Goal: Task Accomplishment & Management: Complete application form

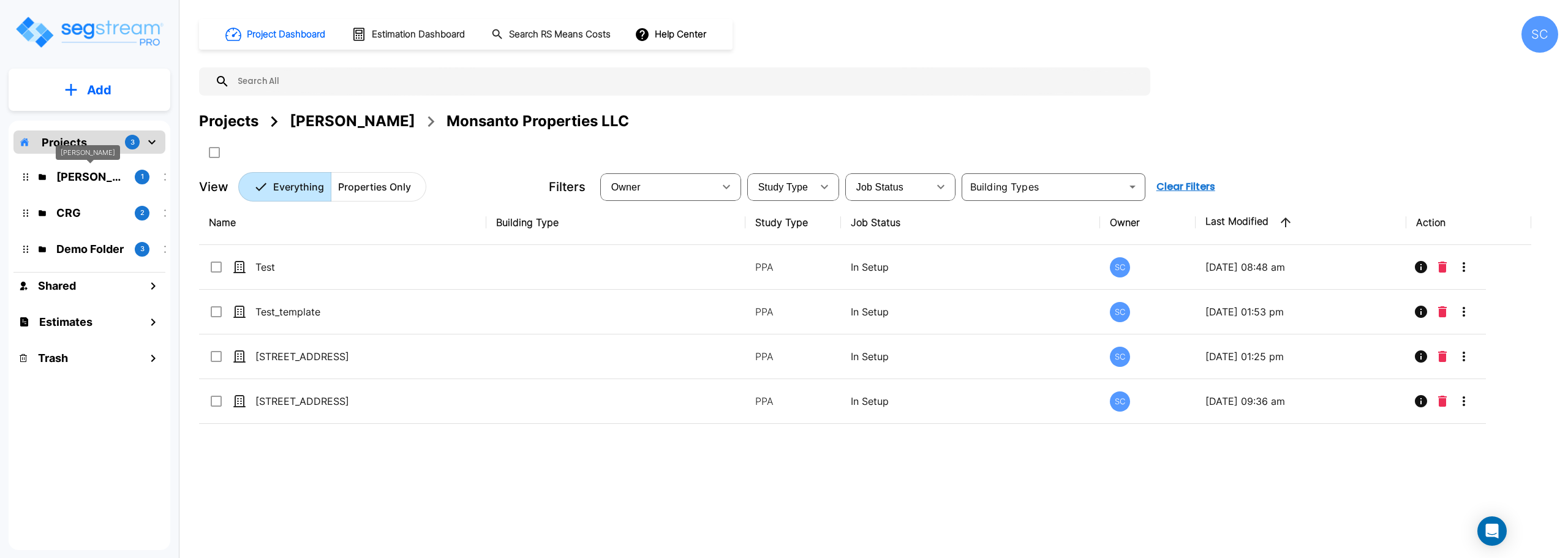
click at [99, 172] on p "[PERSON_NAME]" at bounding box center [90, 177] width 68 height 16
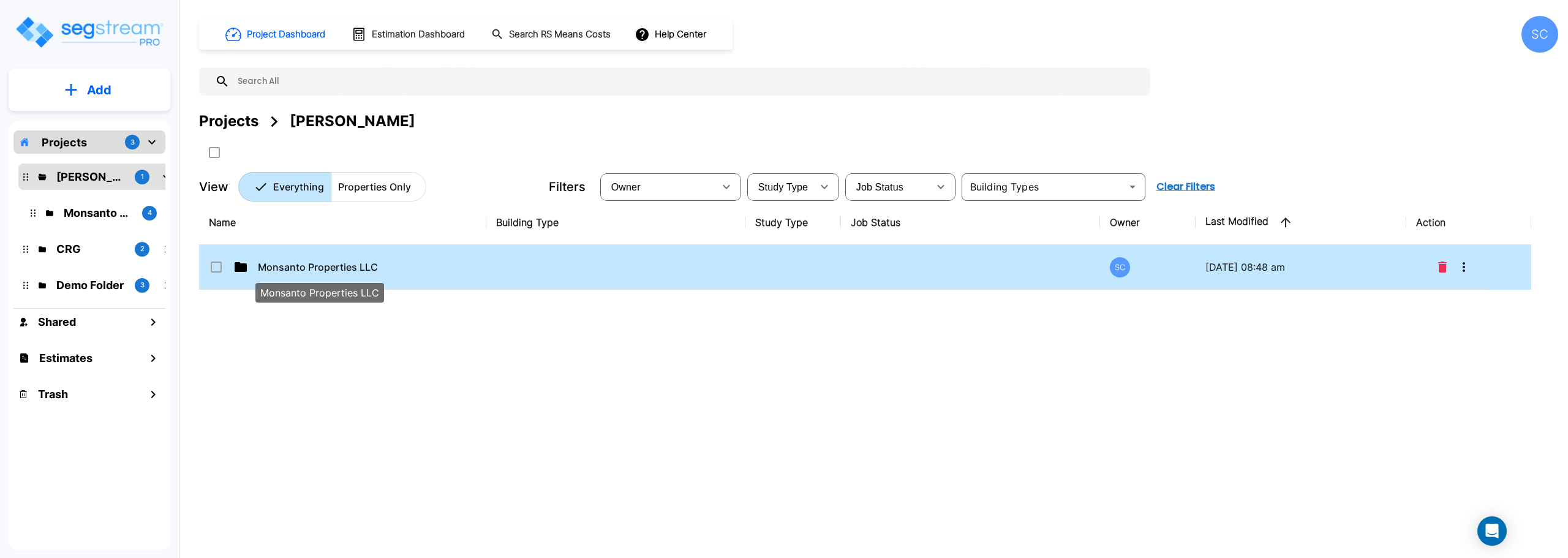
click at [313, 264] on p "Monsanto Properties LLC" at bounding box center [319, 267] width 123 height 15
checkbox input "true"
click at [313, 264] on p "Monsanto Properties LLC" at bounding box center [319, 267] width 123 height 15
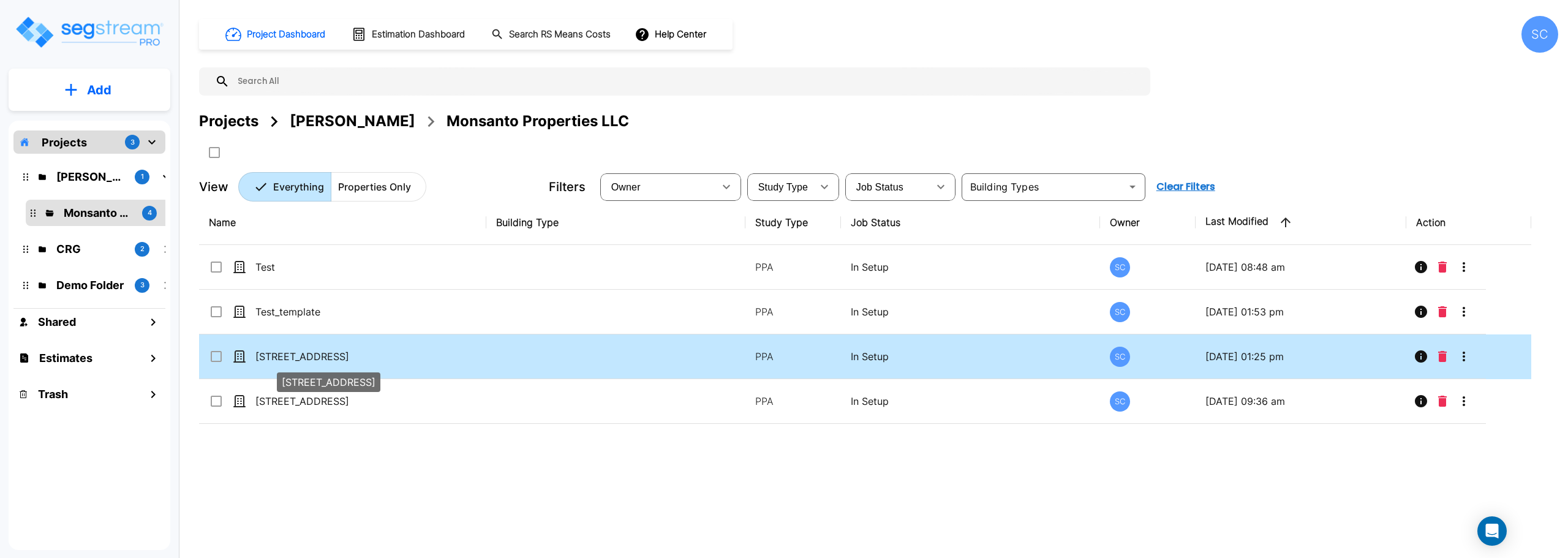
click at [304, 358] on p "[STREET_ADDRESS]" at bounding box center [317, 356] width 123 height 15
checkbox input "true"
click at [304, 358] on p "[STREET_ADDRESS]" at bounding box center [317, 356] width 123 height 15
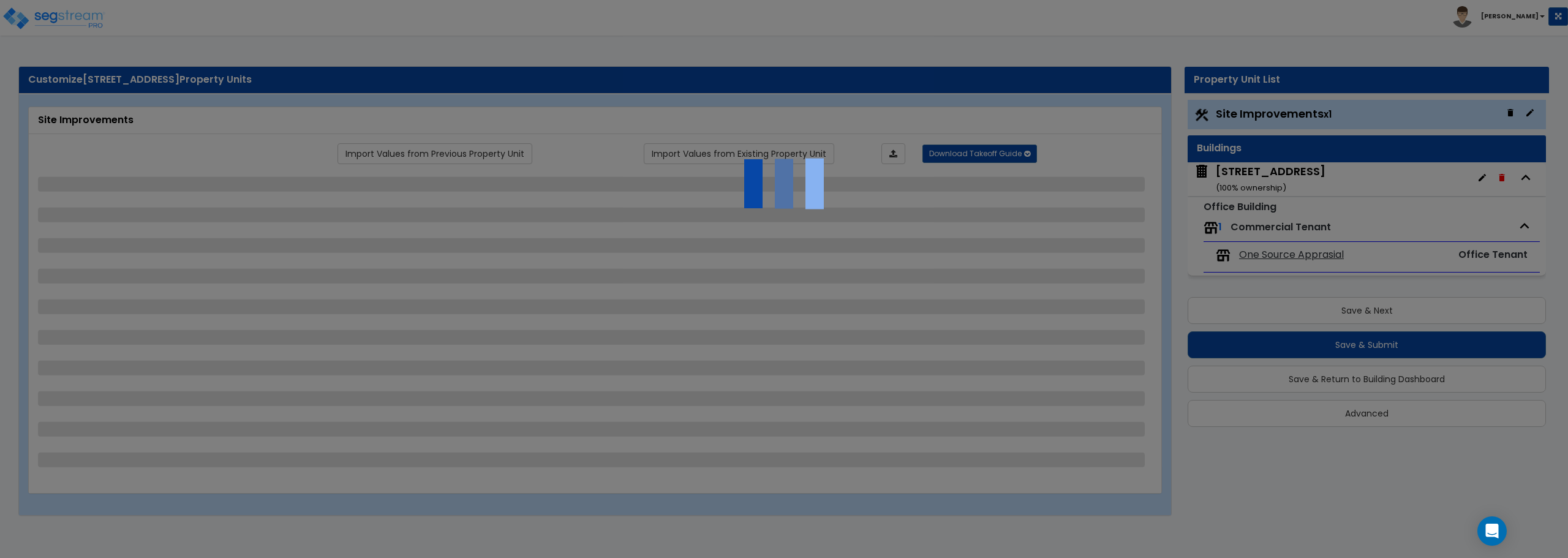
select select "2"
select select "1"
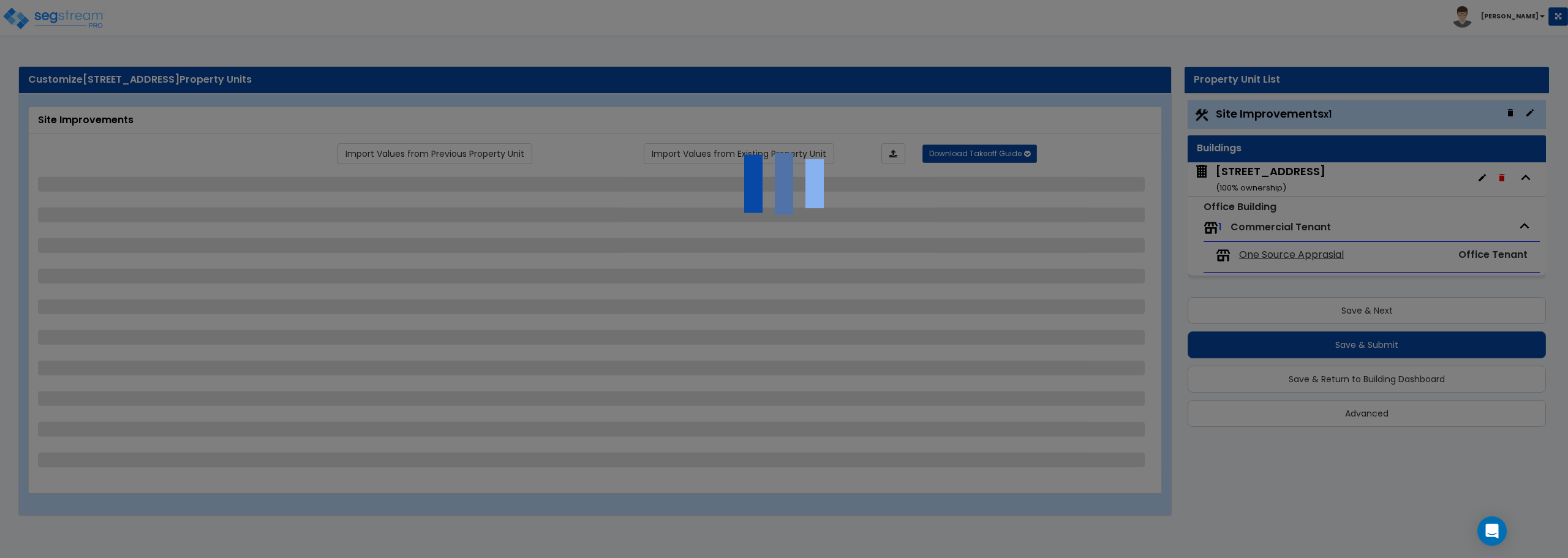
select select "1"
select select "2"
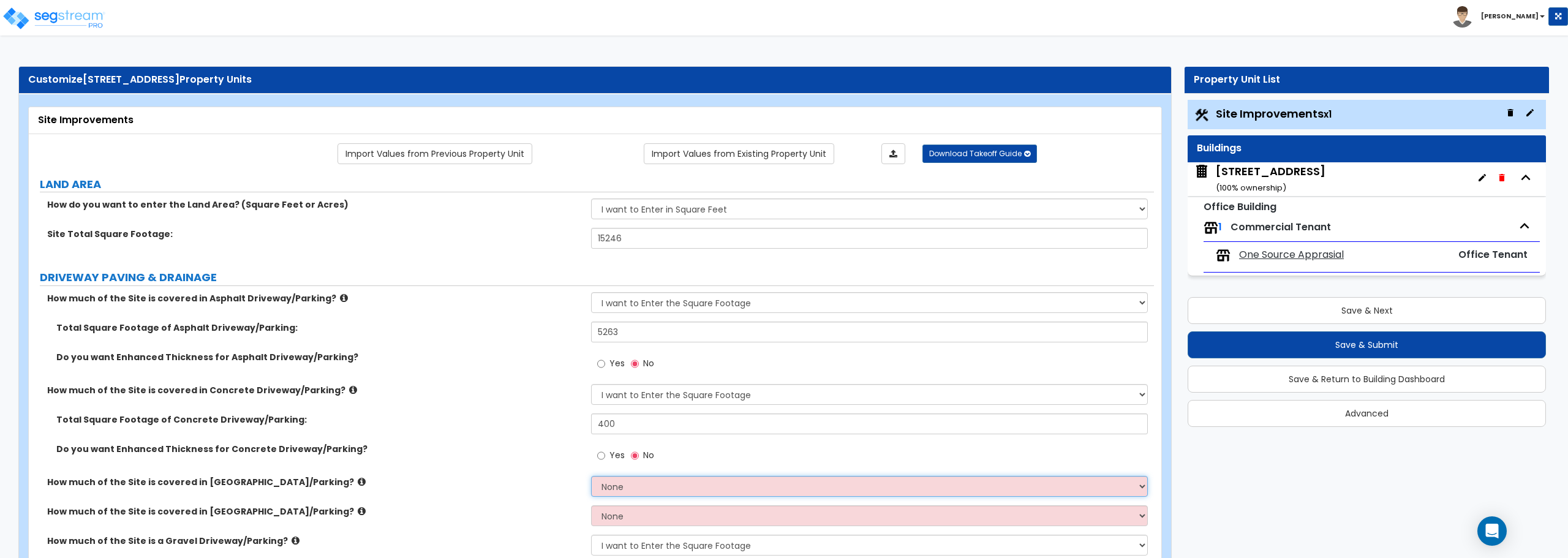
click at [661, 479] on select "None I want to Enter an Approximate Percentage I want to Enter the Square Foota…" at bounding box center [868, 486] width 556 height 21
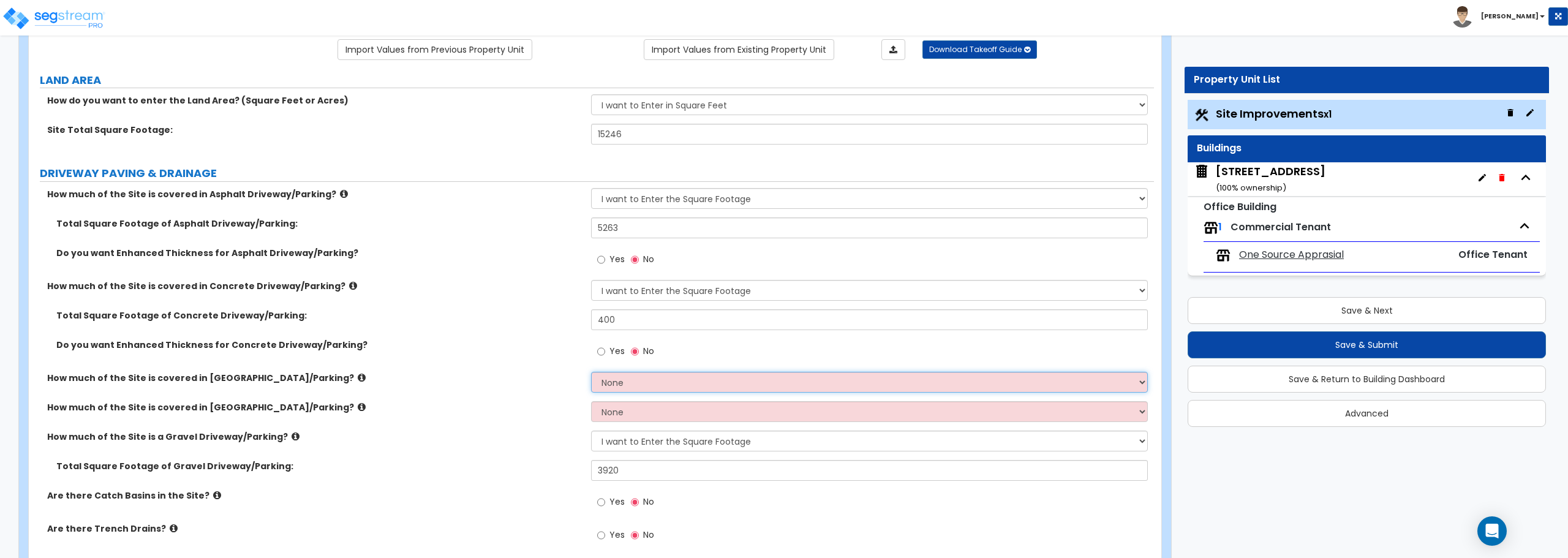
scroll to position [123, 0]
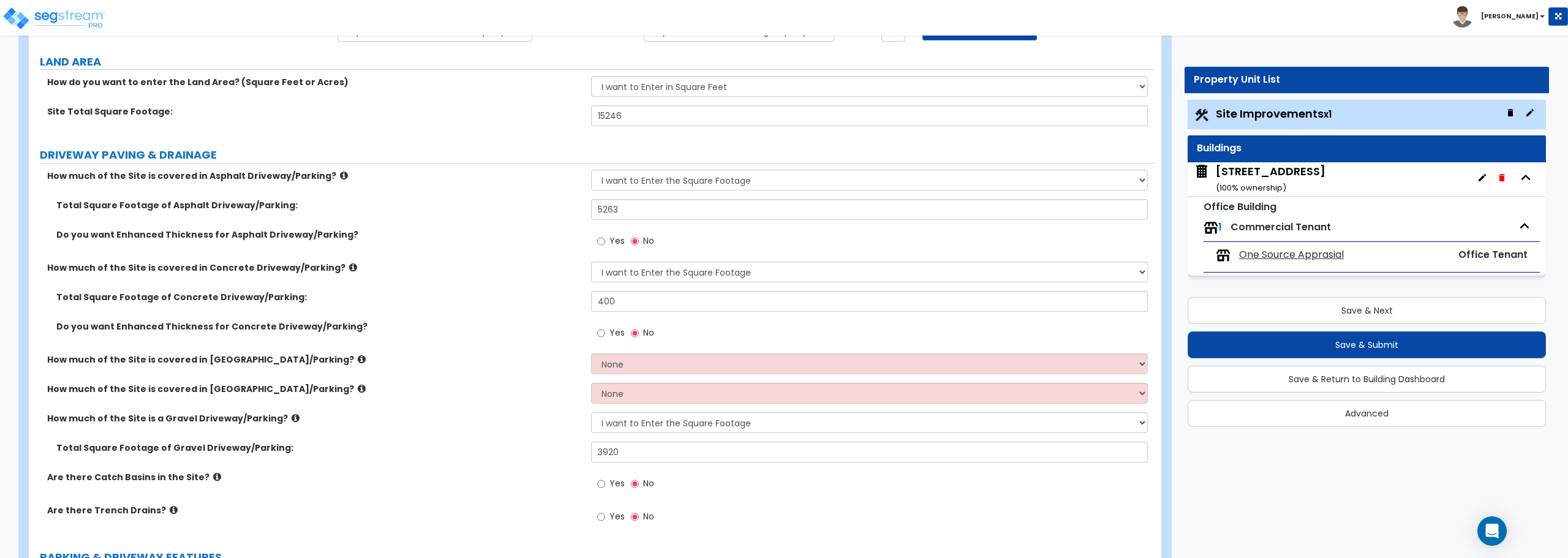
click at [575, 467] on div "Total Square Footage of Gravel Driveway/Parking: 3920" at bounding box center [591, 456] width 1125 height 29
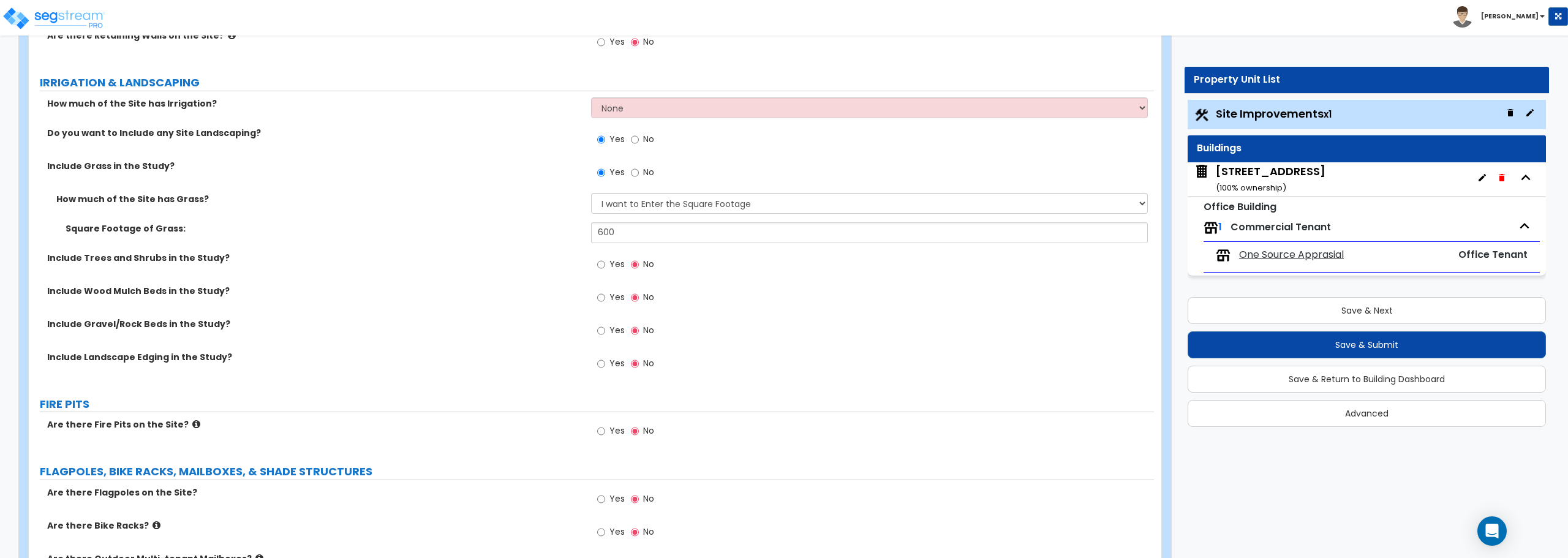
scroll to position [1528, 0]
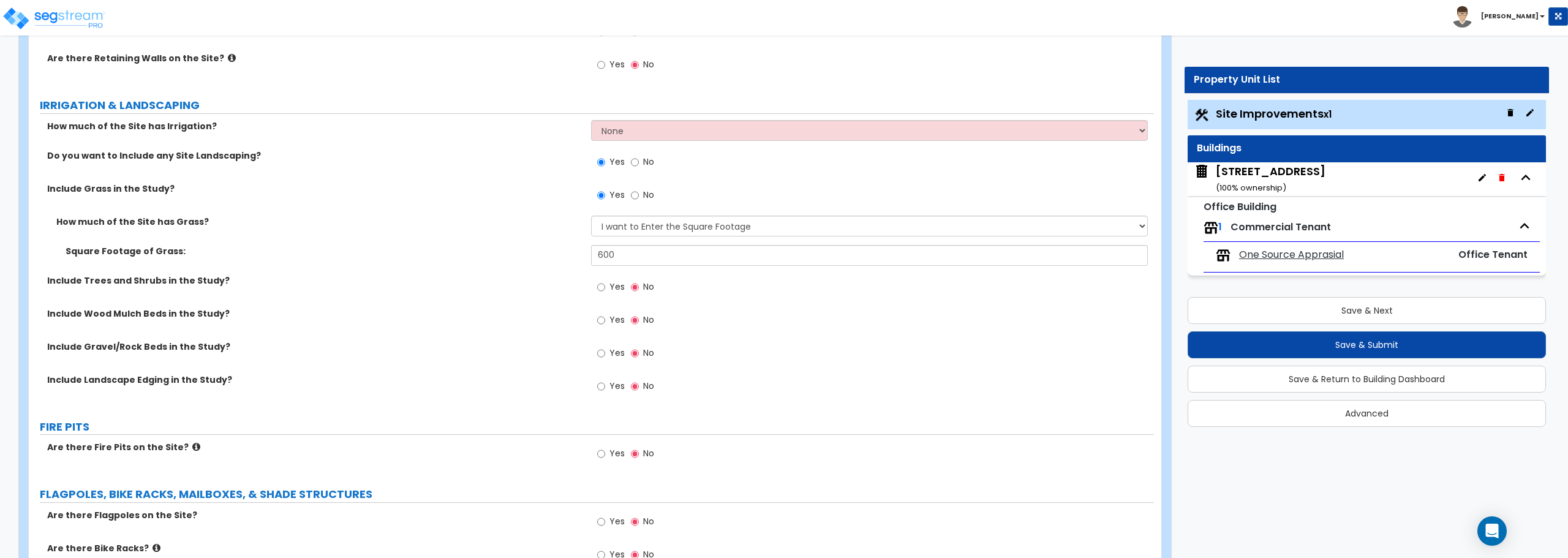
click at [1244, 172] on div "1504 S 3RD ST ( 100 % ownership)" at bounding box center [1270, 179] width 110 height 31
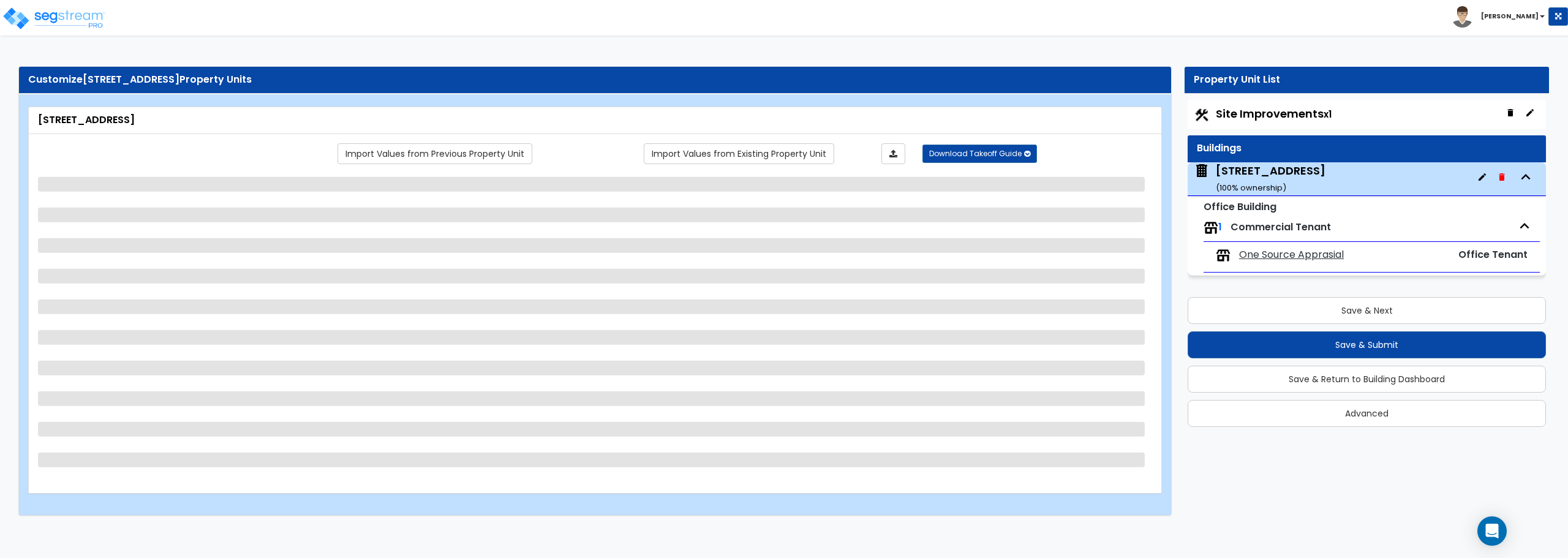
select select "5"
select select "1"
select select "2"
select select "3"
select select "1"
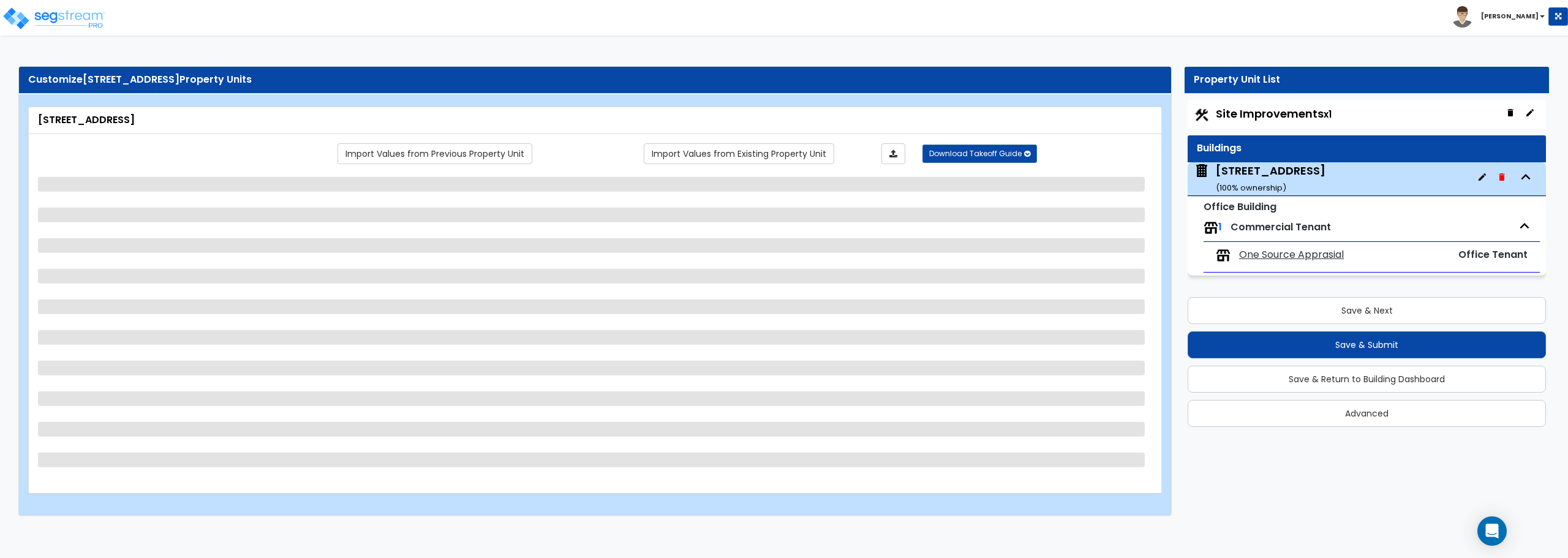
select select "2"
select select "1"
select select "2"
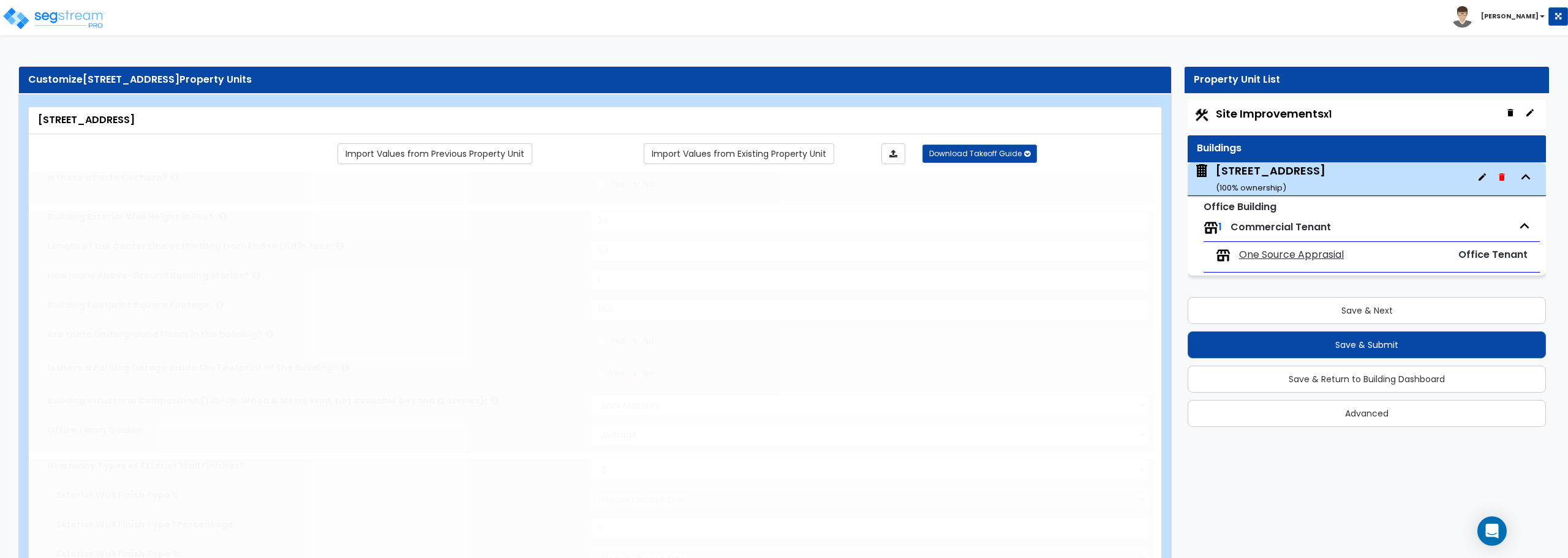
radio input "true"
select select "2"
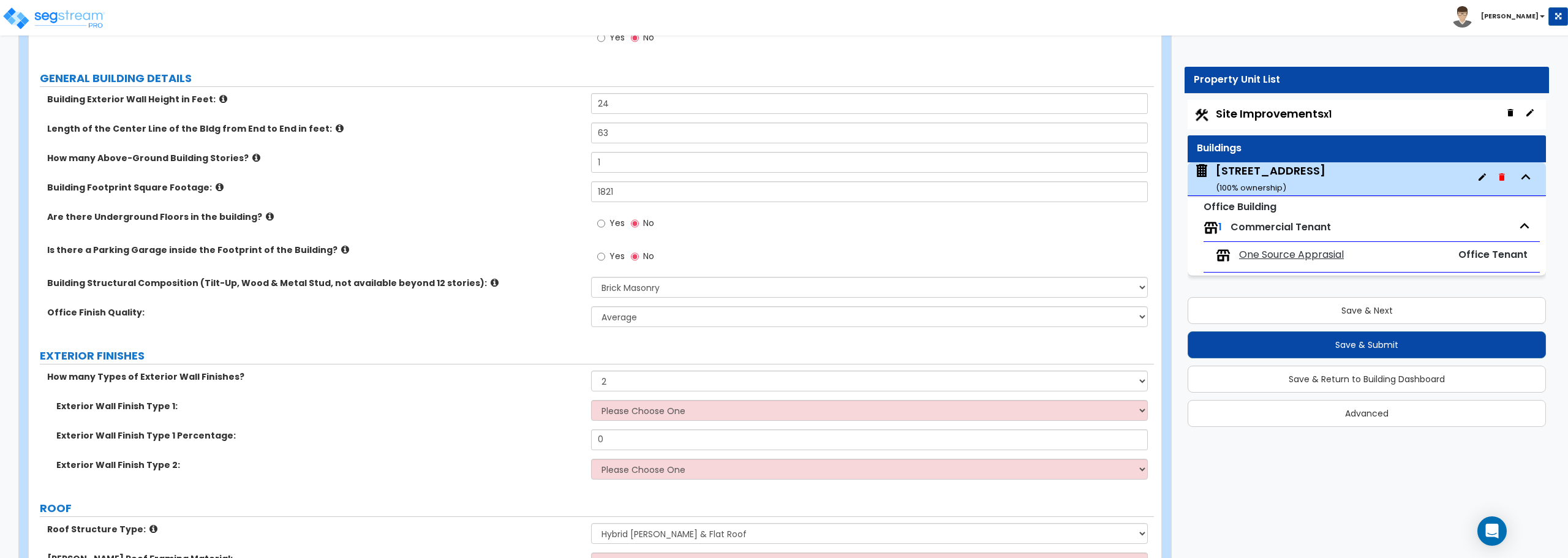
scroll to position [184, 0]
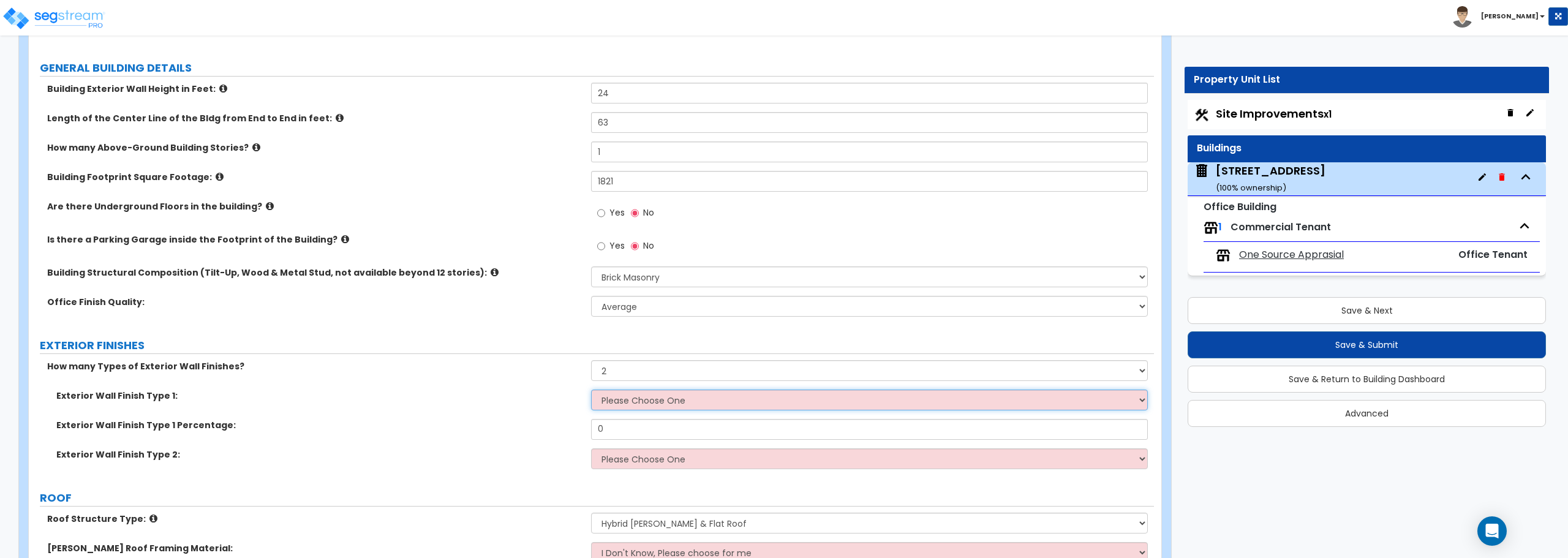
click at [708, 405] on select "Please Choose One No Finish/Shared Wall No Wall Stone Veneer Wood Siding Vinyl …" at bounding box center [868, 400] width 556 height 21
click at [538, 175] on label "Building Footprint Square Footage:" at bounding box center [314, 177] width 535 height 12
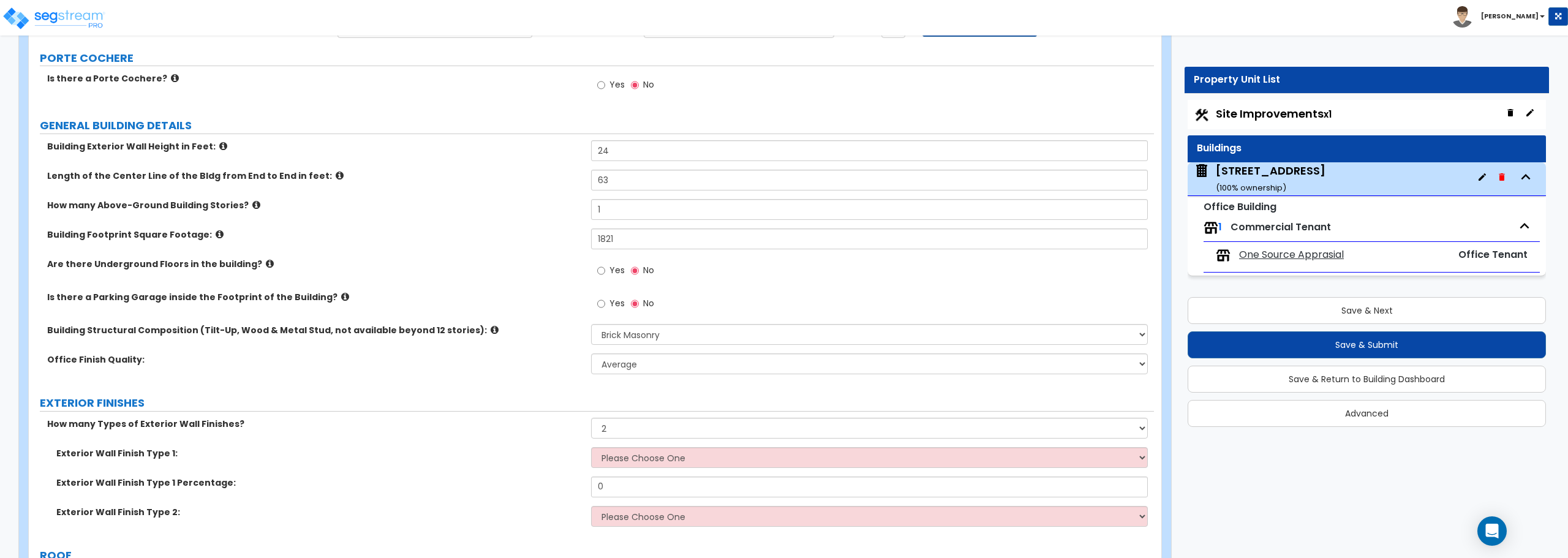
scroll to position [123, 0]
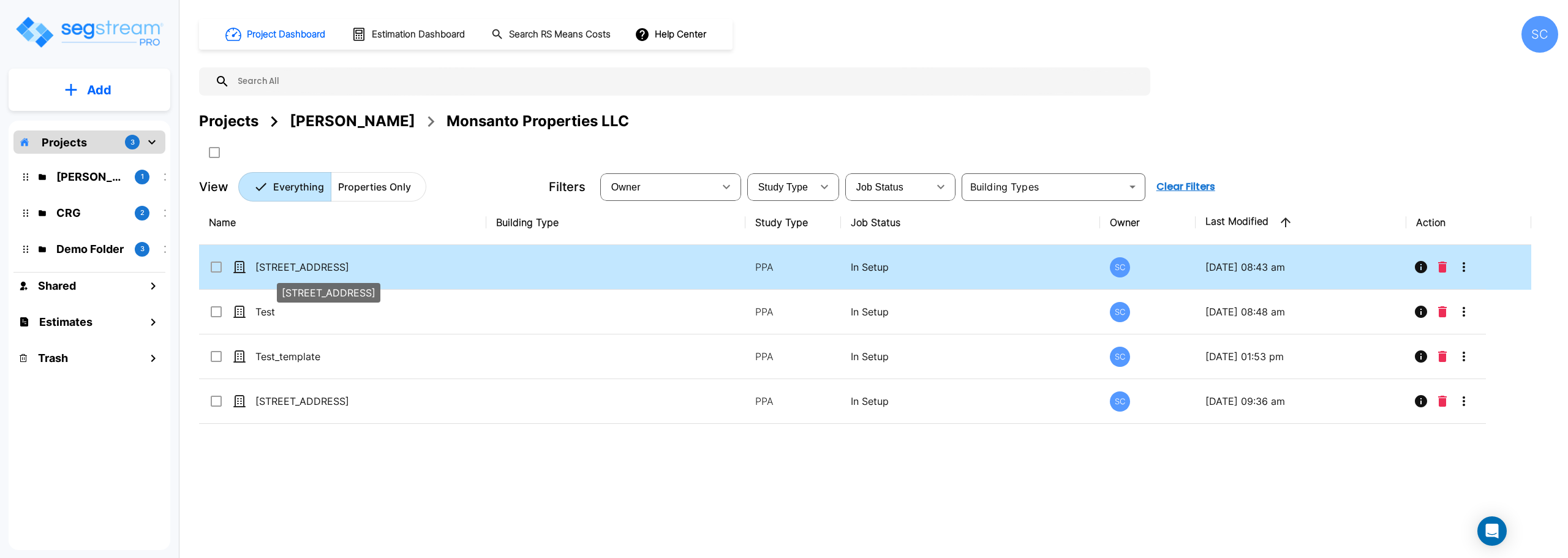
click at [283, 267] on p "[STREET_ADDRESS]" at bounding box center [317, 267] width 123 height 15
checkbox input "true"
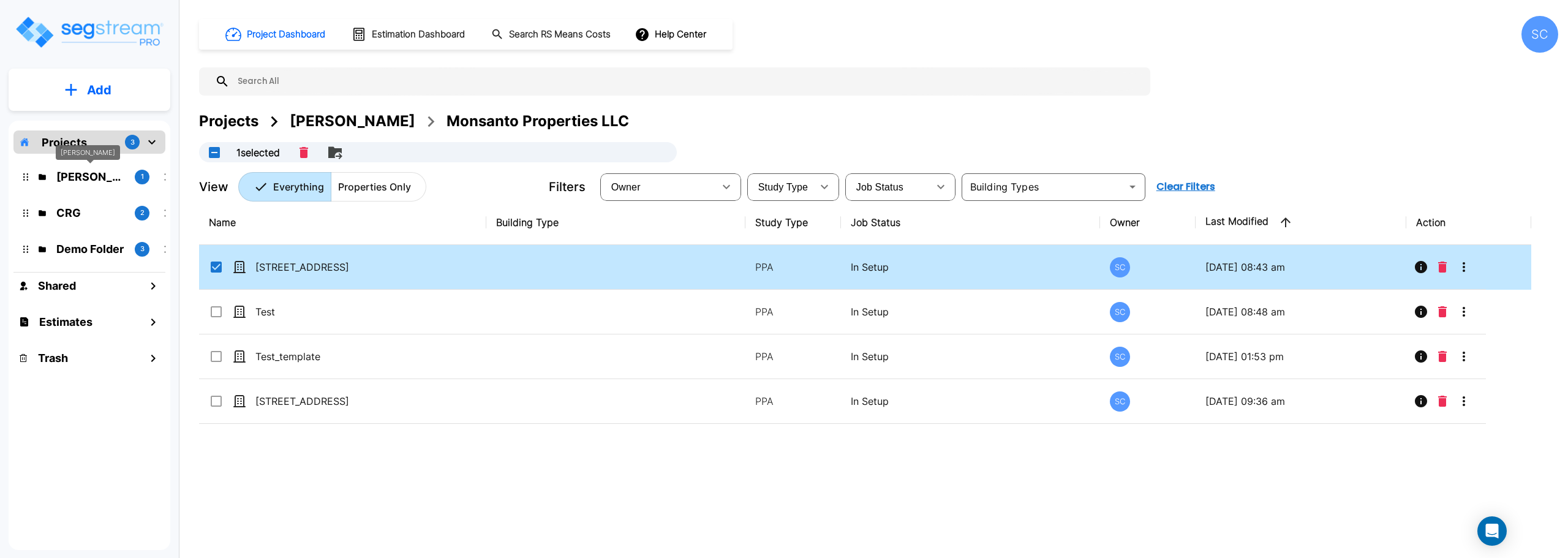
click at [91, 182] on p "[PERSON_NAME]" at bounding box center [90, 177] width 68 height 16
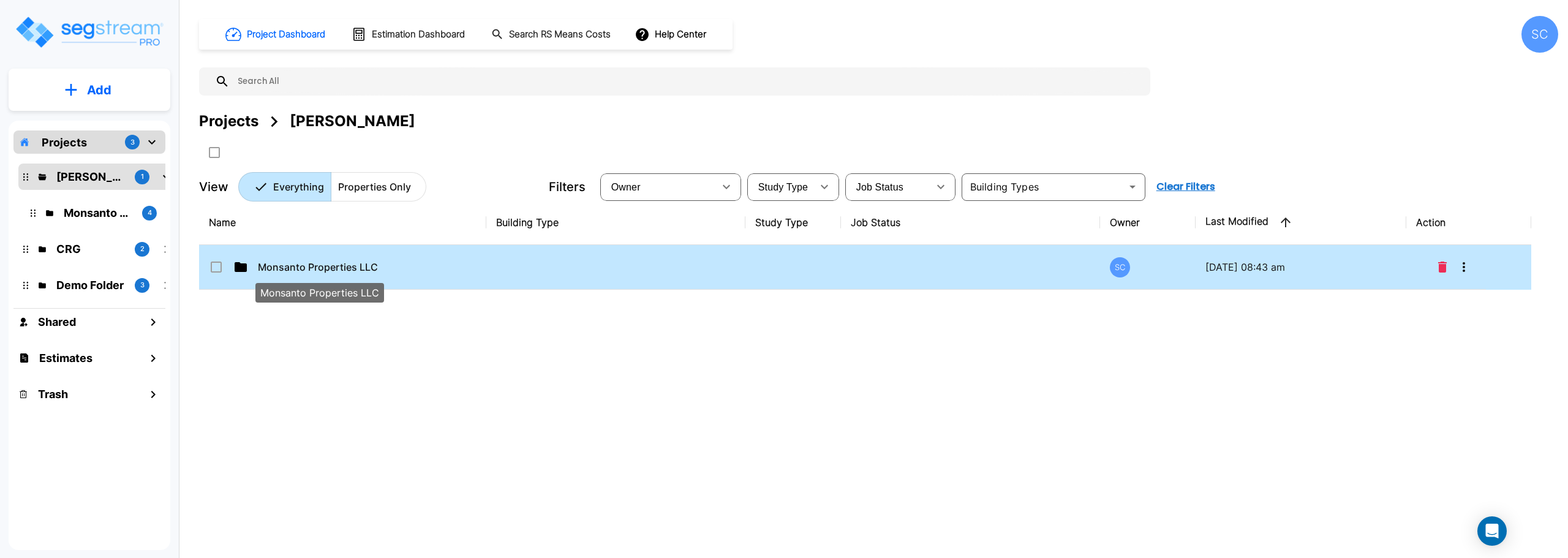
click at [313, 268] on p "Monsanto Properties LLC" at bounding box center [319, 267] width 123 height 15
checkbox input "true"
click at [313, 268] on p "Monsanto Properties LLC" at bounding box center [319, 267] width 123 height 15
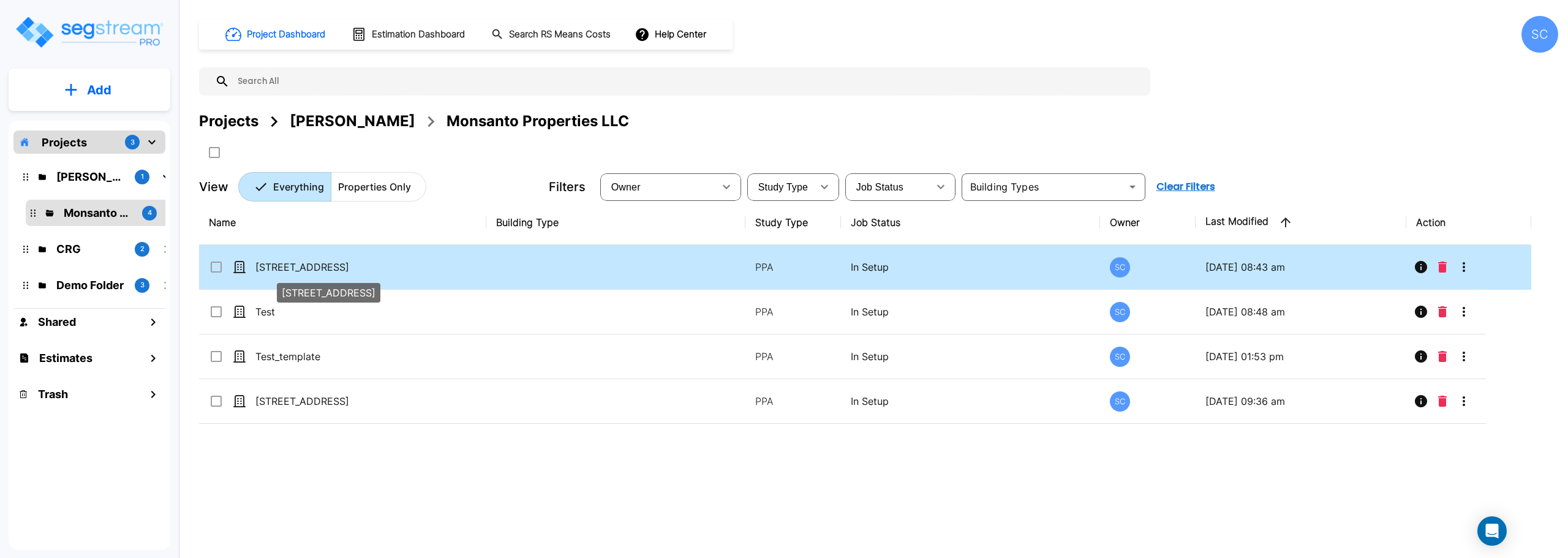
click at [286, 264] on p "[STREET_ADDRESS]" at bounding box center [317, 267] width 123 height 15
checkbox input "true"
click at [286, 264] on p "[STREET_ADDRESS]" at bounding box center [317, 267] width 123 height 15
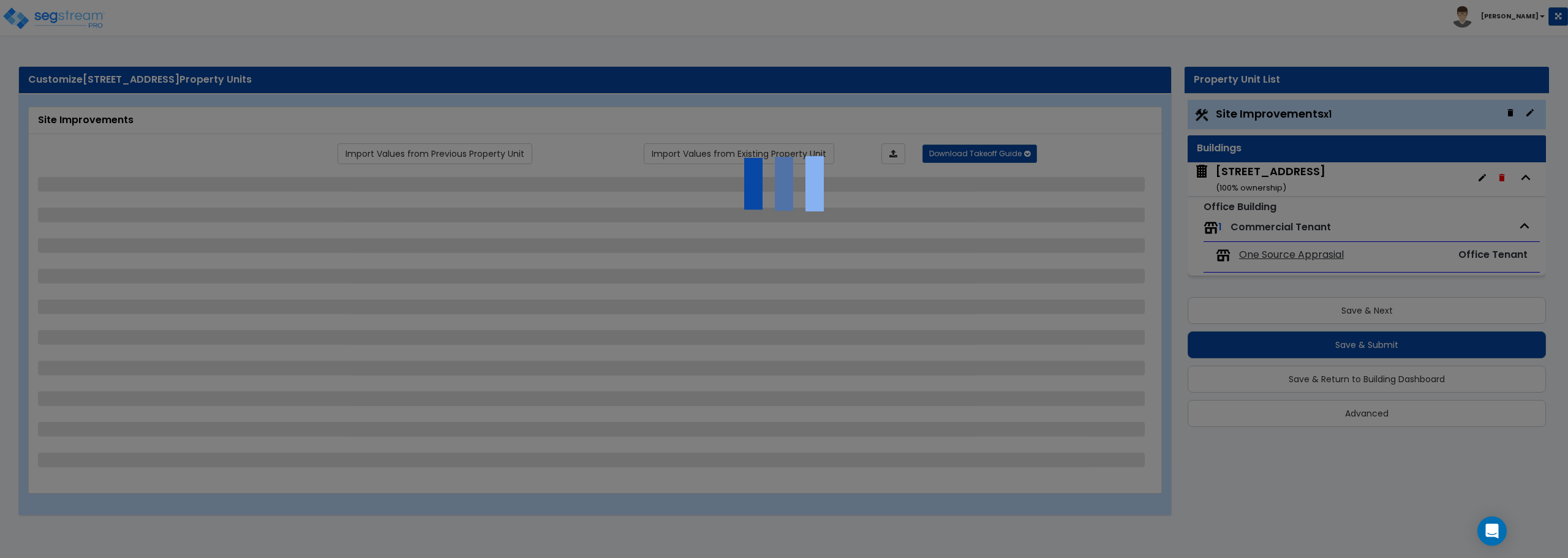
select select "2"
select select "1"
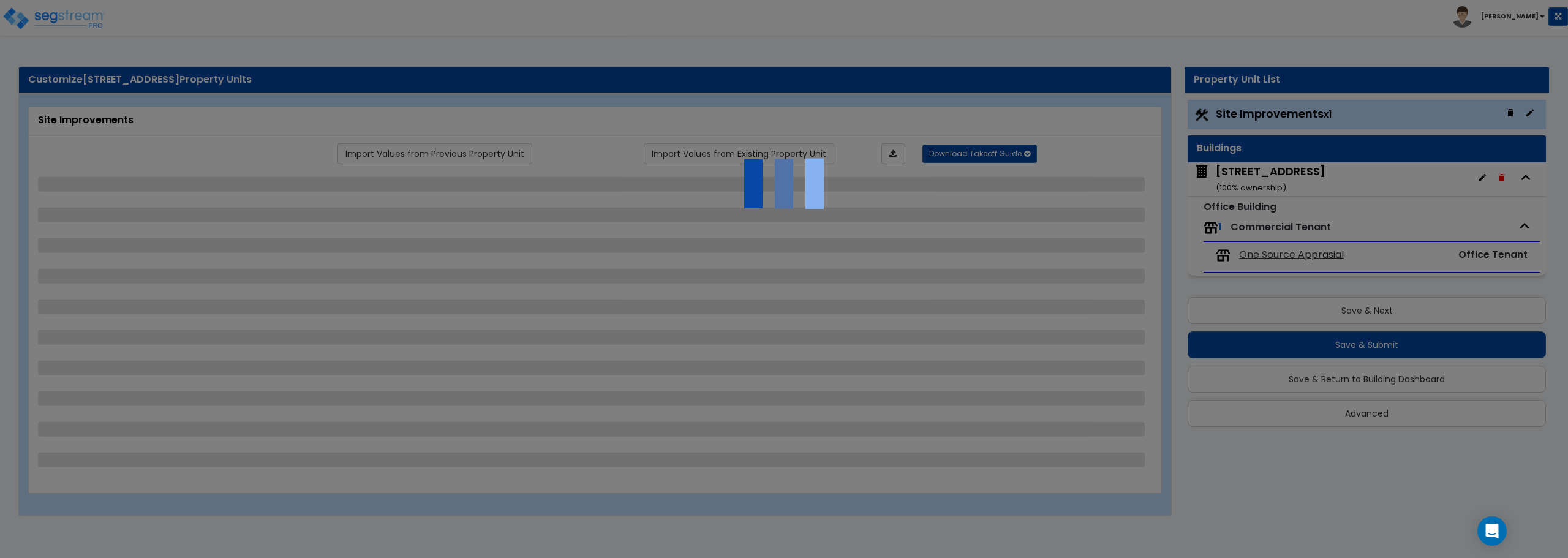
select select "1"
select select "2"
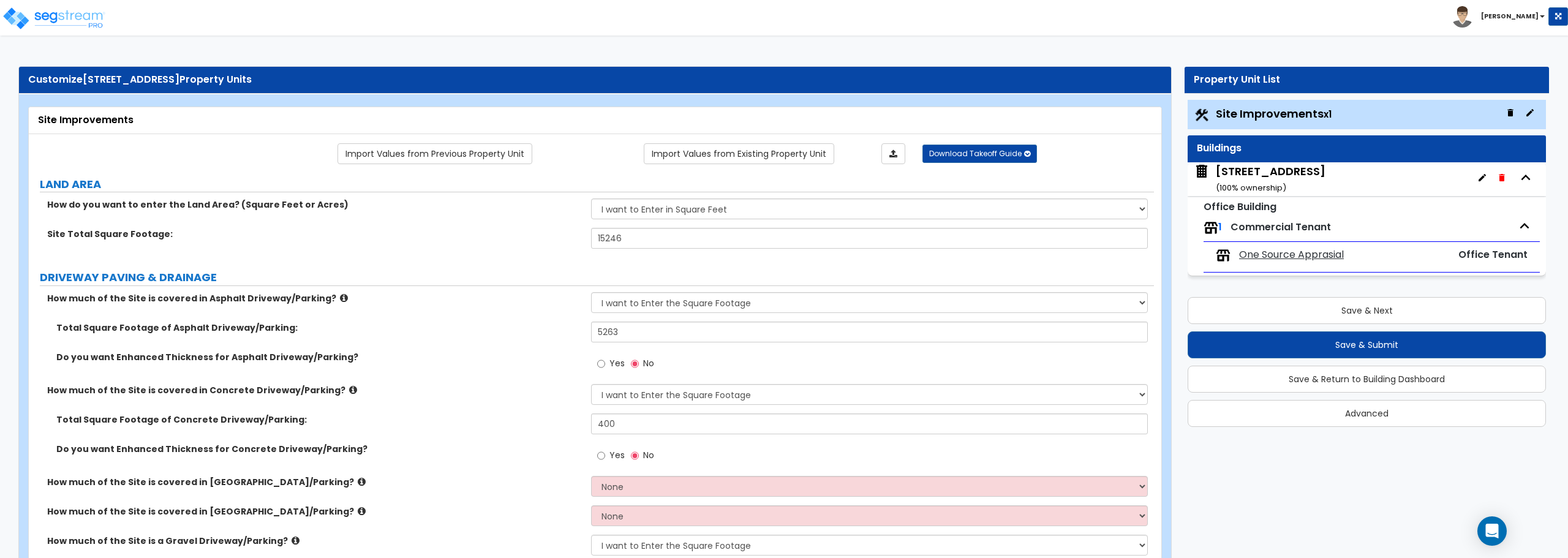
click at [1216, 172] on div "[STREET_ADDRESS] ( 100 % ownership)" at bounding box center [1270, 179] width 110 height 31
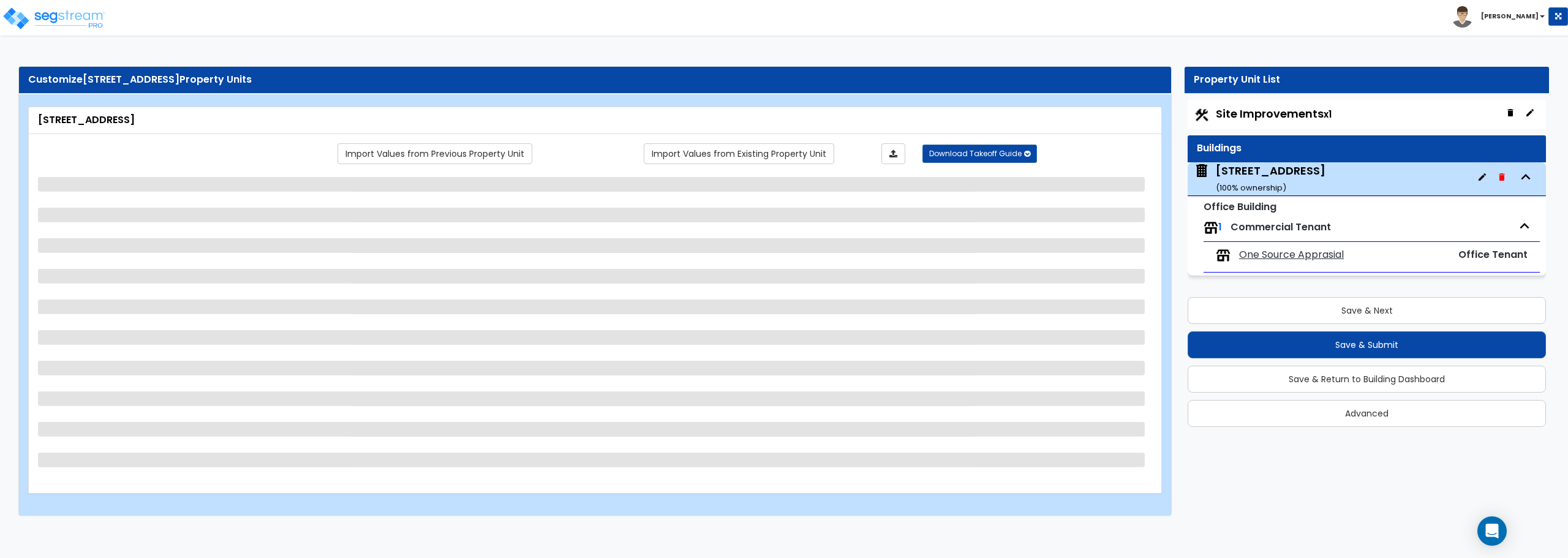
select select "5"
select select "1"
select select "2"
select select "3"
select select "1"
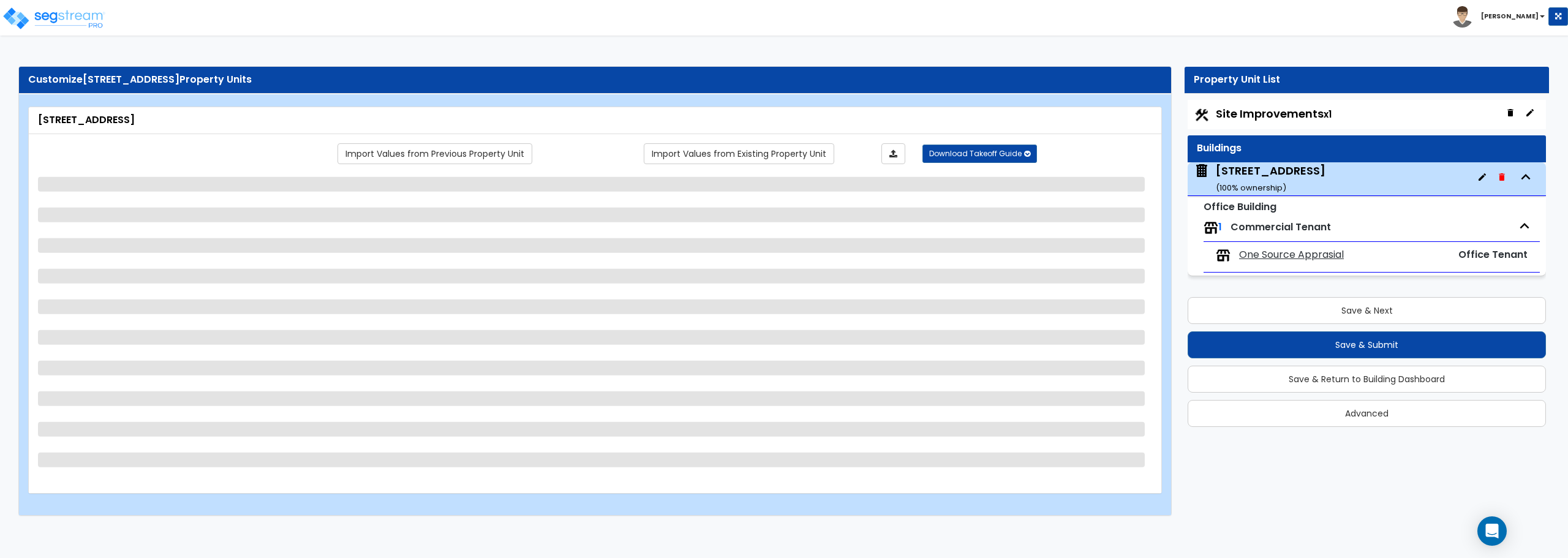
select select "2"
select select "1"
select select "2"
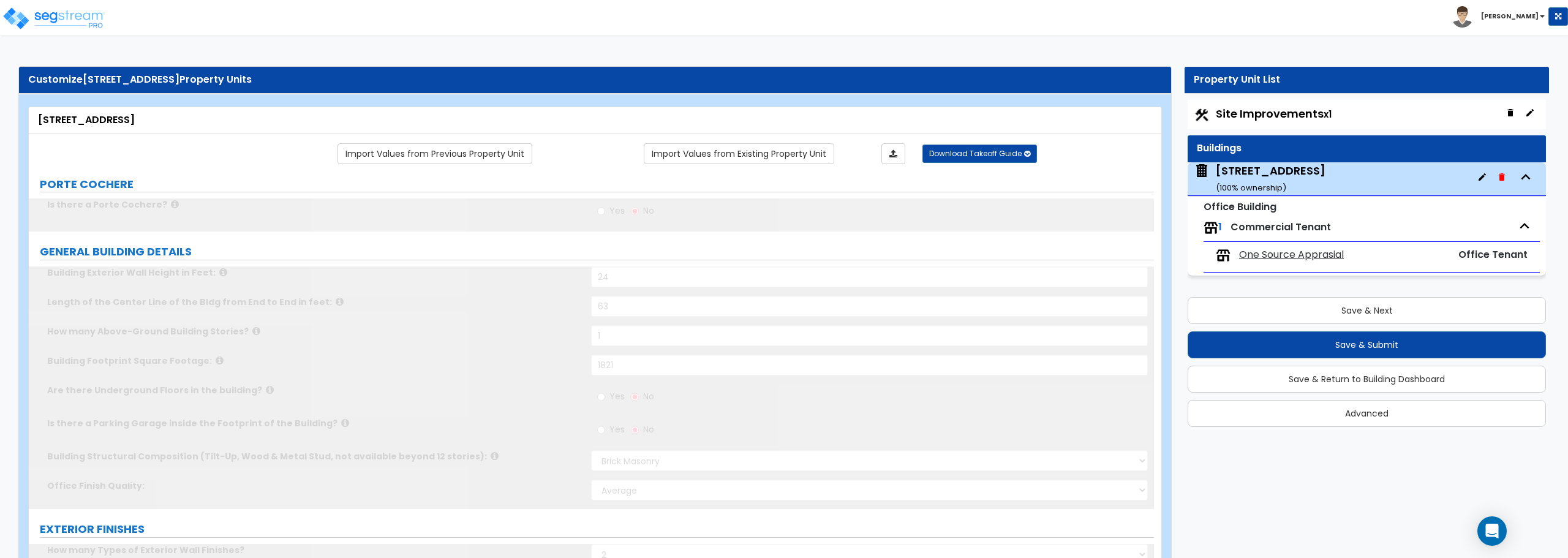
radio input "true"
select select "2"
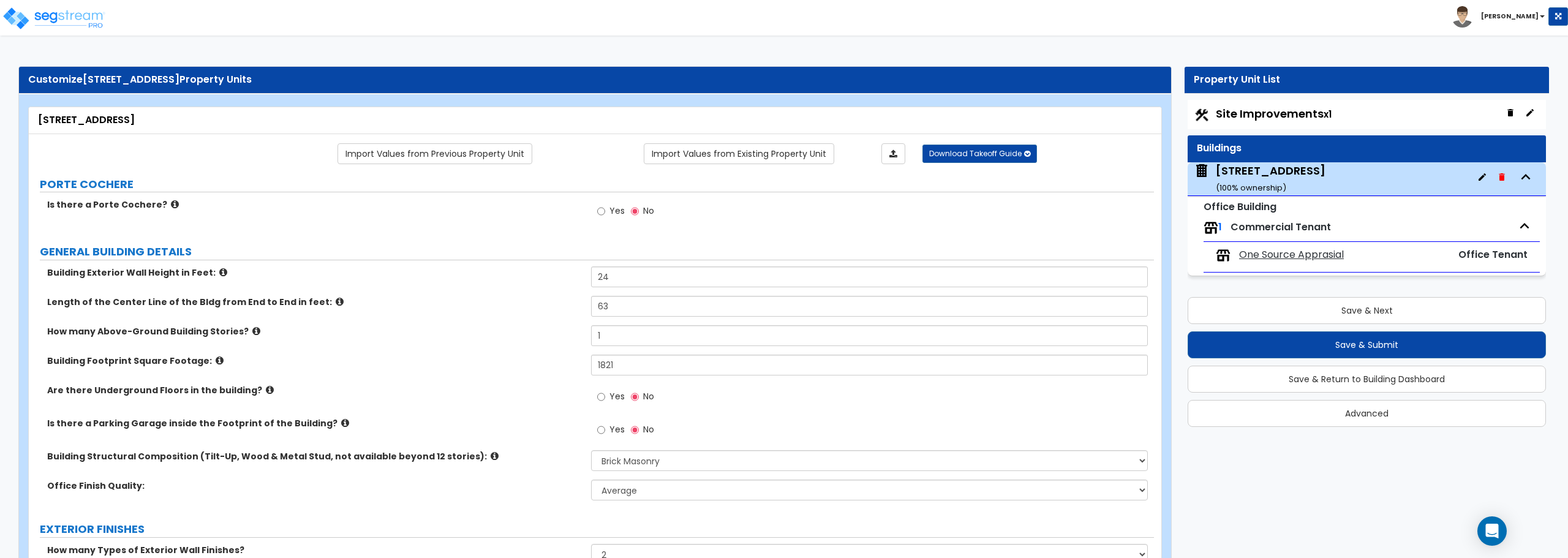
click at [1304, 116] on span "Site Improvements x1" at bounding box center [1273, 113] width 116 height 15
select select "2"
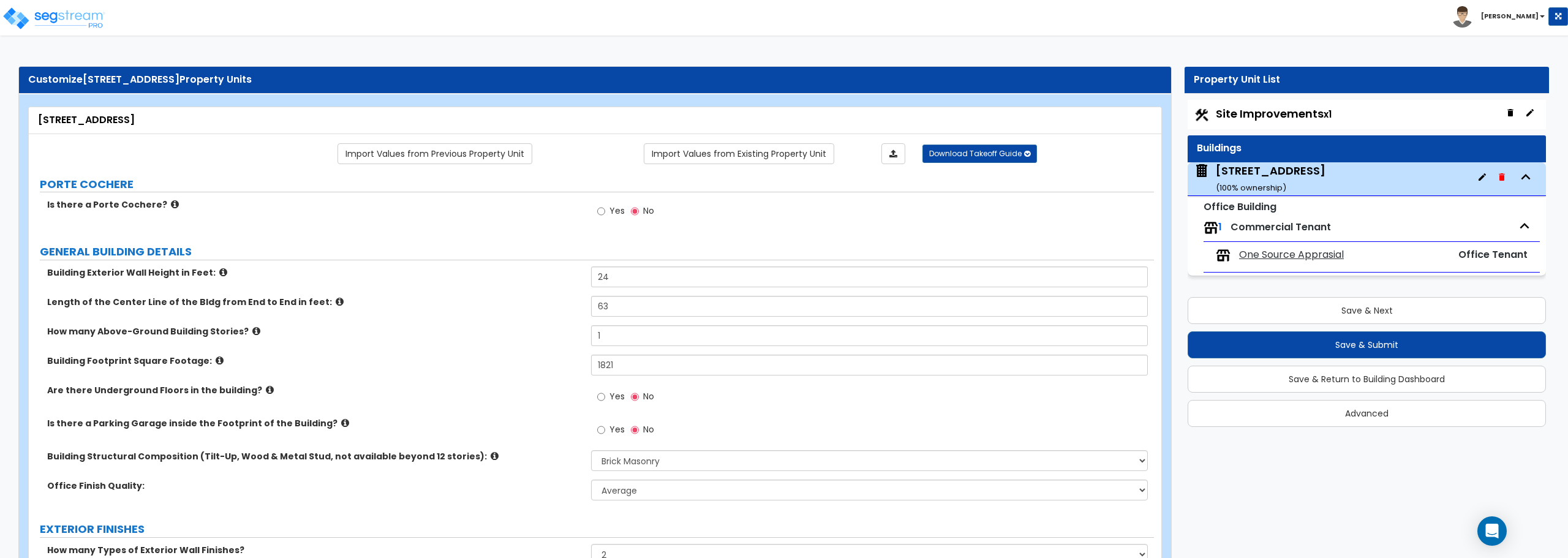
select select "1"
select select "2"
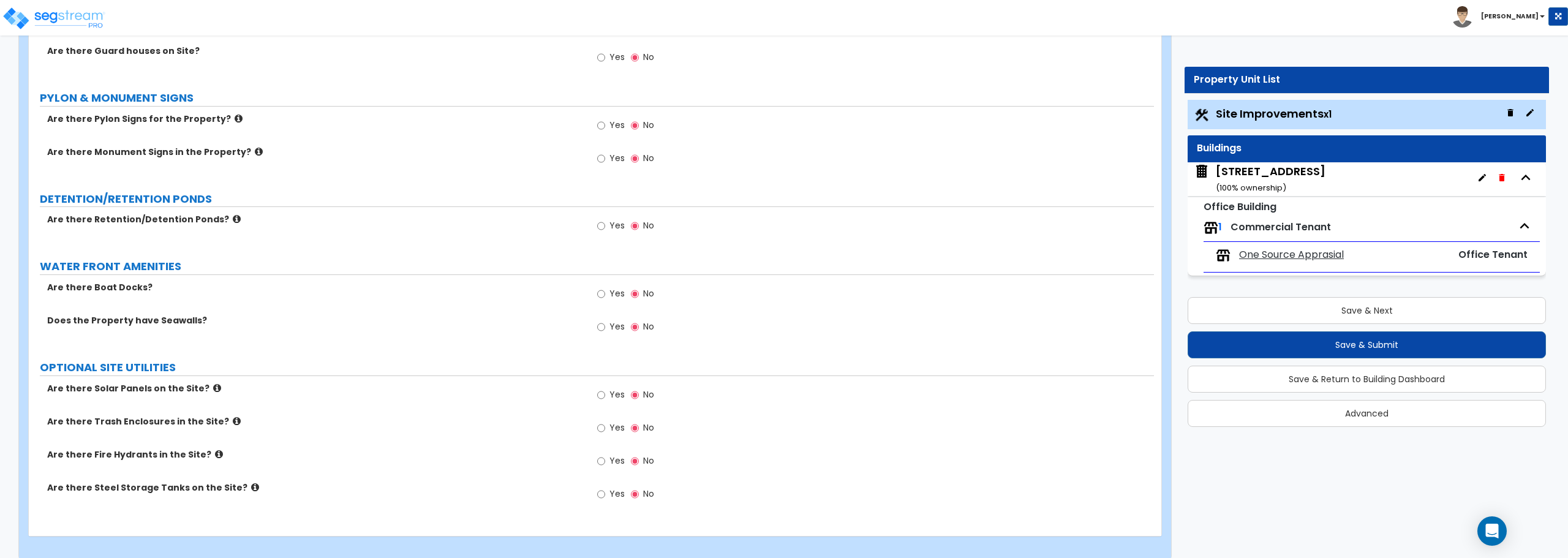
scroll to position [2171, 0]
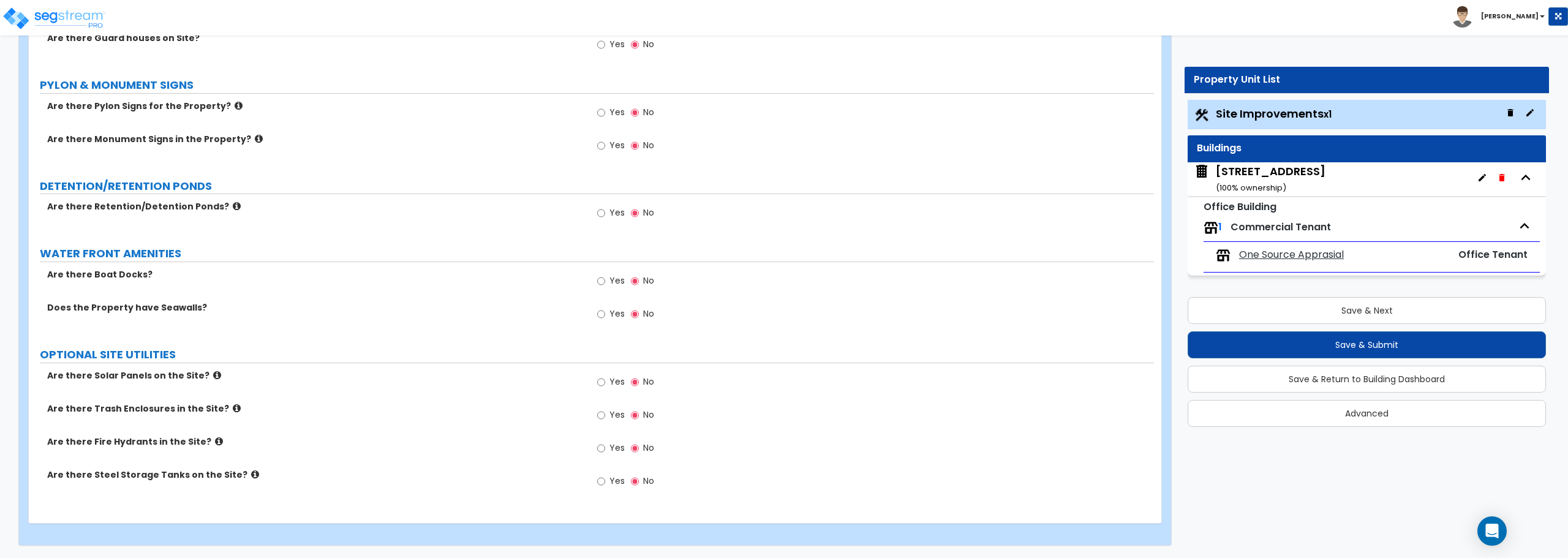
click at [1248, 180] on div "[STREET_ADDRESS] ( 100 % ownership)" at bounding box center [1270, 179] width 110 height 31
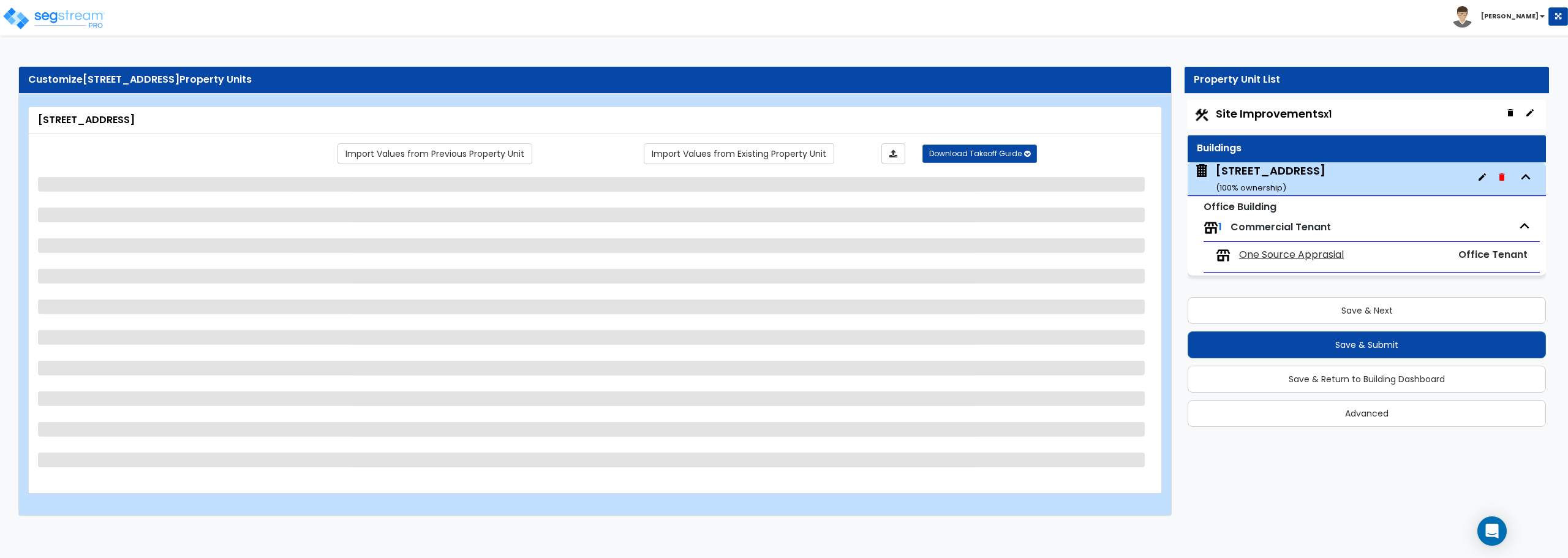
select select "5"
select select "1"
select select "2"
select select "3"
select select "1"
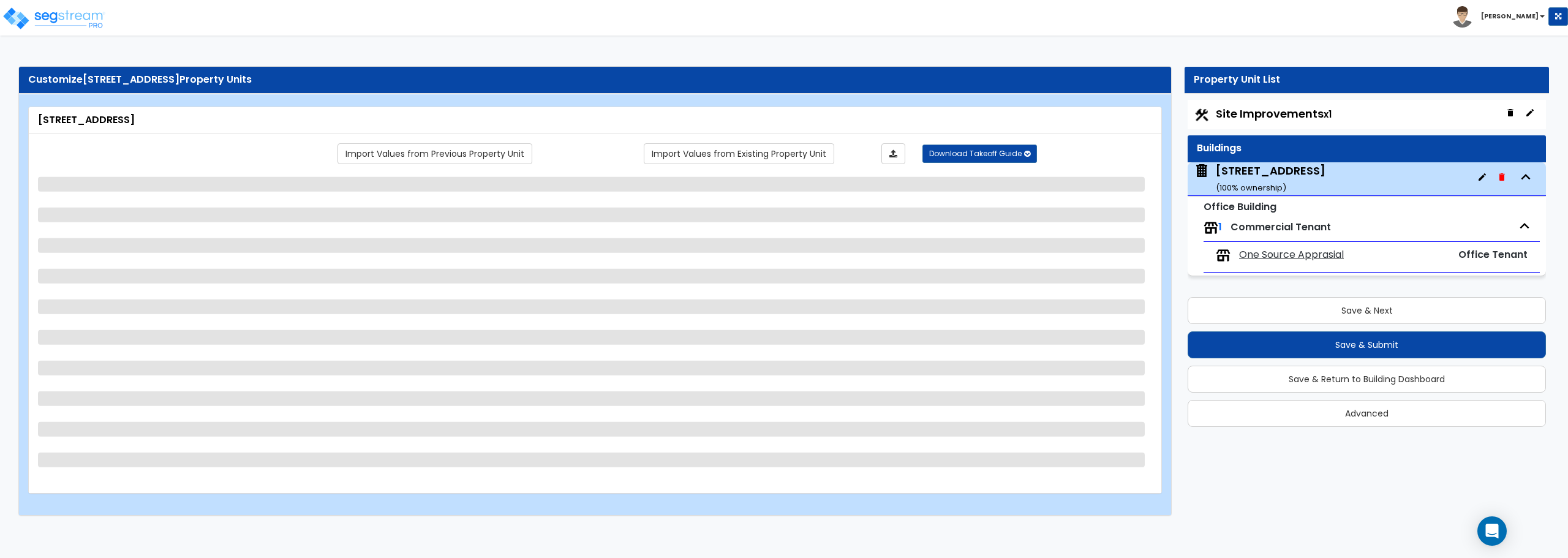
select select "2"
select select "1"
select select "2"
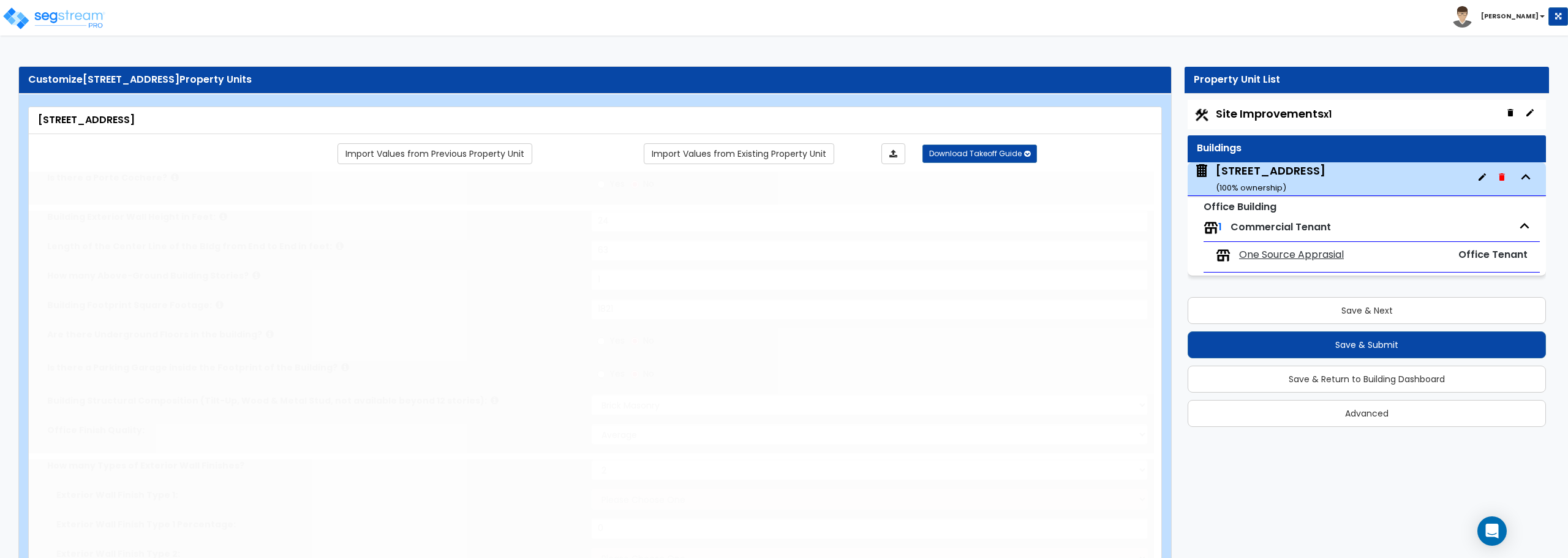
radio input "true"
select select "2"
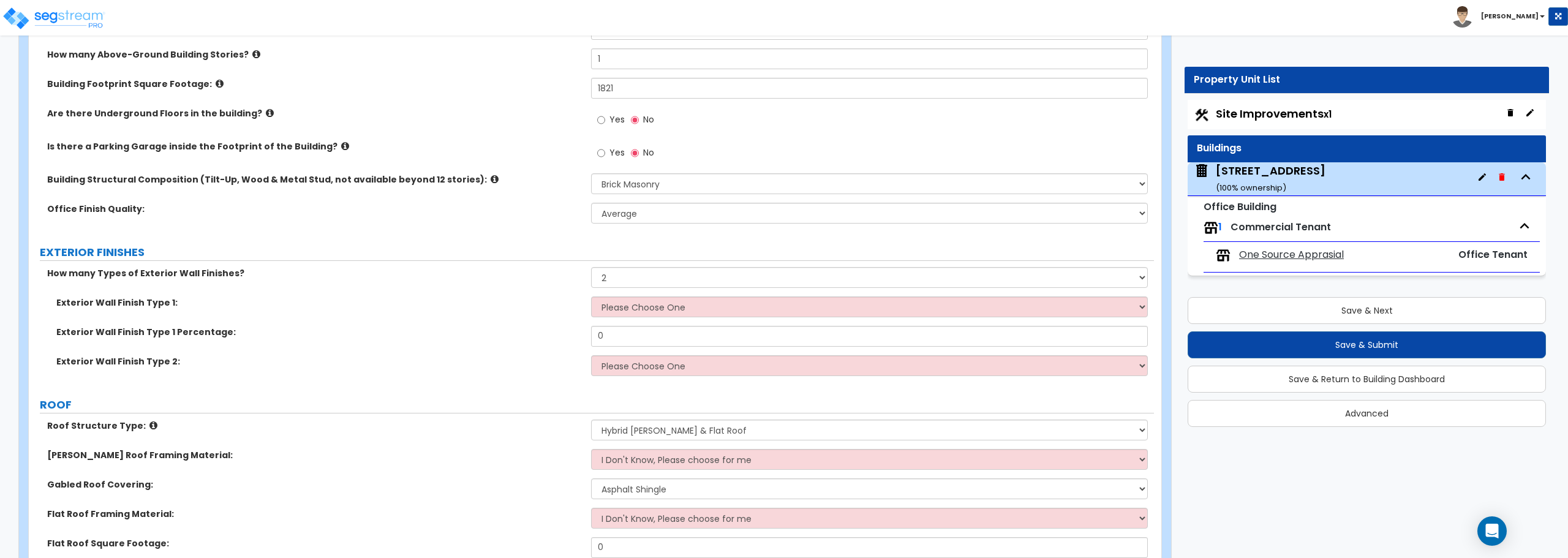
scroll to position [301, 0]
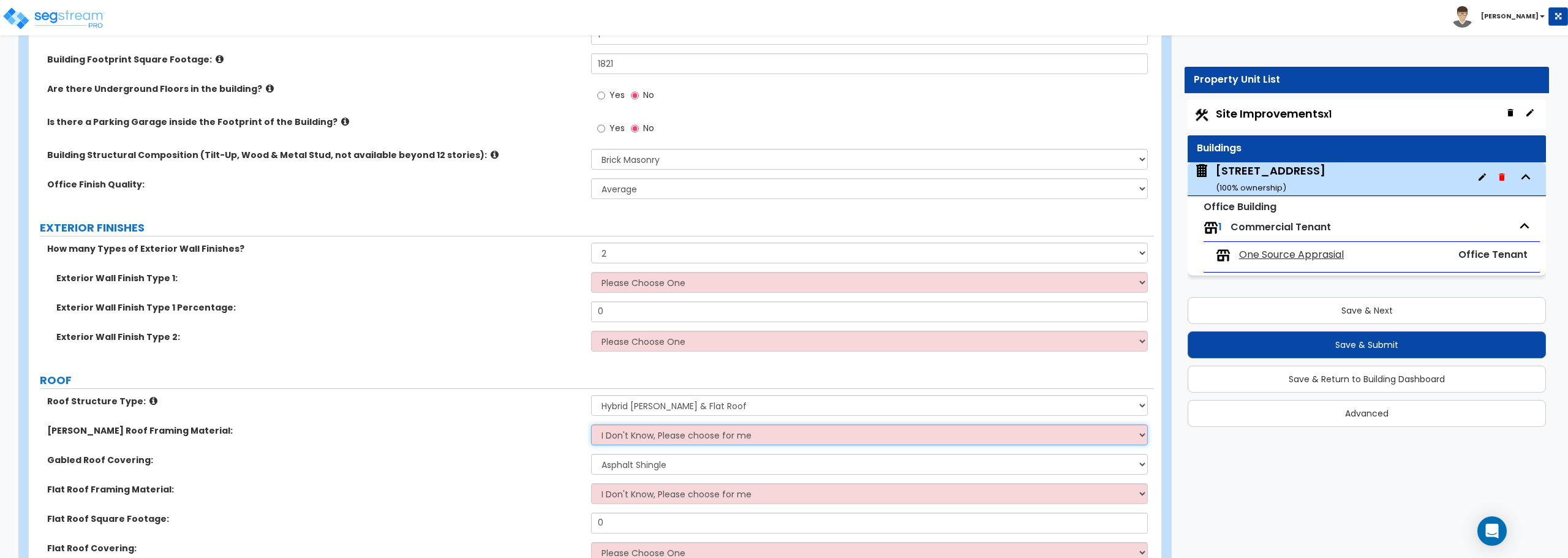
click at [653, 439] on select "I Don't Know, Please choose for me Metal Wood" at bounding box center [868, 435] width 556 height 21
click at [483, 412] on div "Roof Structure Type: Please Choose One Gable Roof Flat Roof Hybrid Gable & Flat…" at bounding box center [591, 409] width 1125 height 29
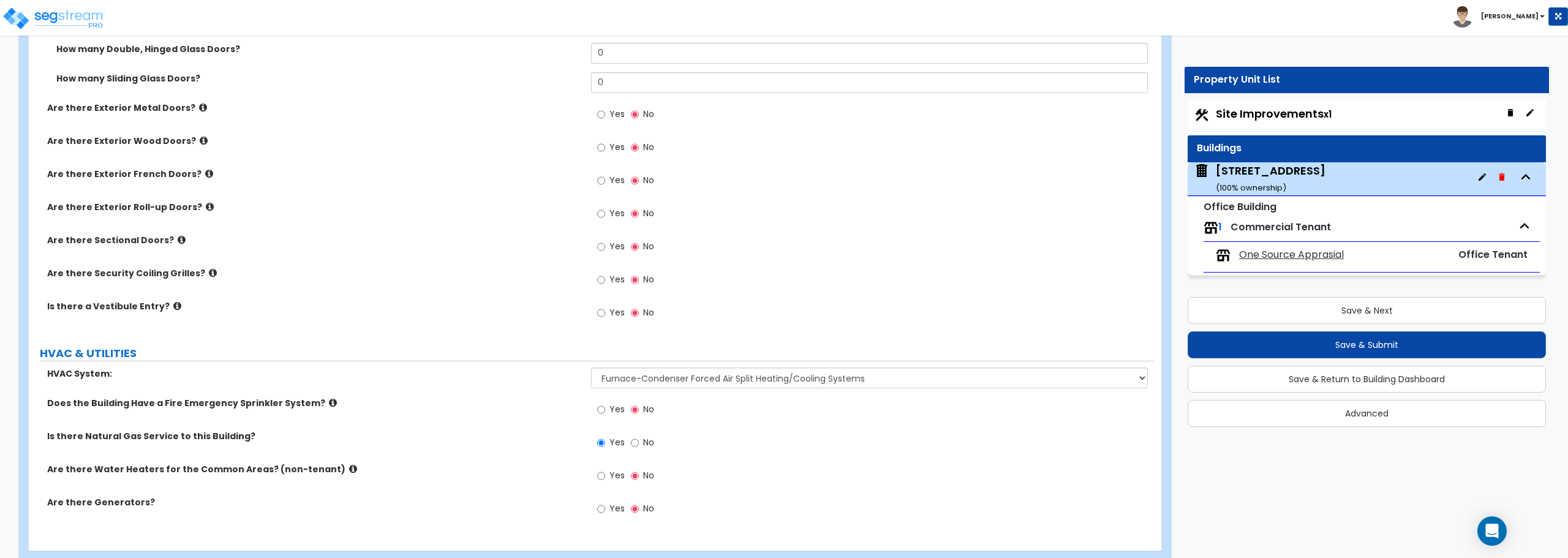
scroll to position [1464, 0]
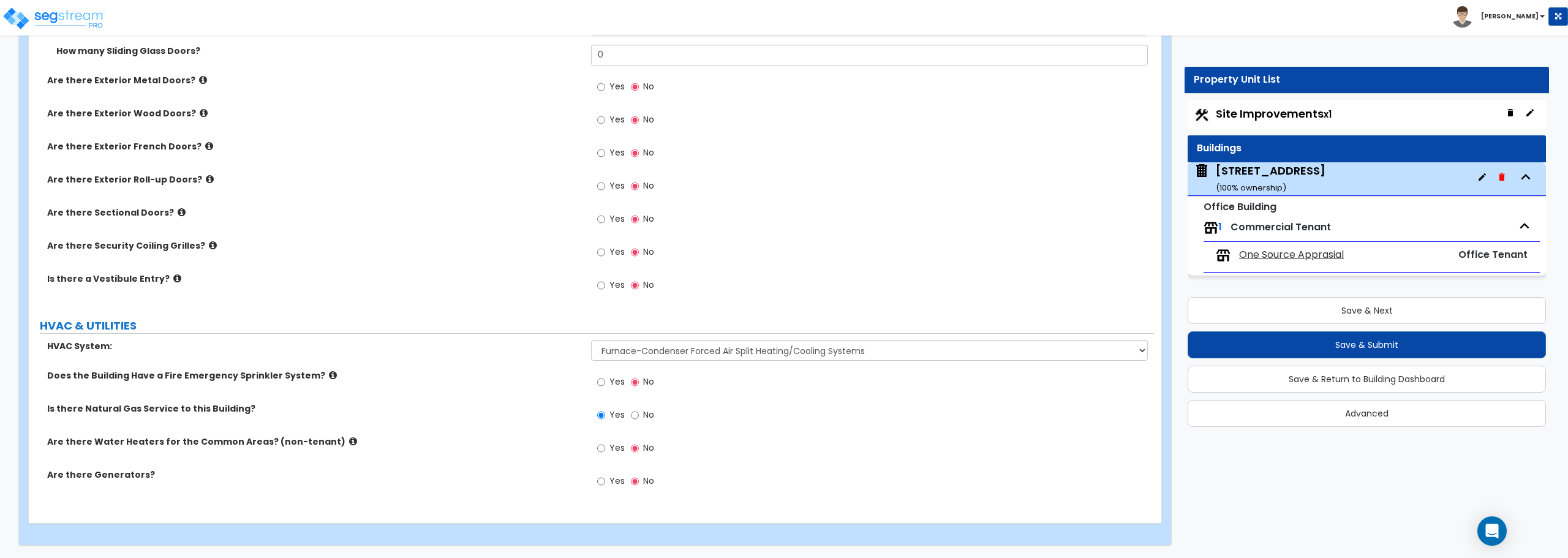
click at [1257, 109] on span "Site Improvements x1" at bounding box center [1273, 113] width 116 height 15
select select "2"
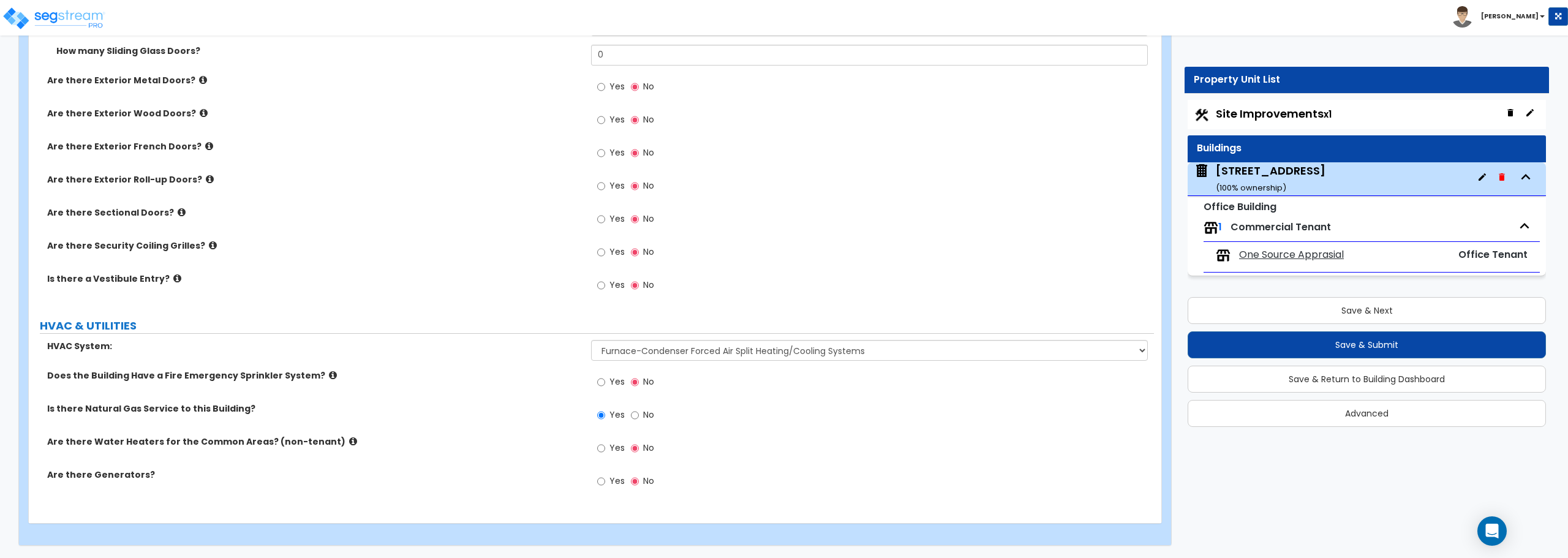
select select "1"
select select "2"
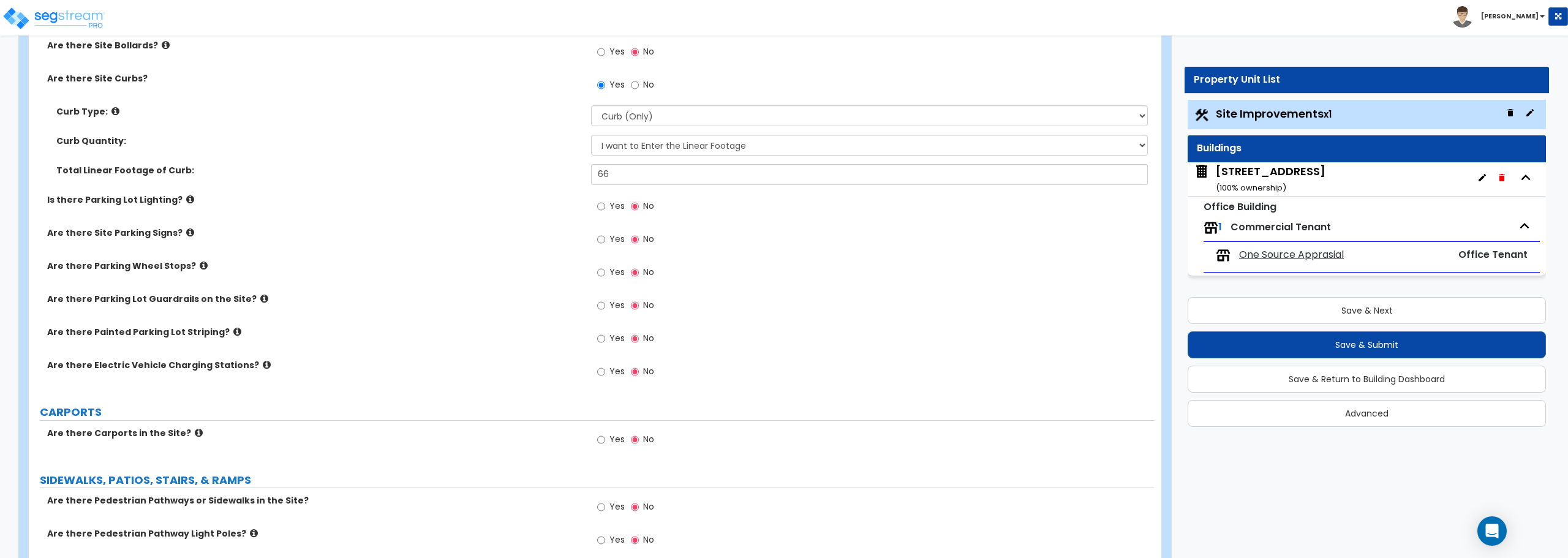
scroll to position [674, 0]
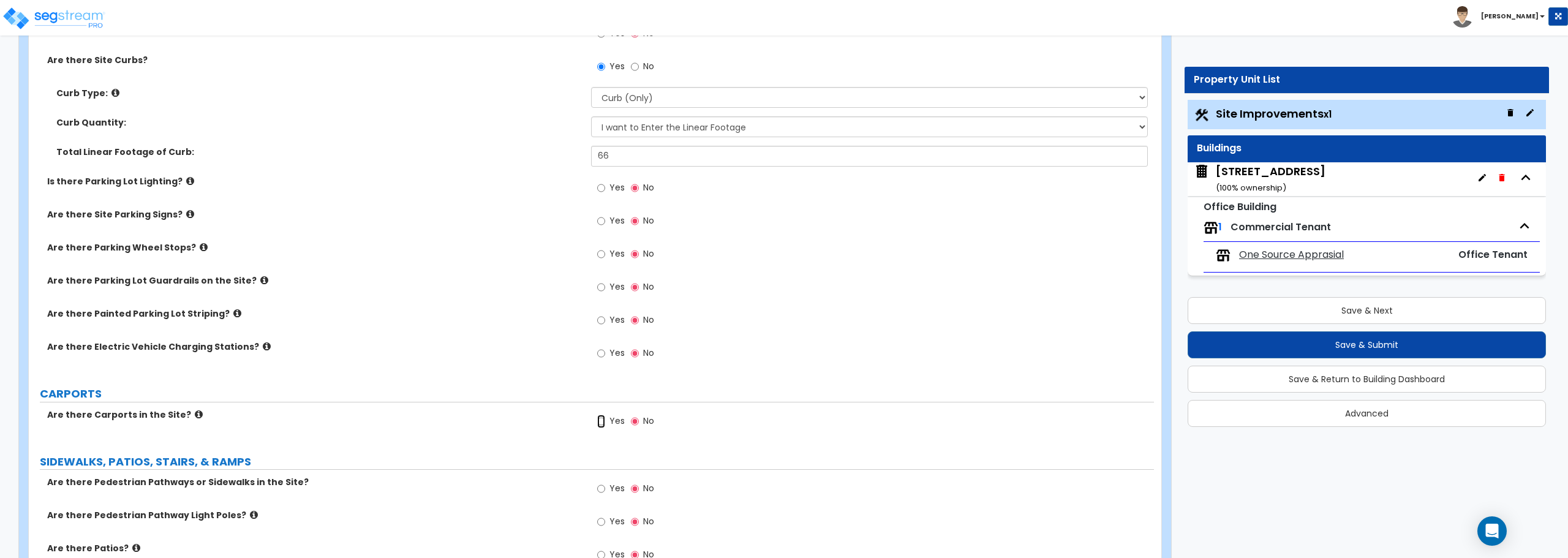
click at [601, 424] on input "Yes" at bounding box center [601, 421] width 8 height 14
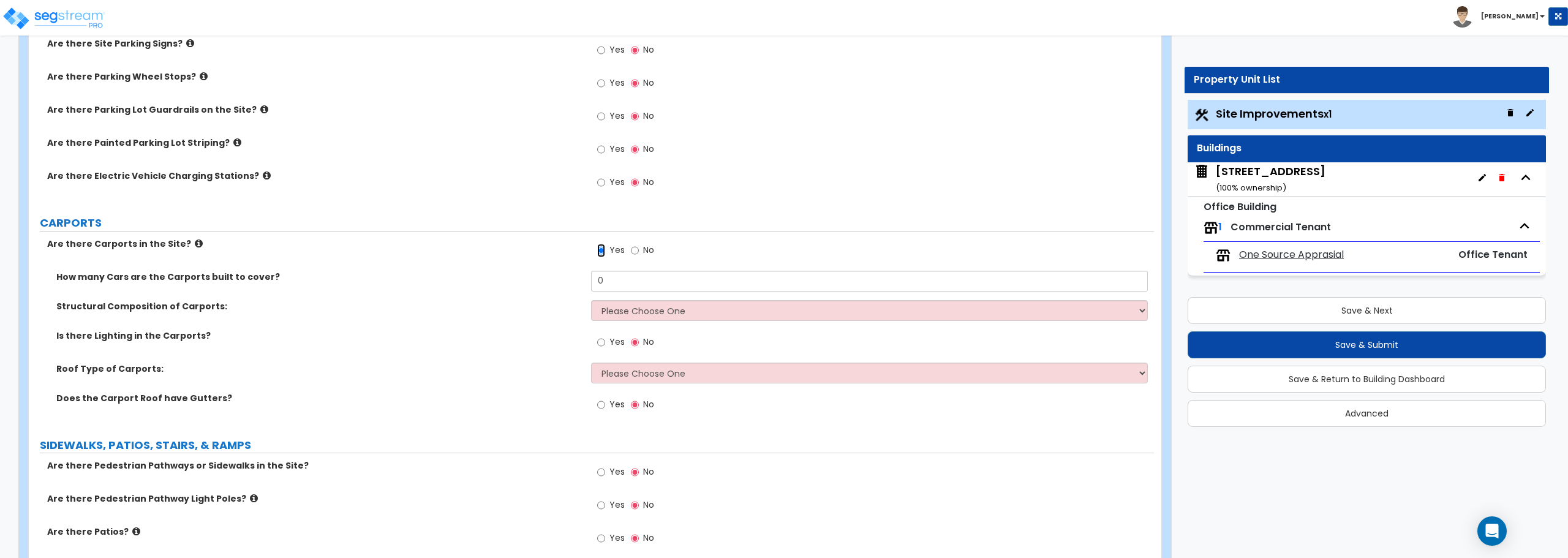
scroll to position [857, 0]
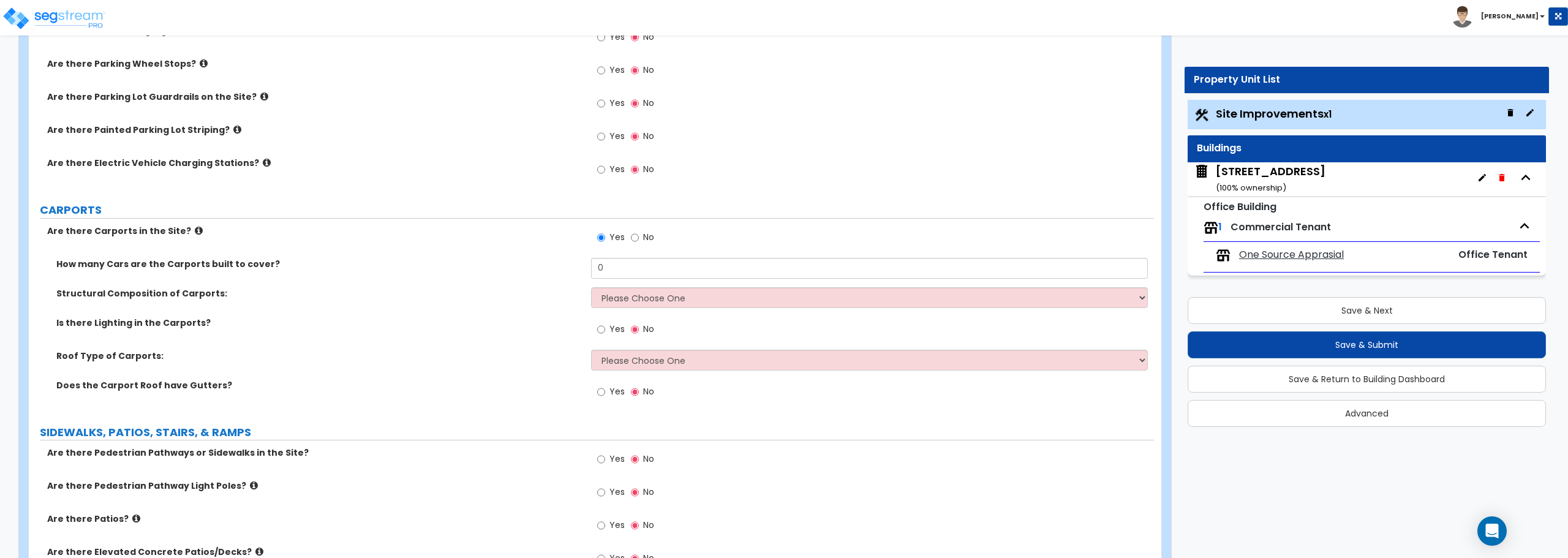
click at [629, 236] on div "Yes No" at bounding box center [625, 238] width 69 height 28
click at [635, 234] on input "No" at bounding box center [635, 238] width 8 height 14
radio input "false"
radio input "true"
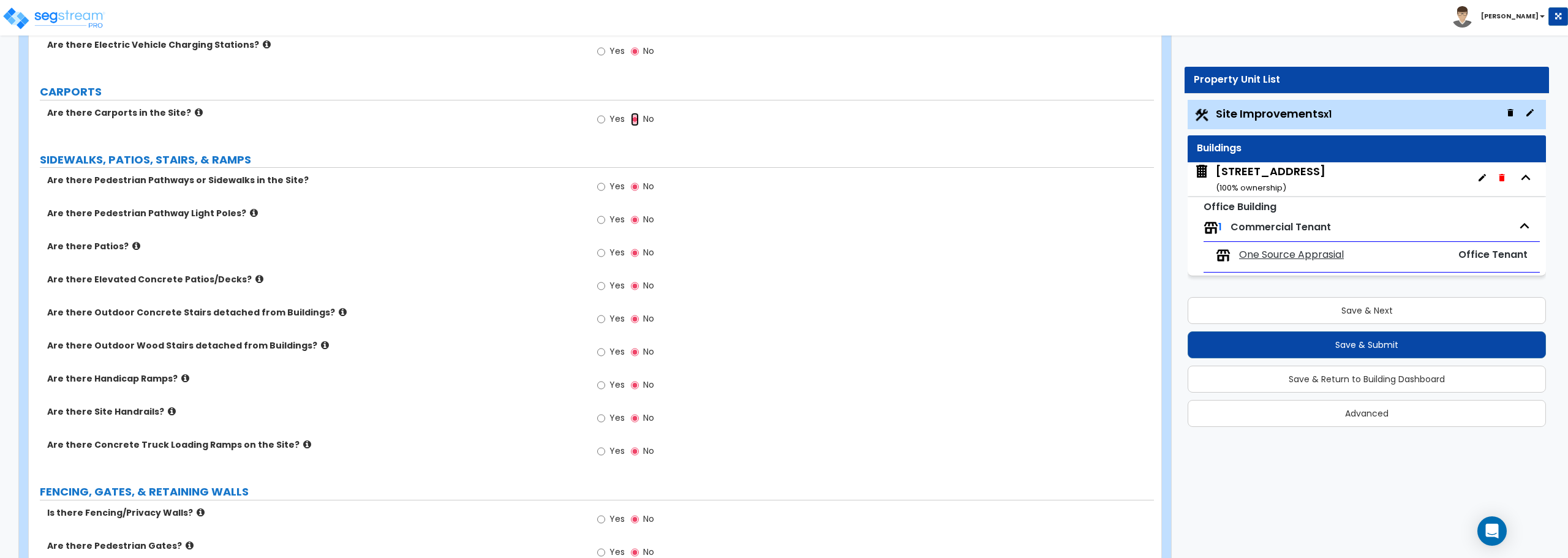
scroll to position [947, 0]
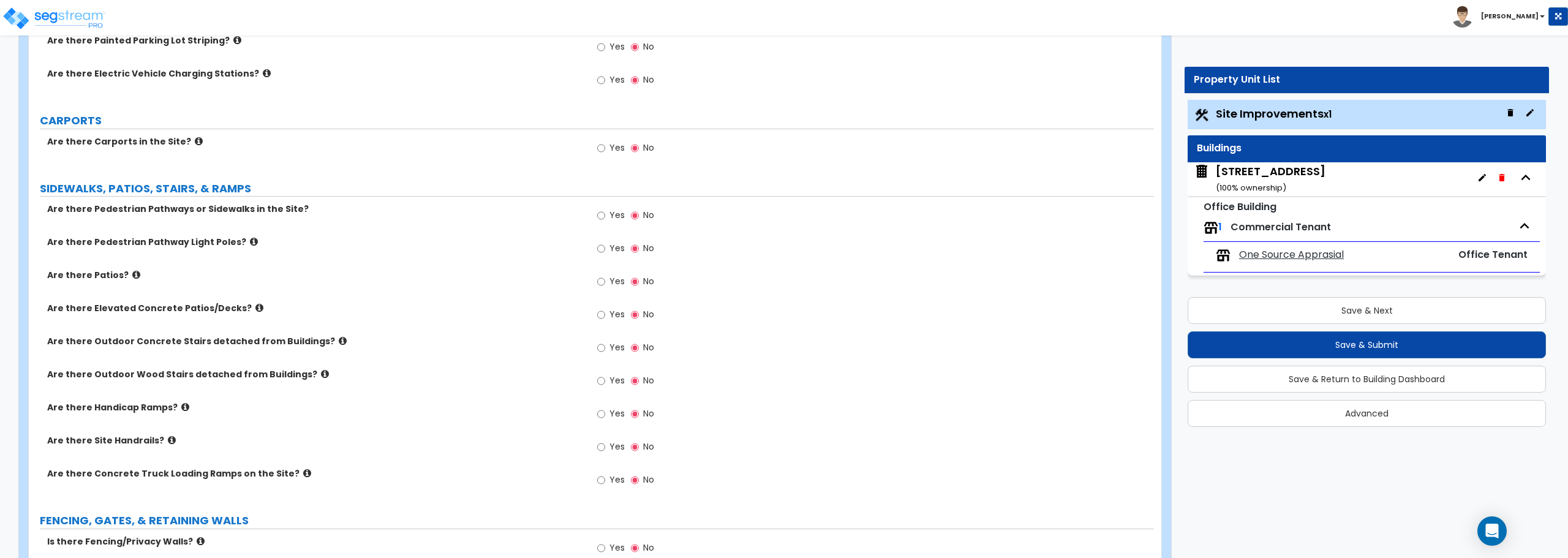
click at [1236, 228] on span "Commercial Tenant" at bounding box center [1280, 226] width 100 height 14
click at [1202, 226] on div "Office Building 1 Commercial Tenant One Source Apprasial Office Tenant" at bounding box center [1366, 236] width 358 height 79
click at [1527, 229] on icon "button" at bounding box center [1524, 225] width 19 height 19
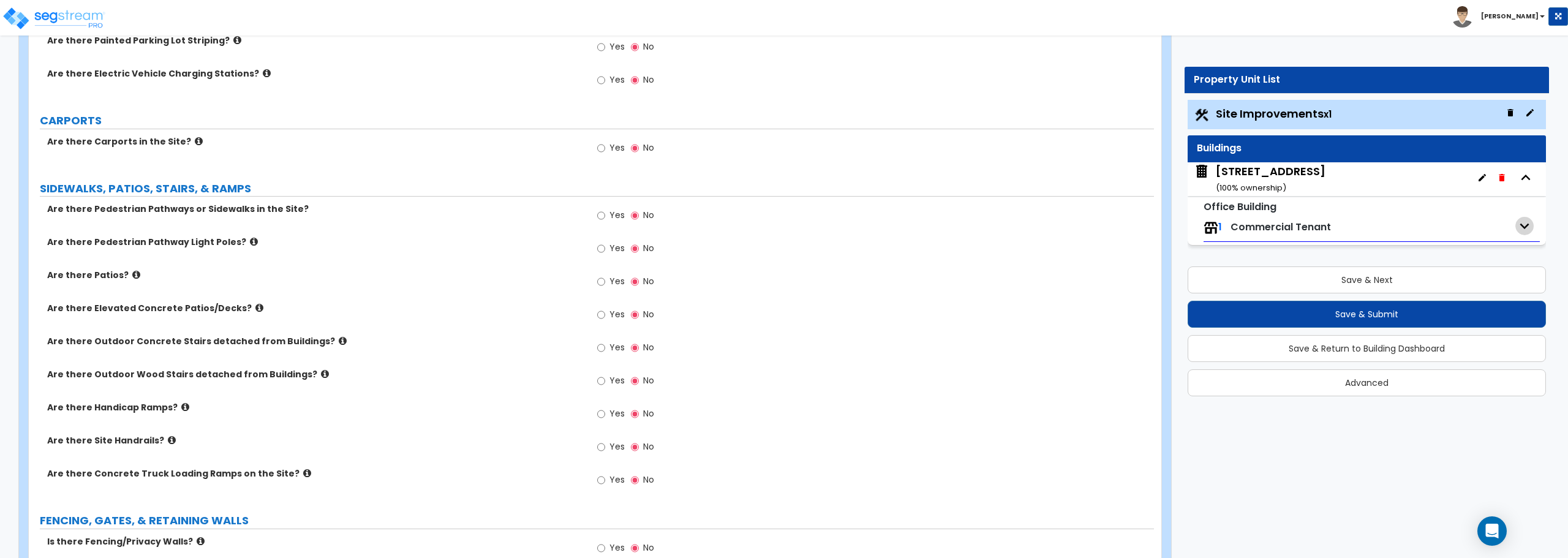
click at [1527, 229] on icon "button" at bounding box center [1524, 225] width 19 height 19
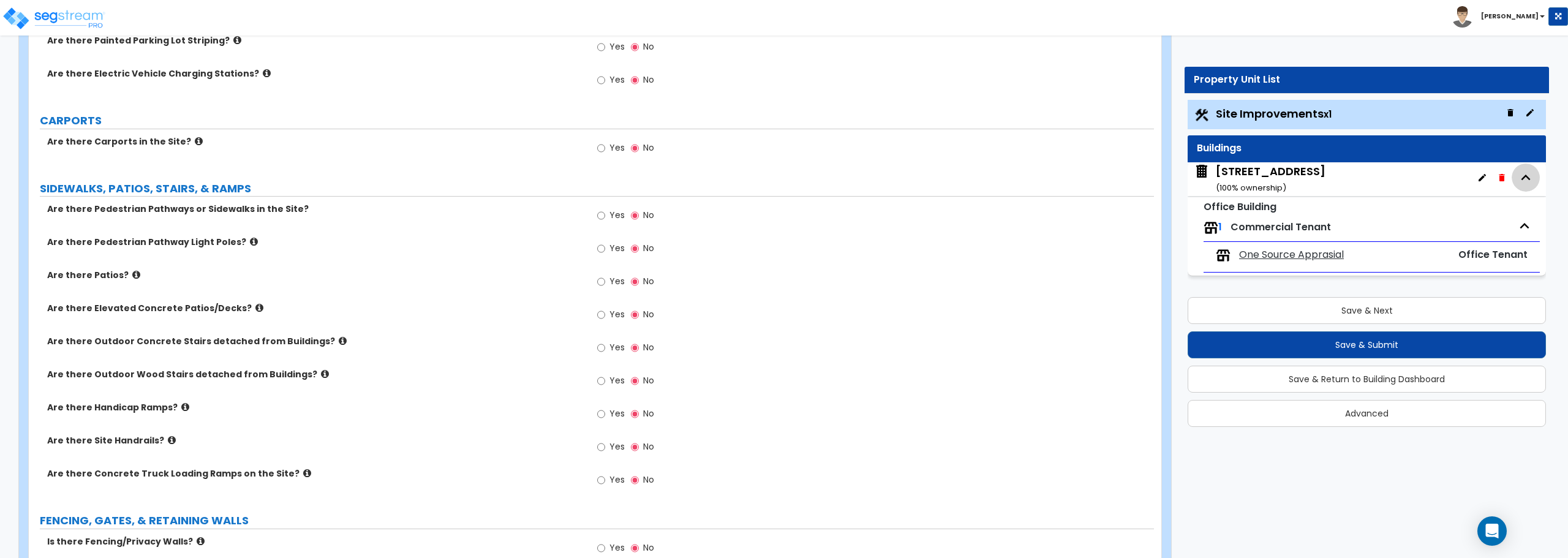
click at [1527, 175] on icon "button" at bounding box center [1526, 177] width 9 height 6
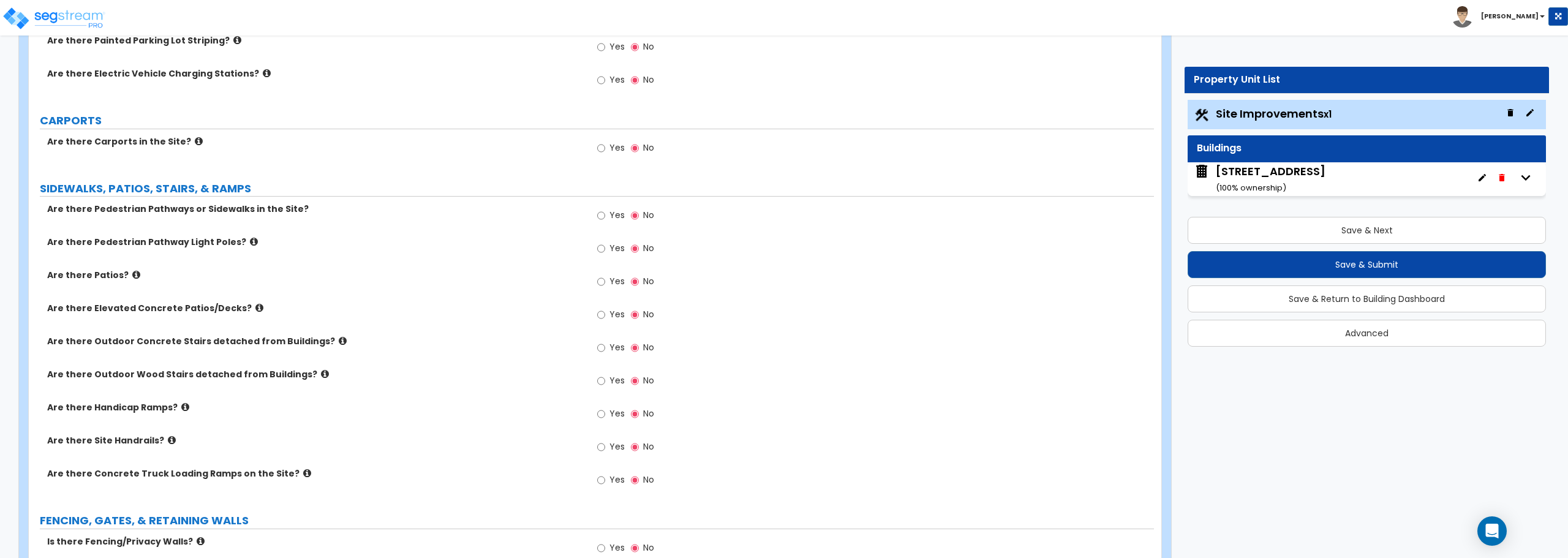
click at [1285, 177] on div "1504 S 3RD ST ( 100 % ownership)" at bounding box center [1270, 179] width 110 height 31
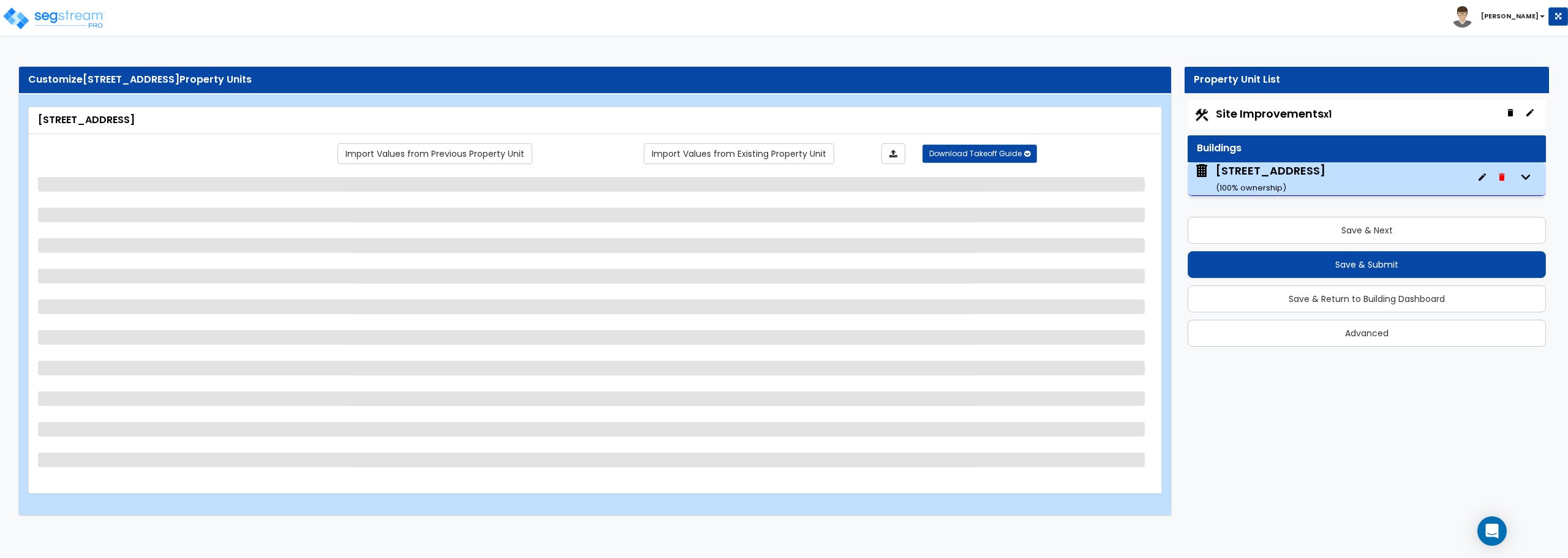
select select "5"
select select "1"
select select "2"
select select "3"
select select "1"
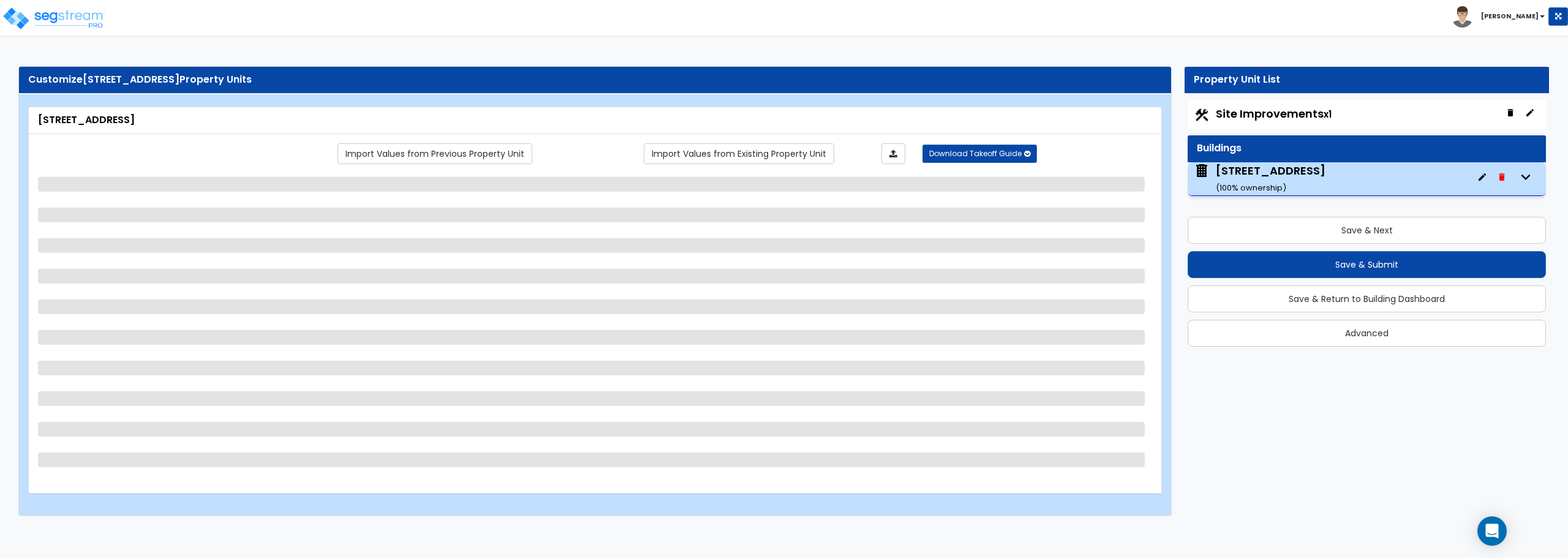
select select "2"
select select "1"
select select "2"
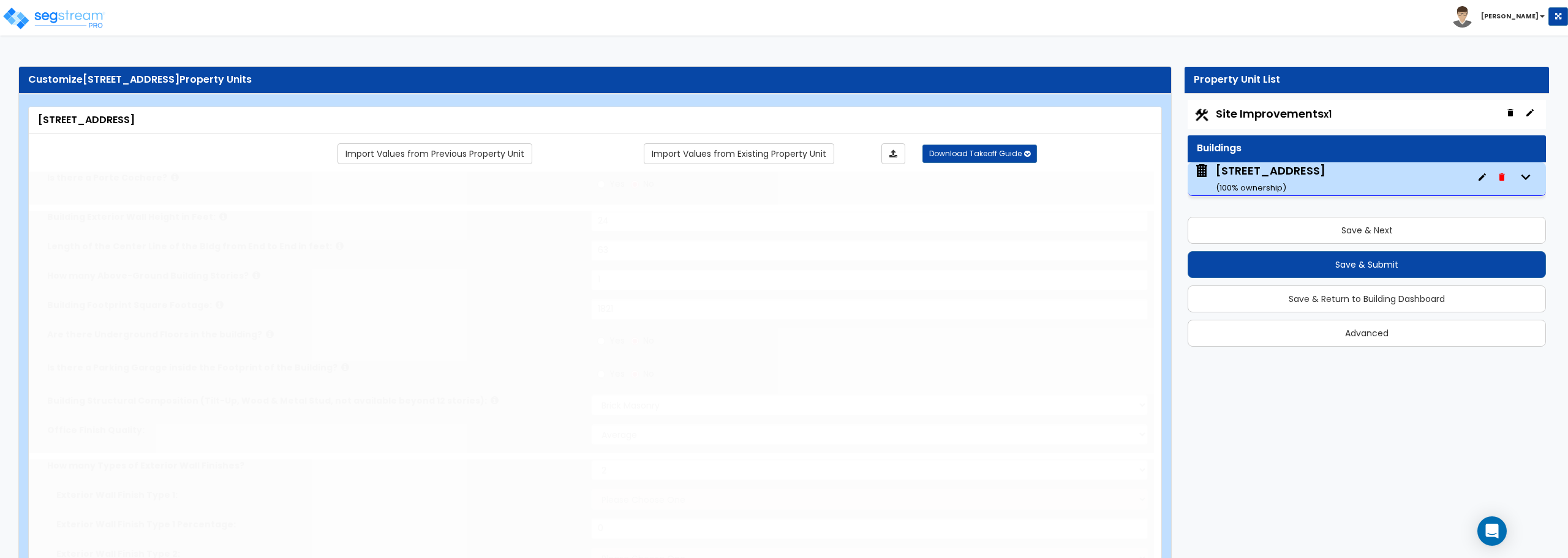
radio input "true"
select select "2"
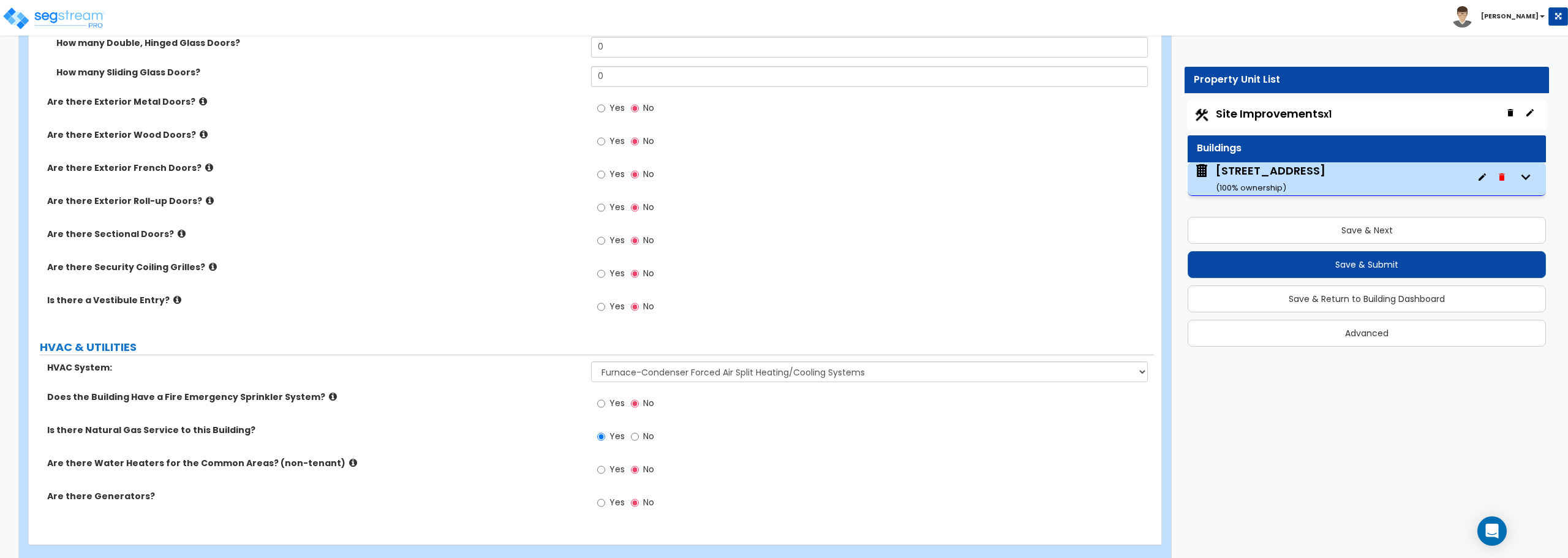
scroll to position [1464, 0]
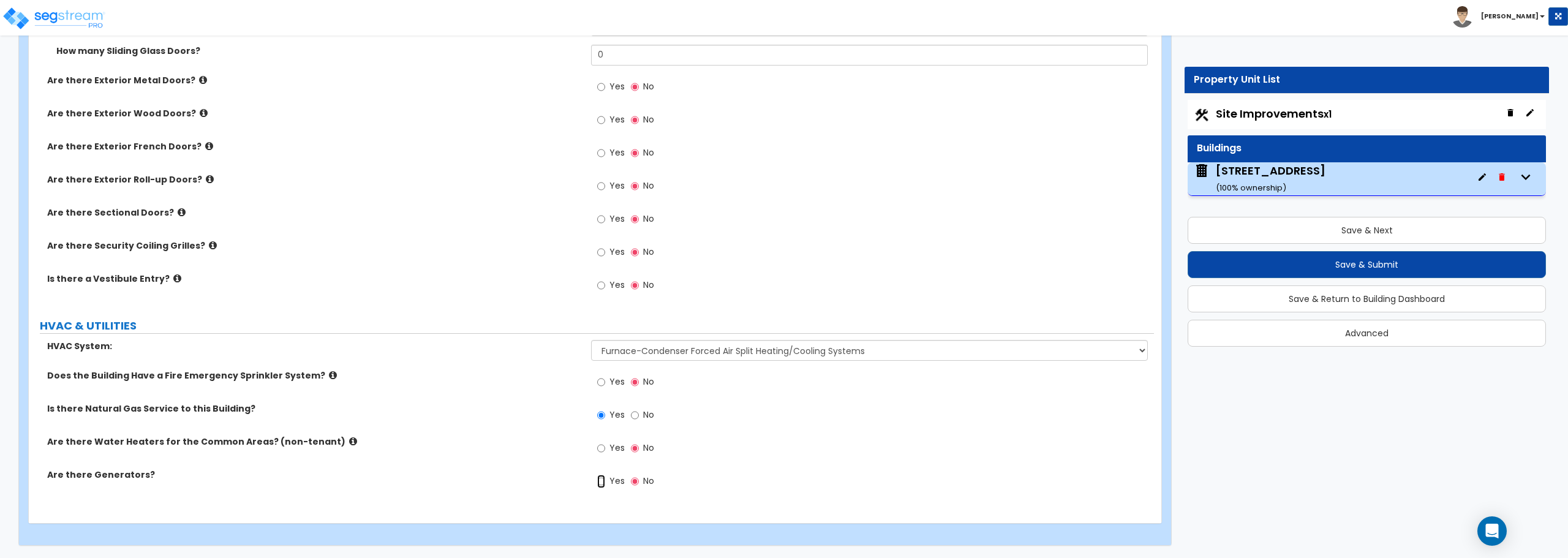
click at [604, 482] on input "Yes" at bounding box center [601, 481] width 8 height 14
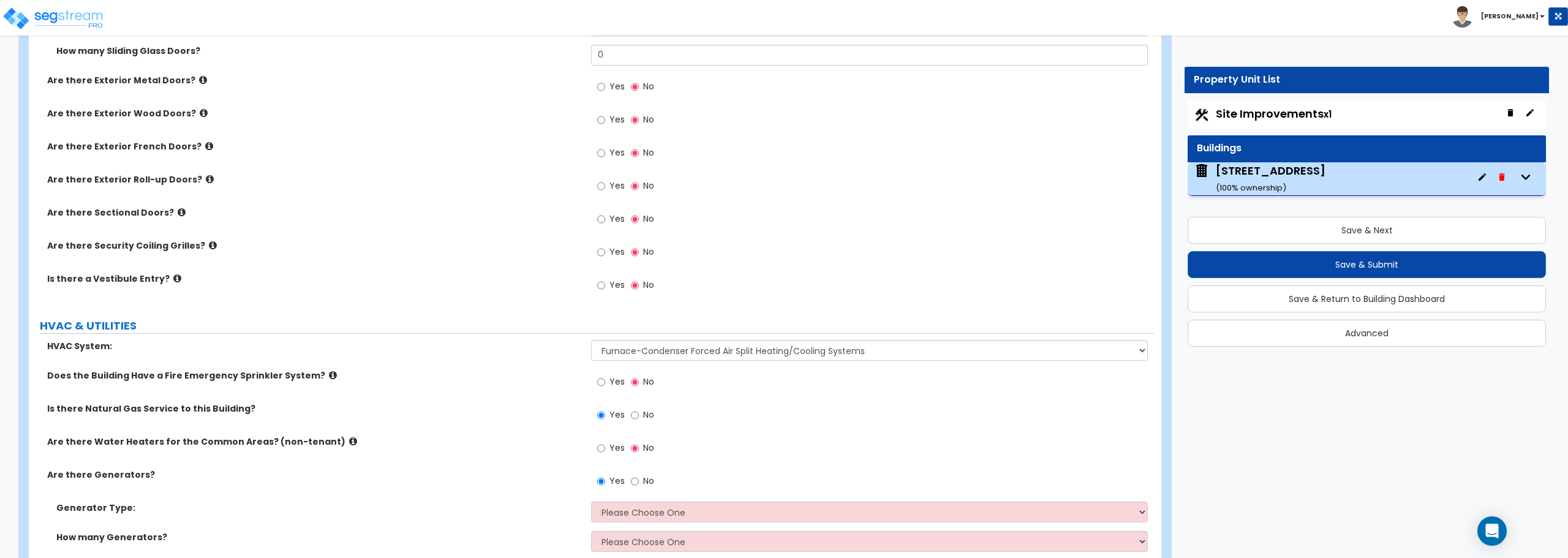
click at [640, 482] on label "No" at bounding box center [642, 482] width 24 height 21
click at [639, 482] on input "No" at bounding box center [635, 481] width 8 height 14
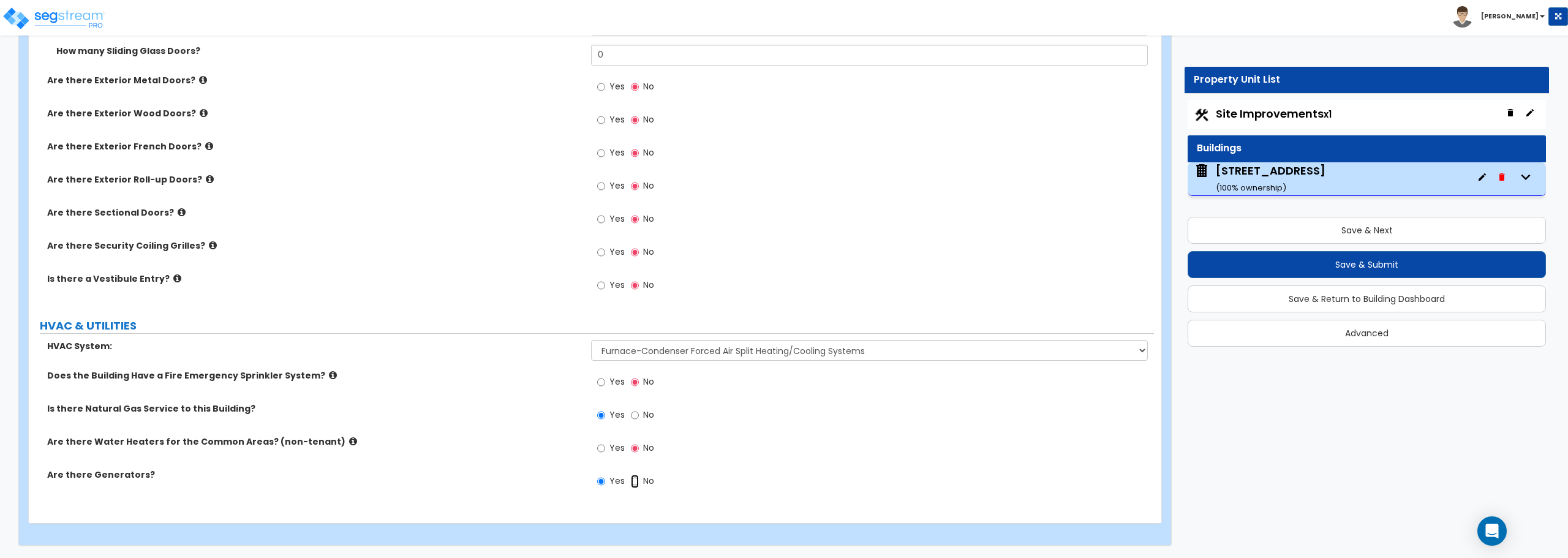
radio input "false"
radio input "true"
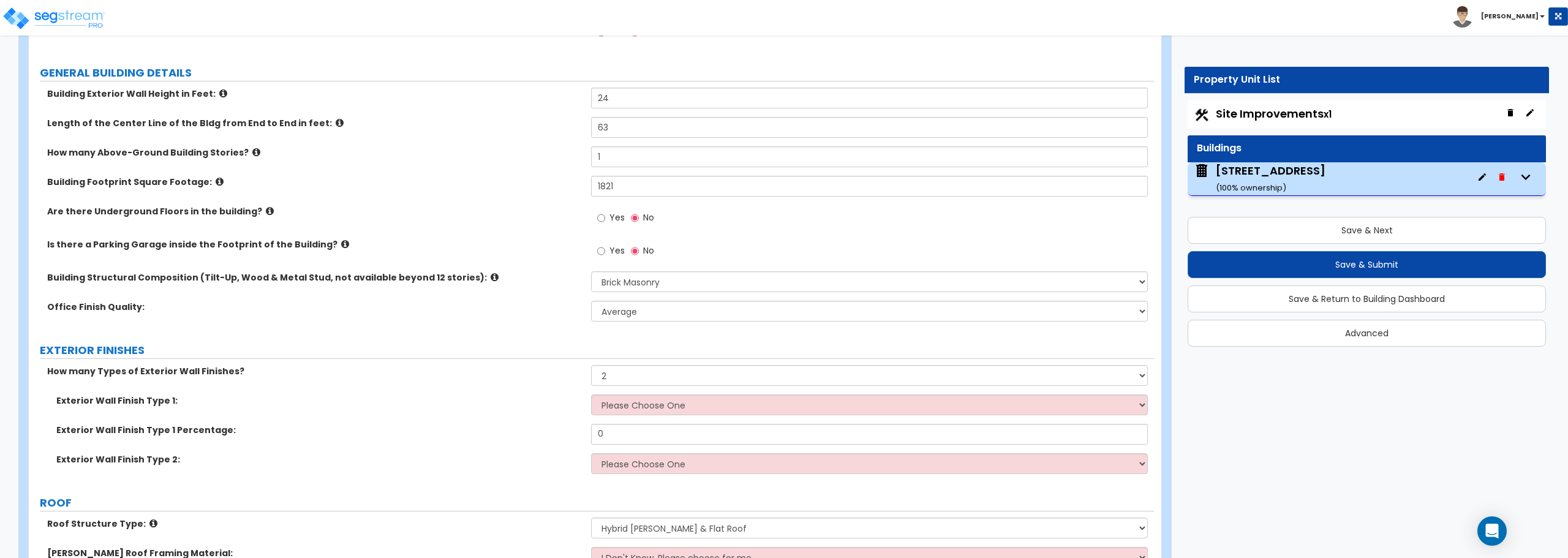
scroll to position [0, 0]
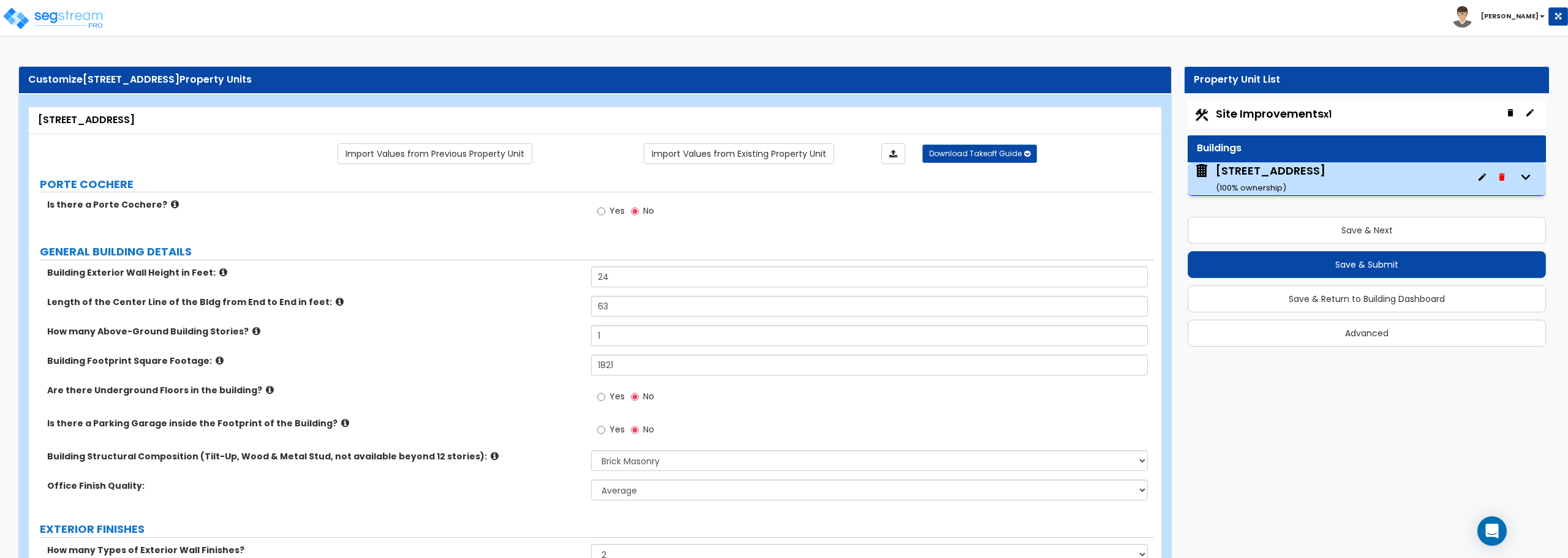
click at [1274, 110] on span "Site Improvements x1" at bounding box center [1273, 113] width 116 height 15
select select "2"
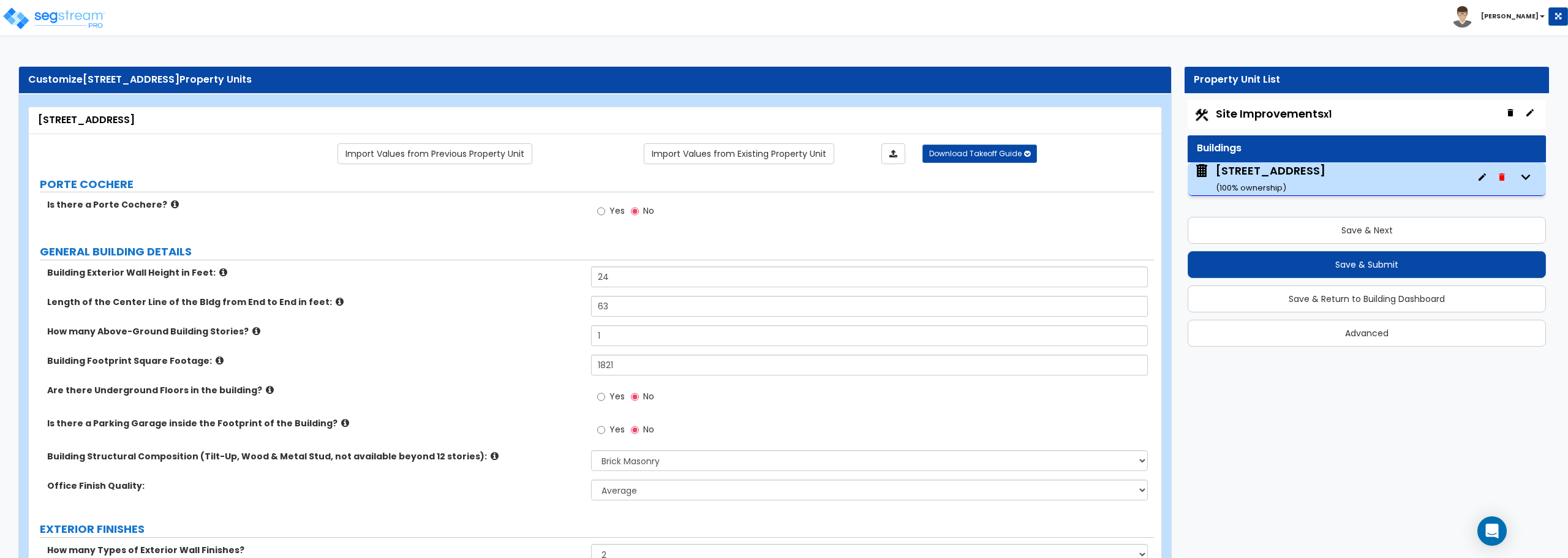
select select "1"
select select "2"
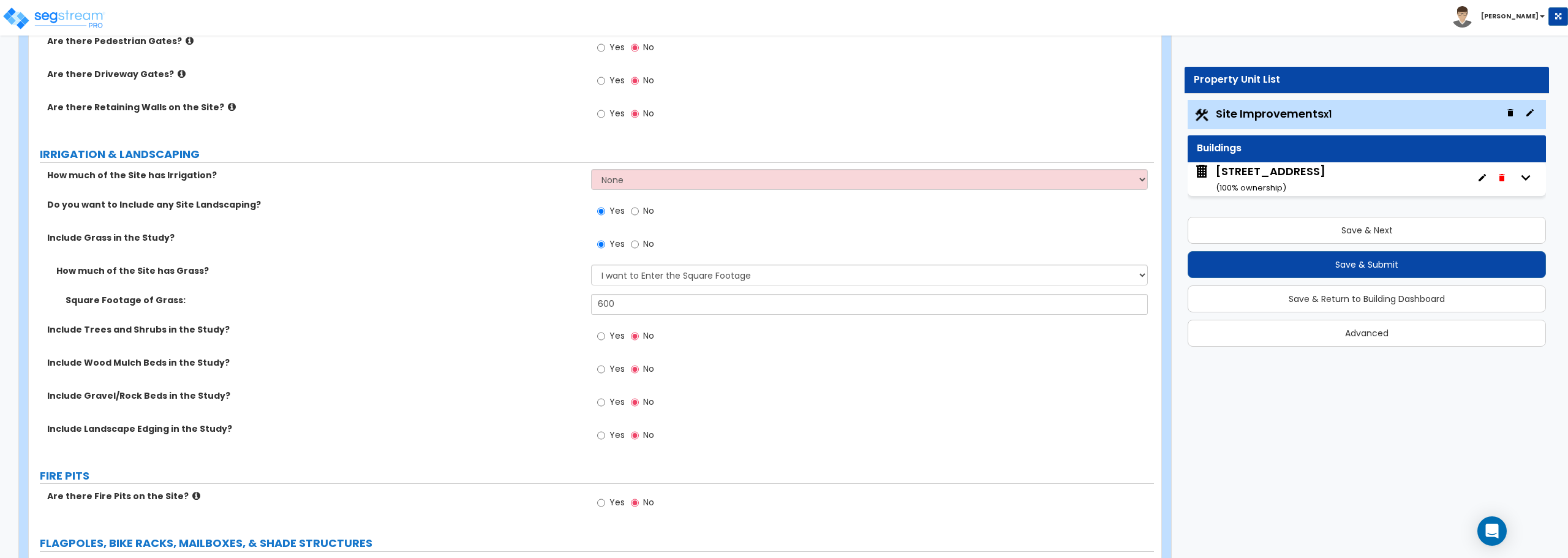
scroll to position [1314, 0]
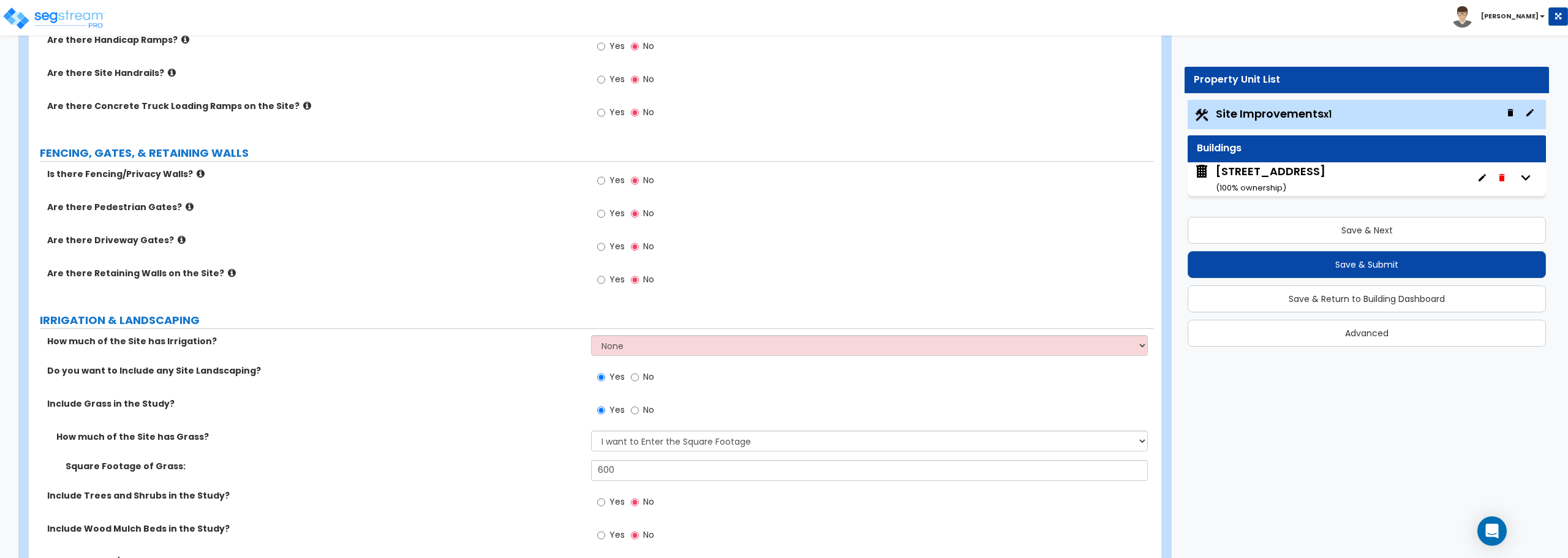
click at [1273, 180] on div "1504 S 3RD ST ( 100 % ownership)" at bounding box center [1270, 179] width 110 height 31
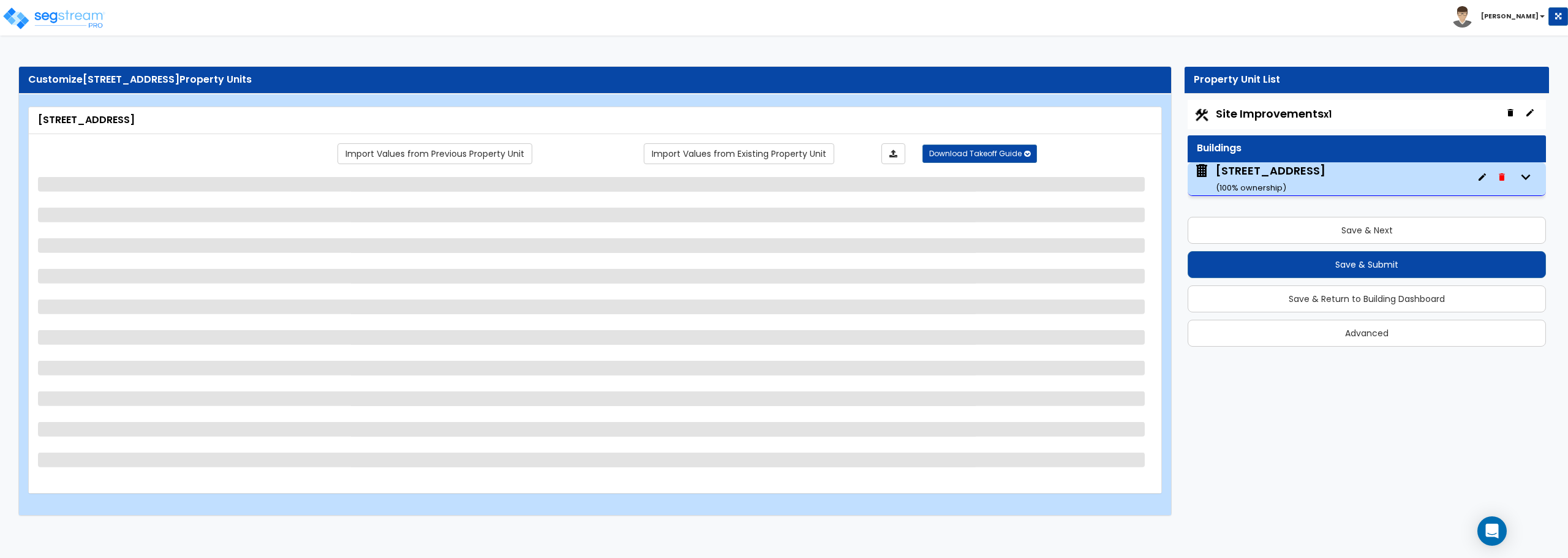
scroll to position [0, 0]
select select "5"
select select "1"
select select "2"
select select "3"
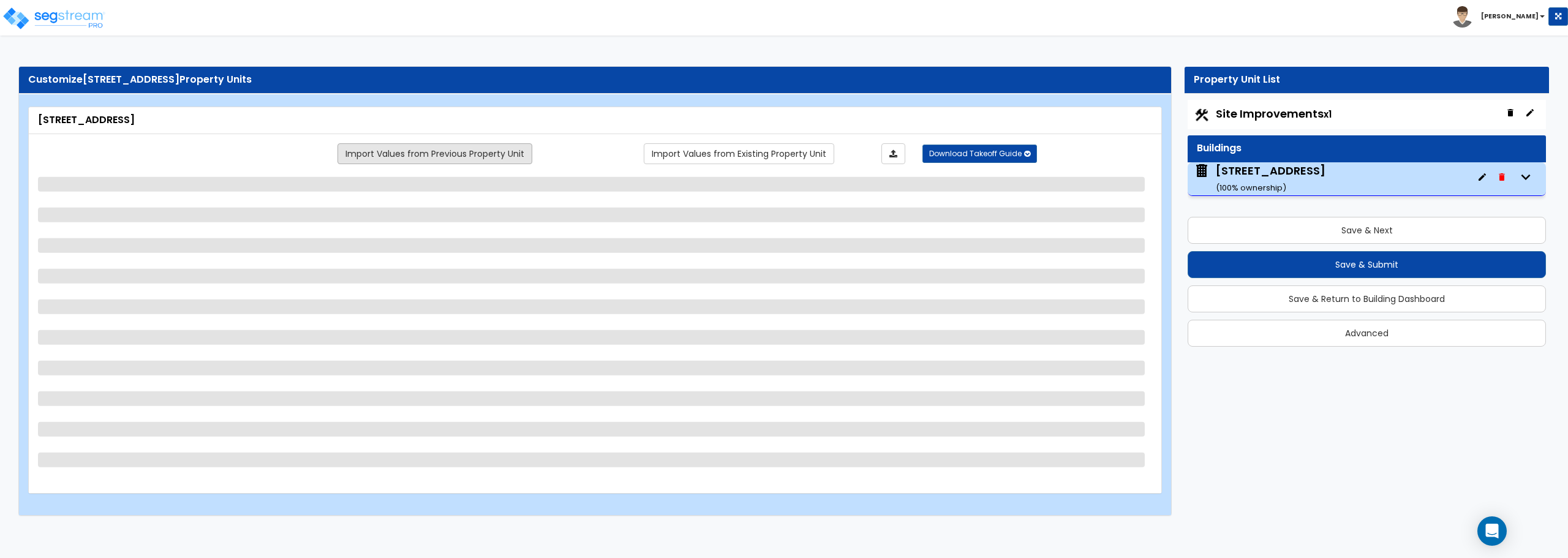
select select "1"
select select "2"
select select "1"
select select "2"
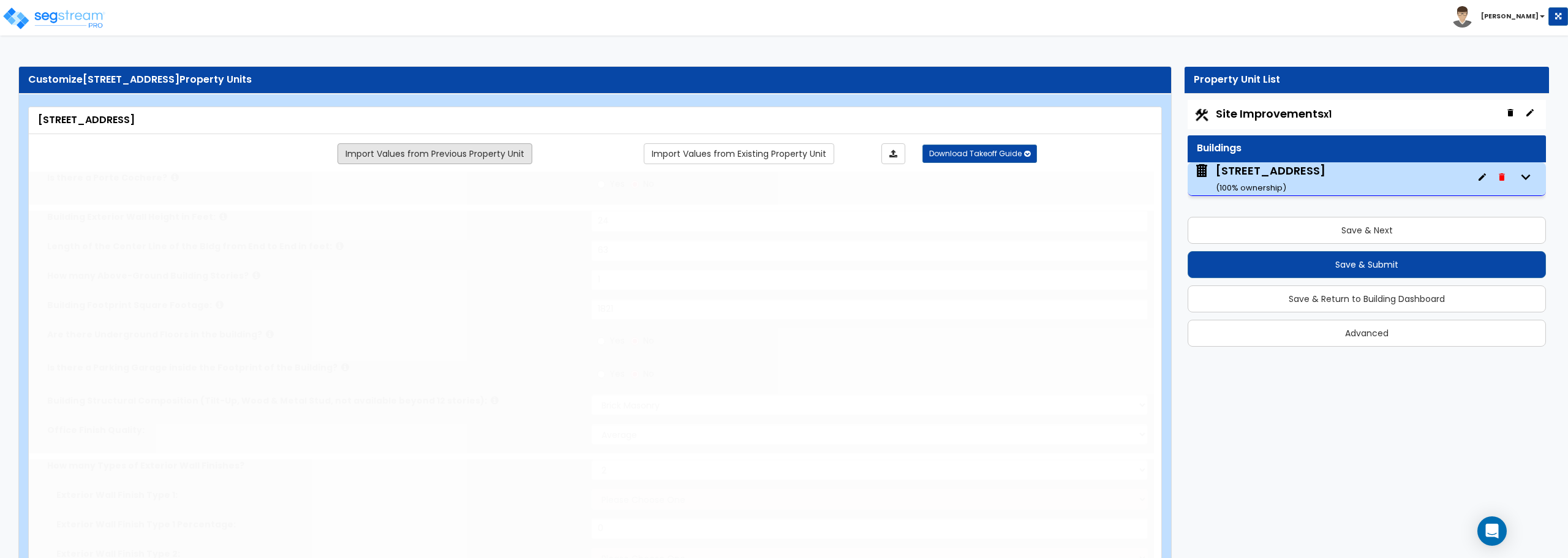
radio input "true"
select select "2"
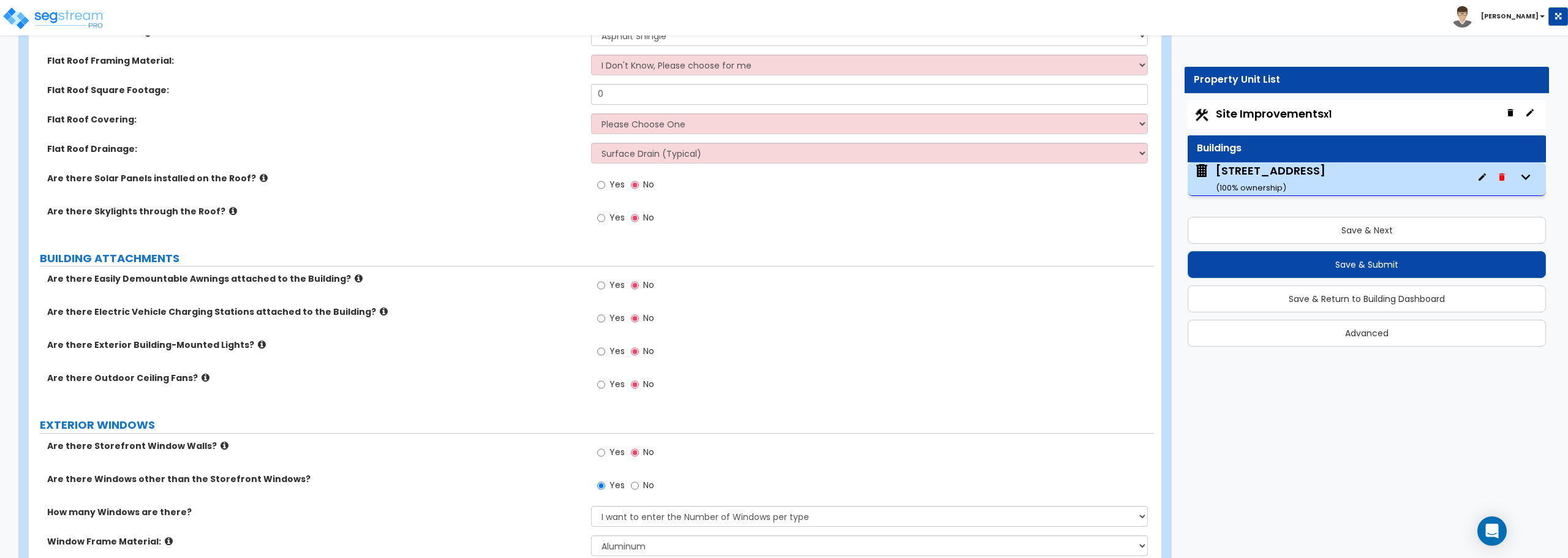
scroll to position [669, 0]
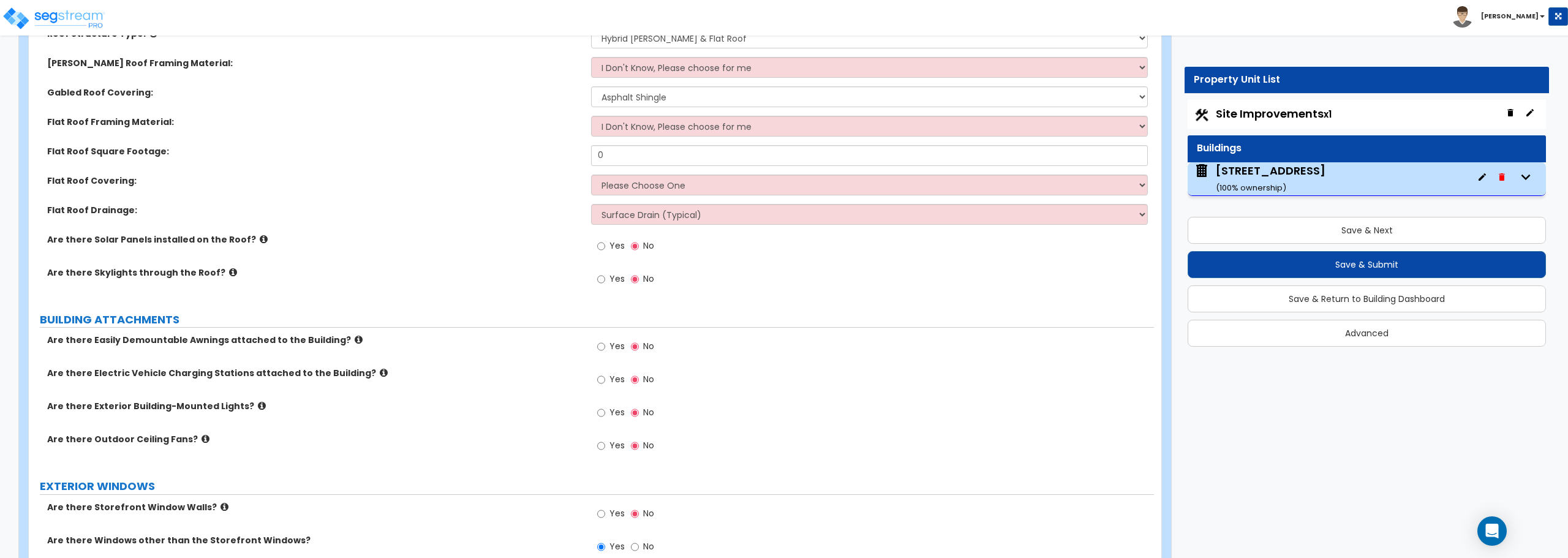
click at [1535, 172] on button "button" at bounding box center [1525, 177] width 28 height 28
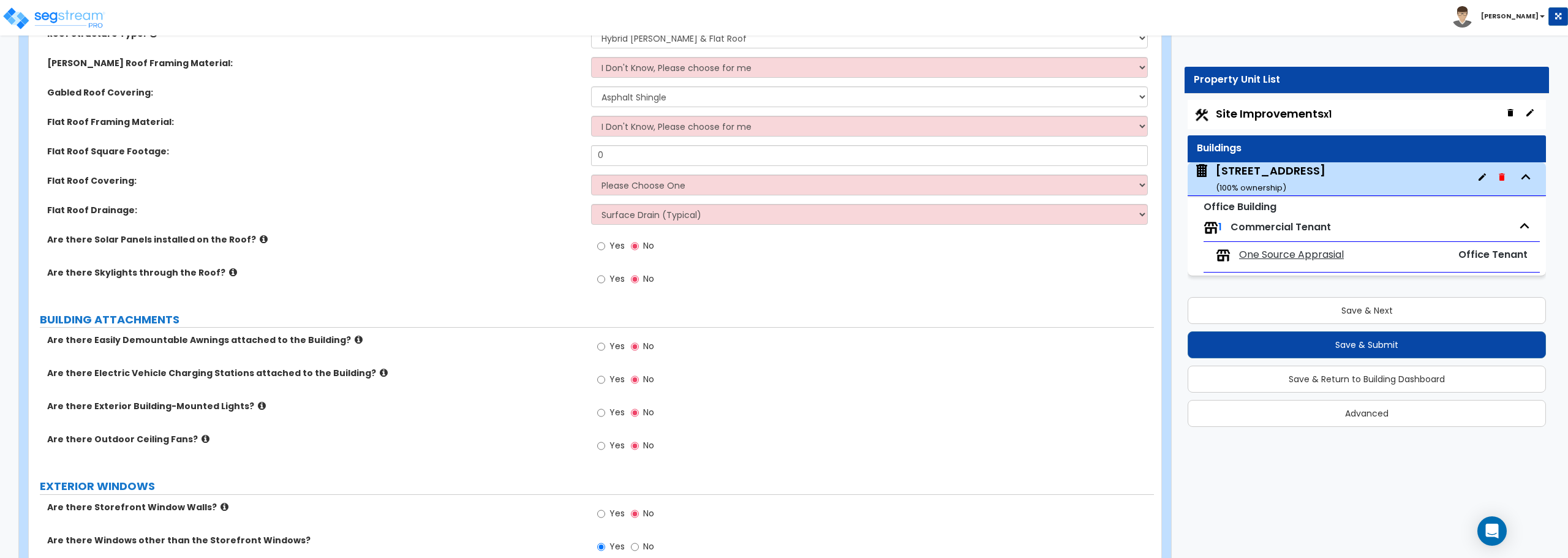
click at [1256, 229] on span "Commercial Tenant" at bounding box center [1280, 226] width 100 height 14
click at [1204, 229] on img at bounding box center [1211, 228] width 15 height 15
drag, startPoint x: 1204, startPoint y: 229, endPoint x: 1212, endPoint y: 198, distance: 32.0
click at [1204, 229] on img at bounding box center [1211, 228] width 15 height 15
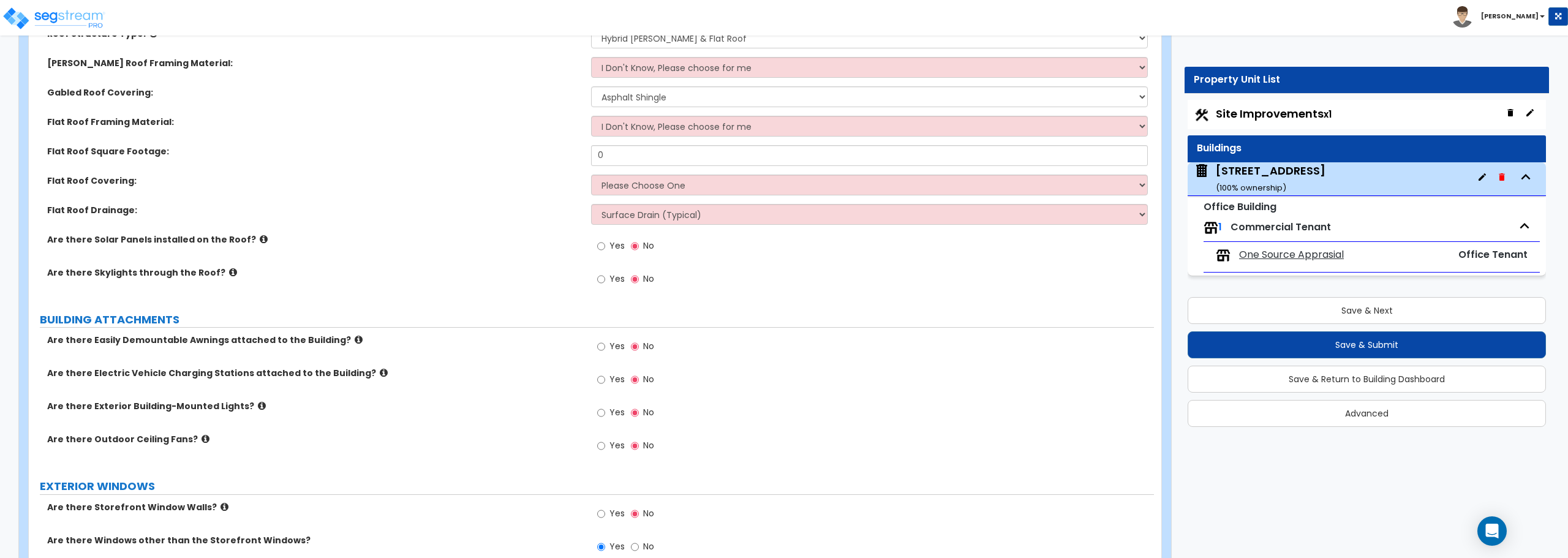
click at [1212, 197] on div "Office Building 1 Commercial Tenant One Source Apprasial Office Tenant" at bounding box center [1366, 236] width 358 height 79
drag, startPoint x: 1363, startPoint y: 238, endPoint x: 1478, endPoint y: 210, distance: 118.4
click at [1365, 237] on div "1 Commercial Tenant" at bounding box center [1371, 227] width 336 height 27
click at [1518, 224] on icon "button" at bounding box center [1524, 225] width 19 height 19
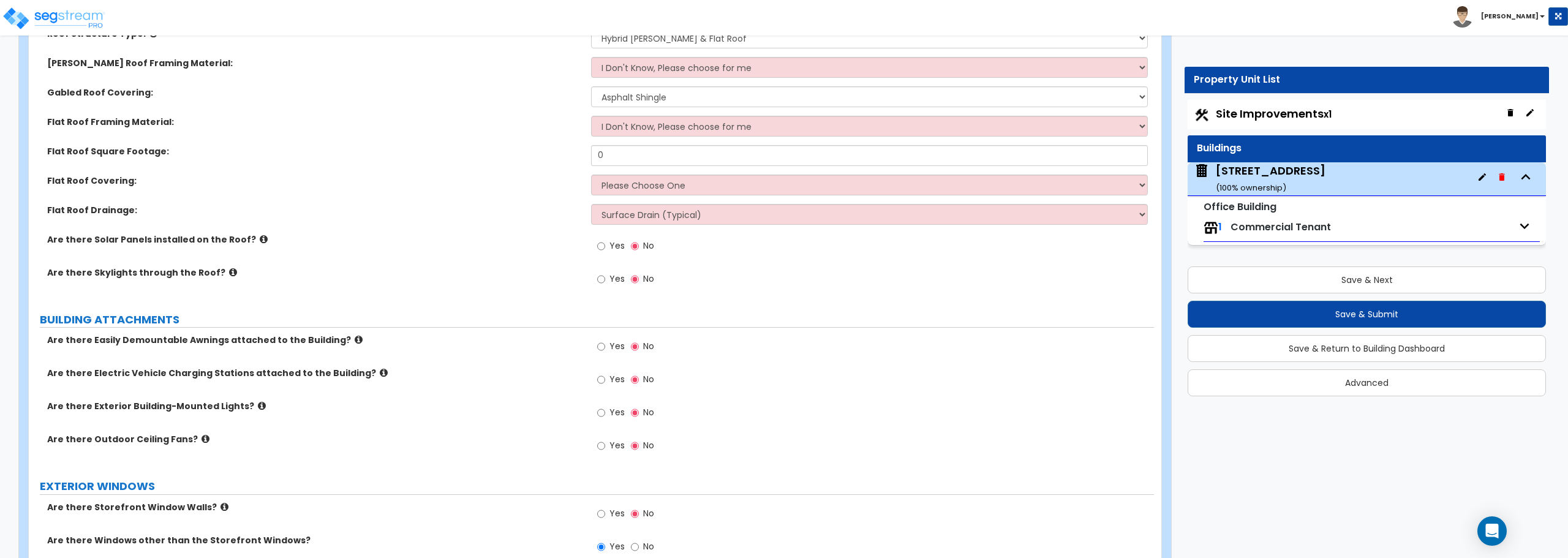
click at [1338, 224] on div "1 Commercial Tenant" at bounding box center [1371, 227] width 336 height 27
click at [1278, 224] on span "Commercial Tenant" at bounding box center [1280, 226] width 100 height 14
click at [1275, 224] on span "Commercial Tenant" at bounding box center [1280, 226] width 100 height 14
click at [1277, 223] on span "Commercial Tenant" at bounding box center [1280, 226] width 100 height 14
click at [1328, 224] on span "Commercial Tenant" at bounding box center [1280, 226] width 100 height 14
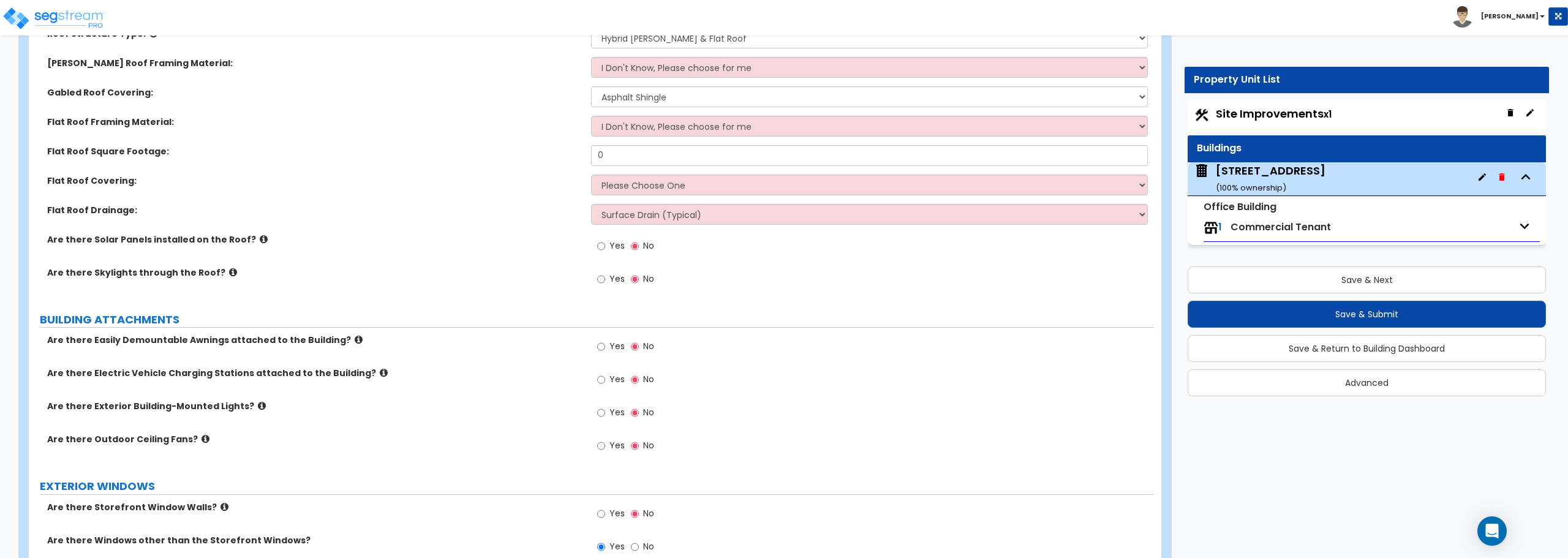
drag, startPoint x: 1346, startPoint y: 223, endPoint x: 1340, endPoint y: 211, distance: 13.4
click at [1343, 220] on div "1 Commercial Tenant" at bounding box center [1371, 227] width 336 height 27
click at [1339, 211] on div "Office Building 1 Commercial Tenant" at bounding box center [1366, 220] width 358 height 48
click at [1343, 208] on div "Office Building 1 Commercial Tenant" at bounding box center [1366, 220] width 358 height 48
click at [1343, 202] on div "Office Building 1 Commercial Tenant" at bounding box center [1366, 220] width 358 height 48
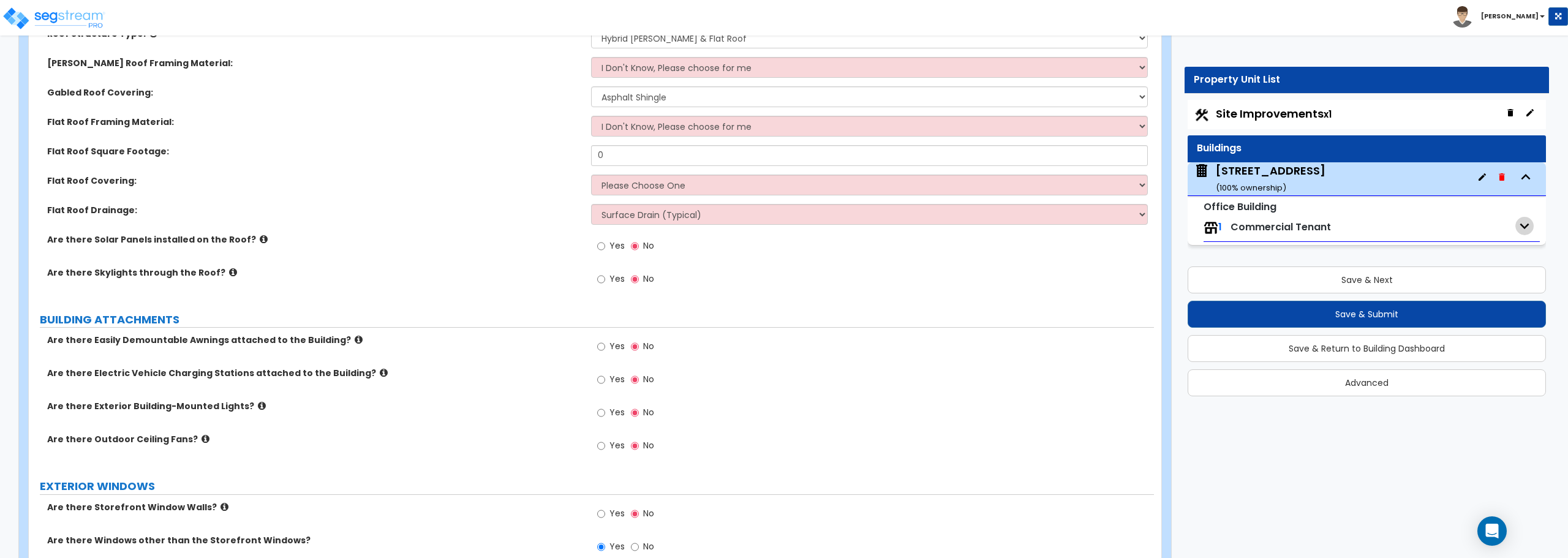
click at [1525, 226] on icon "button" at bounding box center [1524, 225] width 9 height 6
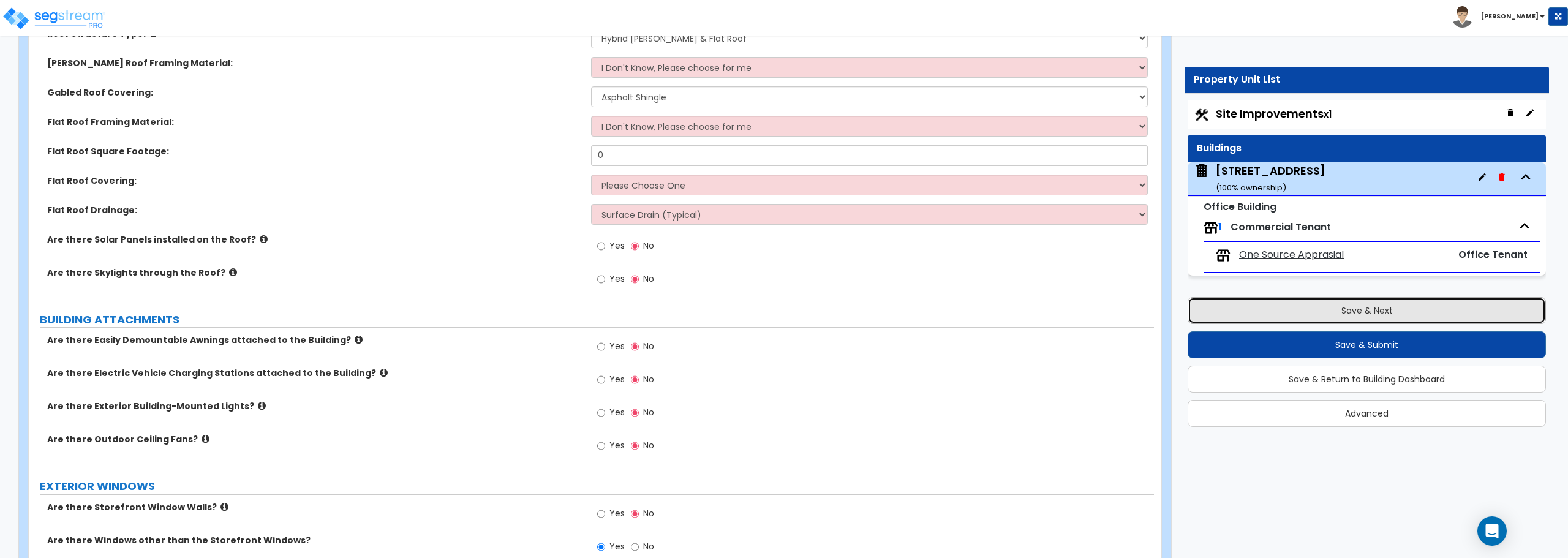
click at [1387, 311] on button "Save & Next" at bounding box center [1366, 310] width 358 height 27
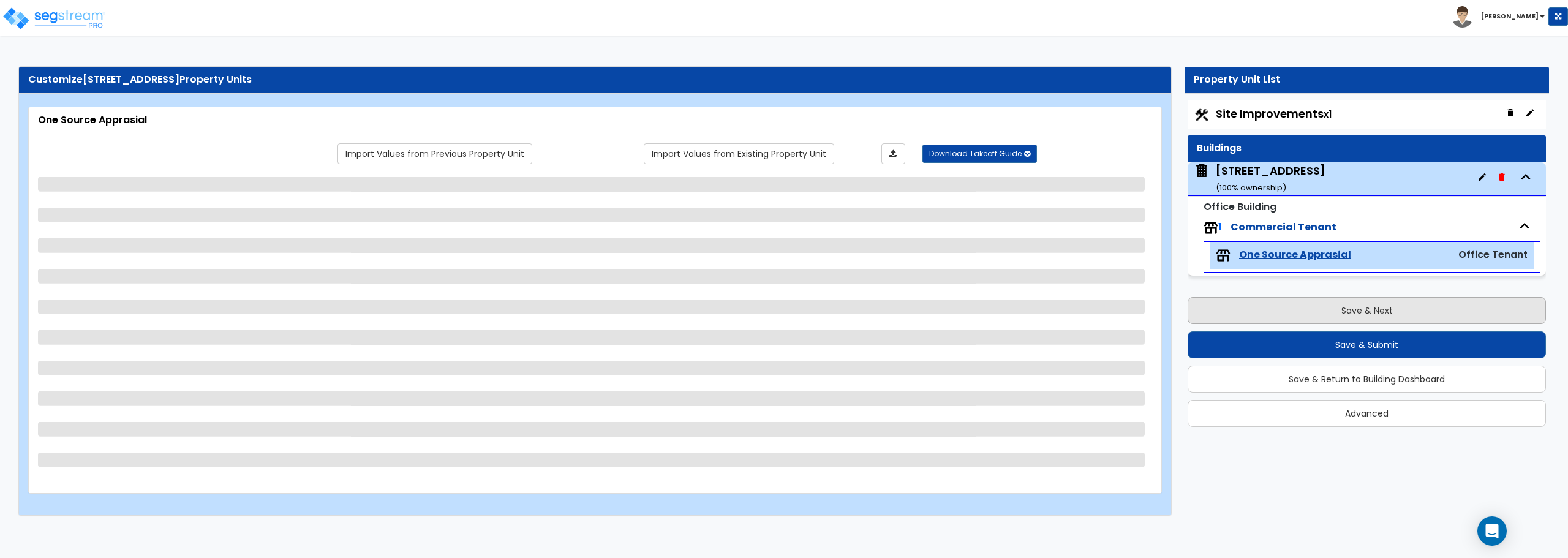
scroll to position [0, 0]
select select "2"
select select "6"
select select "8"
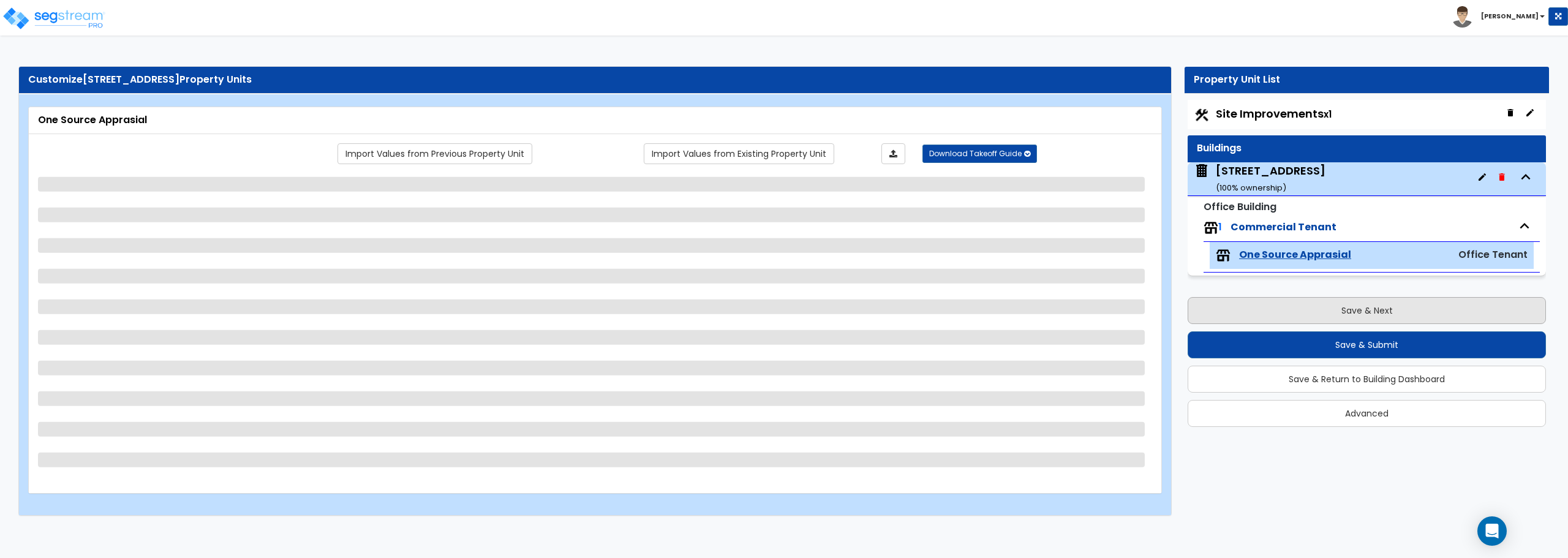
select select "1"
select select "4"
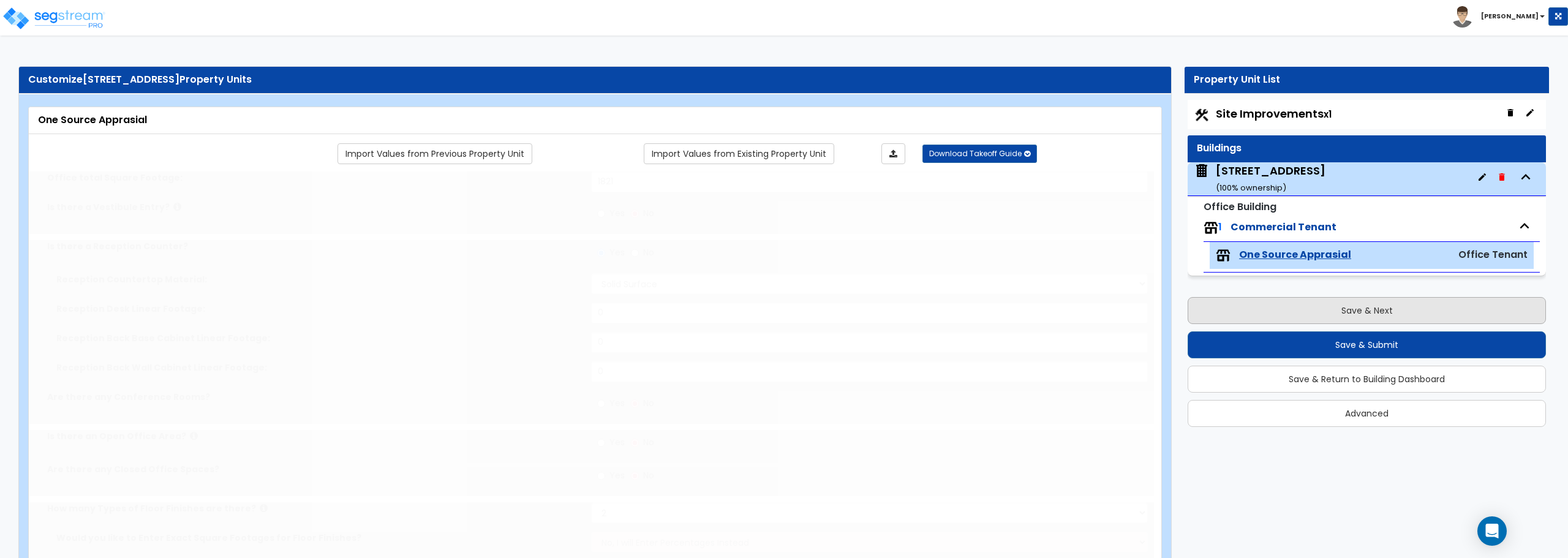
radio input "true"
type input "1"
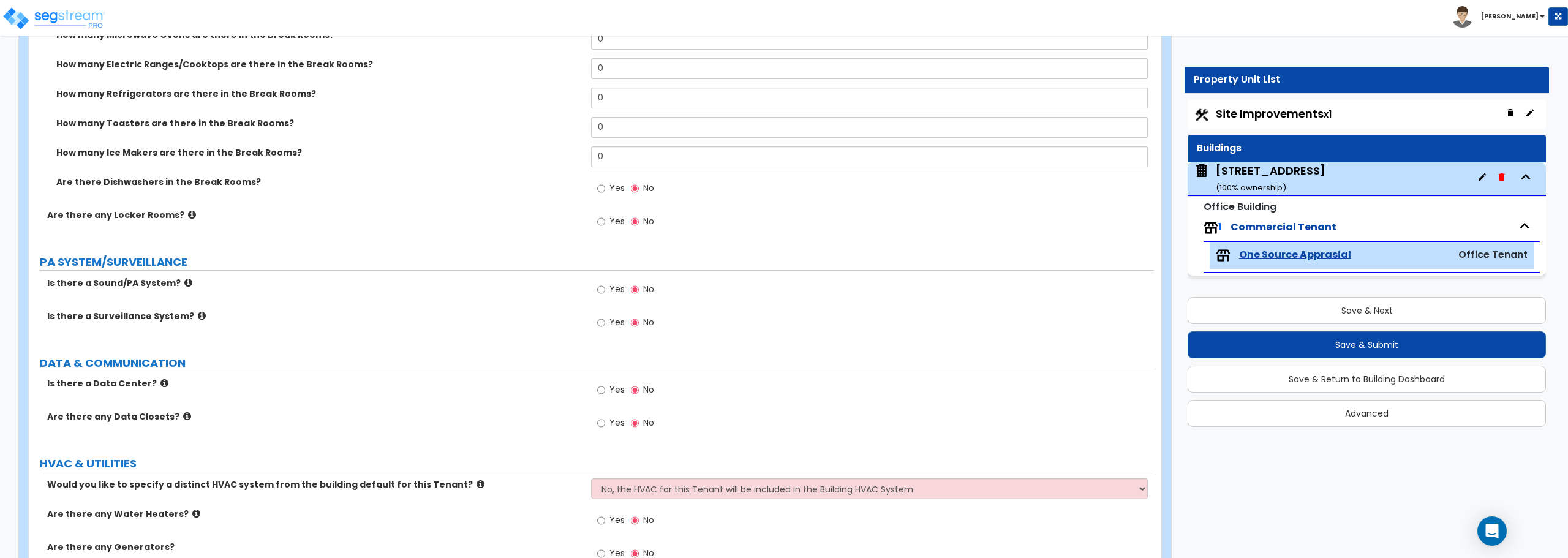
scroll to position [2087, 0]
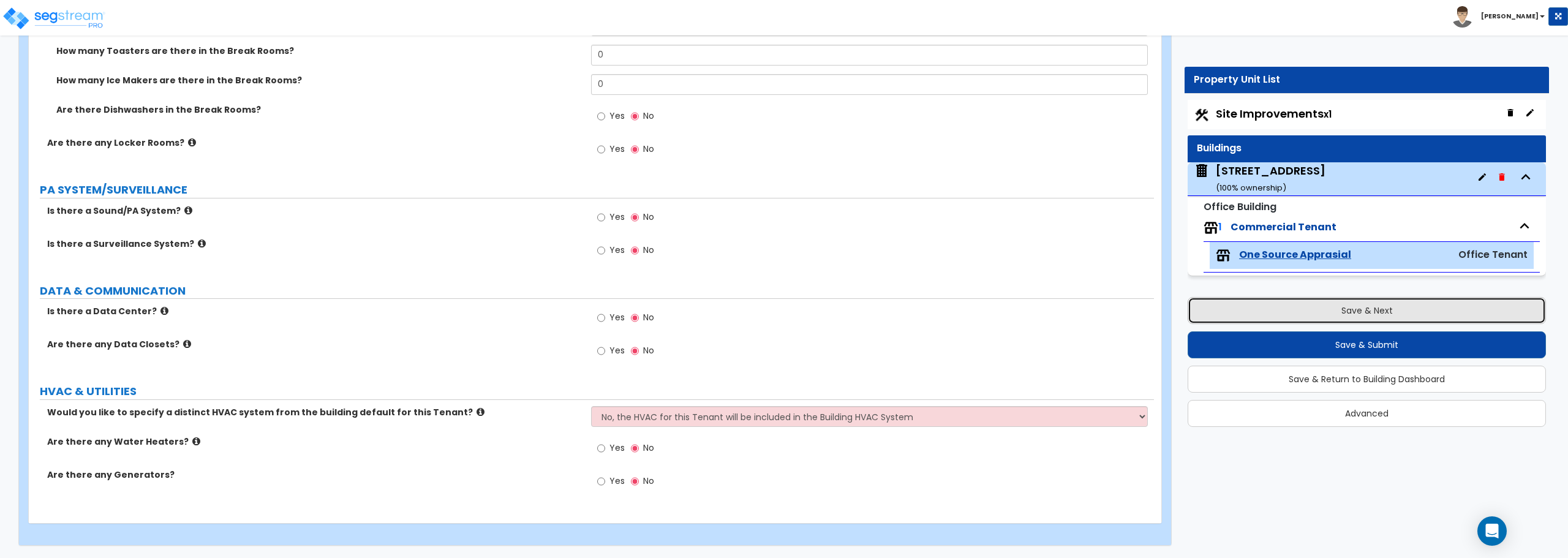
click at [1360, 311] on button "Save & Next" at bounding box center [1366, 310] width 358 height 27
select select "2"
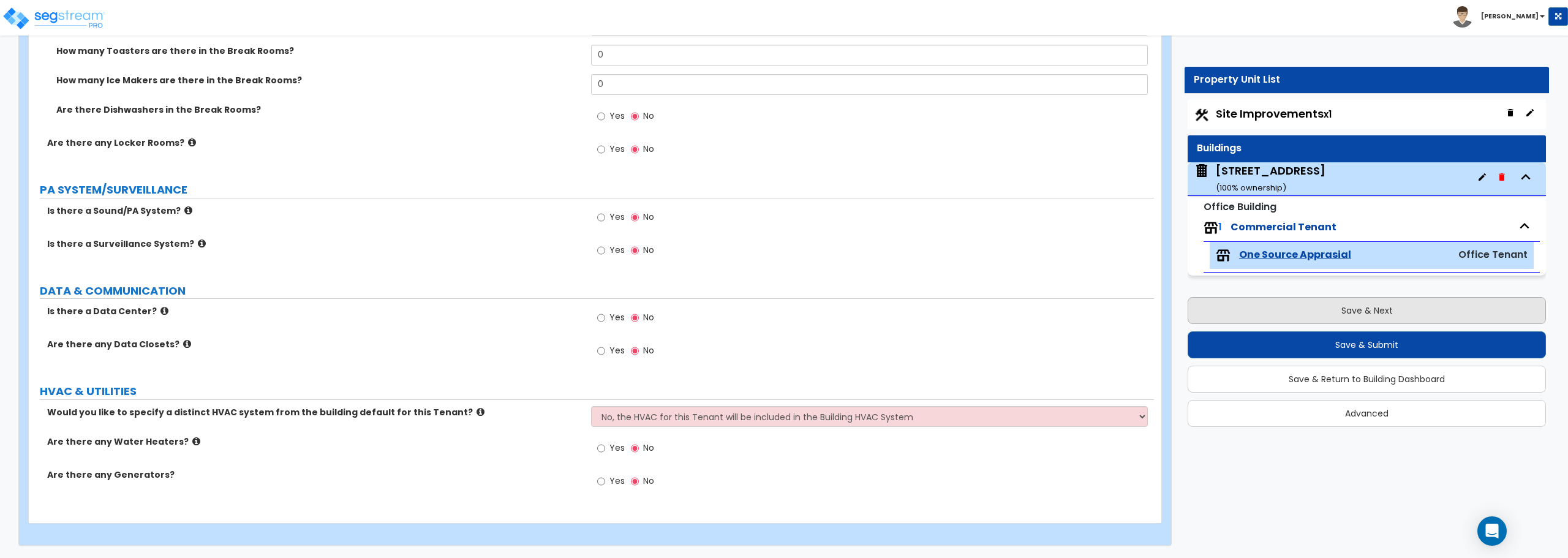
select select "1"
select select "2"
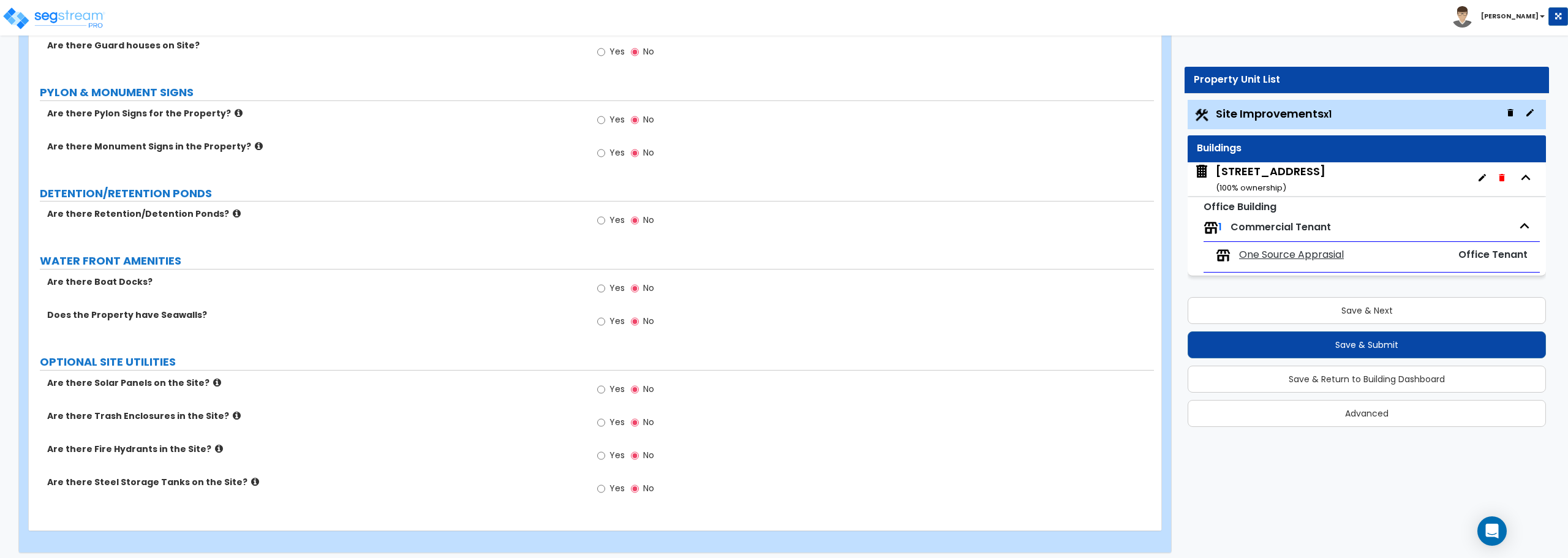
scroll to position [2171, 0]
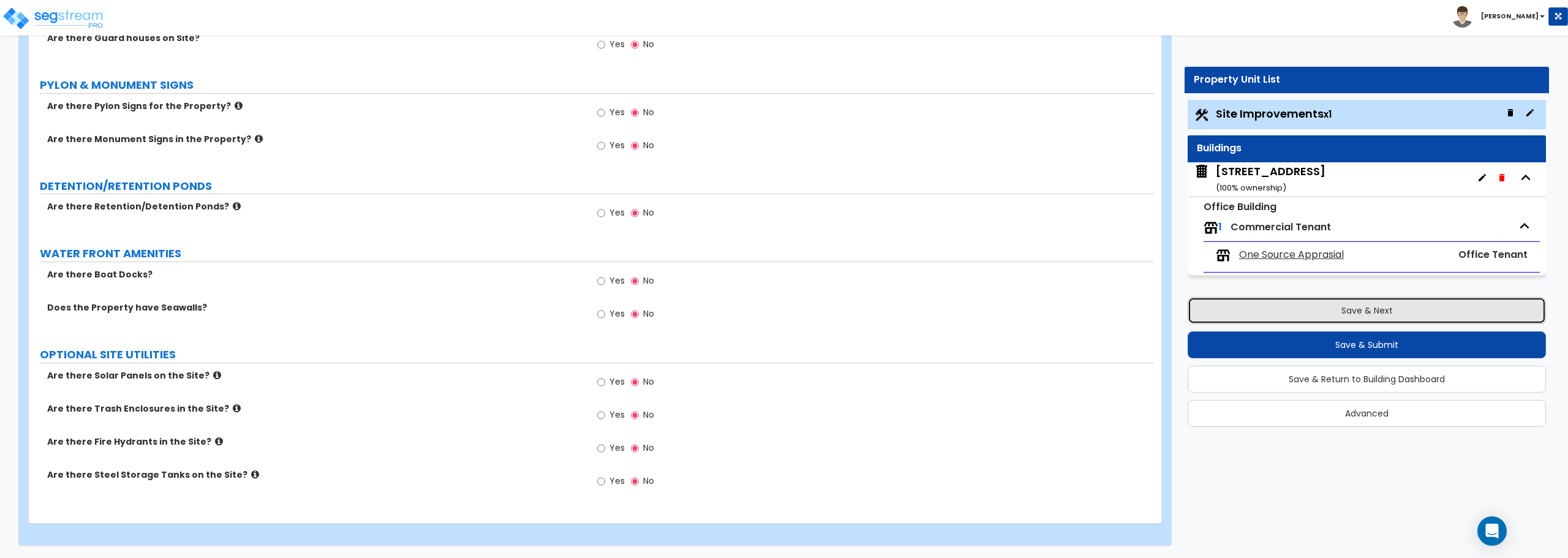
click at [1344, 314] on button "Save & Next" at bounding box center [1366, 310] width 358 height 27
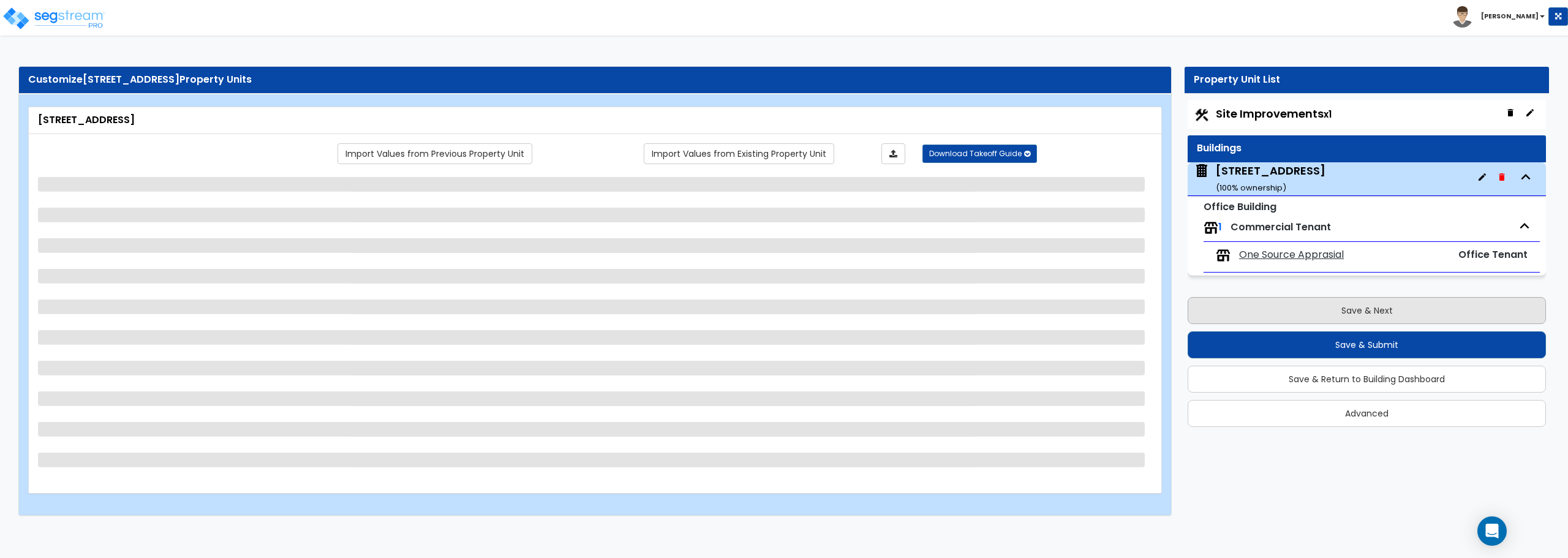
scroll to position [0, 0]
select select "5"
select select "1"
select select "2"
select select "3"
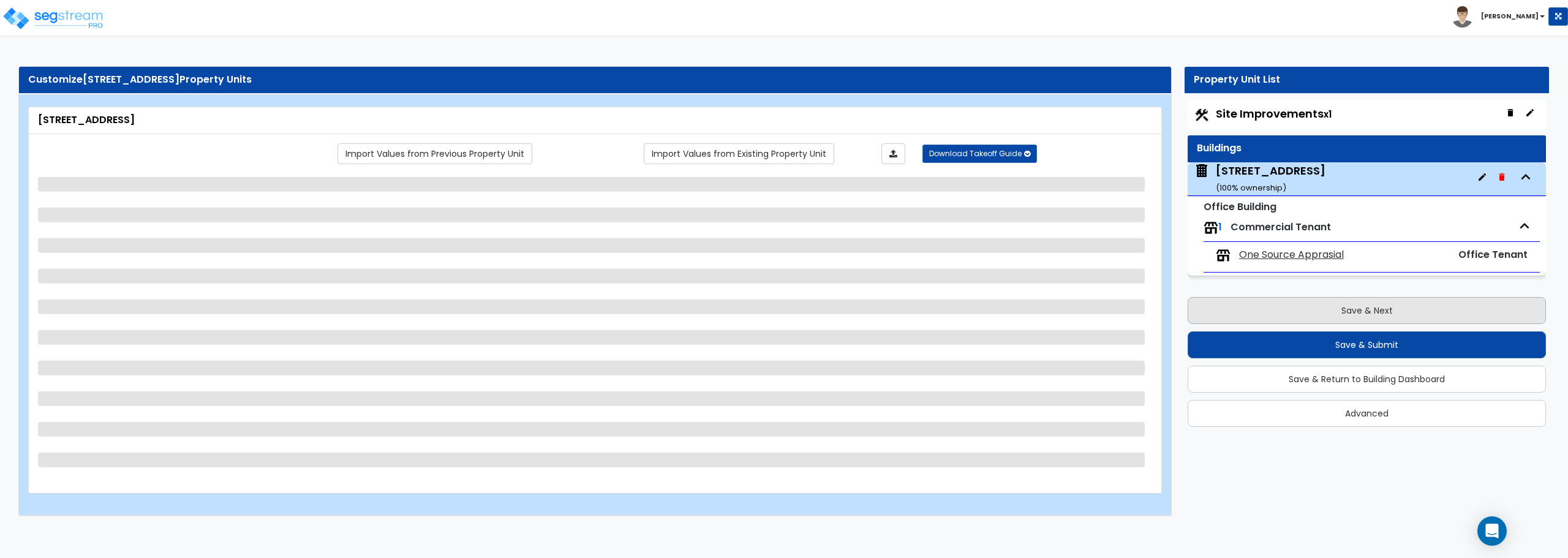
select select "1"
select select "2"
select select "1"
select select "2"
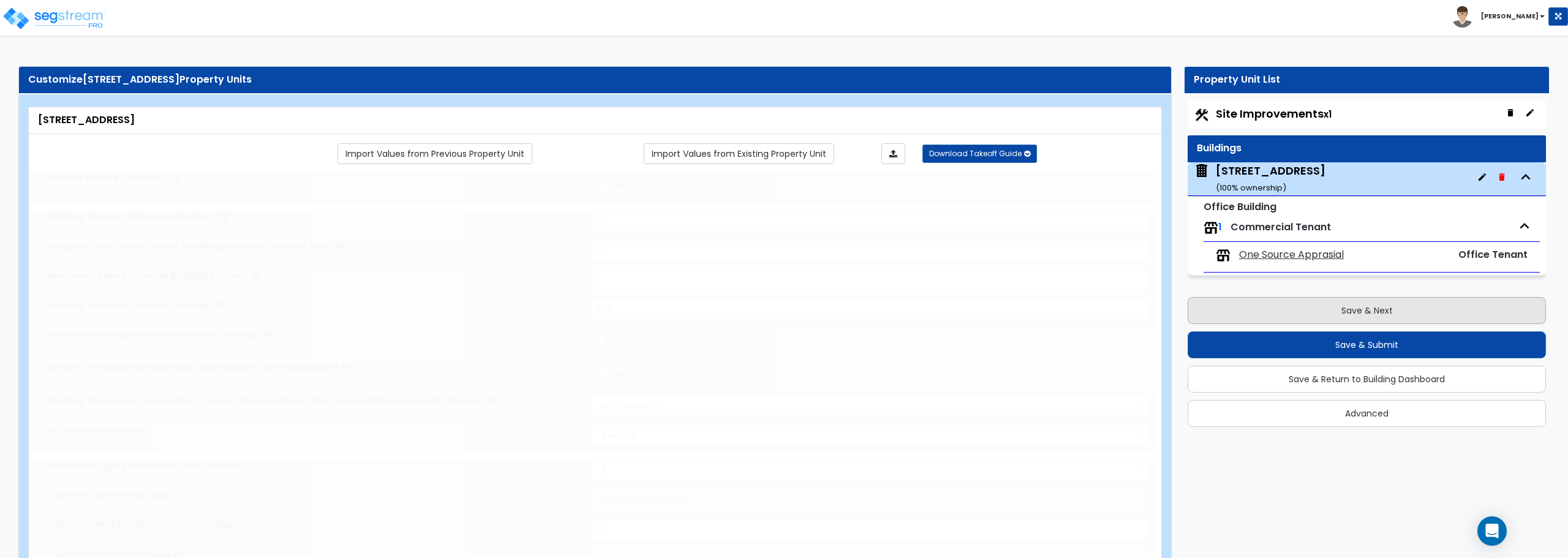
radio input "true"
select select "2"
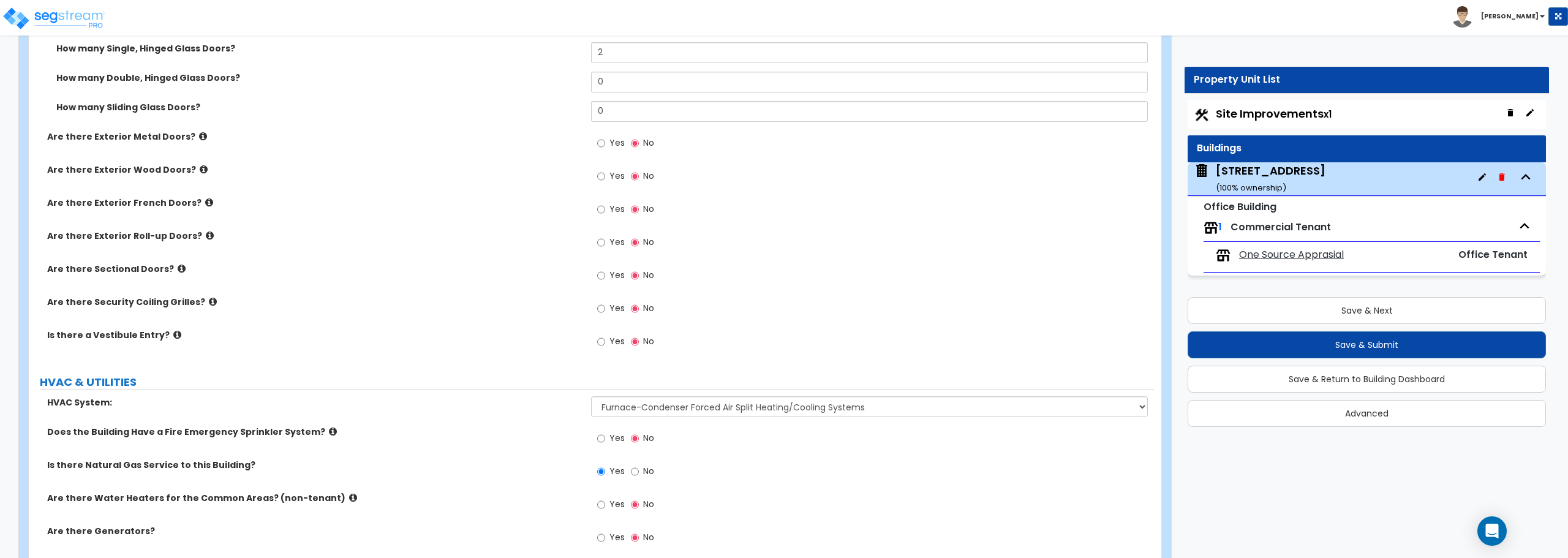
scroll to position [1464, 0]
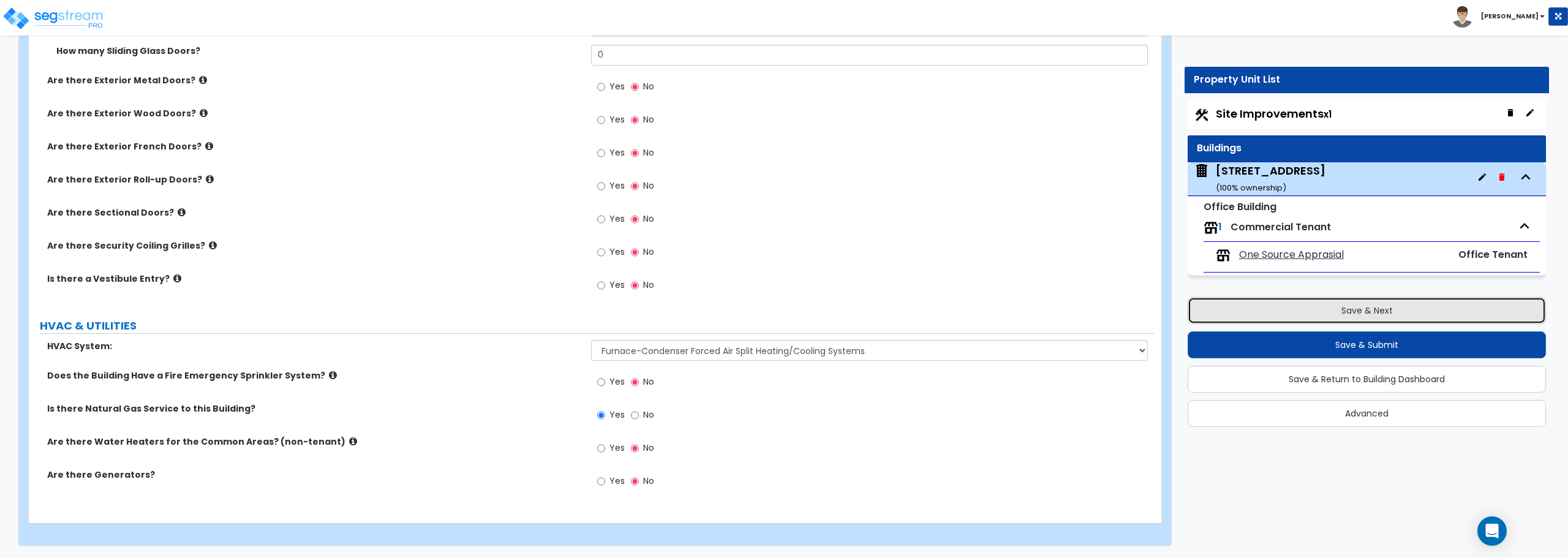
click at [1365, 306] on button "Save & Next" at bounding box center [1366, 310] width 358 height 27
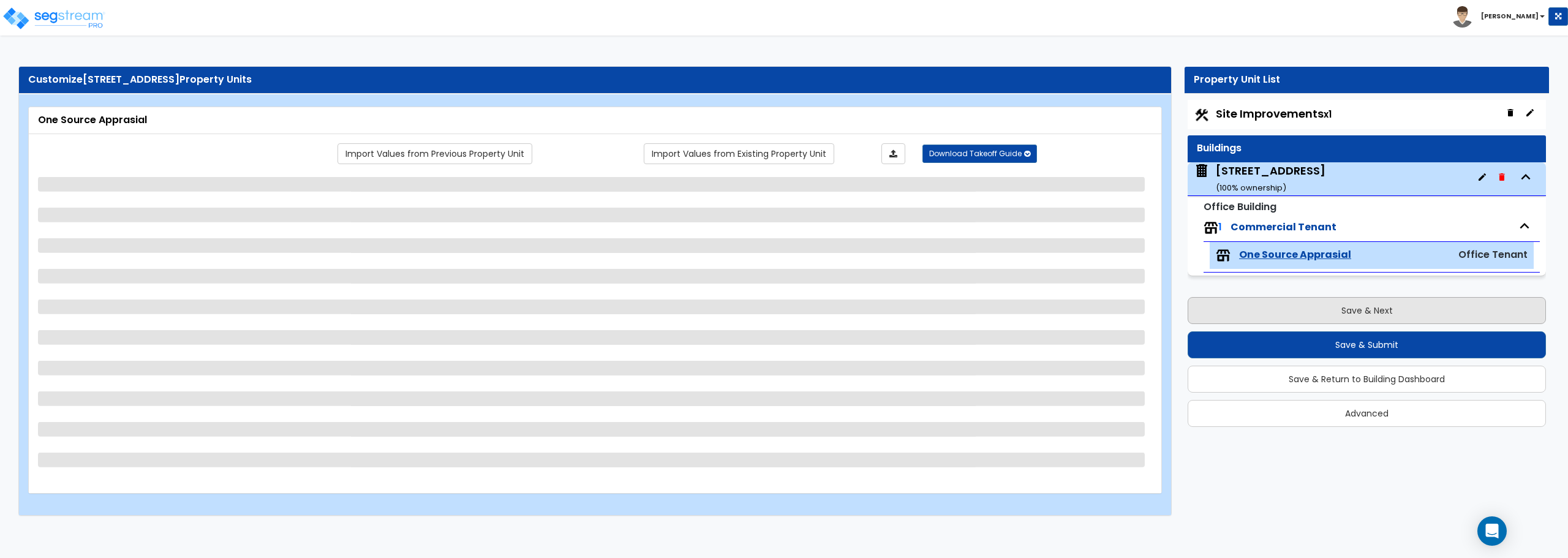
scroll to position [0, 0]
select select "2"
select select "6"
select select "8"
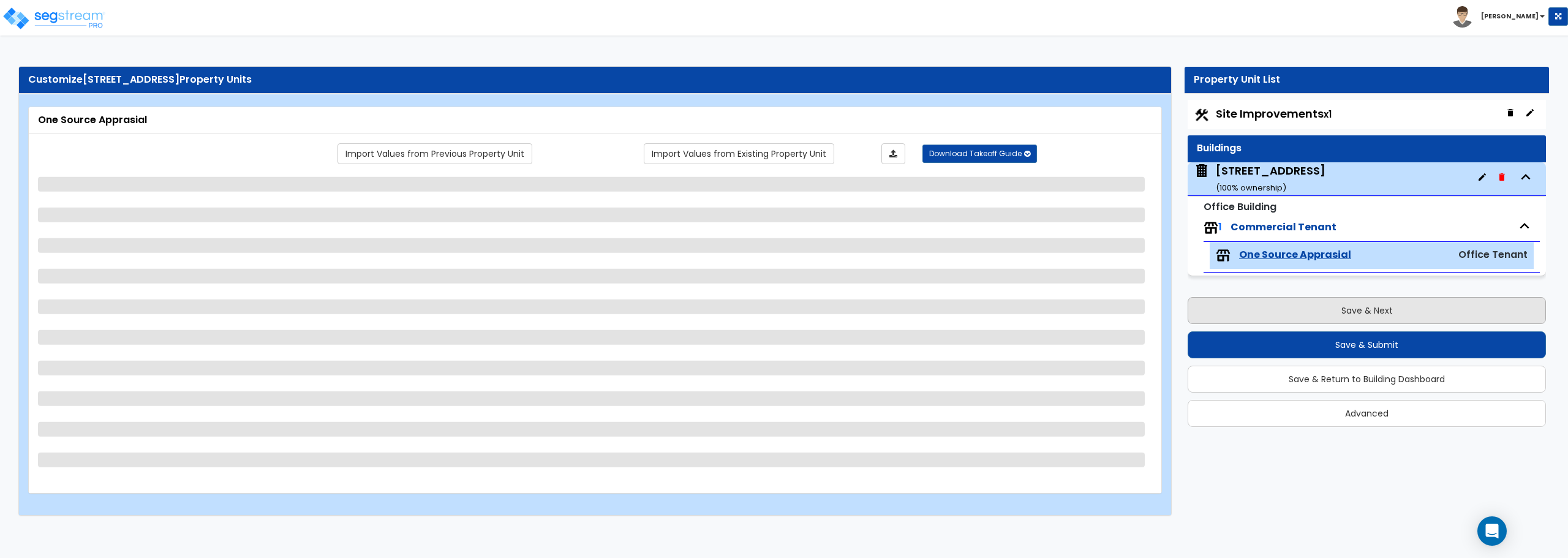
select select "1"
select select "4"
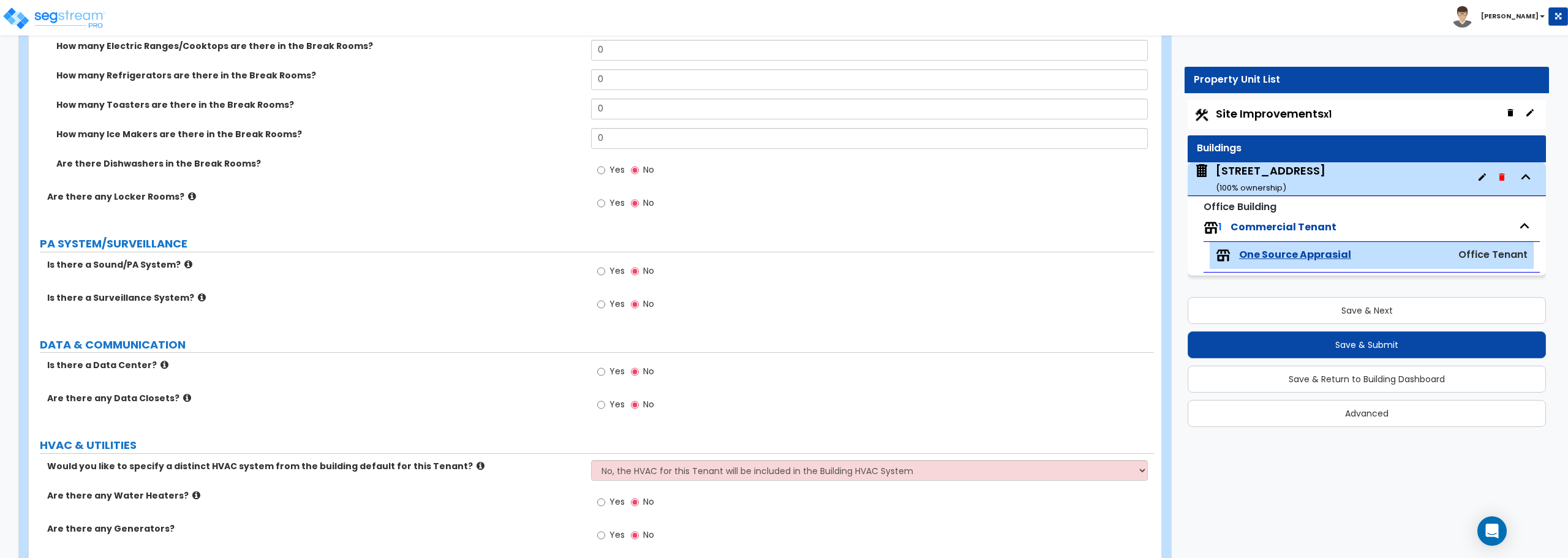
scroll to position [2087, 0]
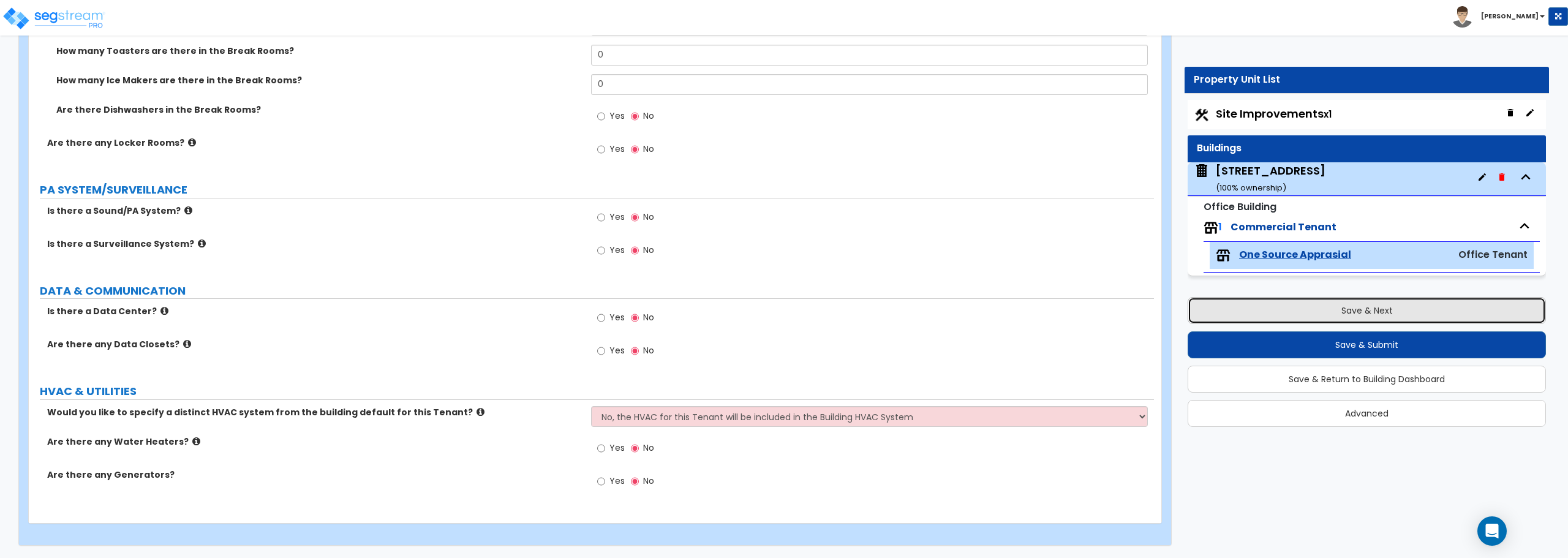
click at [1389, 316] on button "Save & Next" at bounding box center [1366, 310] width 358 height 27
select select "2"
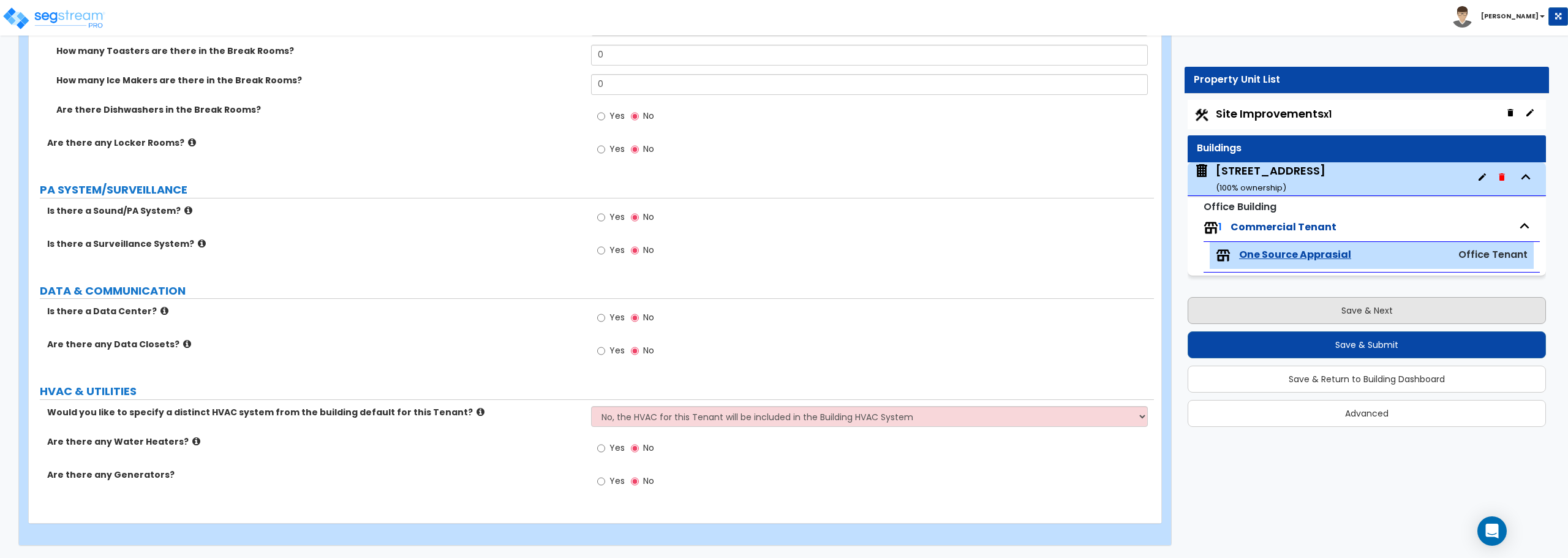
select select "1"
select select "2"
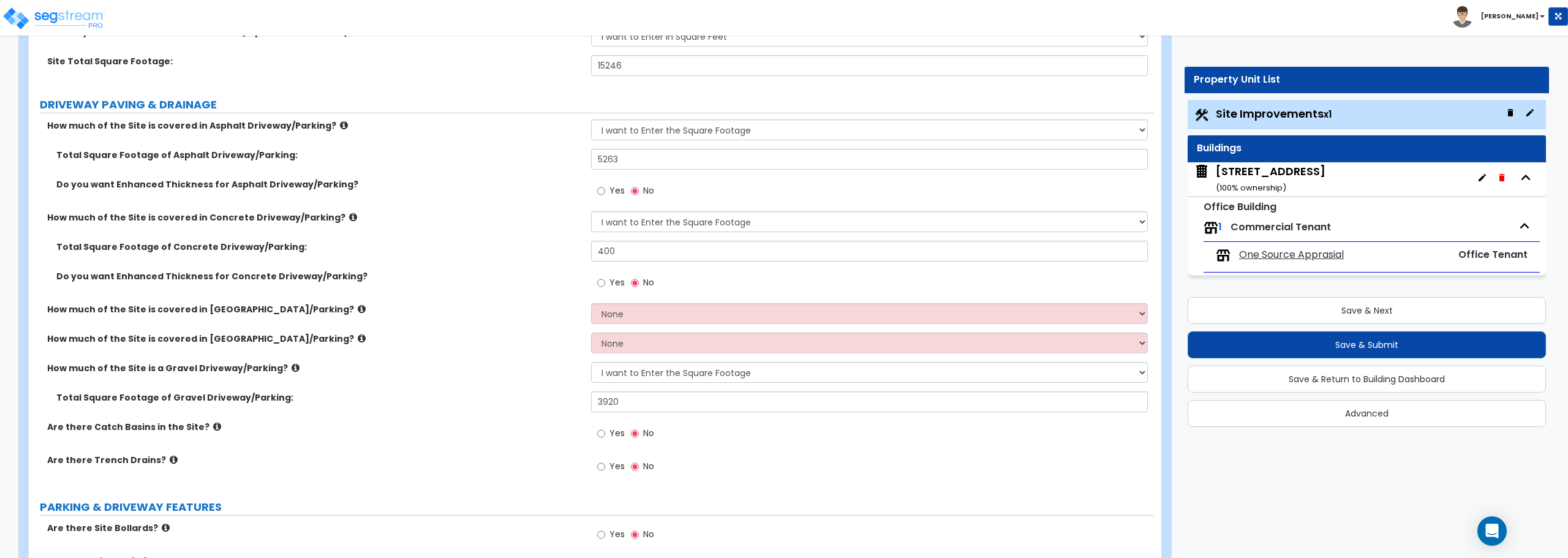
scroll to position [184, 0]
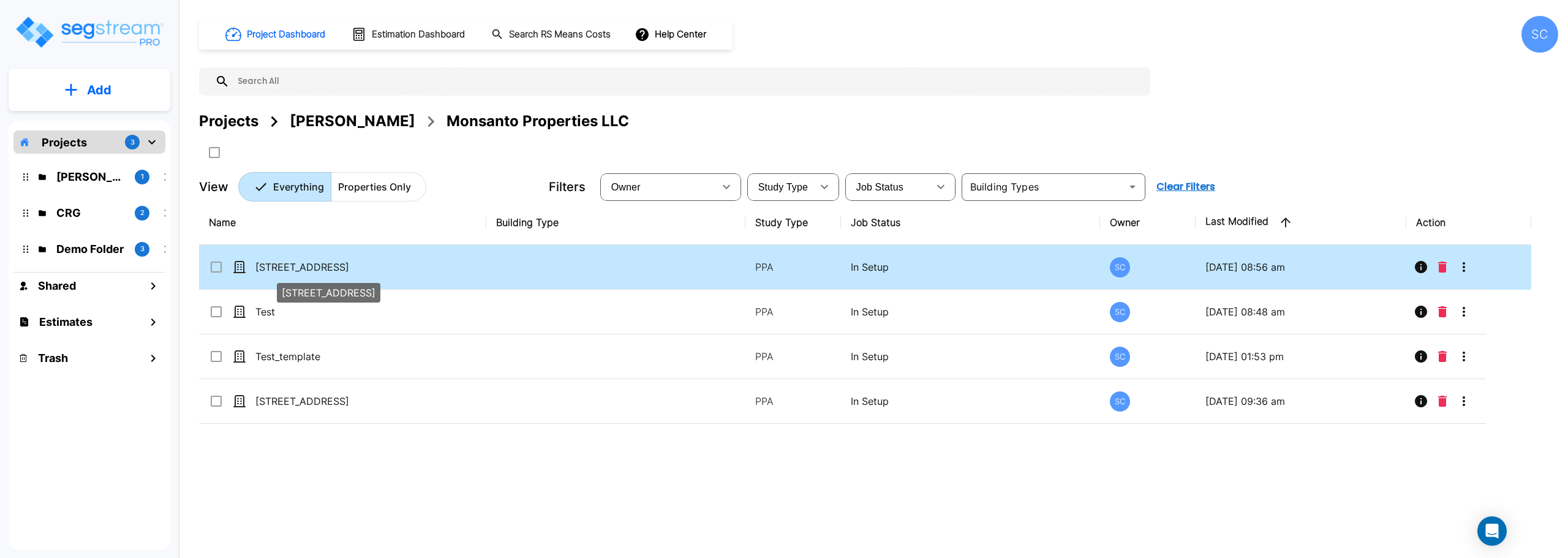
click at [294, 262] on p "[STREET_ADDRESS]" at bounding box center [317, 267] width 123 height 15
click at [315, 261] on p "[STREET_ADDRESS]" at bounding box center [317, 267] width 123 height 15
checkbox input "false"
click at [315, 261] on p "[STREET_ADDRESS]" at bounding box center [317, 267] width 123 height 15
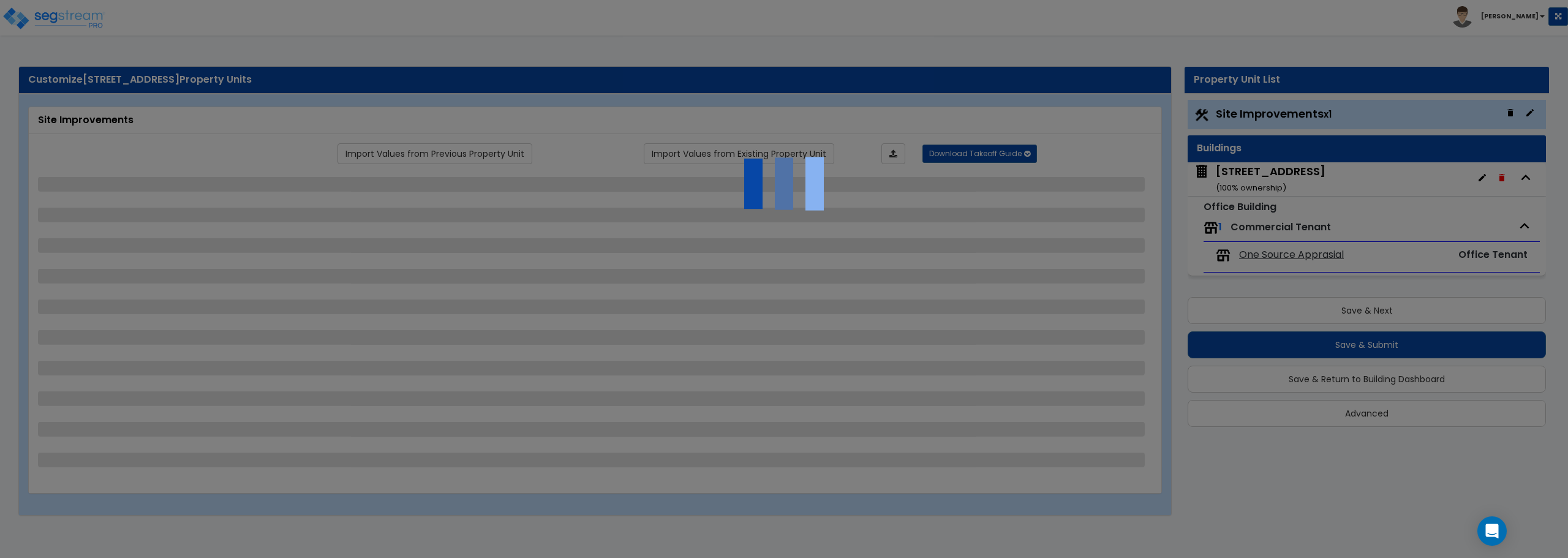
select select "2"
select select "1"
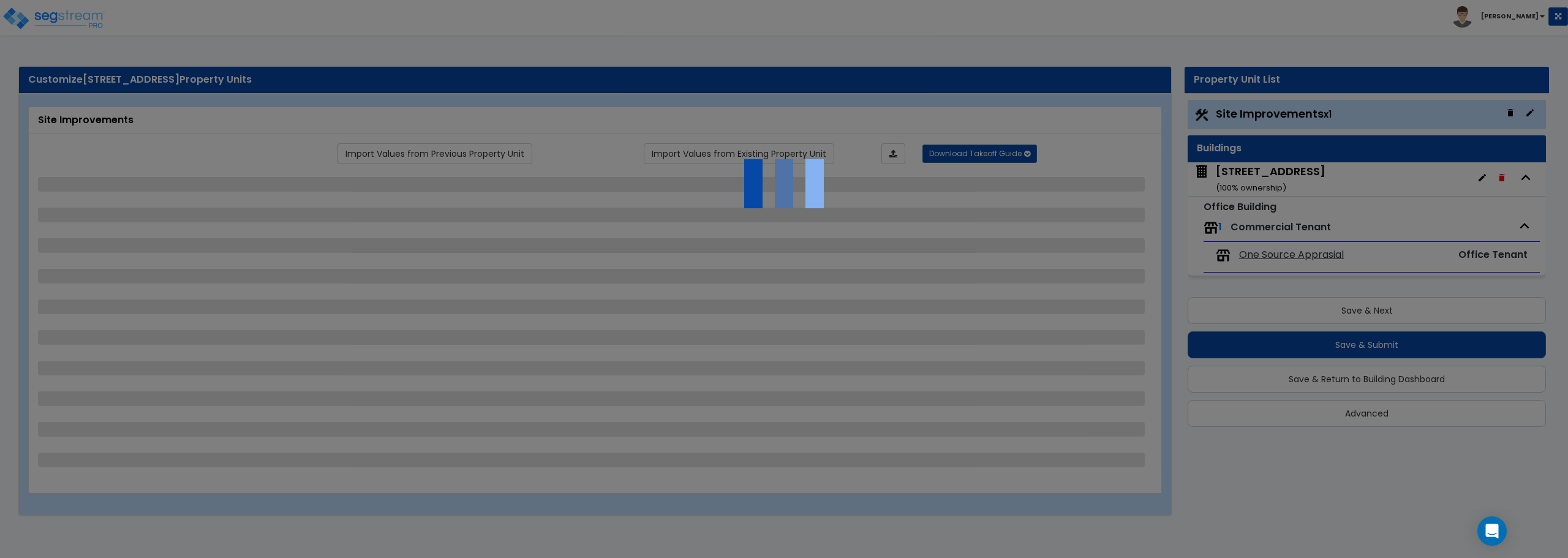
select select "1"
select select "2"
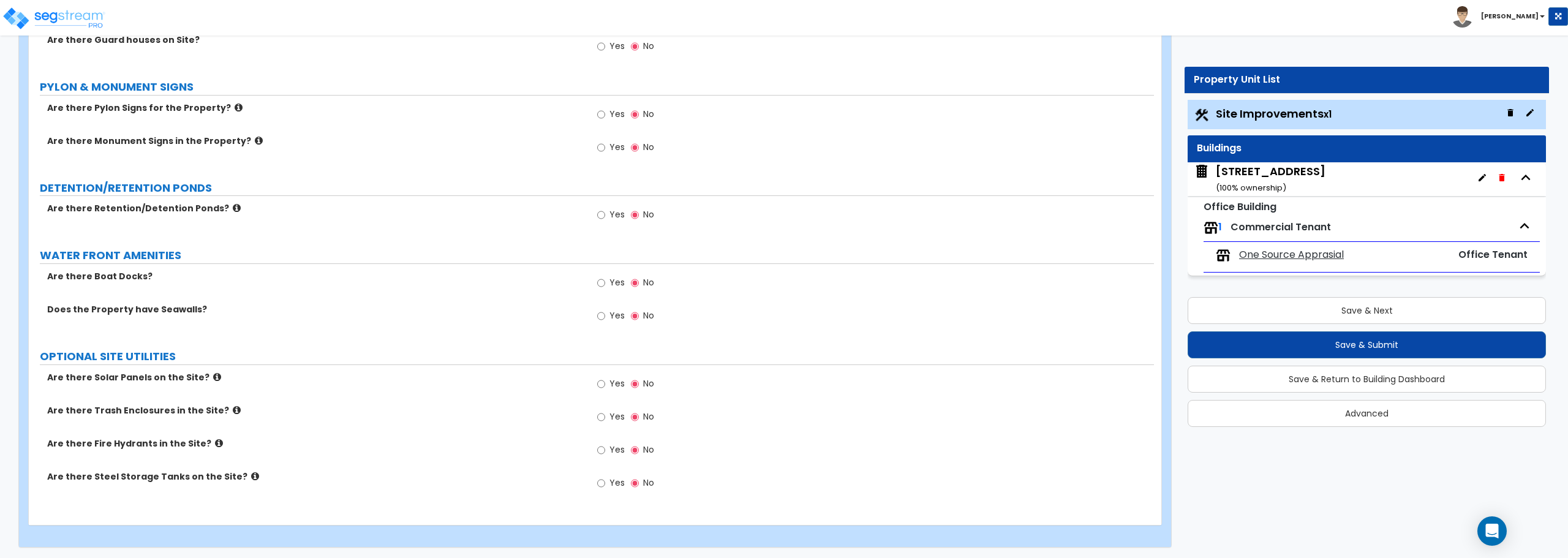
scroll to position [2171, 0]
click at [1274, 182] on small "( 100 % ownership)" at bounding box center [1251, 188] width 71 height 11
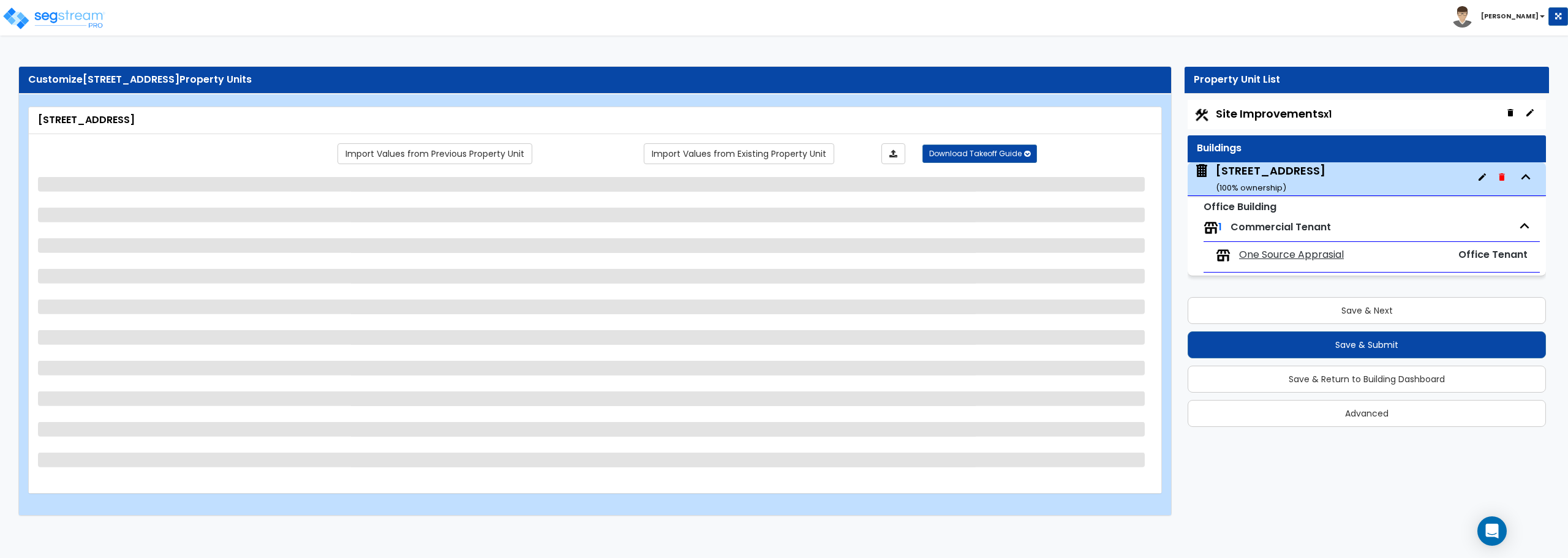
scroll to position [0, 0]
select select "5"
select select "1"
select select "2"
select select "3"
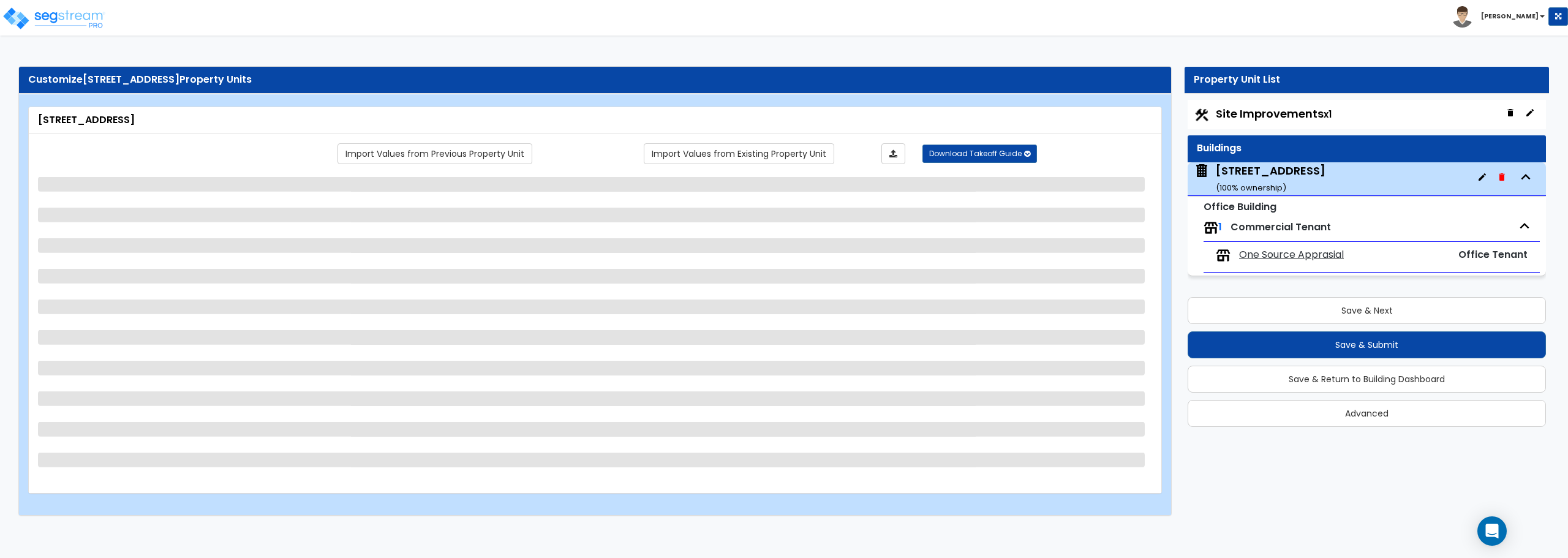
select select "1"
select select "2"
select select "1"
select select "2"
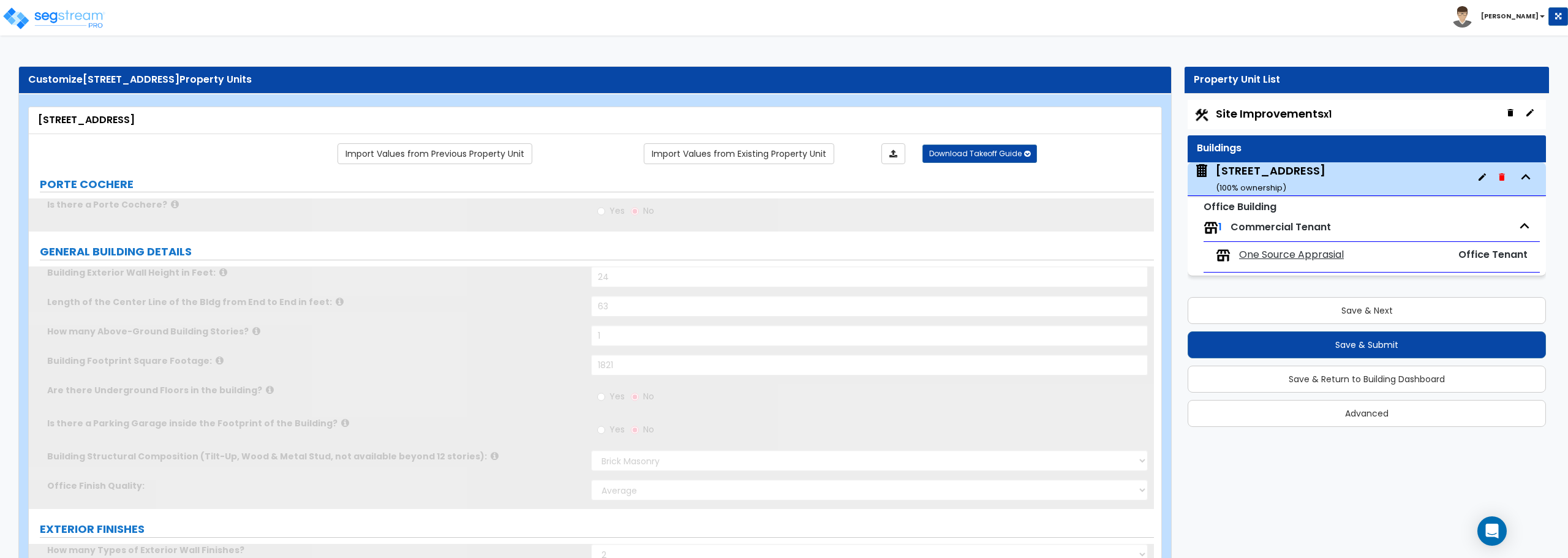
radio input "true"
select select "2"
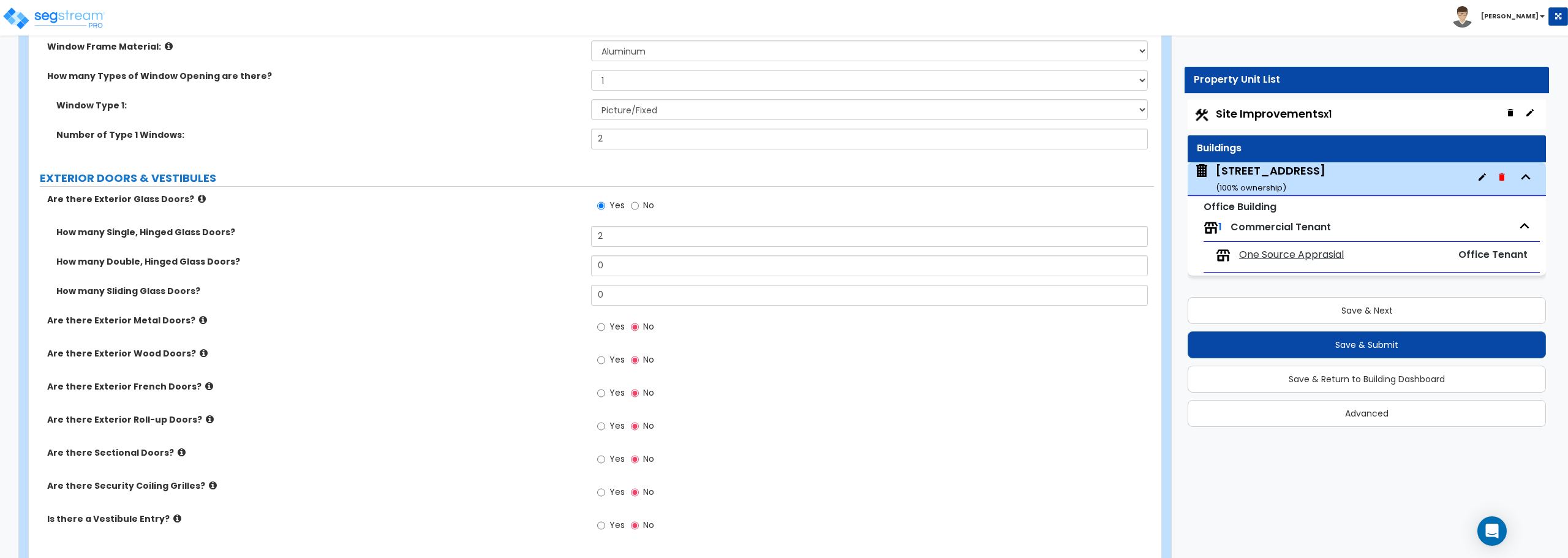
scroll to position [1286, 0]
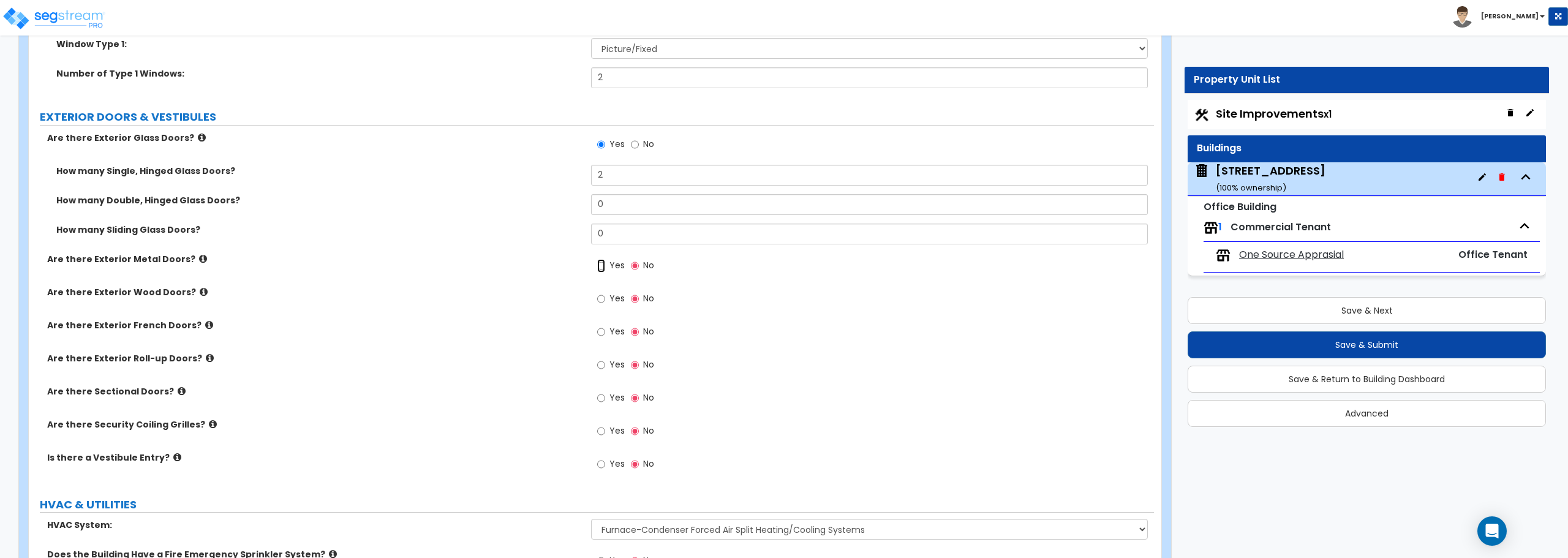
click at [601, 267] on input "Yes" at bounding box center [601, 265] width 8 height 14
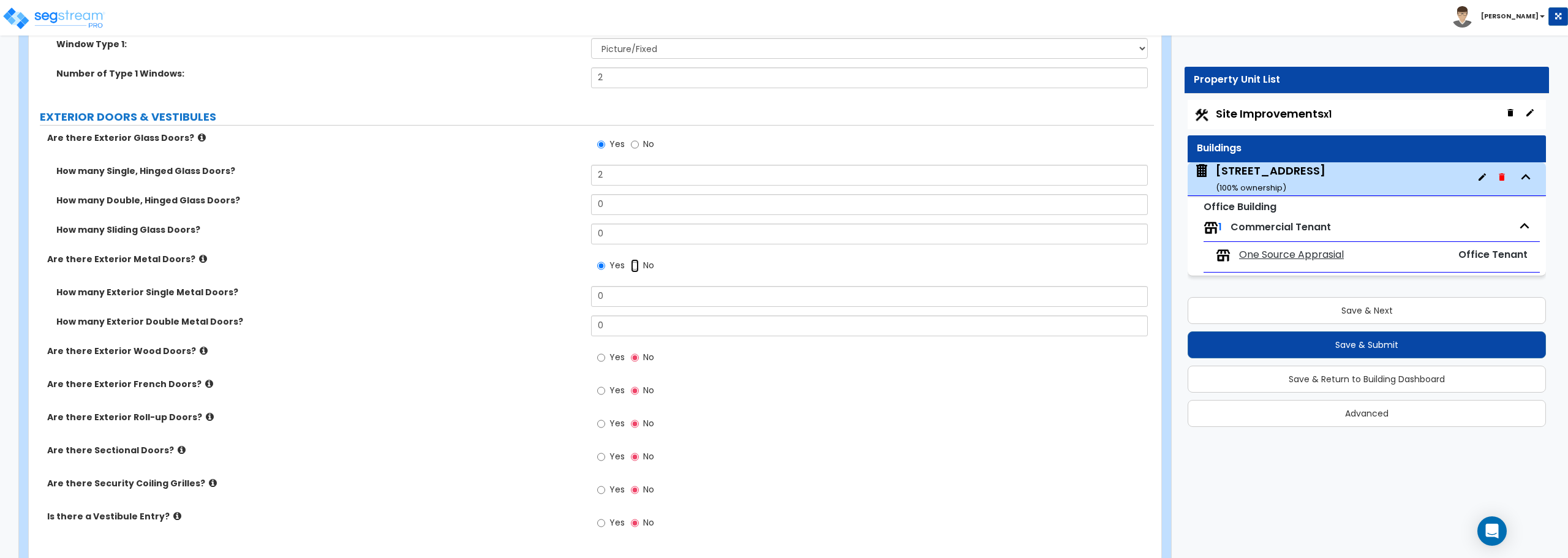
click at [635, 264] on input "No" at bounding box center [635, 265] width 8 height 14
radio input "false"
radio input "true"
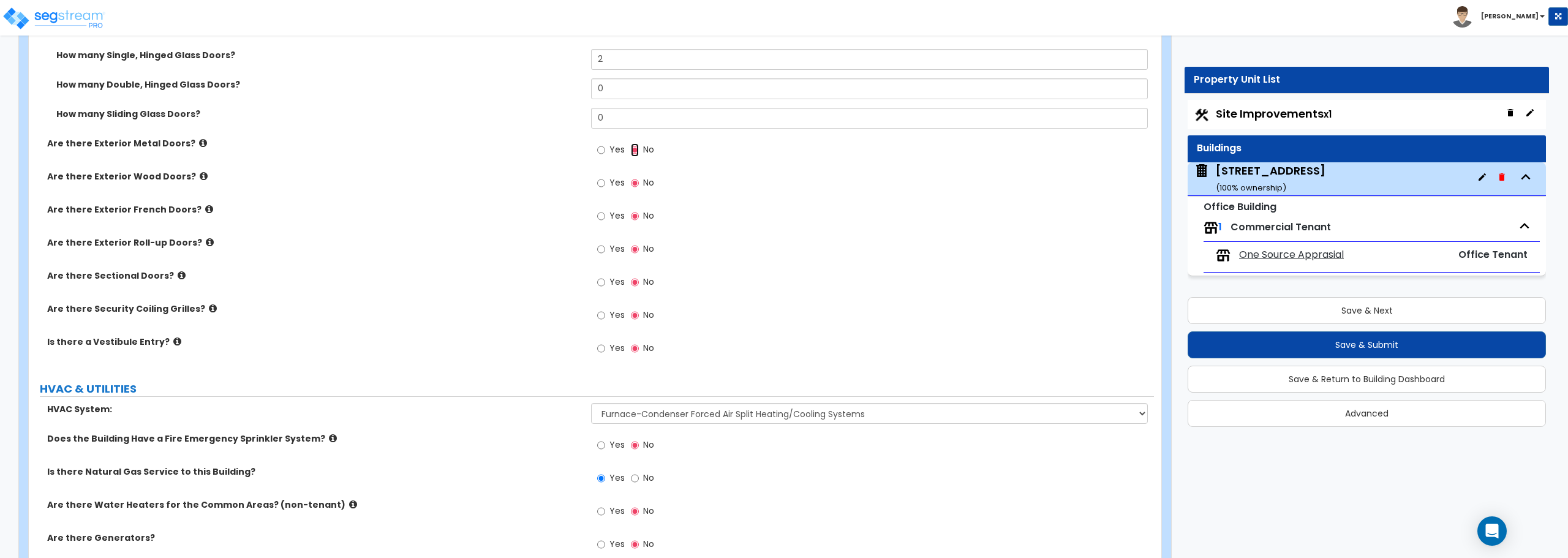
scroll to position [1464, 0]
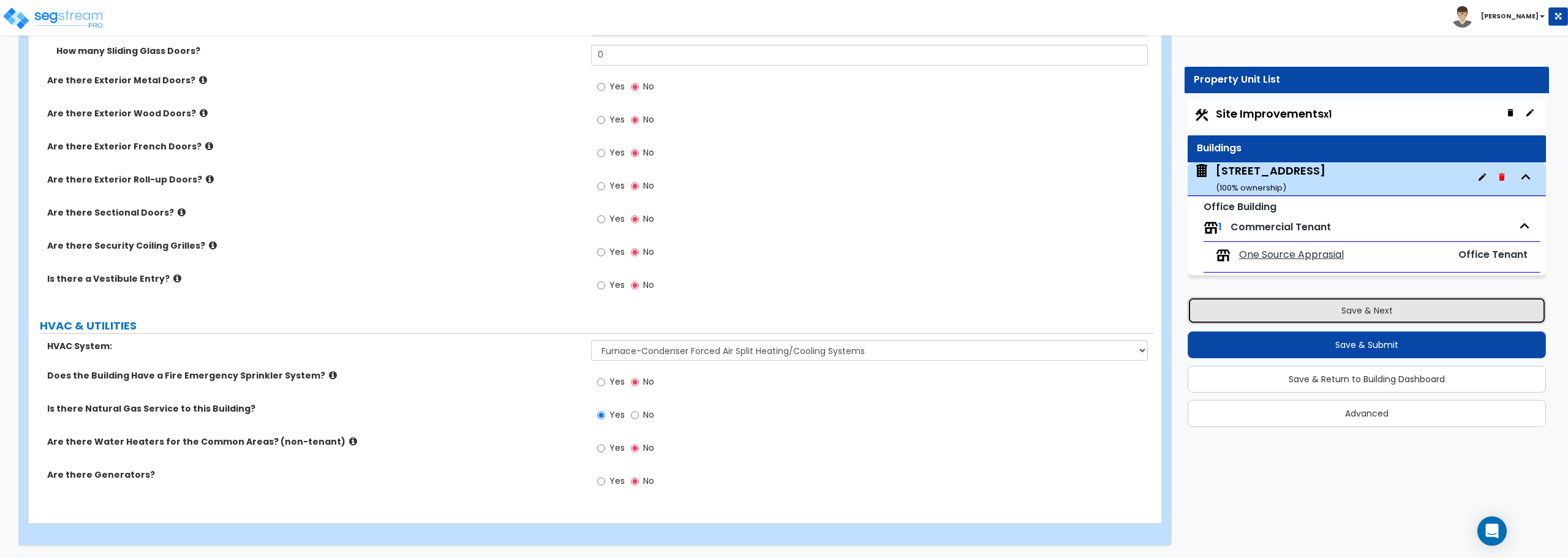
click at [1366, 308] on button "Save & Next" at bounding box center [1366, 310] width 358 height 27
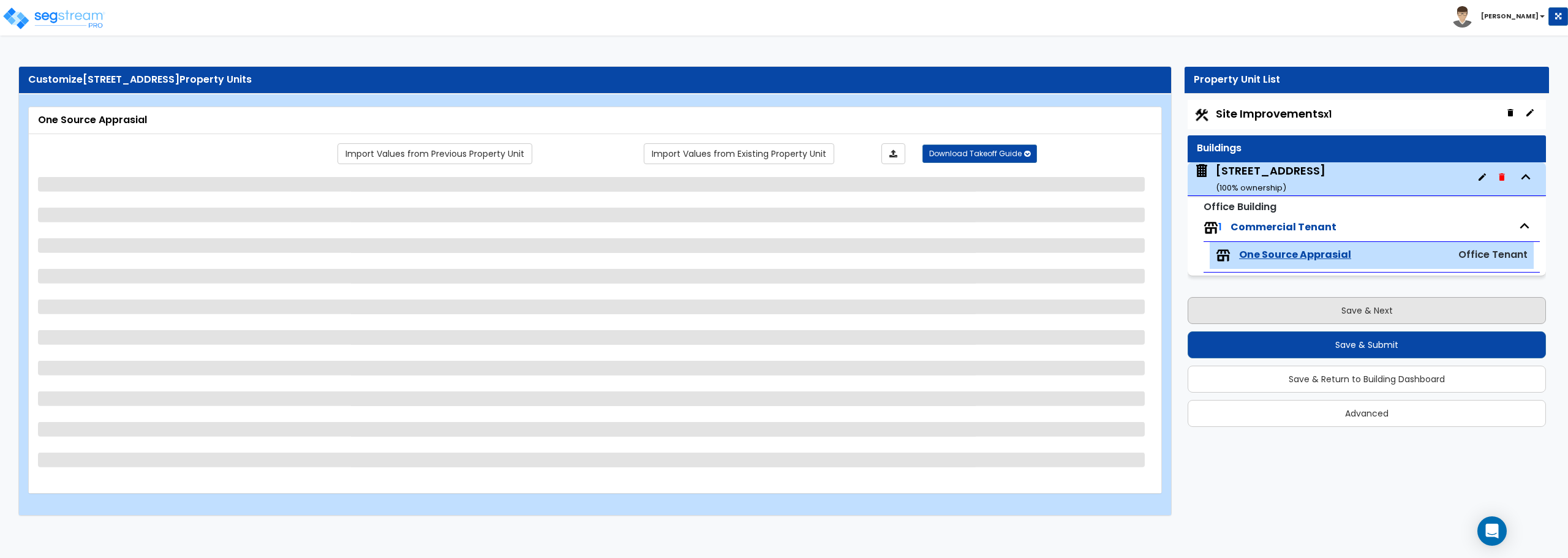
select select "2"
select select "6"
select select "8"
select select "1"
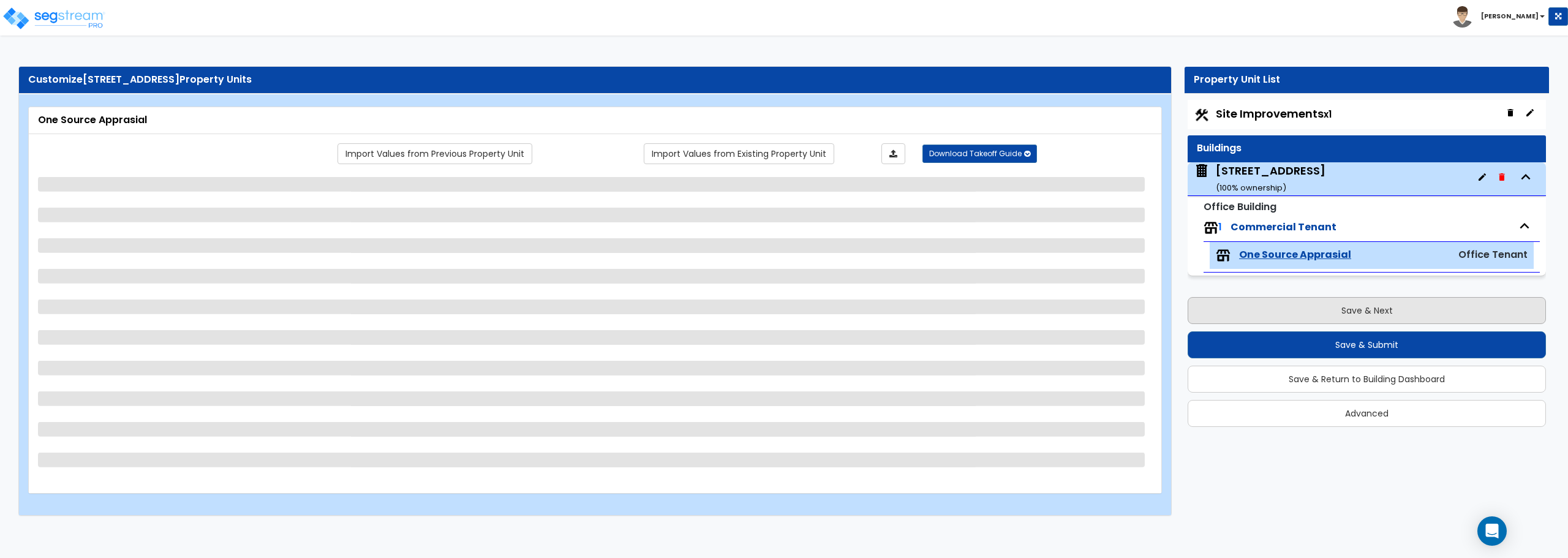
select select "4"
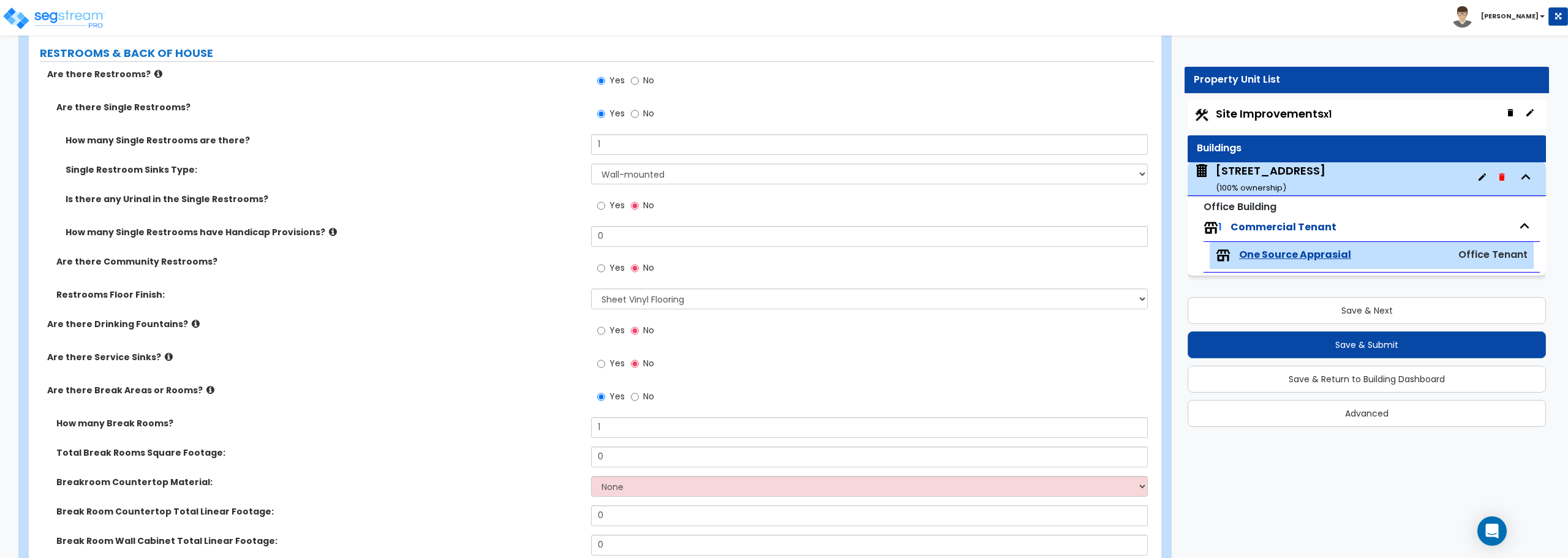
scroll to position [1408, 0]
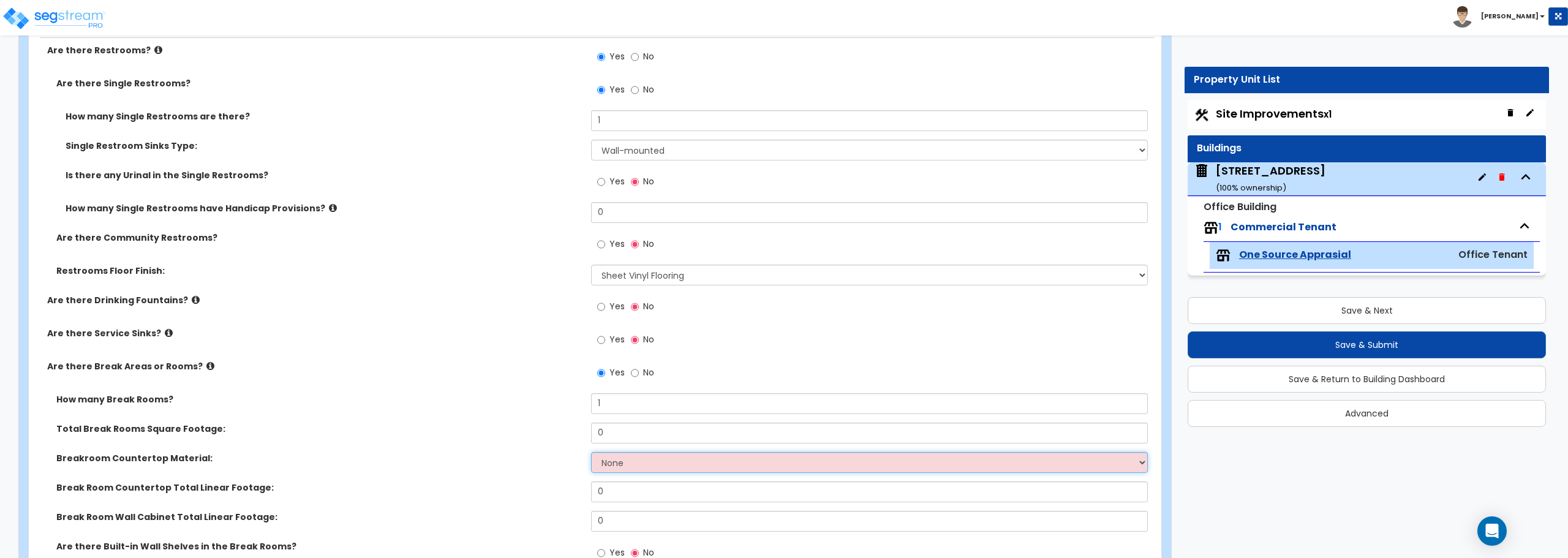
click at [631, 461] on select "None Plastic Laminate Solid Surface Stone Quartz Marble Tile Wood Stainless Ste…" at bounding box center [868, 462] width 556 height 21
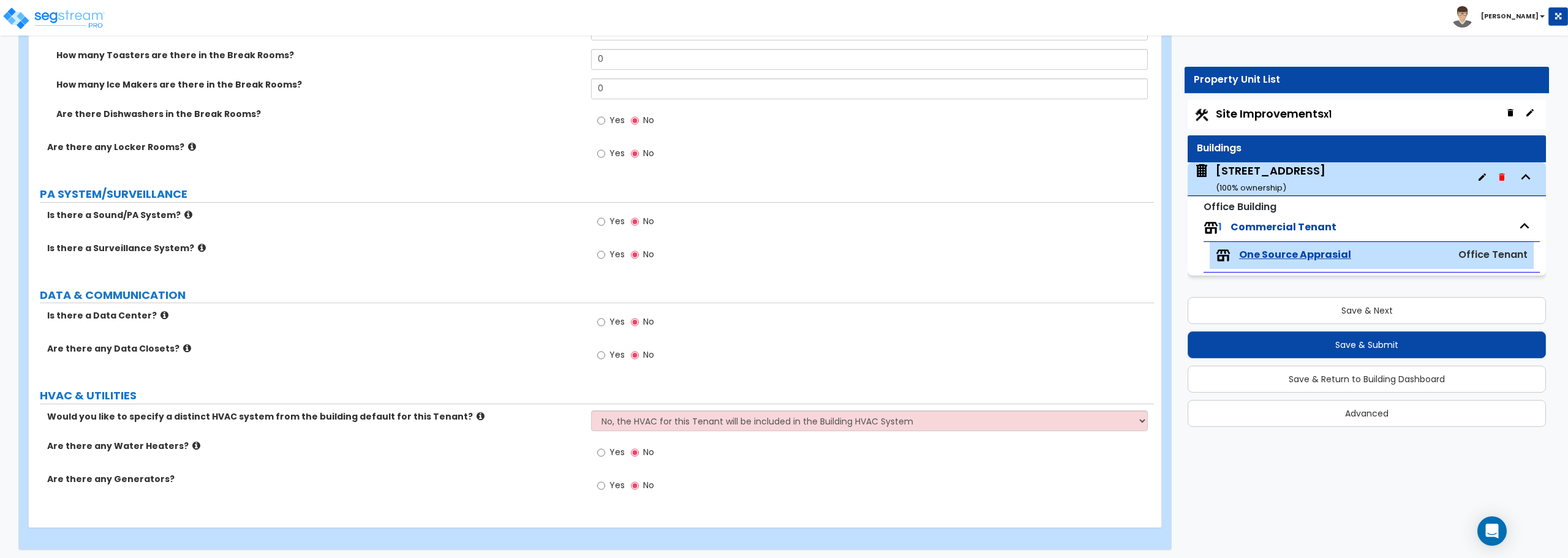
scroll to position [2087, 0]
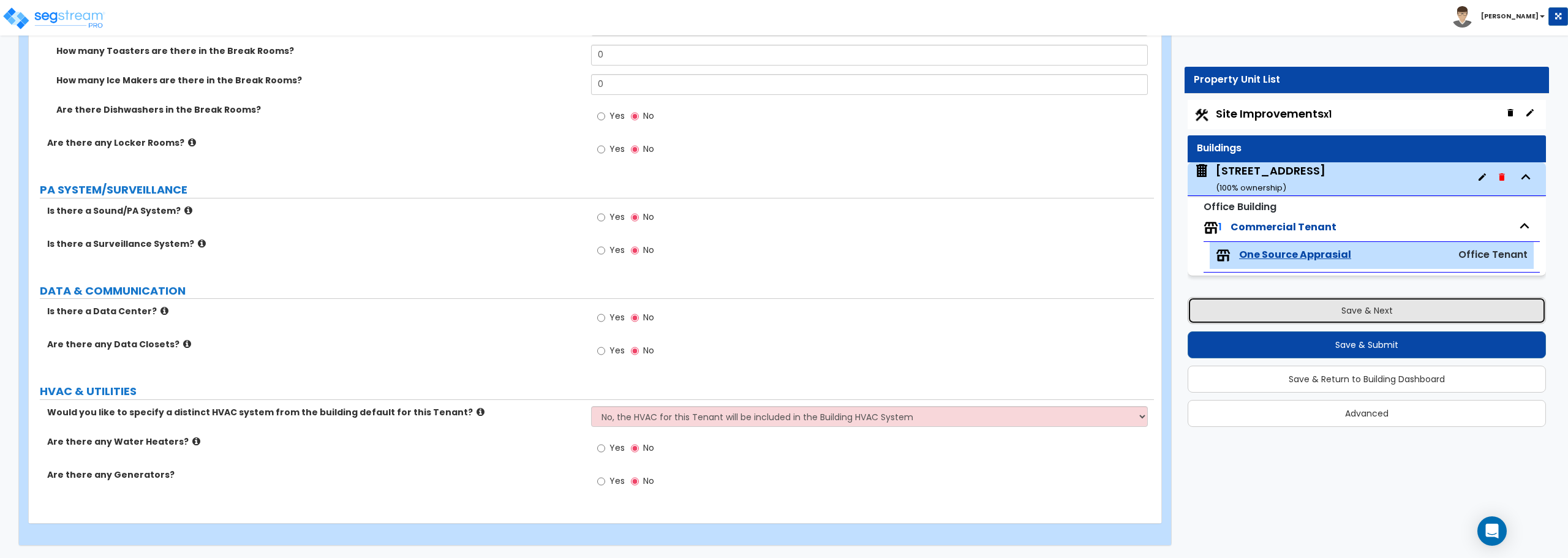
click at [1341, 316] on button "Save & Next" at bounding box center [1366, 310] width 358 height 27
select select "2"
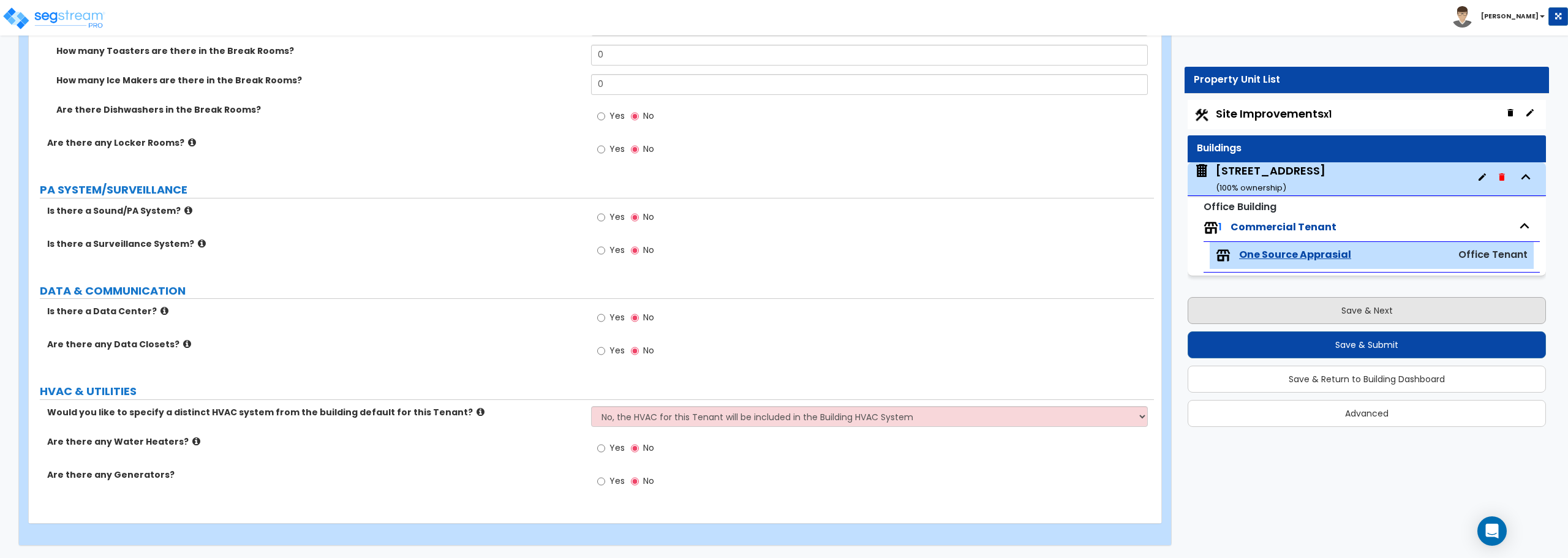
select select "1"
select select "2"
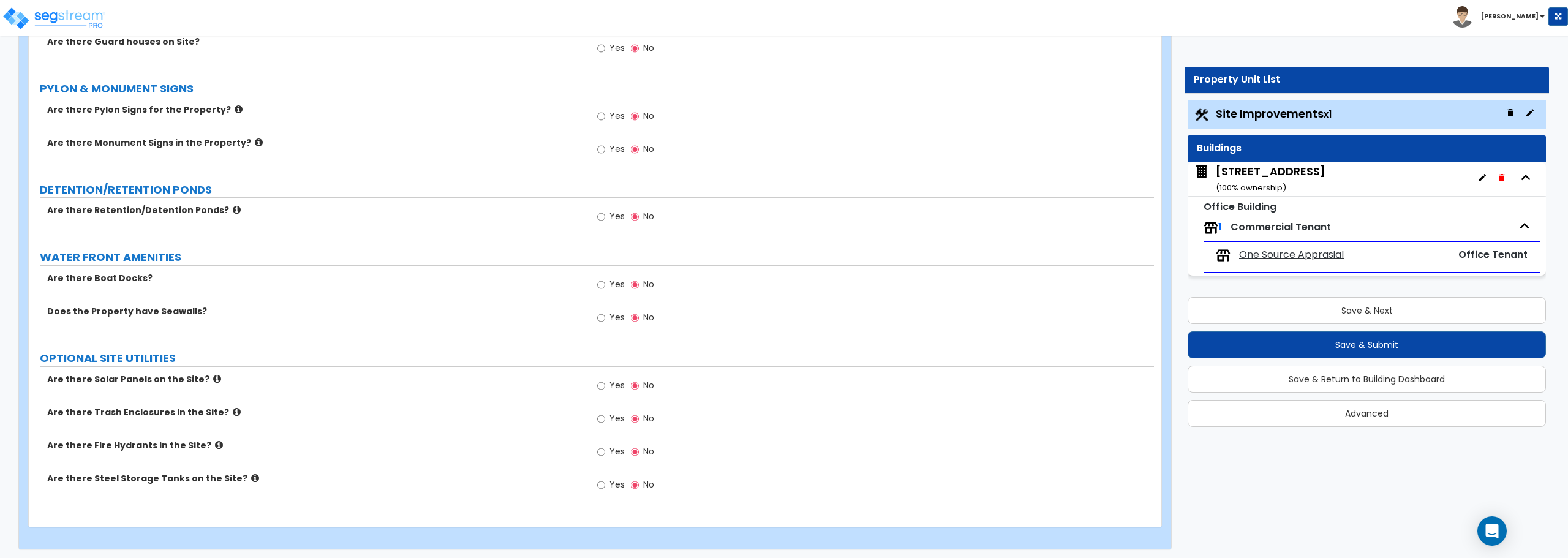
scroll to position [2171, 0]
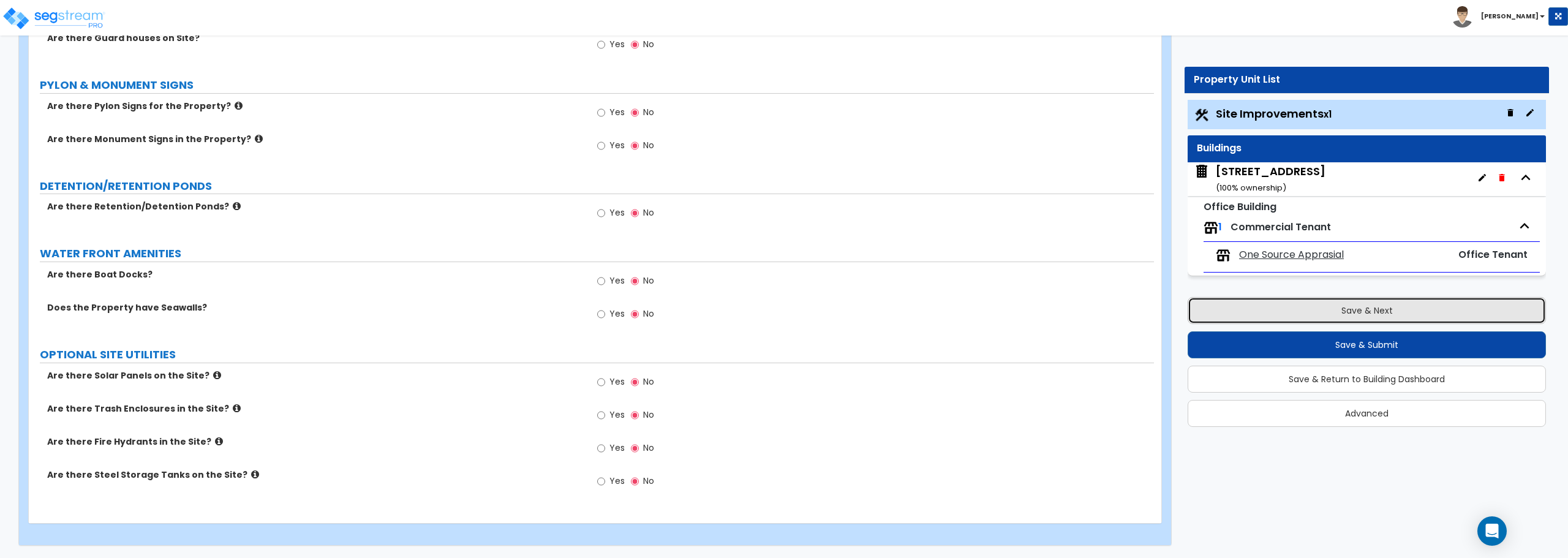
click at [1349, 313] on button "Save & Next" at bounding box center [1366, 310] width 358 height 27
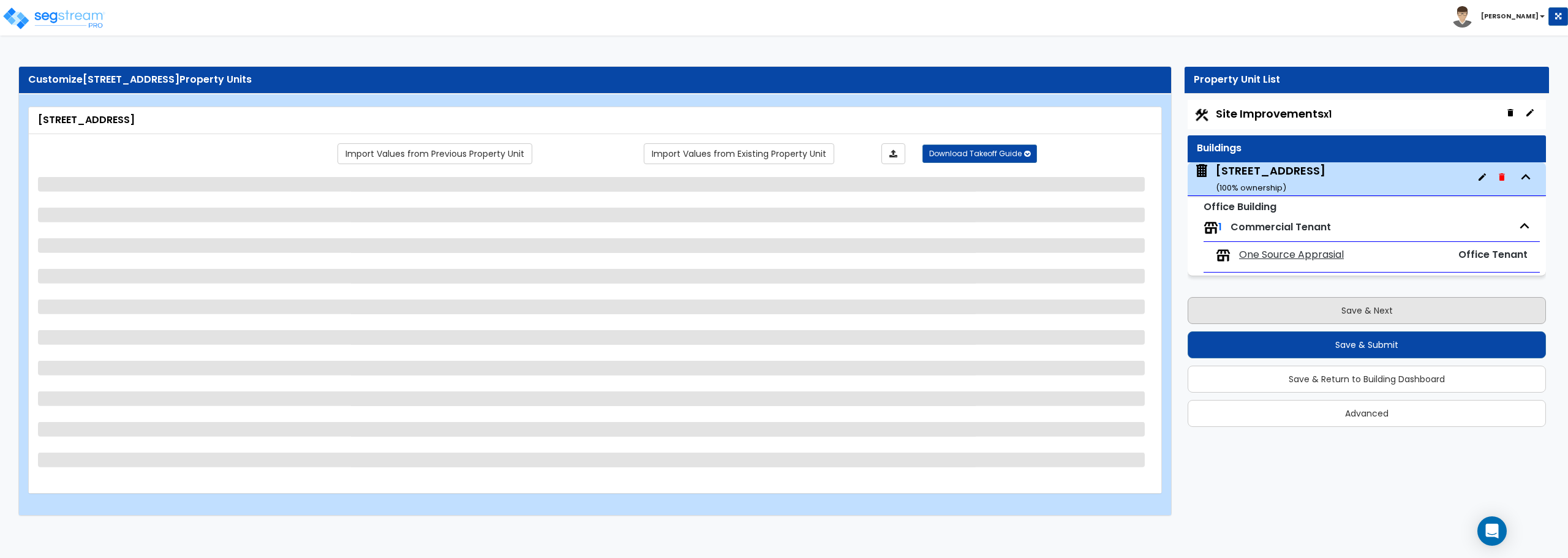
scroll to position [0, 0]
select select "5"
select select "1"
select select "2"
select select "3"
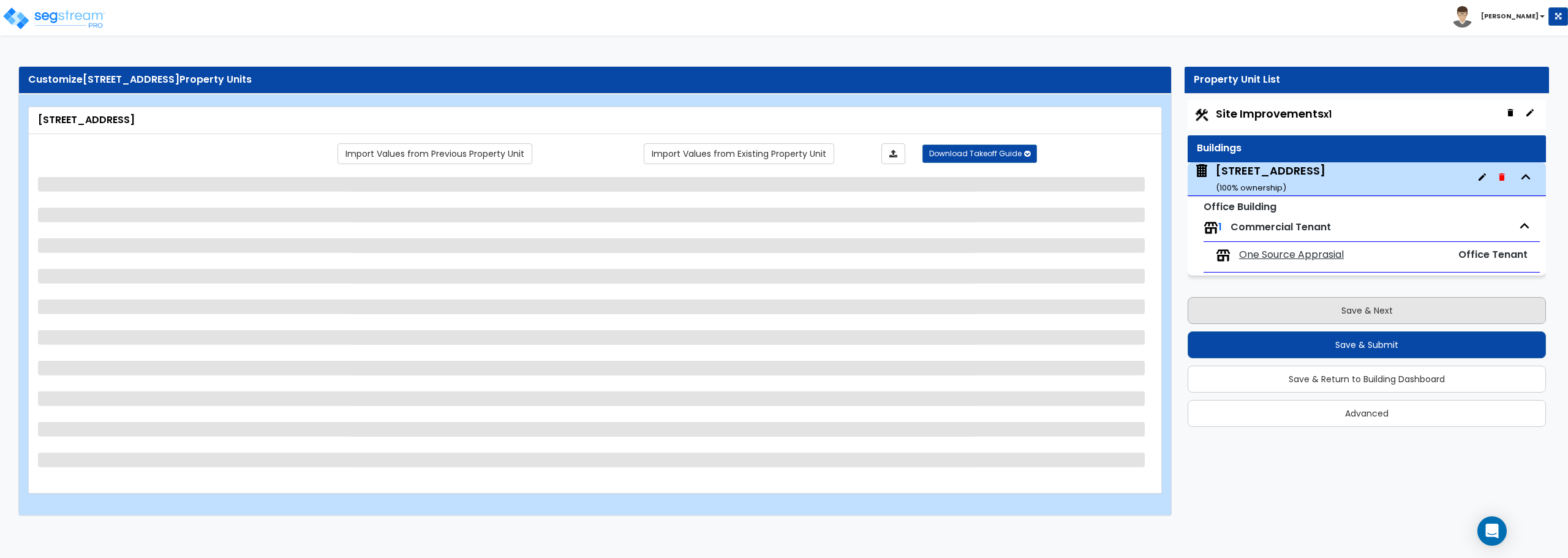
select select "1"
select select "2"
select select "1"
select select "2"
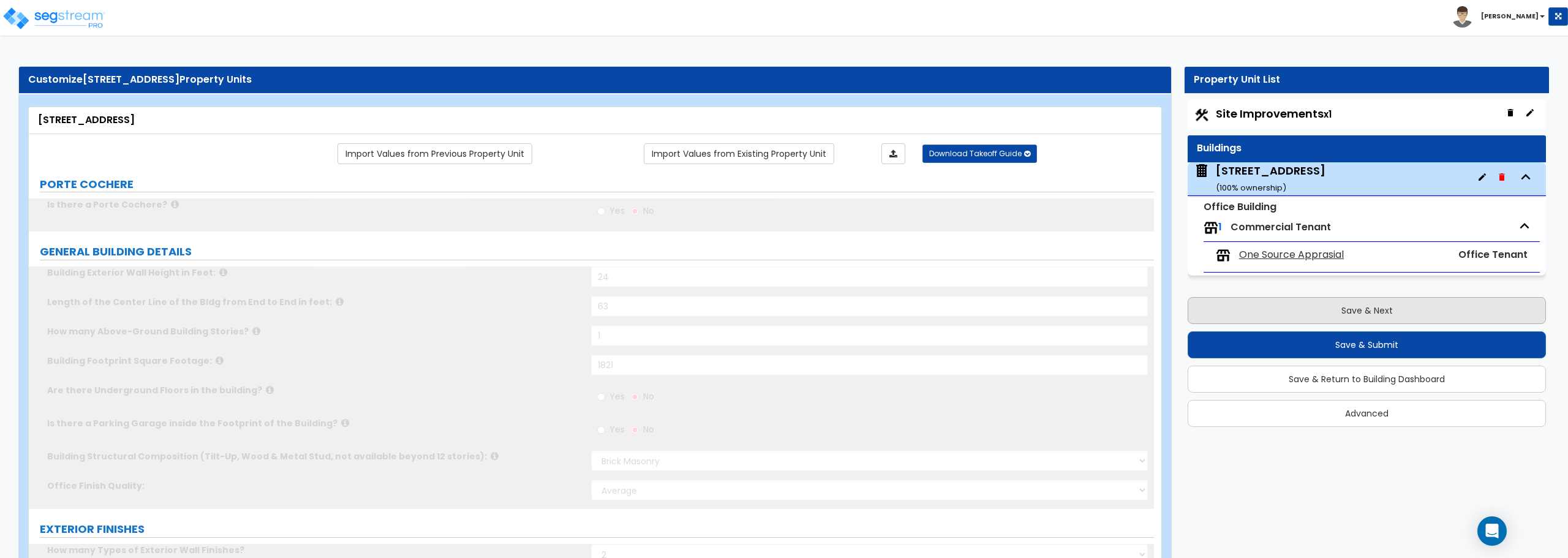
radio input "true"
select select "2"
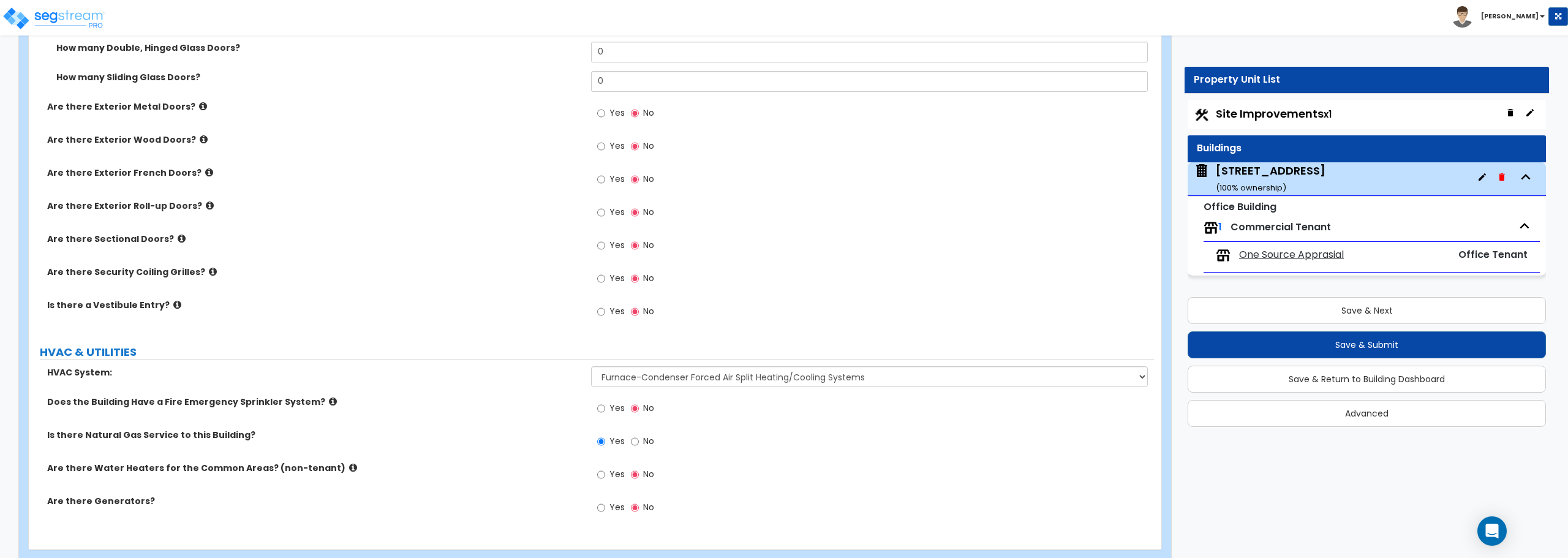
scroll to position [1464, 0]
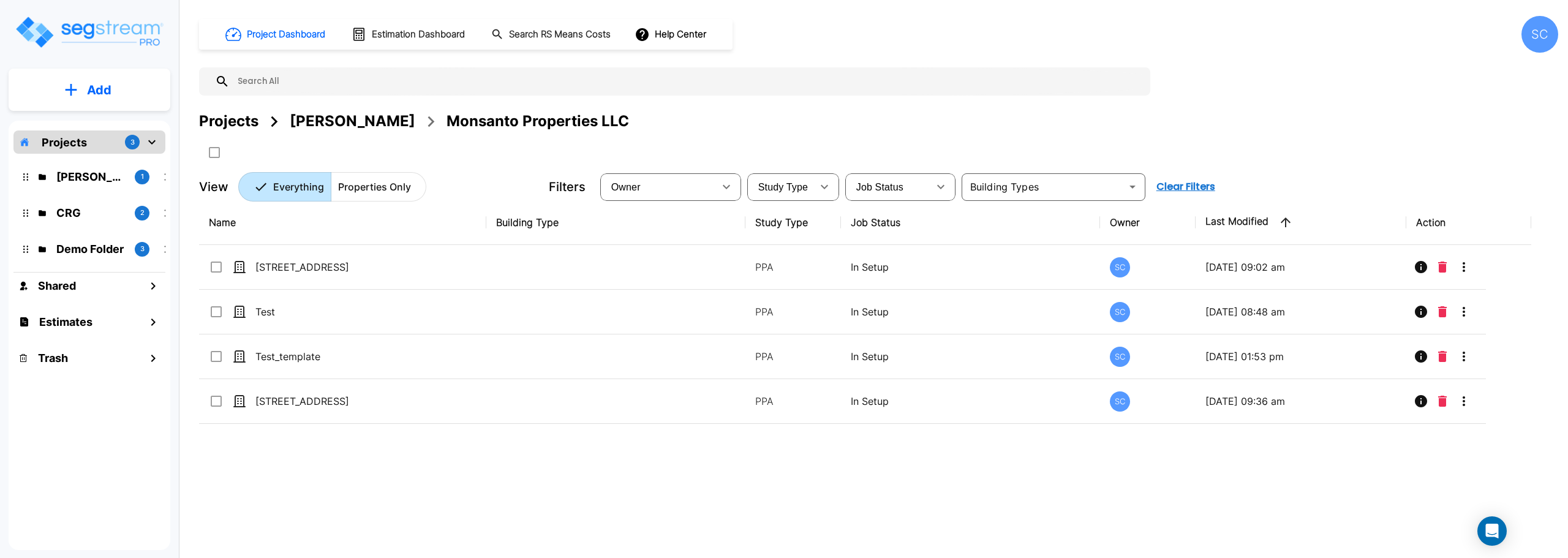
click at [55, 215] on div "CRG 2" at bounding box center [98, 212] width 151 height 16
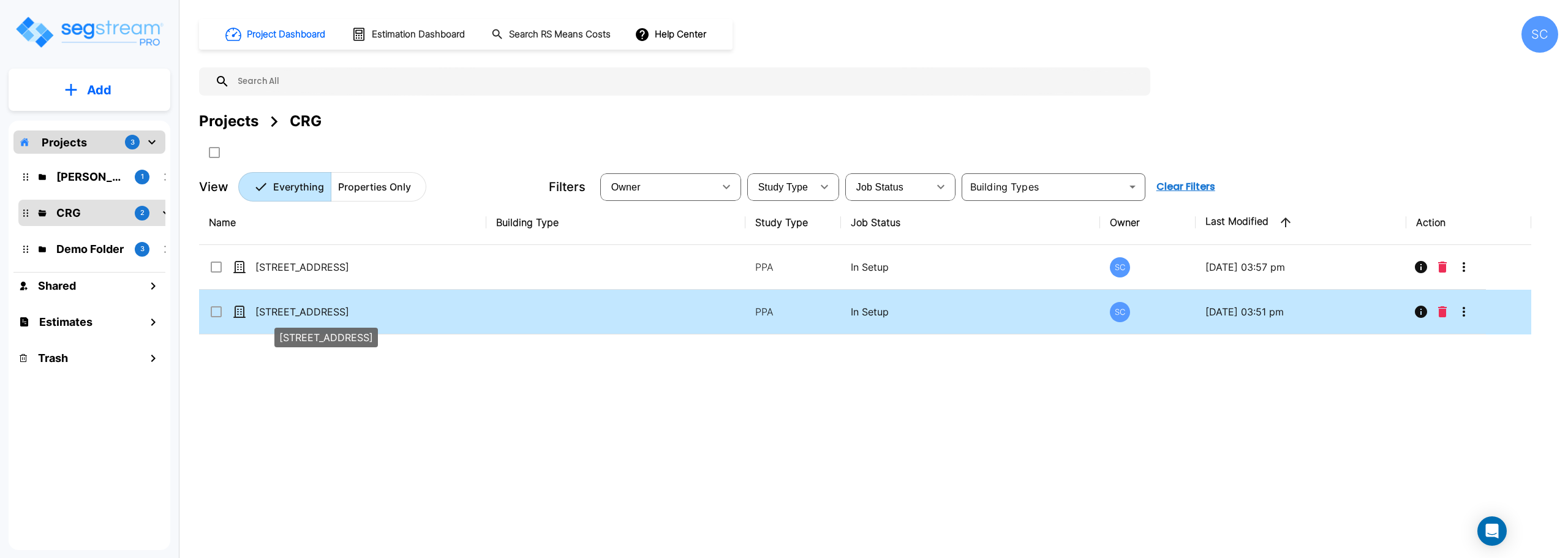
click at [317, 316] on p "[STREET_ADDRESS]" at bounding box center [317, 312] width 123 height 15
checkbox input "true"
click at [317, 316] on p "[STREET_ADDRESS]" at bounding box center [317, 312] width 123 height 15
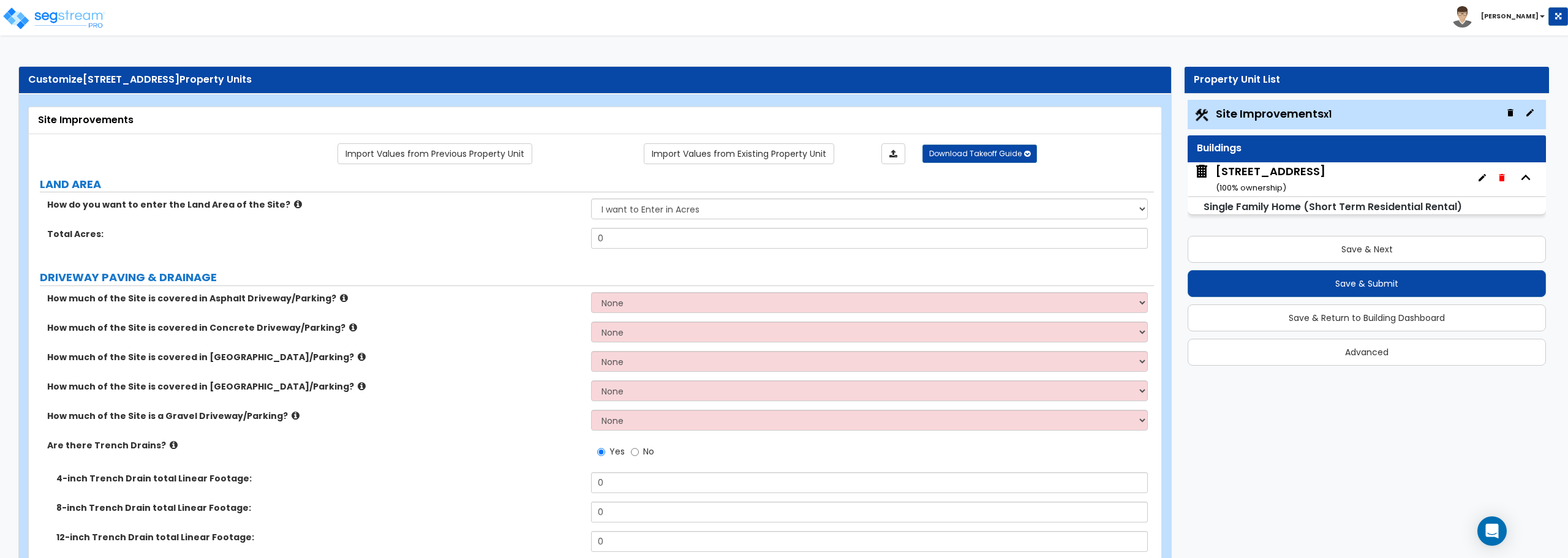
click at [1233, 180] on div "[STREET_ADDRESS] ( 100 % ownership)" at bounding box center [1270, 179] width 110 height 31
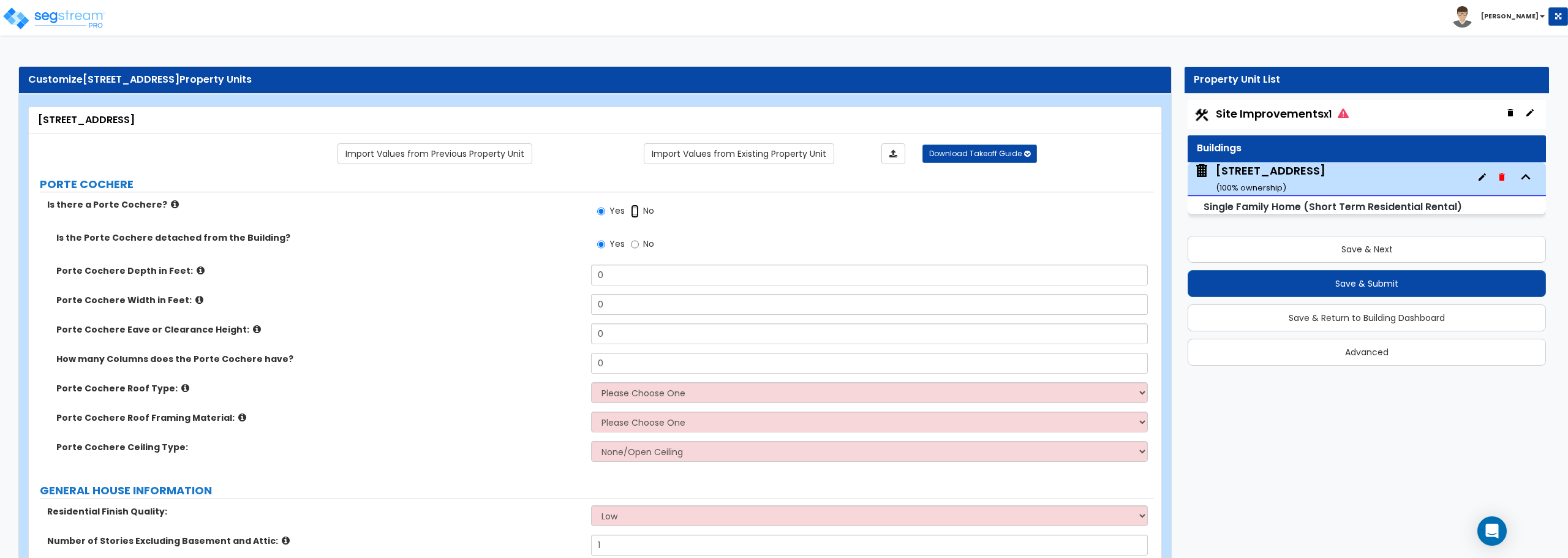
click at [635, 211] on input "No" at bounding box center [635, 211] width 8 height 14
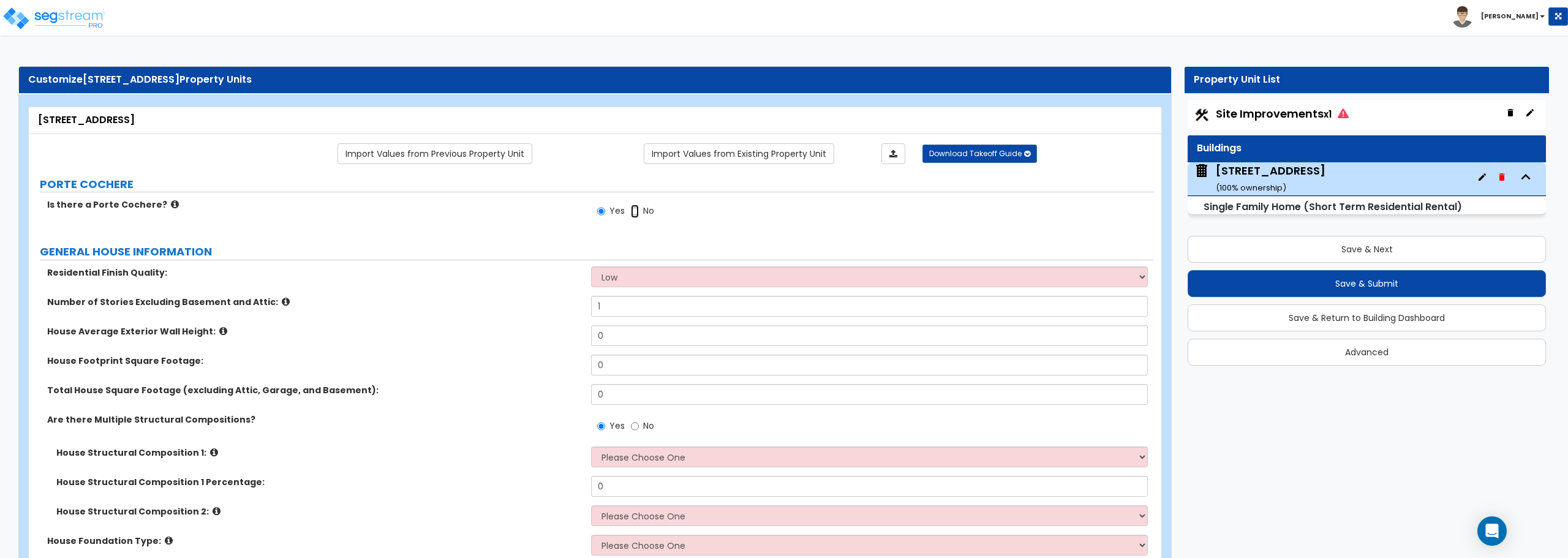
radio input "false"
radio input "true"
click at [655, 274] on select "Low Average High" at bounding box center [868, 277] width 556 height 21
select select "1"
click at [591, 266] on select "Low Average High" at bounding box center [868, 277] width 556 height 21
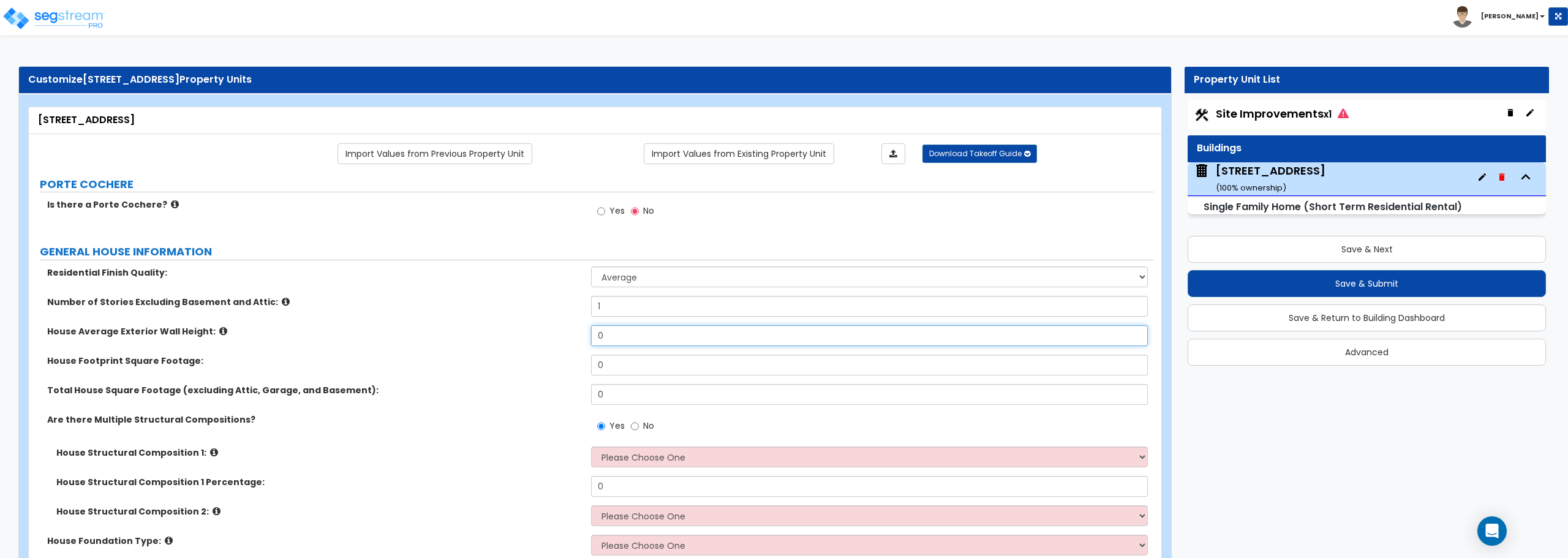
click at [647, 333] on input "0" at bounding box center [868, 336] width 556 height 21
click at [631, 335] on input "8" at bounding box center [868, 336] width 556 height 21
type input "8"
click at [621, 360] on input "0" at bounding box center [868, 365] width 556 height 21
drag, startPoint x: 601, startPoint y: 364, endPoint x: 581, endPoint y: 364, distance: 20.0
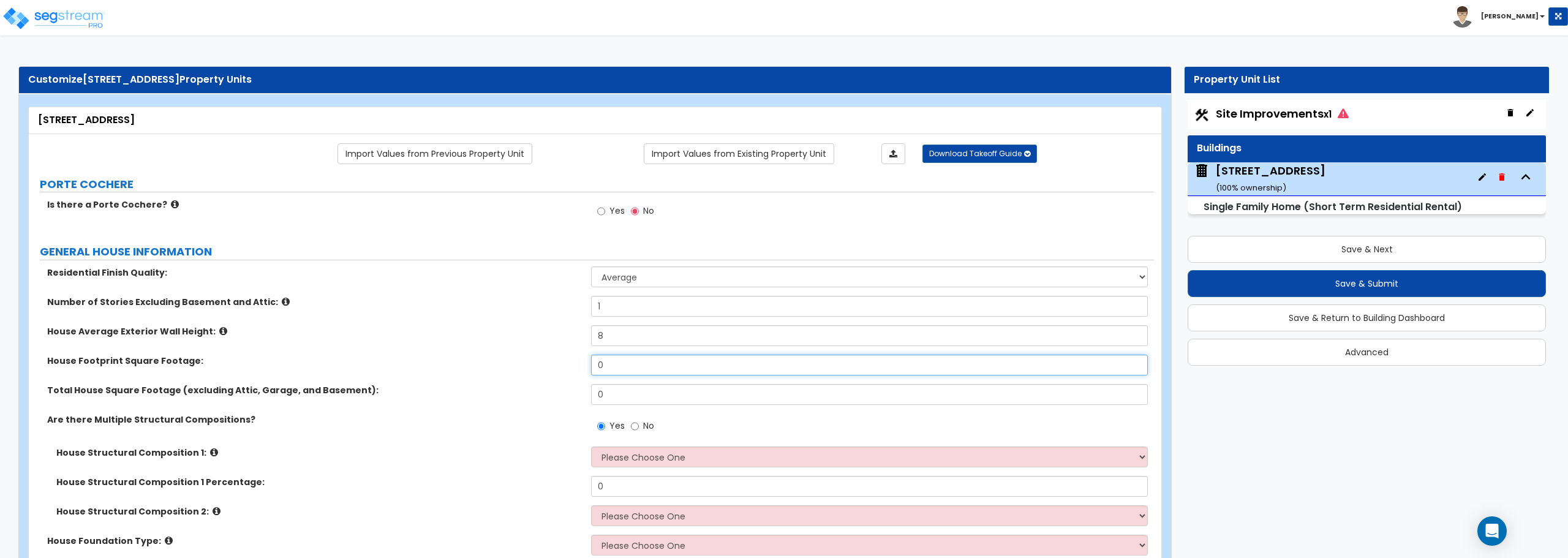
click at [581, 364] on div "House Footprint Square Footage: 0" at bounding box center [591, 369] width 1125 height 29
type input "2,400"
click at [622, 391] on input "0" at bounding box center [868, 395] width 556 height 21
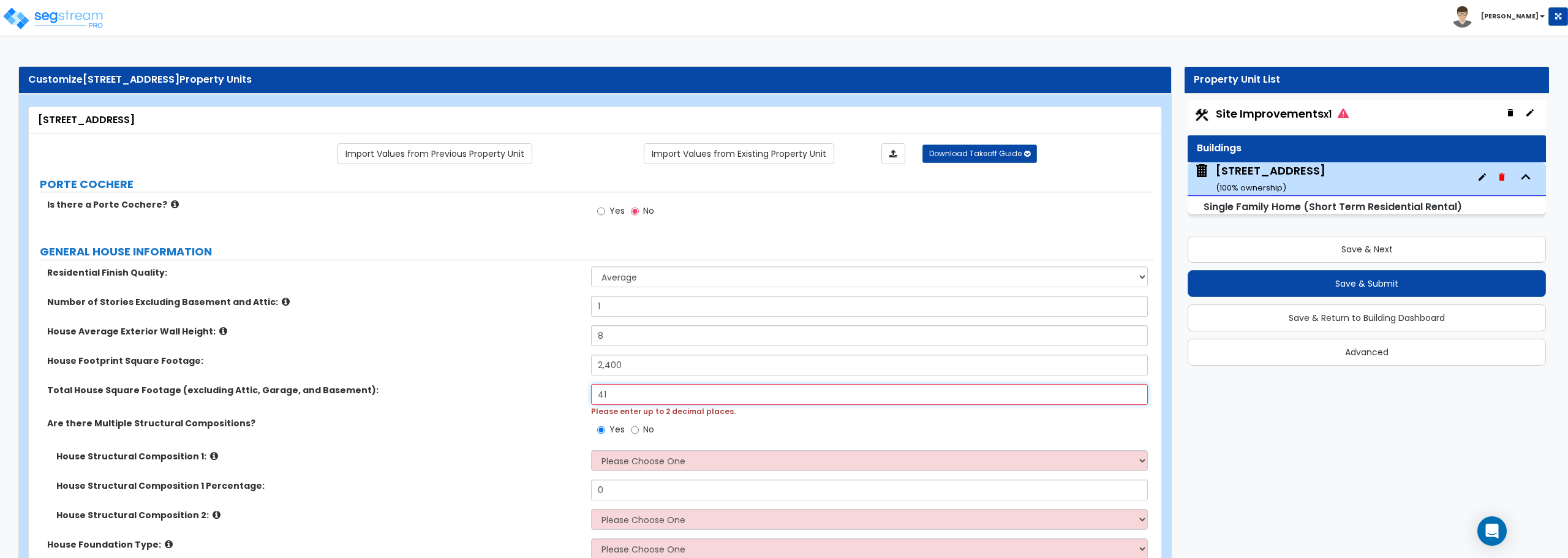
type input "4"
type input "1,864"
click at [635, 426] on input "No" at bounding box center [635, 426] width 8 height 14
radio input "false"
radio input "true"
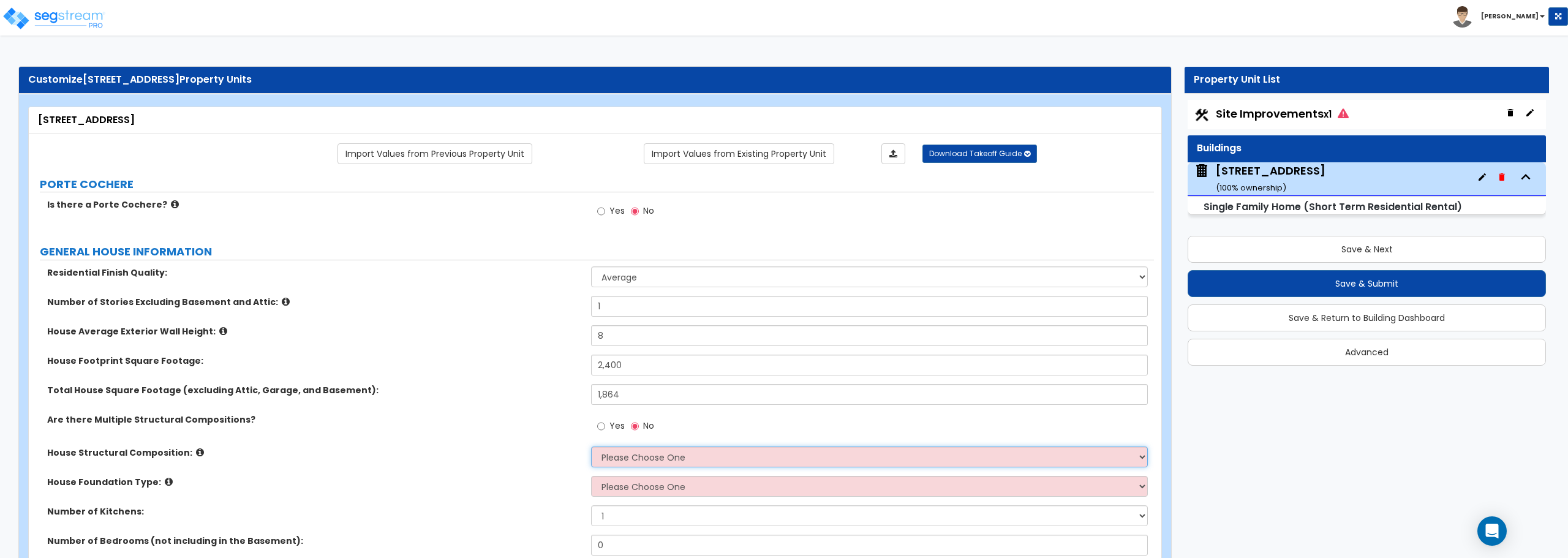
click at [650, 460] on select "Please Choose One Reinforced Concrete Structural Steel Brick Masonry CMU Masonr…" at bounding box center [868, 457] width 556 height 21
select select "7"
click at [591, 447] on select "Please Choose One Reinforced Concrete Structural Steel Brick Masonry CMU Masonr…" at bounding box center [868, 457] width 556 height 21
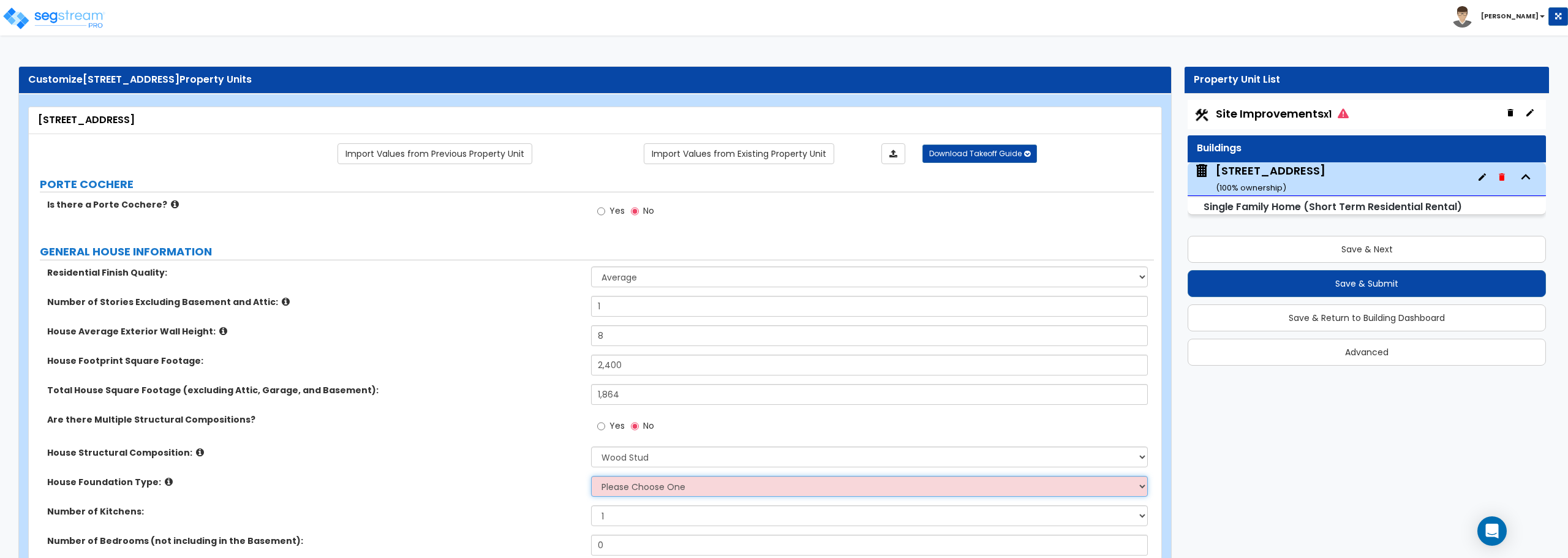
click at [699, 486] on select "Please Choose One Crawl Space Pier-Elevated First floor Slab on Grade" at bounding box center [868, 486] width 556 height 21
click at [669, 489] on select "Please Choose One Crawl Space Pier-Elevated First floor Slab on Grade" at bounding box center [868, 486] width 556 height 21
select select "1"
click at [591, 476] on select "Please Choose One Crawl Space Pier-Elevated First floor Slab on Grade" at bounding box center [868, 486] width 556 height 21
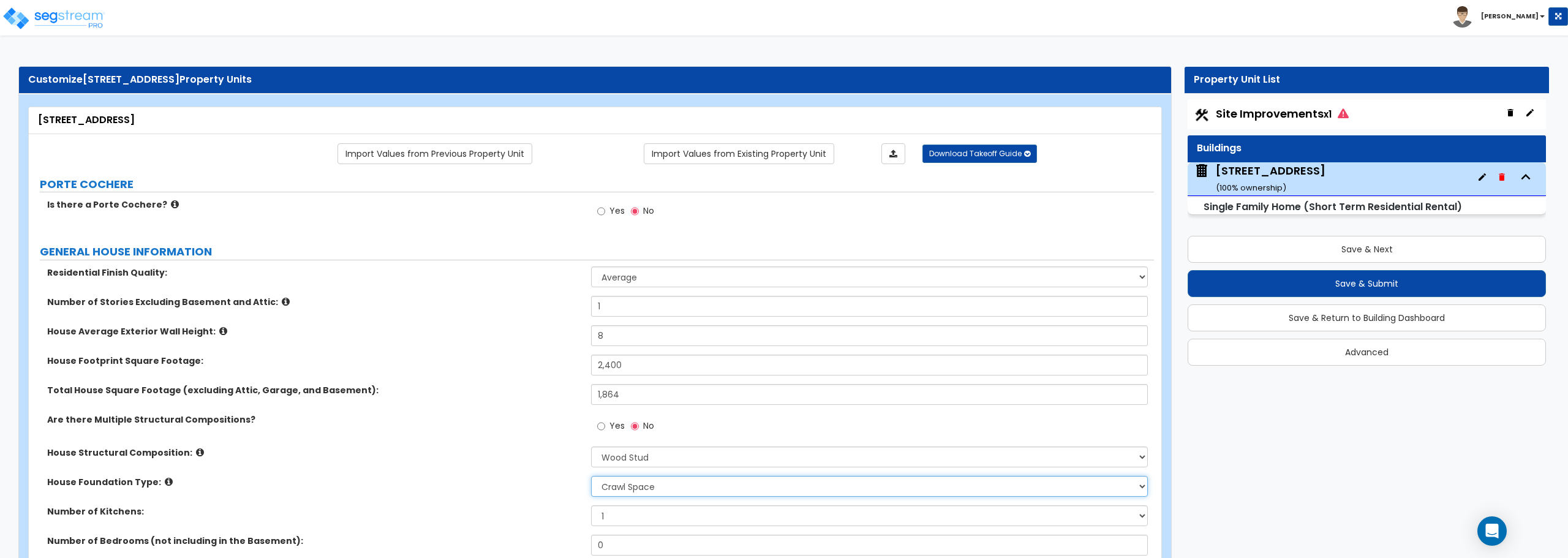
scroll to position [61, 0]
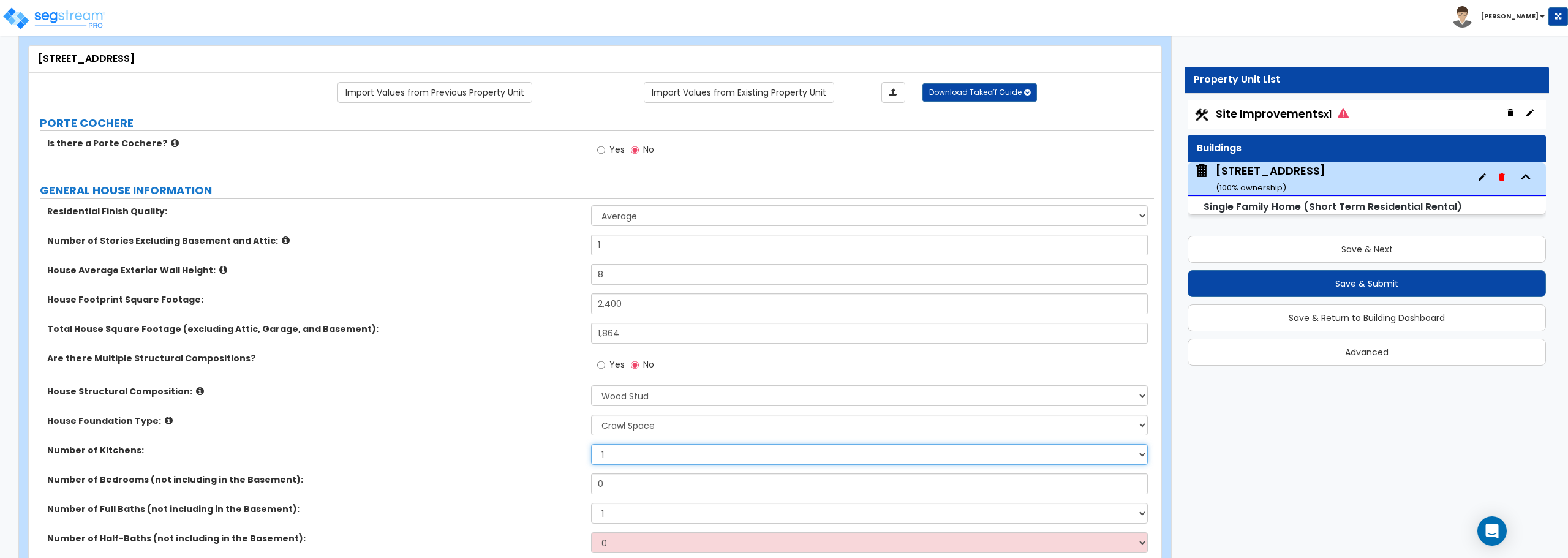
drag, startPoint x: 614, startPoint y: 451, endPoint x: 568, endPoint y: 454, distance: 46.1
click at [568, 454] on div "Number of Kitchens: 1 2 3" at bounding box center [591, 459] width 1125 height 29
select select "2"
click at [591, 444] on select "1 2 3" at bounding box center [868, 455] width 556 height 21
click at [634, 479] on input "0" at bounding box center [868, 484] width 556 height 21
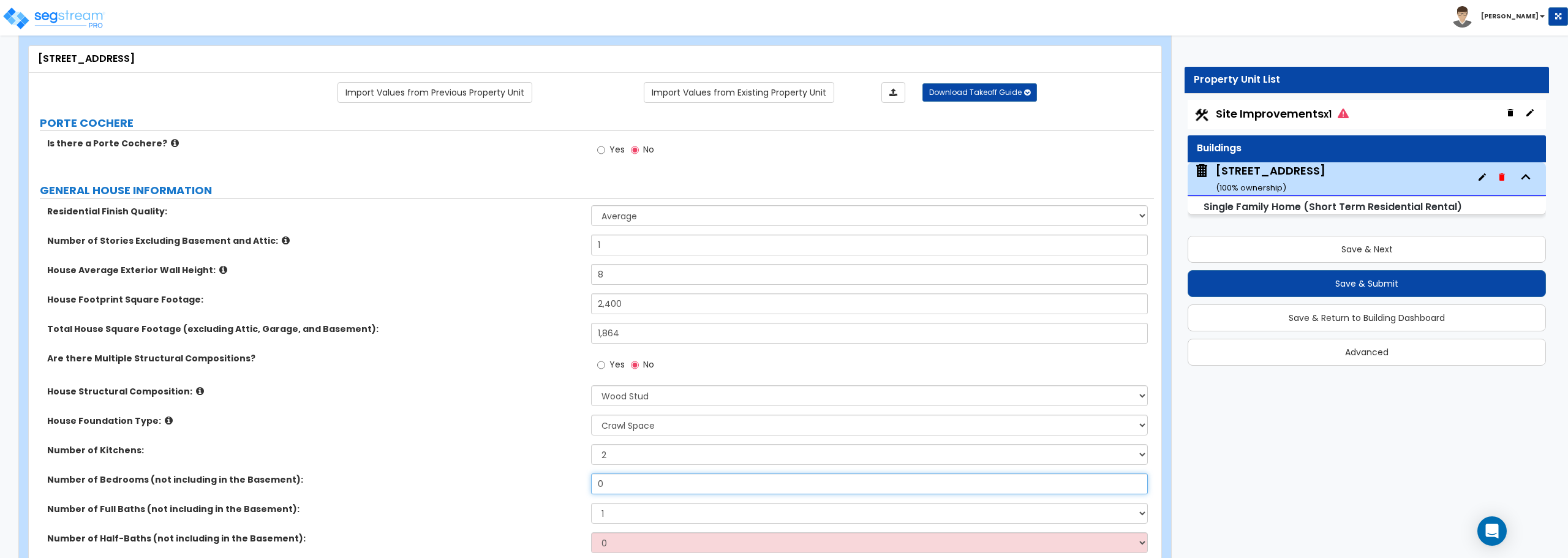
drag, startPoint x: 625, startPoint y: 481, endPoint x: 587, endPoint y: 479, distance: 38.1
click at [587, 479] on div "Number of Bedrooms (not including in the Basement): 0" at bounding box center [591, 488] width 1125 height 29
type input "4"
drag, startPoint x: 622, startPoint y: 516, endPoint x: 578, endPoint y: 518, distance: 44.0
click at [578, 518] on div "Number of Full Baths (not including in the Basement): 1 2 3 4 5 6 7 8 9 10" at bounding box center [591, 517] width 1125 height 29
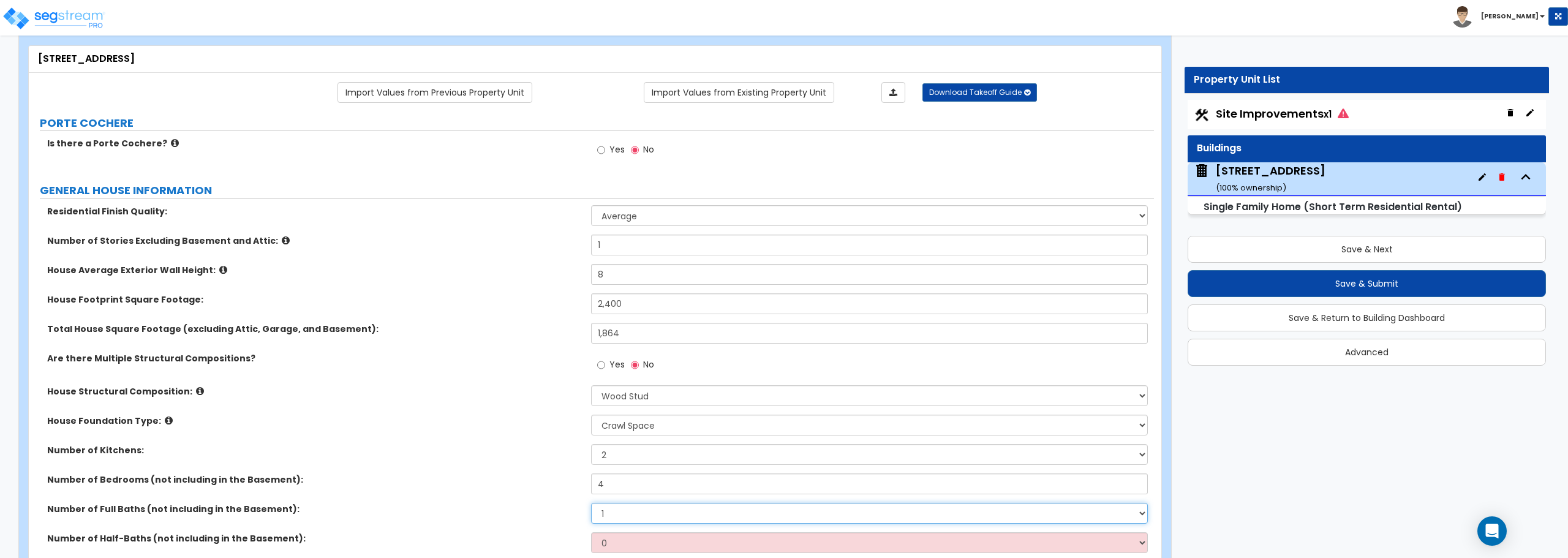
select select "4"
click at [591, 503] on select "1 2 3 4 5 6 7 8 9 10" at bounding box center [868, 513] width 556 height 21
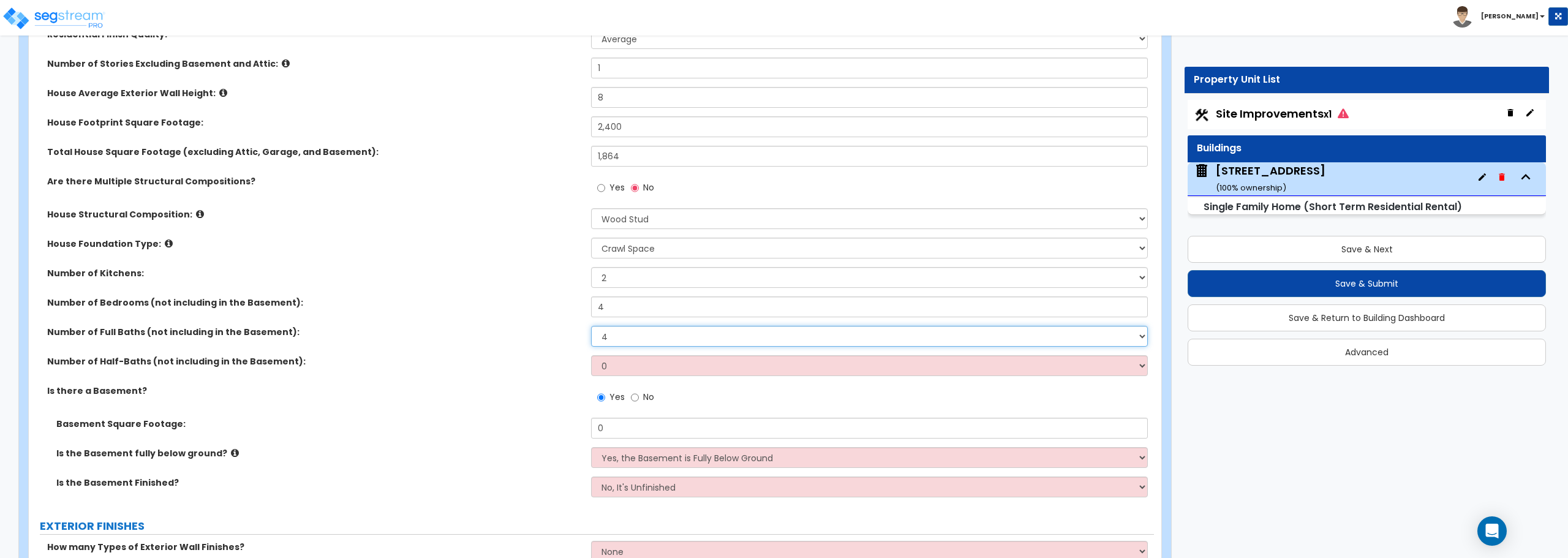
scroll to position [245, 0]
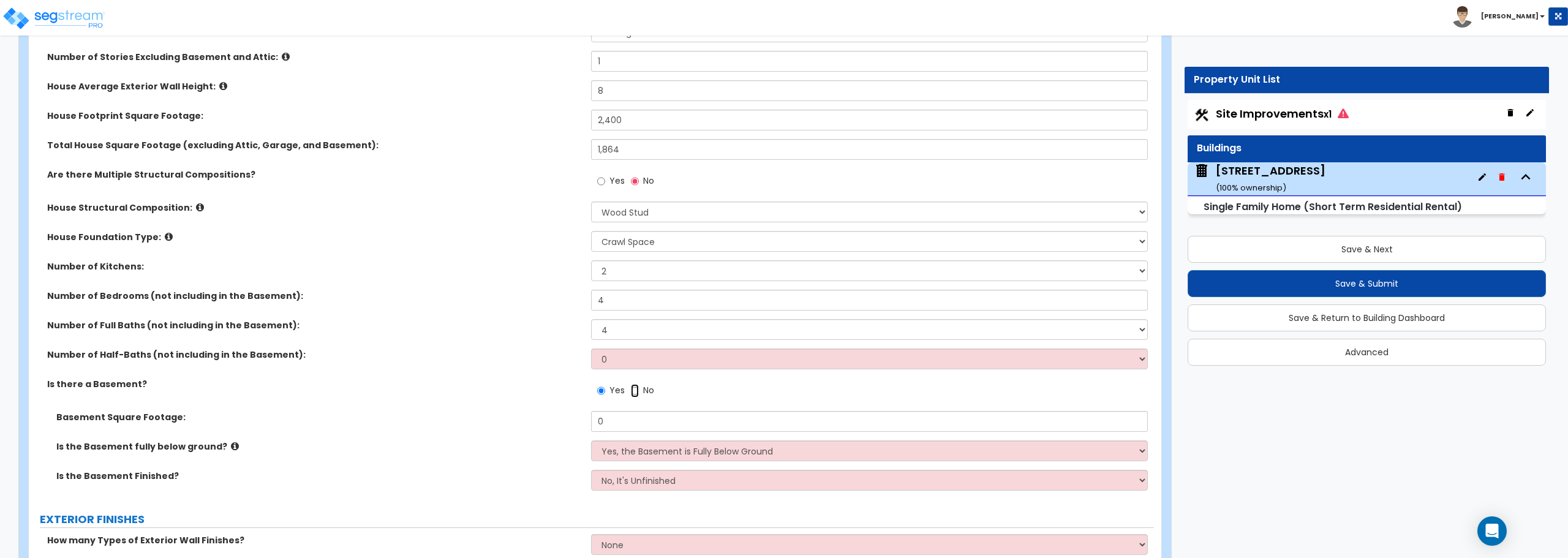
click at [635, 390] on input "No" at bounding box center [635, 390] width 8 height 14
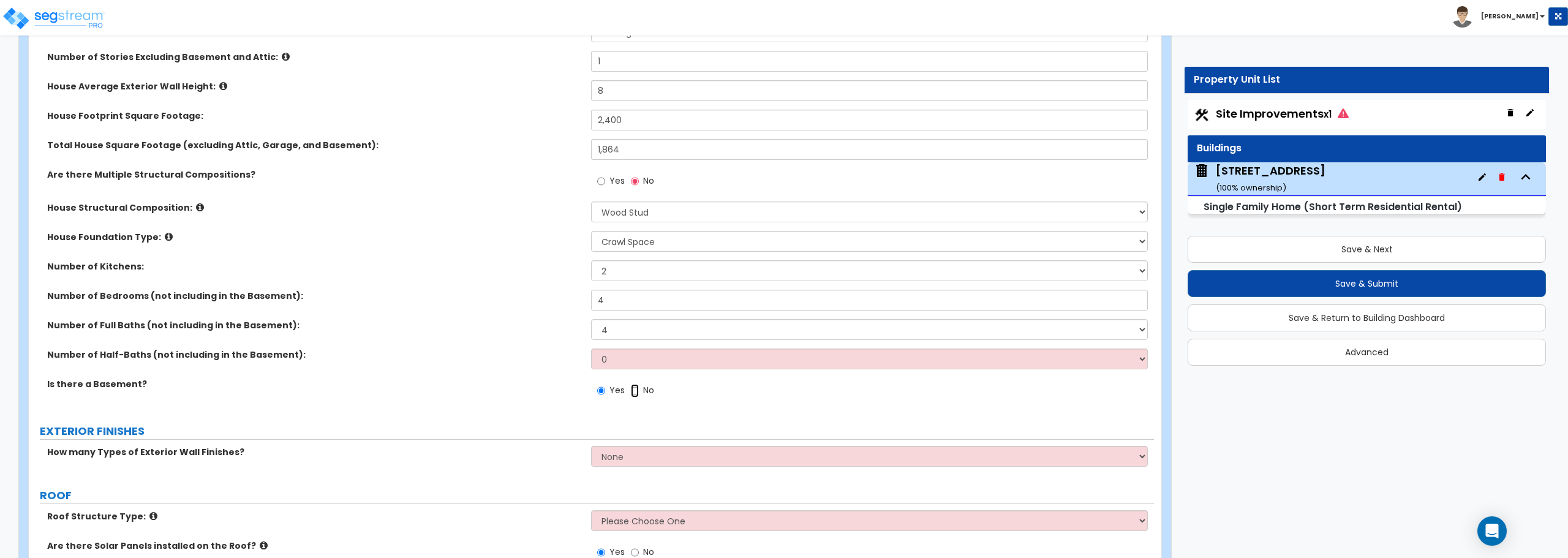
radio input "false"
radio input "true"
click at [640, 360] on select "0 1 2 3 4 5" at bounding box center [868, 359] width 556 height 21
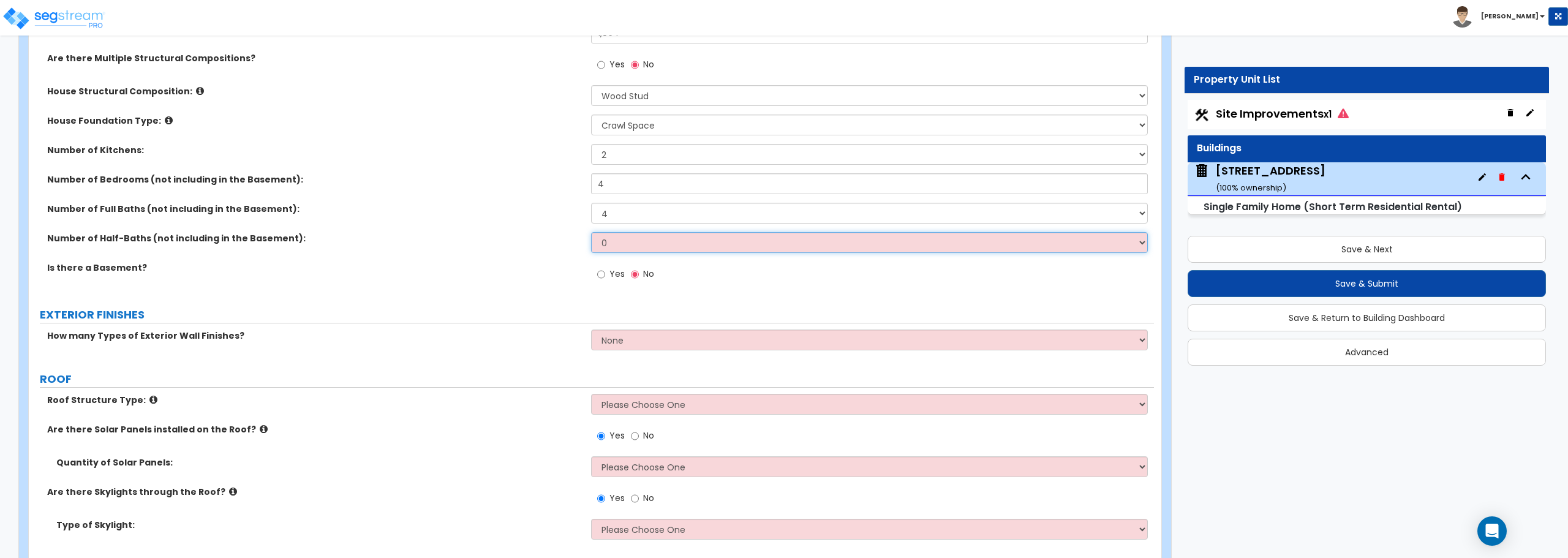
scroll to position [368, 0]
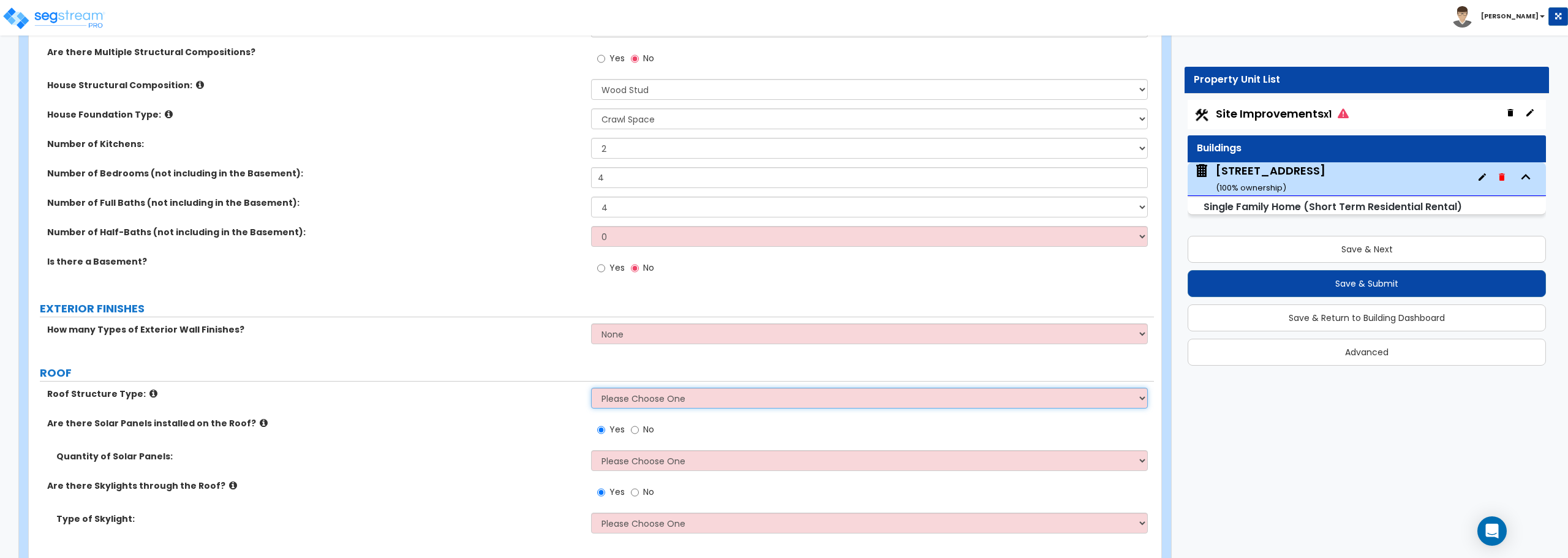
click at [702, 395] on select "Please Choose One Gable Roof Flat Roof Hybrid Gable & Flat Roof" at bounding box center [868, 398] width 556 height 21
click at [591, 387] on select "Please Choose One Gable Roof Flat Roof Hybrid Gable & Flat Roof" at bounding box center [868, 398] width 556 height 21
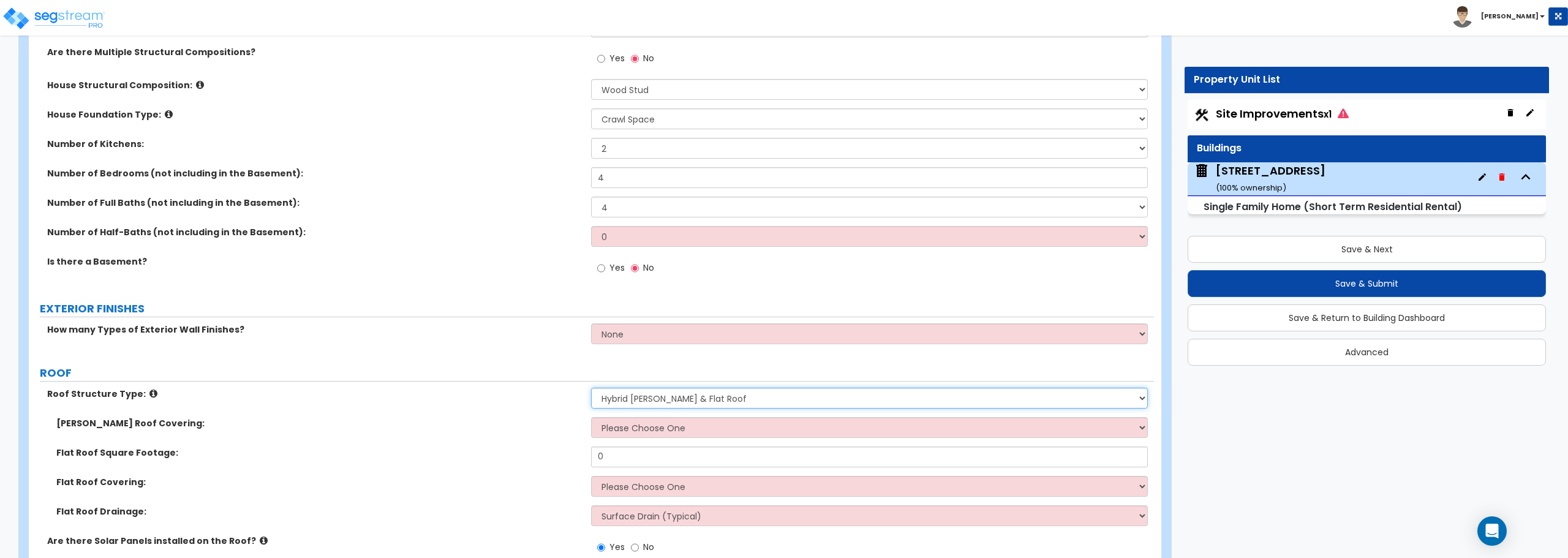
click at [700, 400] on select "Please Choose One Gable Roof Flat Roof Hybrid Gable & Flat Roof" at bounding box center [868, 398] width 556 height 21
select select "0"
click at [591, 387] on select "Please Choose One Gable Roof Flat Roof Hybrid Gable & Flat Roof" at bounding box center [868, 398] width 556 height 21
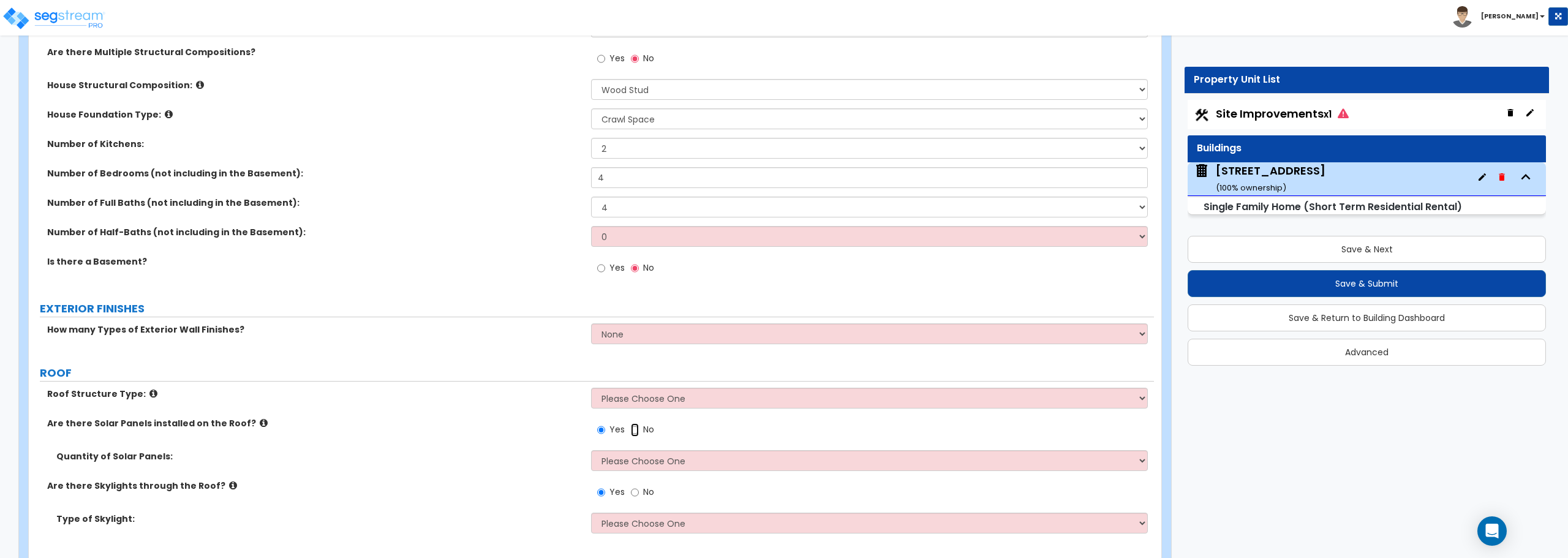
click at [635, 427] on input "No" at bounding box center [635, 429] width 8 height 14
radio input "false"
radio input "true"
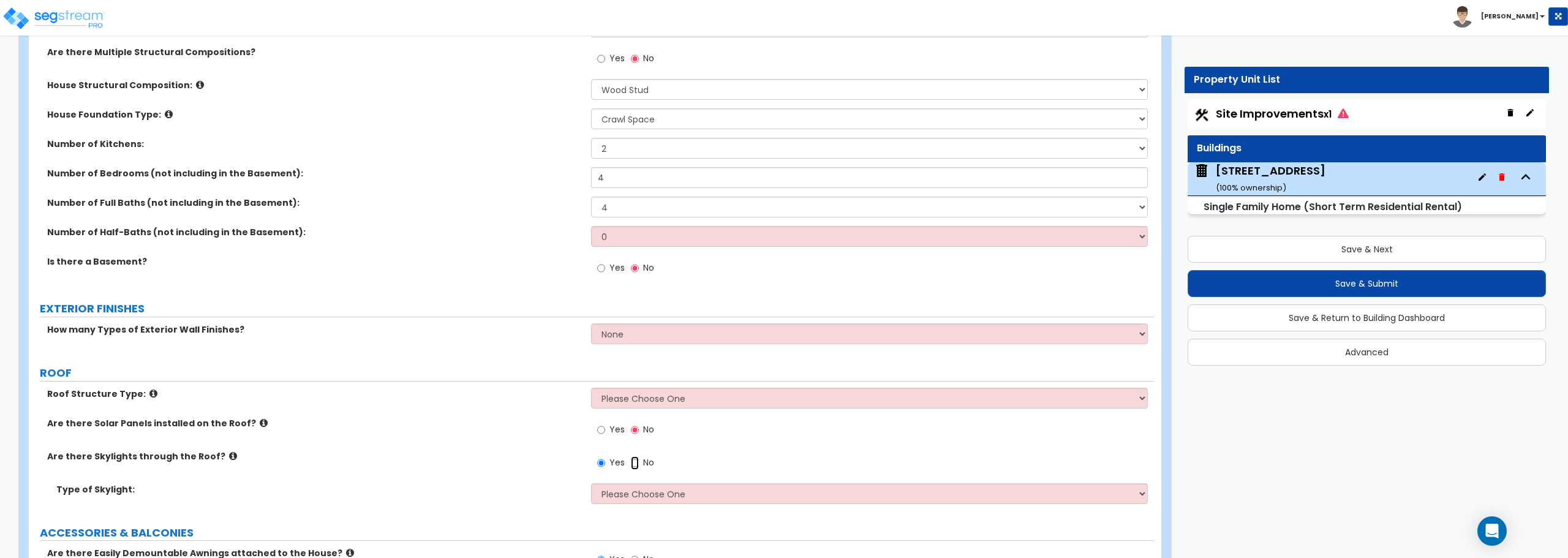
click at [633, 460] on input "No" at bounding box center [635, 463] width 8 height 14
radio input "false"
radio input "true"
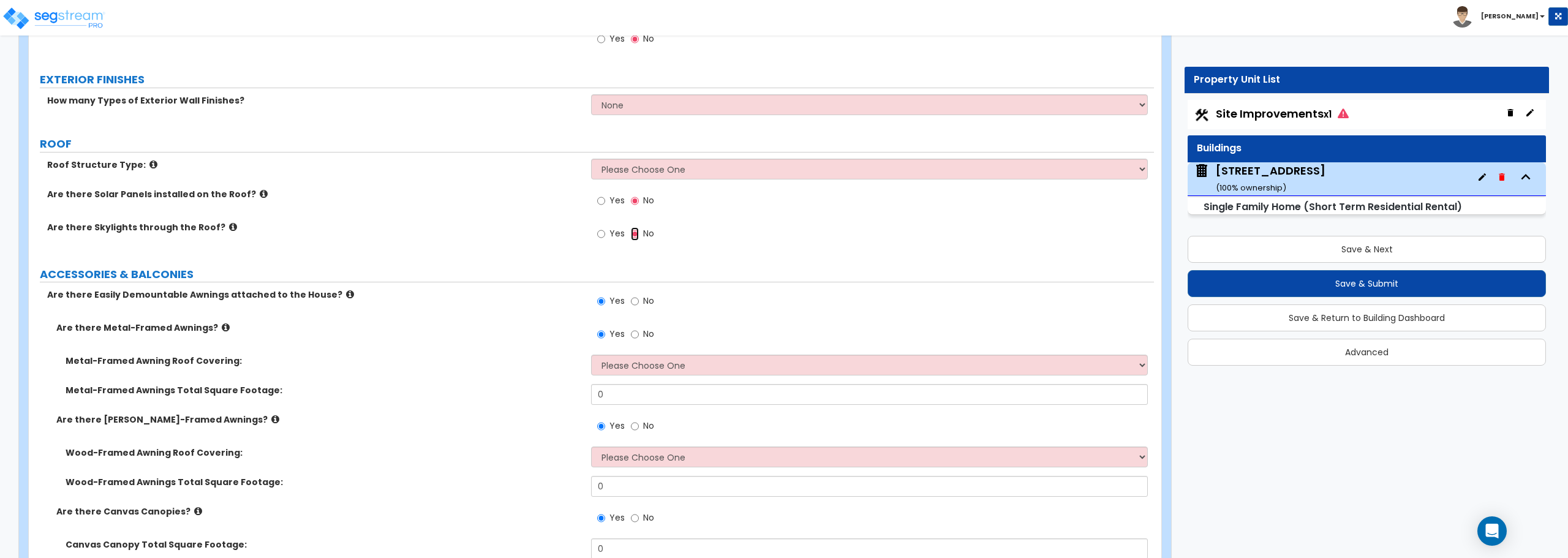
scroll to position [612, 0]
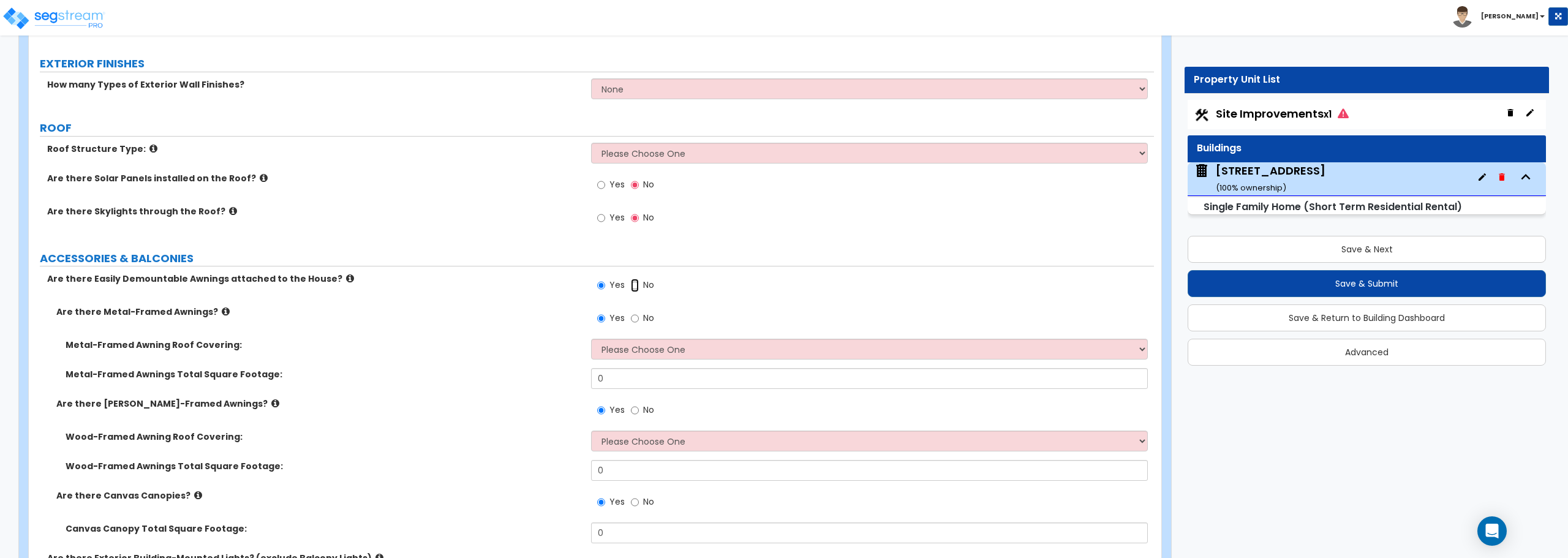
click at [634, 285] on input "No" at bounding box center [635, 285] width 8 height 14
radio input "false"
radio input "true"
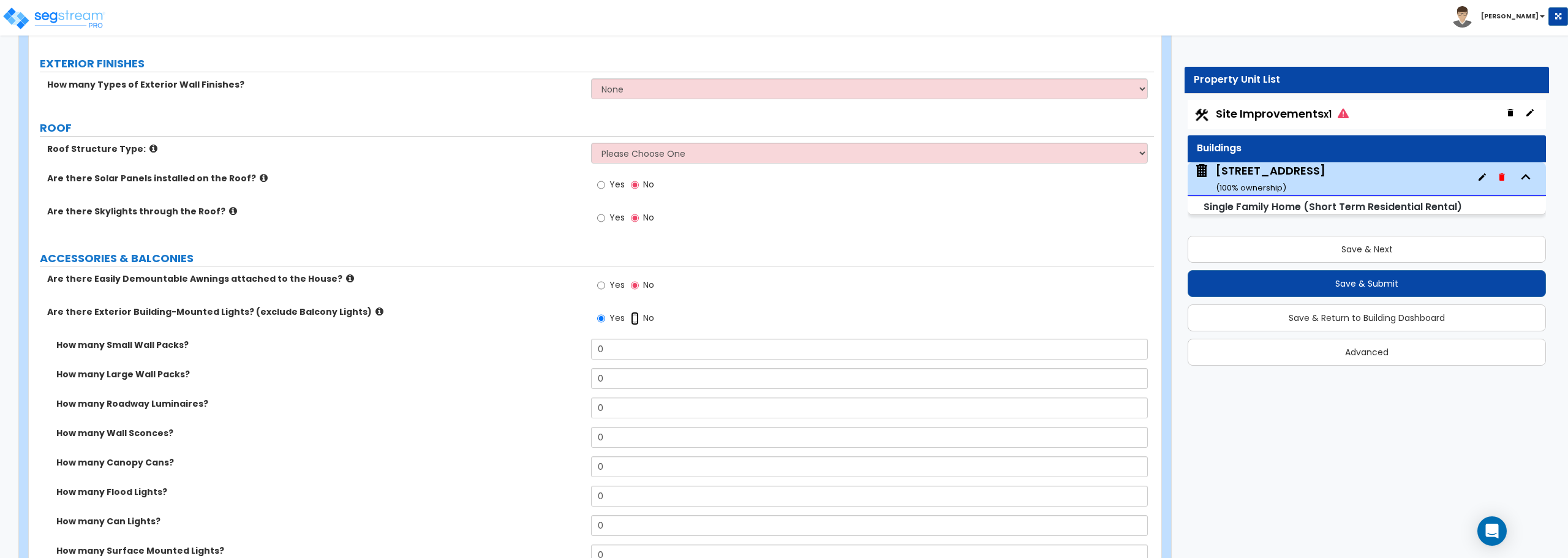
click at [632, 317] on input "No" at bounding box center [635, 318] width 8 height 14
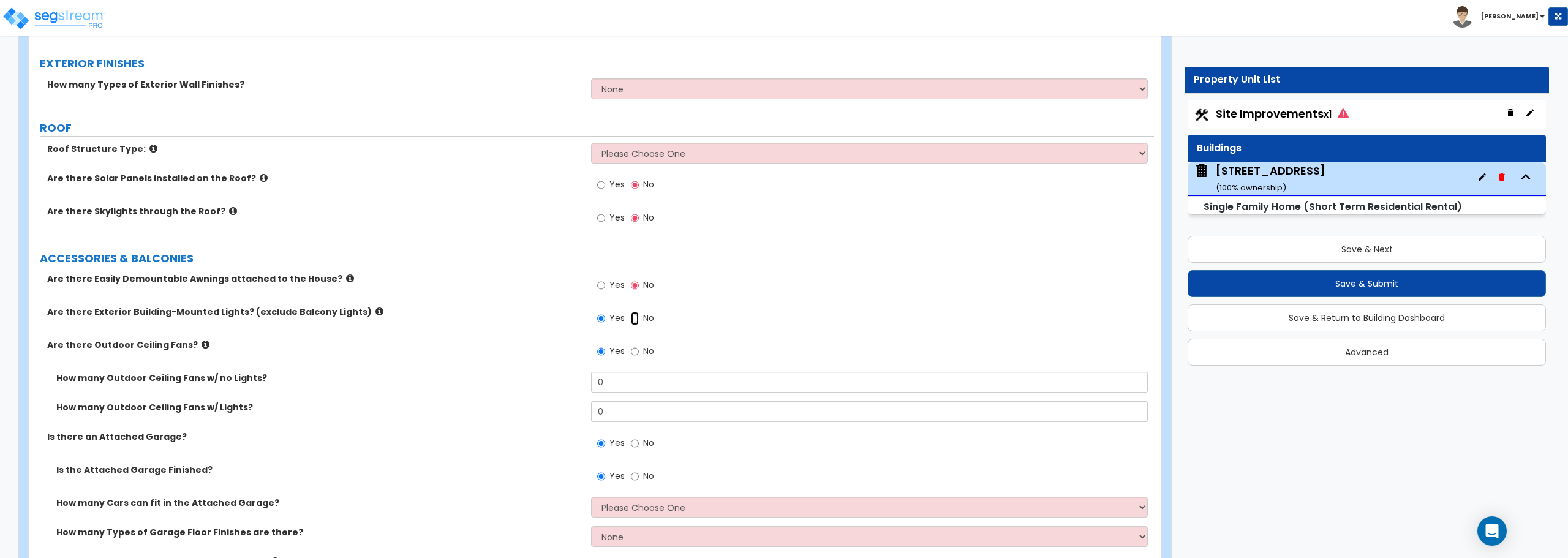
radio input "false"
radio input "true"
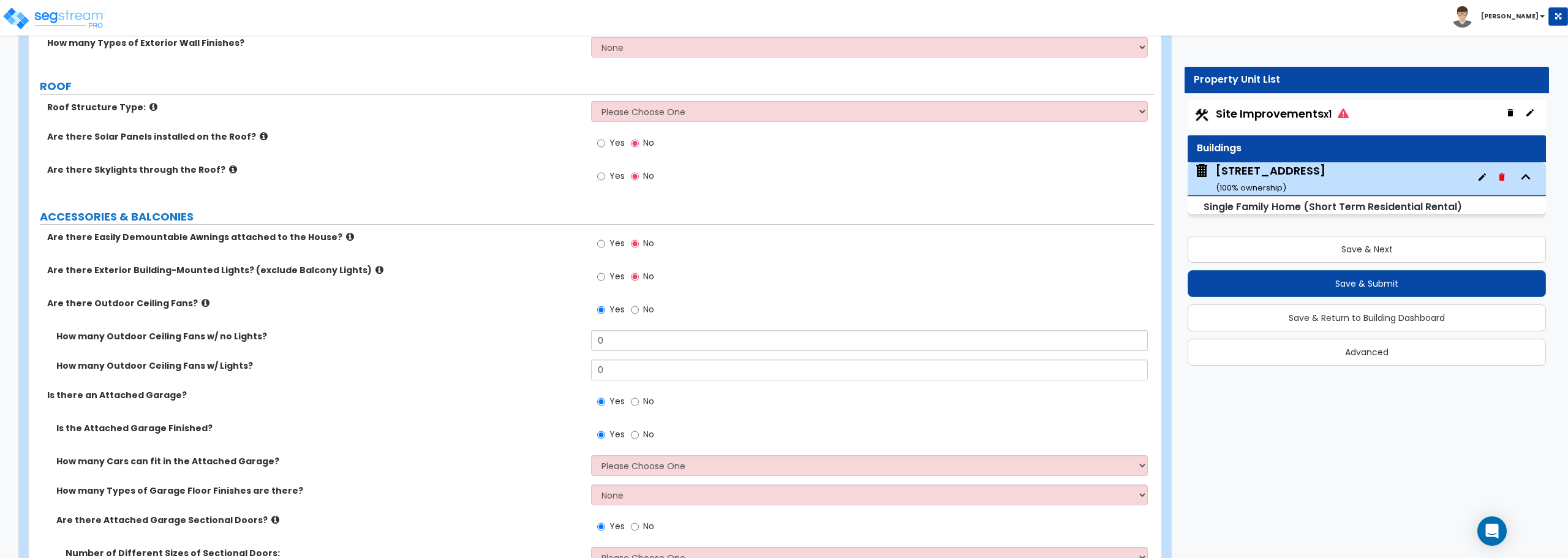
scroll to position [796, 0]
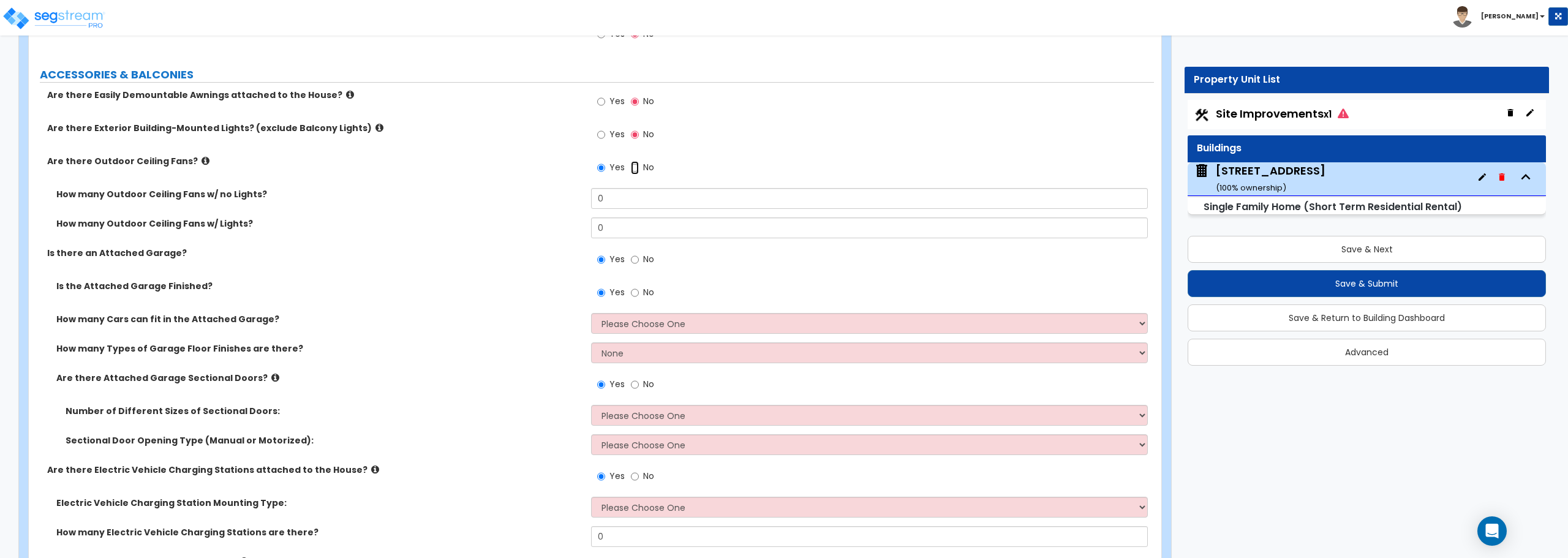
click at [634, 163] on input "No" at bounding box center [635, 168] width 8 height 14
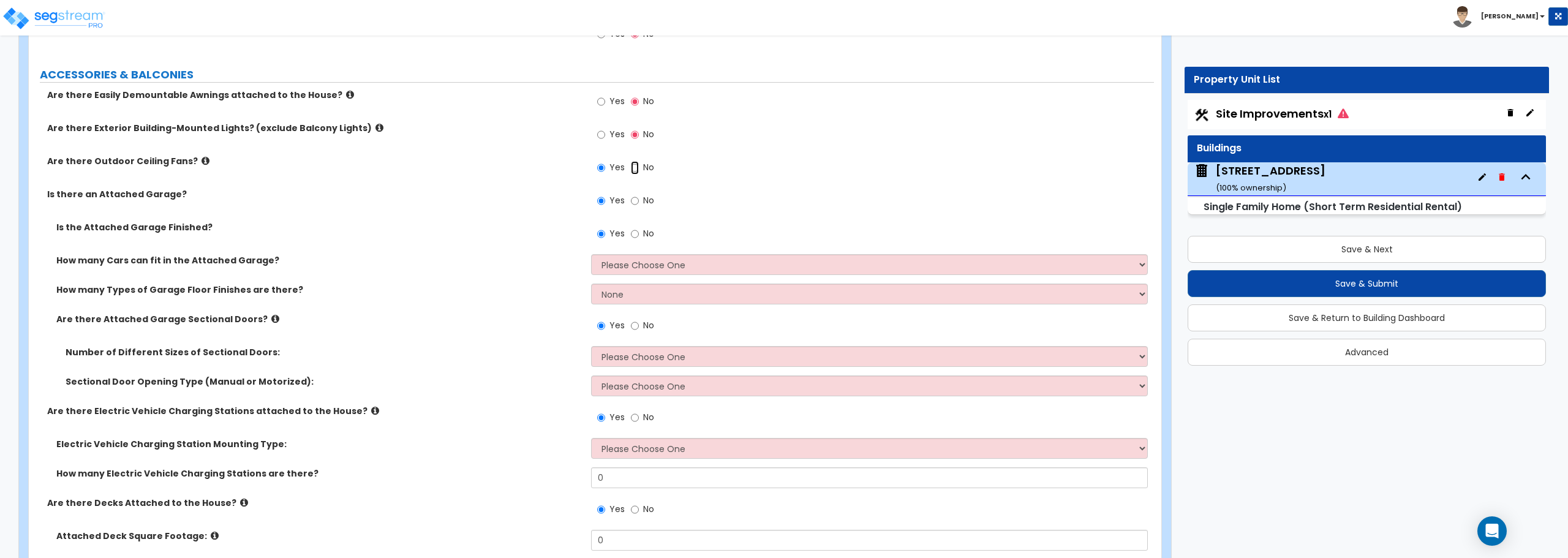
radio input "false"
radio input "true"
click at [635, 198] on input "No" at bounding box center [635, 201] width 8 height 14
radio input "false"
radio input "true"
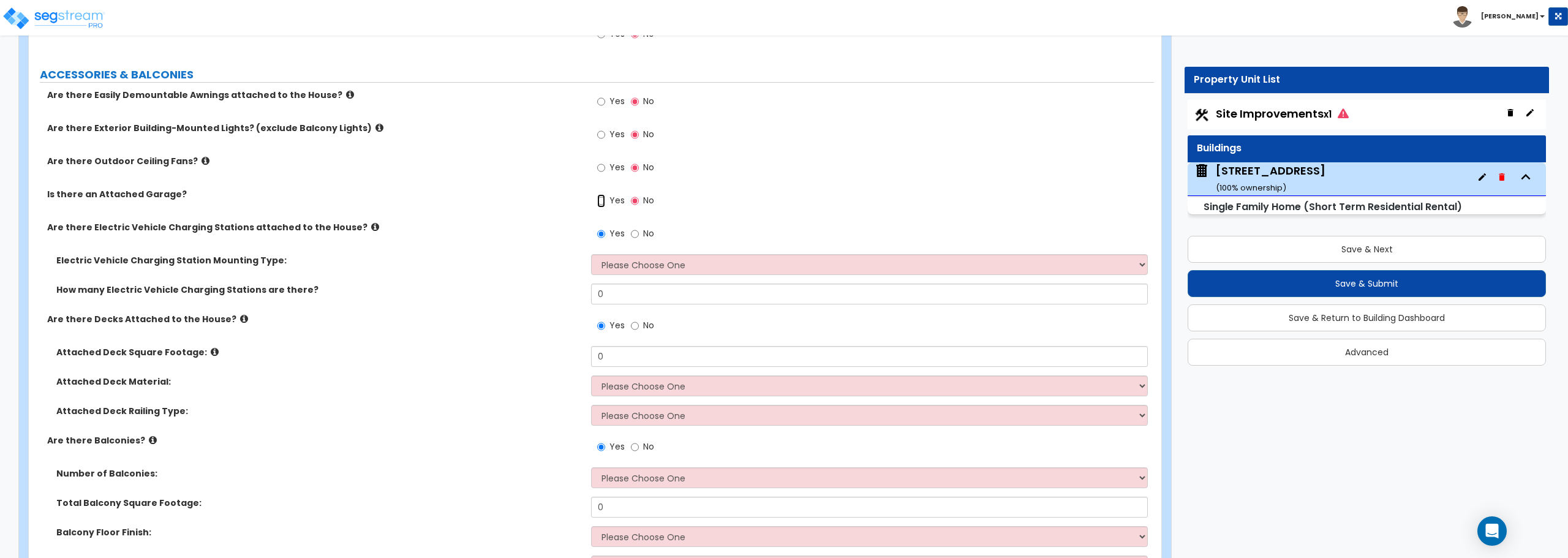
click at [598, 200] on input "Yes" at bounding box center [601, 201] width 8 height 14
radio input "true"
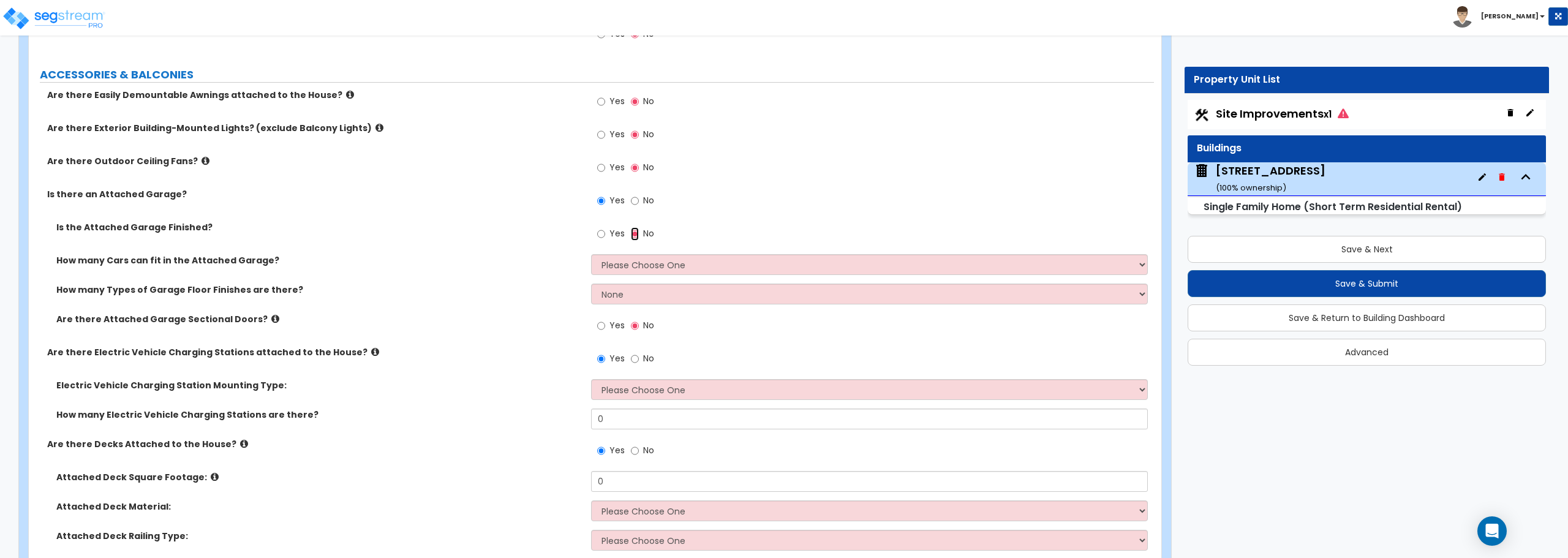
click at [636, 234] on input "No" at bounding box center [635, 233] width 8 height 14
click at [627, 272] on select "Please Choose One 1 2 3 4 5" at bounding box center [868, 264] width 556 height 21
select select "2"
click at [591, 254] on select "Please Choose One 1 2 3 4 5" at bounding box center [868, 264] width 556 height 21
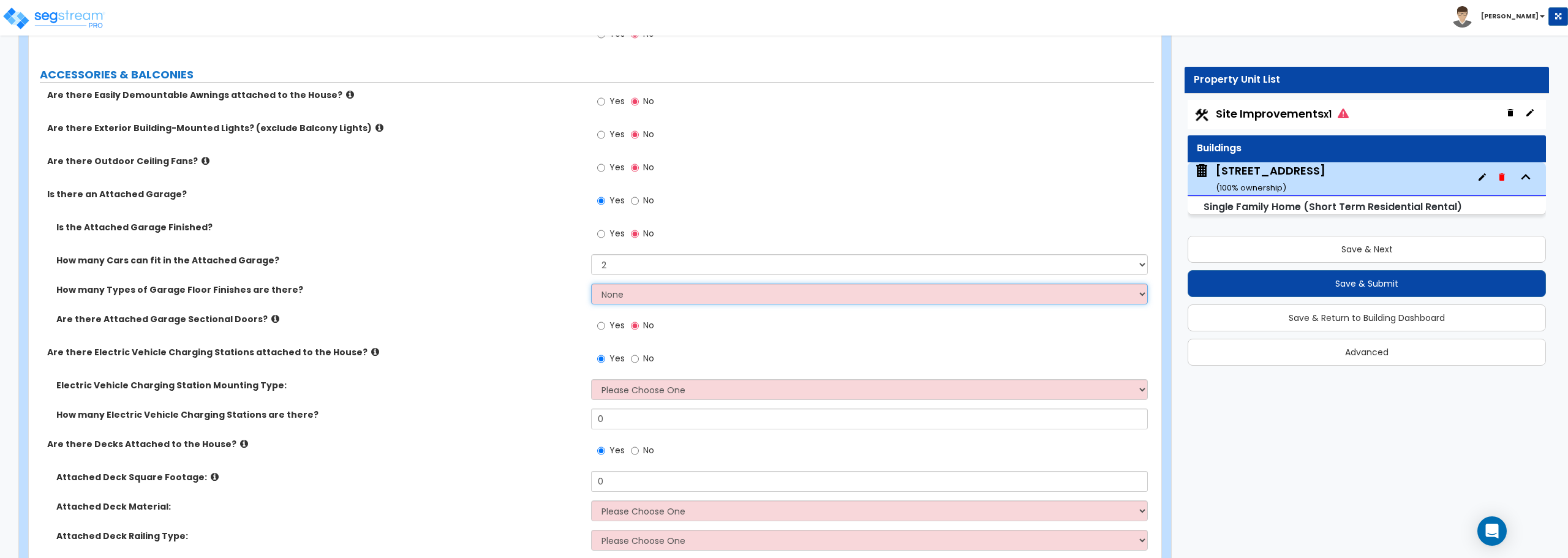
click at [626, 299] on select "None 1 2 3 4" at bounding box center [868, 294] width 556 height 21
select select "1"
click at [591, 283] on select "None 1 2 3 4" at bounding box center [868, 294] width 556 height 21
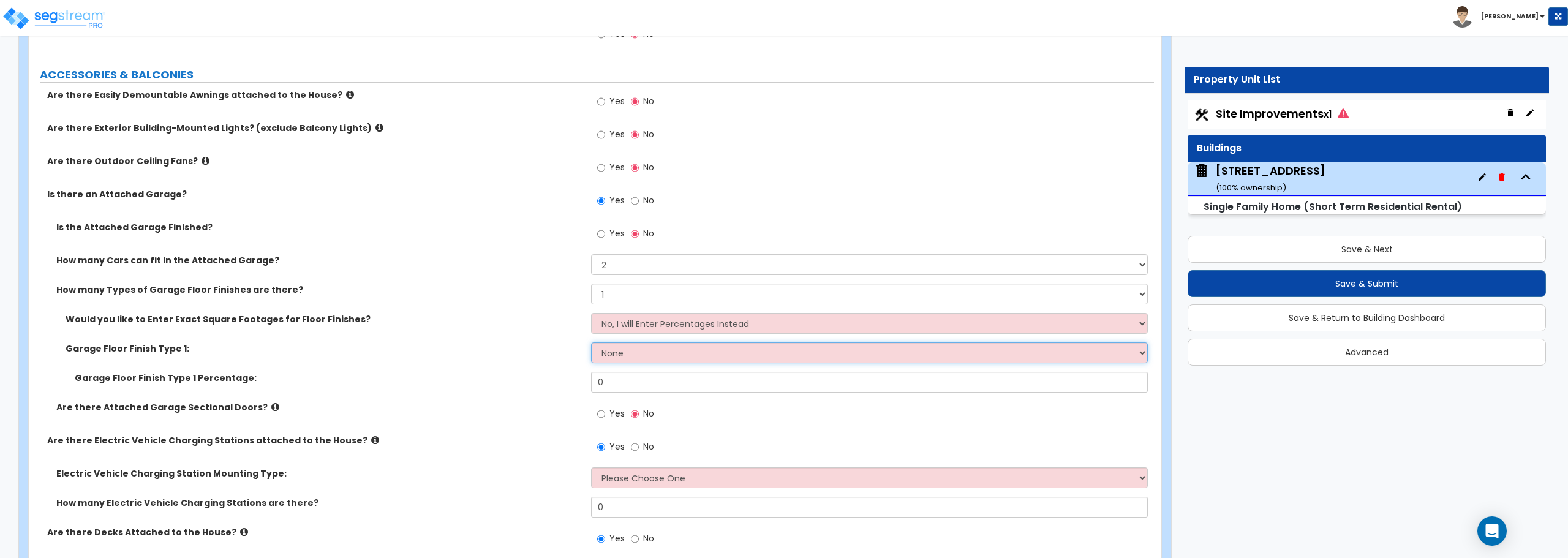
click at [657, 351] on select "None Polished Concrete Flooring Ceramic Tile Flooring Rubber Tile Flooring Epox…" at bounding box center [868, 353] width 556 height 21
click at [591, 342] on select "None Polished Concrete Flooring Ceramic Tile Flooring Rubber Tile Flooring Epox…" at bounding box center [868, 353] width 556 height 21
click at [667, 353] on select "None Polished Concrete Flooring Ceramic Tile Flooring Rubber Tile Flooring Epox…" at bounding box center [868, 353] width 556 height 21
select select "1"
click at [591, 342] on select "None Polished Concrete Flooring Ceramic Tile Flooring Rubber Tile Flooring Epox…" at bounding box center [868, 353] width 556 height 21
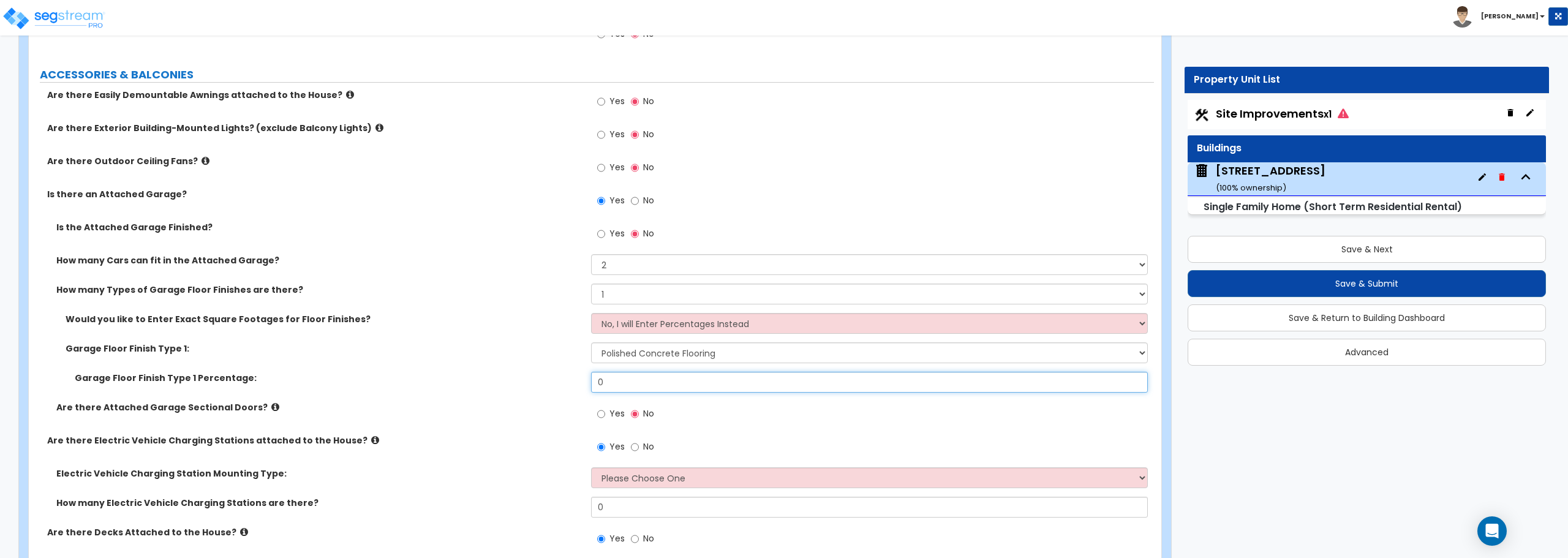
click at [657, 377] on input "0" at bounding box center [868, 382] width 556 height 21
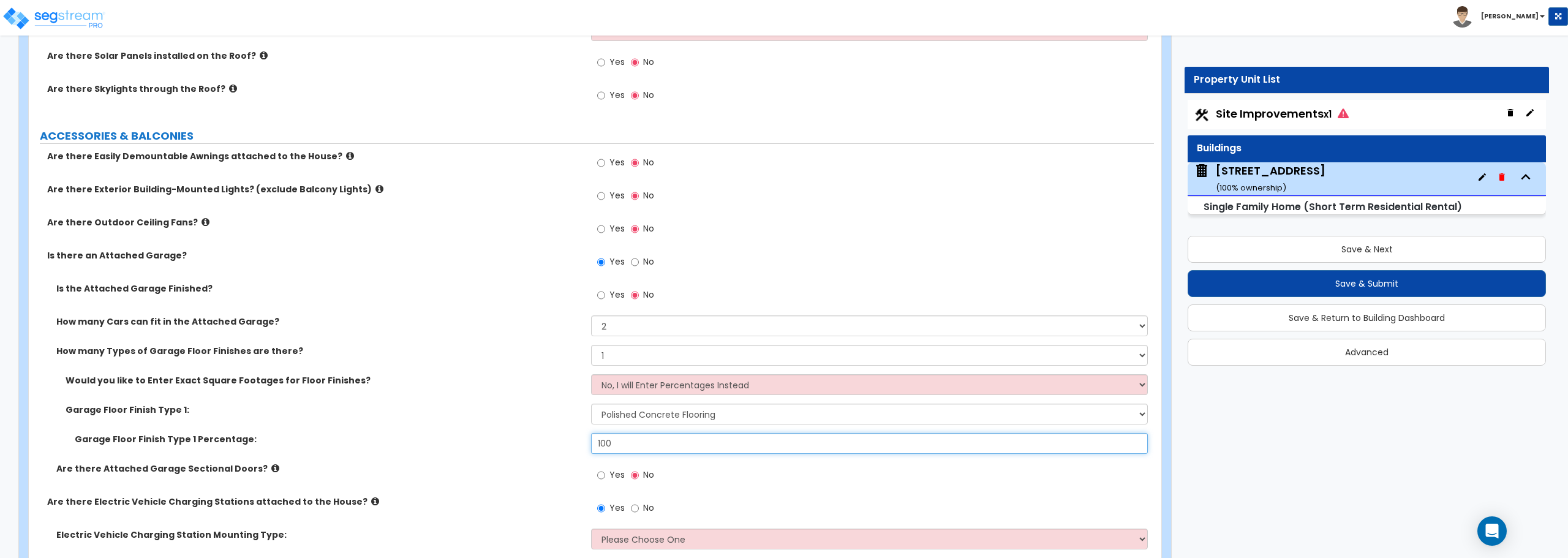
type input "100"
click at [490, 464] on label "Are there Attached Garage Sectional Doors?" at bounding box center [319, 468] width 526 height 12
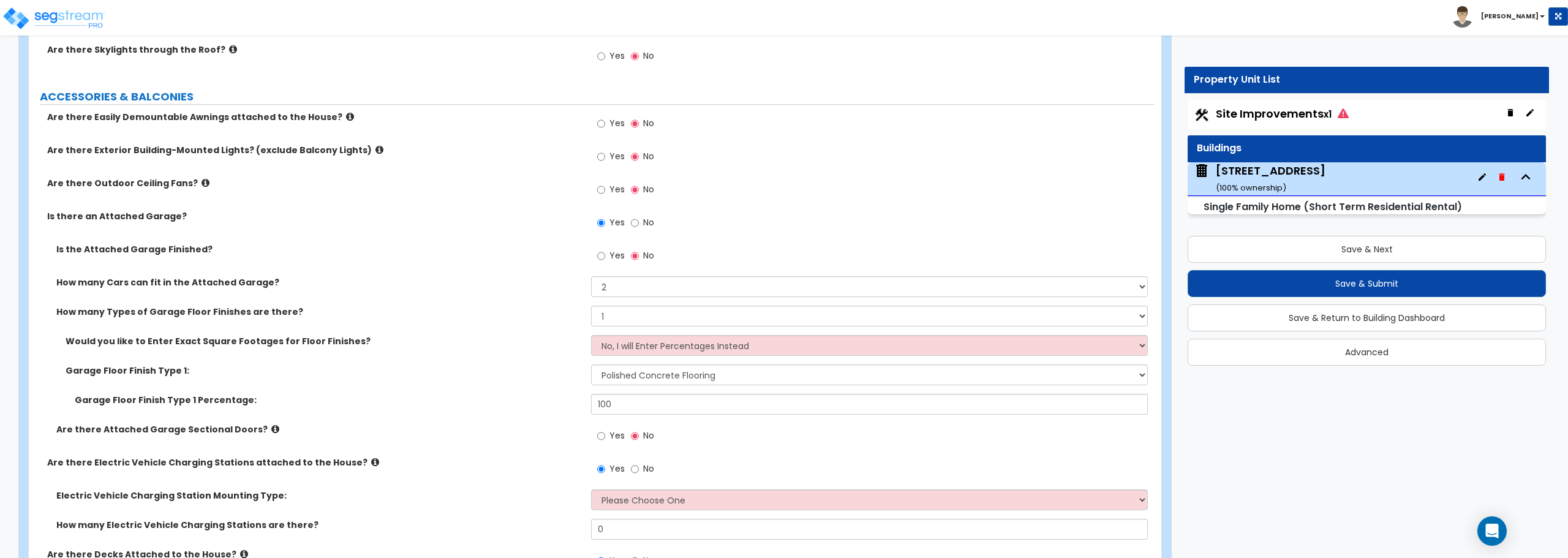
scroll to position [796, 0]
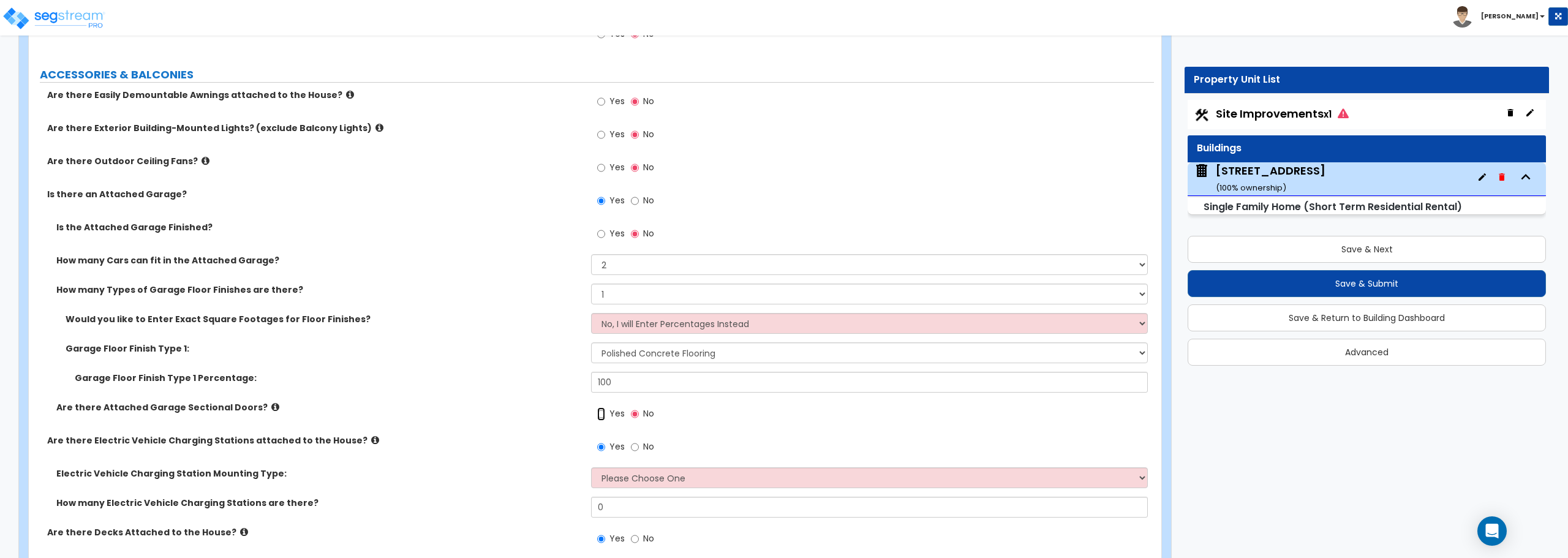
click at [602, 413] on input "Yes" at bounding box center [601, 413] width 8 height 14
radio input "true"
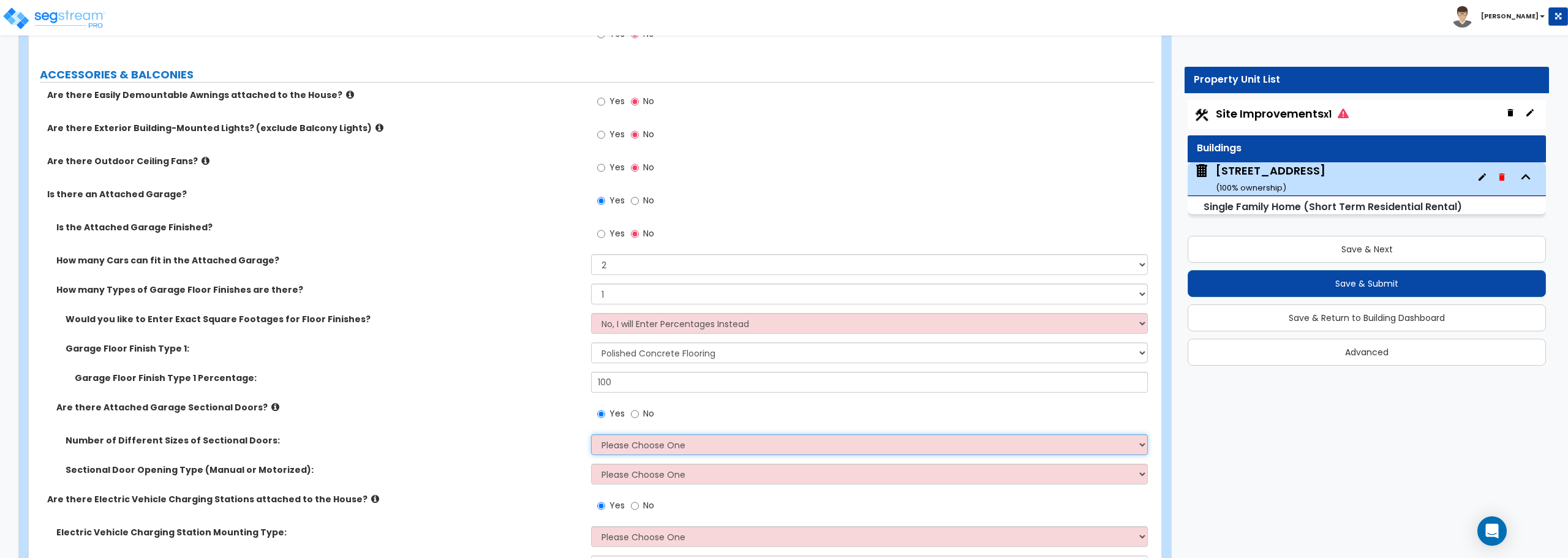
click at [698, 442] on select "Please Choose One 1 2" at bounding box center [868, 445] width 556 height 21
select select "2"
click at [591, 434] on select "Please Choose One 1 2" at bounding box center [868, 445] width 556 height 21
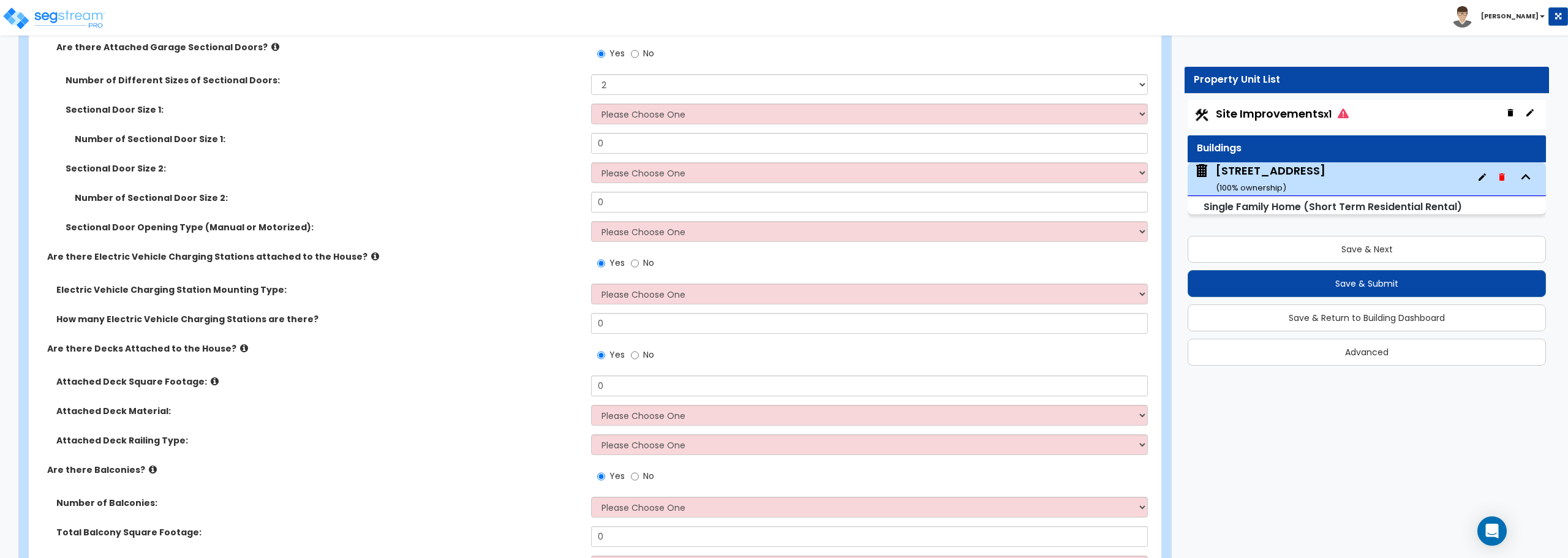
scroll to position [1163, 0]
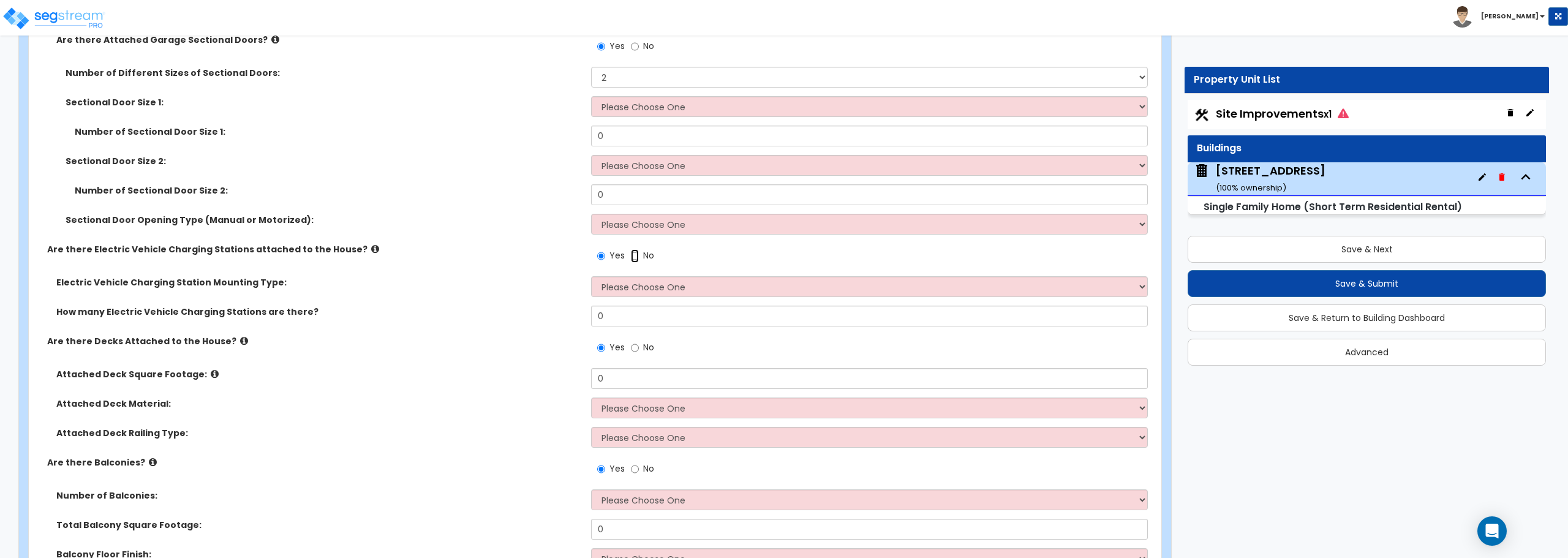
click at [635, 256] on input "No" at bounding box center [635, 255] width 8 height 14
radio input "false"
radio input "true"
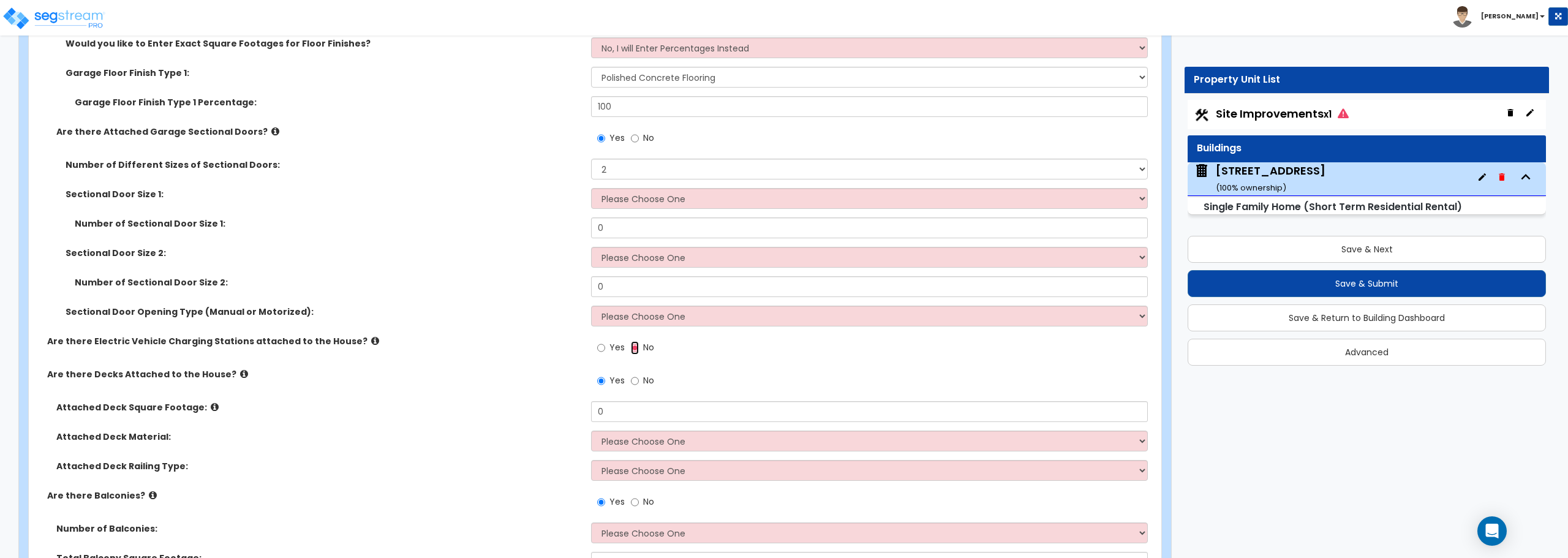
scroll to position [1040, 0]
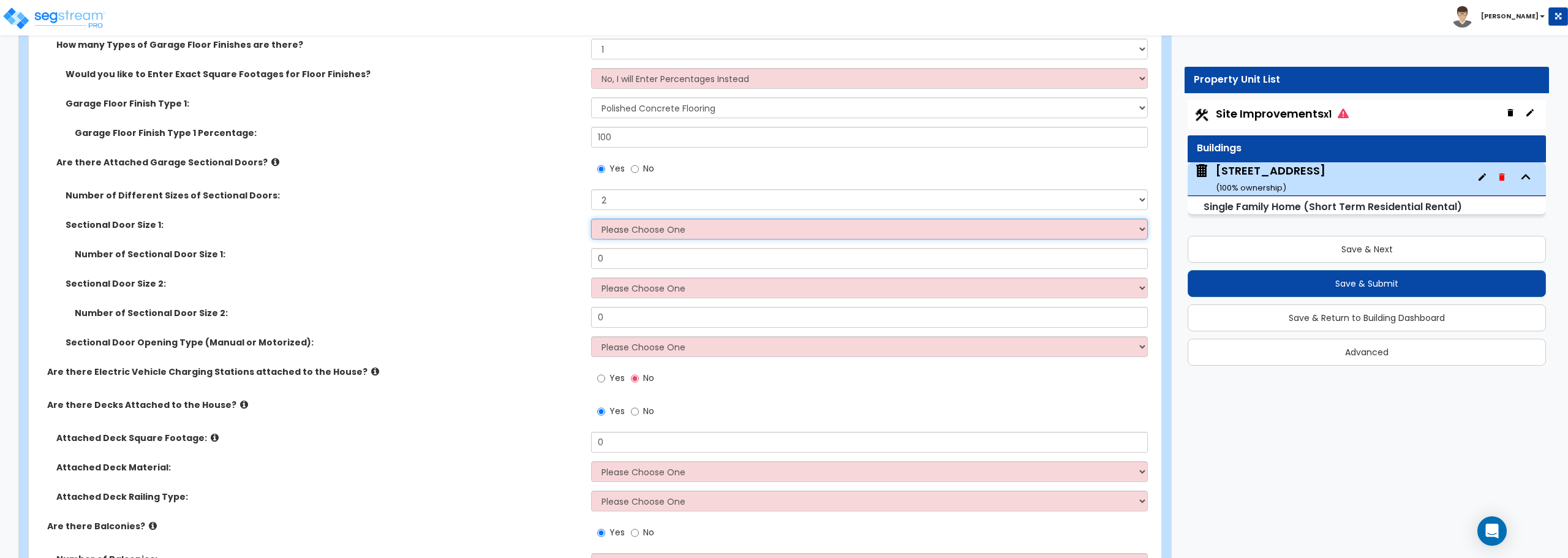
click at [652, 234] on select "Please Choose One 9' x 7' 16' x 7'" at bounding box center [868, 229] width 556 height 21
select select "1"
click at [591, 219] on select "Please Choose One 9' x 7' 16' x 7'" at bounding box center [868, 229] width 556 height 21
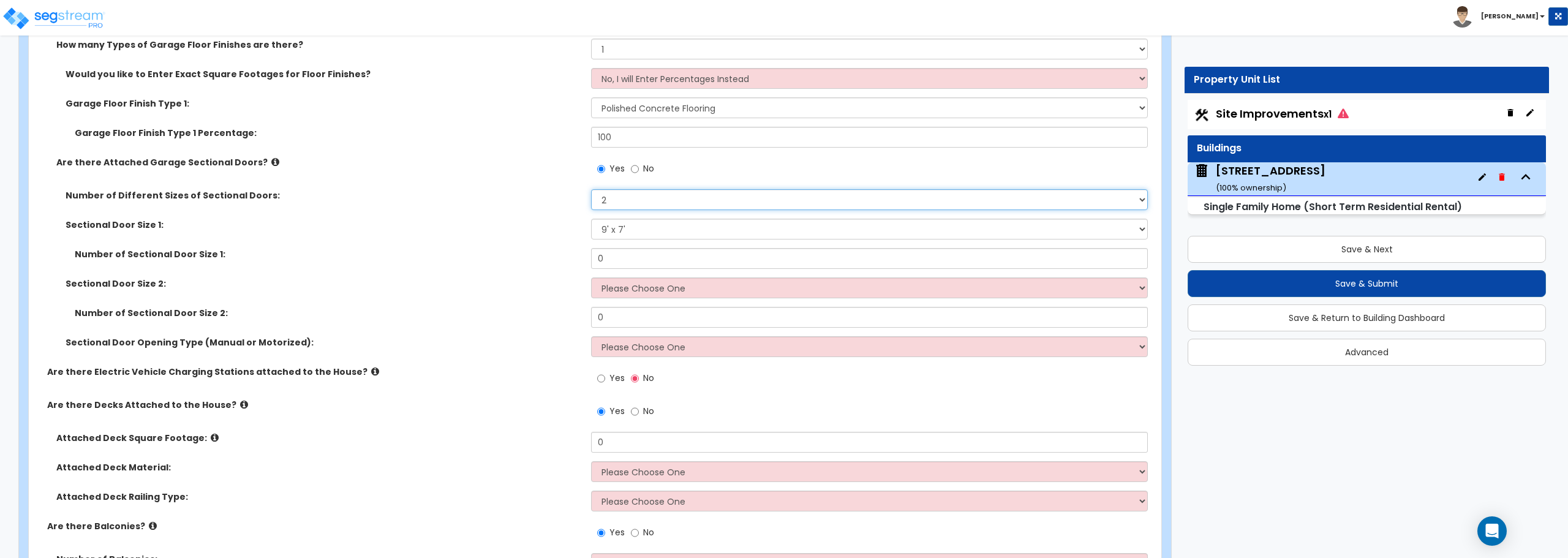
click at [658, 198] on select "Please Choose One 1 2" at bounding box center [868, 200] width 556 height 21
click at [591, 190] on select "Please Choose One 1 2" at bounding box center [868, 200] width 556 height 21
click at [649, 264] on input "0" at bounding box center [868, 259] width 556 height 21
click at [785, 288] on select "Please Choose One 9' x 7' 16' x 7'" at bounding box center [868, 288] width 556 height 21
select select "1"
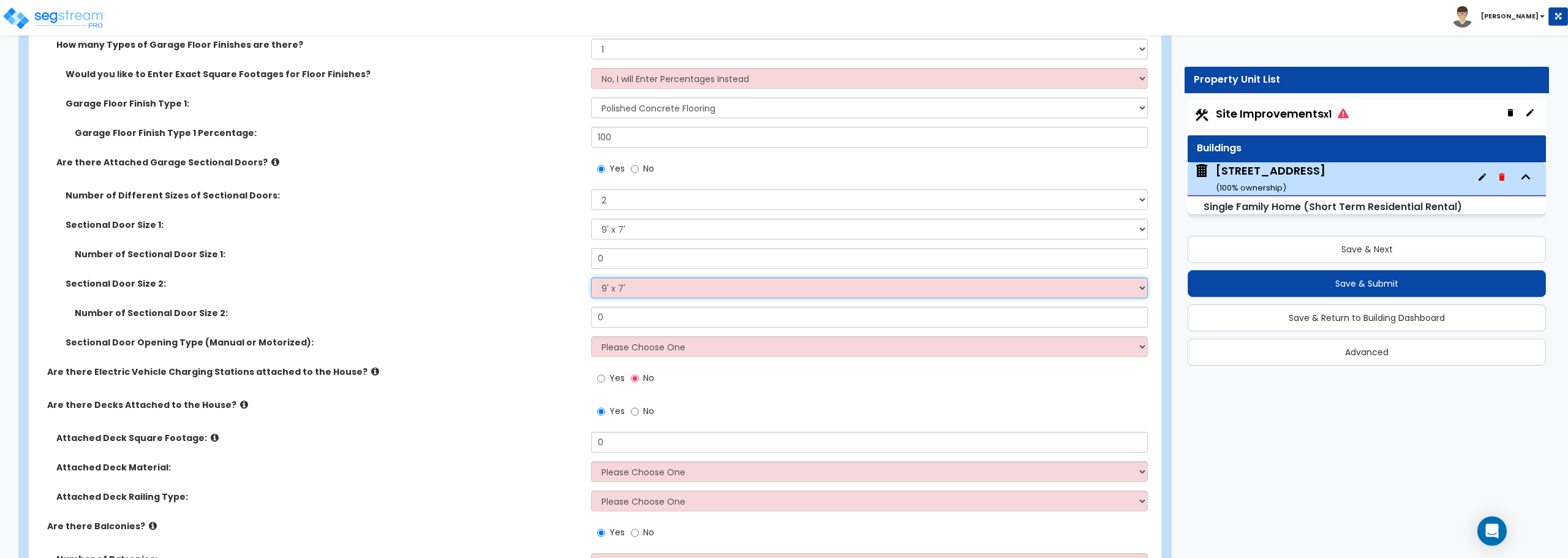
click at [591, 277] on select "Please Choose One 9' x 7' 16' x 7'" at bounding box center [868, 288] width 556 height 21
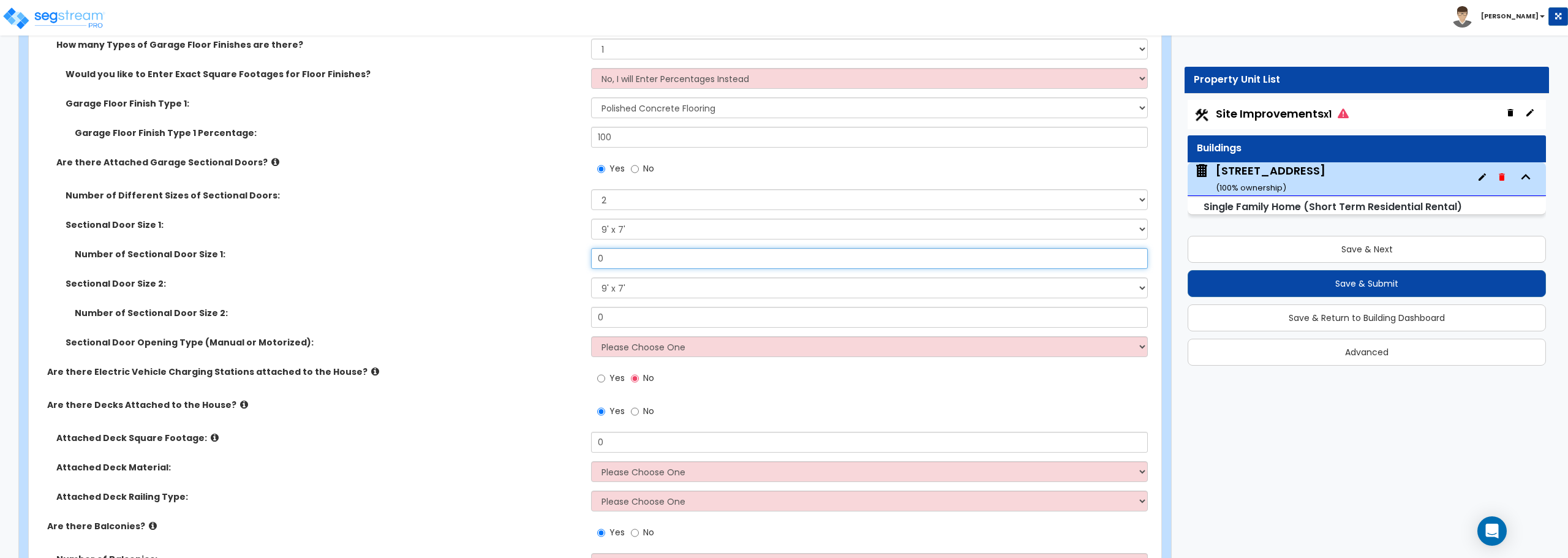
drag, startPoint x: 662, startPoint y: 258, endPoint x: 519, endPoint y: 260, distance: 143.0
click at [519, 260] on div "Number of Sectional Door Size 1: 0" at bounding box center [591, 263] width 1125 height 29
type input "2"
click at [656, 197] on select "Please Choose One 1 2" at bounding box center [868, 200] width 556 height 21
select select "1"
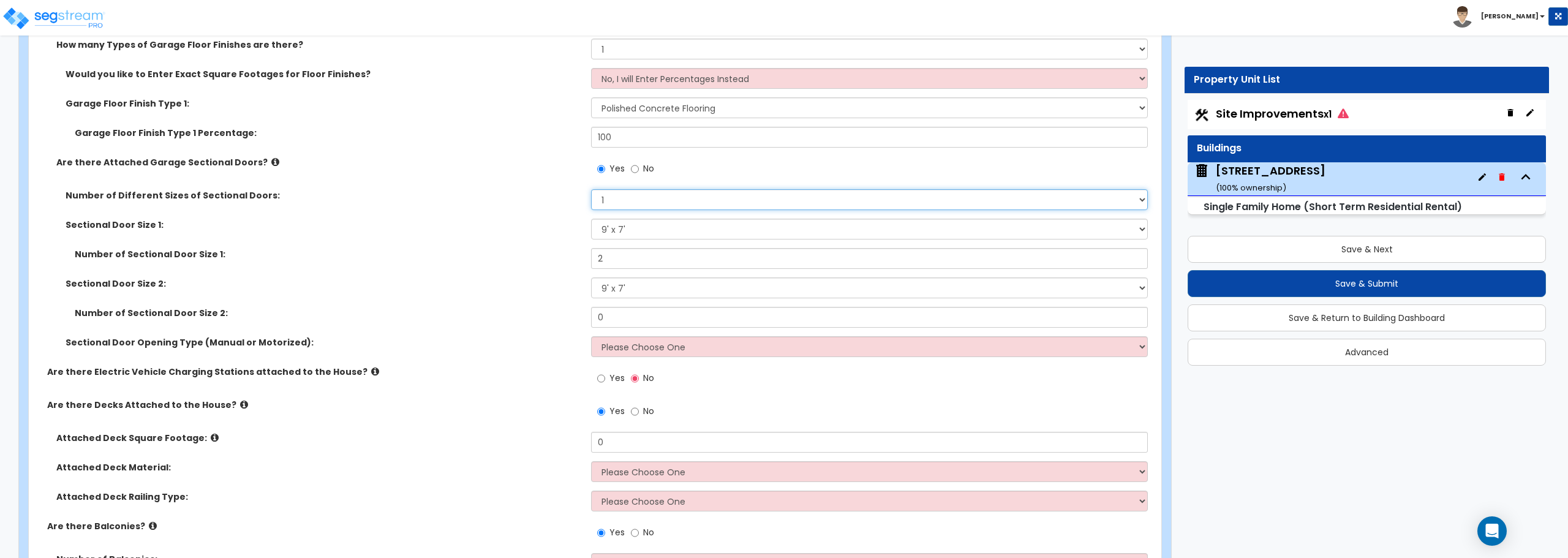
click at [591, 190] on select "Please Choose One 1 2" at bounding box center [868, 200] width 556 height 21
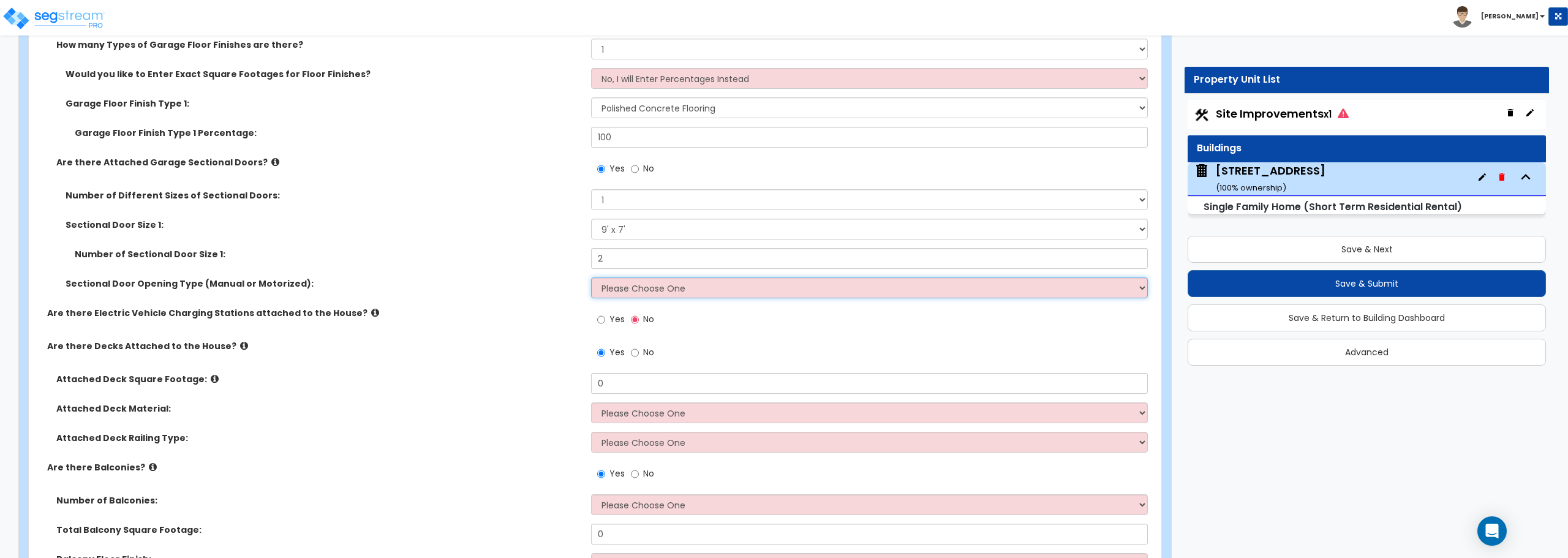
click at [692, 292] on select "Please Choose One All Manual All Motorized Some are Motorized" at bounding box center [868, 288] width 556 height 21
select select "2"
click at [591, 277] on select "Please Choose One All Manual All Motorized Some are Motorized" at bounding box center [868, 288] width 556 height 21
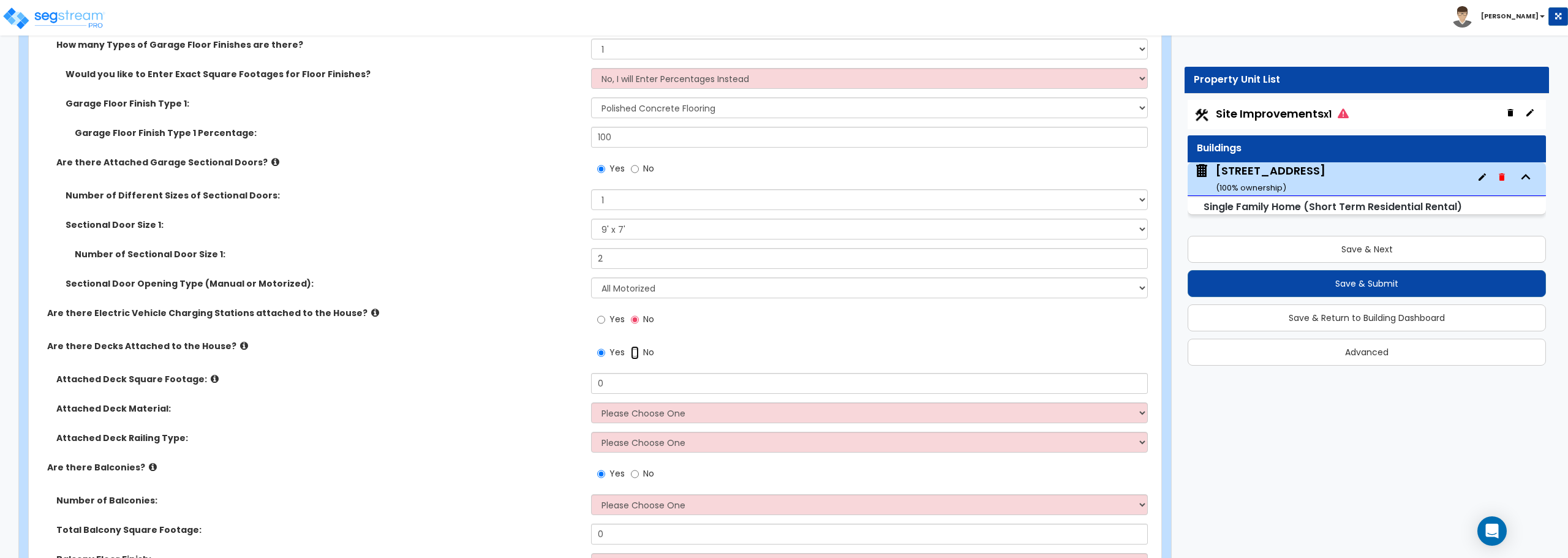
click at [634, 353] on input "No" at bounding box center [635, 352] width 8 height 14
radio input "false"
radio input "true"
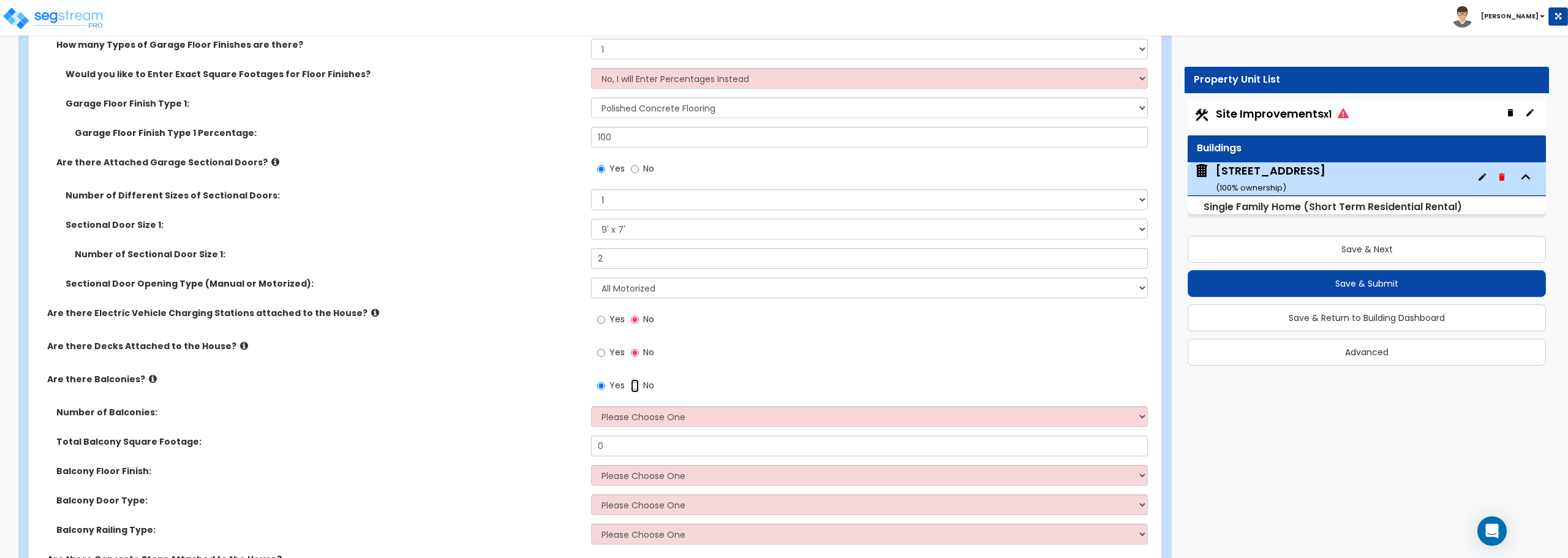
click at [635, 386] on input "No" at bounding box center [635, 386] width 8 height 14
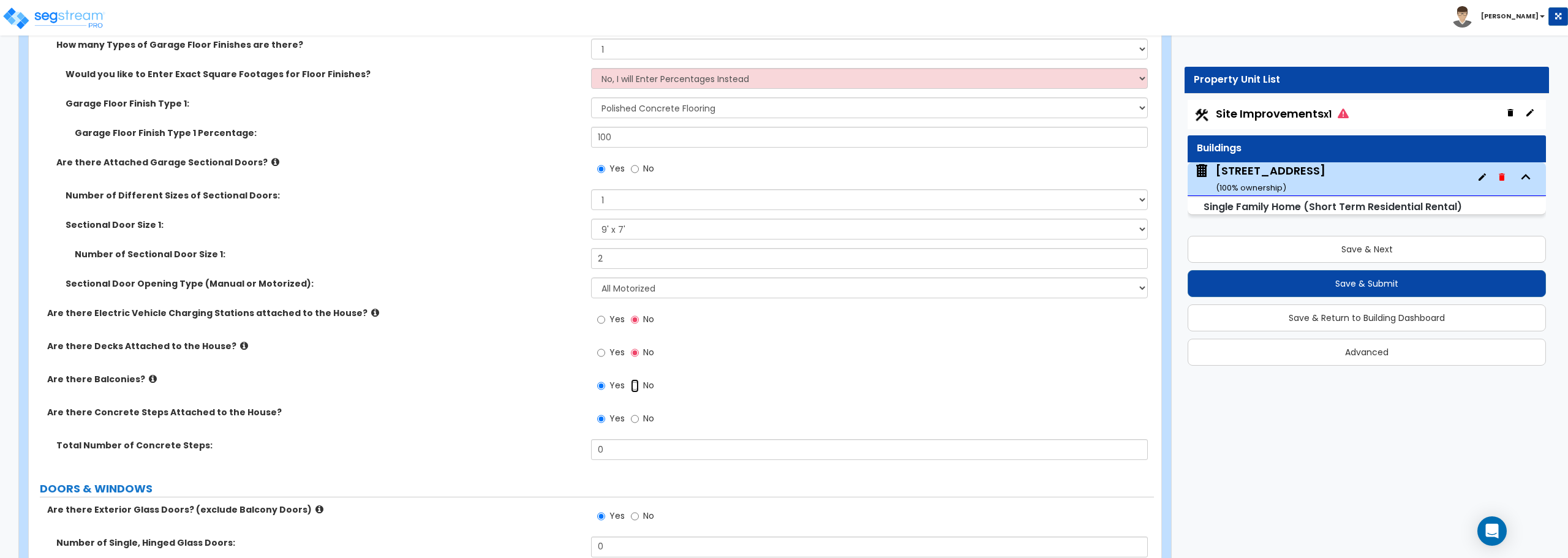
radio input "false"
radio input "true"
click at [633, 416] on input "No" at bounding box center [635, 419] width 8 height 14
radio input "false"
radio input "true"
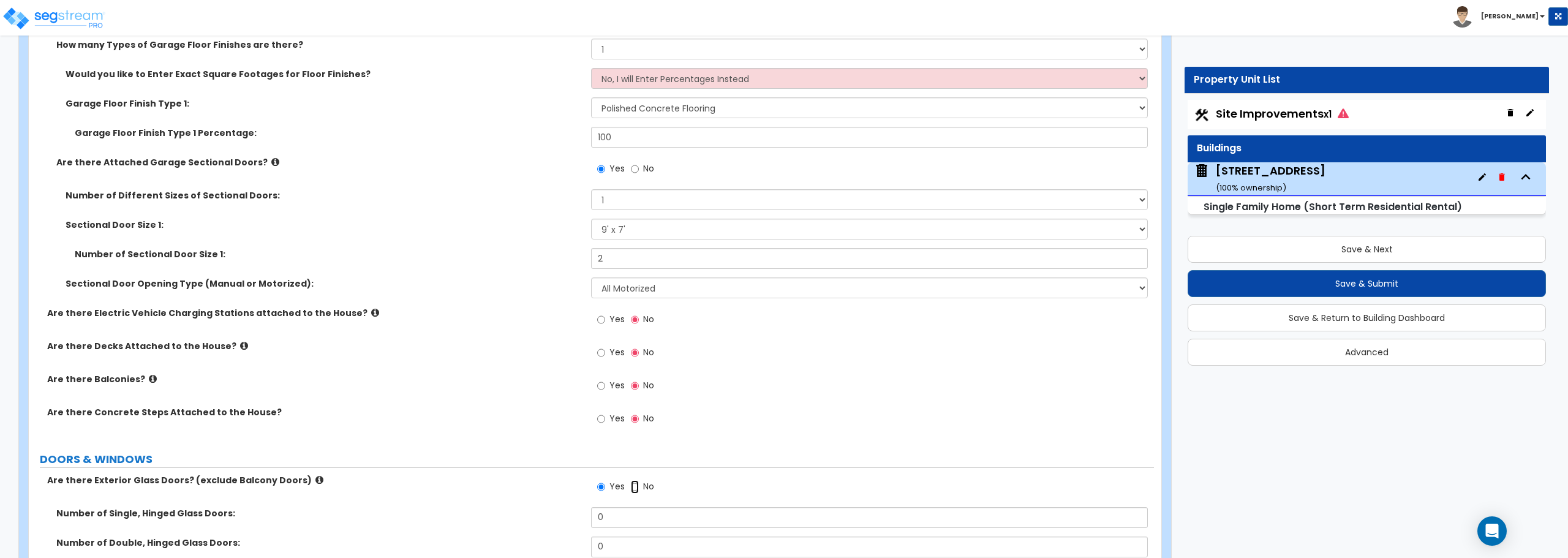
click at [636, 484] on input "No" at bounding box center [635, 486] width 8 height 14
radio input "false"
radio input "true"
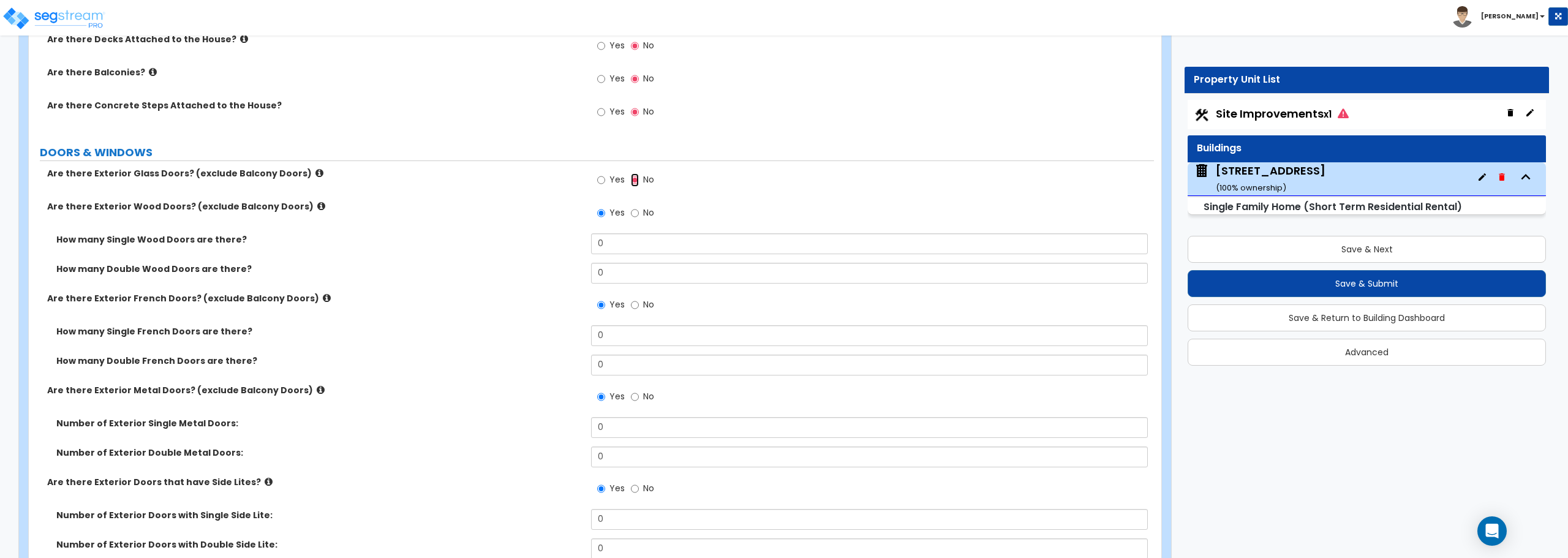
scroll to position [1408, 0]
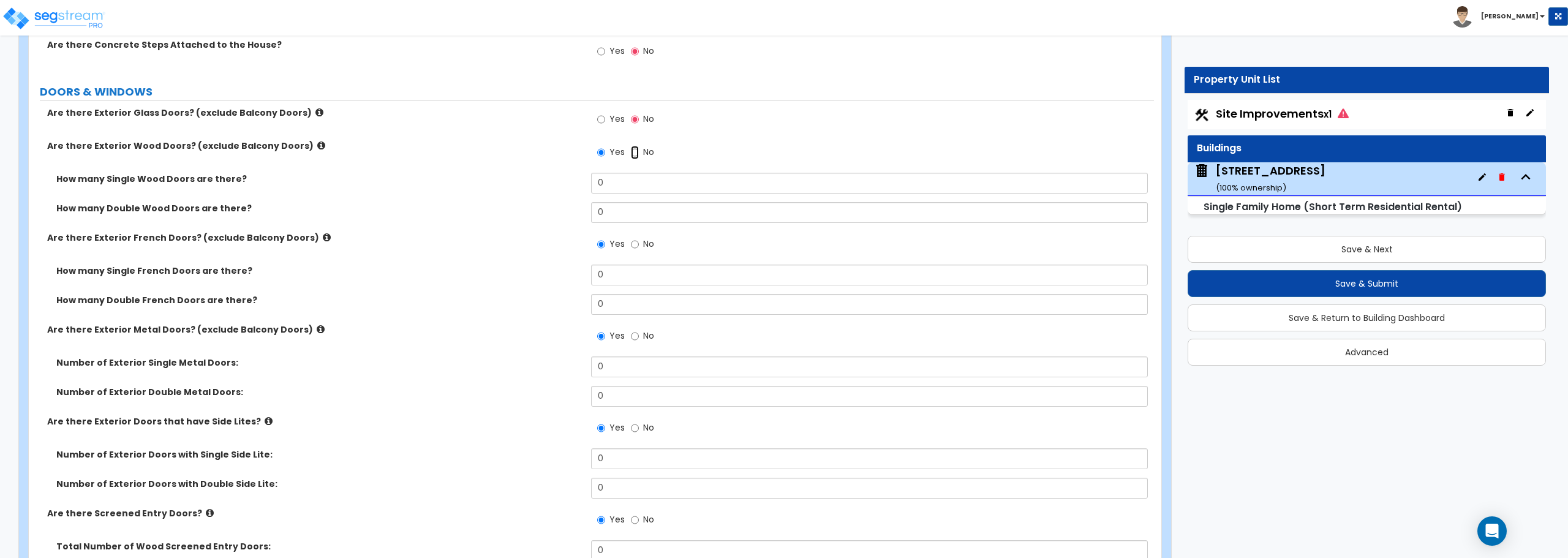
click at [632, 152] on input "No" at bounding box center [635, 152] width 8 height 14
radio input "false"
radio input "true"
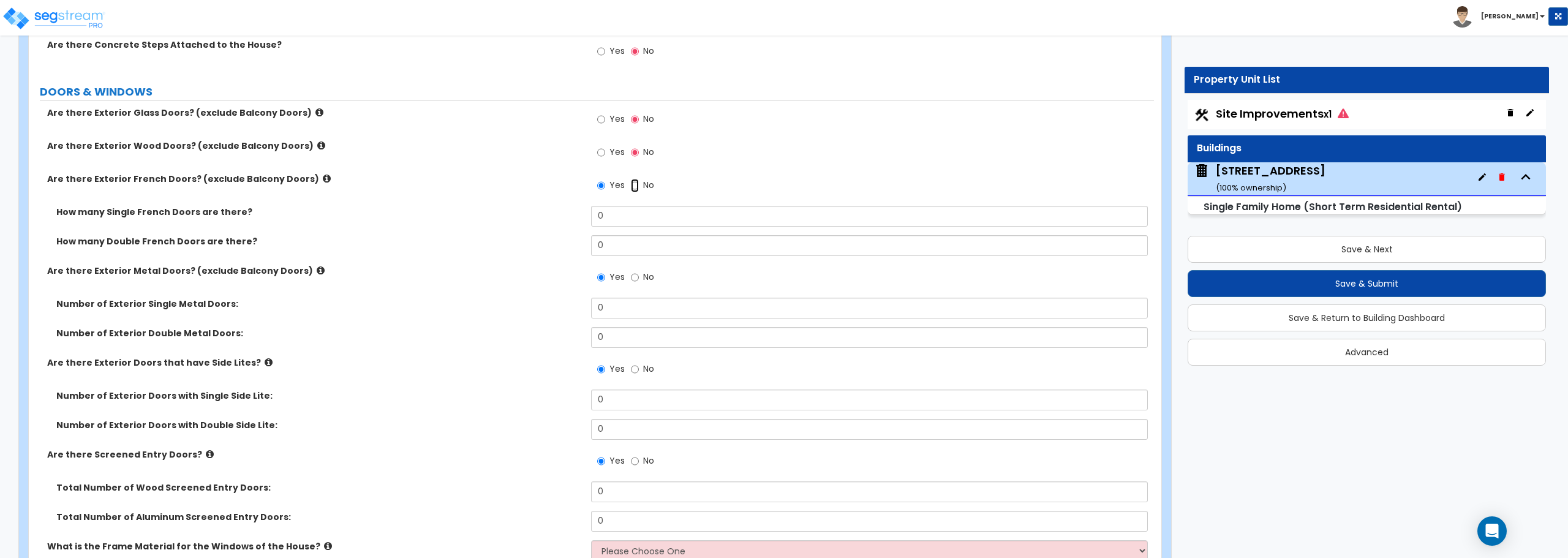
click at [635, 187] on input "No" at bounding box center [635, 185] width 8 height 14
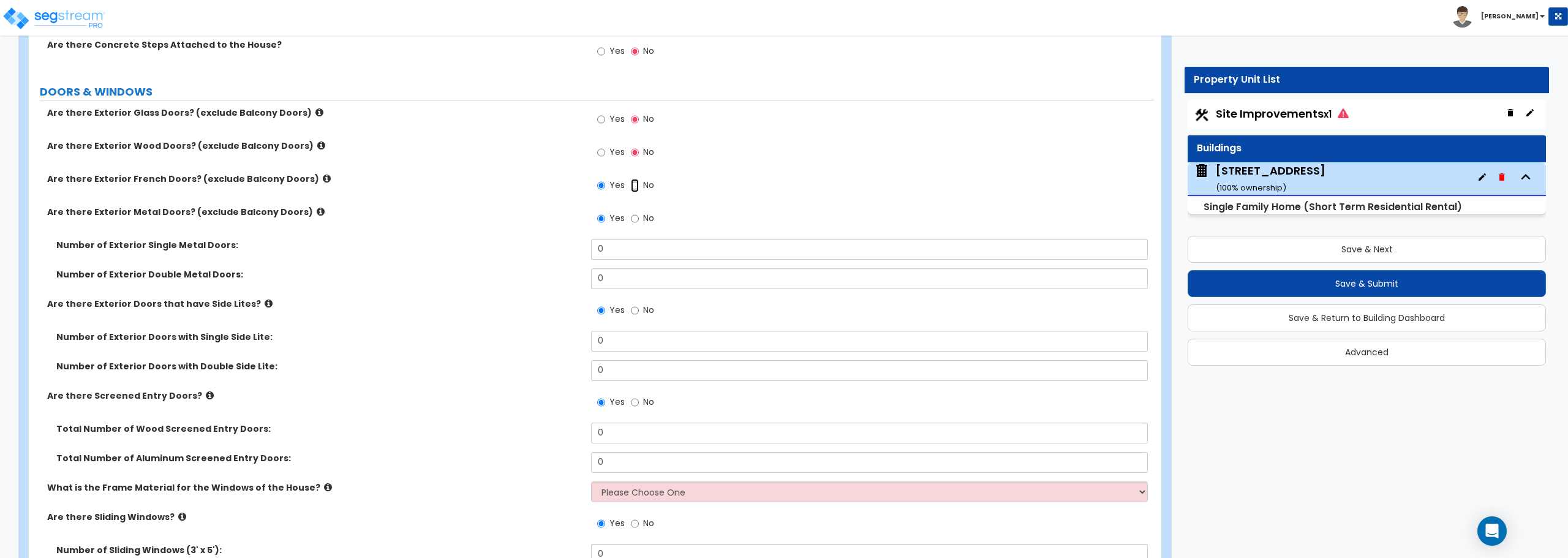
radio input "false"
radio input "true"
drag, startPoint x: 629, startPoint y: 254, endPoint x: 545, endPoint y: 263, distance: 84.5
click at [545, 263] on div "Number of Exterior Single Metal Doors: 0" at bounding box center [591, 254] width 1125 height 29
type input "4"
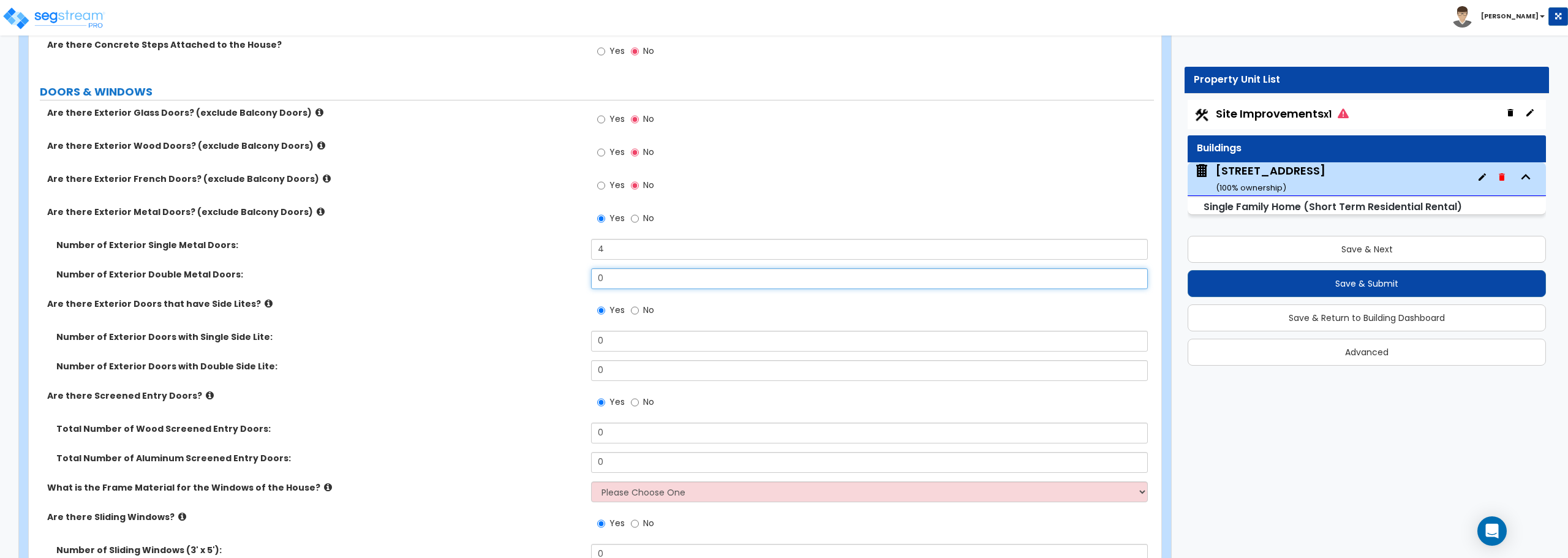
click at [628, 275] on input "0" at bounding box center [868, 279] width 556 height 21
click at [626, 429] on input "0" at bounding box center [868, 433] width 556 height 21
type input "2"
drag, startPoint x: 628, startPoint y: 460, endPoint x: 568, endPoint y: 466, distance: 60.3
click at [568, 466] on div "Total Number of Aluminum Screened Entry Doors: 0" at bounding box center [591, 466] width 1125 height 29
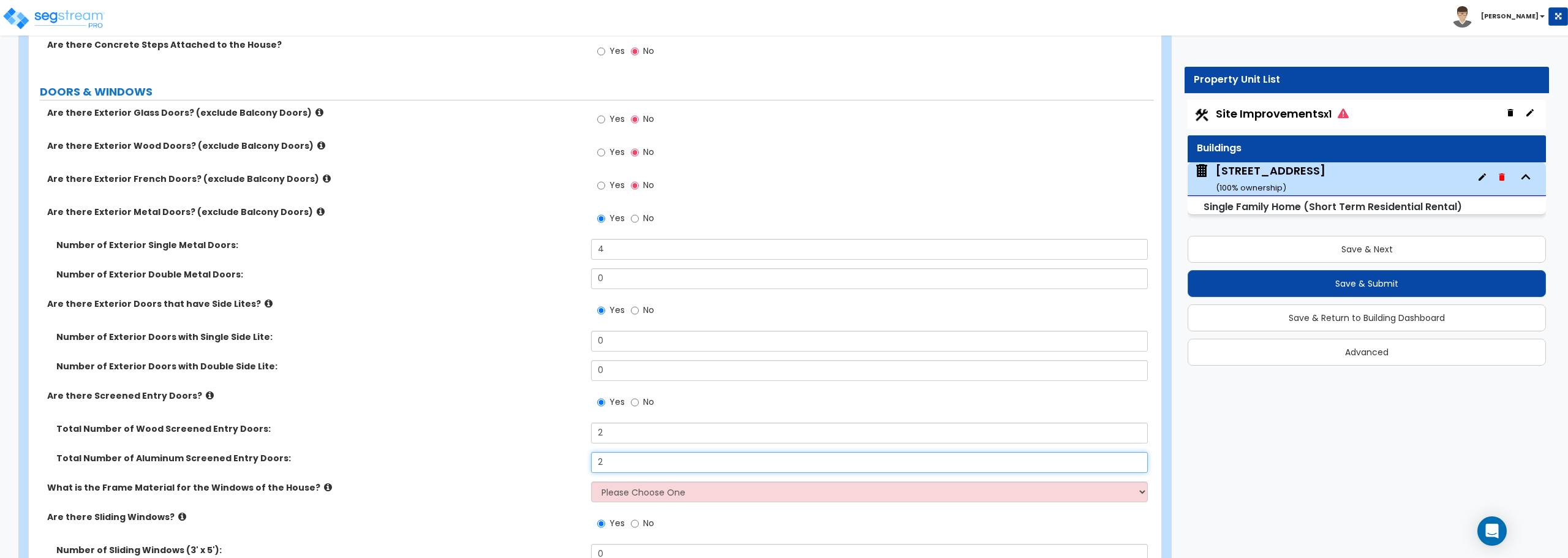
type input "2"
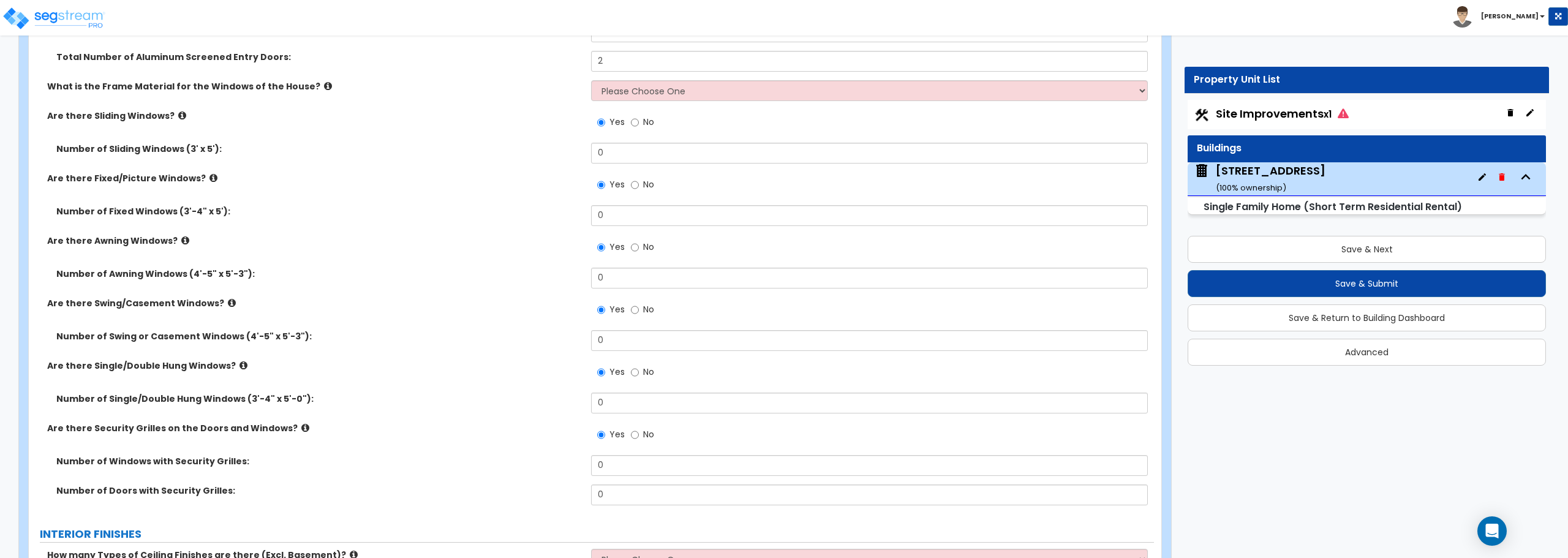
scroll to position [1837, 0]
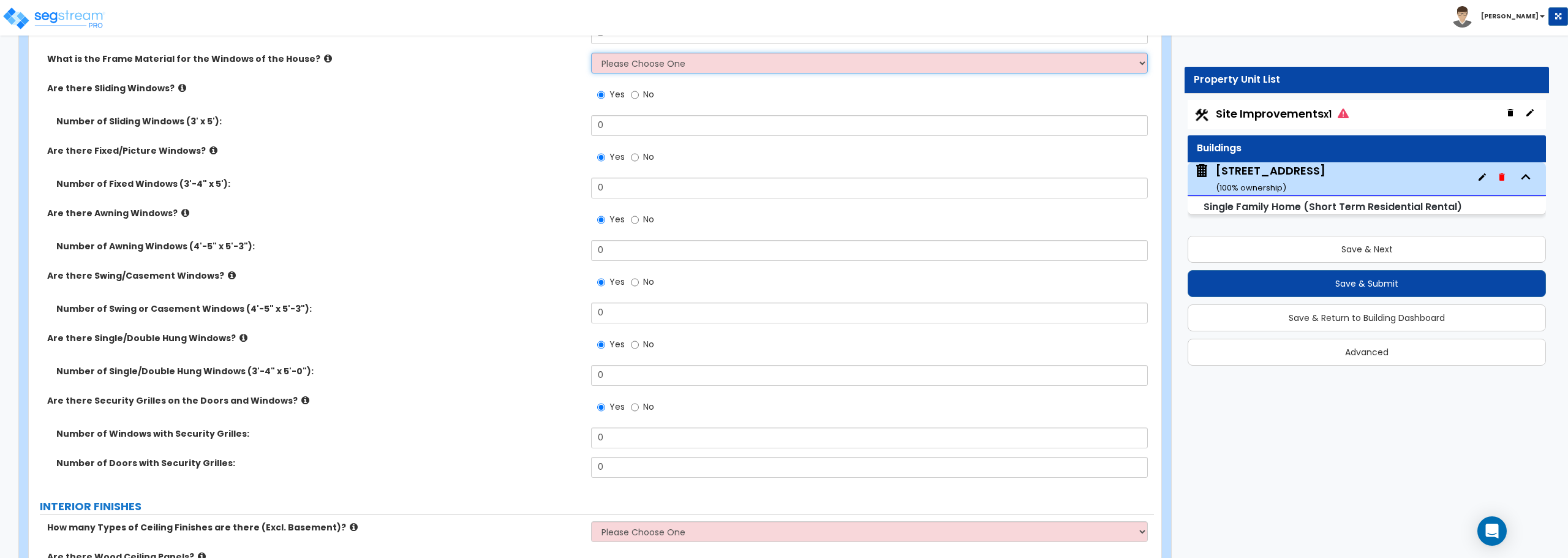
click at [627, 68] on select "Please Choose One Vinyl Aluminum Wood" at bounding box center [868, 63] width 556 height 21
select select "1"
click at [591, 53] on select "Please Choose One Vinyl Aluminum Wood" at bounding box center [868, 63] width 556 height 21
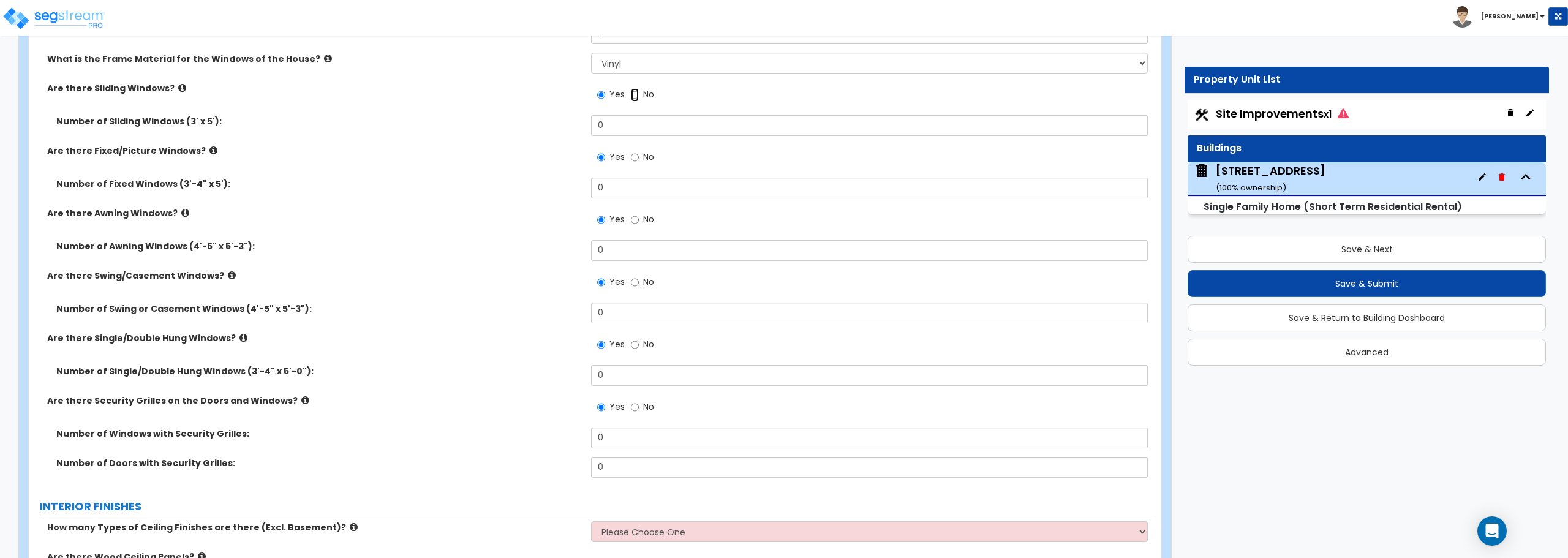
click at [635, 93] on input "No" at bounding box center [635, 94] width 8 height 14
radio input "false"
radio input "true"
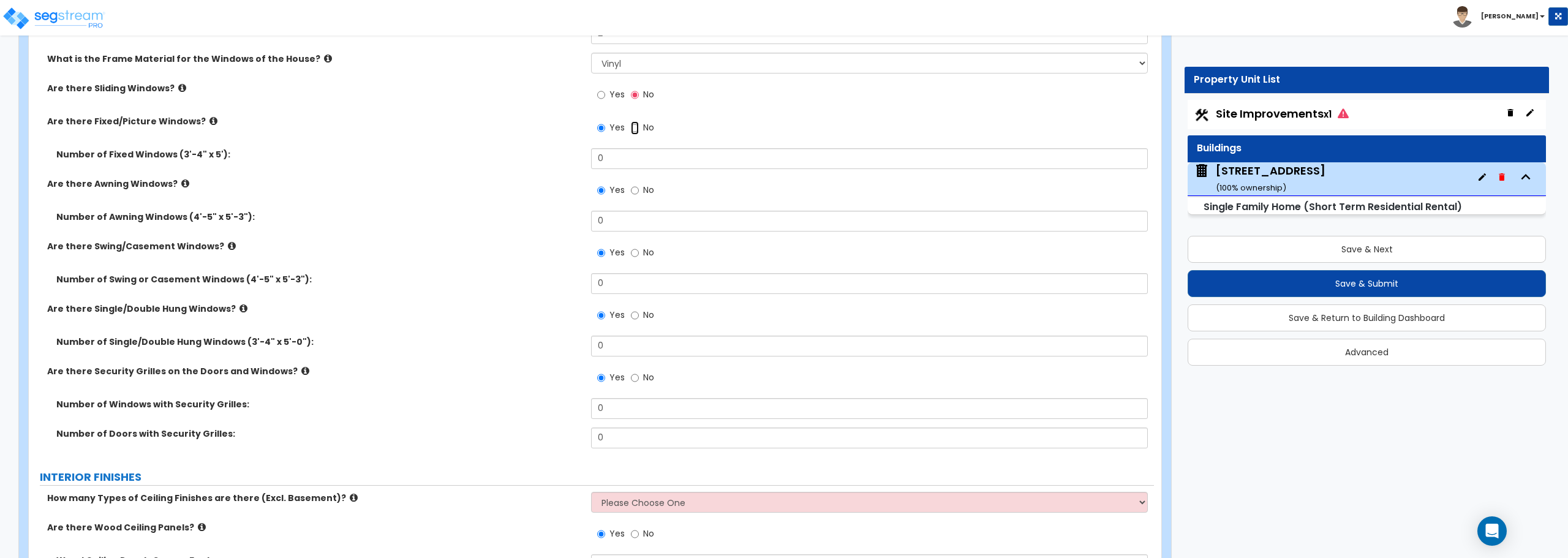
click at [634, 129] on input "No" at bounding box center [635, 128] width 8 height 14
radio input "false"
radio input "true"
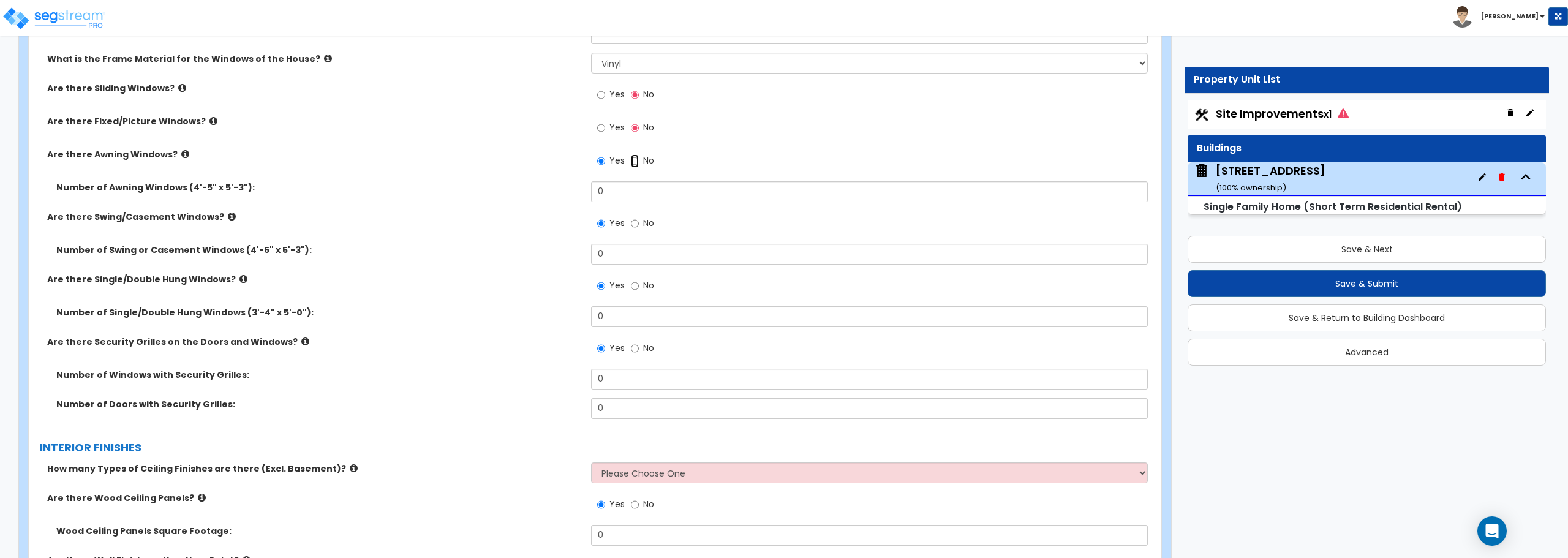
click at [638, 159] on input "No" at bounding box center [635, 161] width 8 height 14
radio input "false"
radio input "true"
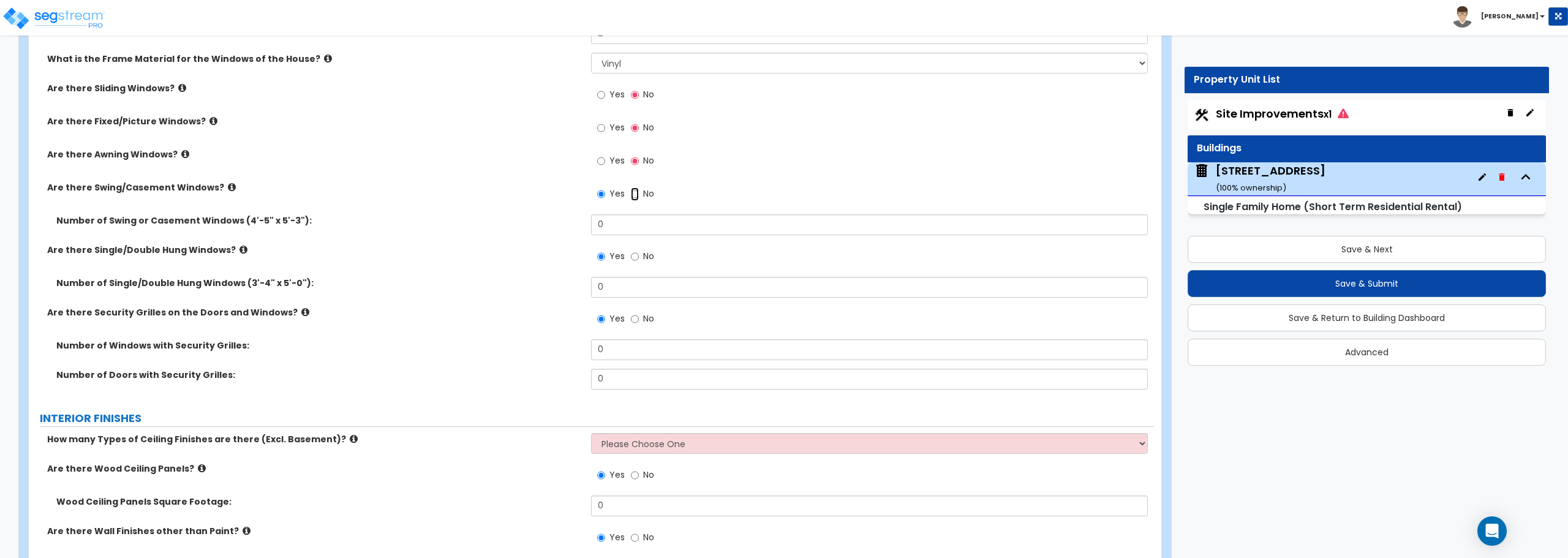
click at [635, 198] on input "No" at bounding box center [635, 194] width 8 height 14
radio input "false"
radio input "true"
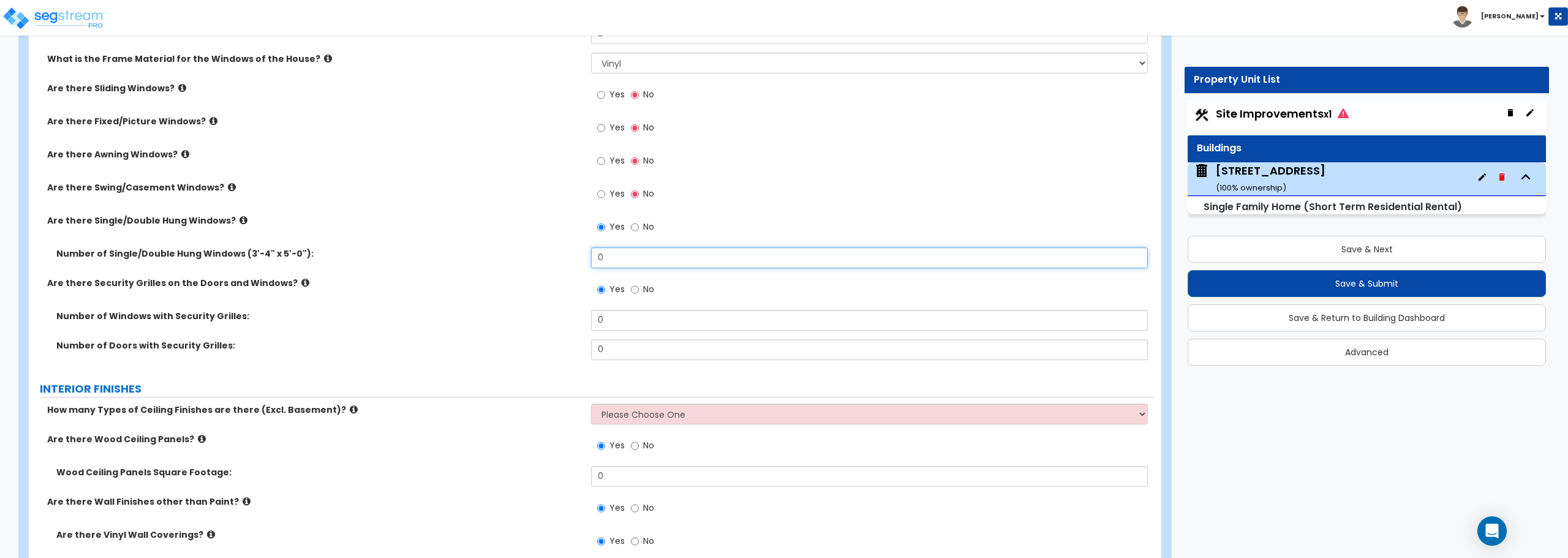
drag, startPoint x: 629, startPoint y: 266, endPoint x: 580, endPoint y: 264, distance: 49.0
click at [580, 264] on div "Number of Single/Double Hung Windows (3'-4" x 5'-0"): 0" at bounding box center [591, 262] width 1125 height 29
type input "6"
click at [635, 286] on input "No" at bounding box center [635, 290] width 8 height 14
radio input "false"
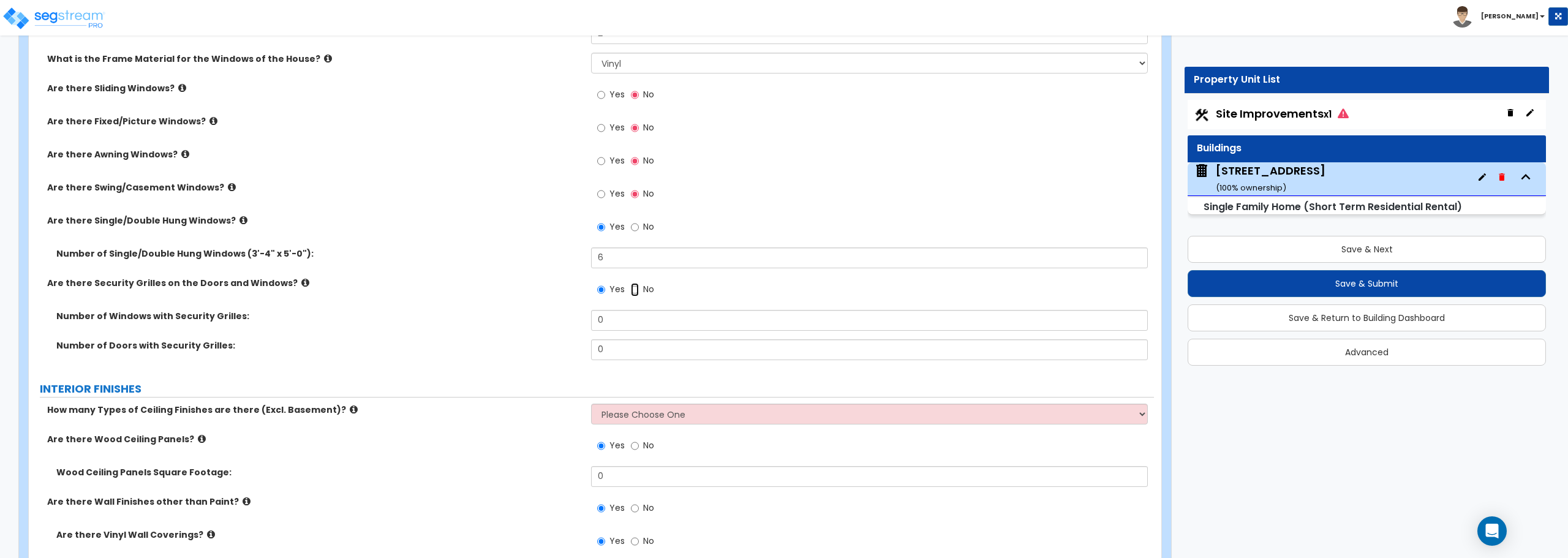
radio input "true"
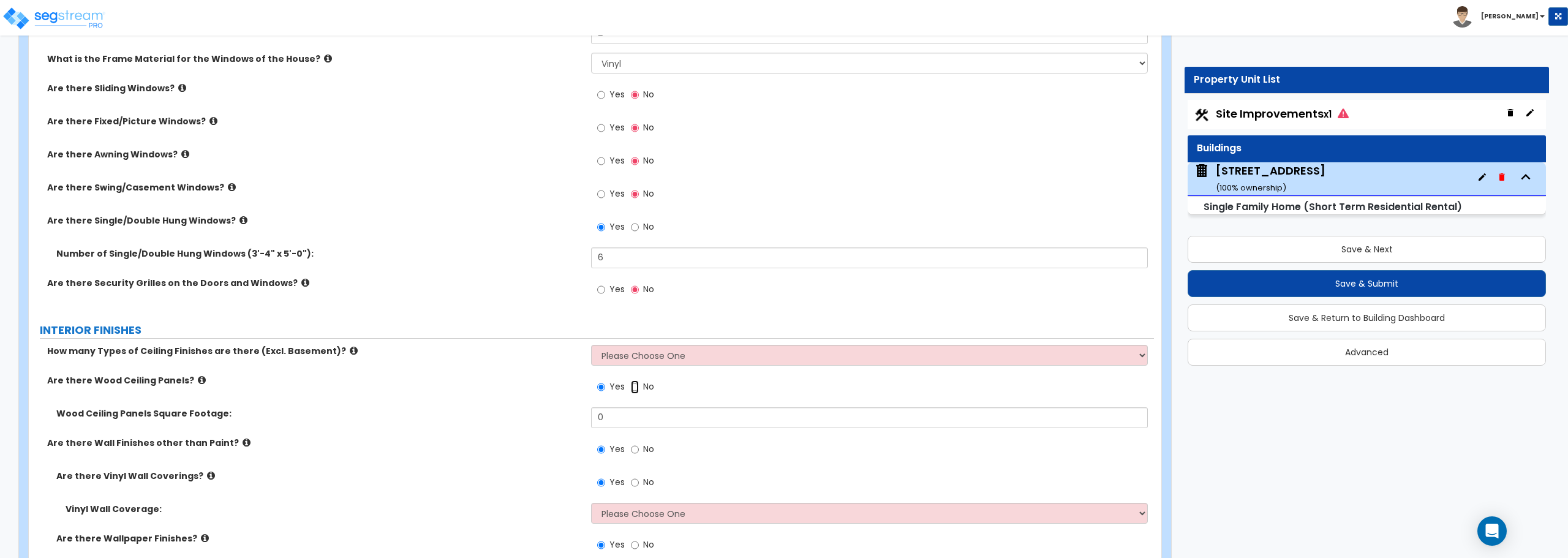
click at [637, 386] on input "No" at bounding box center [635, 386] width 8 height 14
radio input "false"
radio input "true"
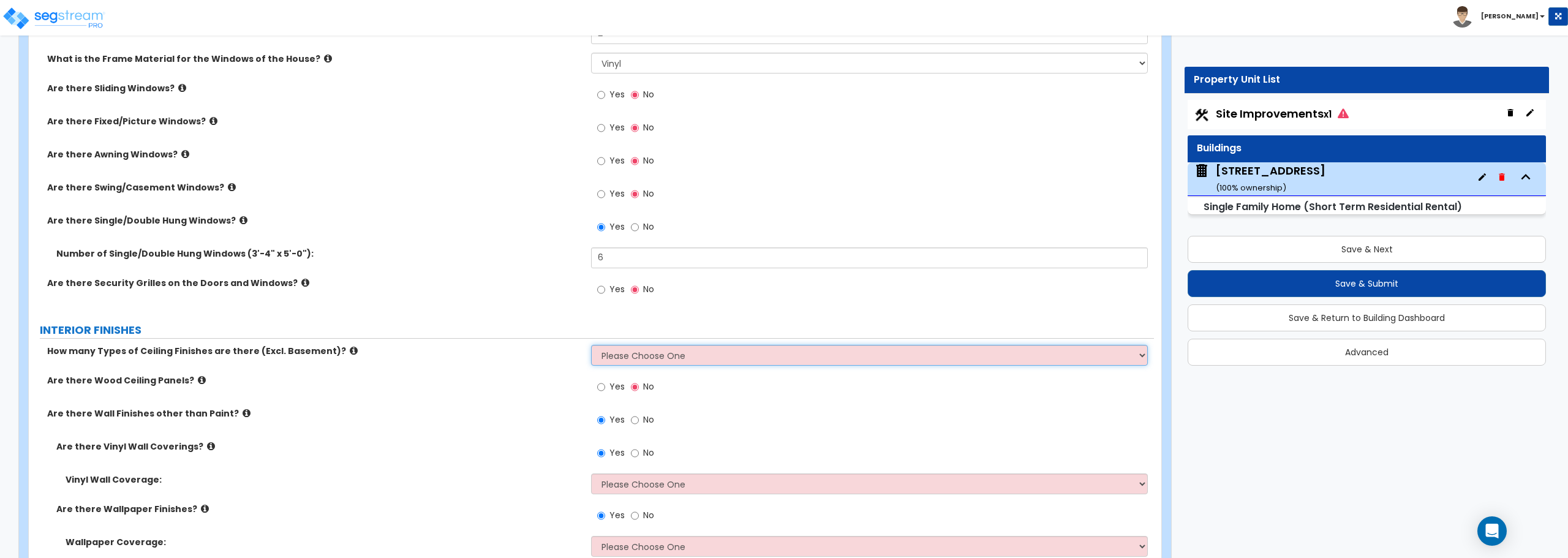
click at [633, 355] on select "Please Choose One 1 2 3" at bounding box center [868, 355] width 556 height 21
select select "1"
click at [591, 345] on select "Please Choose One 1 2 3" at bounding box center [868, 355] width 556 height 21
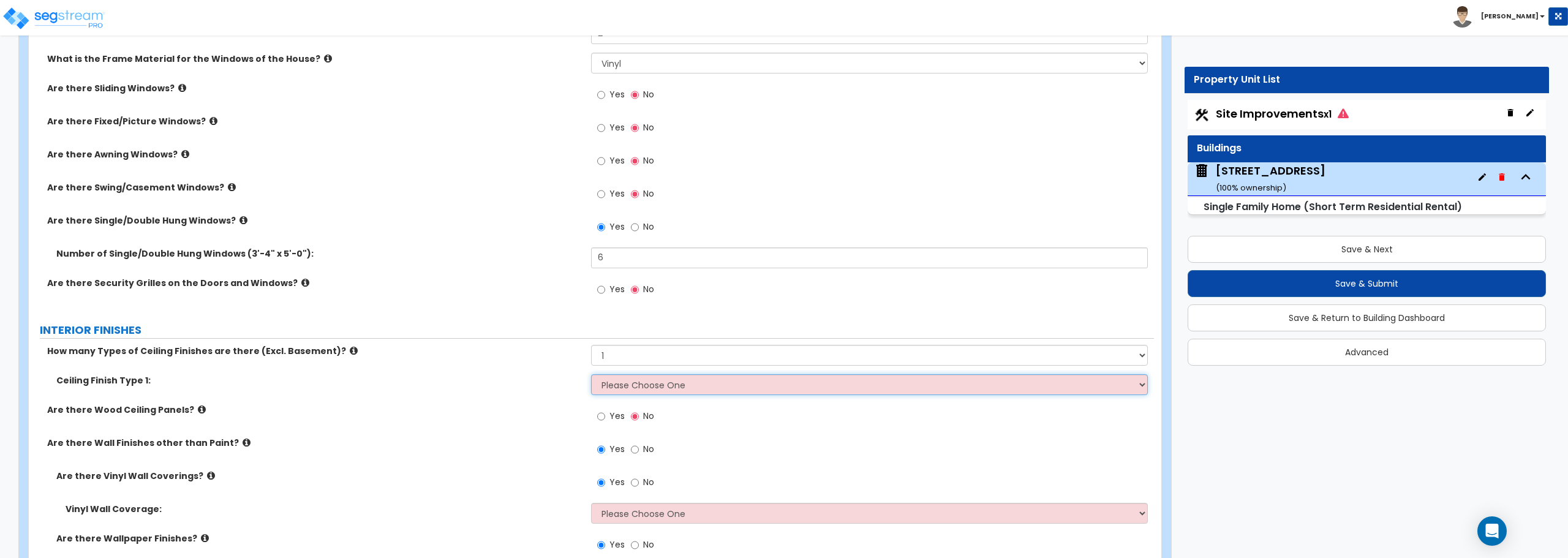
click at [634, 386] on select "Please Choose One Drop Ceiling Drywall Ceiling Open Ceiling" at bounding box center [868, 385] width 556 height 21
select select "1"
click at [591, 374] on select "Please Choose One Drop Ceiling Drywall Ceiling Open Ceiling" at bounding box center [868, 385] width 556 height 21
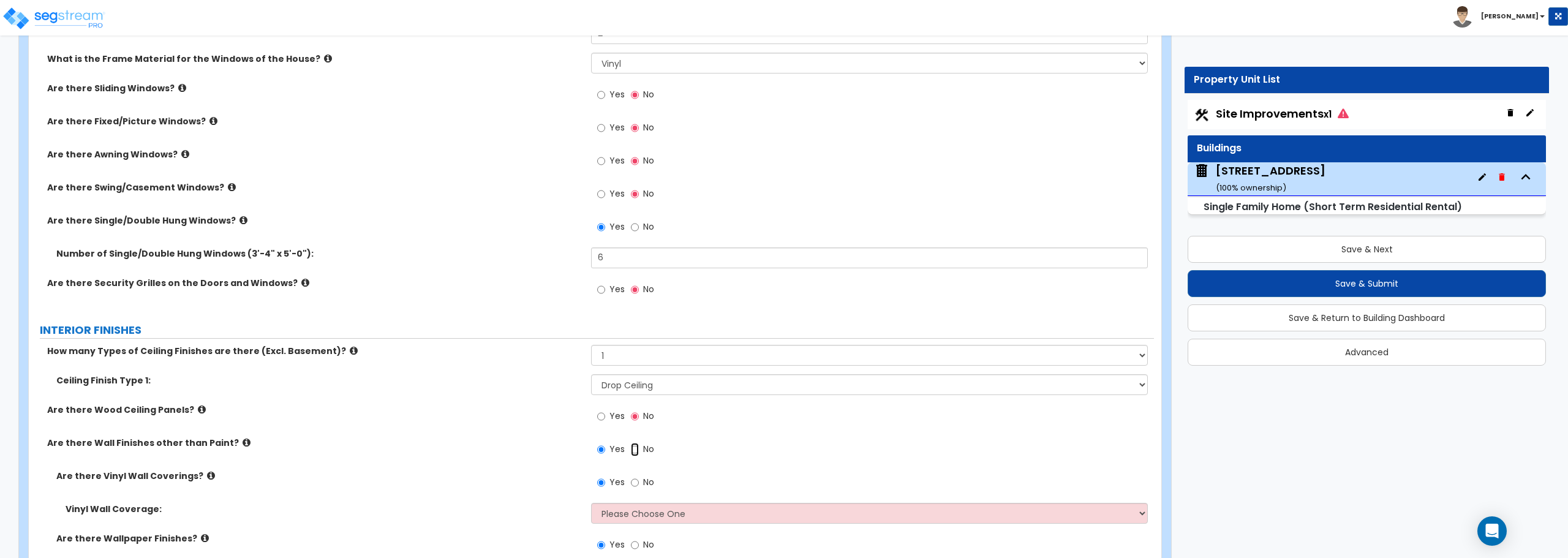
click at [635, 447] on input "No" at bounding box center [635, 449] width 8 height 14
radio input "false"
radio input "true"
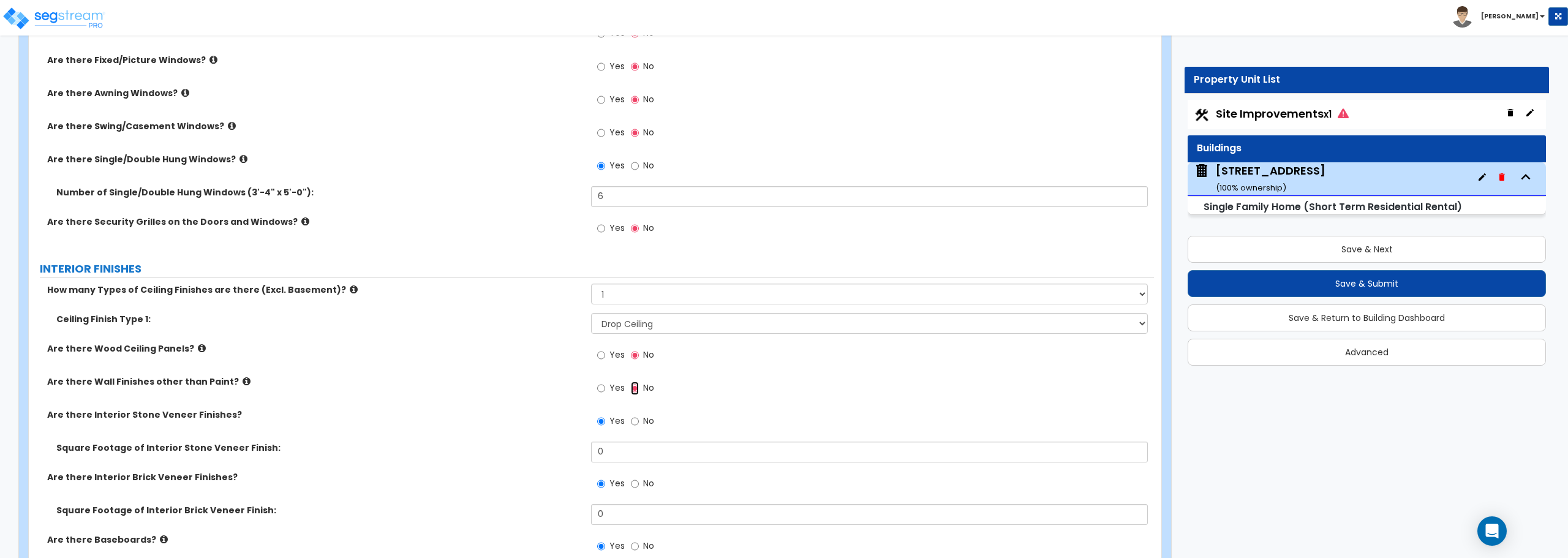
scroll to position [1959, 0]
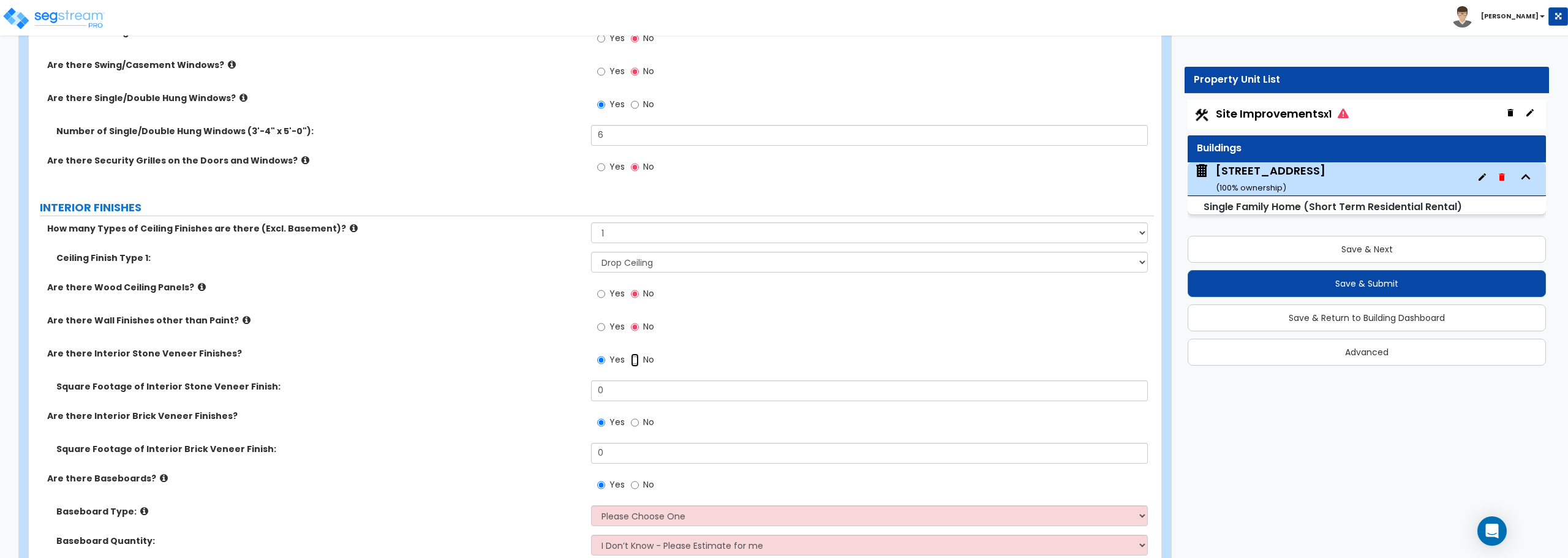
click at [632, 362] on input "No" at bounding box center [635, 360] width 8 height 14
radio input "false"
radio input "true"
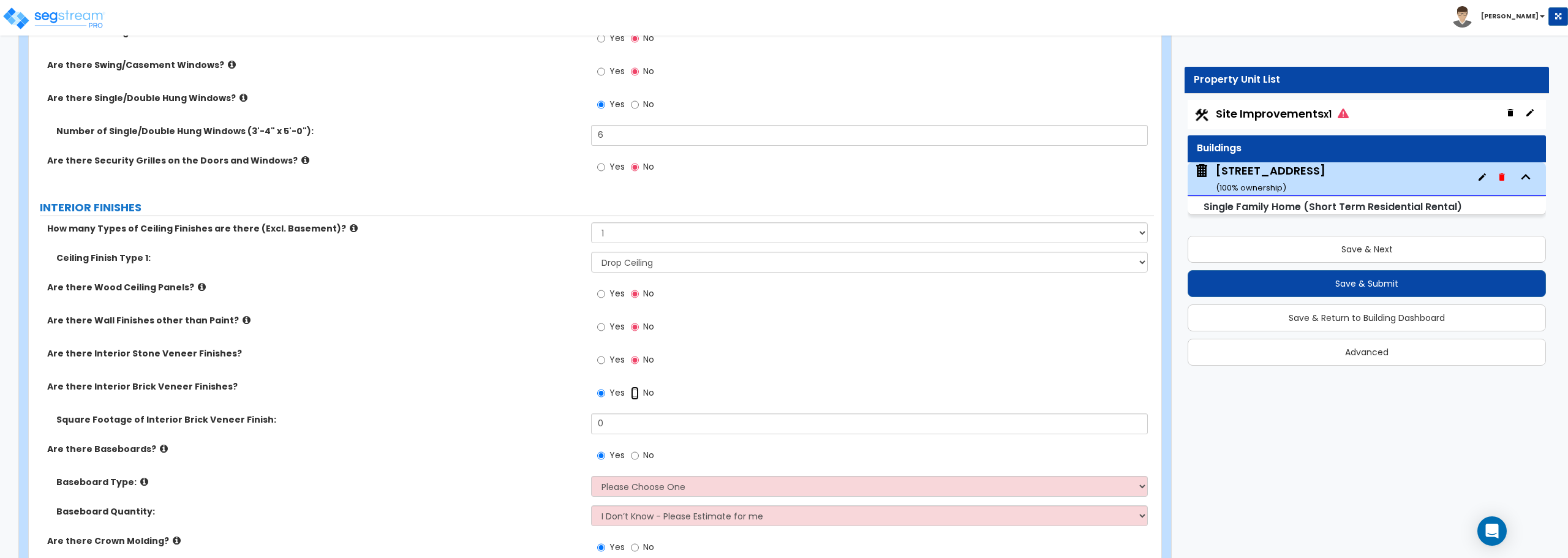
click at [633, 387] on input "No" at bounding box center [635, 393] width 8 height 14
radio input "false"
radio input "true"
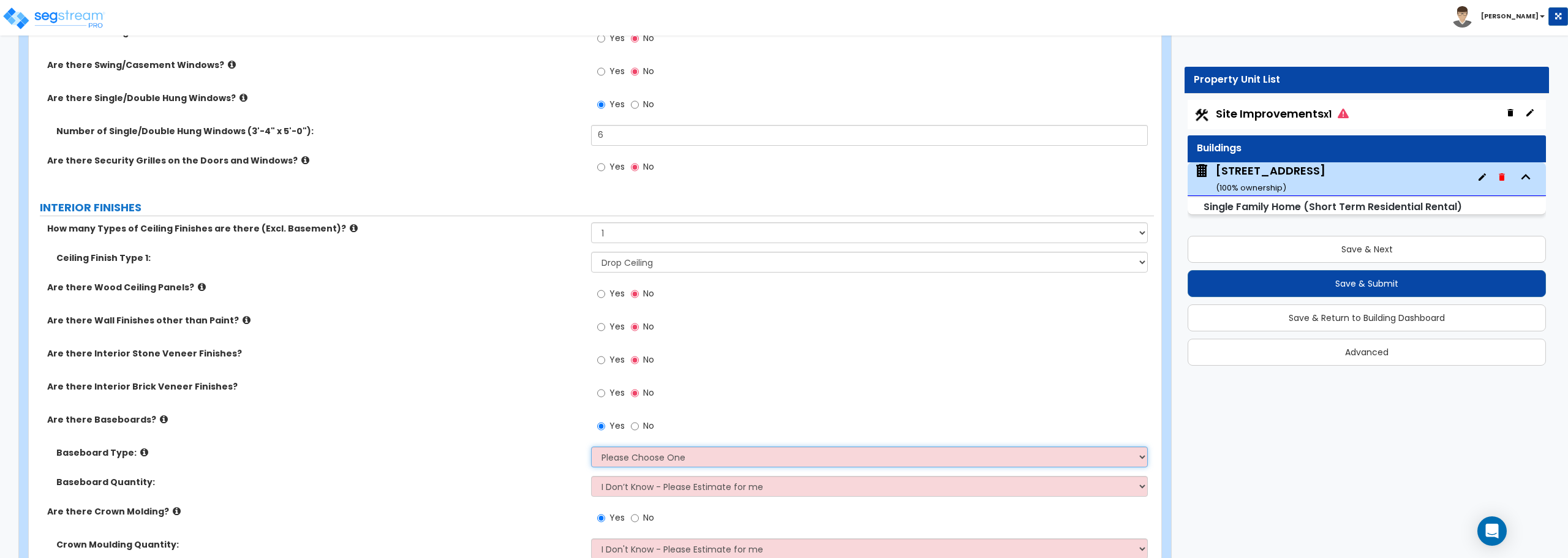
click at [658, 462] on select "Please Choose One Wood Vinyl Carpet Tile" at bounding box center [868, 457] width 556 height 21
select select "1"
click at [591, 447] on select "Please Choose One Wood Vinyl Carpet Tile" at bounding box center [868, 457] width 556 height 21
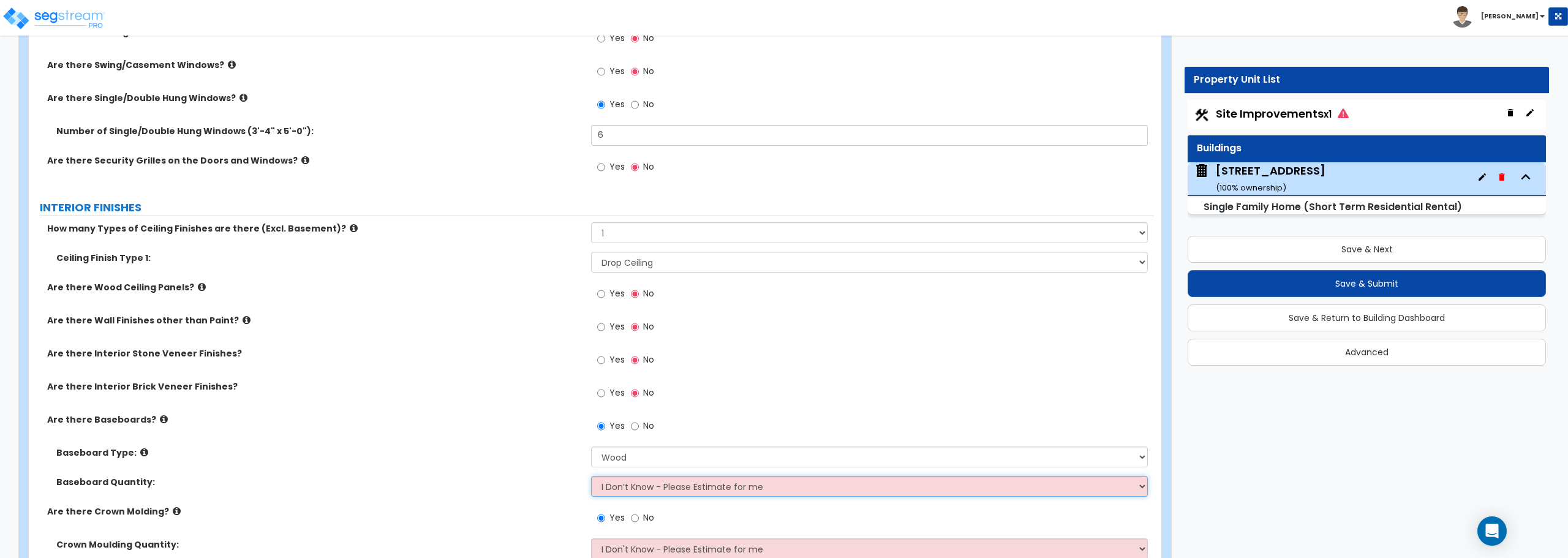
click at [636, 487] on select "I Don’t Know - Please Estimate for me I want to Enter the Linear Footage" at bounding box center [868, 486] width 556 height 21
select select "1"
click at [591, 476] on select "I Don’t Know - Please Estimate for me I want to Enter the Linear Footage" at bounding box center [868, 486] width 556 height 21
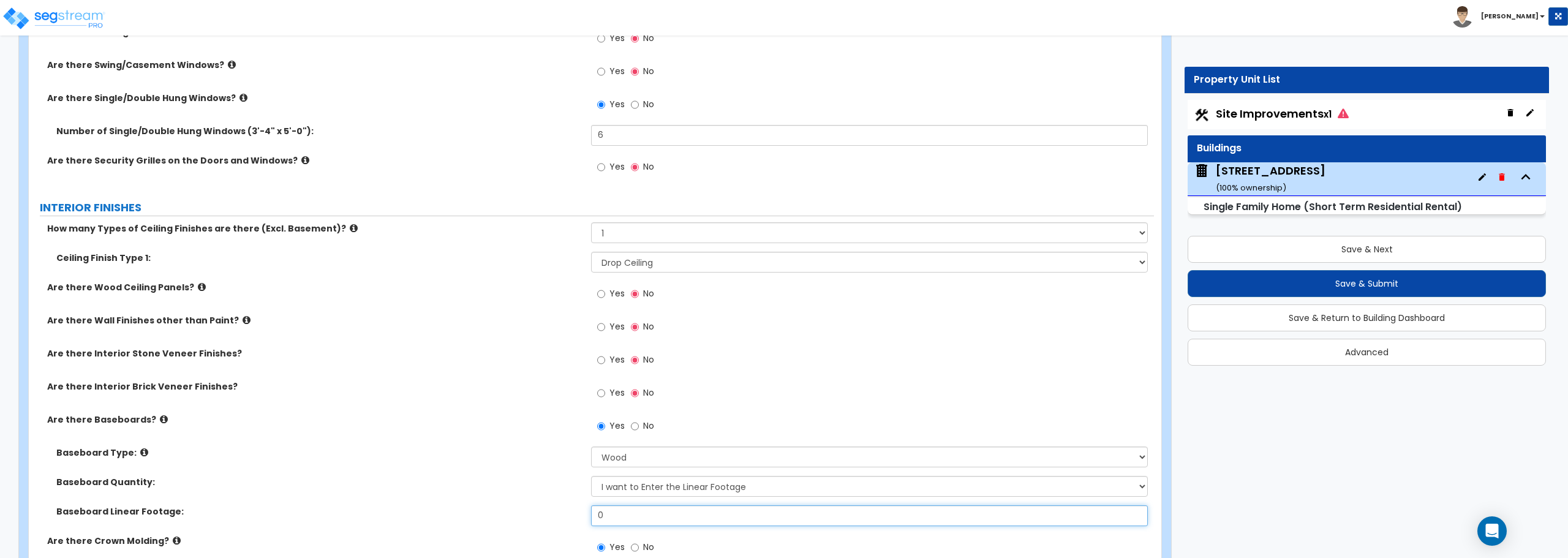
click at [637, 511] on input "0" at bounding box center [868, 516] width 556 height 21
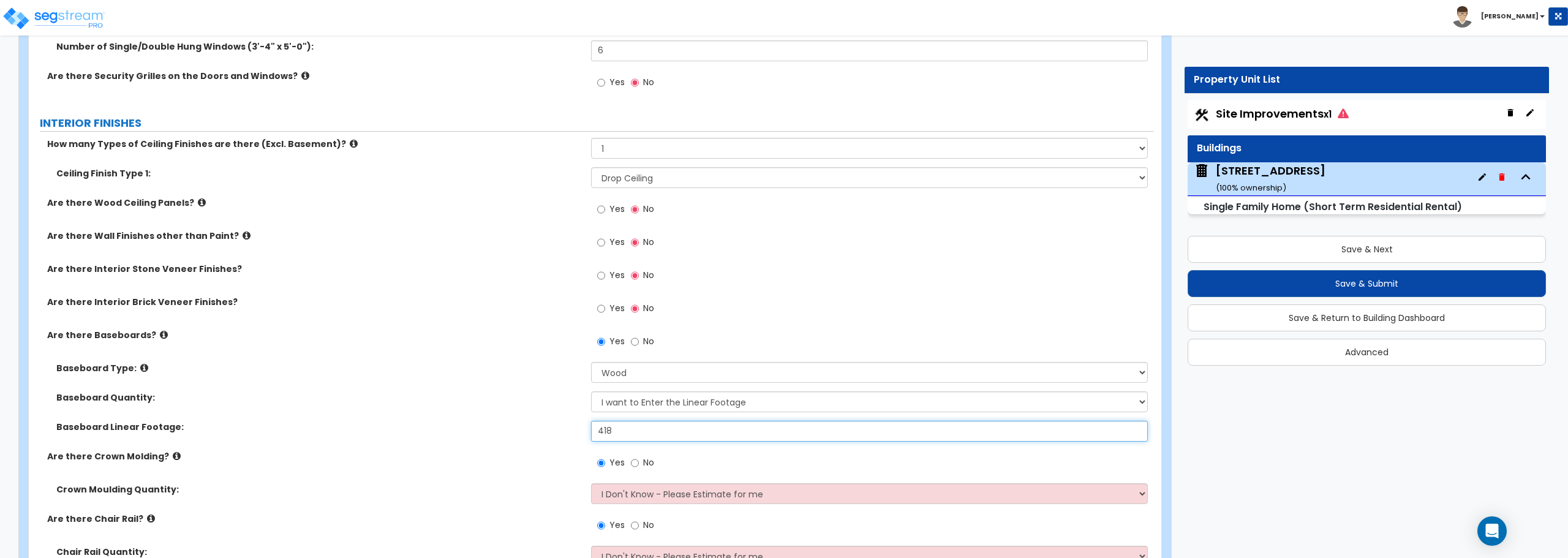
scroll to position [2082, 0]
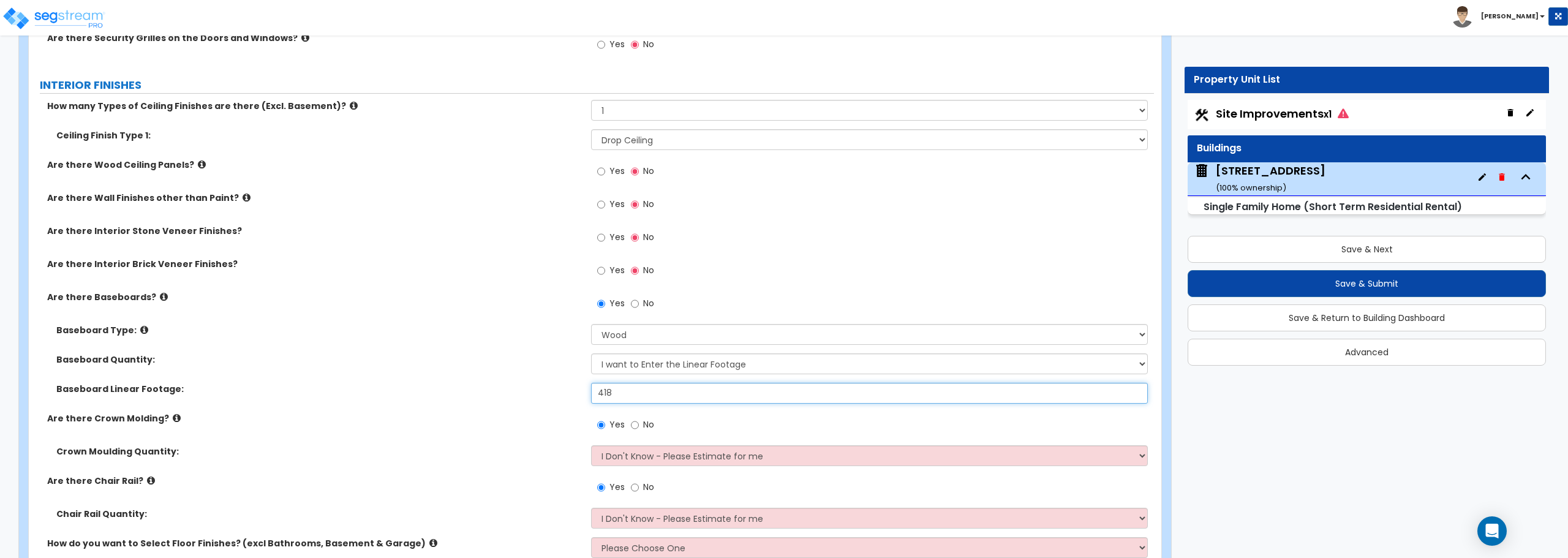
type input "418"
click at [635, 425] on input "No" at bounding box center [635, 425] width 8 height 14
radio input "false"
radio input "true"
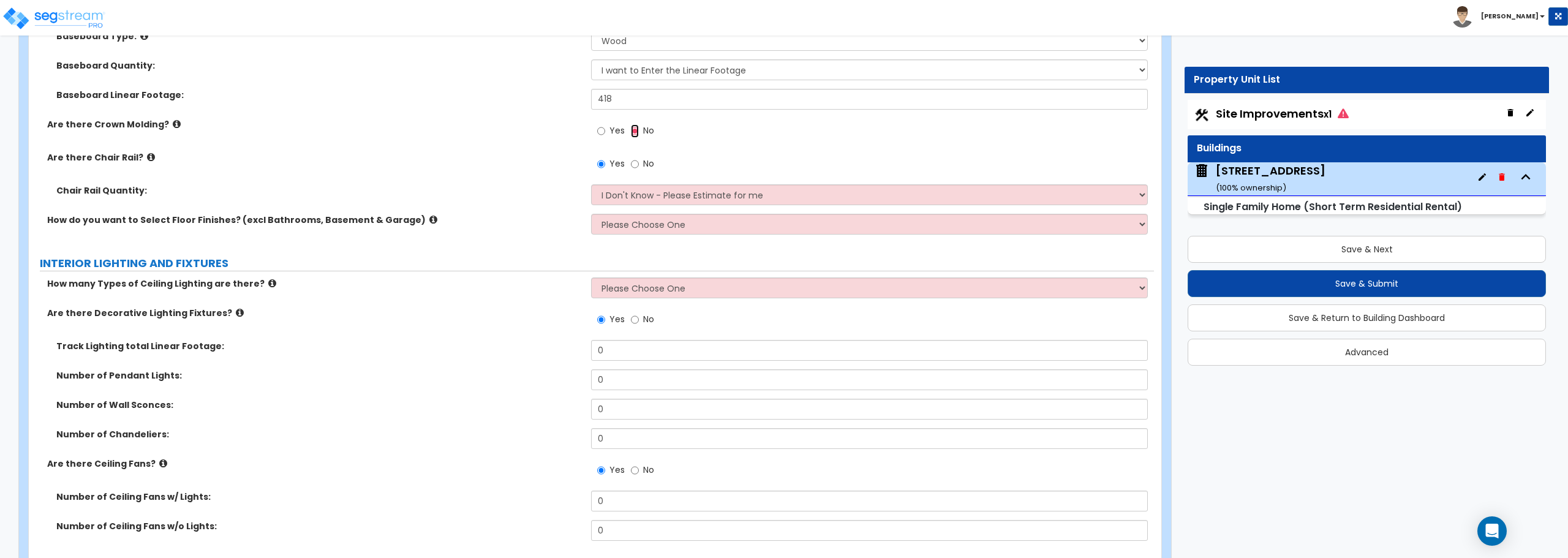
scroll to position [2387, 0]
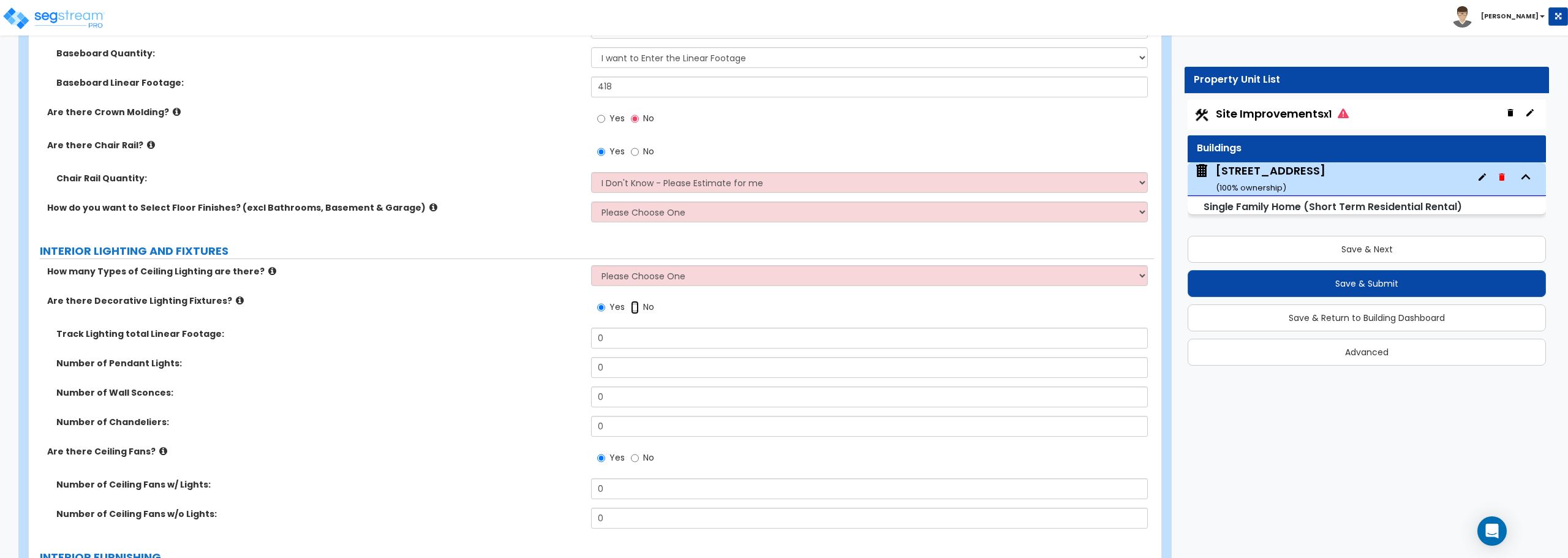
click at [632, 308] on input "No" at bounding box center [635, 307] width 8 height 14
radio input "false"
radio input "true"
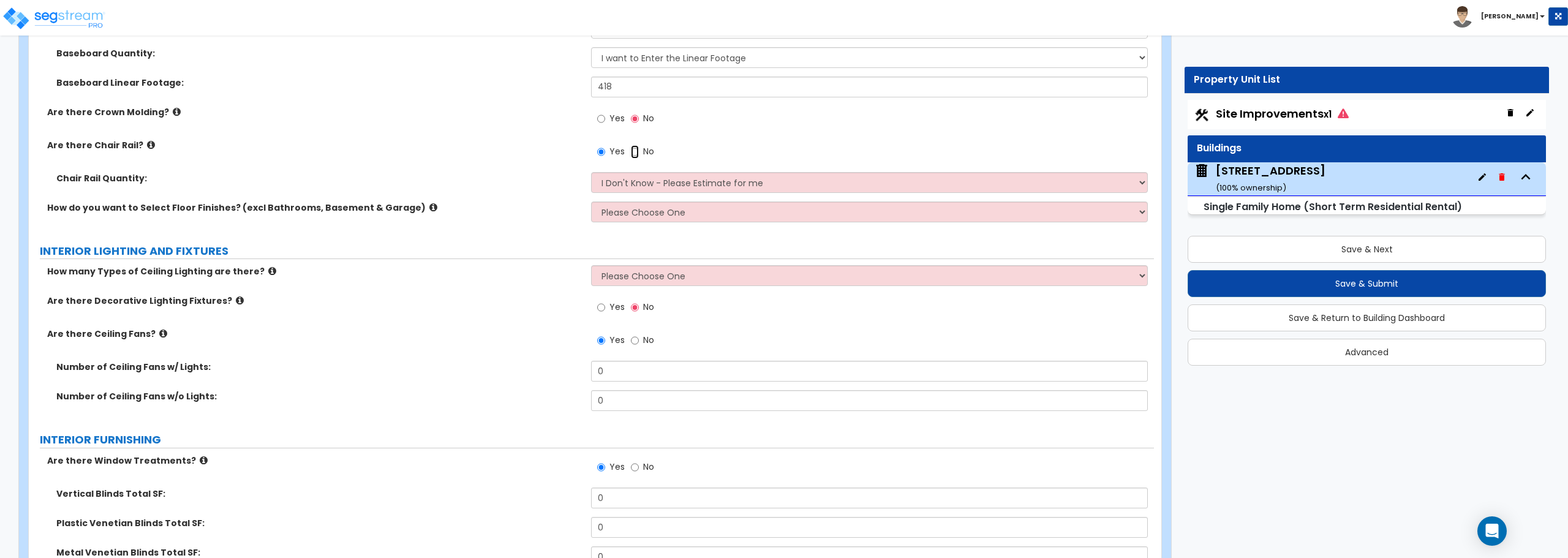
click at [635, 150] on input "No" at bounding box center [635, 151] width 8 height 14
radio input "false"
radio input "true"
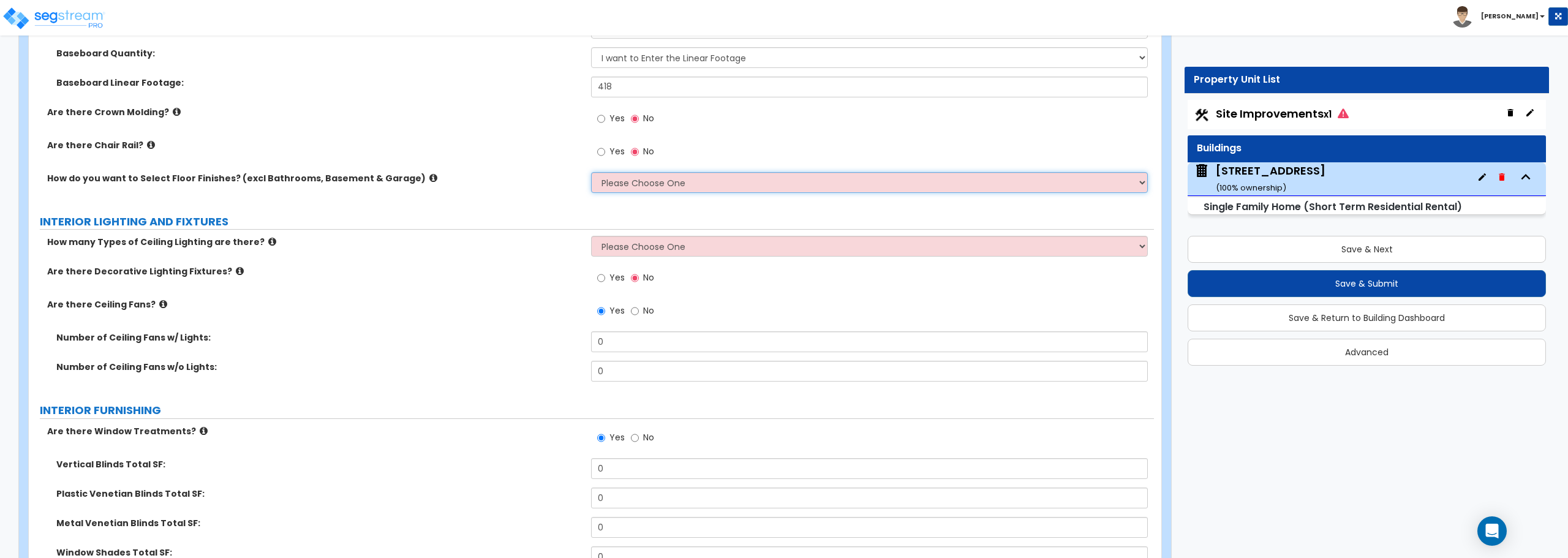
click at [632, 180] on select "Please Choose One I want to Select Floor Finishes for the Areas of the House I …" at bounding box center [868, 182] width 556 height 21
click at [591, 172] on select "Please Choose One I want to Select Floor Finishes for the Areas of the House I …" at bounding box center [868, 182] width 556 height 21
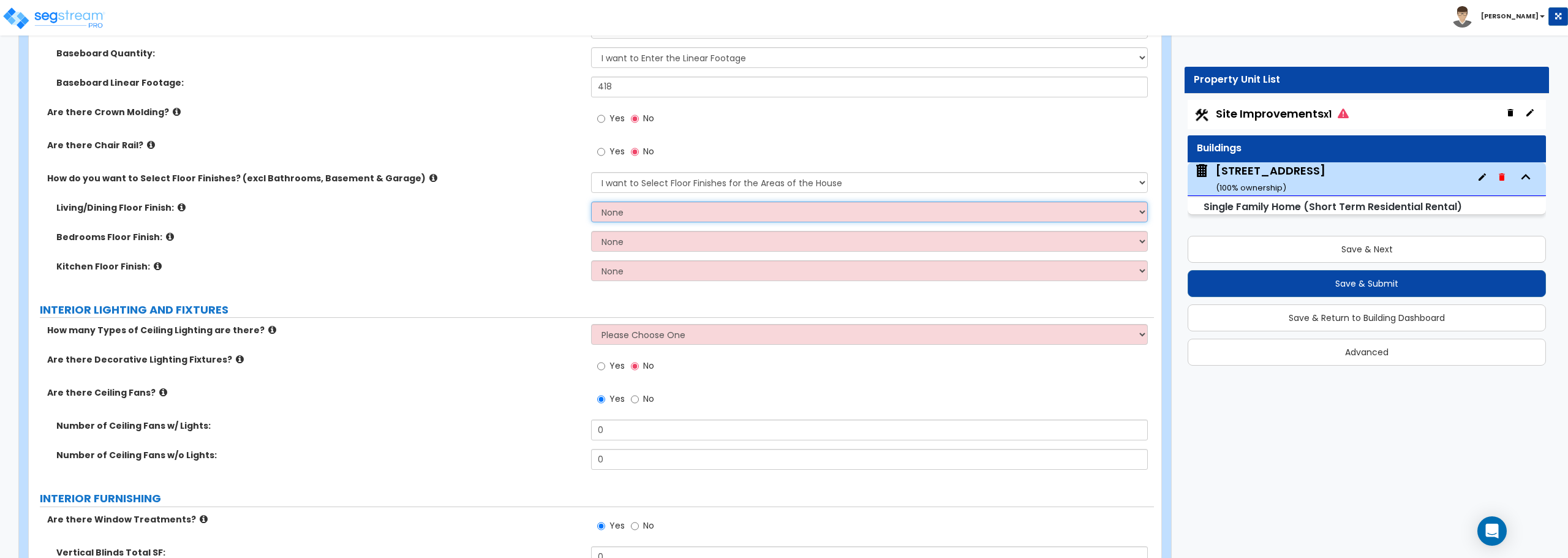
click at [642, 203] on select "None Tile Flooring Hardwood Flooring Resilient Laminate Flooring VCT Flooring S…" at bounding box center [868, 212] width 556 height 21
click at [650, 182] on select "Please Choose One I want to Select Floor Finishes for the Areas of the House I …" at bounding box center [868, 182] width 556 height 21
click at [591, 172] on select "Please Choose One I want to Select Floor Finishes for the Areas of the House I …" at bounding box center [868, 182] width 556 height 21
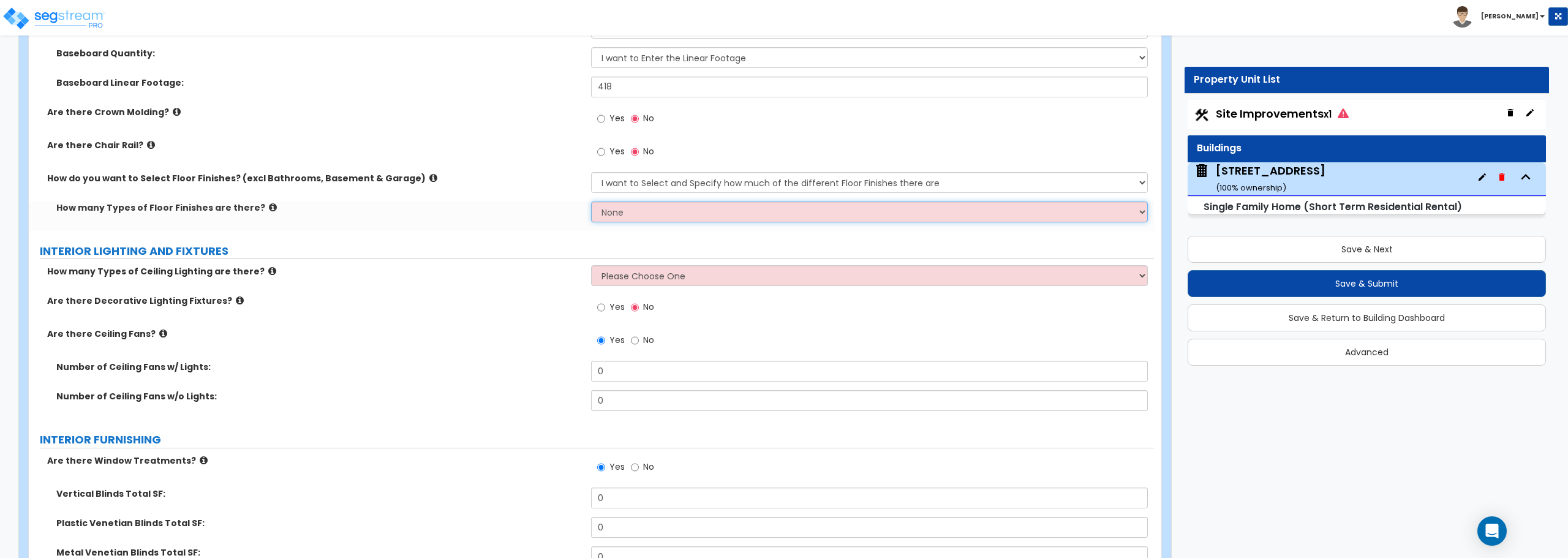
click at [651, 211] on select "None 1 2 3 4" at bounding box center [868, 212] width 556 height 21
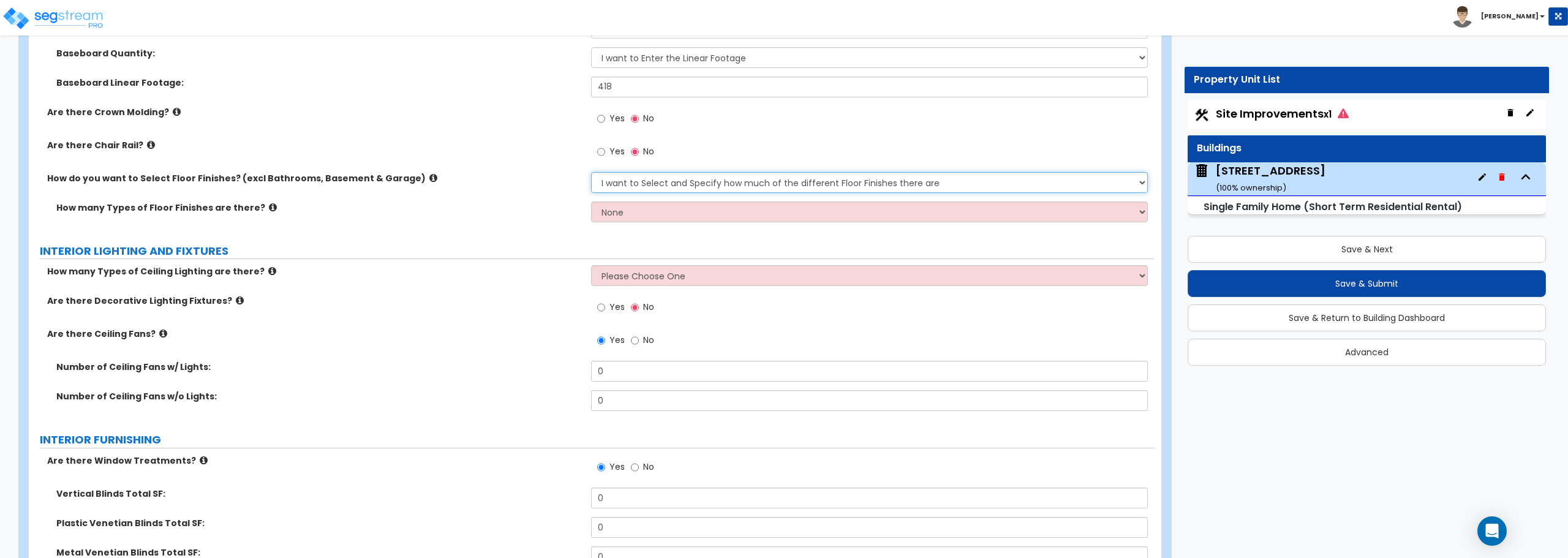
click at [665, 188] on select "Please Choose One I want to Select Floor Finishes for the Areas of the House I …" at bounding box center [868, 182] width 556 height 21
select select "1"
click at [591, 172] on select "Please Choose One I want to Select Floor Finishes for the Areas of the House I …" at bounding box center [868, 182] width 556 height 21
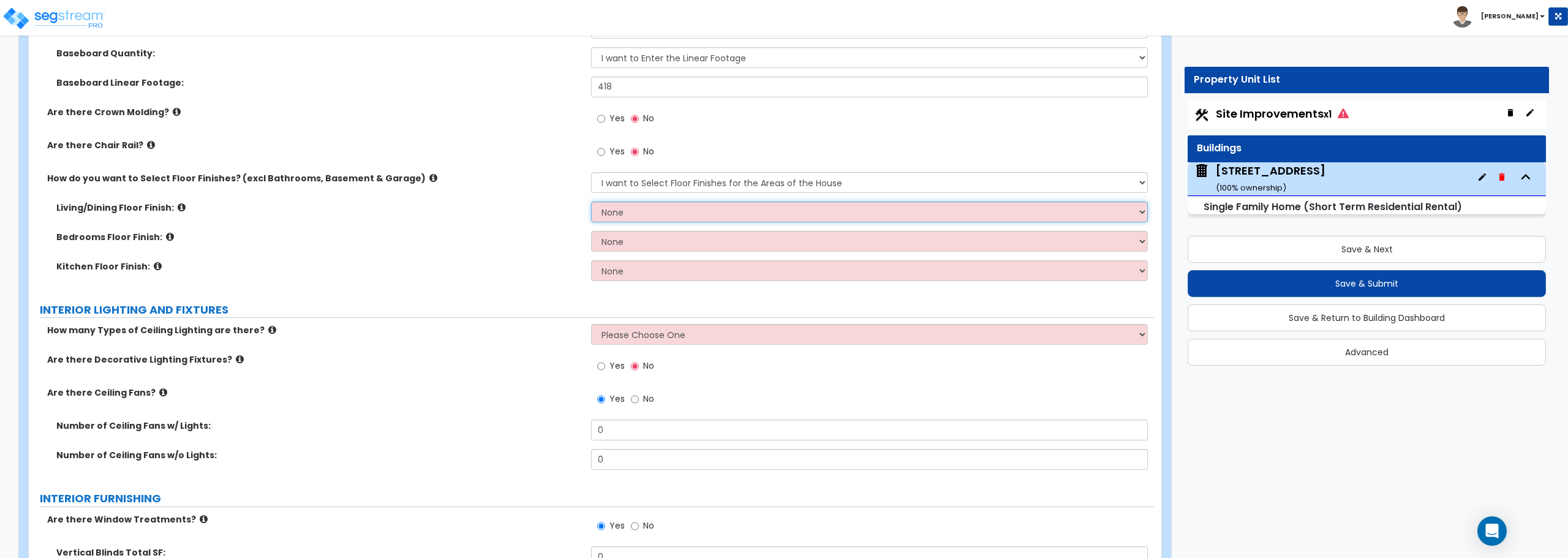
click at [661, 220] on select "None Tile Flooring Hardwood Flooring Resilient Laminate Flooring VCT Flooring S…" at bounding box center [868, 212] width 556 height 21
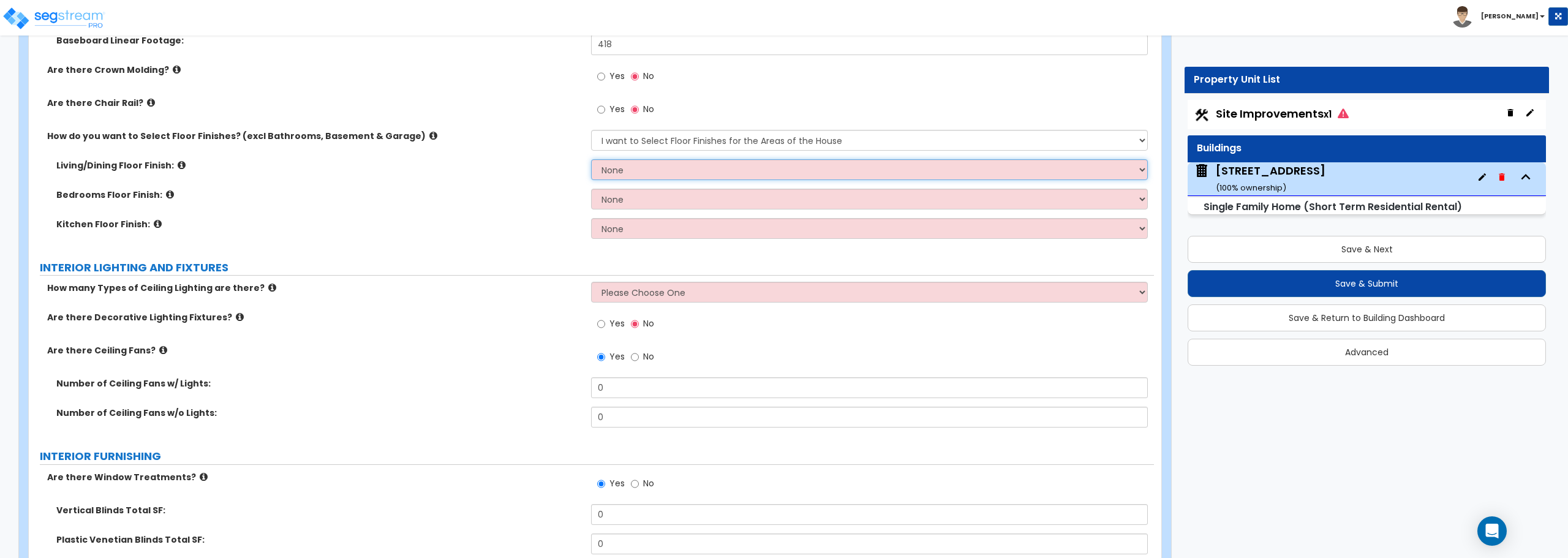
scroll to position [2449, 0]
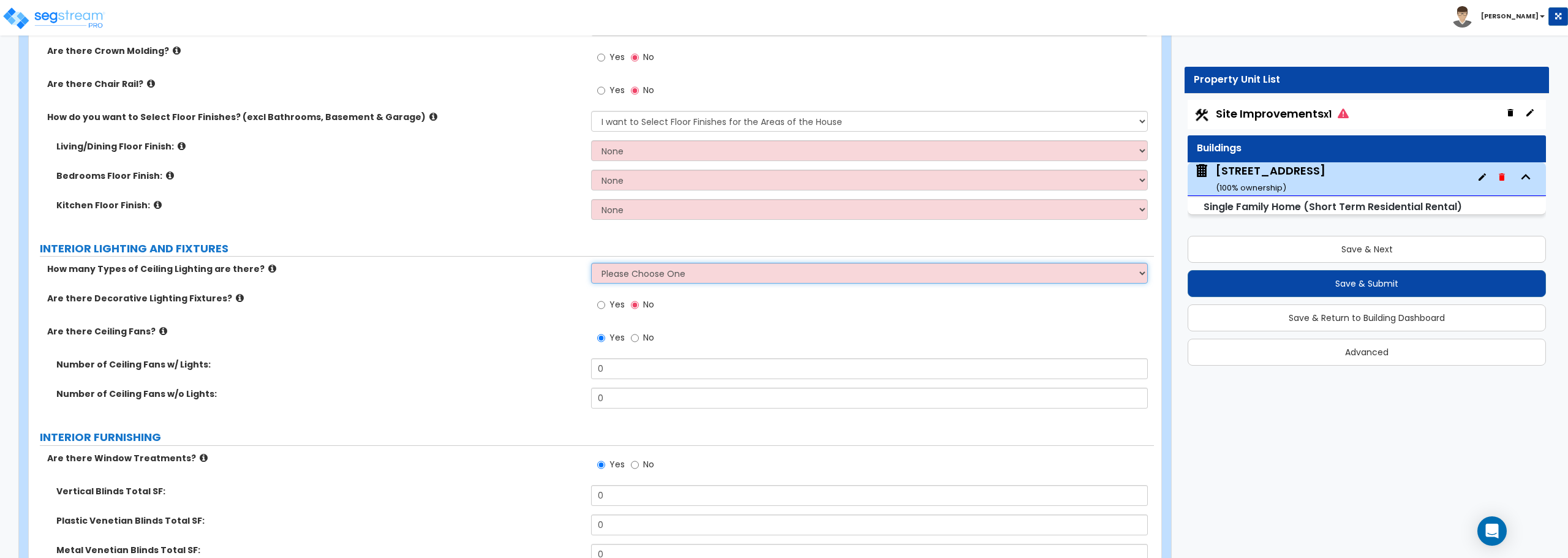
click at [615, 273] on select "Please Choose One 1 2 3" at bounding box center [868, 273] width 556 height 21
select select "3"
click at [591, 263] on select "Please Choose One 1 2 3" at bounding box center [868, 273] width 556 height 21
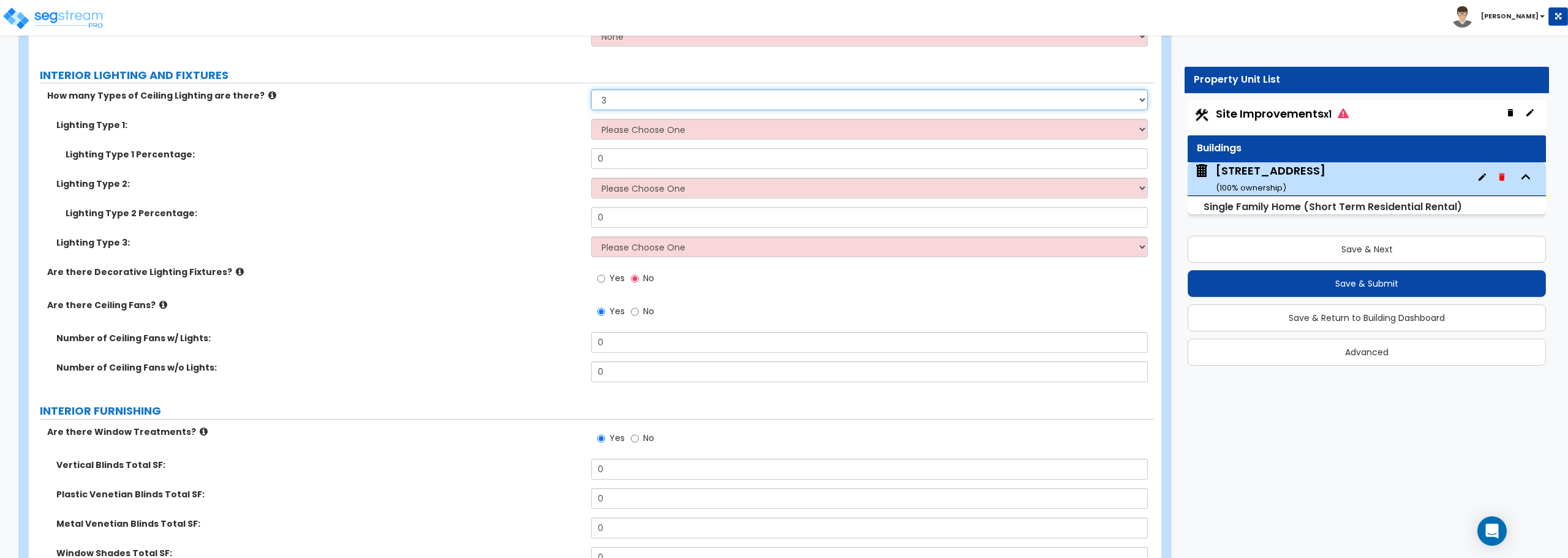
scroll to position [2632, 0]
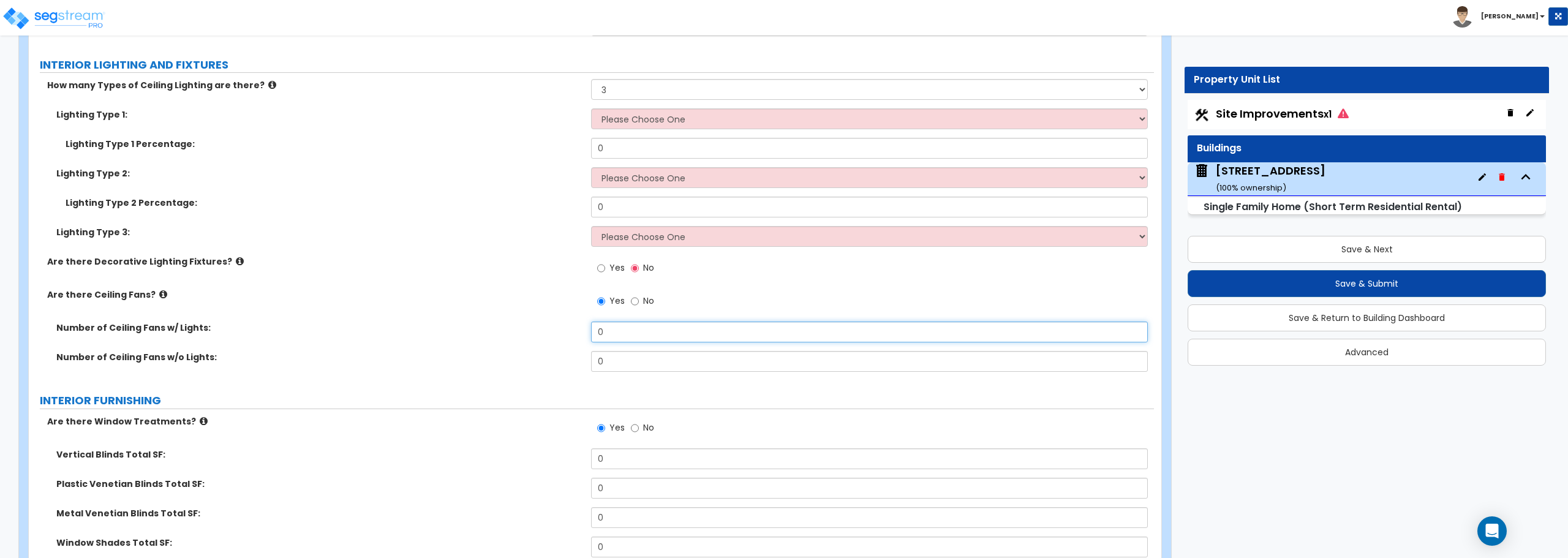
click at [637, 338] on input "0" at bounding box center [868, 332] width 556 height 21
type input "2"
click at [712, 380] on div "Number of Ceiling Fans w/o Lights: 0" at bounding box center [591, 365] width 1125 height 29
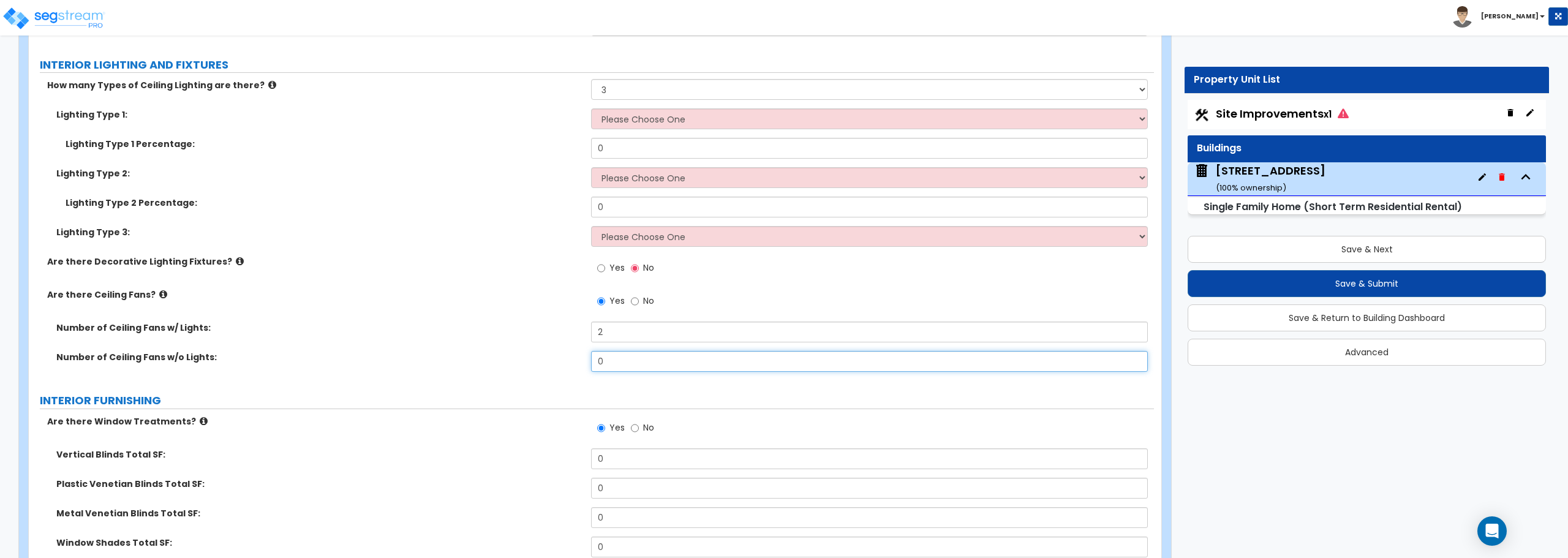
click at [705, 361] on input "0" at bounding box center [868, 361] width 556 height 21
type input "0"
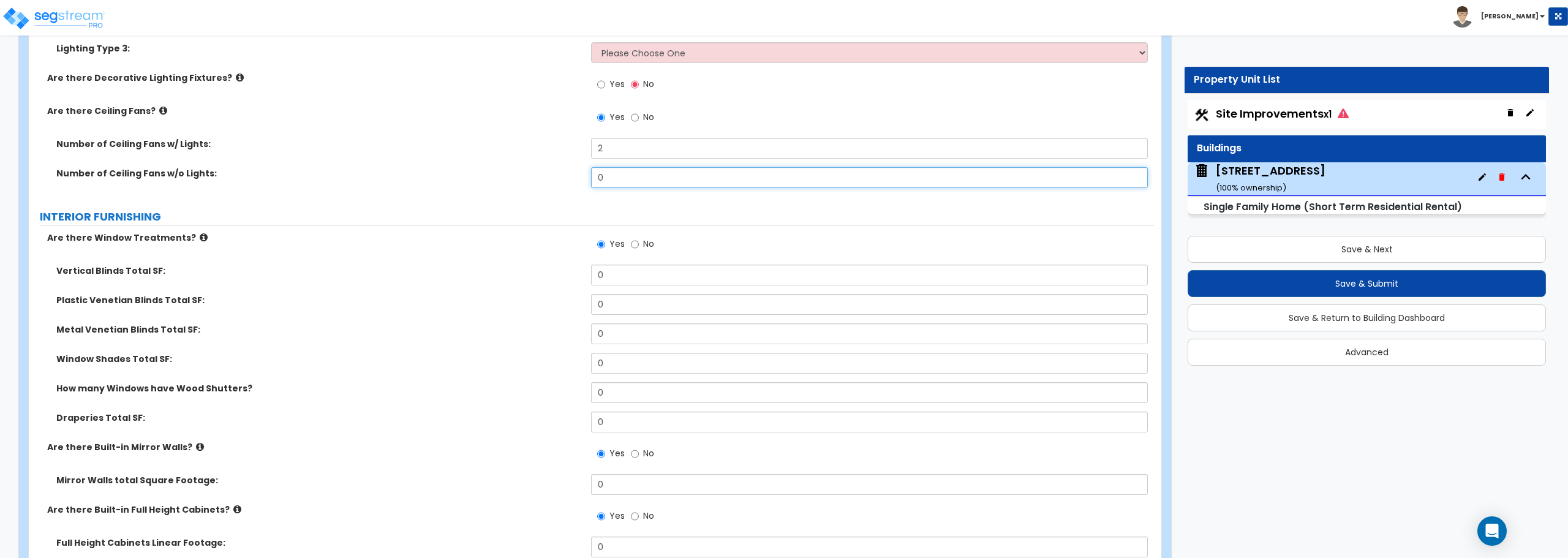
scroll to position [2939, 0]
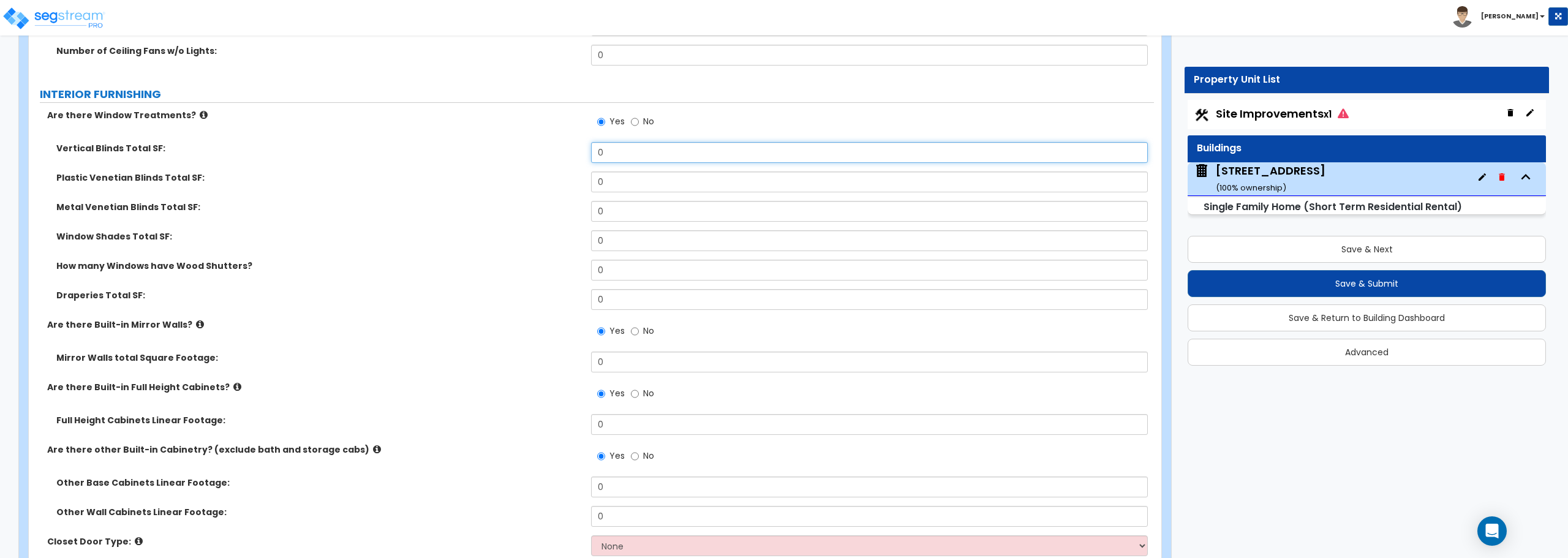
drag, startPoint x: 622, startPoint y: 155, endPoint x: 574, endPoint y: 155, distance: 48.0
click at [574, 155] on div "Vertical Blinds Total SF: 0" at bounding box center [591, 157] width 1125 height 29
type input "90"
click at [631, 188] on input "0" at bounding box center [868, 182] width 556 height 21
click at [632, 328] on input "No" at bounding box center [635, 331] width 8 height 14
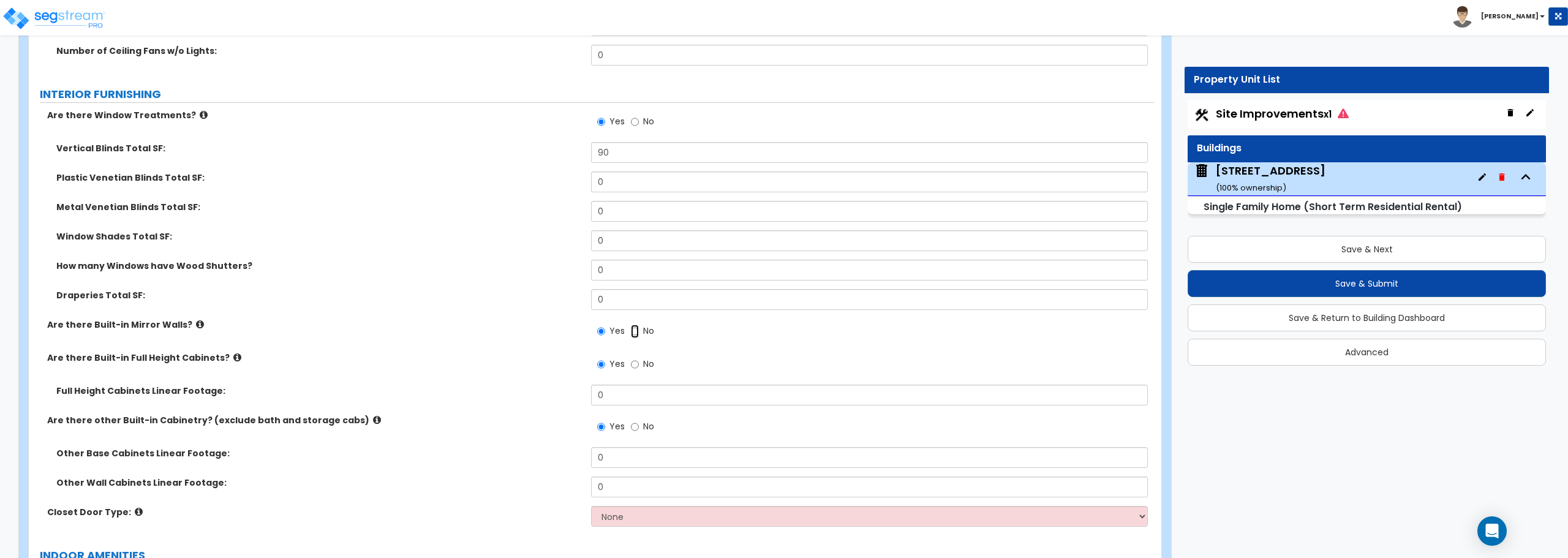
radio input "false"
radio input "true"
click at [634, 366] on input "No" at bounding box center [635, 364] width 8 height 14
radio input "false"
radio input "true"
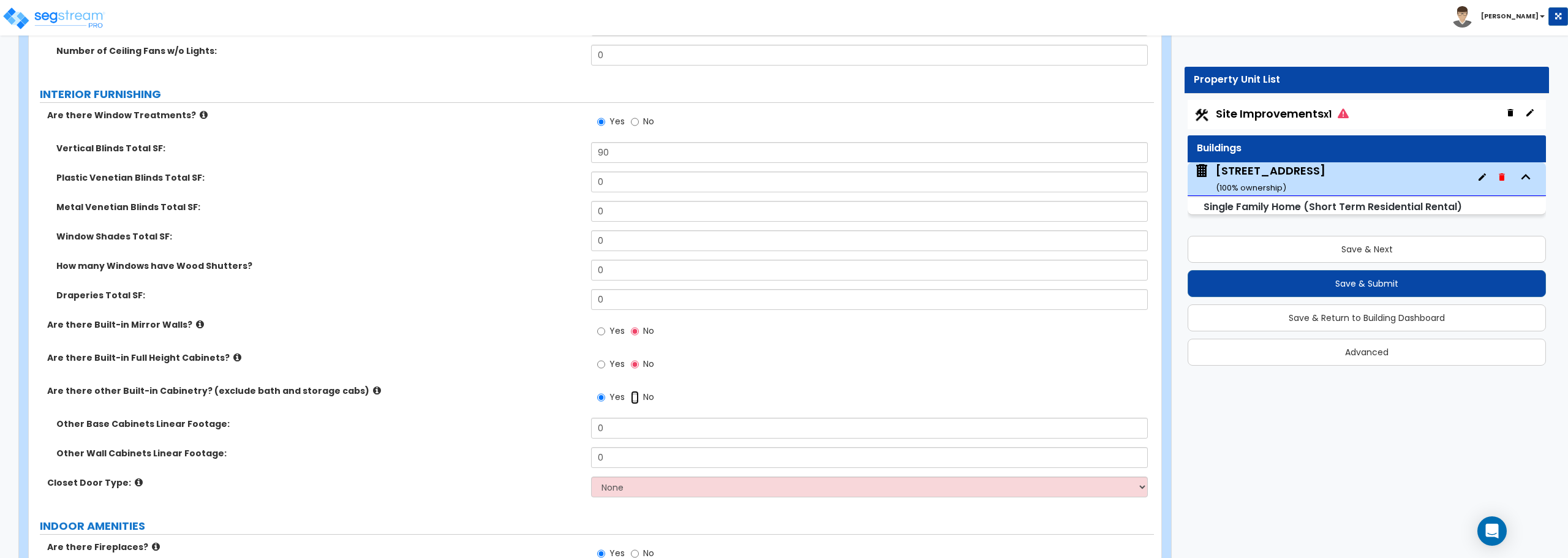
click at [634, 396] on input "No" at bounding box center [635, 397] width 8 height 14
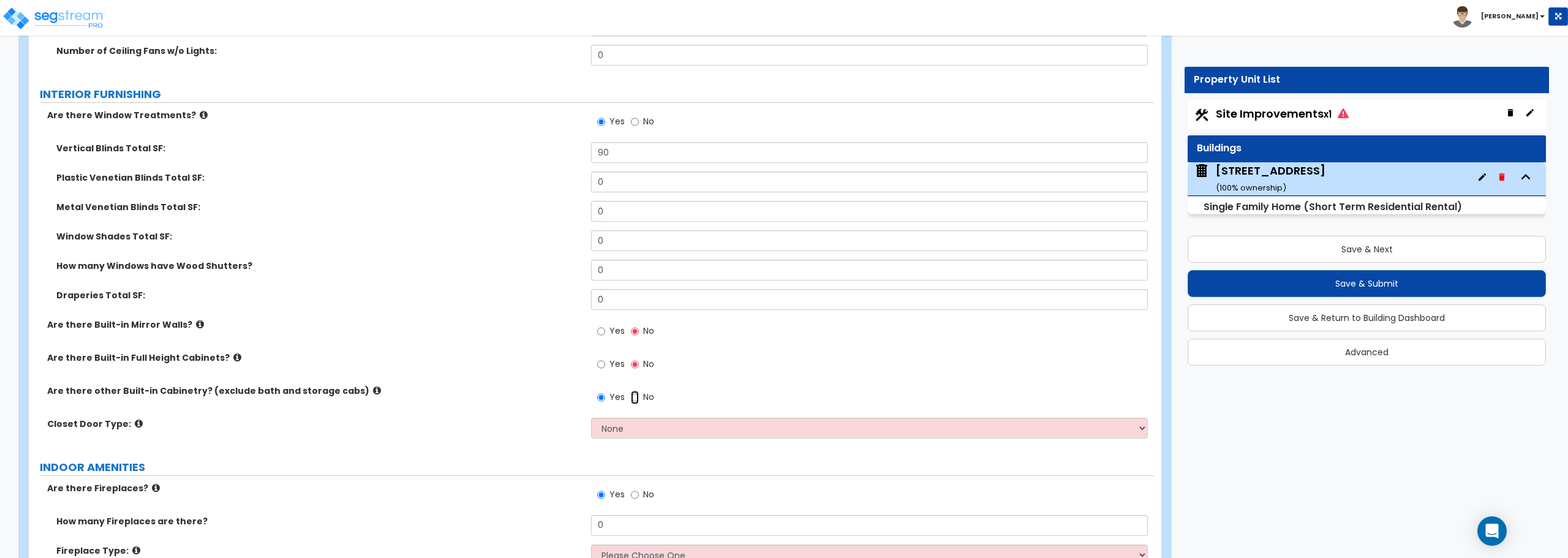
radio input "false"
radio input "true"
click at [689, 428] on select "None Bi-fold Louvered Doors Bi-fold Panel Doors Sliding Doors Hinged Wood Door" at bounding box center [868, 428] width 556 height 21
select select "3"
click at [591, 417] on select "None Bi-fold Louvered Doors Bi-fold Panel Doors Sliding Doors Hinged Wood Door" at bounding box center [868, 428] width 556 height 21
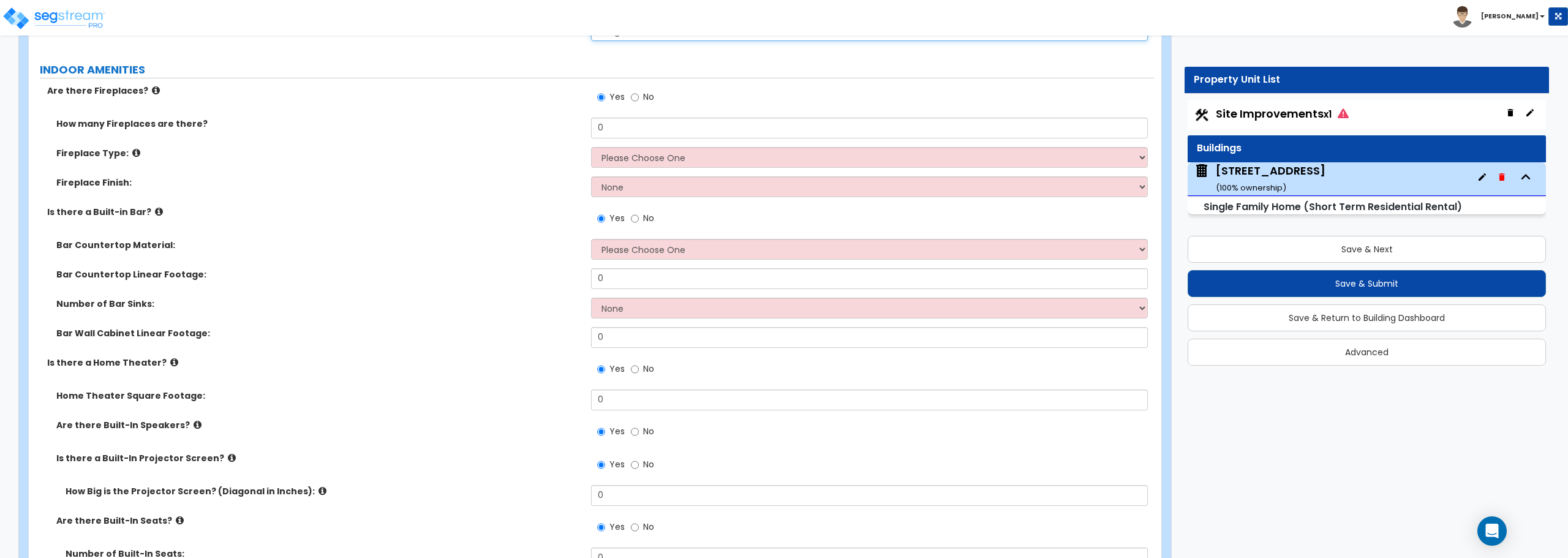
scroll to position [3367, 0]
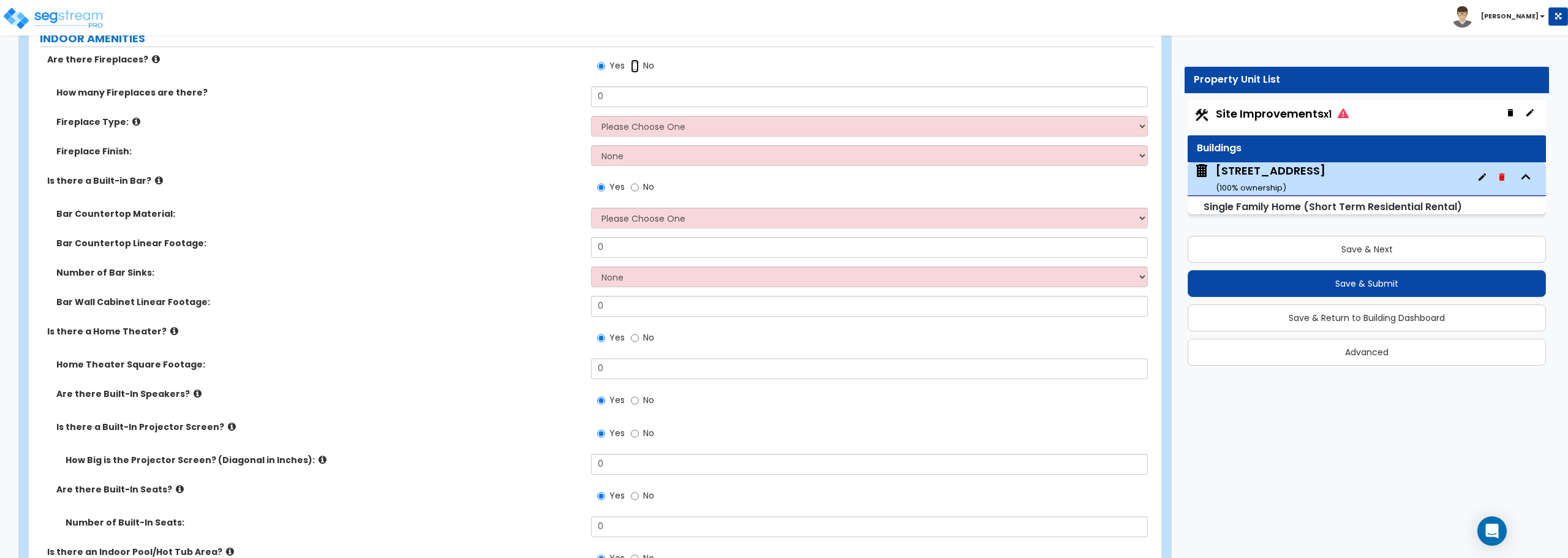
click at [635, 66] on input "No" at bounding box center [635, 66] width 8 height 14
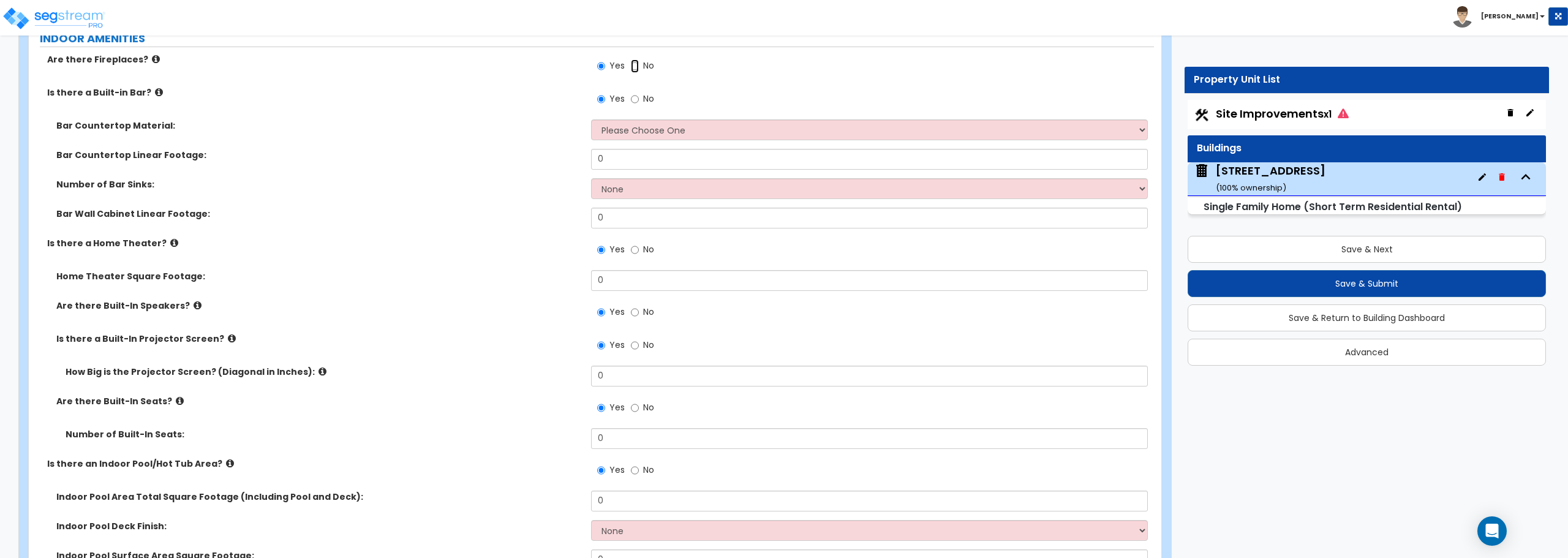
radio input "false"
radio input "true"
click at [634, 98] on input "No" at bounding box center [635, 99] width 8 height 14
radio input "false"
radio input "true"
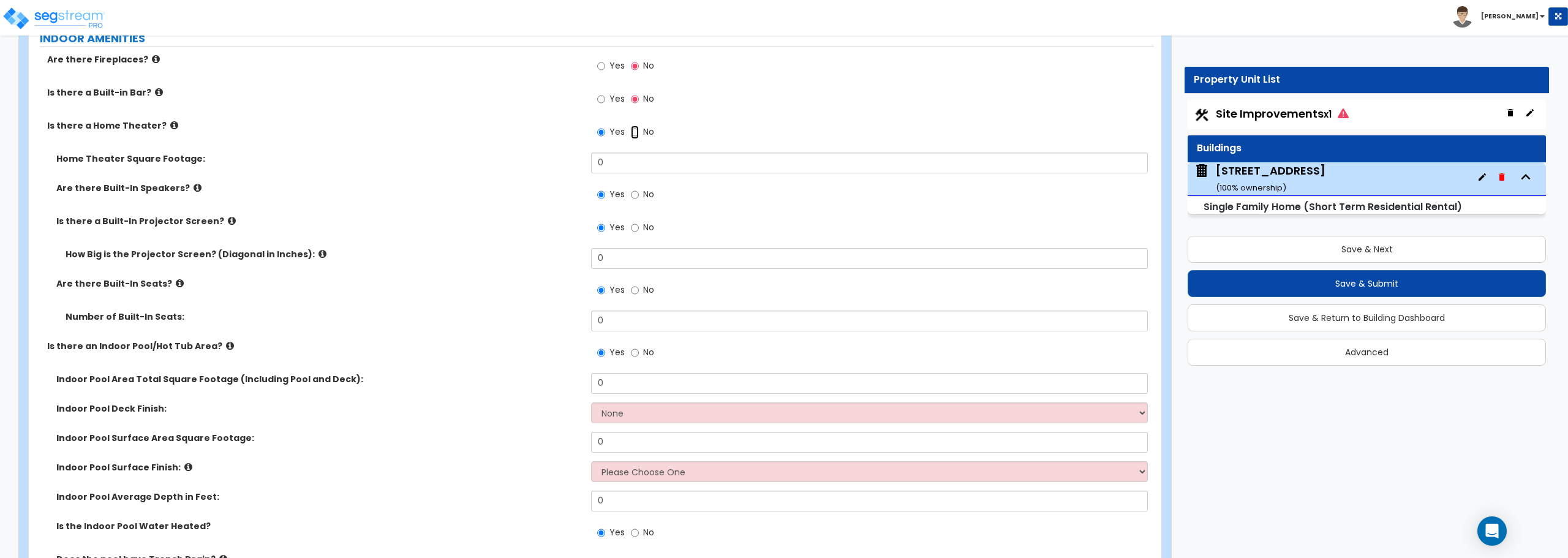
click at [636, 133] on input "No" at bounding box center [635, 132] width 8 height 14
radio input "false"
radio input "true"
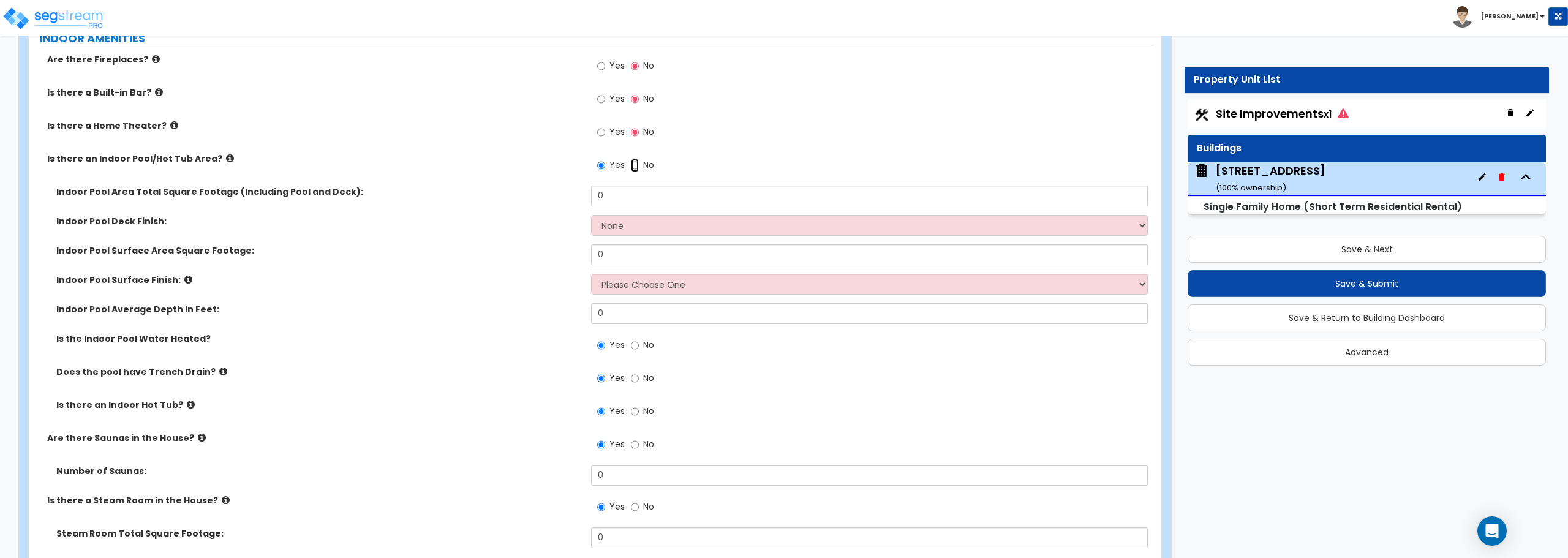
click at [636, 163] on input "No" at bounding box center [635, 165] width 8 height 14
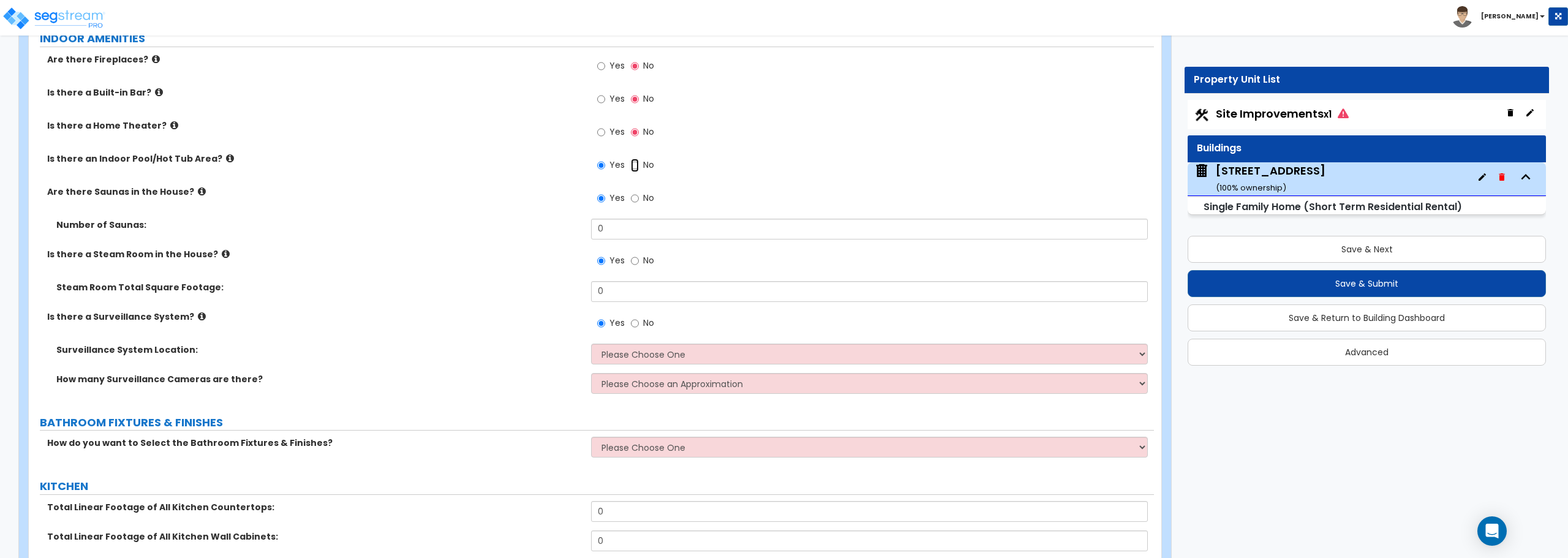
radio input "false"
radio input "true"
click at [635, 197] on input "No" at bounding box center [635, 198] width 8 height 14
radio input "false"
radio input "true"
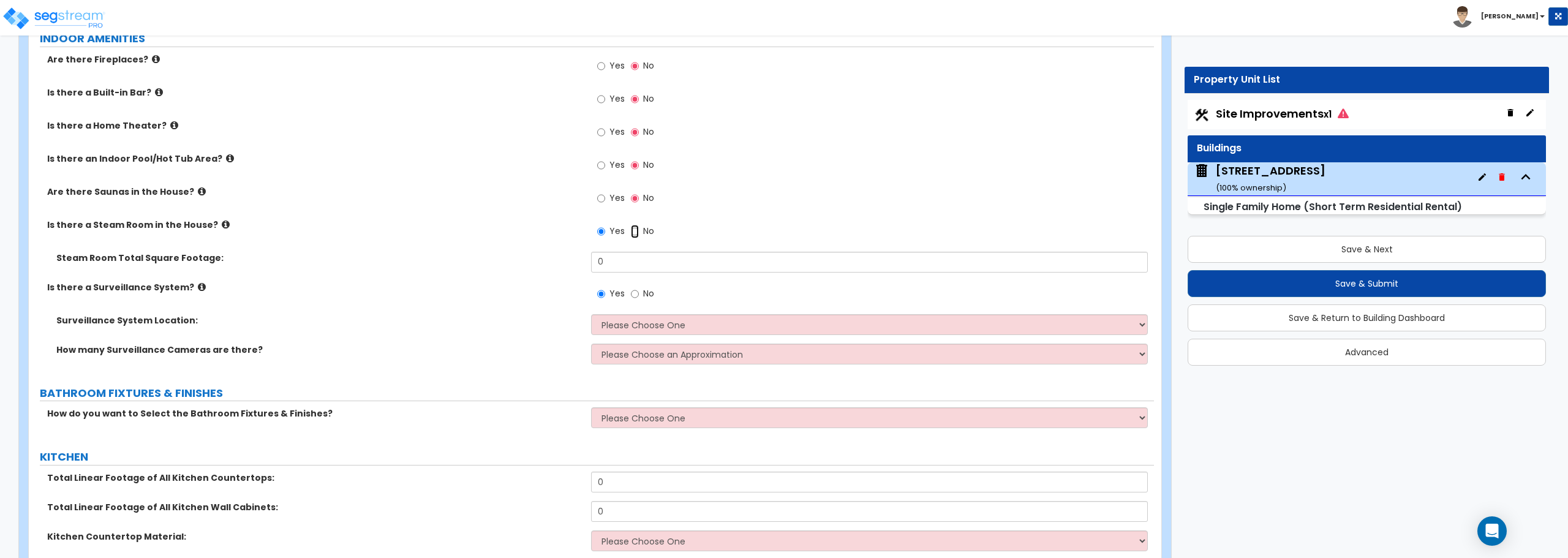
click at [635, 230] on input "No" at bounding box center [635, 231] width 8 height 14
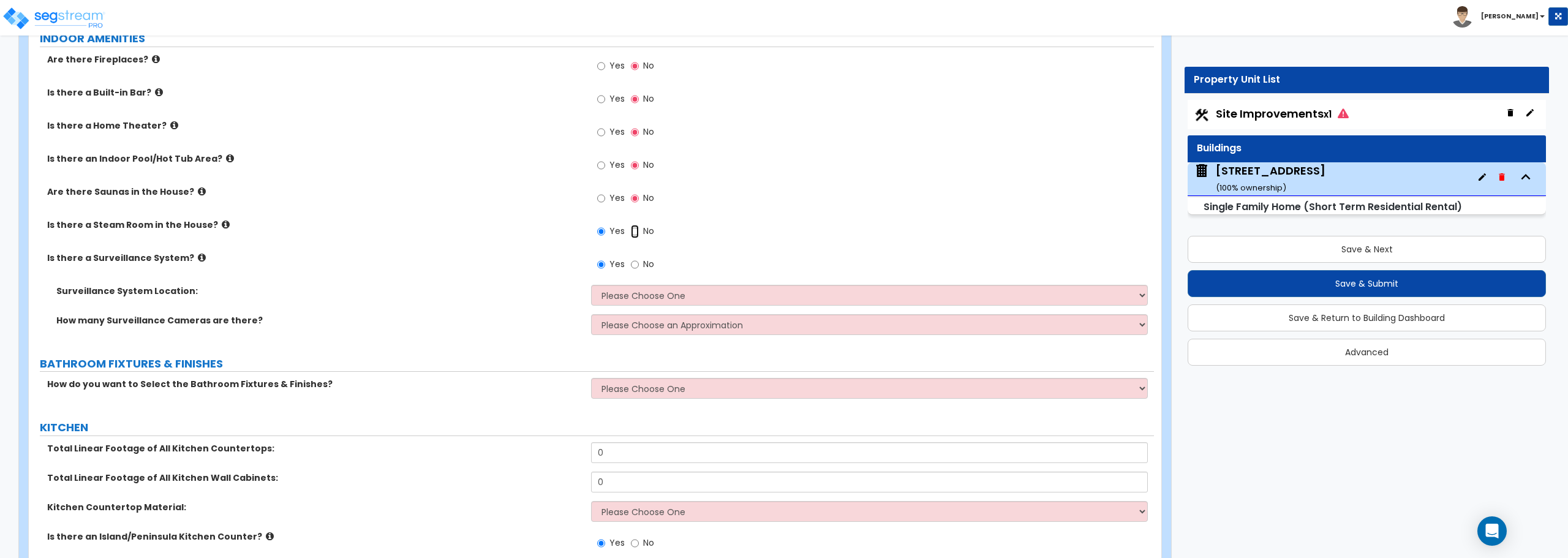
radio input "false"
radio input "true"
click at [635, 264] on input "No" at bounding box center [635, 264] width 8 height 14
radio input "false"
radio input "true"
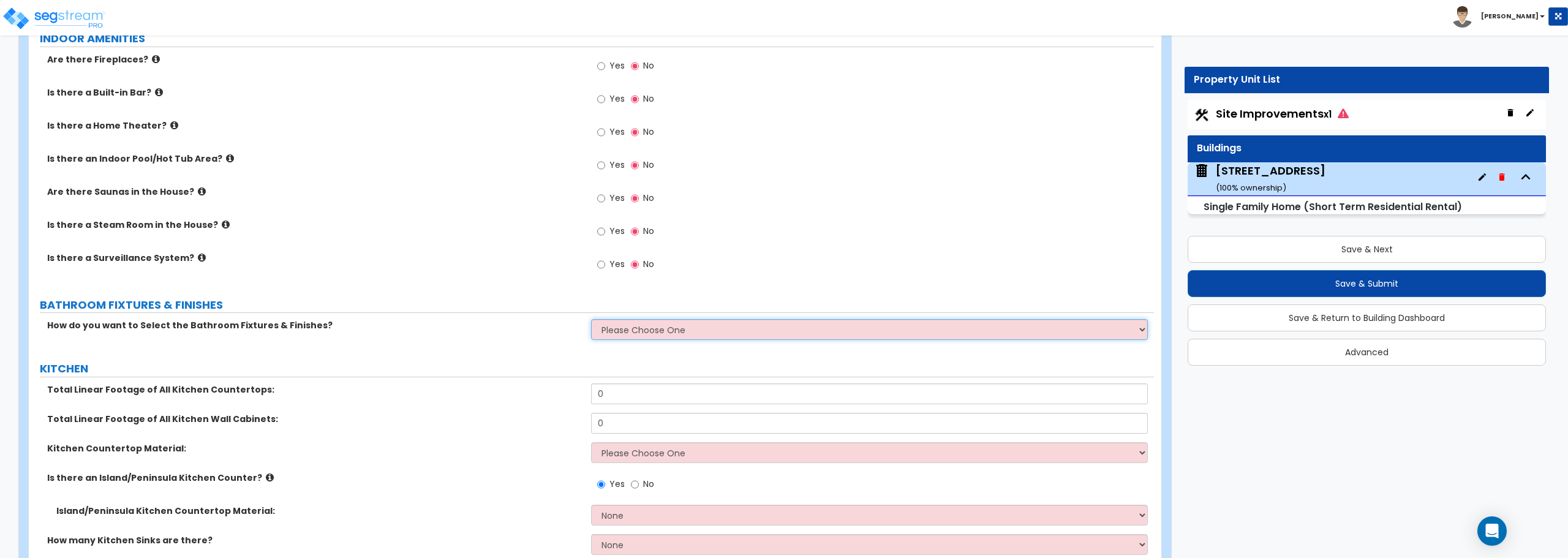
click at [649, 330] on select "Please Choose One I want to Select Fixtures and Finishes only for one Bath and …" at bounding box center [868, 329] width 556 height 21
select select "1"
click at [591, 319] on select "Please Choose One I want to Select Fixtures and Finishes only for one Bath and …" at bounding box center [868, 329] width 556 height 21
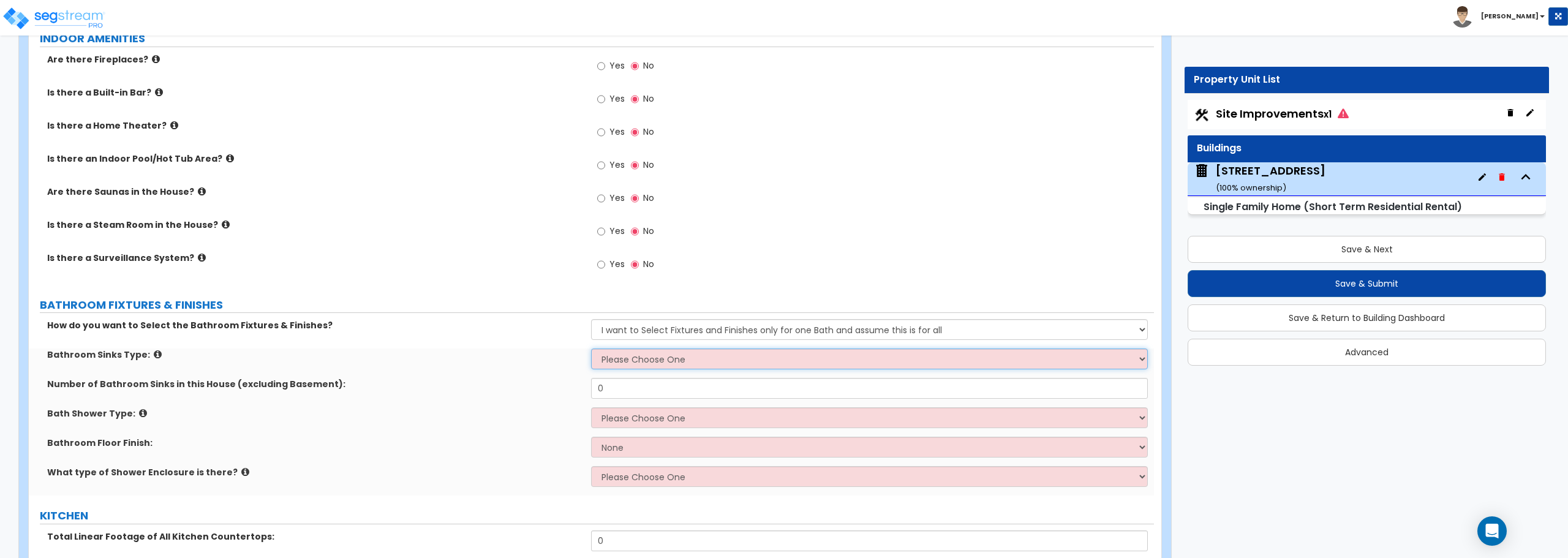
click at [645, 363] on select "Please Choose One Wall-mounted Pedestal-mounted Vanity-mounted" at bounding box center [868, 359] width 556 height 21
select select "3"
click at [591, 348] on select "Please Choose One Wall-mounted Pedestal-mounted Vanity-mounted" at bounding box center [868, 359] width 556 height 21
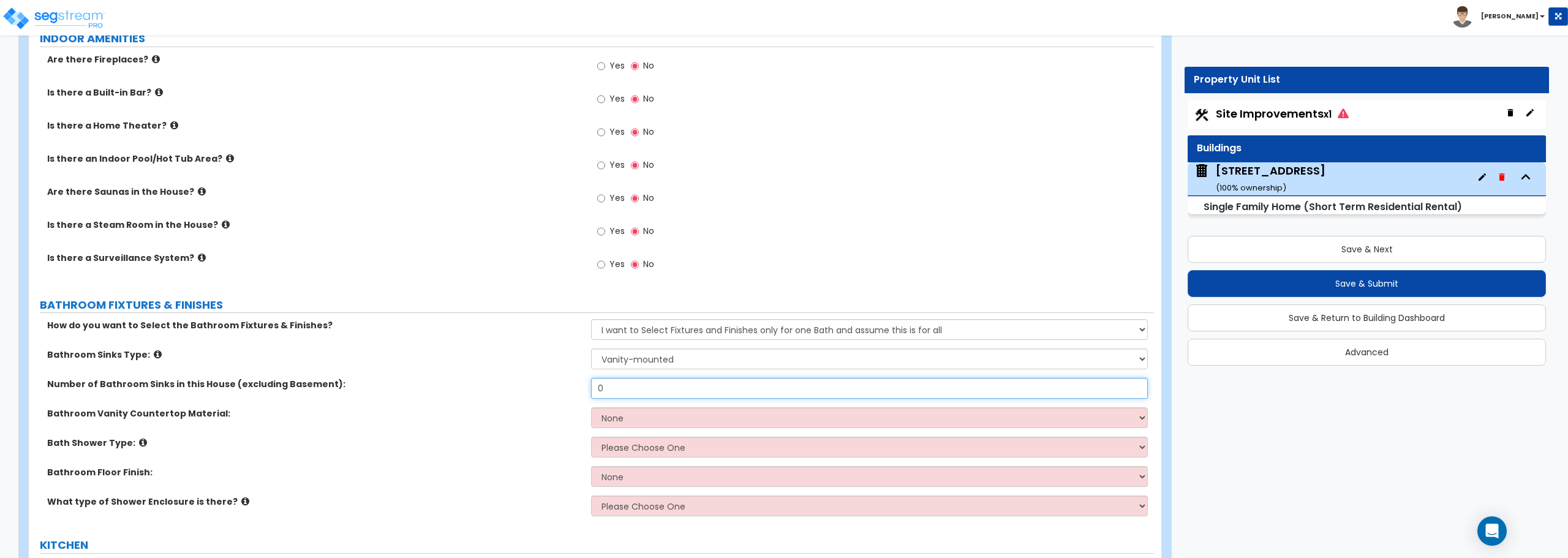
click at [647, 391] on input "0" at bounding box center [868, 388] width 556 height 21
type input "1"
click at [631, 416] on select "None Plastic Laminate Solid Surface Stone Quartz Marble Tile Wood Stainless Ste…" at bounding box center [868, 417] width 556 height 21
click at [619, 415] on select "None Plastic Laminate Solid Surface Stone Quartz Marble Tile Wood Stainless Ste…" at bounding box center [868, 417] width 556 height 21
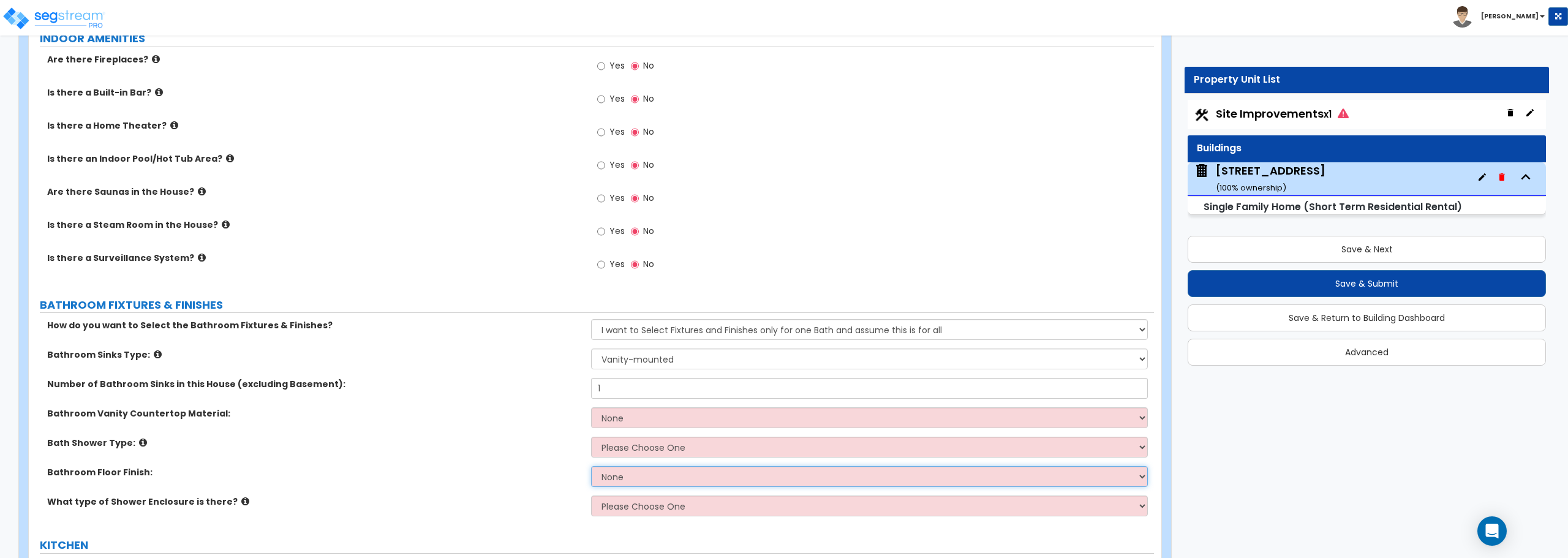
click at [624, 478] on select "None Tile Flooring Hardwood Flooring Resilient Laminate Flooring VCT Flooring S…" at bounding box center [868, 477] width 556 height 21
select select "4"
click at [591, 466] on select "None Tile Flooring Hardwood Flooring Resilient Laminate Flooring VCT Flooring S…" at bounding box center [868, 477] width 556 height 21
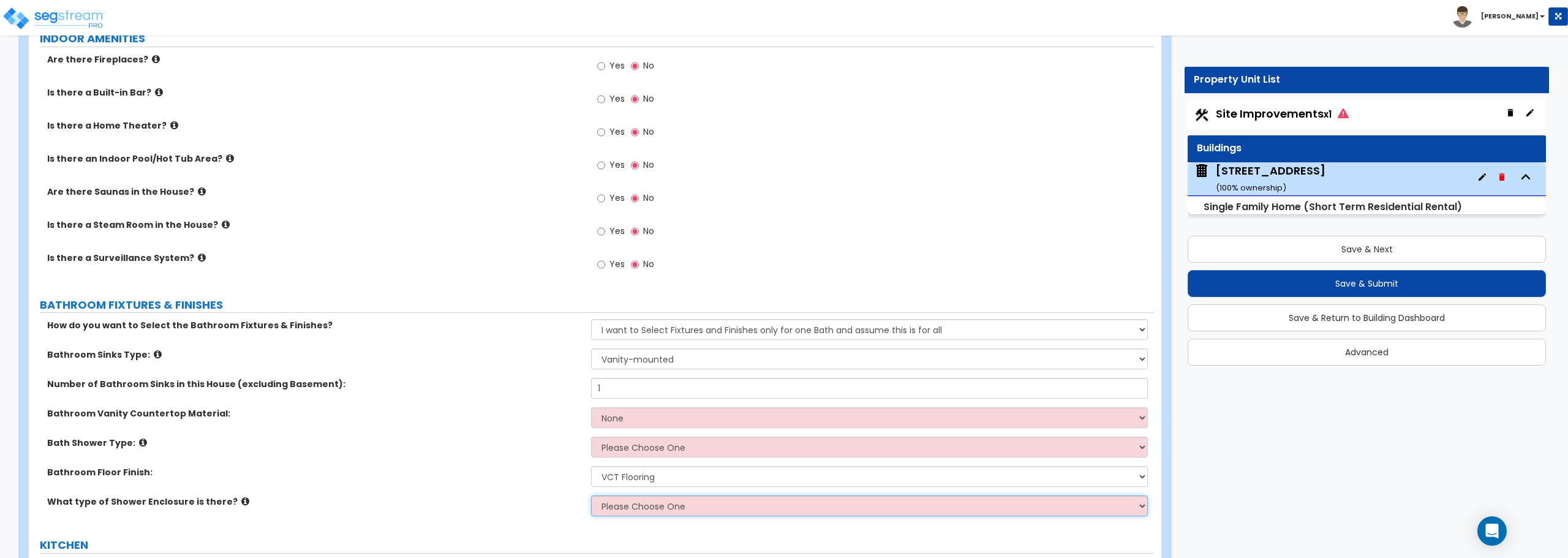
click at [665, 504] on select "Please Choose One Curtain & Rod Glass Sliding Doors Glass Hinged Doors" at bounding box center [868, 506] width 556 height 21
select select "1"
click at [591, 495] on select "Please Choose One Curtain & Rod Glass Sliding Doors Glass Hinged Doors" at bounding box center [868, 506] width 556 height 21
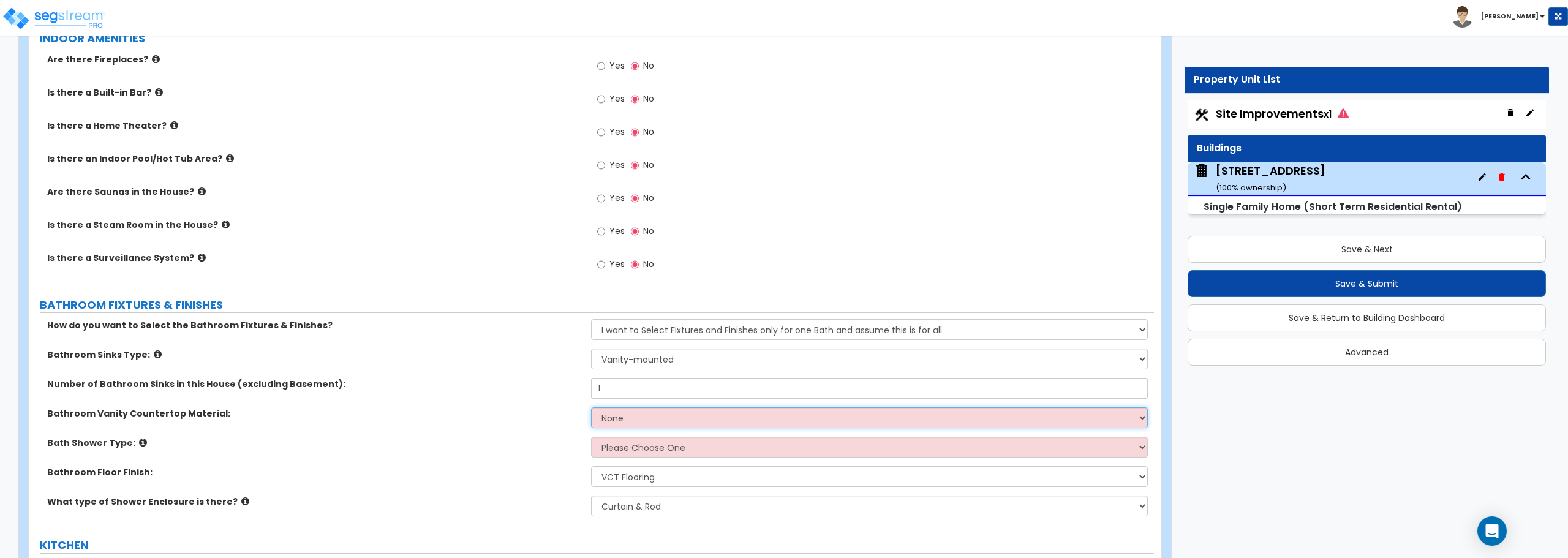
click at [674, 410] on select "None Plastic Laminate Solid Surface Stone Quartz Marble Tile Wood Stainless Ste…" at bounding box center [868, 417] width 556 height 21
select select "2"
click at [591, 407] on select "None Plastic Laminate Solid Surface Stone Quartz Marble Tile Wood Stainless Ste…" at bounding box center [868, 417] width 556 height 21
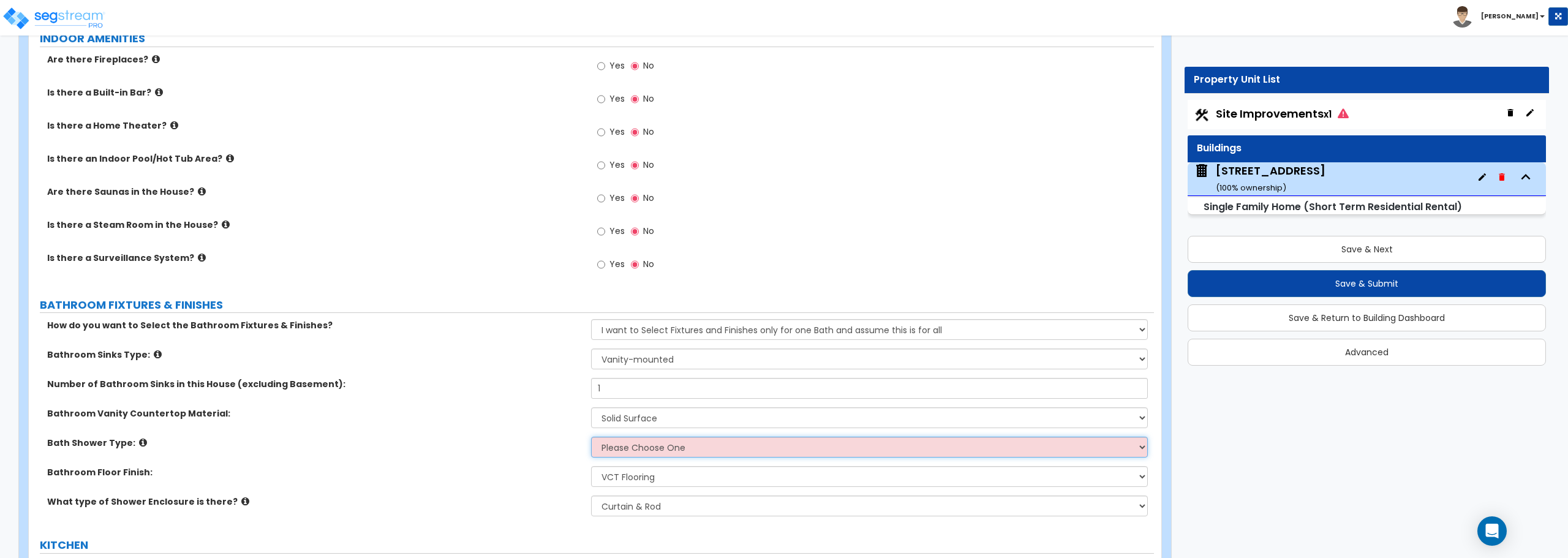
click at [680, 452] on select "Please Choose One Standalone Shower Bathtub - Shower Combination" at bounding box center [868, 447] width 556 height 21
select select "2"
click at [591, 437] on select "Please Choose One Standalone Shower Bathtub - Shower Combination" at bounding box center [868, 447] width 556 height 21
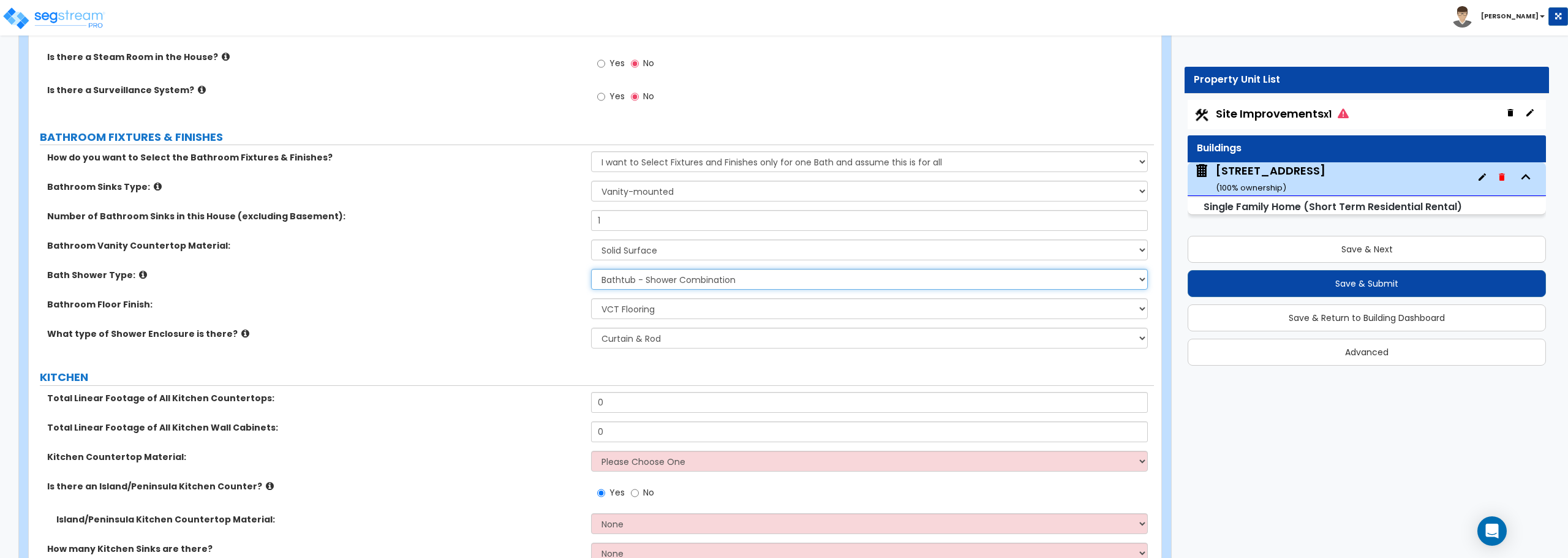
scroll to position [3551, 0]
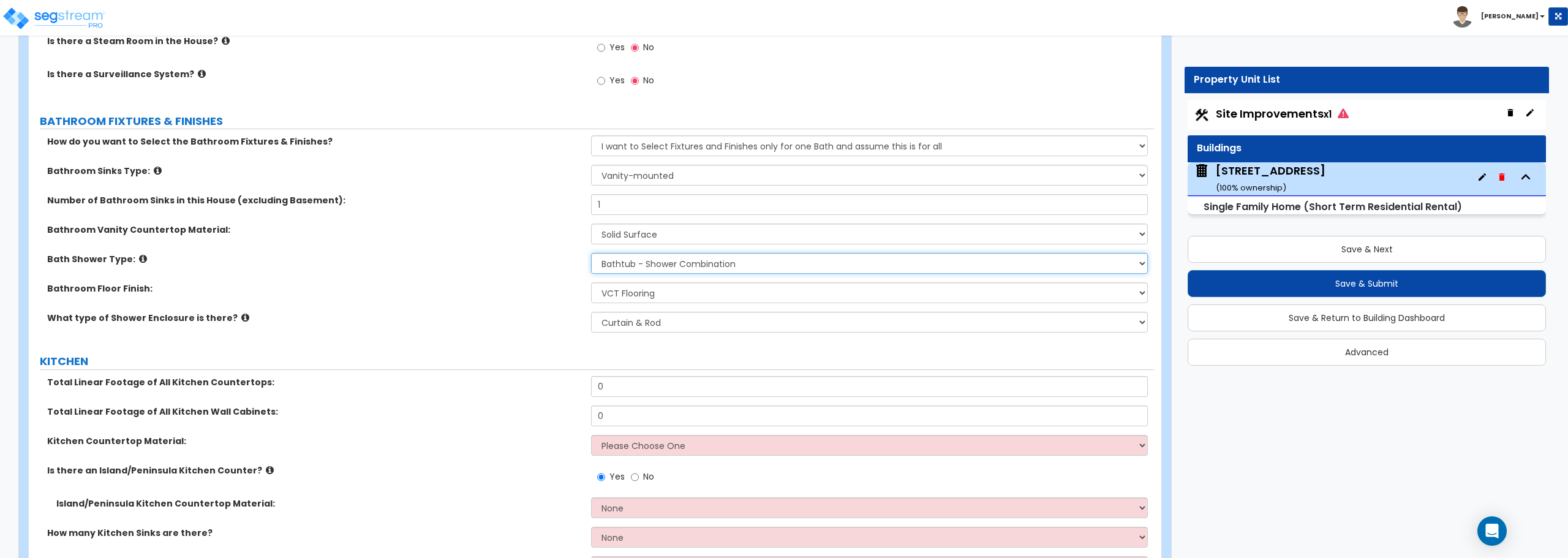
click at [692, 267] on select "Please Choose One Standalone Shower Bathtub - Shower Combination" at bounding box center [868, 264] width 556 height 21
click at [591, 253] on select "Please Choose One Standalone Shower Bathtub - Shower Combination" at bounding box center [868, 264] width 556 height 21
click at [689, 322] on select "Please Choose One Curtain & Rod Glass Sliding Doors Glass Hinged Doors" at bounding box center [868, 322] width 556 height 21
click at [514, 286] on label "Bathroom Floor Finish:" at bounding box center [314, 288] width 535 height 12
click at [608, 387] on input "0" at bounding box center [868, 386] width 556 height 21
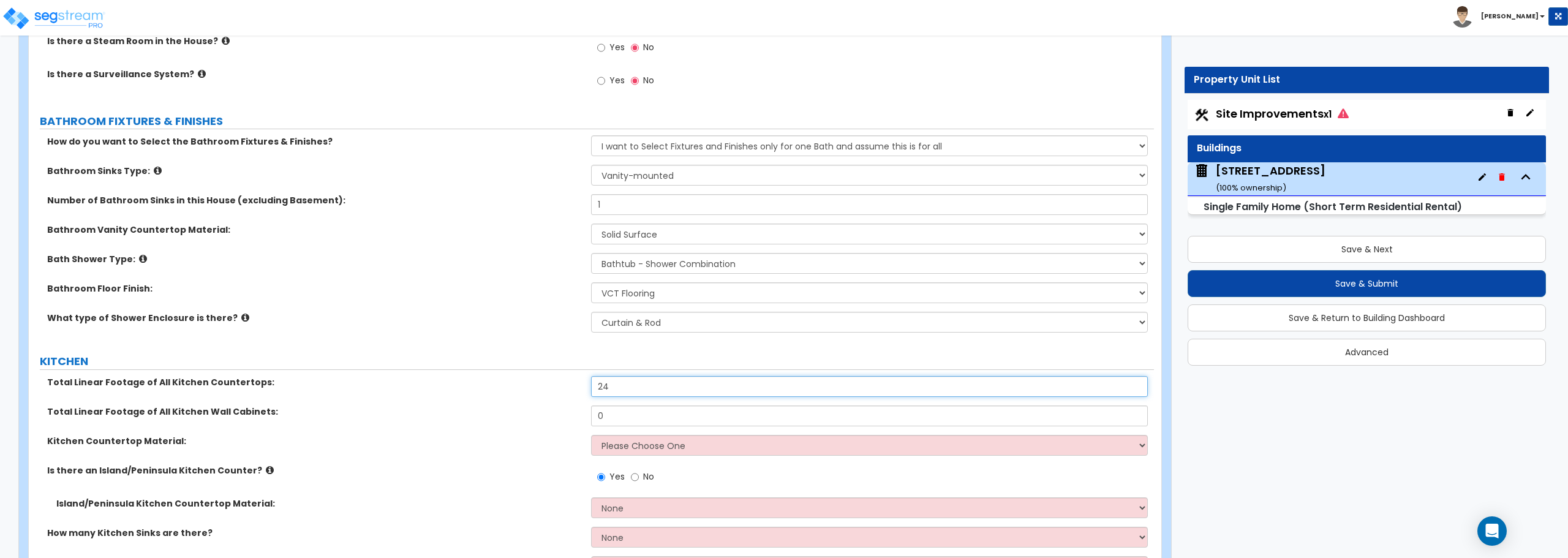
type input "24"
click at [618, 420] on input "0" at bounding box center [868, 416] width 556 height 21
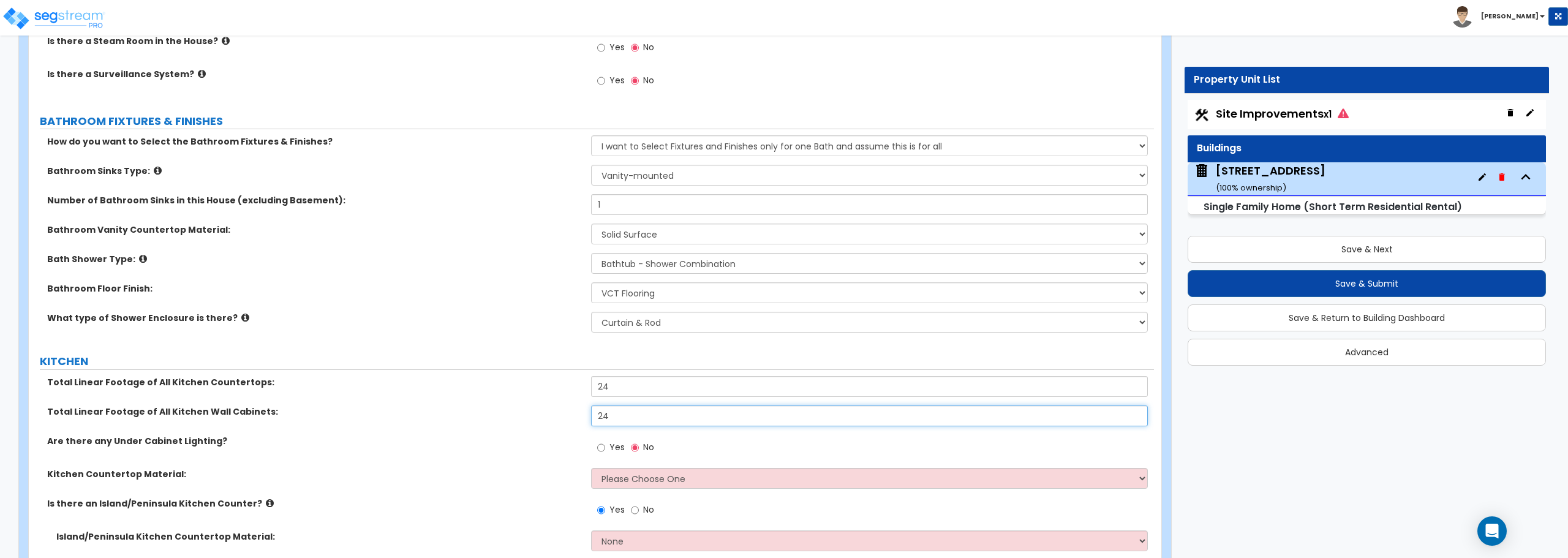
type input "24"
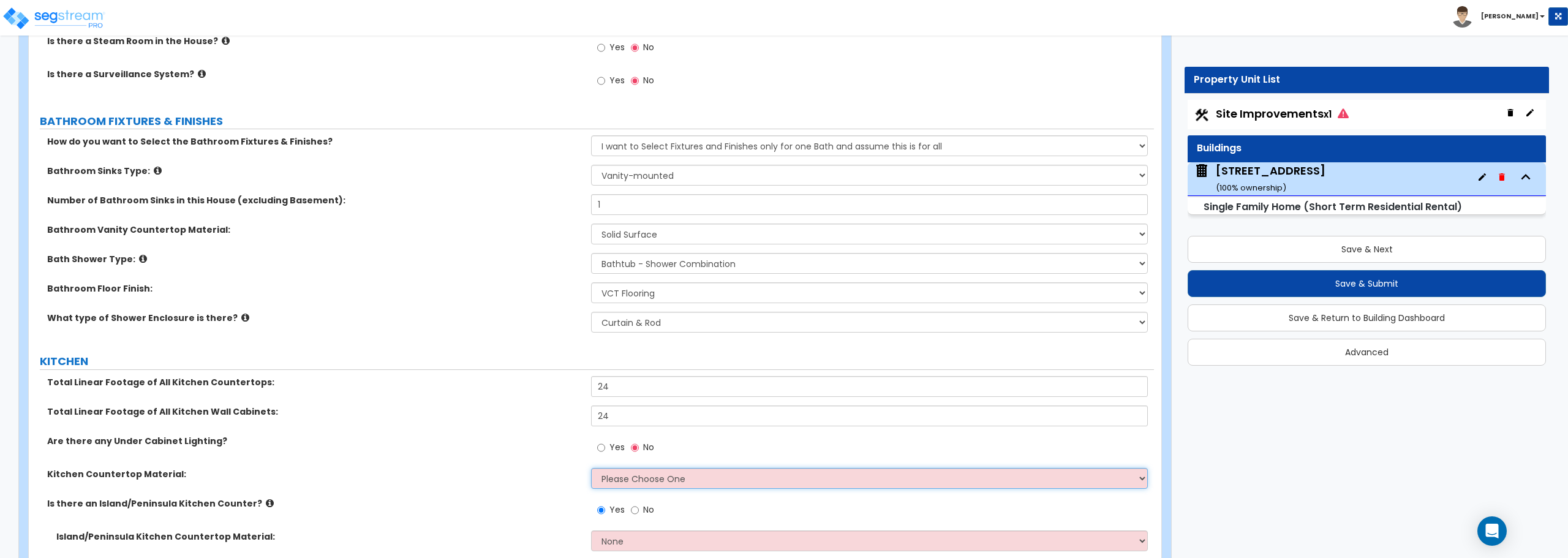
click at [645, 472] on select "Please Choose One Plastic Laminate Solid Surface Stone Quartz Marble Tile Wood …" at bounding box center [868, 478] width 556 height 21
select select "1"
click at [591, 468] on select "Please Choose One Plastic Laminate Solid Surface Stone Quartz Marble Tile Wood …" at bounding box center [868, 478] width 556 height 21
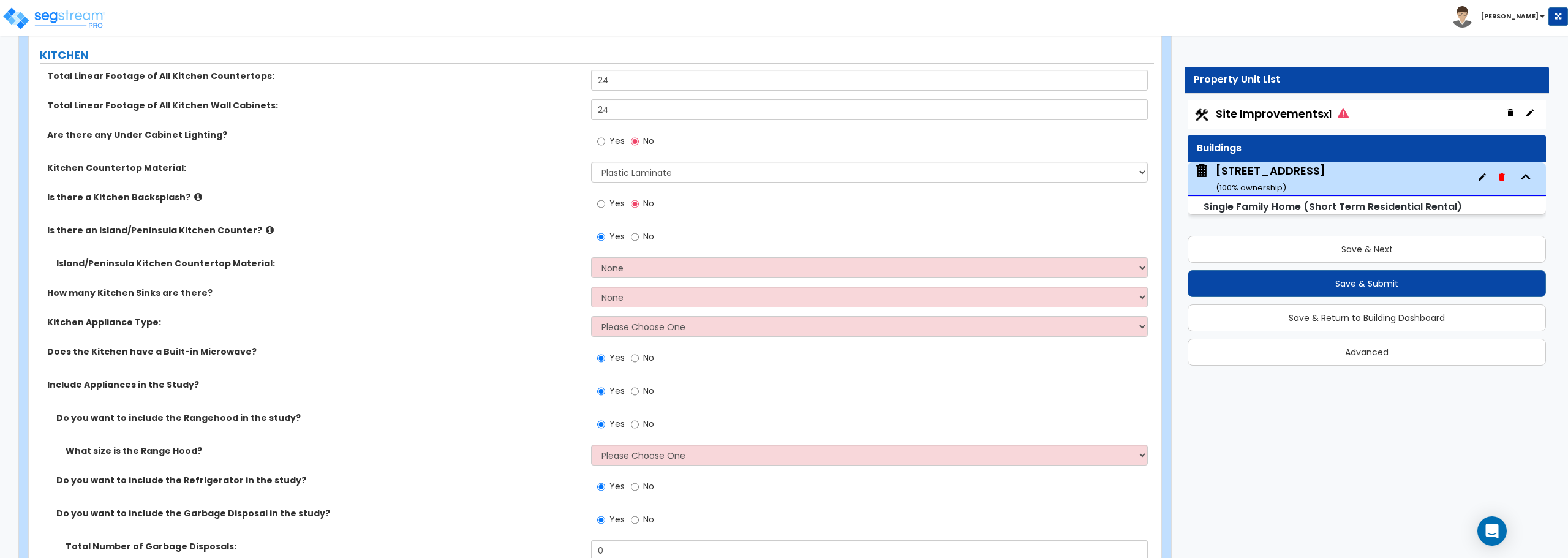
scroll to position [3795, 0]
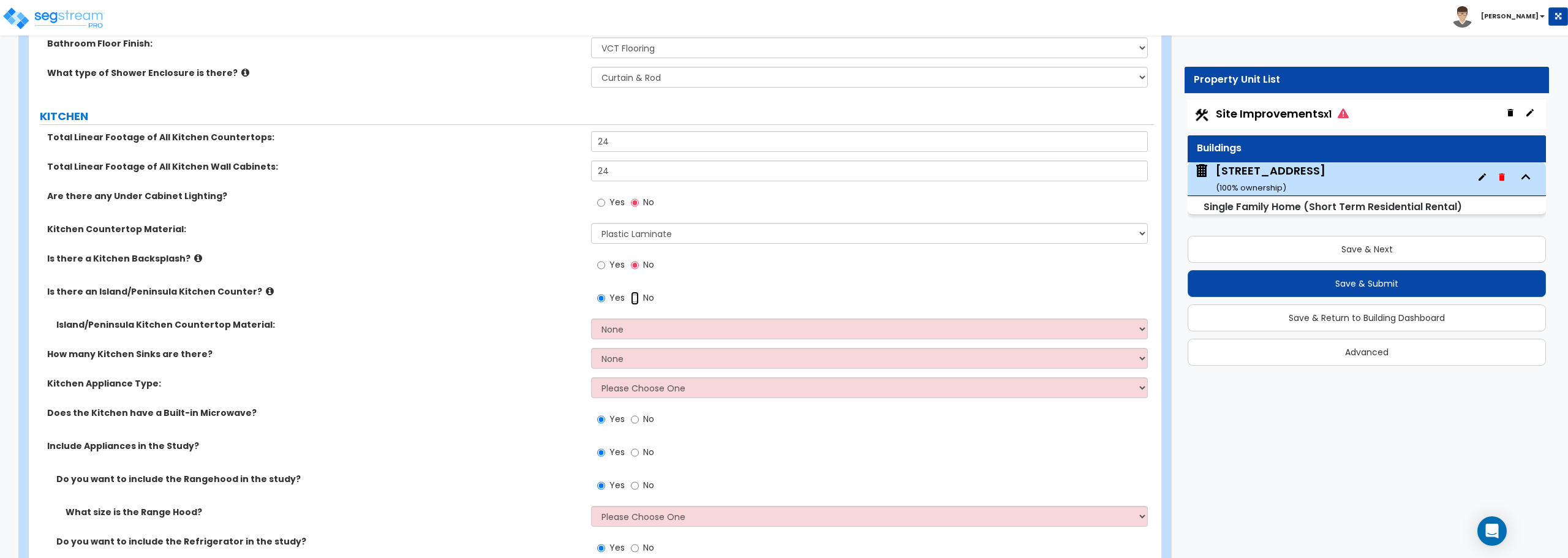
click at [632, 296] on input "No" at bounding box center [635, 298] width 8 height 14
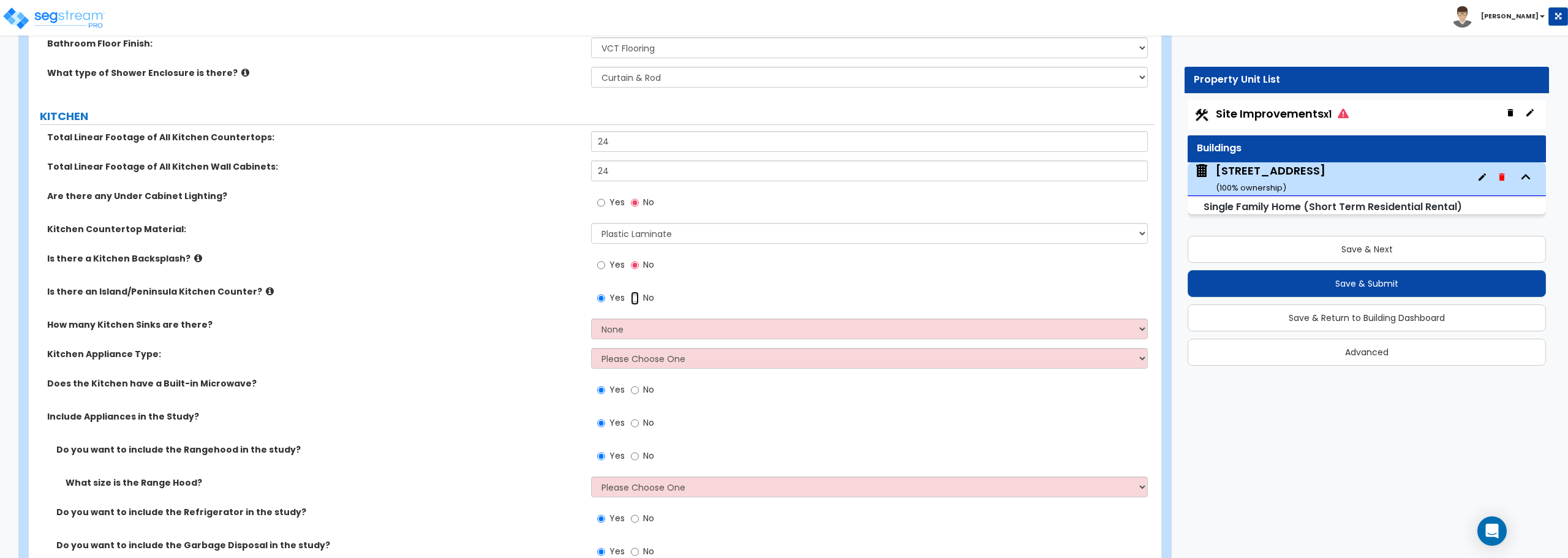
radio input "false"
radio input "true"
click at [670, 327] on select "None 1 2 3" at bounding box center [868, 329] width 556 height 21
select select "2"
click at [591, 318] on select "None 1 2 3" at bounding box center [868, 329] width 556 height 21
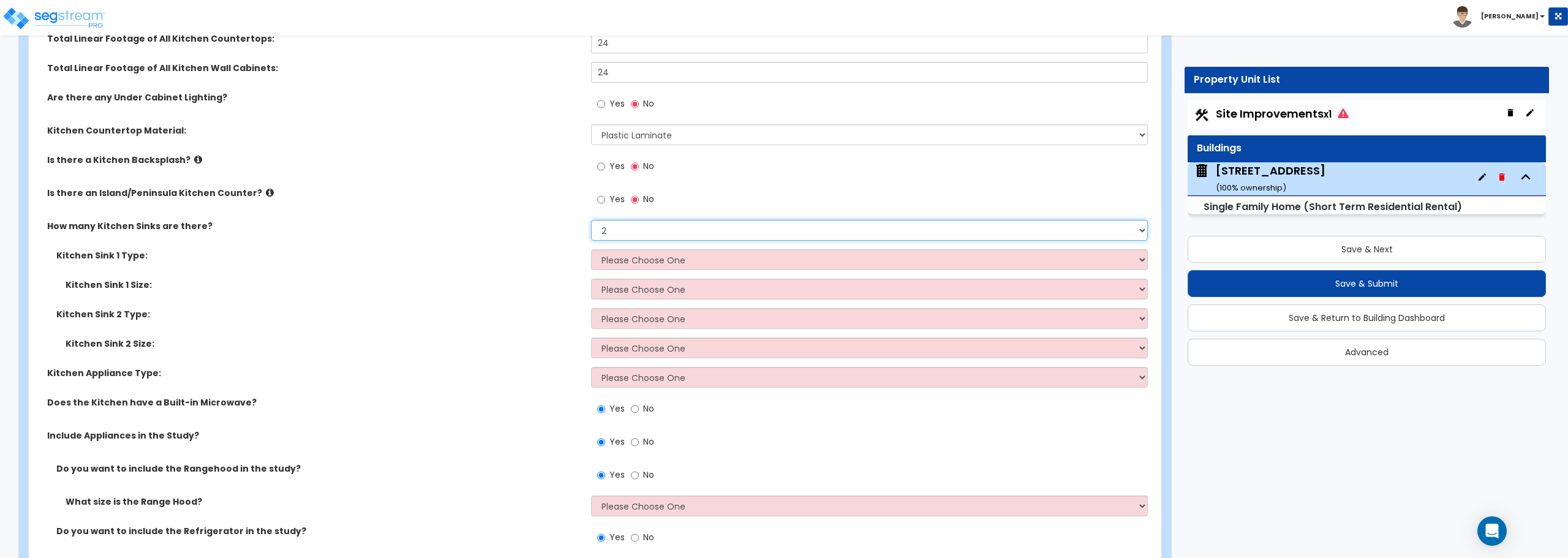
scroll to position [3918, 0]
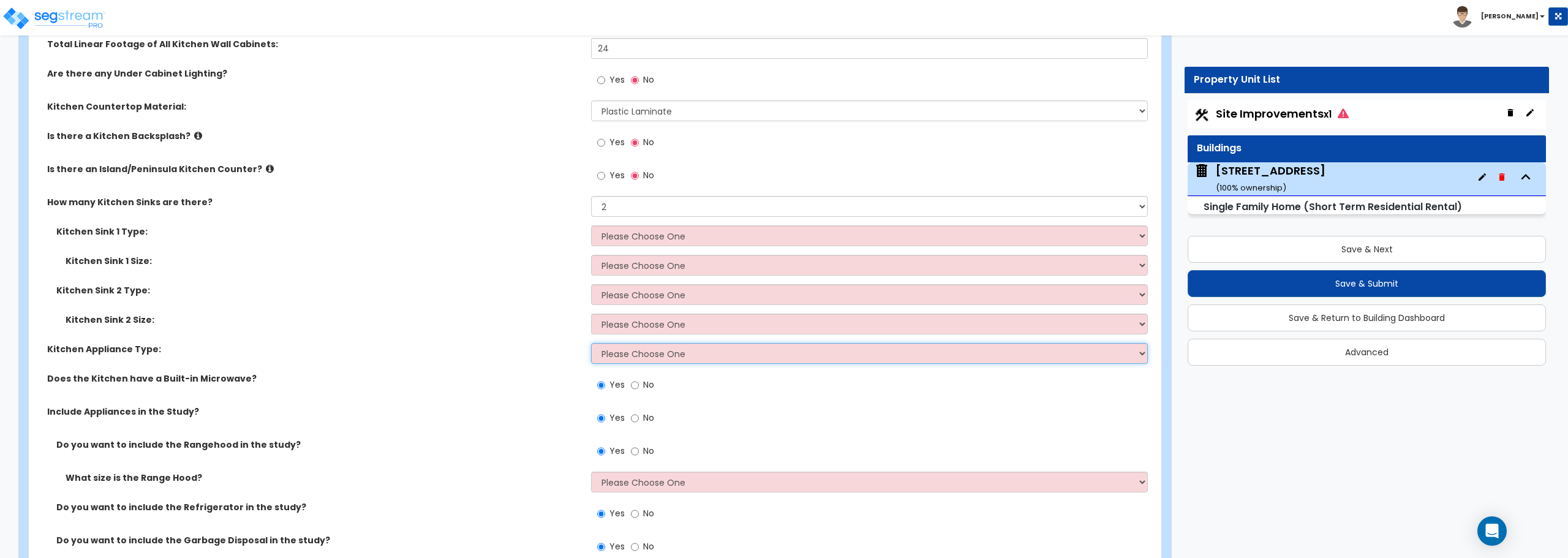
click at [632, 351] on select "Please Choose One Gas Electric" at bounding box center [868, 353] width 556 height 21
select select "2"
click at [591, 342] on select "Please Choose One Gas Electric" at bounding box center [868, 353] width 556 height 21
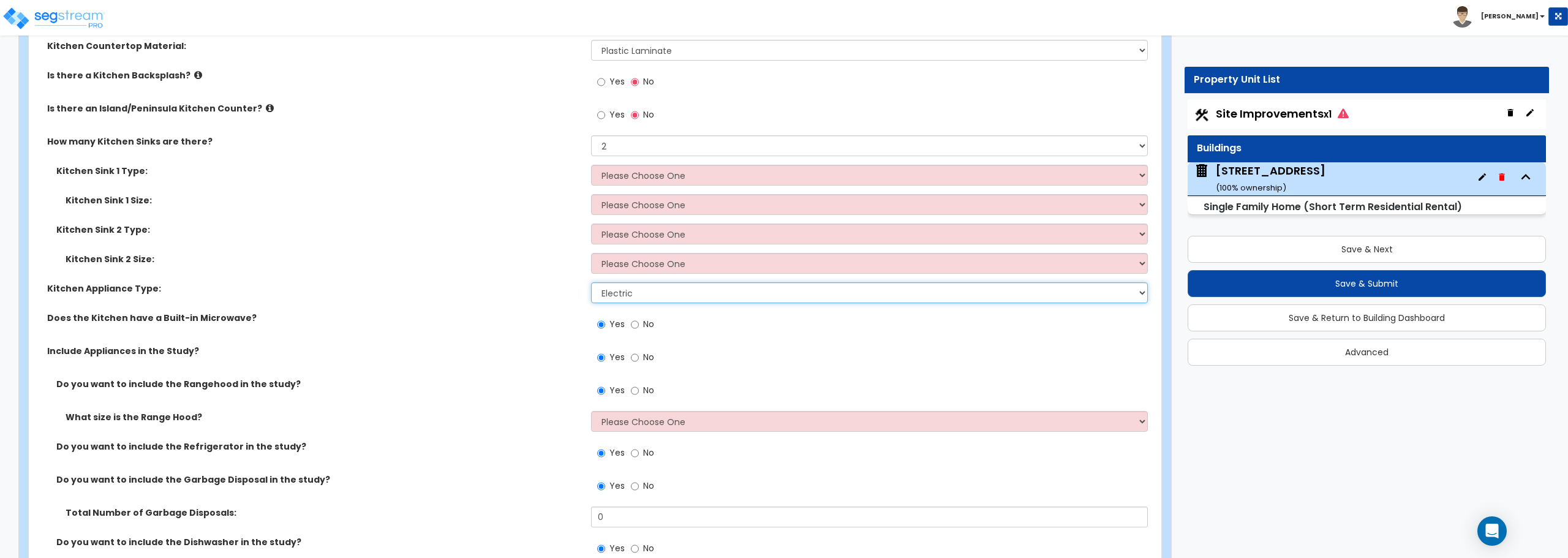
scroll to position [3979, 0]
click at [634, 354] on input "No" at bounding box center [635, 357] width 8 height 14
radio input "false"
radio input "true"
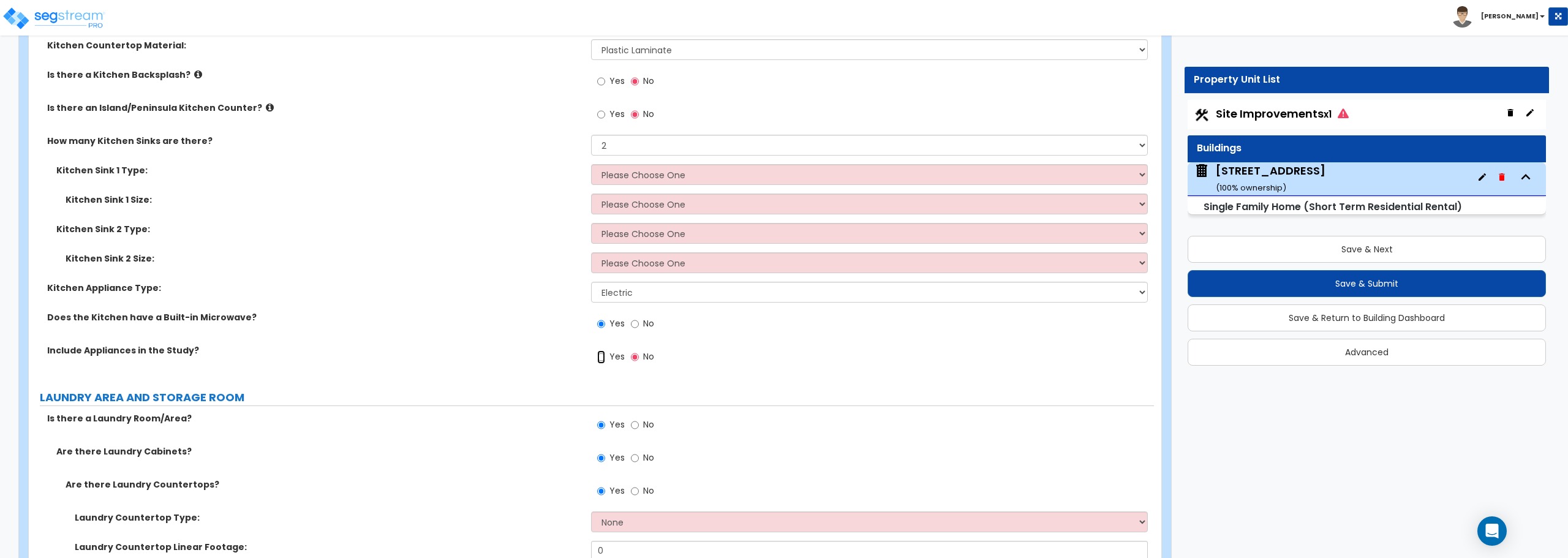
click at [603, 355] on input "Yes" at bounding box center [601, 357] width 8 height 14
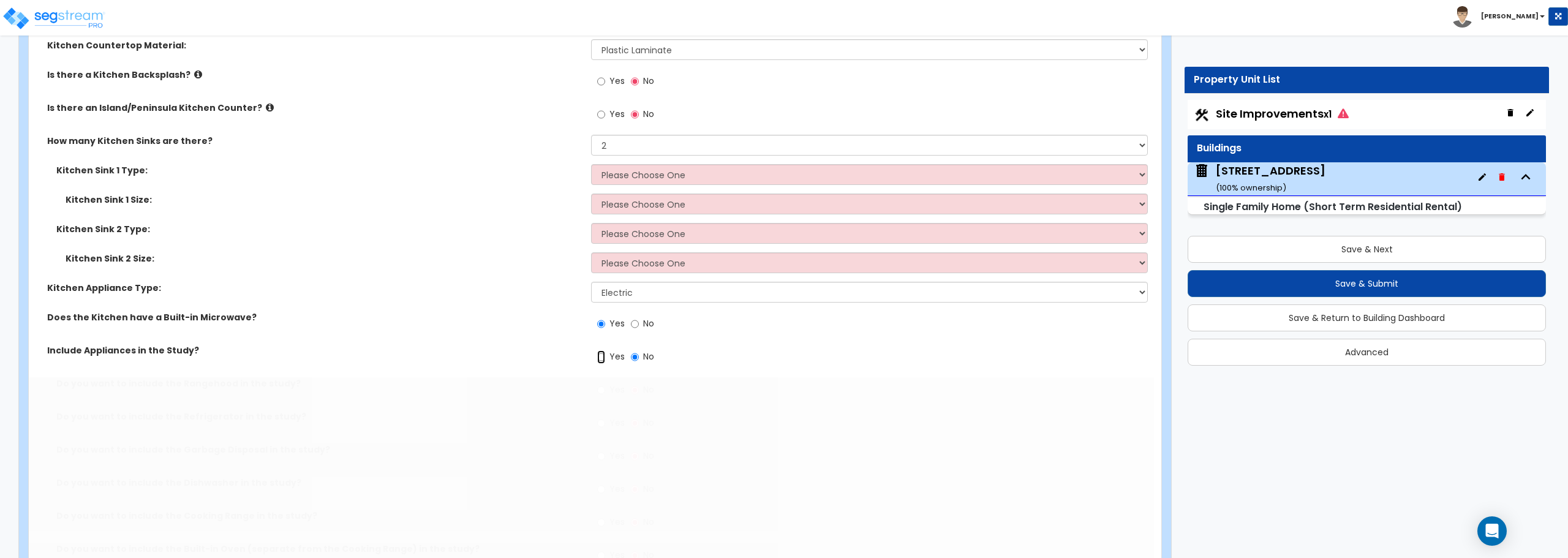
radio input "true"
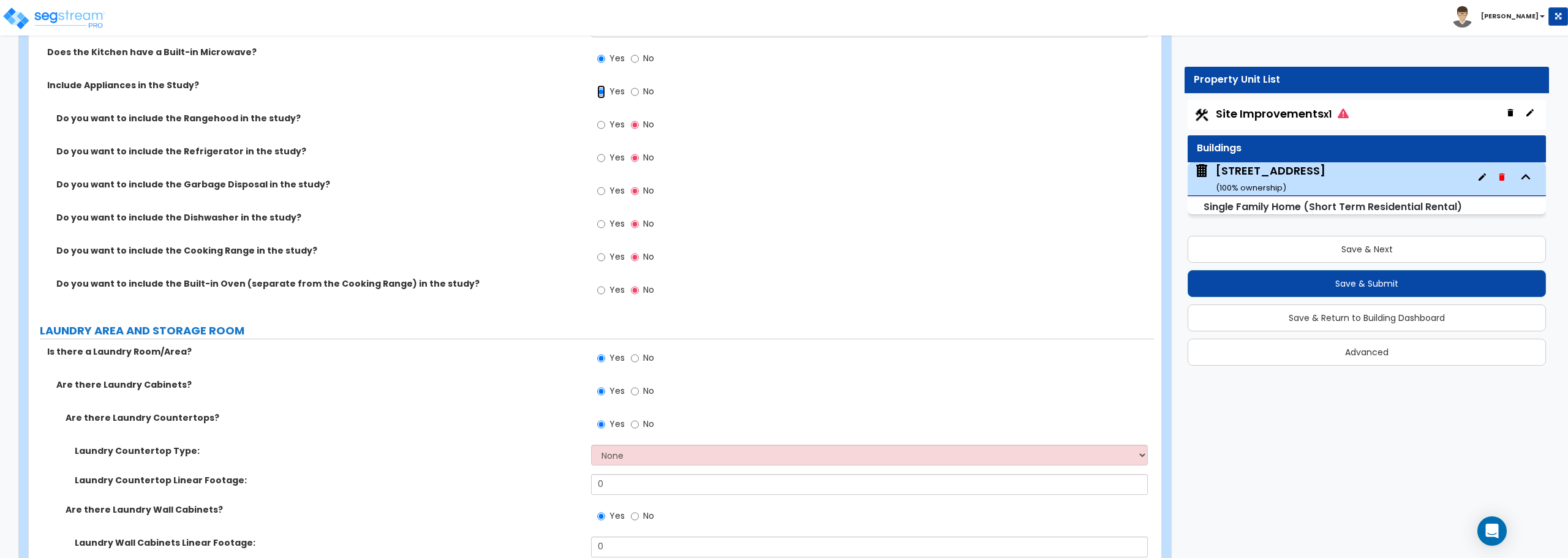
scroll to position [4285, 0]
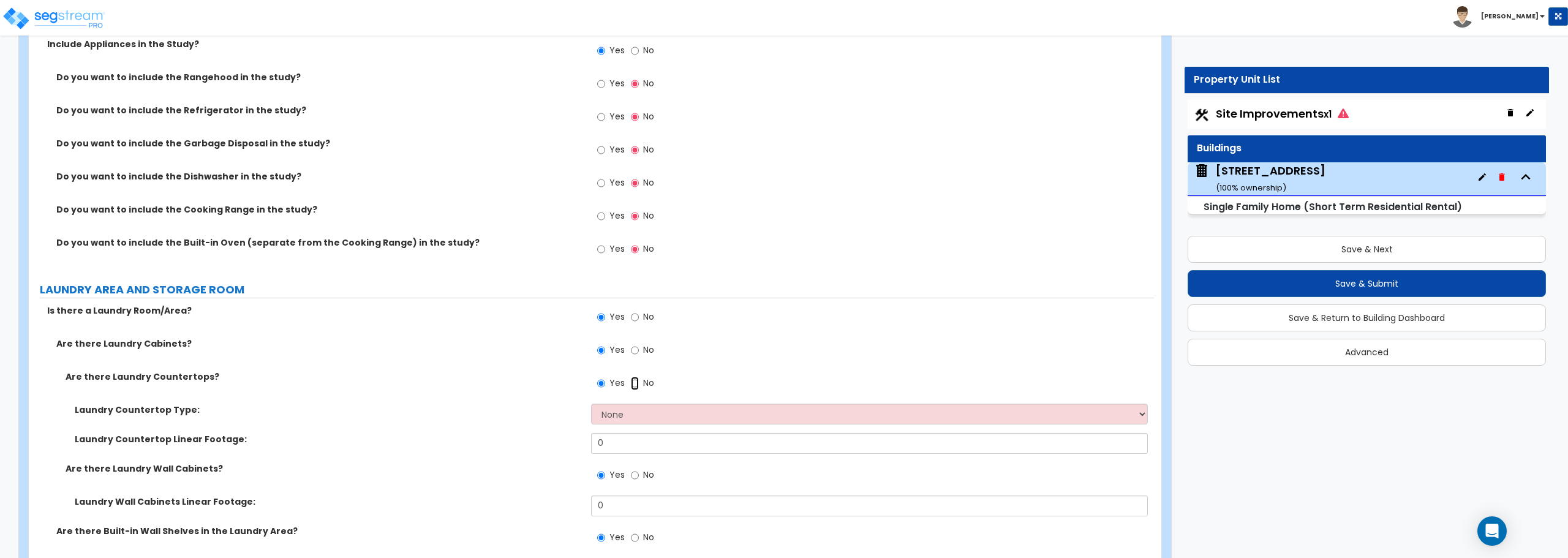
click at [635, 379] on input "No" at bounding box center [635, 383] width 8 height 14
radio input "false"
radio input "true"
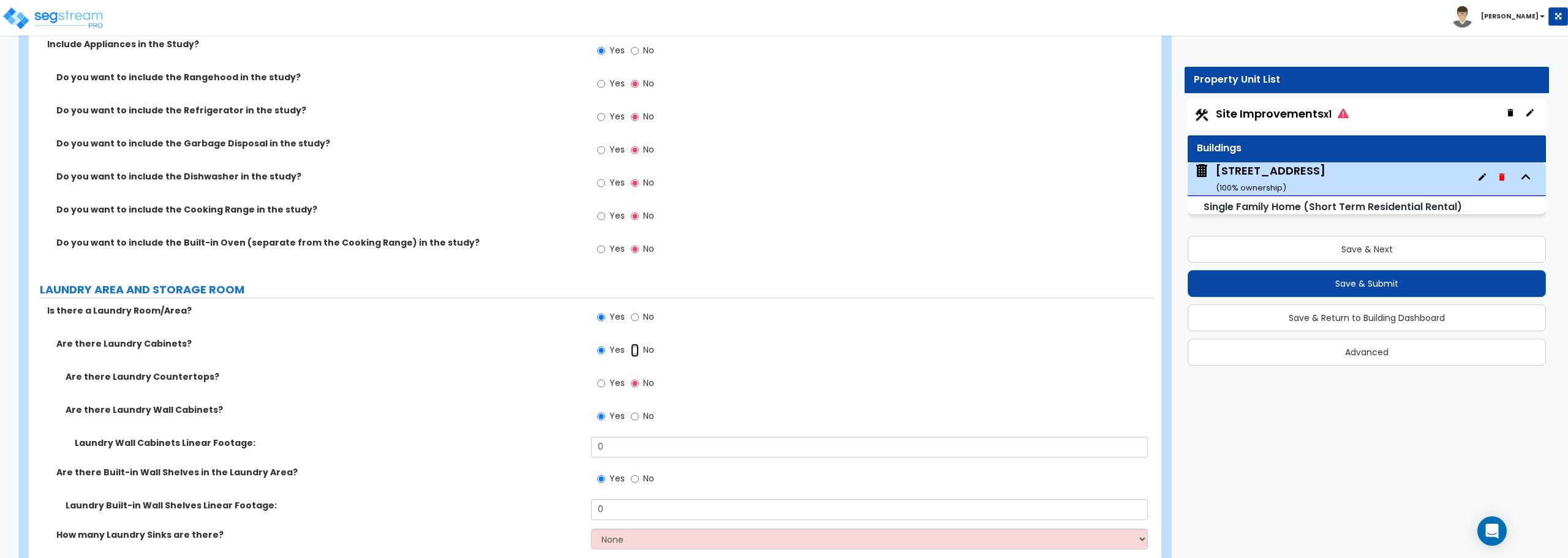
click at [637, 349] on input "No" at bounding box center [635, 350] width 8 height 14
radio input "false"
radio input "true"
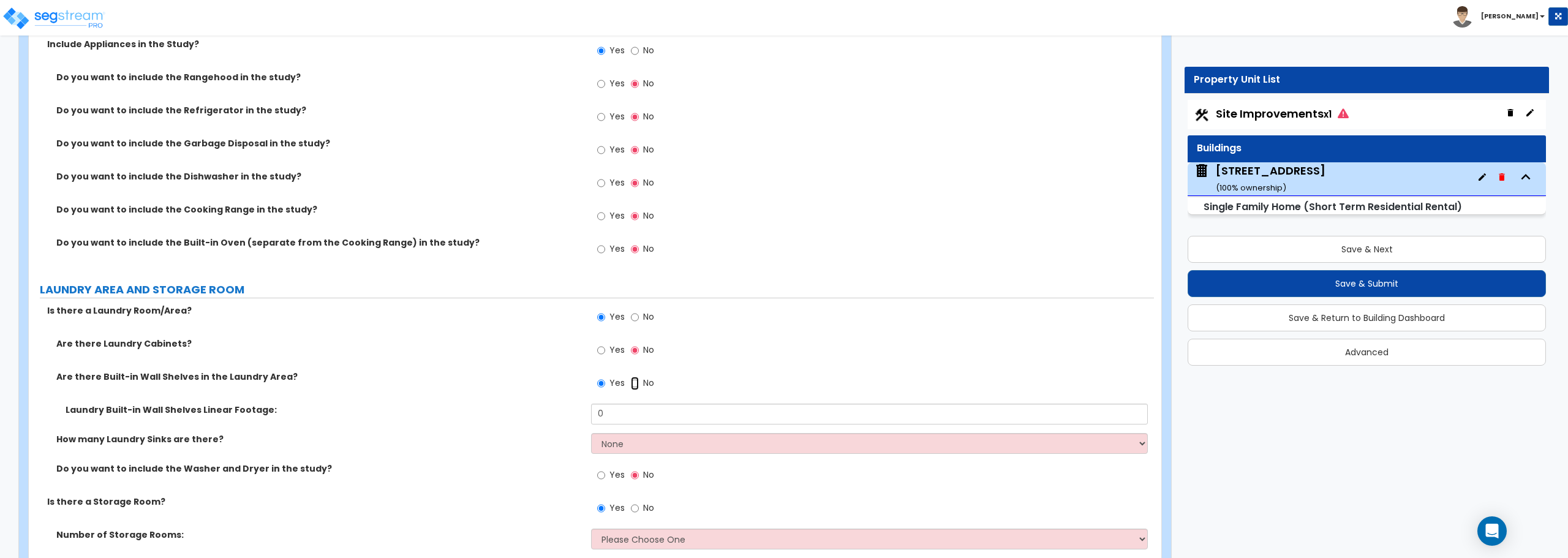
click at [632, 382] on input "No" at bounding box center [635, 383] width 8 height 14
radio input "false"
radio input "true"
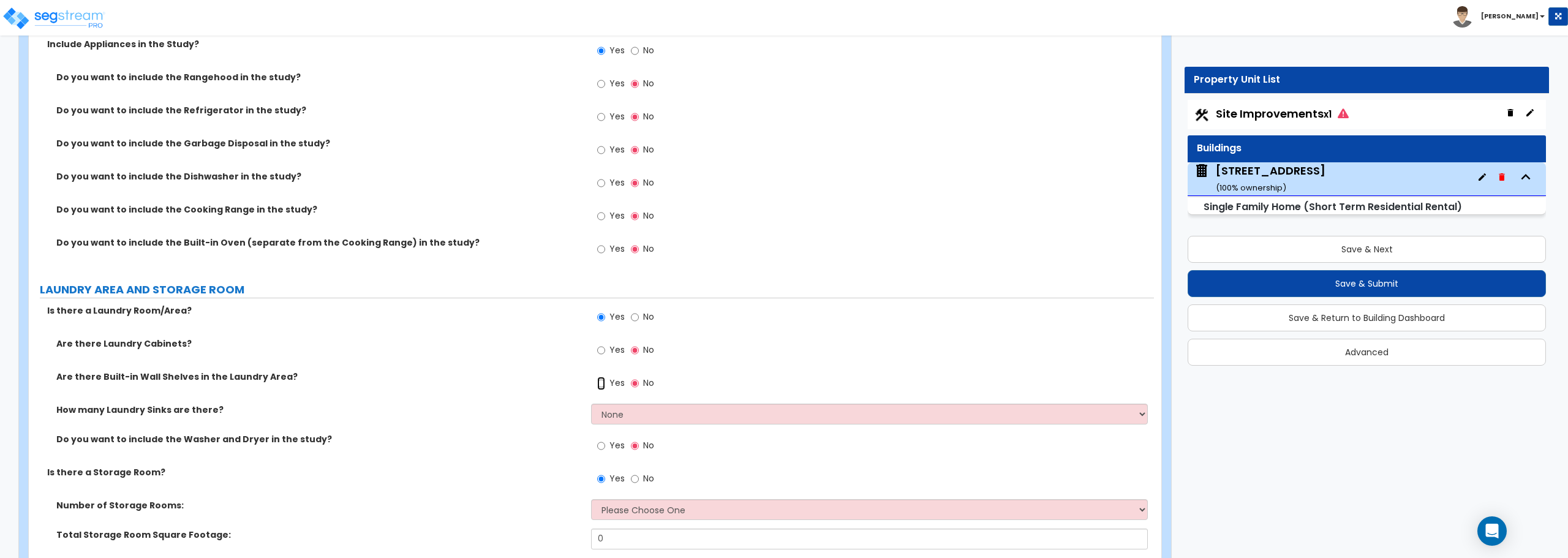
click at [602, 382] on input "Yes" at bounding box center [601, 383] width 8 height 14
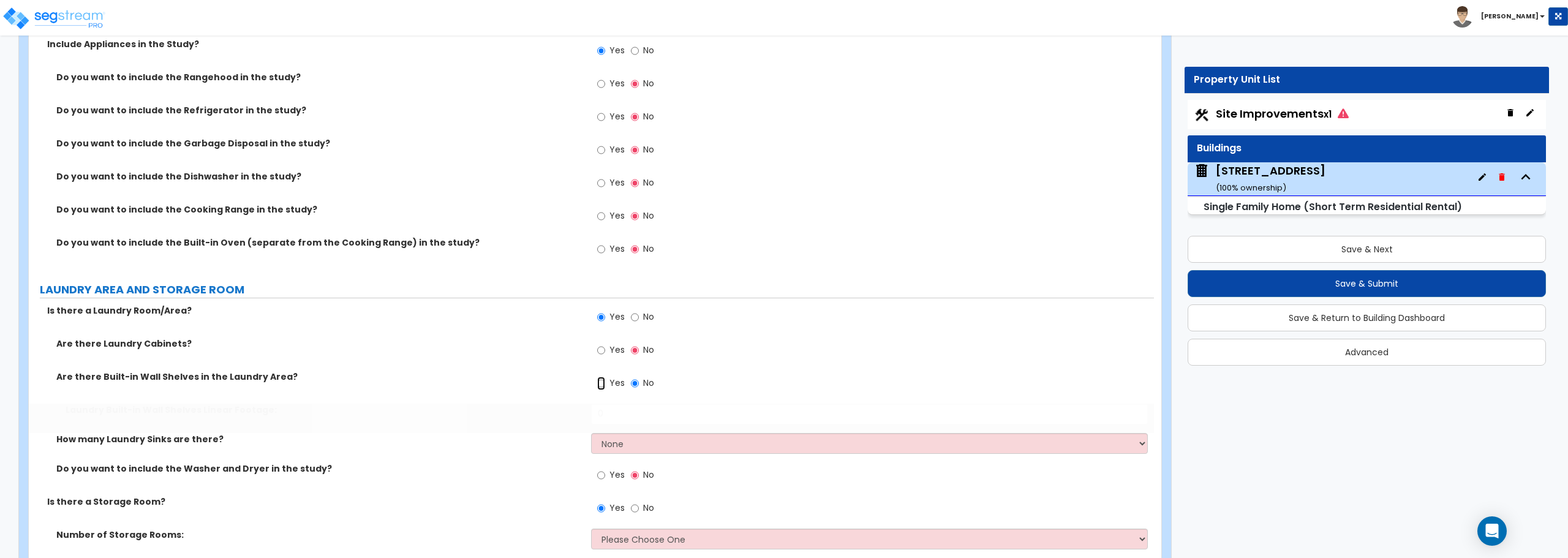
radio input "true"
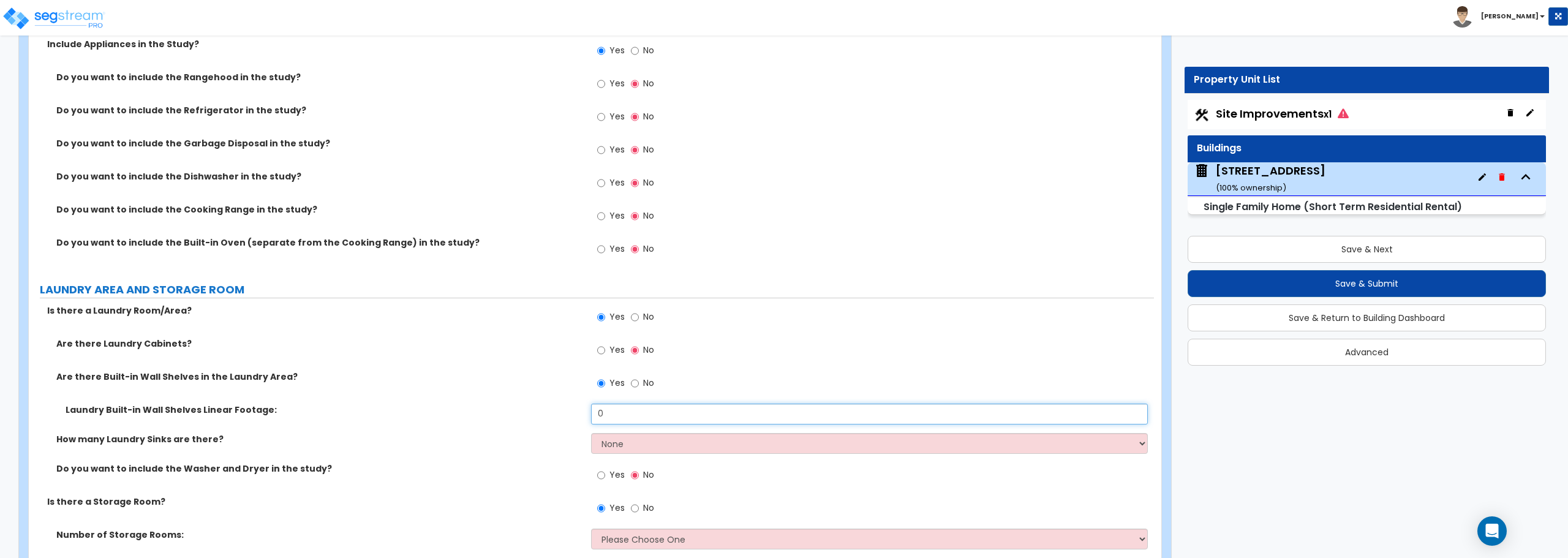
click at [623, 416] on input "0" at bounding box center [868, 414] width 556 height 21
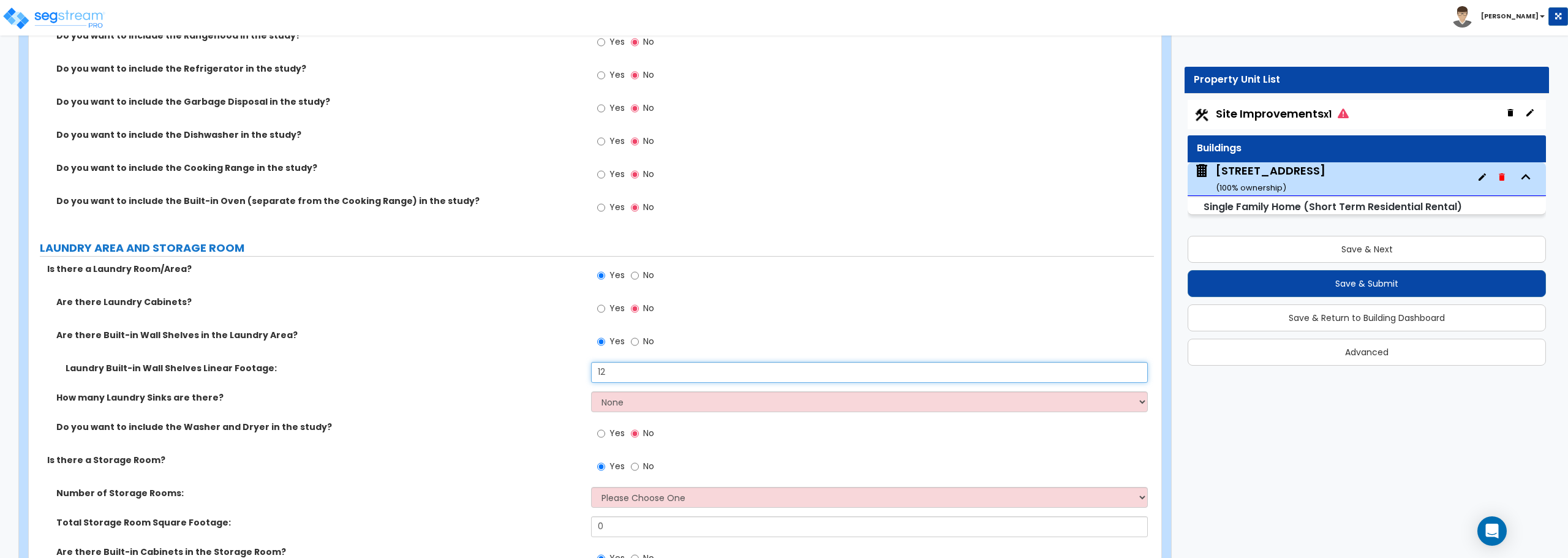
scroll to position [4347, 0]
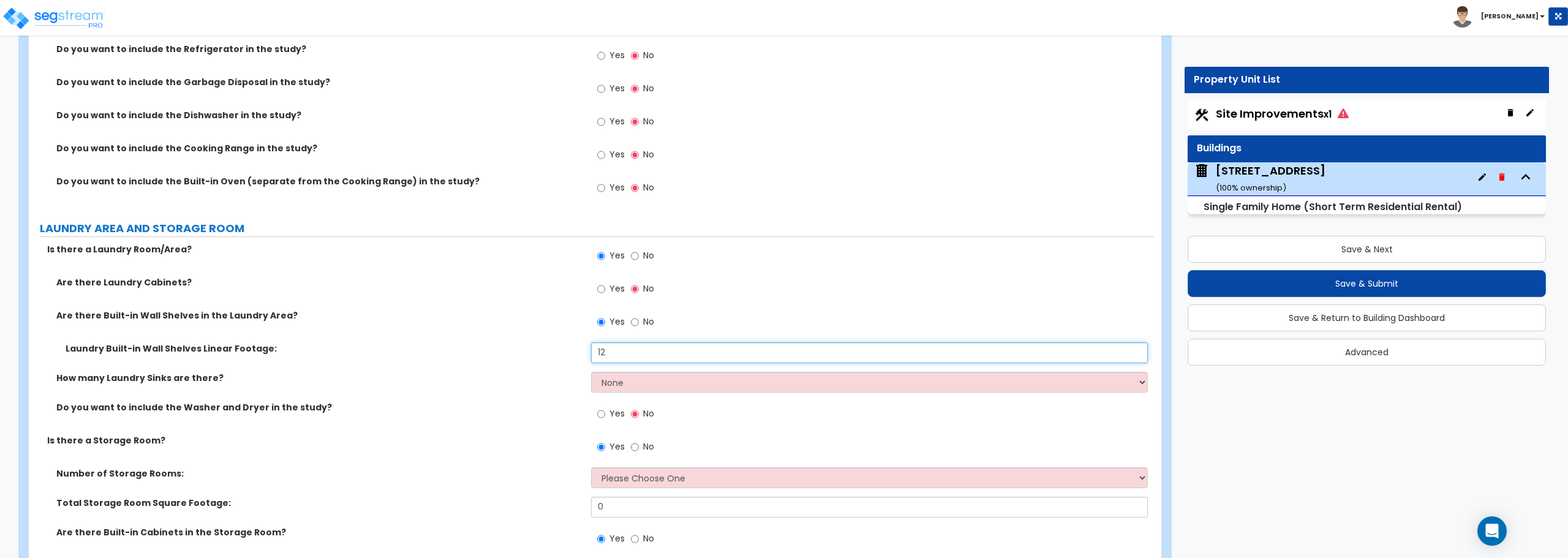
type input "12"
click at [630, 383] on select "None 1 2 3" at bounding box center [868, 382] width 556 height 21
click at [591, 372] on select "None 1 2 3" at bounding box center [868, 382] width 556 height 21
click at [298, 365] on div "Laundry Built-in Wall Shelves Linear Footage: 12" at bounding box center [591, 357] width 1125 height 29
click at [635, 447] on input "No" at bounding box center [635, 447] width 8 height 14
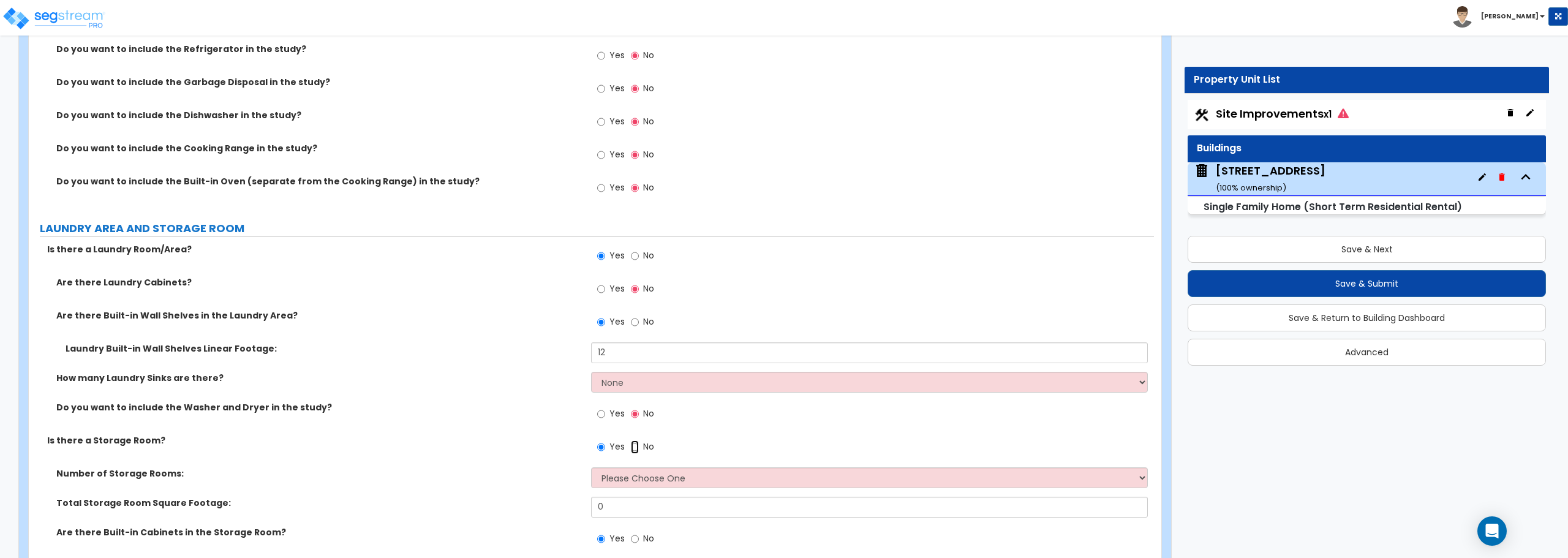
radio input "false"
radio input "true"
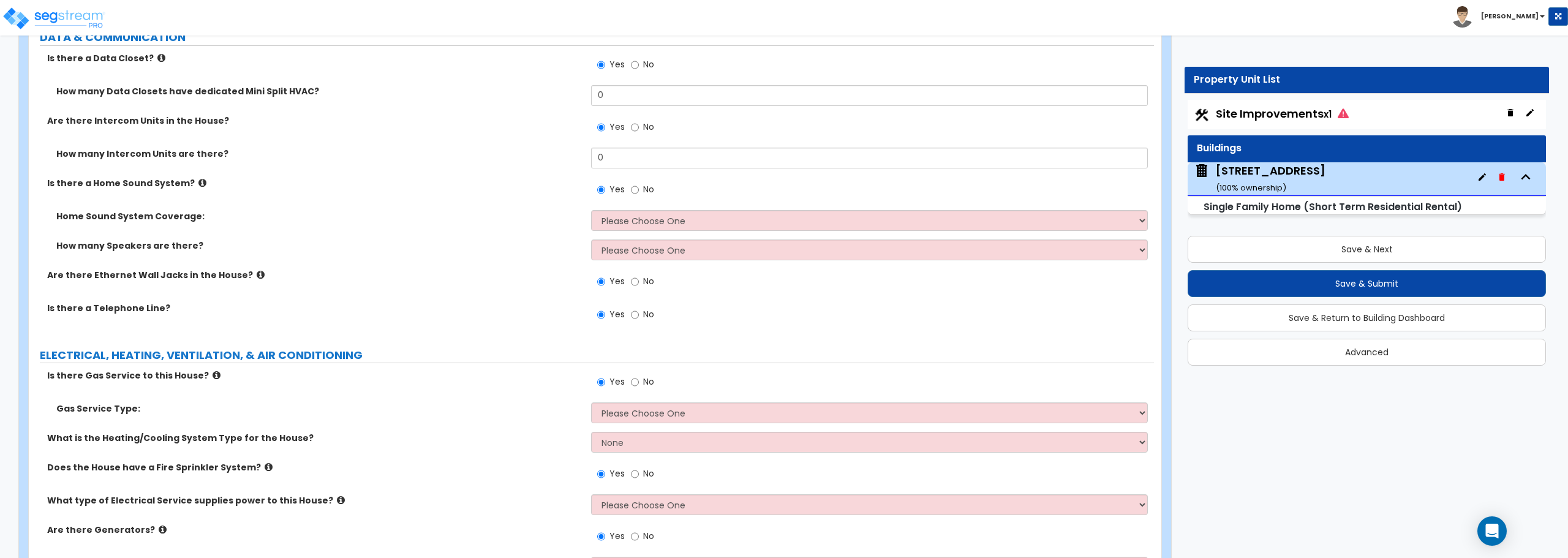
scroll to position [4775, 0]
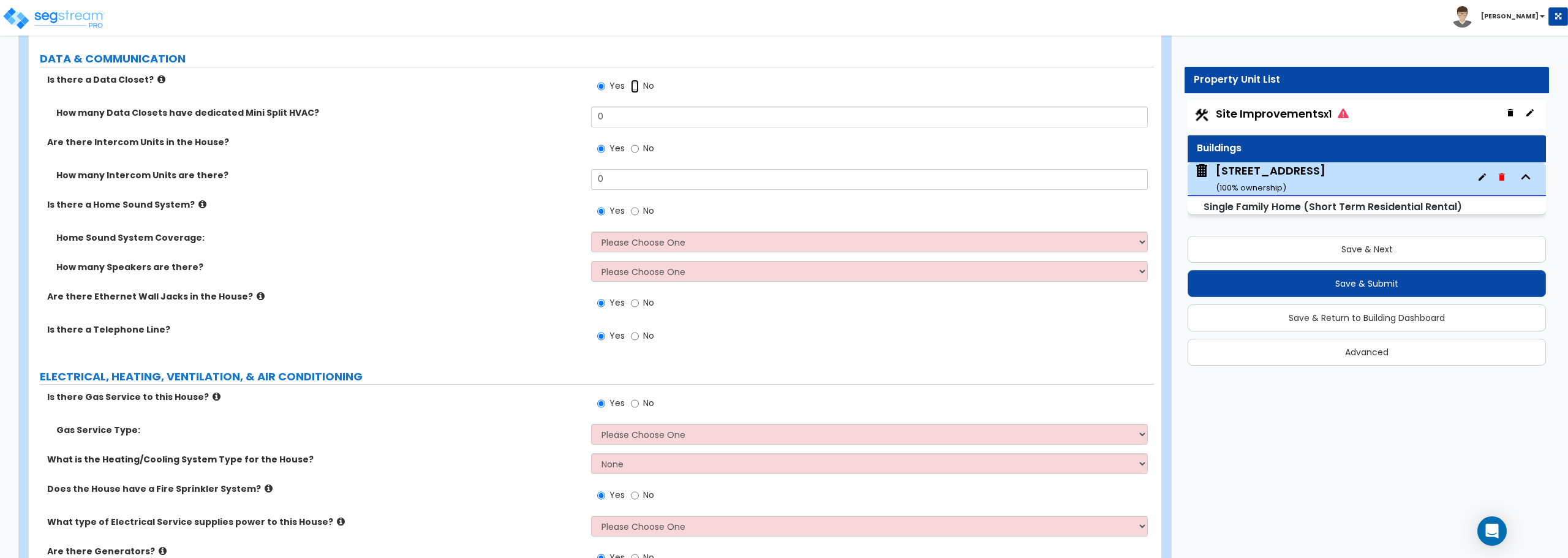
click at [638, 88] on input "No" at bounding box center [635, 86] width 8 height 14
radio input "false"
radio input "true"
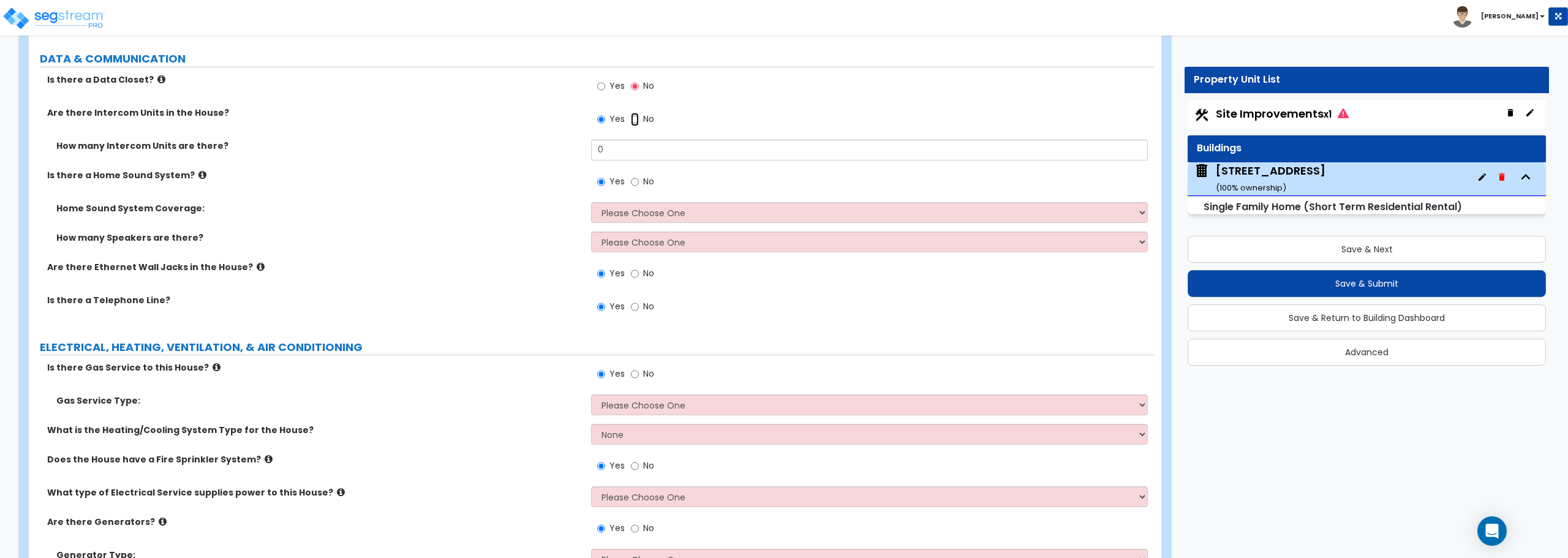
click at [637, 118] on input "No" at bounding box center [635, 119] width 8 height 14
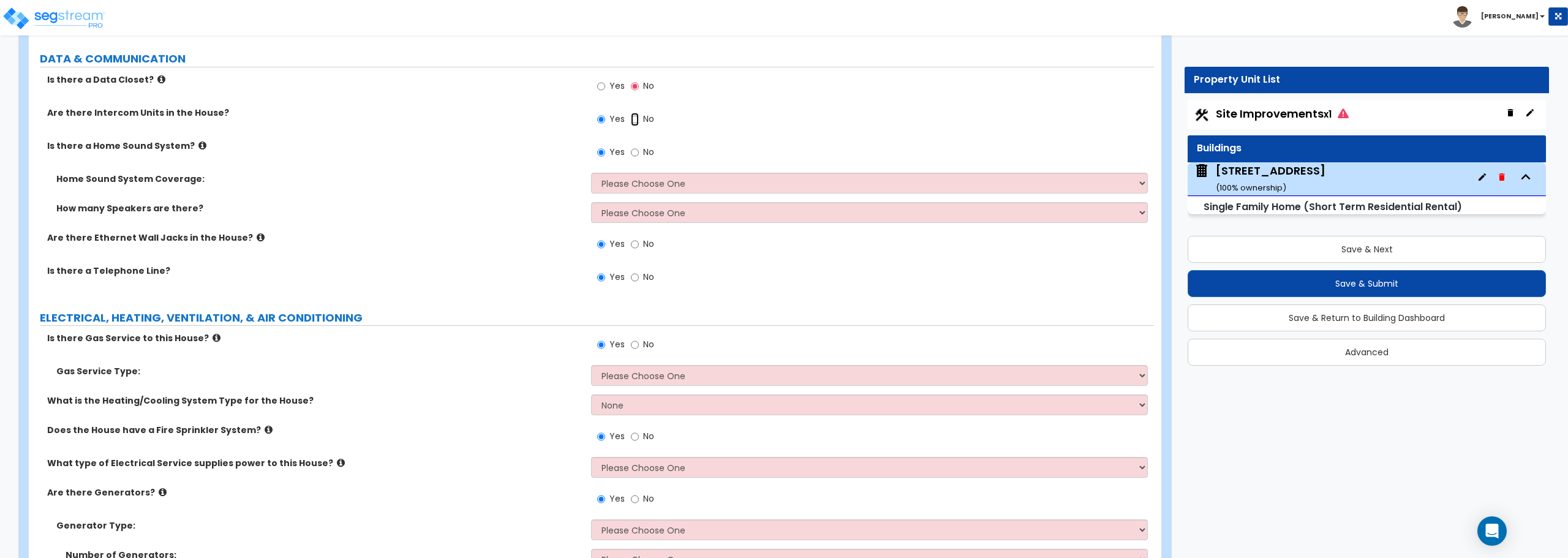
radio input "false"
radio input "true"
click at [633, 151] on input "No" at bounding box center [635, 152] width 8 height 14
radio input "false"
radio input "true"
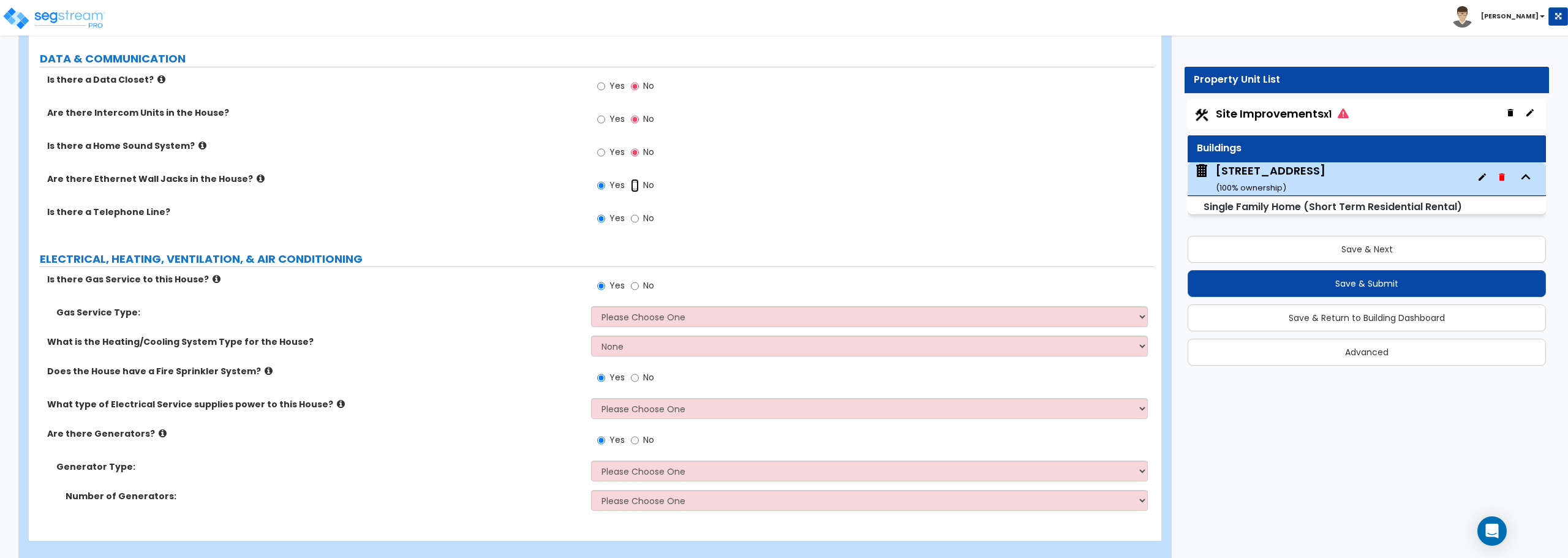
click at [638, 184] on input "No" at bounding box center [635, 185] width 8 height 14
radio input "false"
radio input "true"
click at [632, 219] on input "No" at bounding box center [635, 218] width 8 height 14
radio input "false"
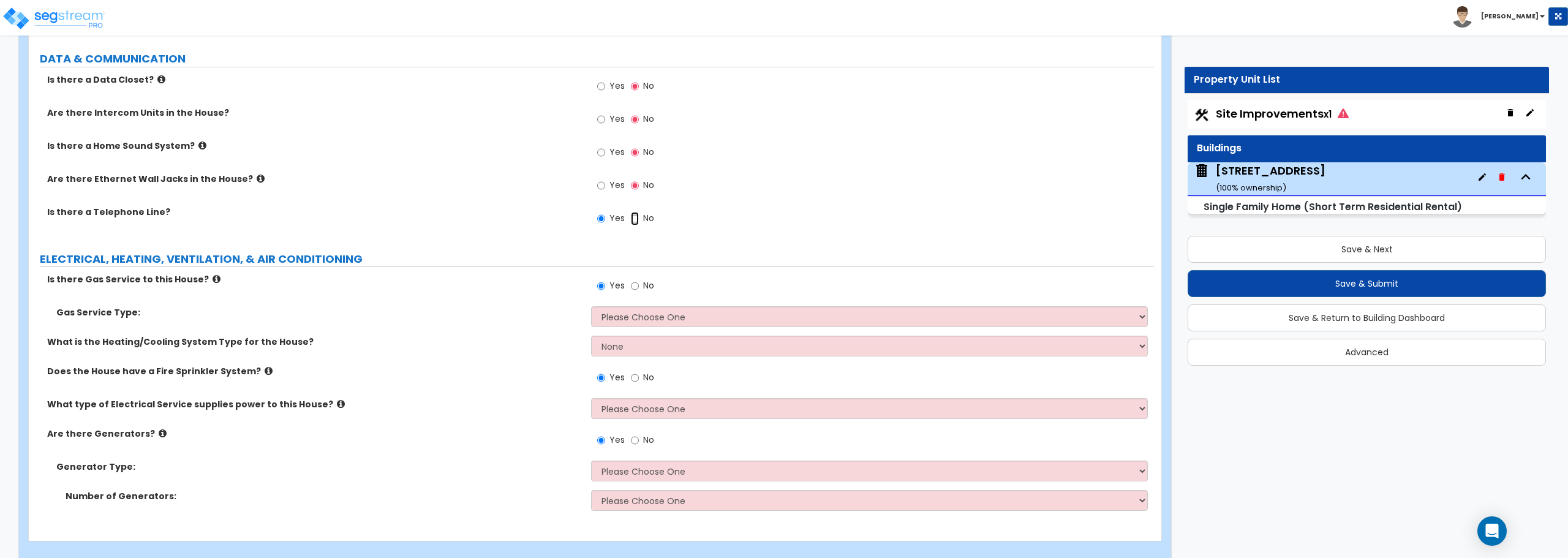
radio input "true"
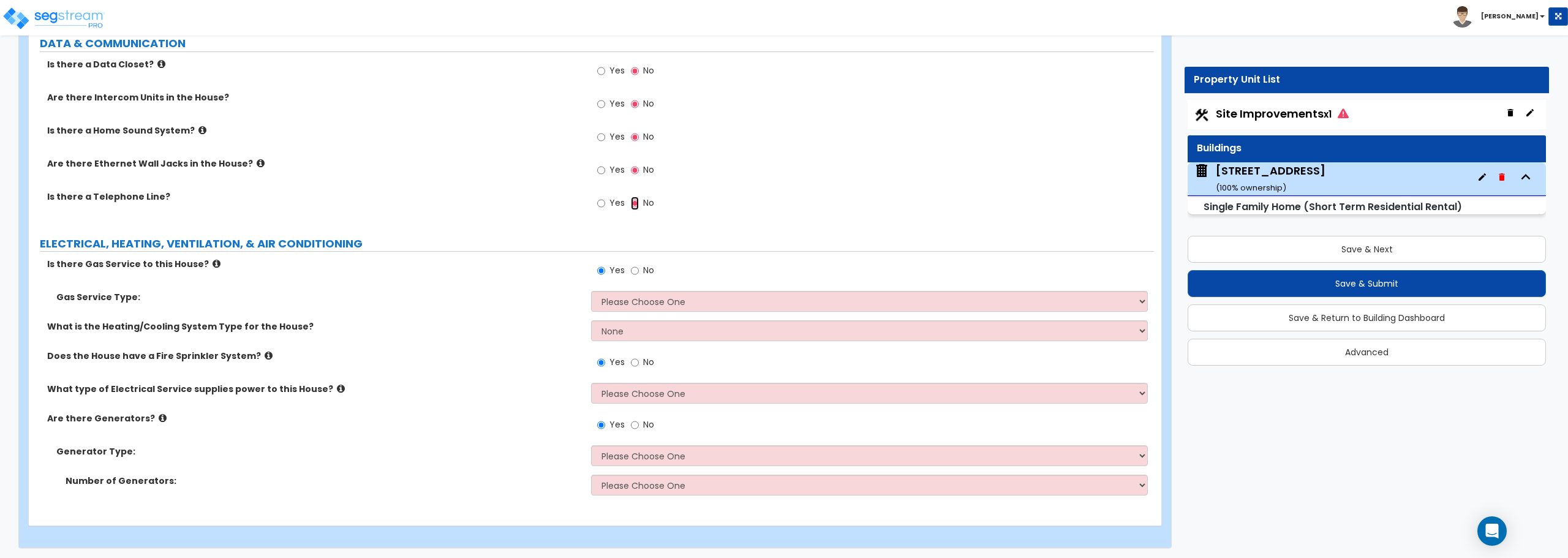
scroll to position [4793, 0]
click at [632, 299] on select "Please Choose One Natural Gas Service Propane Tank On-site" at bounding box center [868, 299] width 556 height 21
click at [633, 264] on input "No" at bounding box center [635, 268] width 8 height 14
radio input "false"
radio input "true"
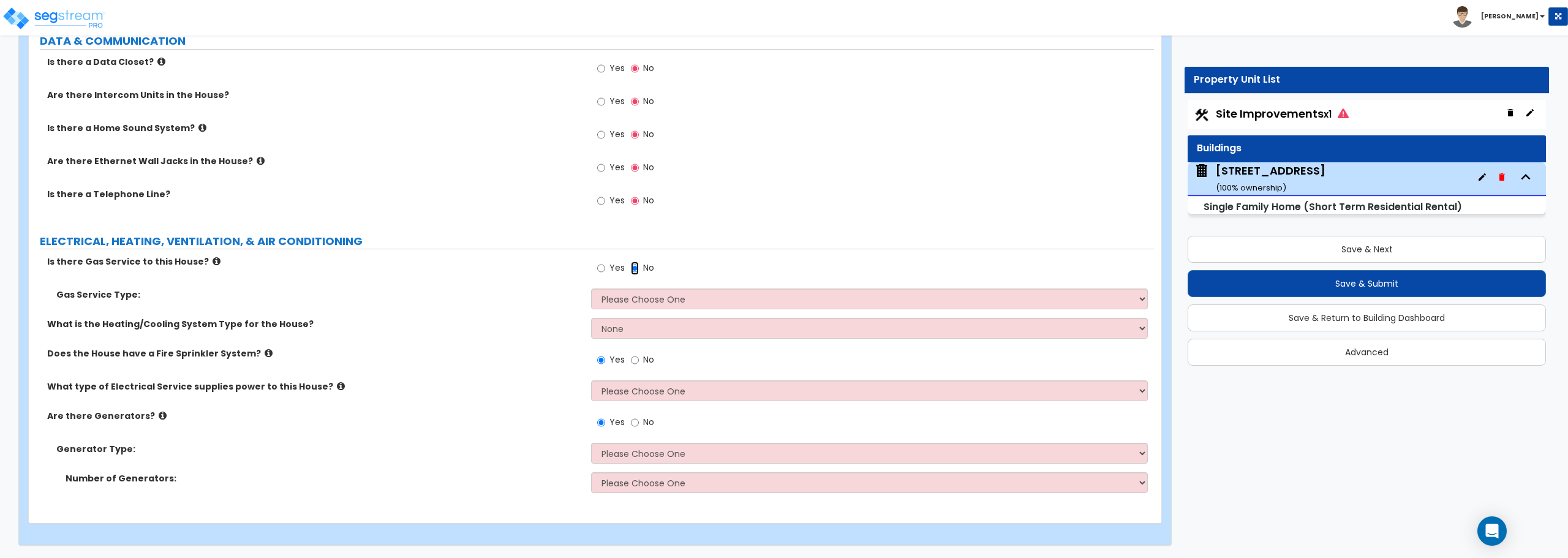
scroll to position [4763, 0]
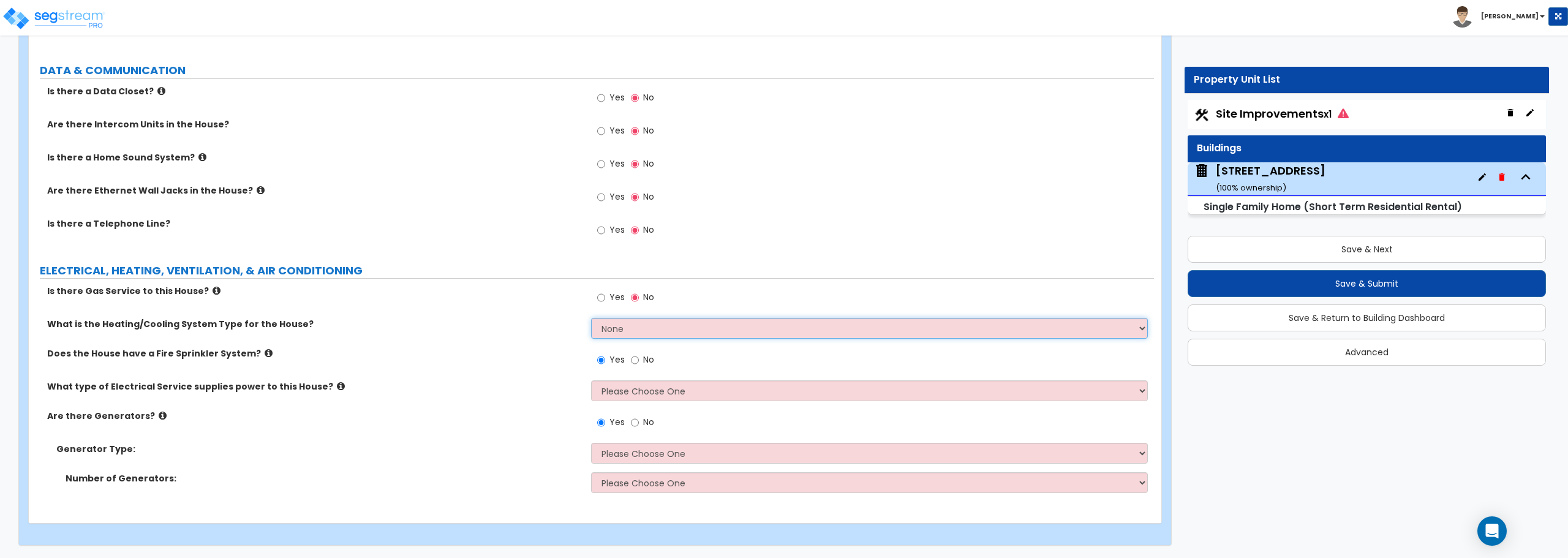
click at [643, 330] on select "None Heat Only Centralized Heating & Cooling Thru Wall Air Conditioners Mini Sp…" at bounding box center [868, 329] width 556 height 21
select select "2"
click at [591, 318] on select "None Heat Only Centralized Heating & Cooling Thru Wall Air Conditioners Mini Sp…" at bounding box center [868, 329] width 556 height 21
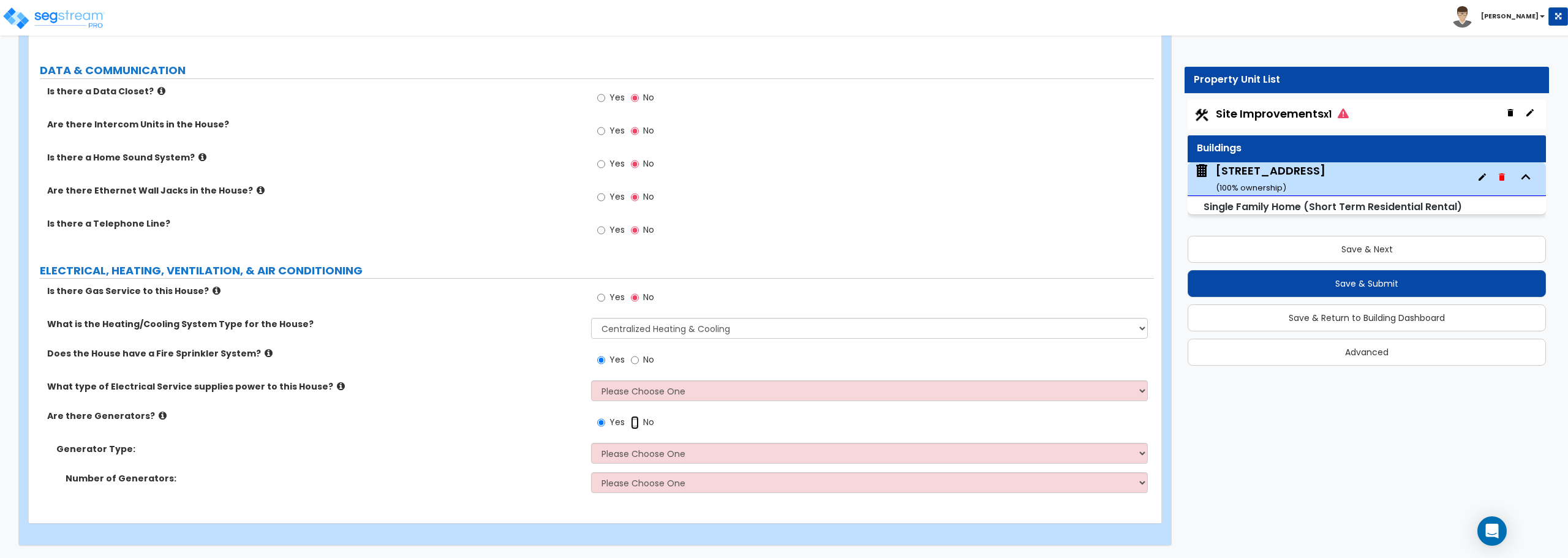
click at [633, 422] on input "No" at bounding box center [635, 422] width 8 height 14
radio input "false"
radio input "true"
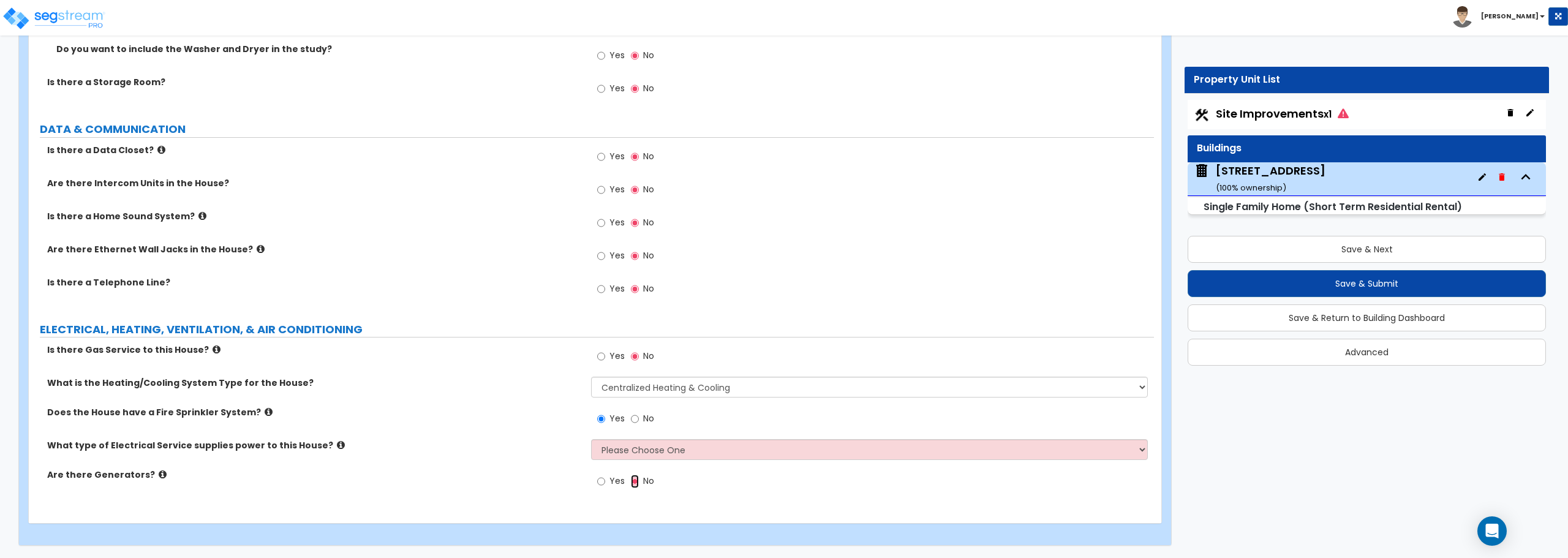
scroll to position [4705, 0]
click at [719, 434] on div "Yes No" at bounding box center [871, 422] width 562 height 33
click at [719, 444] on select "Please Choose One Overhead Underground" at bounding box center [868, 450] width 556 height 21
select select "2"
click at [591, 439] on select "Please Choose One Overhead Underground" at bounding box center [868, 450] width 556 height 21
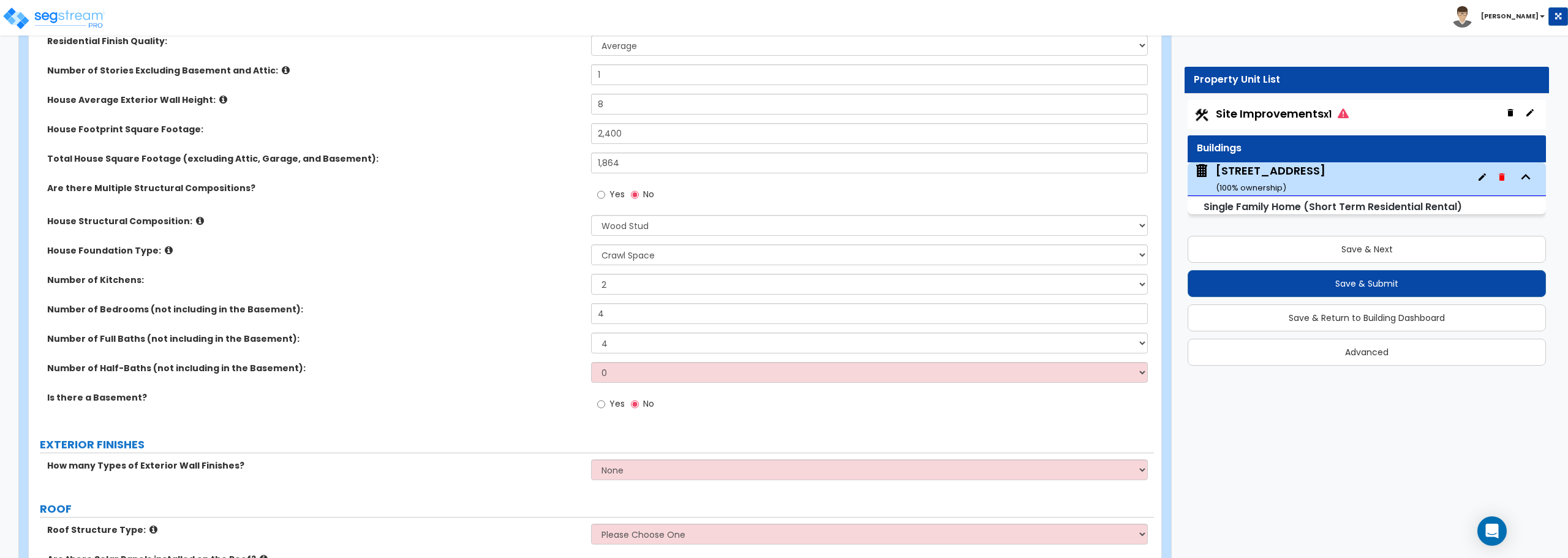
scroll to position [0, 0]
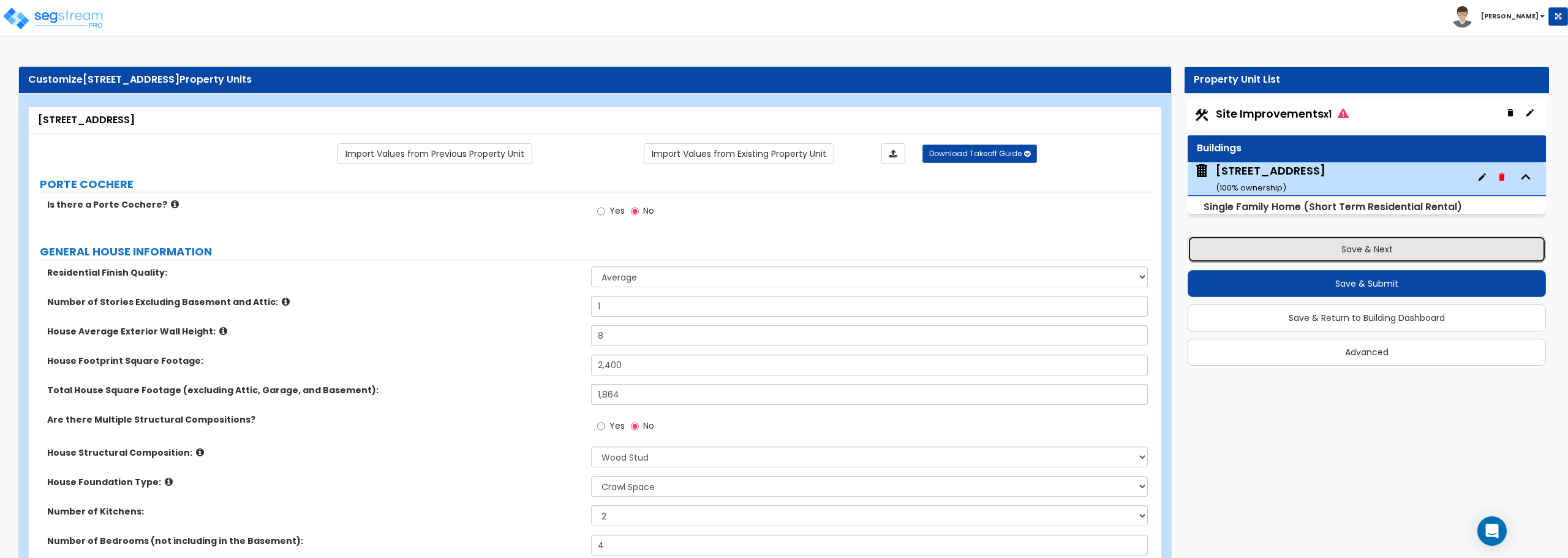
click at [1337, 254] on button "Save & Next" at bounding box center [1366, 249] width 358 height 27
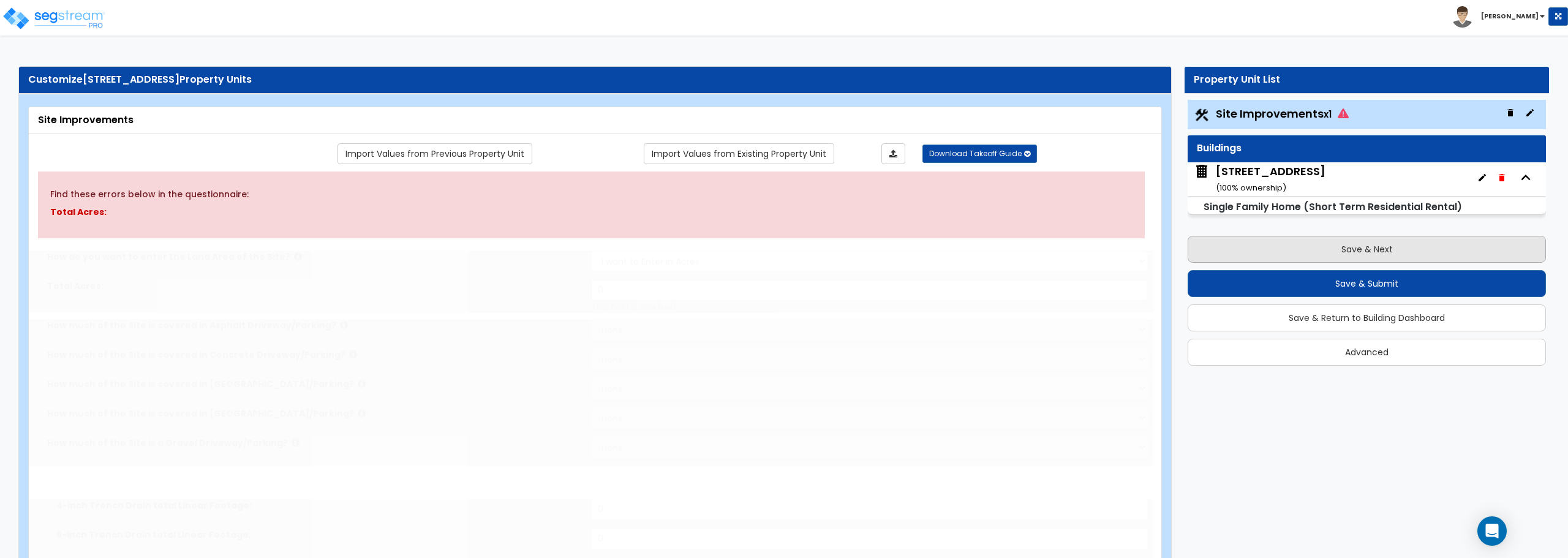
radio input "true"
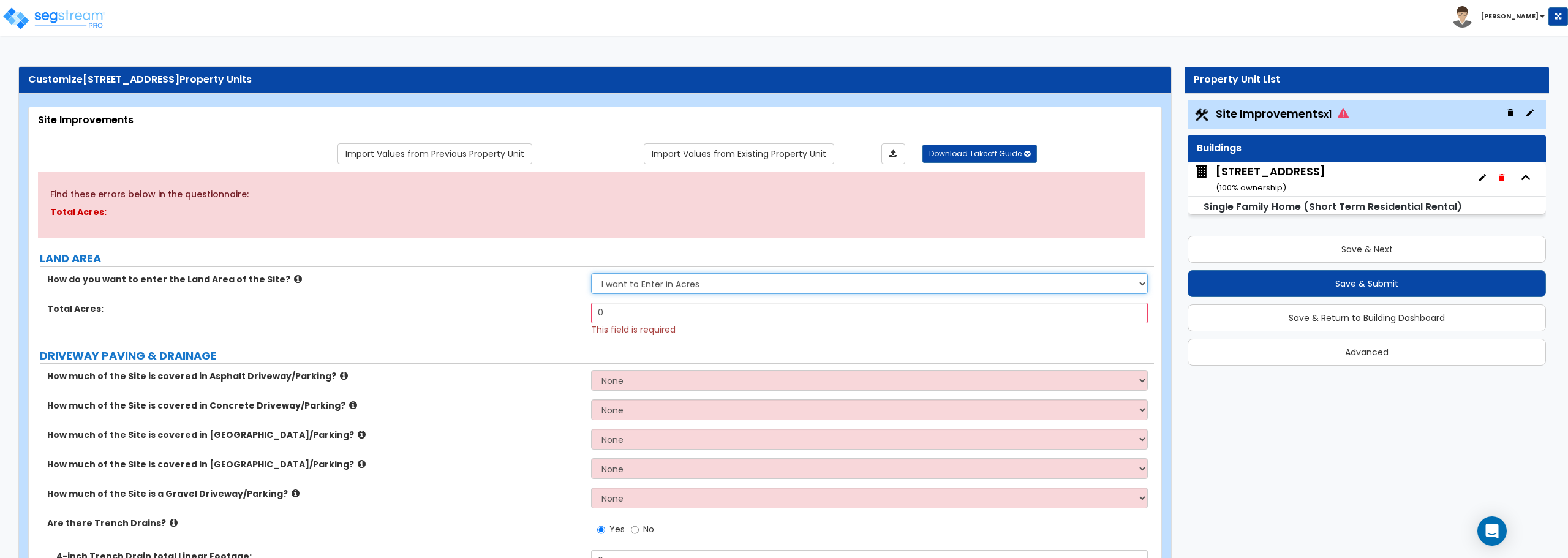
click at [715, 289] on select "I want to Enter in Acres I want to Enter in Square Feet" at bounding box center [868, 284] width 556 height 21
select select "2"
click at [591, 273] on select "I want to Enter in Acres I want to Enter in Square Feet" at bounding box center [868, 284] width 556 height 21
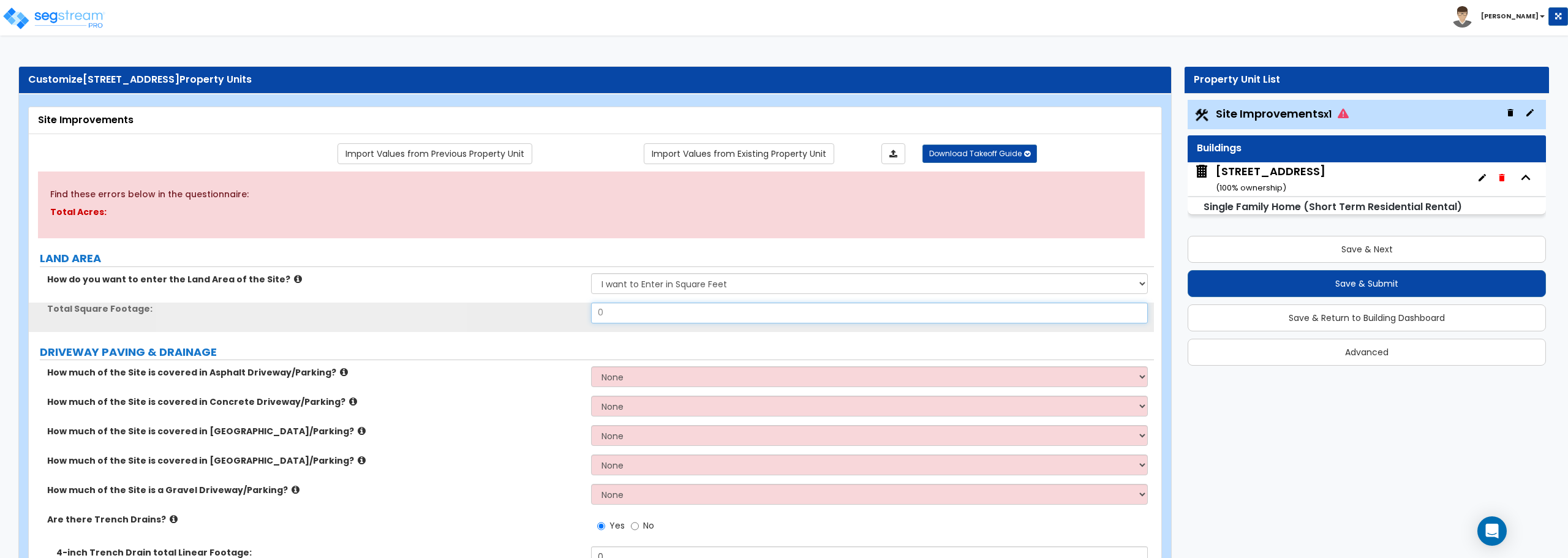
click at [703, 314] on input "0" at bounding box center [868, 313] width 556 height 21
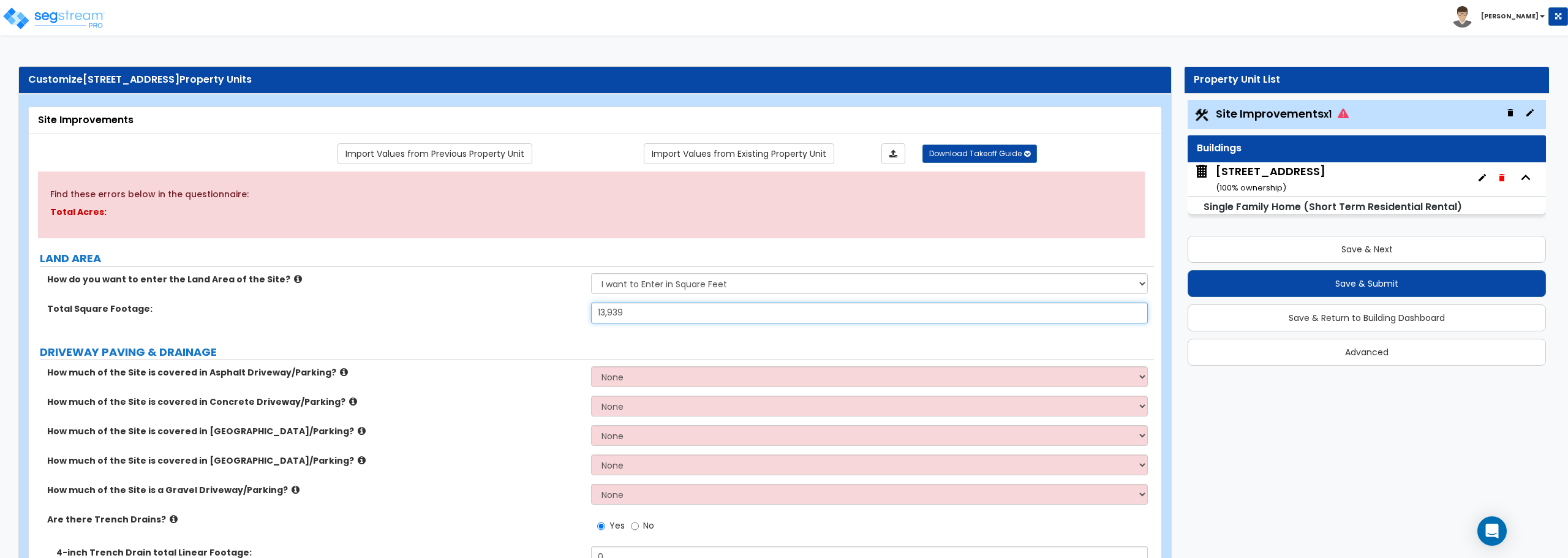
type input "13,939"
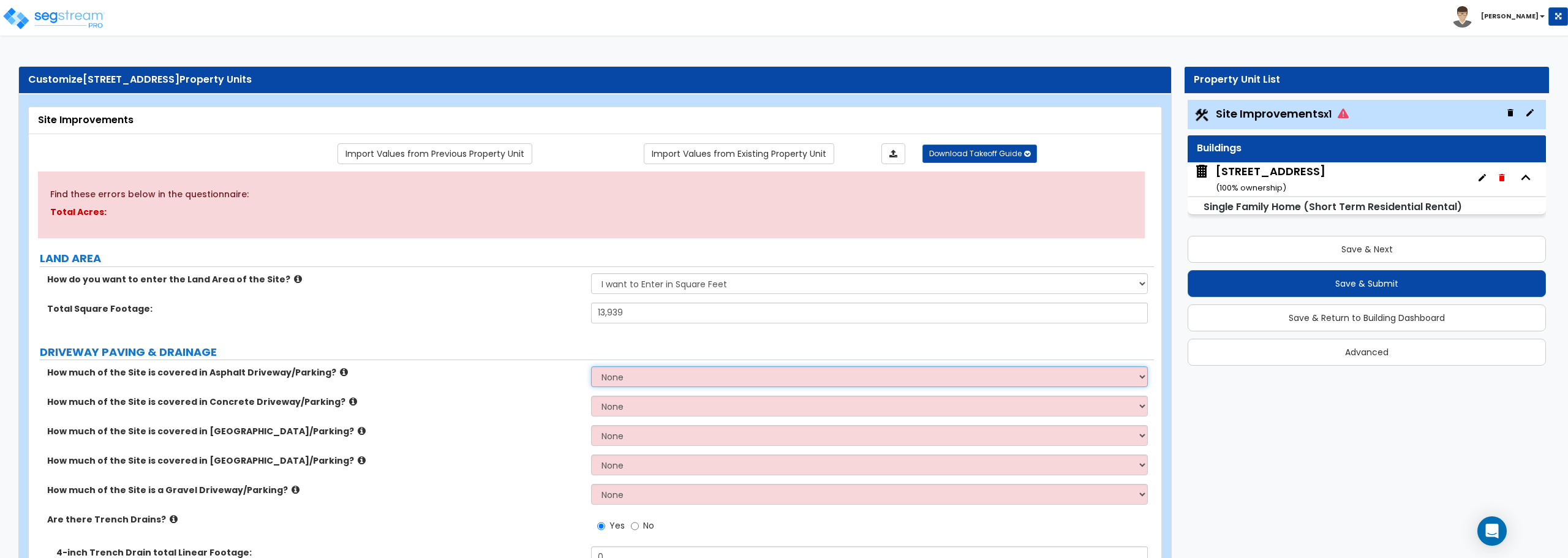
click at [694, 373] on select "None I want to Enter an Approximate Percentage I want to Enter the Square Foota…" at bounding box center [868, 377] width 556 height 21
select select "2"
click at [591, 366] on select "None I want to Enter an Approximate Percentage I want to Enter the Square Foota…" at bounding box center [868, 377] width 556 height 21
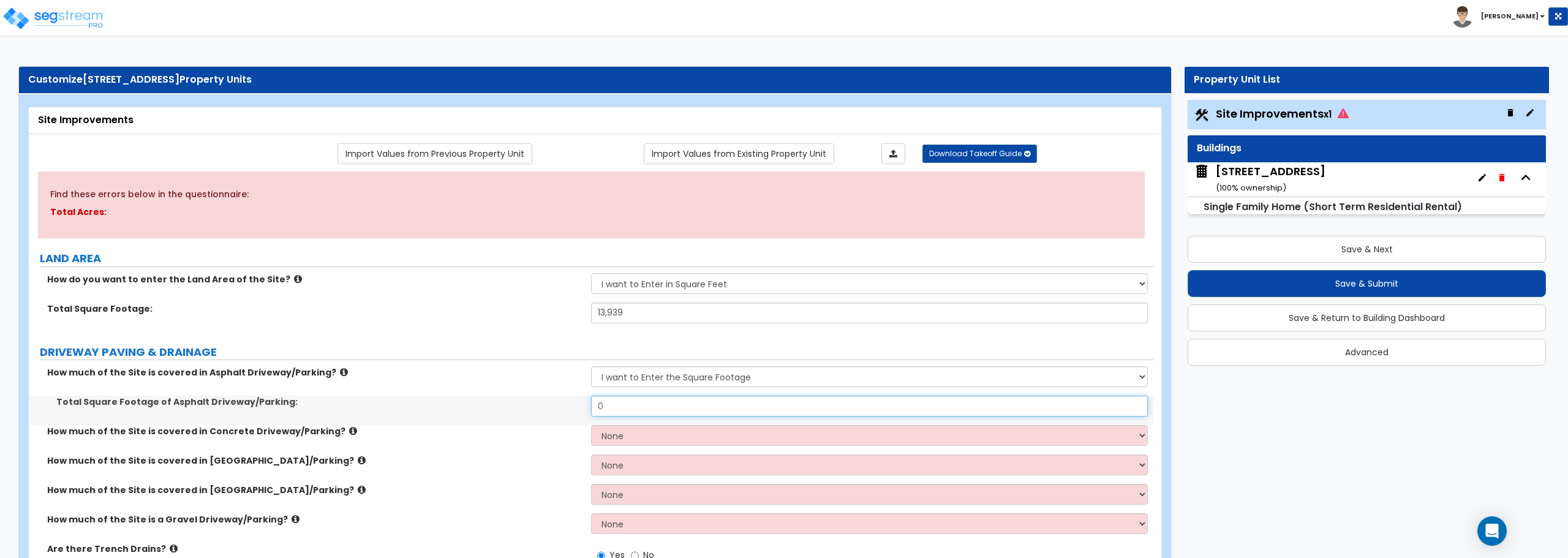
click at [623, 404] on input "0" at bounding box center [868, 406] width 556 height 21
click at [616, 439] on select "None I want to Enter an Approximate Percentage I want to Enter the Square Foota…" at bounding box center [868, 435] width 556 height 21
select select "2"
click at [591, 425] on select "None I want to Enter an Approximate Percentage I want to Enter the Square Foota…" at bounding box center [868, 435] width 556 height 21
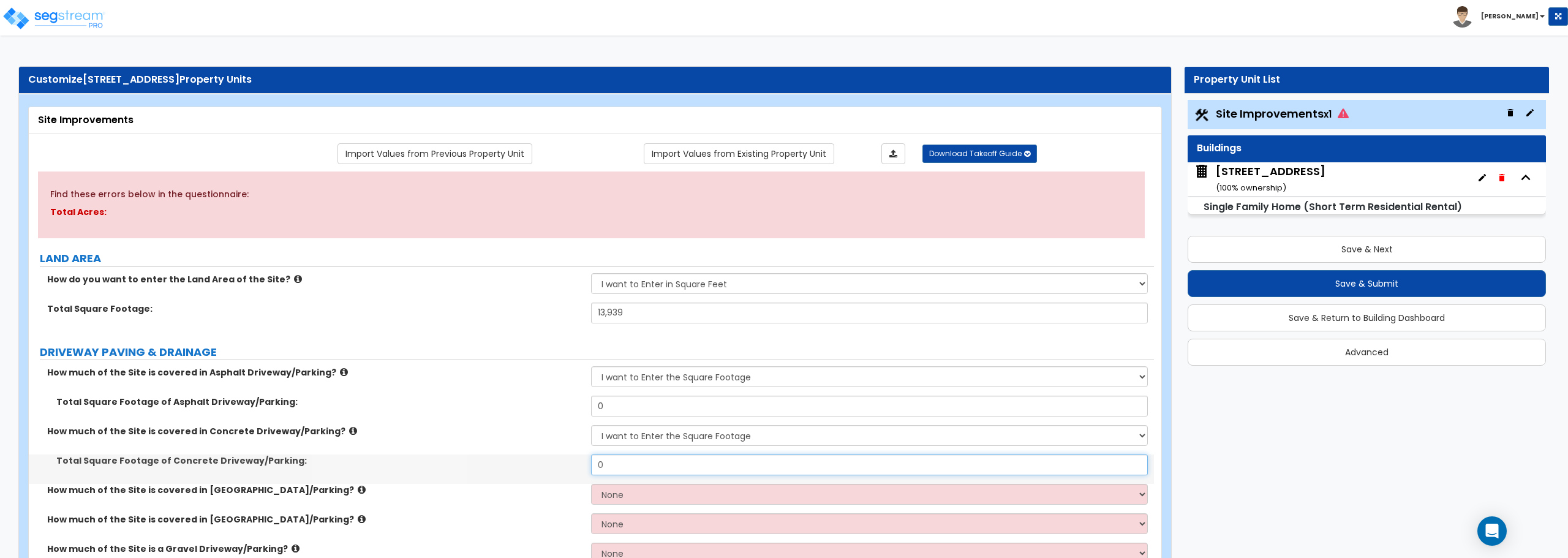
click at [640, 469] on input "0" at bounding box center [868, 464] width 556 height 21
type input "800"
click at [627, 495] on select "None I want to Enter an Approximate Percentage I want to Enter the Square Foota…" at bounding box center [868, 495] width 556 height 21
click at [591, 484] on select "None I want to Enter an Approximate Percentage I want to Enter the Square Foota…" at bounding box center [868, 495] width 556 height 21
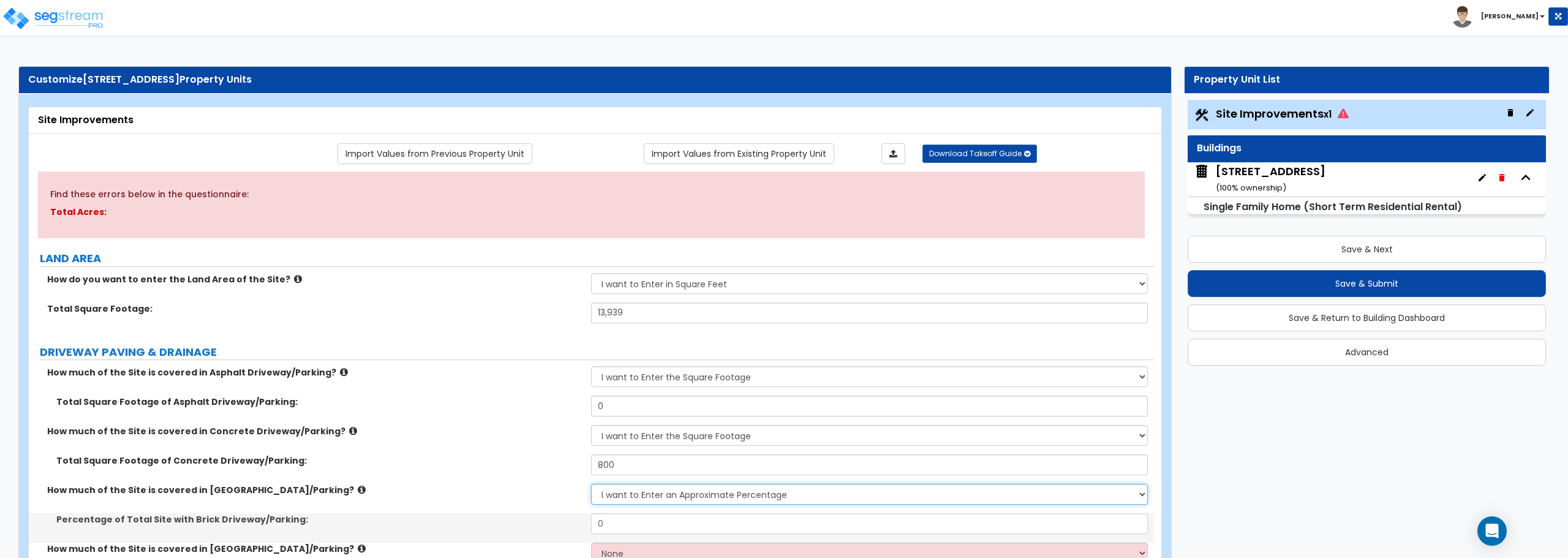
click at [632, 494] on select "None I want to Enter an Approximate Percentage I want to Enter the Square Foota…" at bounding box center [868, 495] width 556 height 21
select select "2"
click at [591, 484] on select "None I want to Enter an Approximate Percentage I want to Enter the Square Foota…" at bounding box center [868, 495] width 556 height 21
click at [620, 522] on input "0" at bounding box center [868, 524] width 556 height 21
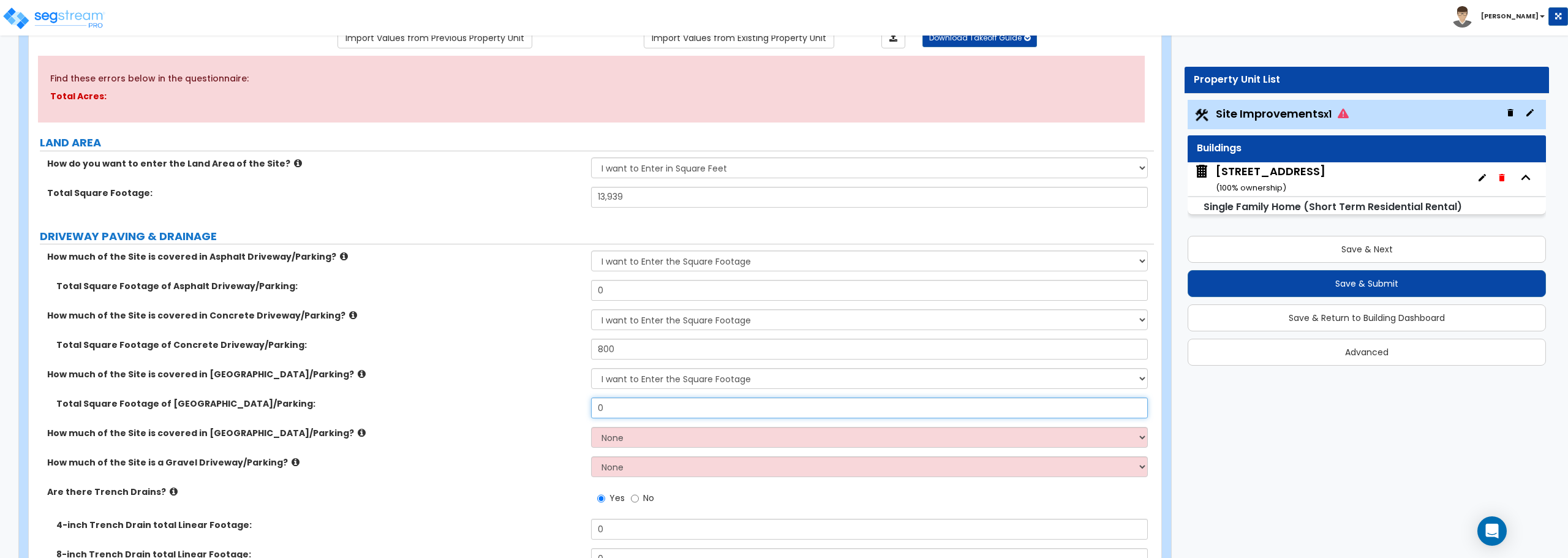
scroll to position [123, 0]
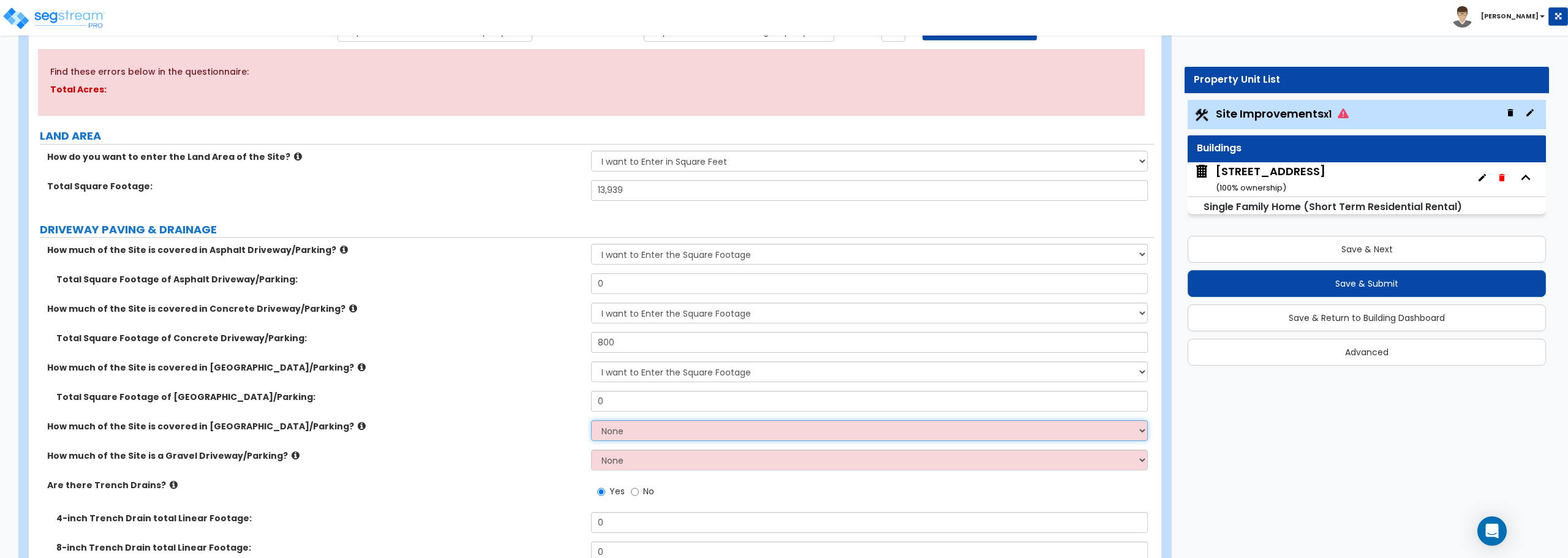
click at [644, 430] on select "None I want to Enter an Approximate Percentage I want to Enter the Square Foota…" at bounding box center [868, 430] width 556 height 21
select select "2"
click at [591, 420] on select "None I want to Enter an Approximate Percentage I want to Enter the Square Foota…" at bounding box center [868, 430] width 556 height 21
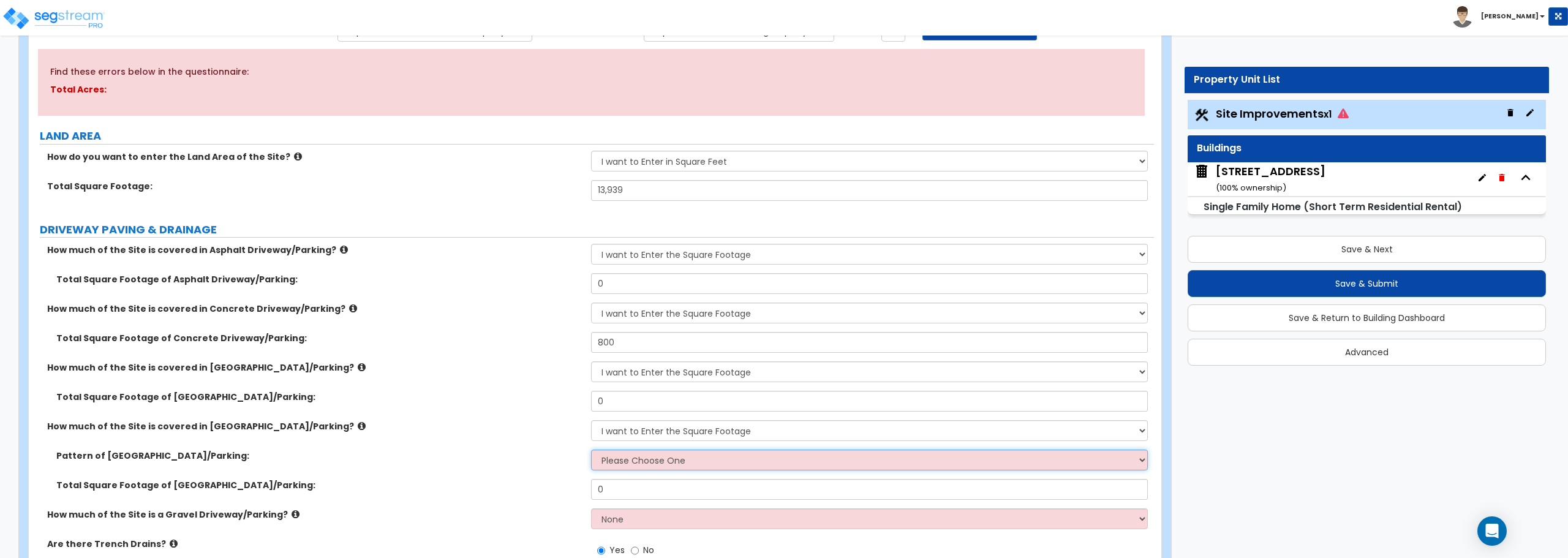
click at [638, 461] on select "Please Choose One Irregular Rectangular" at bounding box center [868, 460] width 556 height 21
select select "2"
click at [591, 449] on select "Please Choose One Irregular Rectangular" at bounding box center [868, 460] width 556 height 21
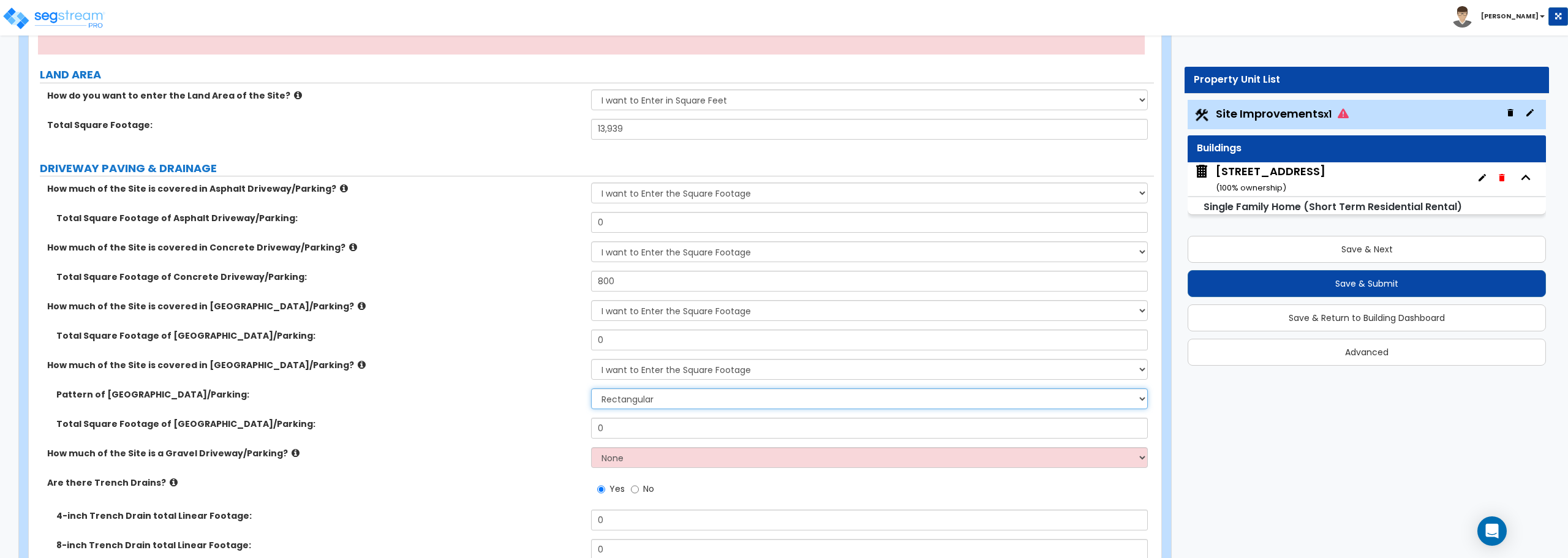
scroll to position [245, 0]
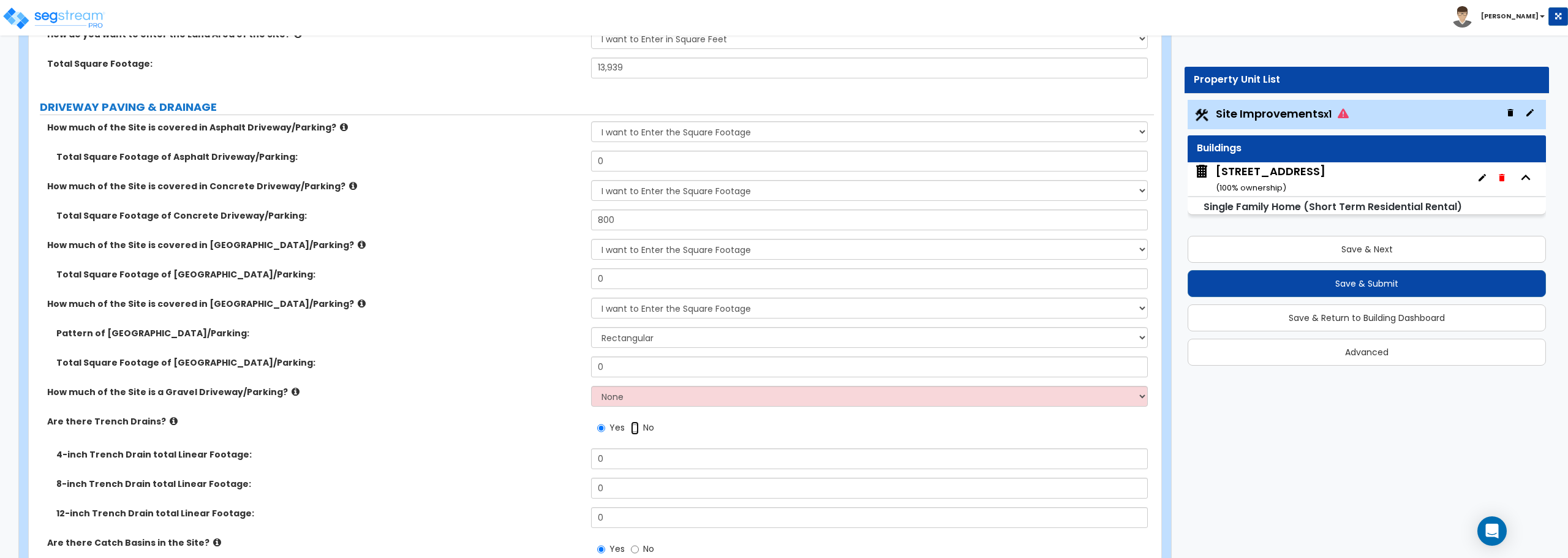
click at [634, 429] on input "No" at bounding box center [635, 428] width 8 height 14
radio input "false"
radio input "true"
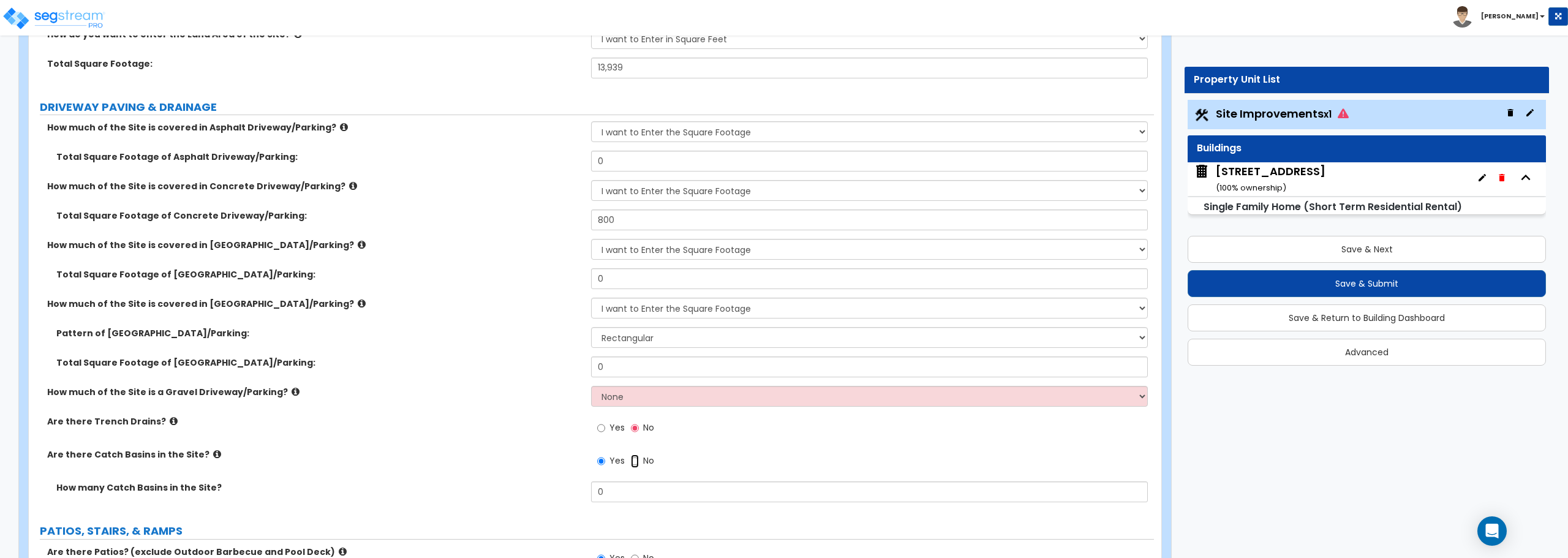
click at [634, 462] on input "No" at bounding box center [635, 460] width 8 height 14
radio input "false"
radio input "true"
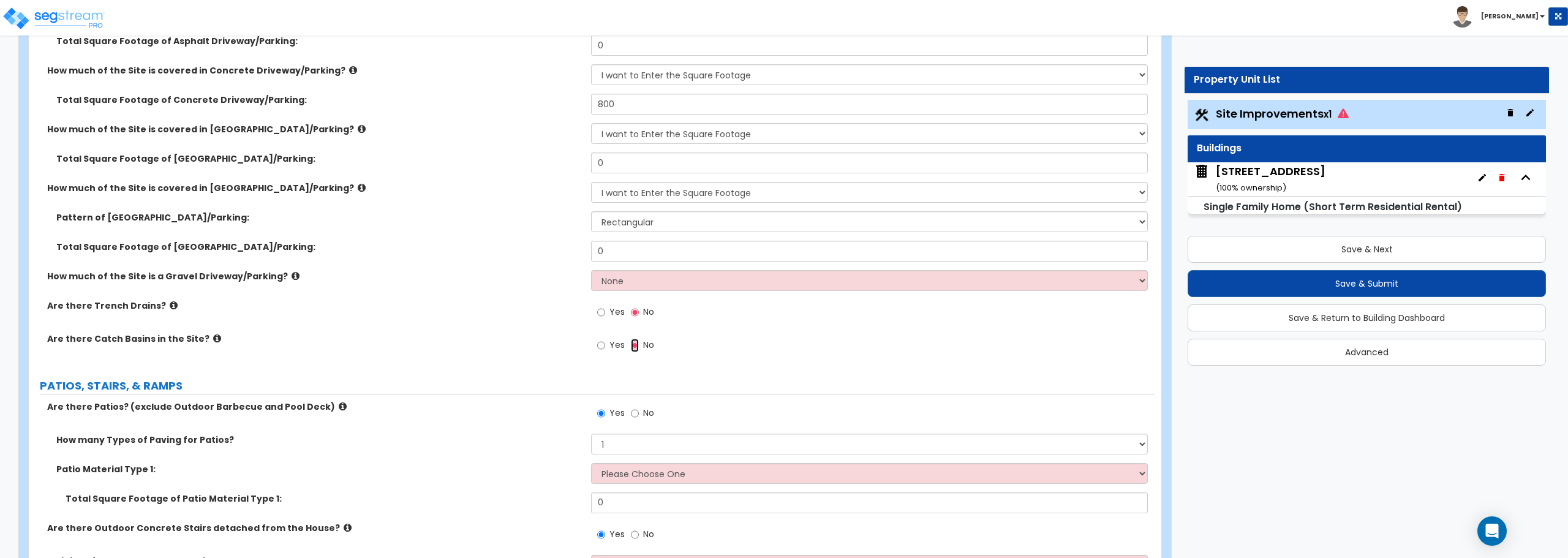
scroll to position [368, 0]
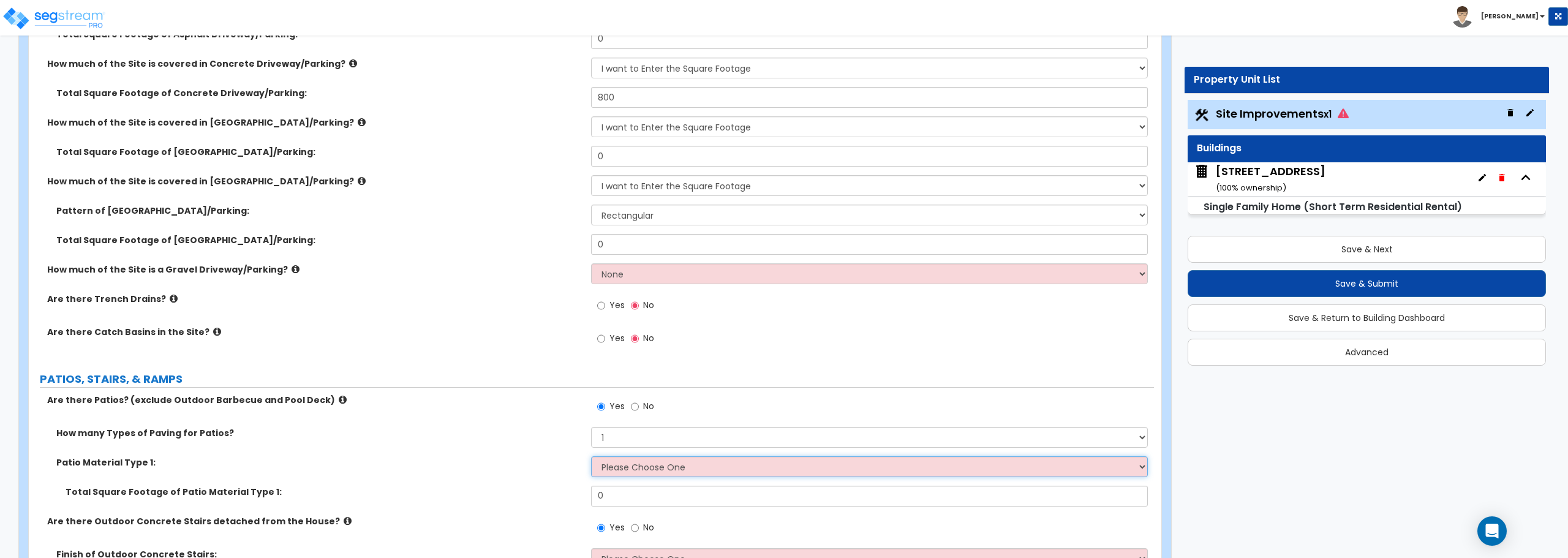
click at [660, 461] on select "Please Choose One Bare Concrete Stamped Concrete Brick Pavers Stone Pavers Tile…" at bounding box center [868, 467] width 556 height 21
select select "1"
click at [591, 456] on select "Please Choose One Bare Concrete Stamped Concrete Brick Pavers Stone Pavers Tile…" at bounding box center [868, 467] width 556 height 21
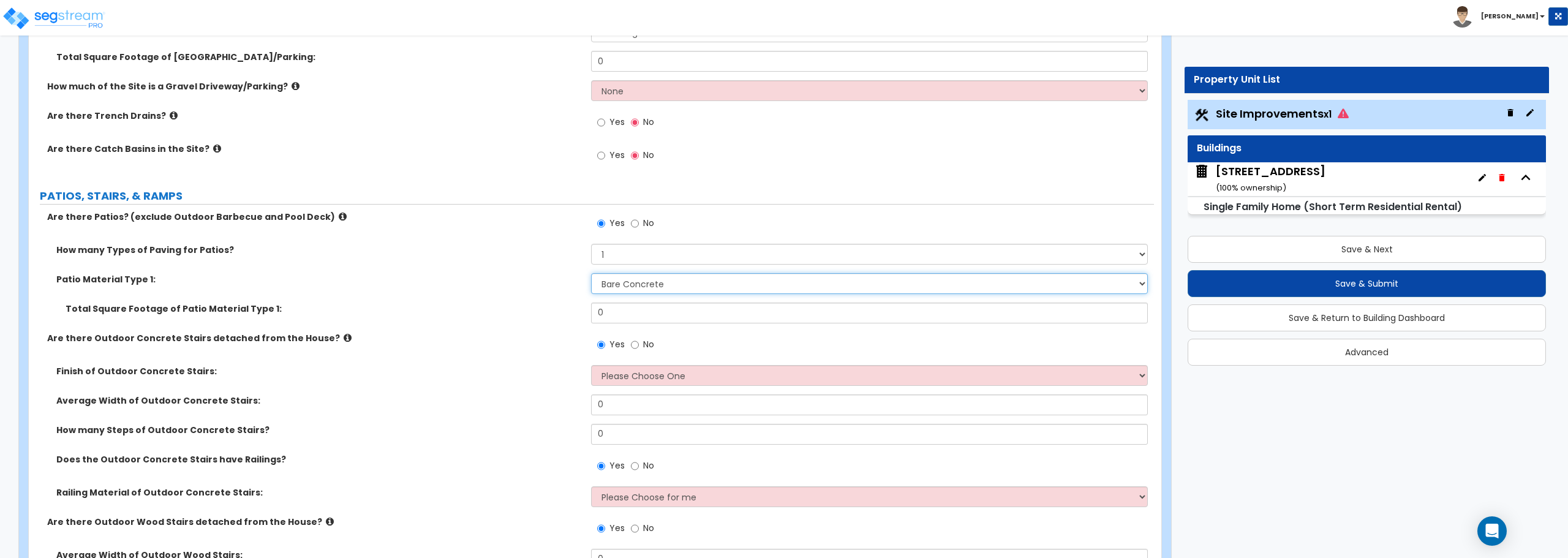
scroll to position [551, 0]
click at [610, 380] on select "Please Choose One Bare Concrete Exposed Aggregate Brick Paved Stone Paved" at bounding box center [868, 375] width 556 height 21
drag, startPoint x: 623, startPoint y: 311, endPoint x: 577, endPoint y: 316, distance: 46.3
click at [577, 316] on div "Total Square Footage of Patio Material Type 1: 0" at bounding box center [591, 316] width 1125 height 29
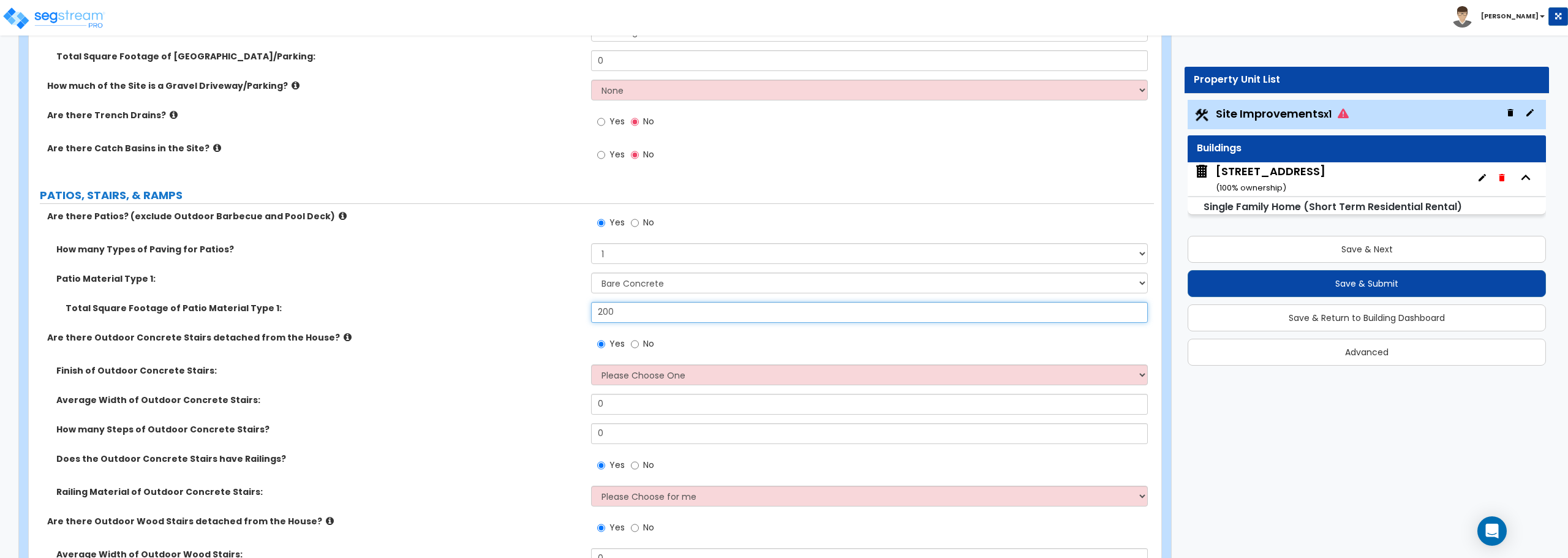
type input "200"
click at [577, 316] on div "Total Square Footage of Patio Material Type 1: 200" at bounding box center [591, 316] width 1125 height 29
click at [675, 368] on select "Please Choose One Bare Concrete Exposed Aggregate Brick Paved Stone Paved" at bounding box center [868, 375] width 556 height 21
select select "1"
click at [591, 364] on select "Please Choose One Bare Concrete Exposed Aggregate Brick Paved Stone Paved" at bounding box center [868, 375] width 556 height 21
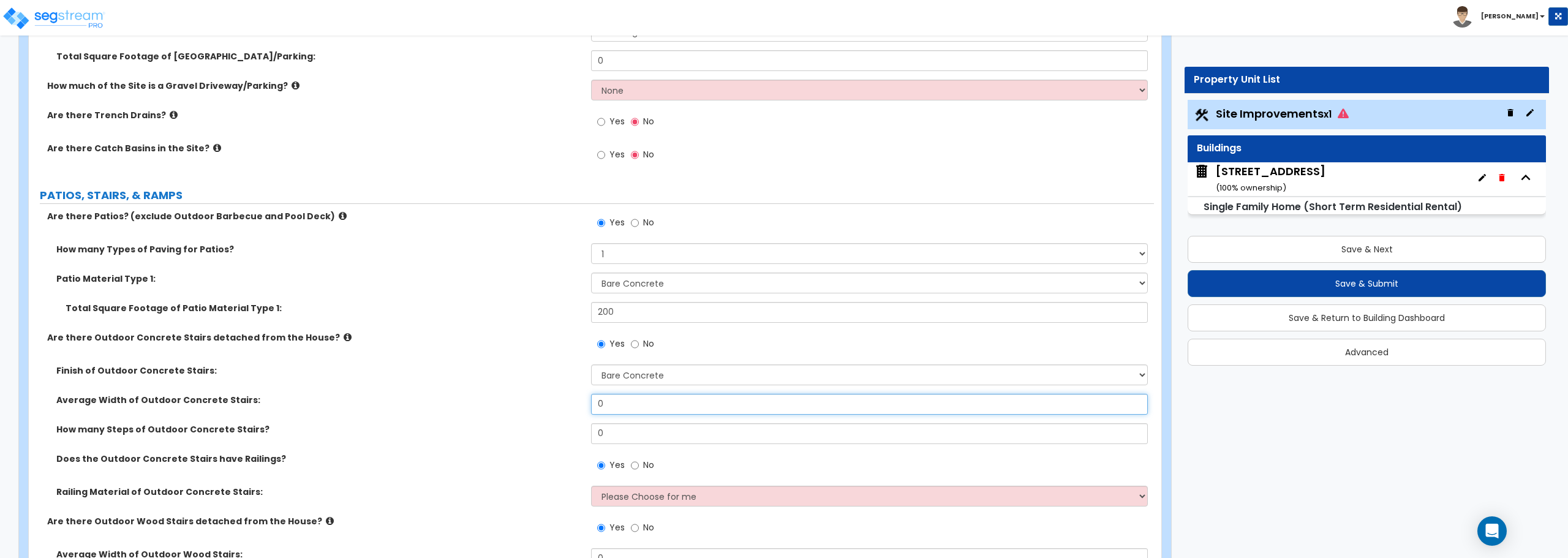
click at [635, 403] on input "0" at bounding box center [868, 404] width 556 height 21
type input "4"
click at [627, 435] on input "0" at bounding box center [868, 434] width 556 height 21
type input "1"
click at [635, 465] on input "No" at bounding box center [635, 465] width 8 height 14
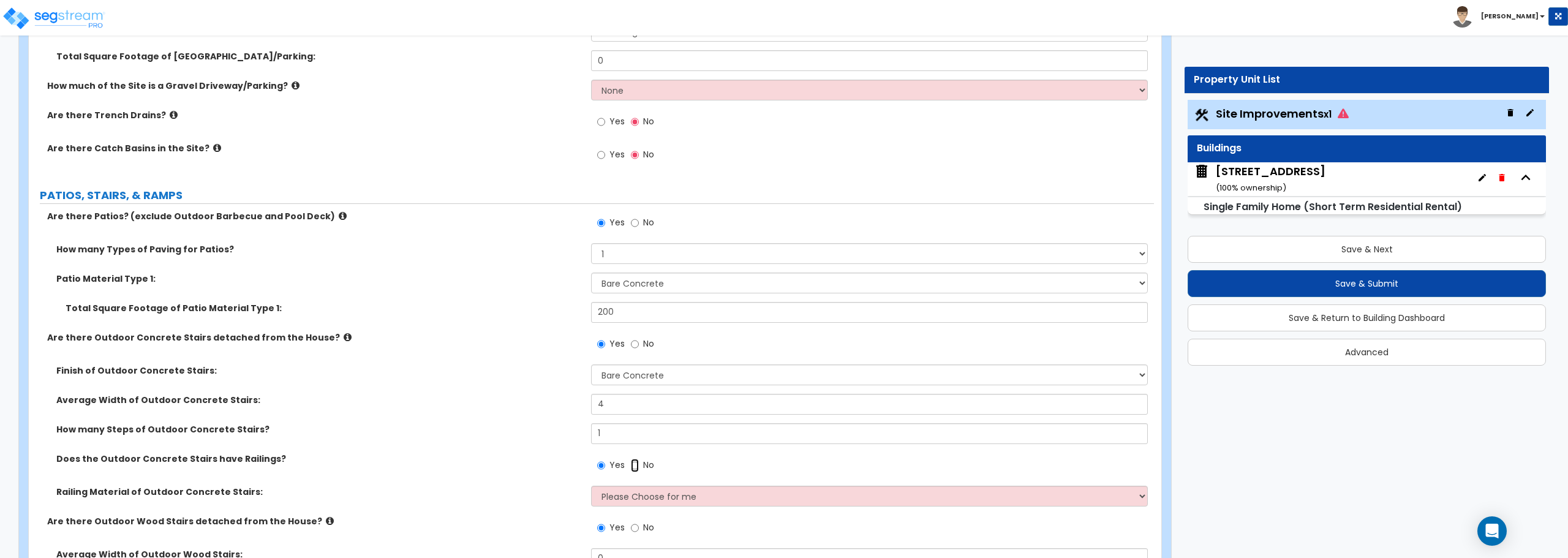
radio input "false"
radio input "true"
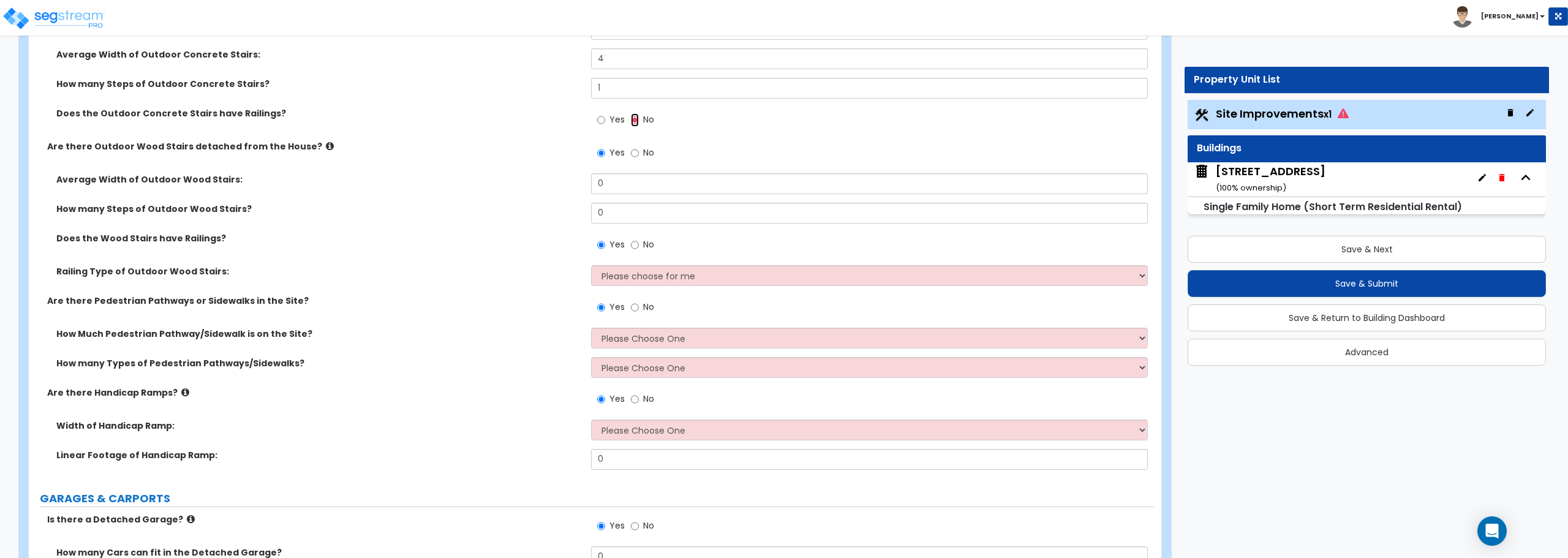
scroll to position [918, 0]
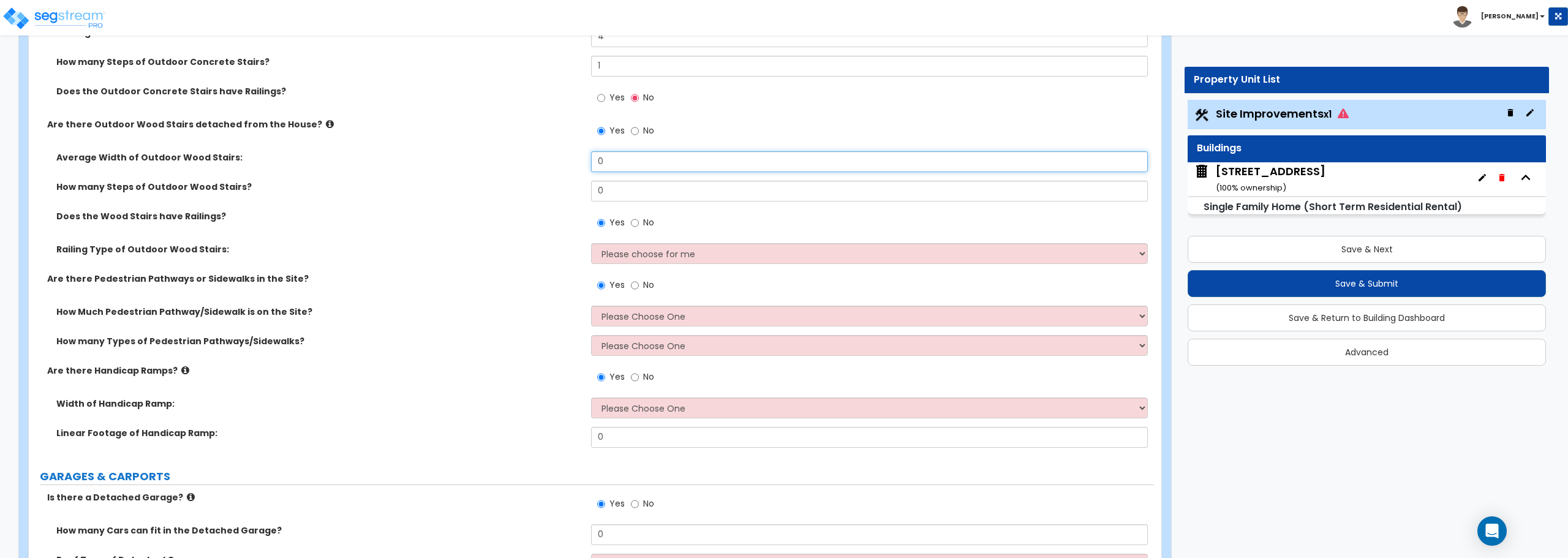
click at [625, 158] on input "0" at bounding box center [868, 162] width 556 height 21
type input "3"
click at [617, 190] on input "0" at bounding box center [868, 191] width 556 height 21
type input "1"
click at [631, 220] on input "No" at bounding box center [635, 223] width 8 height 14
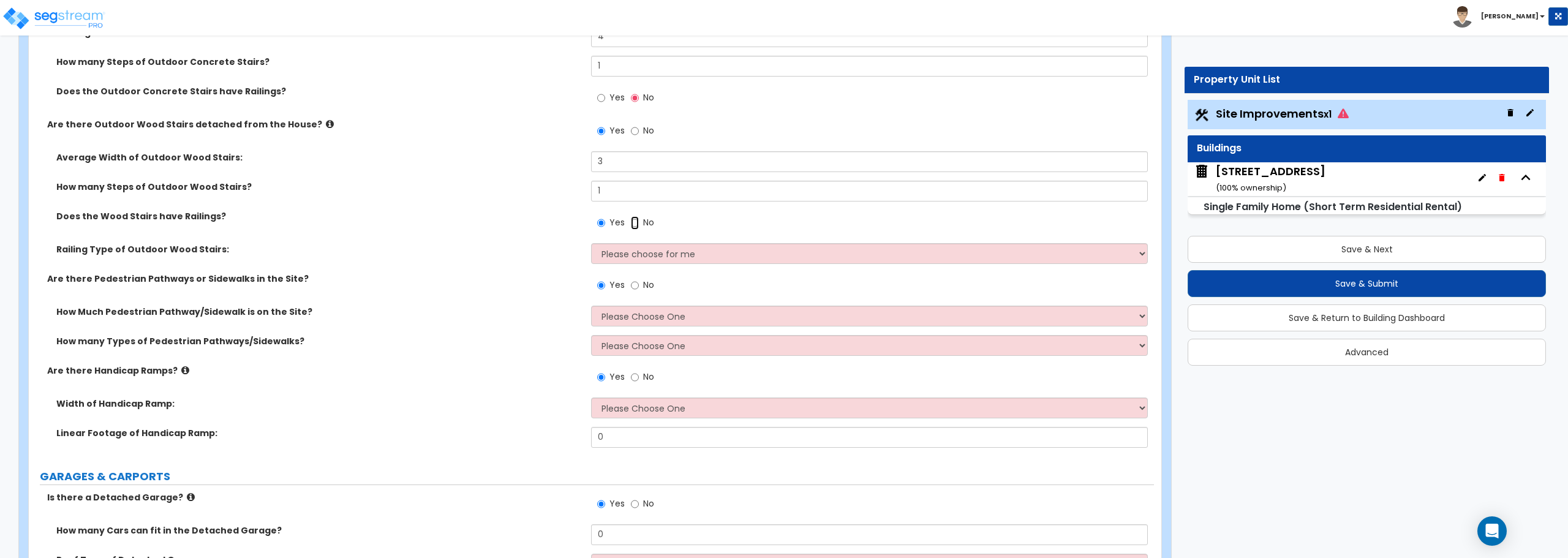
radio input "false"
radio input "true"
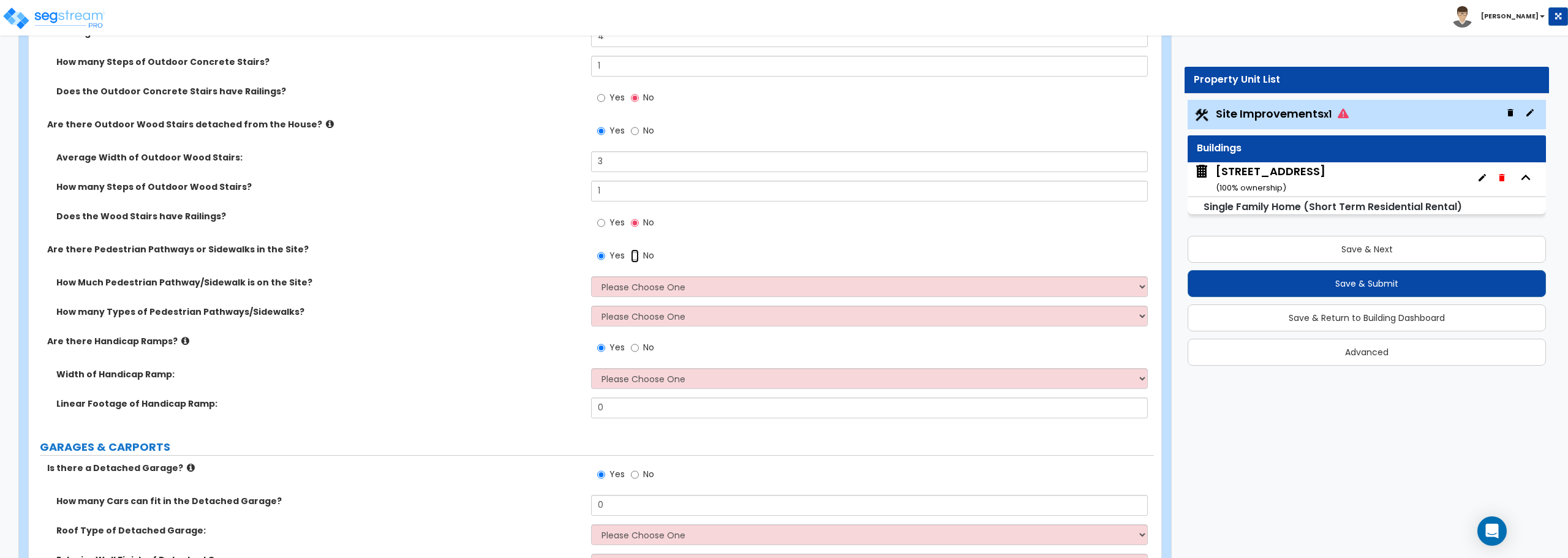
click at [634, 256] on input "No" at bounding box center [635, 255] width 8 height 14
radio input "false"
radio input "true"
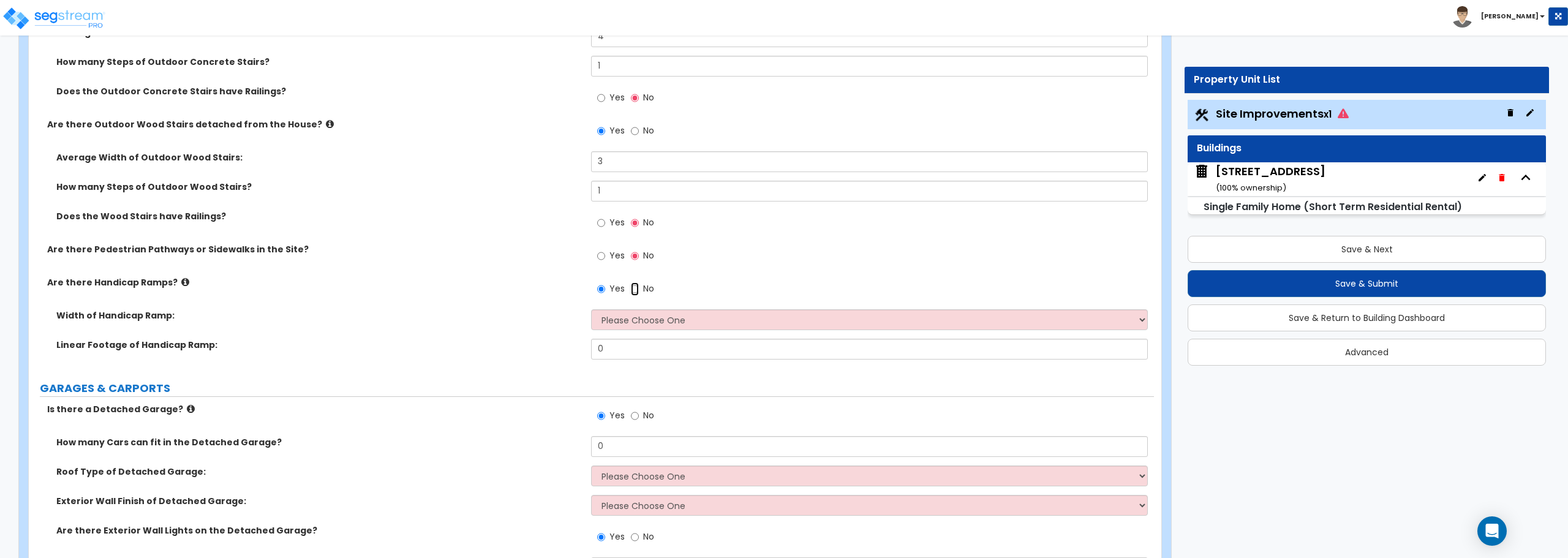
click at [635, 286] on input "No" at bounding box center [635, 289] width 8 height 14
radio input "false"
radio input "true"
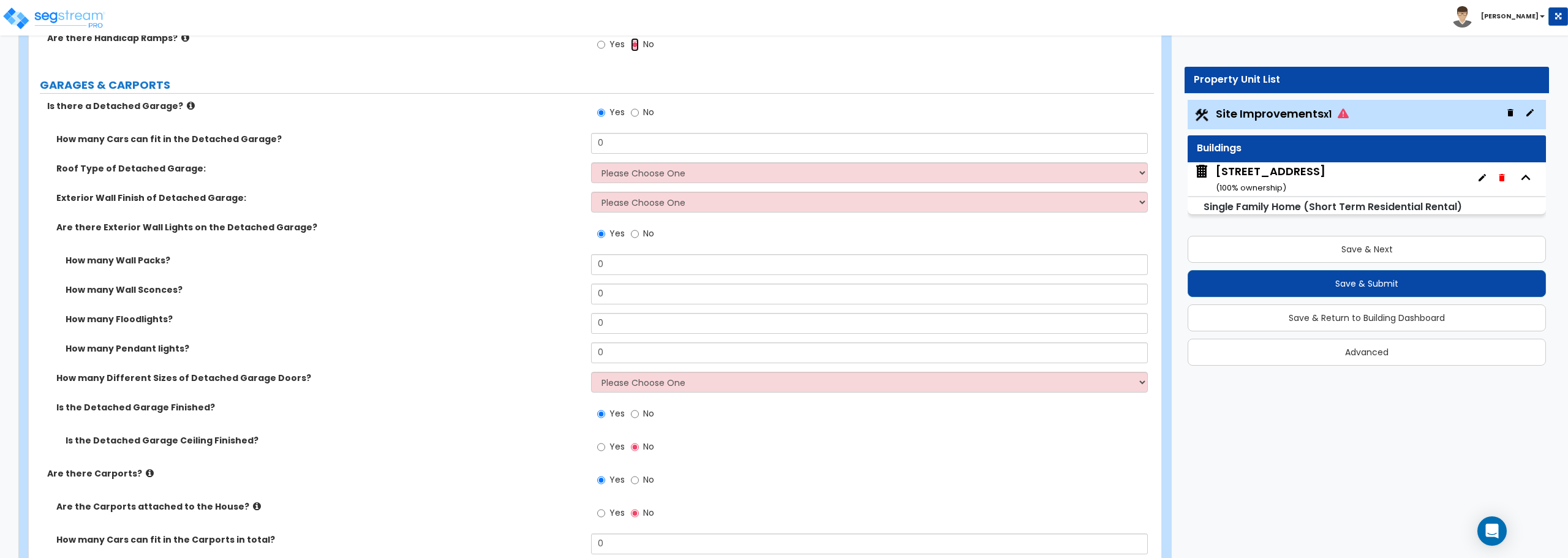
scroll to position [1163, 0]
click at [631, 233] on input "No" at bounding box center [635, 233] width 8 height 14
radio input "false"
radio input "true"
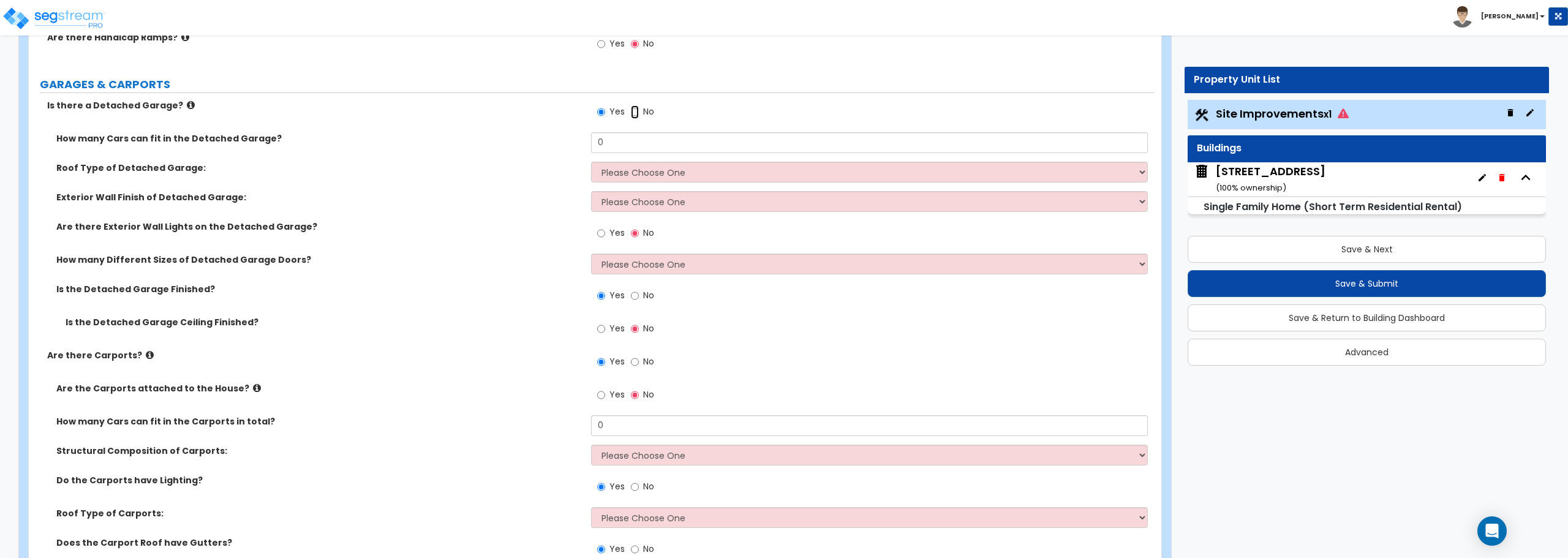
click at [633, 113] on input "No" at bounding box center [635, 111] width 8 height 14
radio input "false"
radio input "true"
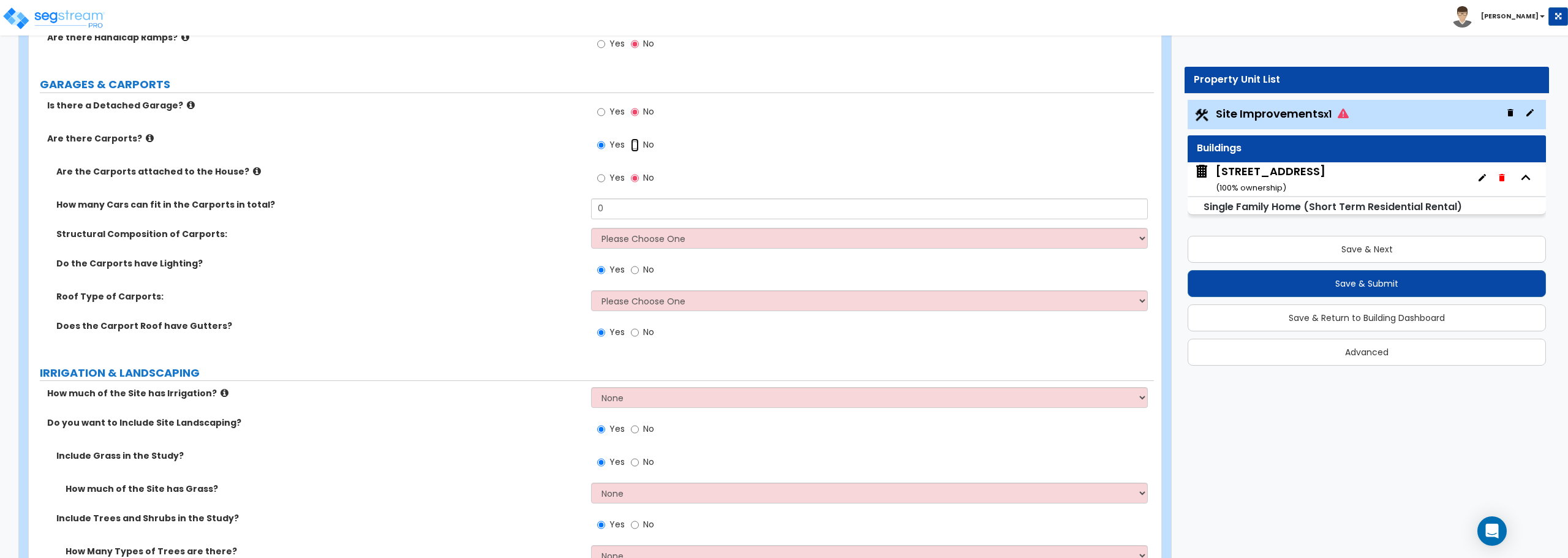
click at [635, 142] on input "No" at bounding box center [635, 145] width 8 height 14
radio input "false"
radio input "true"
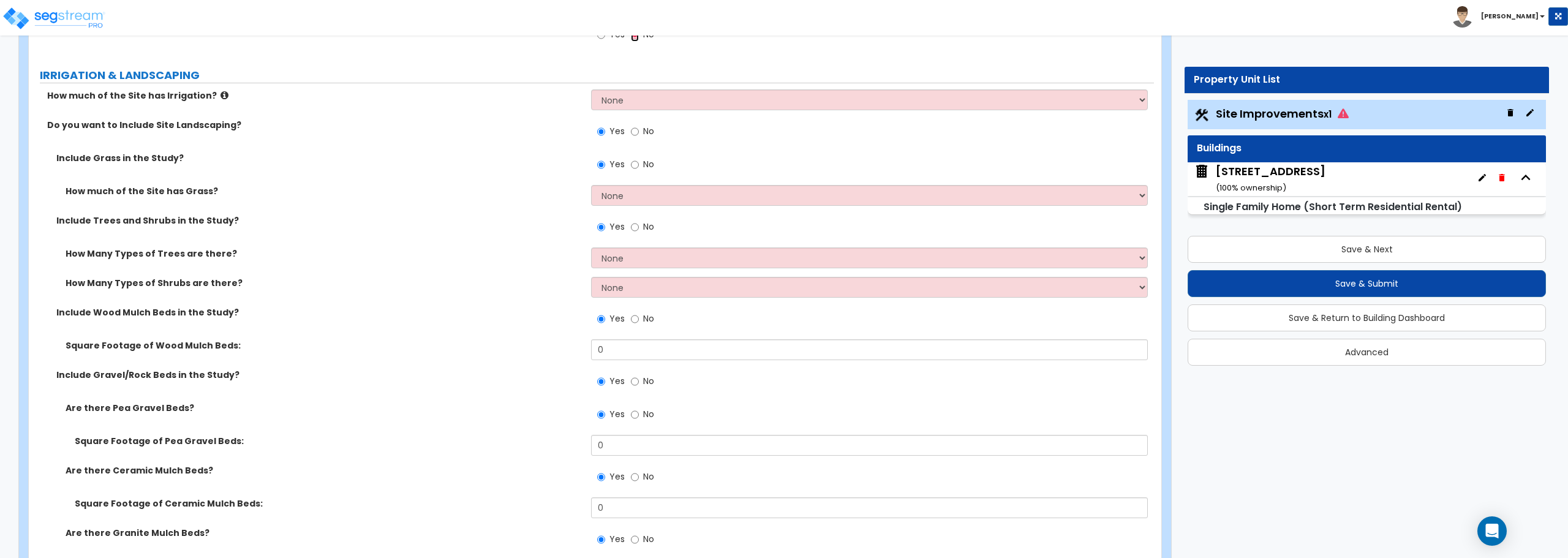
scroll to position [1286, 0]
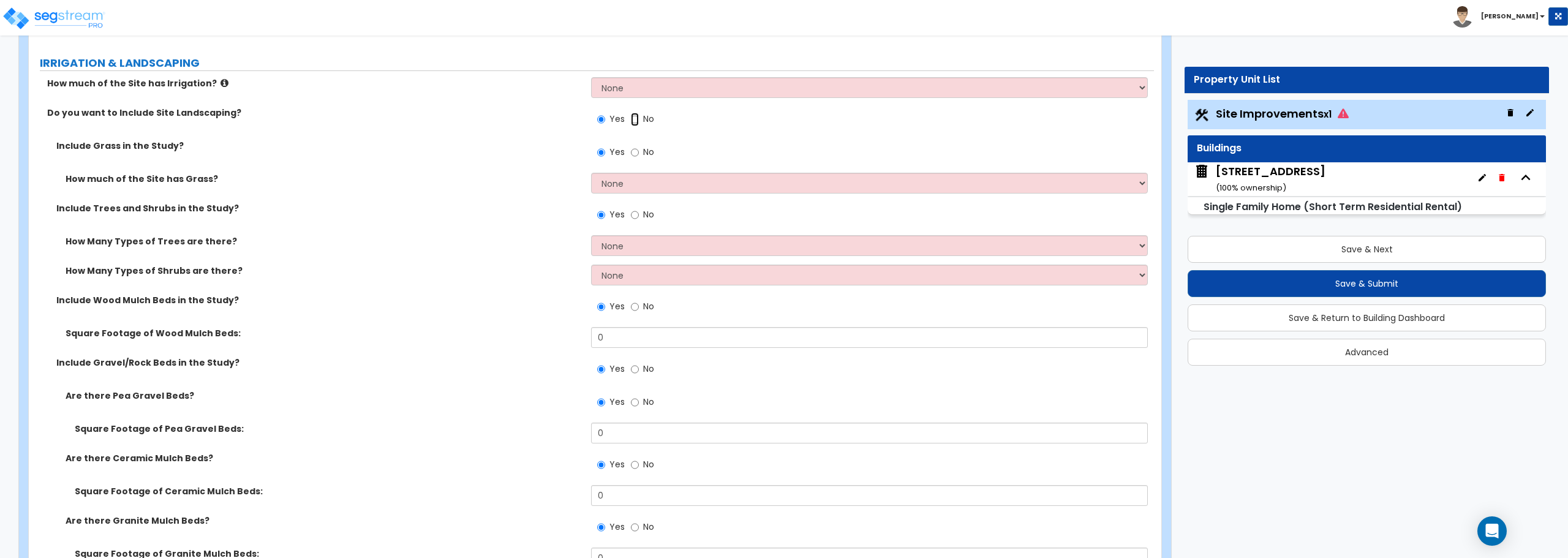
click at [634, 120] on input "No" at bounding box center [635, 119] width 8 height 14
radio input "false"
radio input "true"
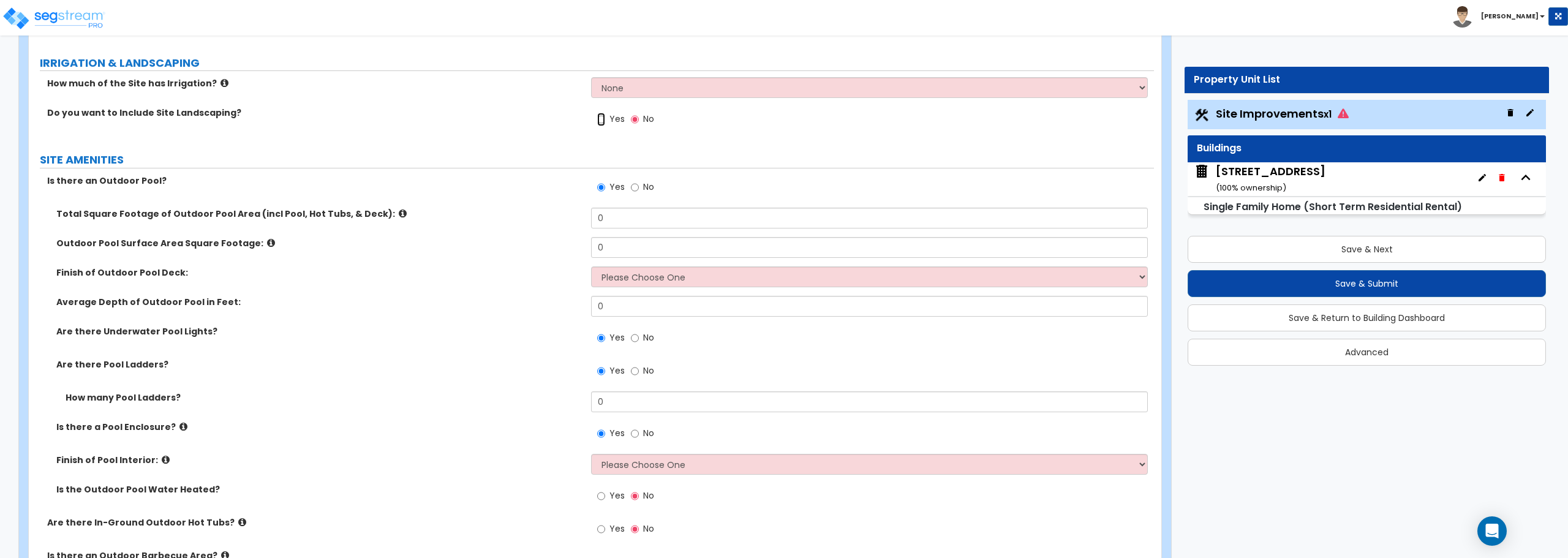
click at [604, 124] on input "Yes" at bounding box center [601, 119] width 8 height 14
radio input "true"
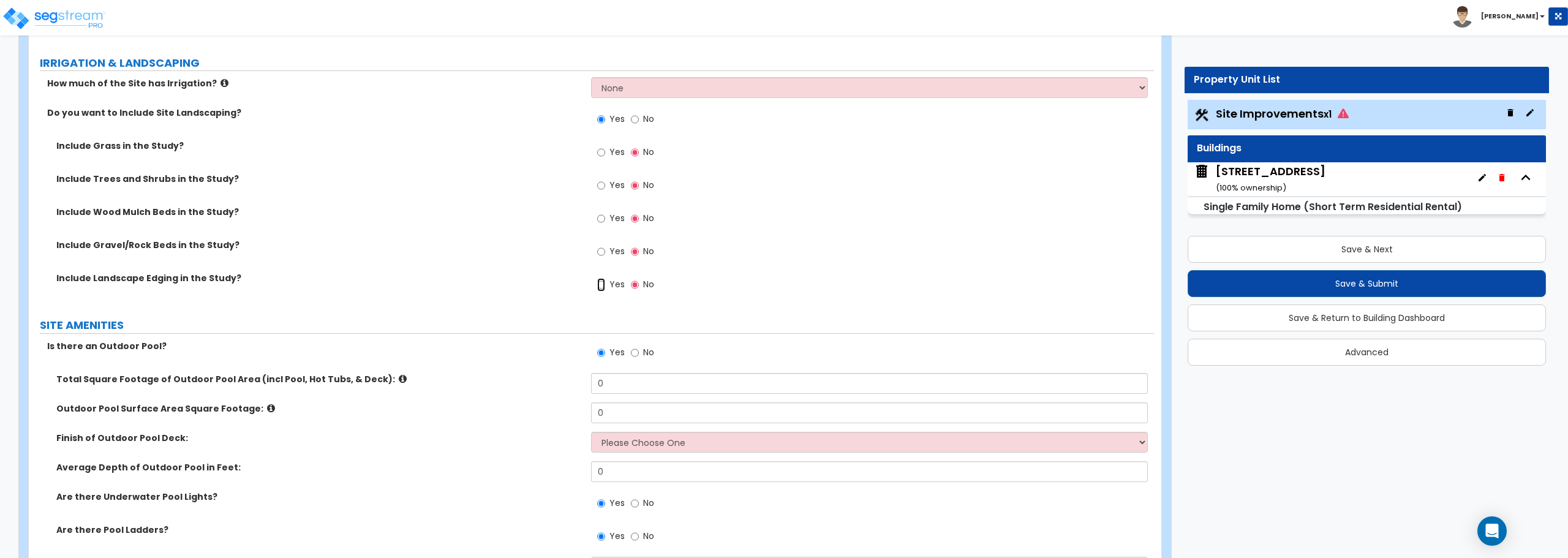
click at [603, 282] on input "Yes" at bounding box center [601, 285] width 8 height 14
radio input "true"
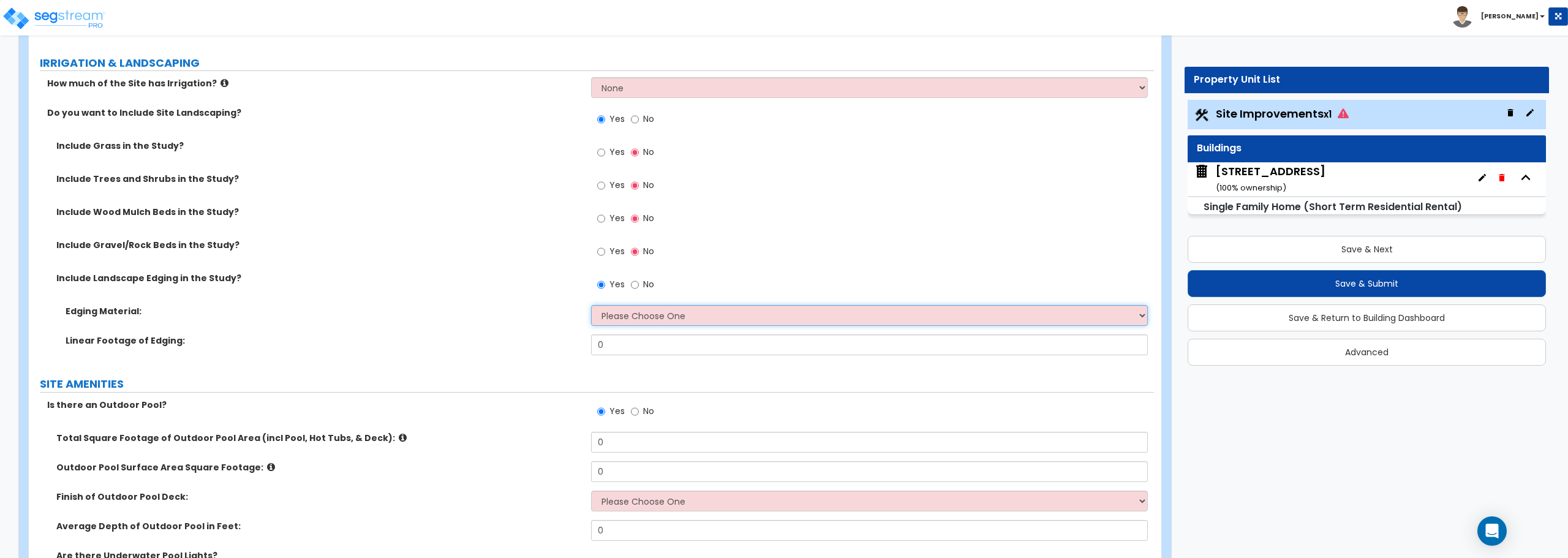
click at [622, 314] on select "Please Choose One Metal Brick Railroad Ties Concrete" at bounding box center [868, 316] width 556 height 21
select select "2"
click at [591, 305] on select "Please Choose One Metal Brick Railroad Ties Concrete" at bounding box center [868, 316] width 556 height 21
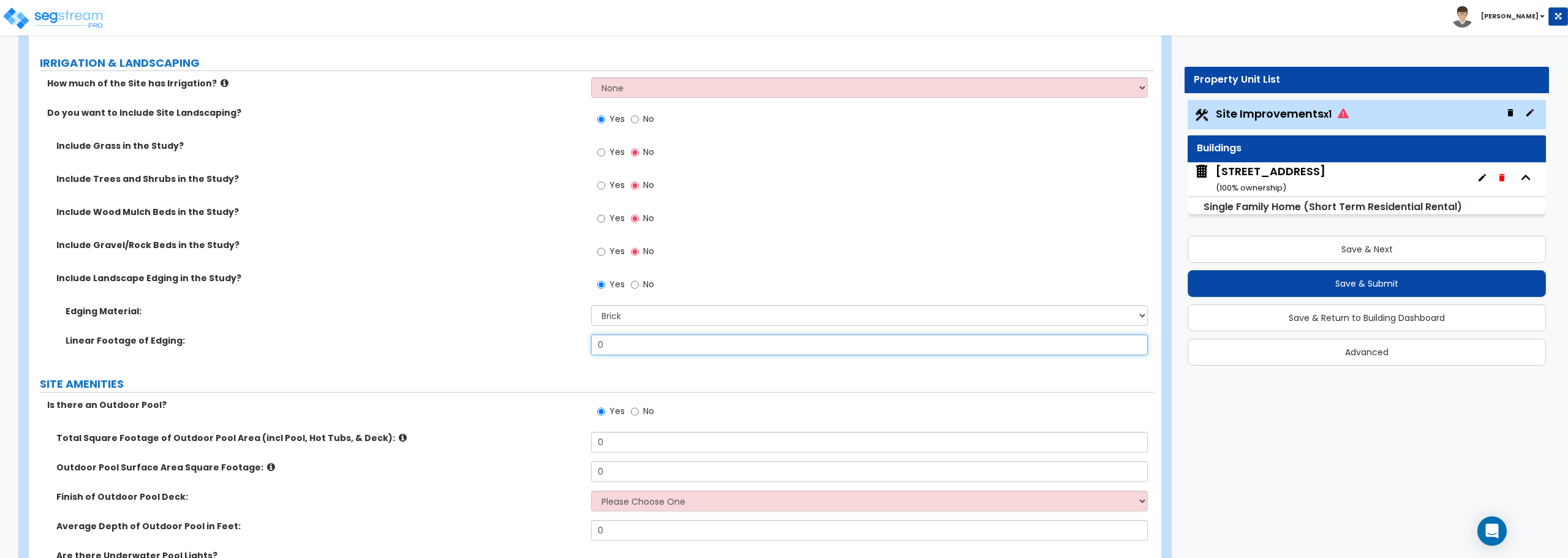
click at [632, 343] on input "0" at bounding box center [868, 345] width 556 height 21
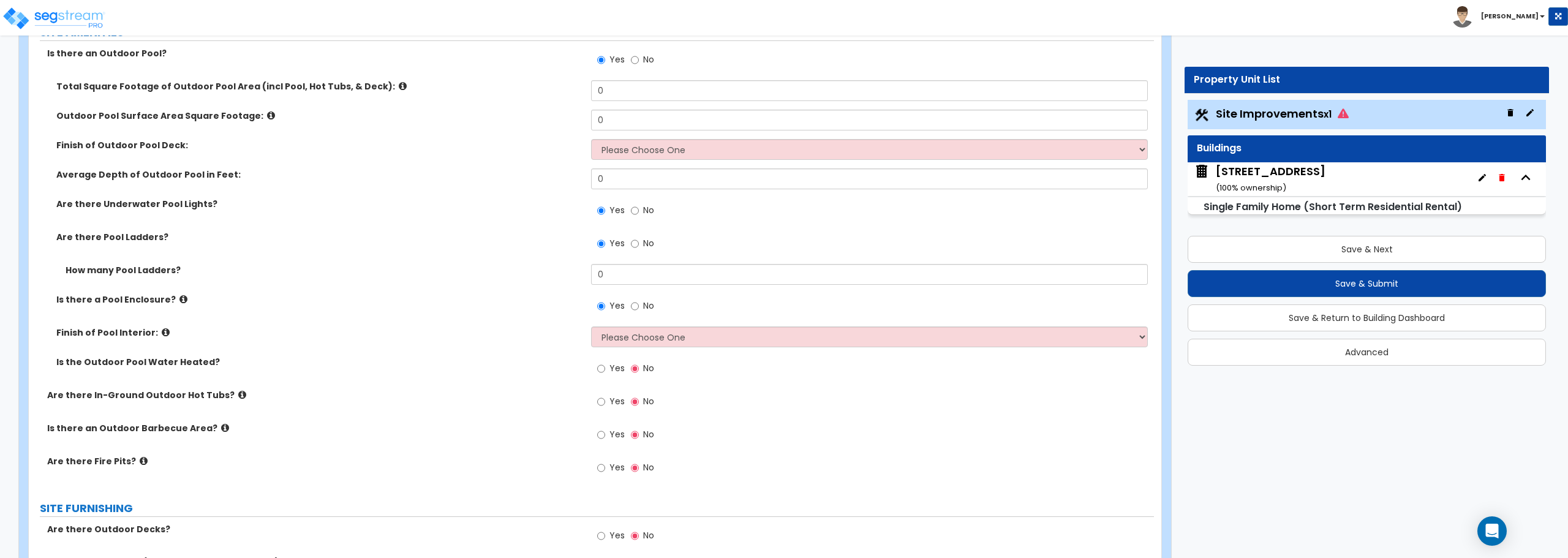
scroll to position [1653, 0]
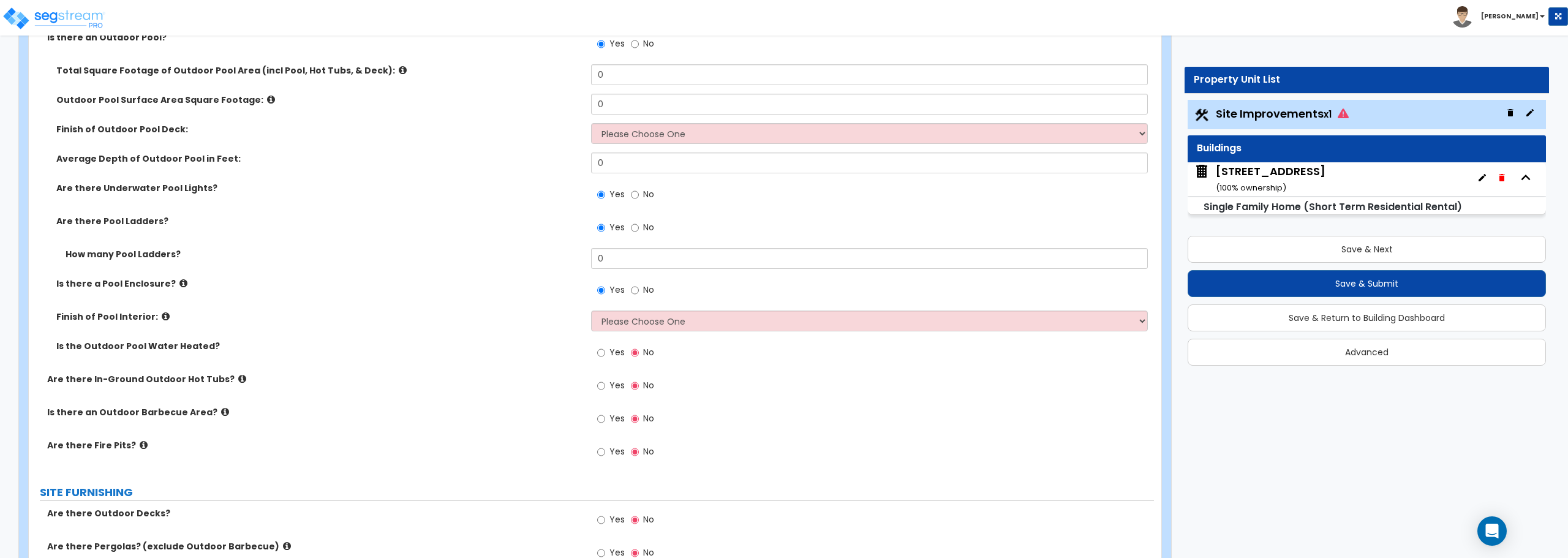
type input "10"
click at [635, 42] on input "No" at bounding box center [635, 44] width 8 height 14
radio input "false"
radio input "true"
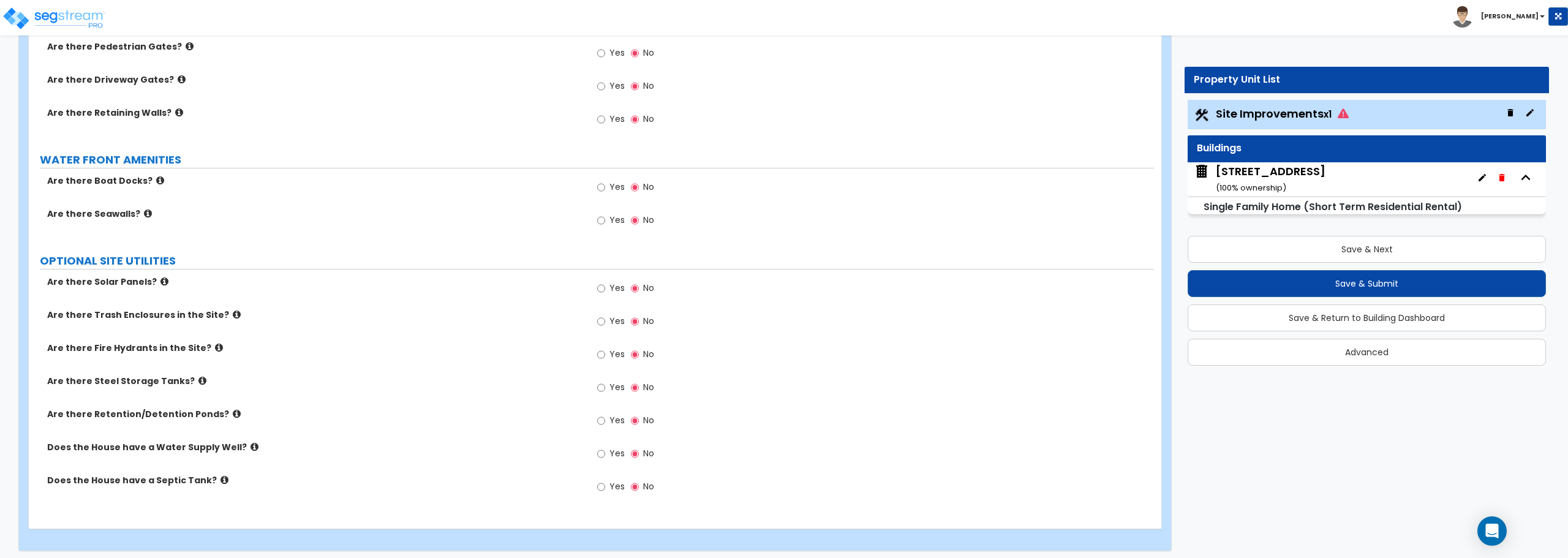
scroll to position [2150, 0]
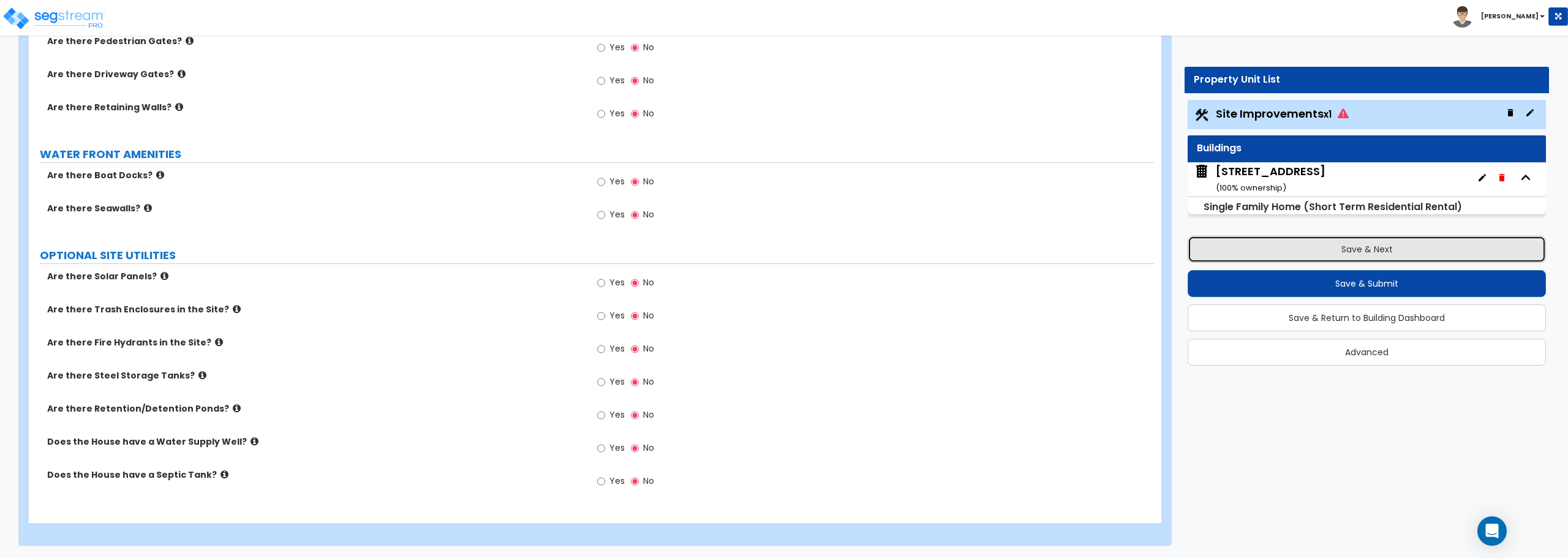
click at [1391, 250] on button "Save & Next" at bounding box center [1366, 249] width 358 height 27
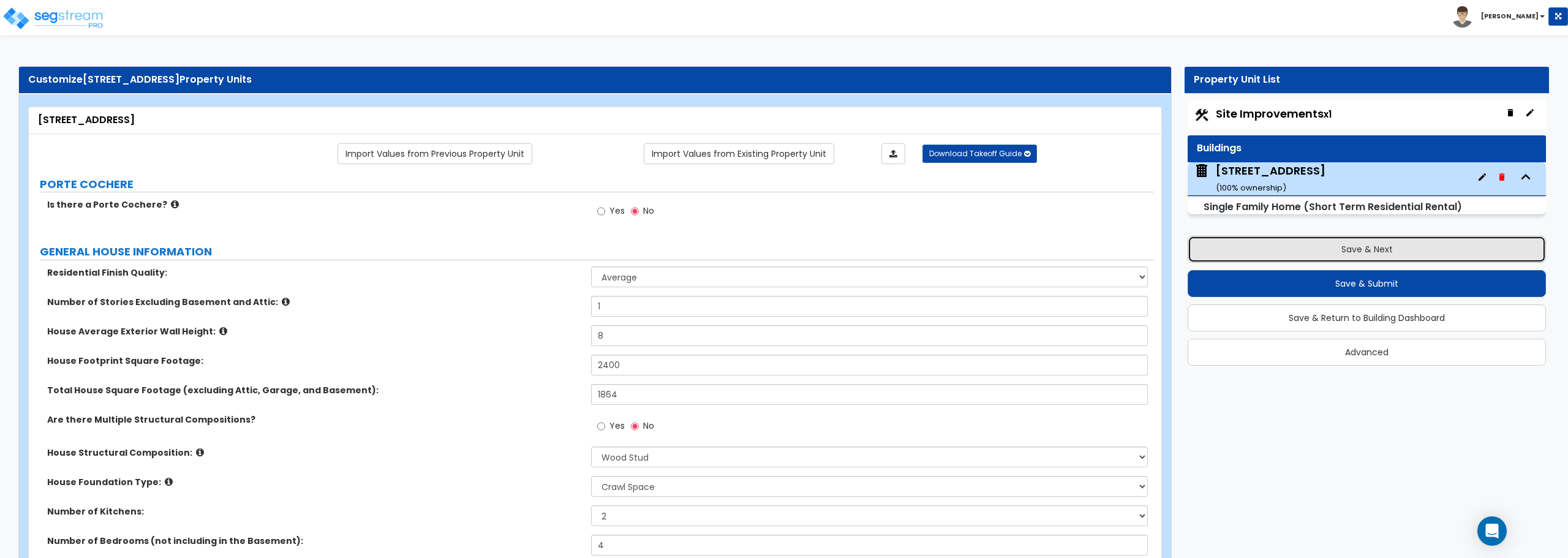
click at [1387, 249] on button "Save & Next" at bounding box center [1366, 249] width 358 height 27
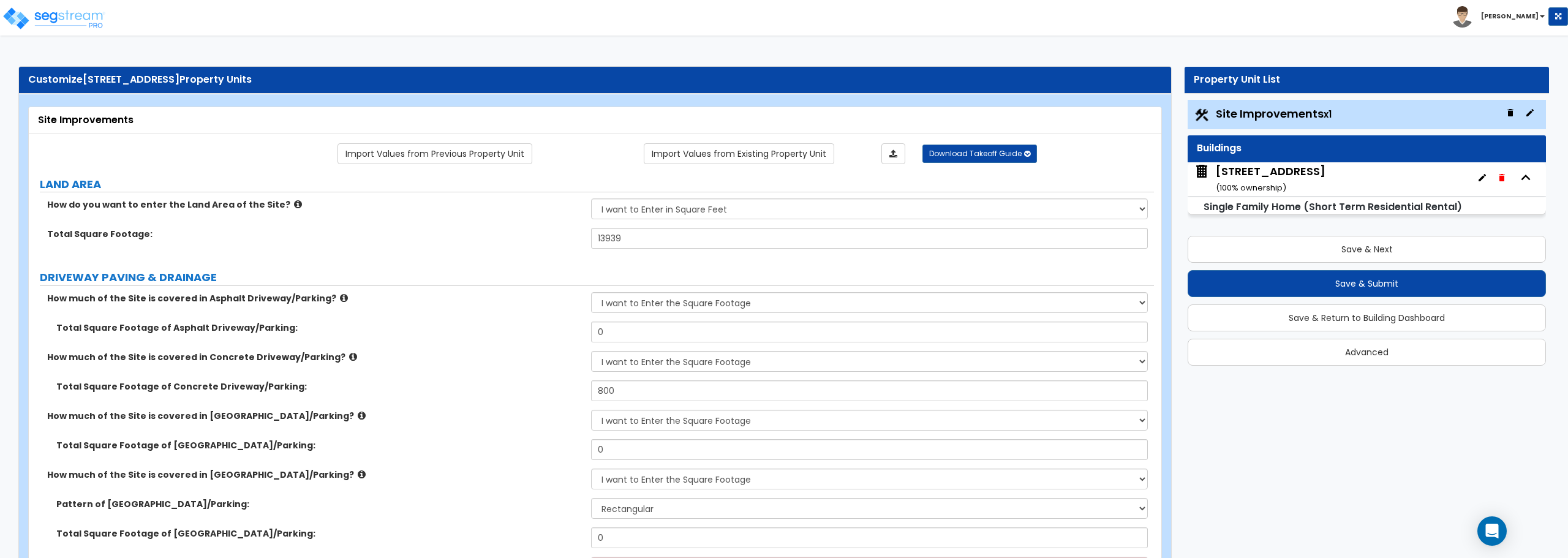
scroll to position [61, 0]
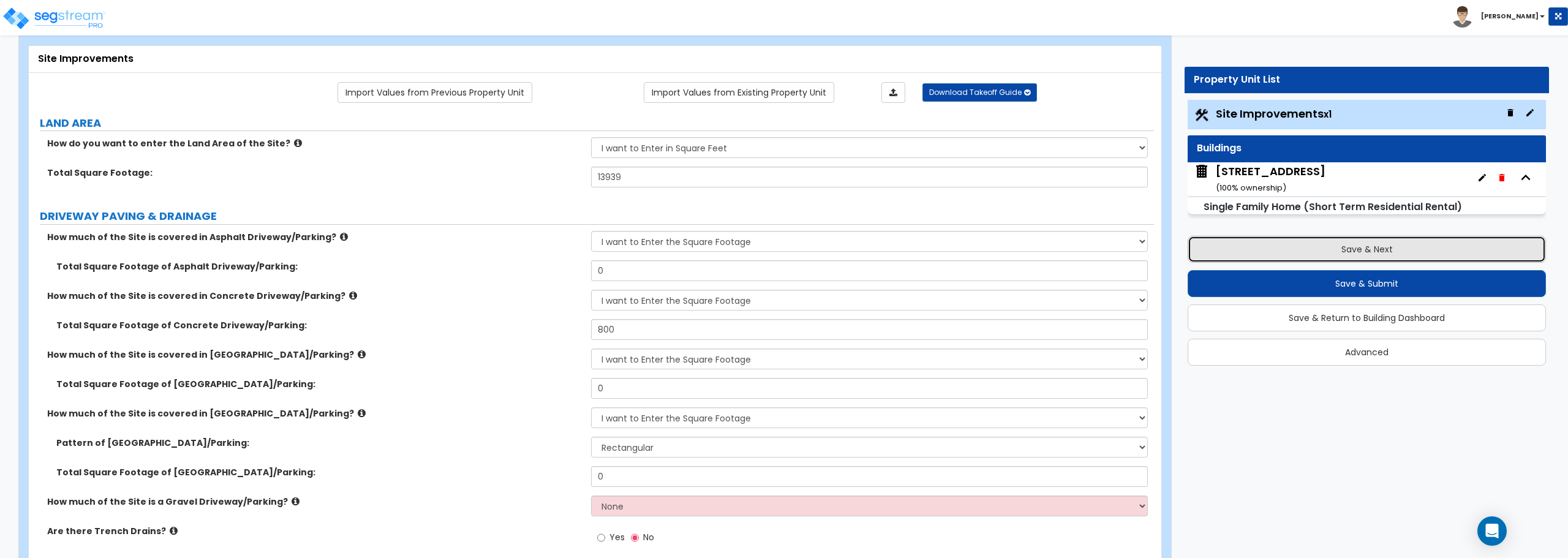
click at [1364, 251] on button "Save & Next" at bounding box center [1366, 249] width 358 height 27
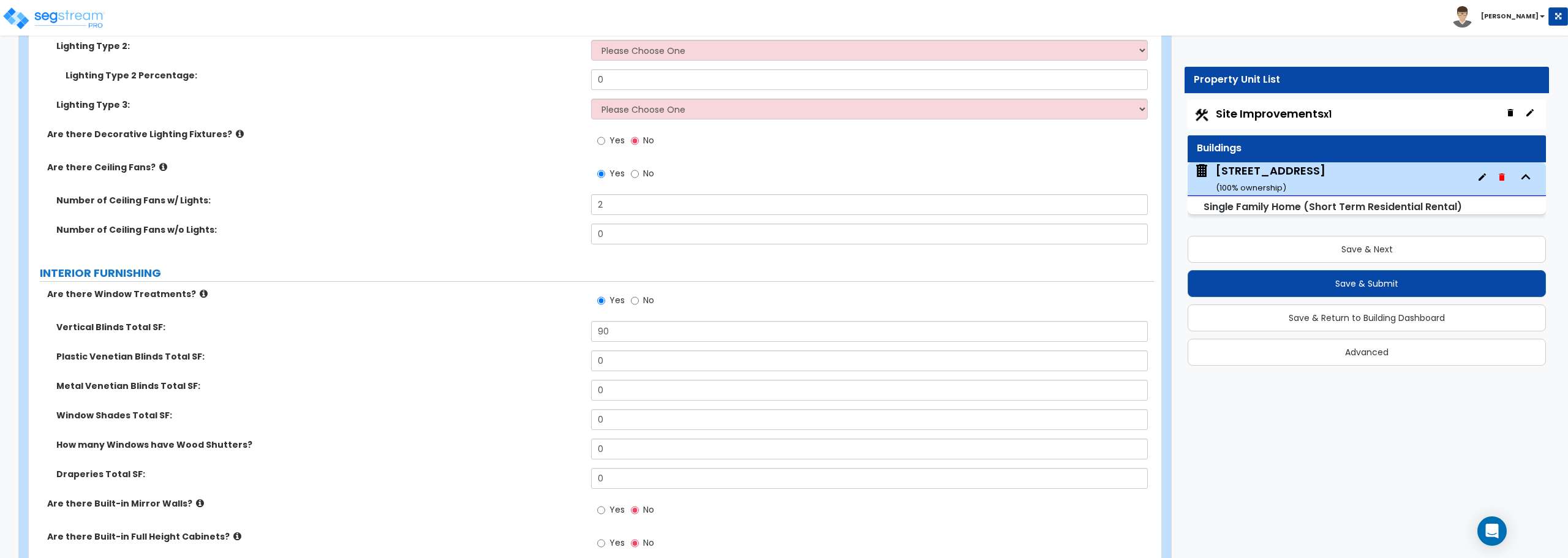
scroll to position [2755, 0]
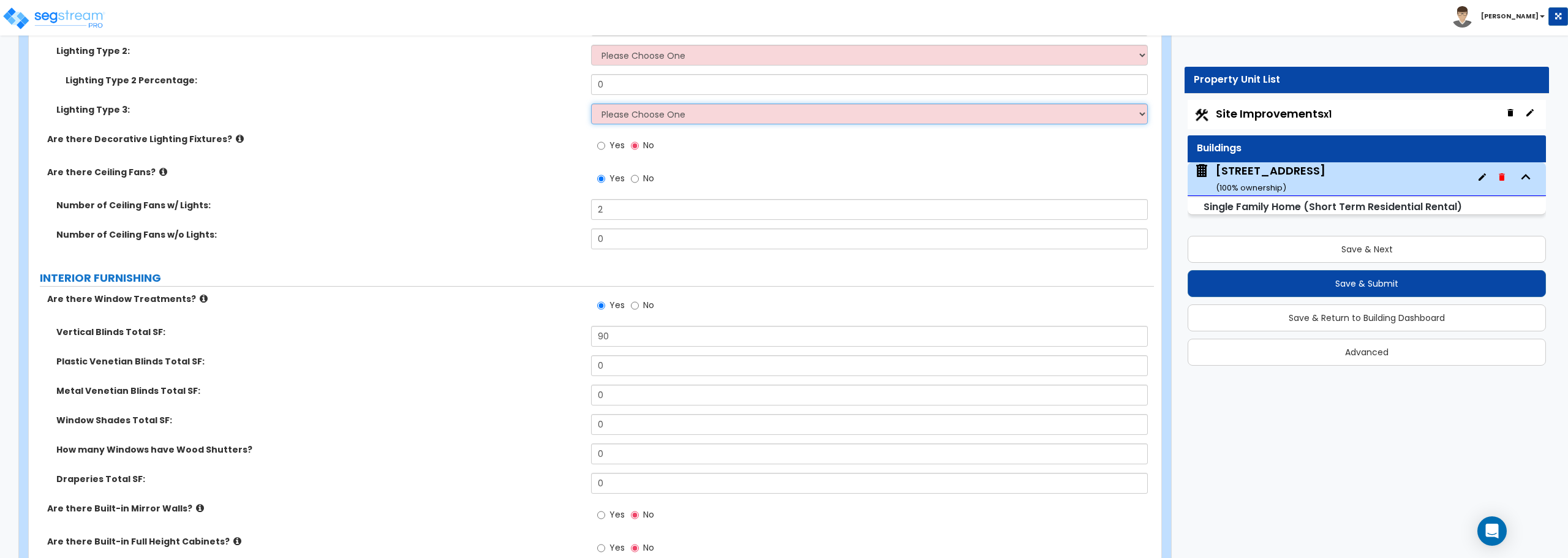
click at [705, 113] on select "Please Choose One LED Surface-Mounted LED Recessed Fluorescent Surface-Mounted …" at bounding box center [868, 114] width 556 height 21
click at [704, 115] on select "Please Choose One LED Surface-Mounted LED Recessed Fluorescent Surface-Mounted …" at bounding box center [868, 114] width 556 height 21
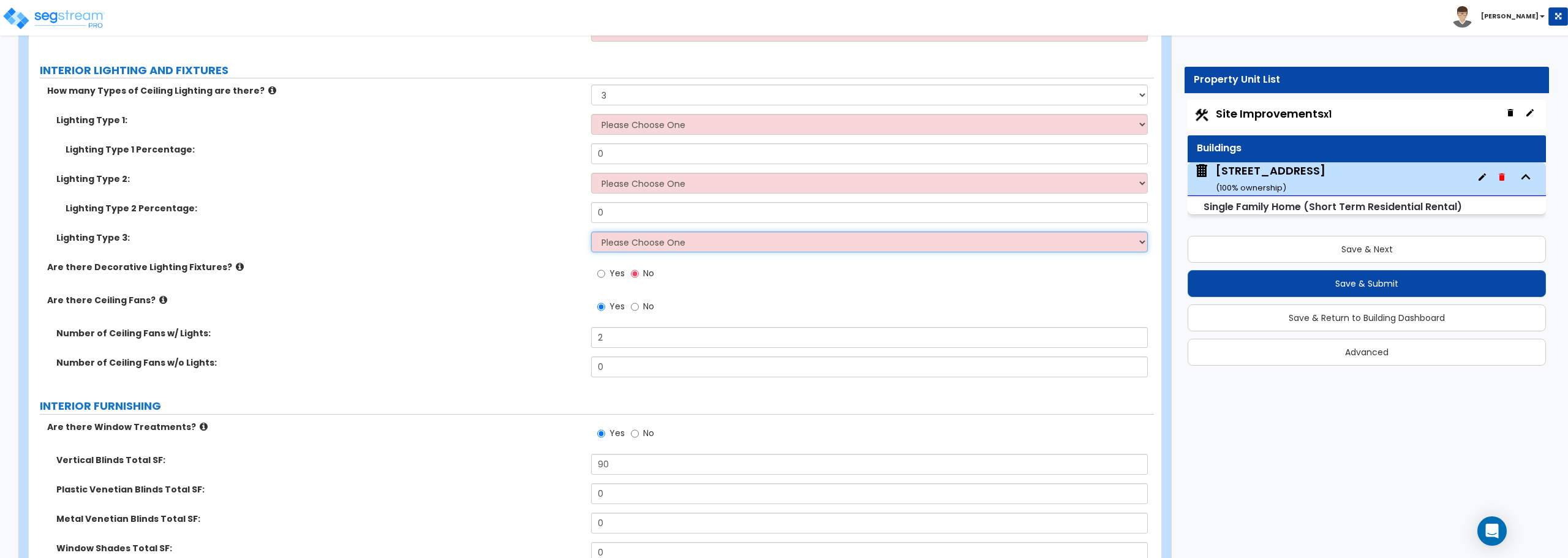
scroll to position [2510, 0]
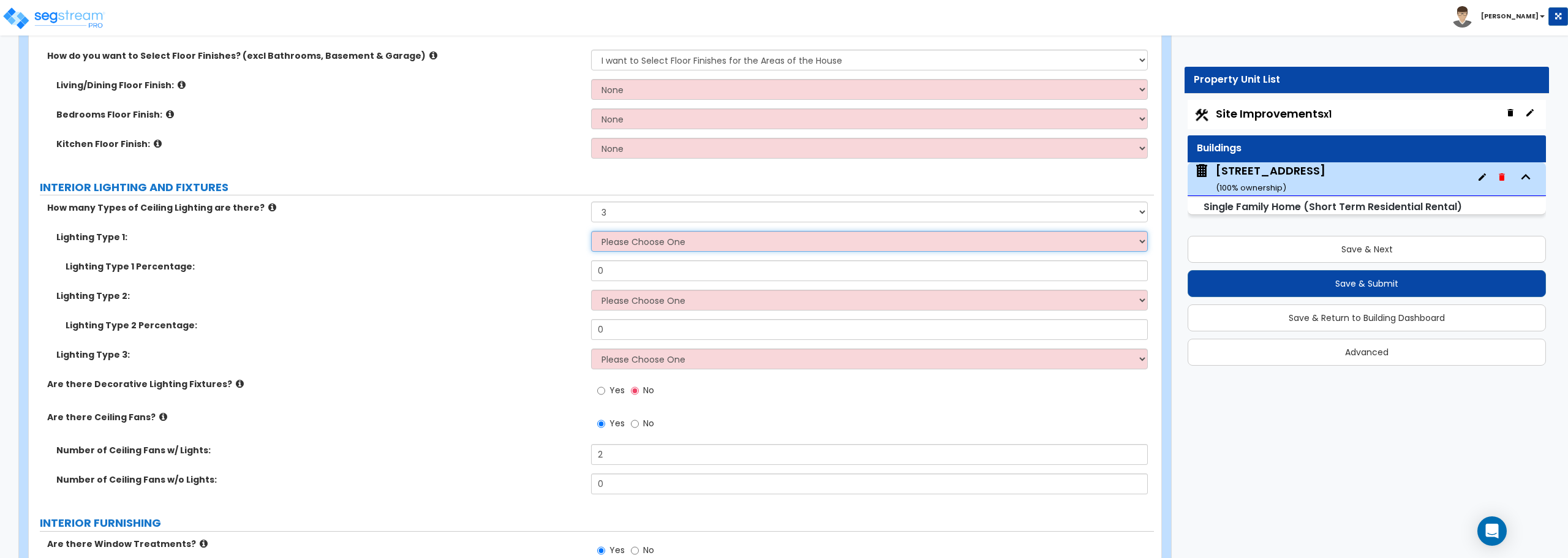
click at [636, 241] on select "Please Choose One LED Surface-Mounted LED Recessed Fluorescent Surface-Mounted …" at bounding box center [868, 242] width 556 height 21
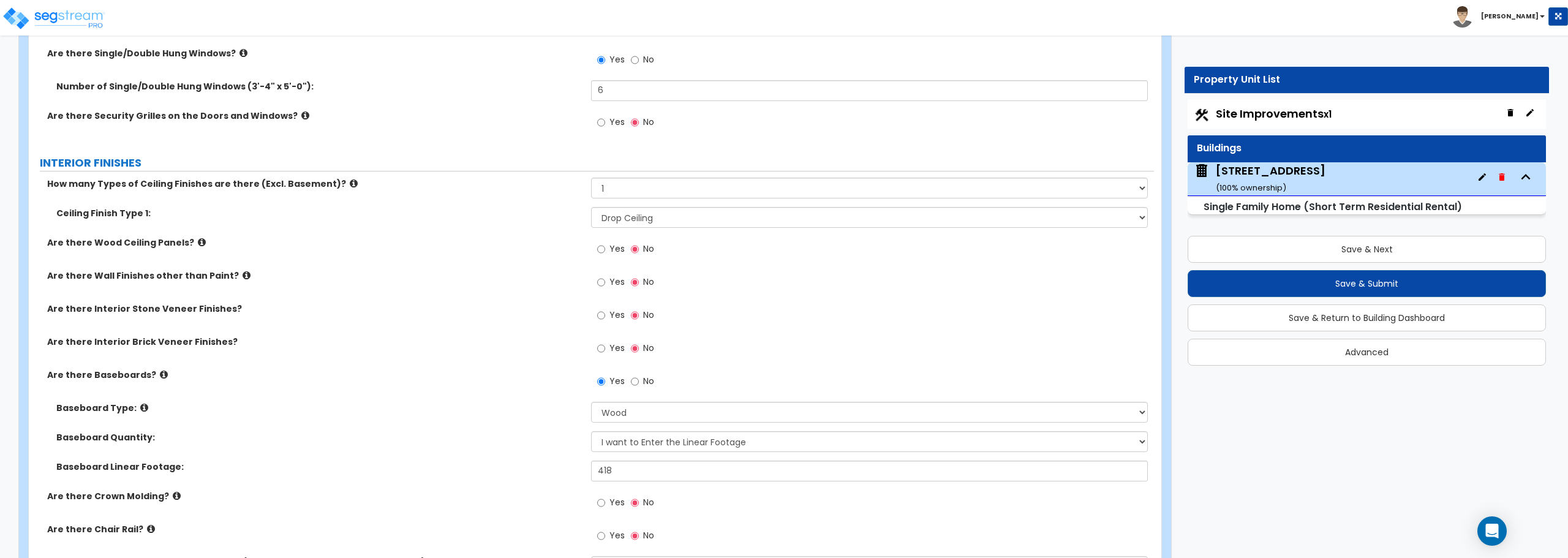
scroll to position [1959, 0]
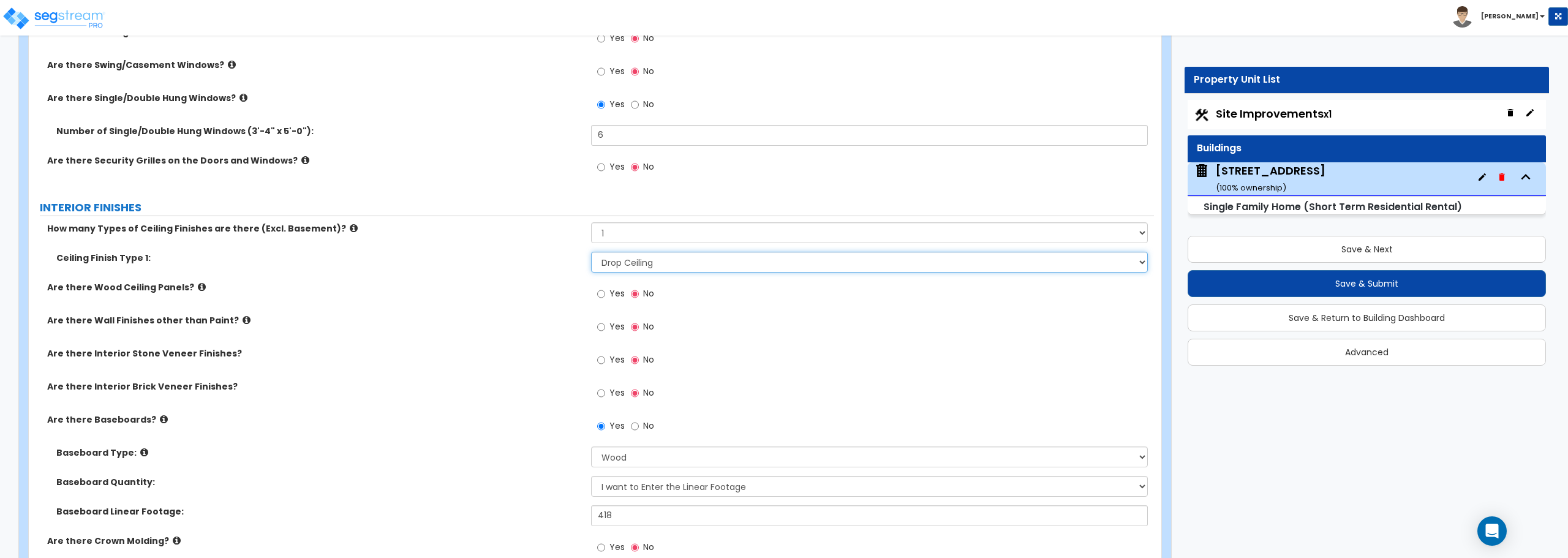
click at [699, 269] on select "Please Choose One Drop Ceiling Drywall Ceiling Open Ceiling" at bounding box center [868, 262] width 556 height 21
click at [699, 259] on select "Please Choose One Drop Ceiling Drywall Ceiling Open Ceiling" at bounding box center [868, 262] width 556 height 21
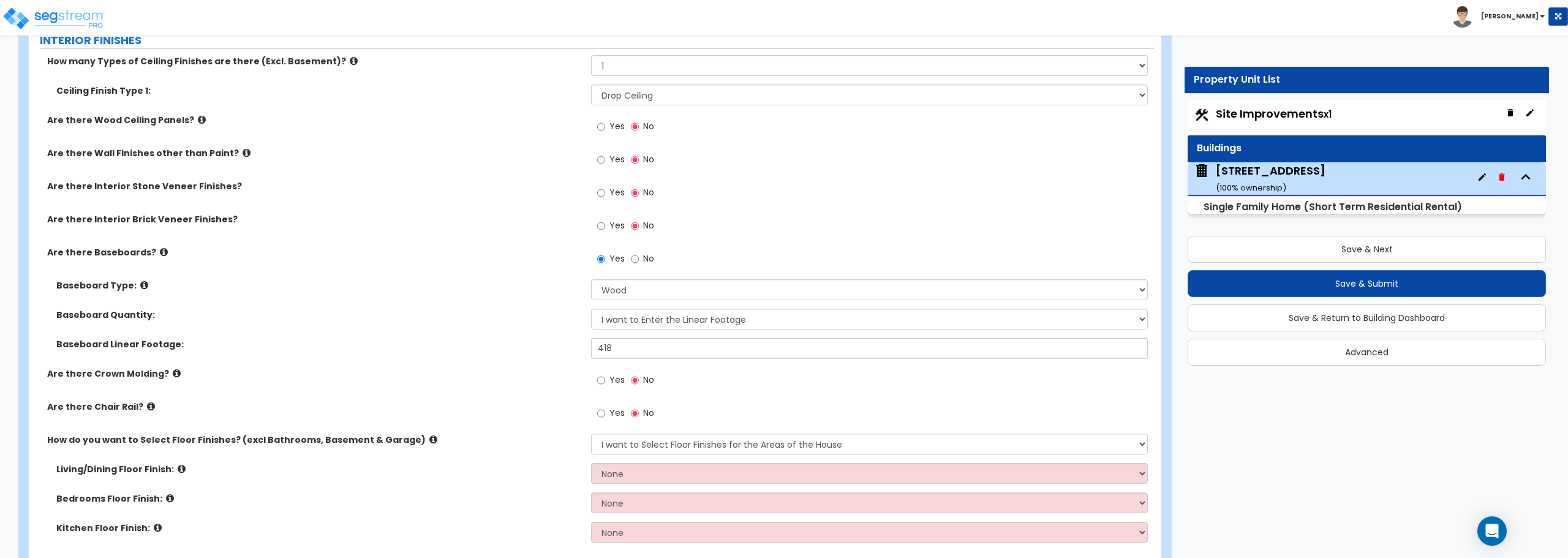
scroll to position [2204, 0]
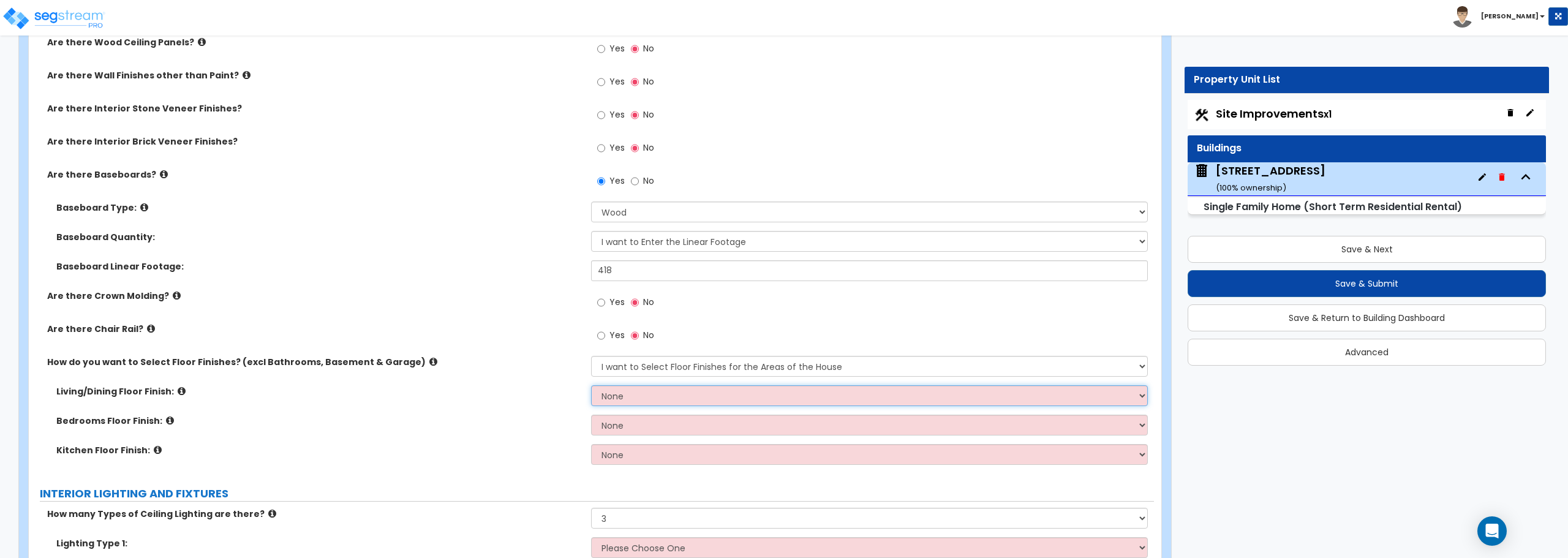
click at [687, 391] on select "None Tile Flooring Hardwood Flooring Resilient Laminate Flooring VCT Flooring S…" at bounding box center [868, 395] width 556 height 21
click at [591, 385] on select "None Tile Flooring Hardwood Flooring Resilient Laminate Flooring VCT Flooring S…" at bounding box center [868, 395] width 556 height 21
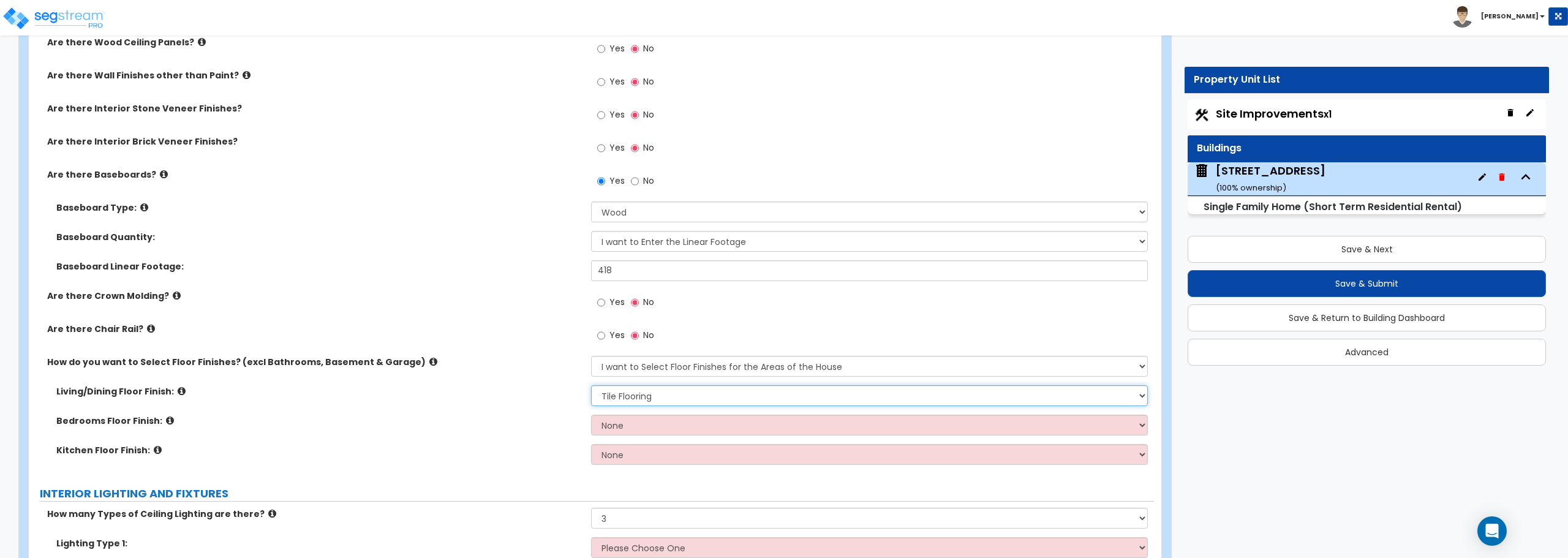
click at [689, 390] on select "None Tile Flooring Hardwood Flooring Resilient Laminate Flooring VCT Flooring S…" at bounding box center [868, 395] width 556 height 21
click at [591, 385] on select "None Tile Flooring Hardwood Flooring Resilient Laminate Flooring VCT Flooring S…" at bounding box center [868, 395] width 556 height 21
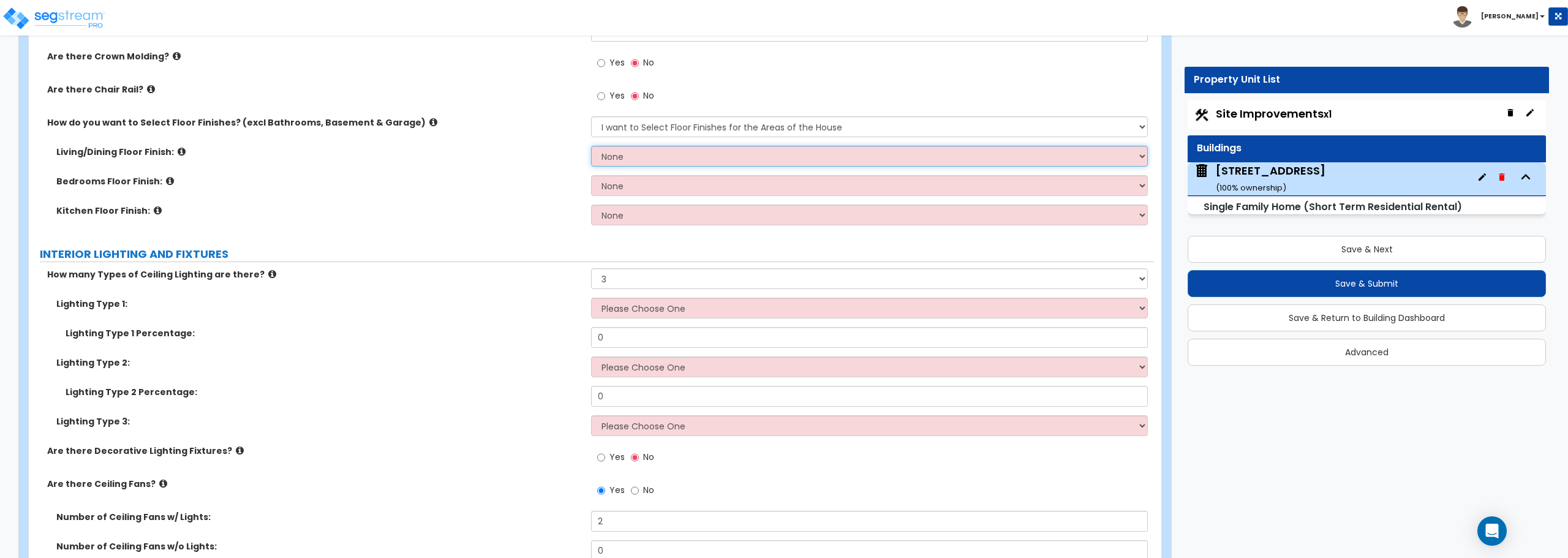
scroll to position [2449, 0]
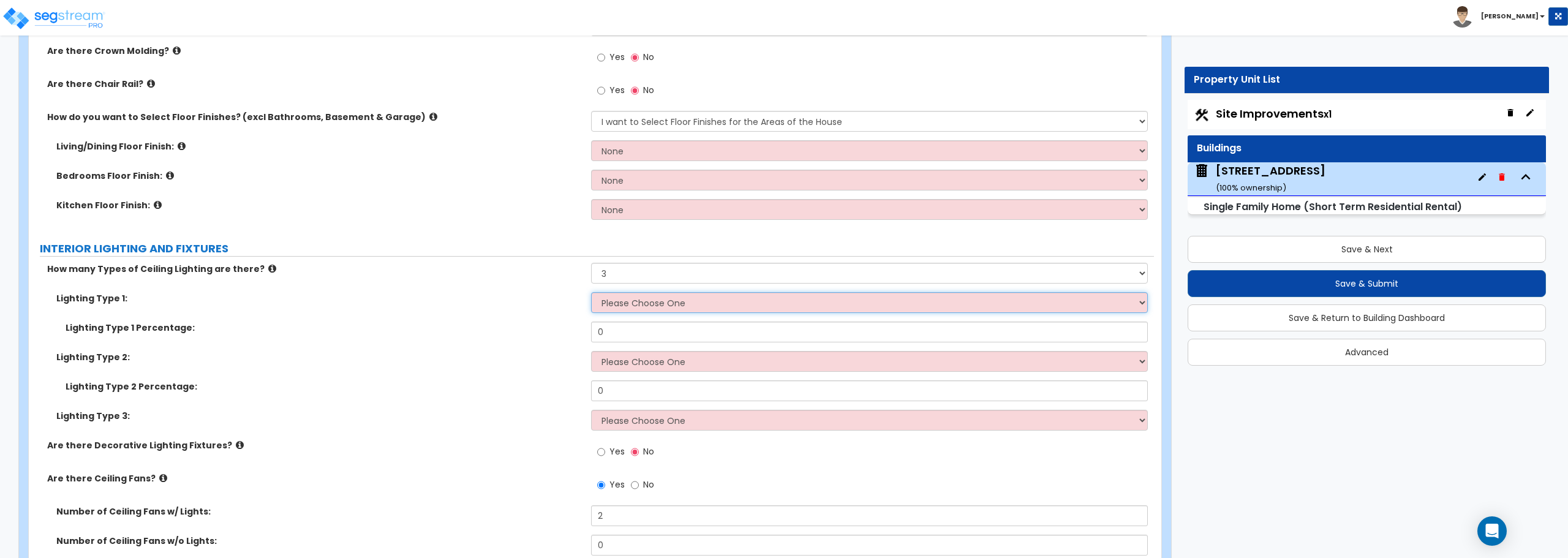
click at [670, 307] on select "Please Choose One LED Surface-Mounted LED Recessed Fluorescent Surface-Mounted …" at bounding box center [868, 303] width 556 height 21
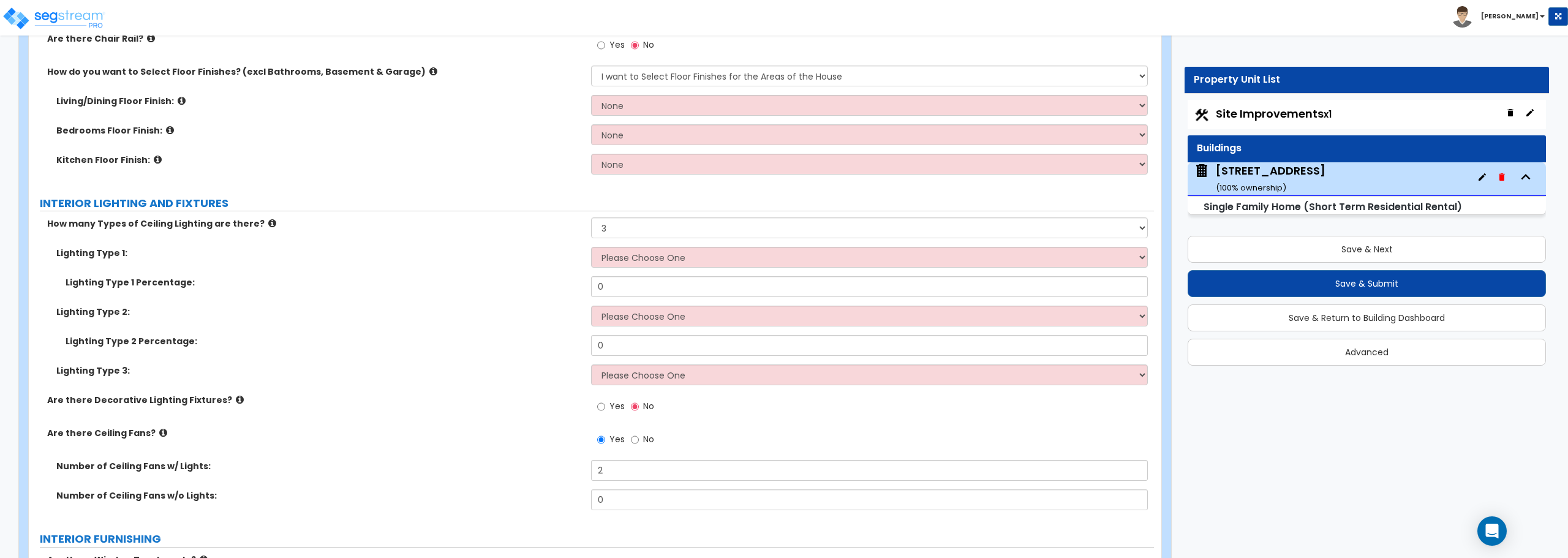
scroll to position [2755, 0]
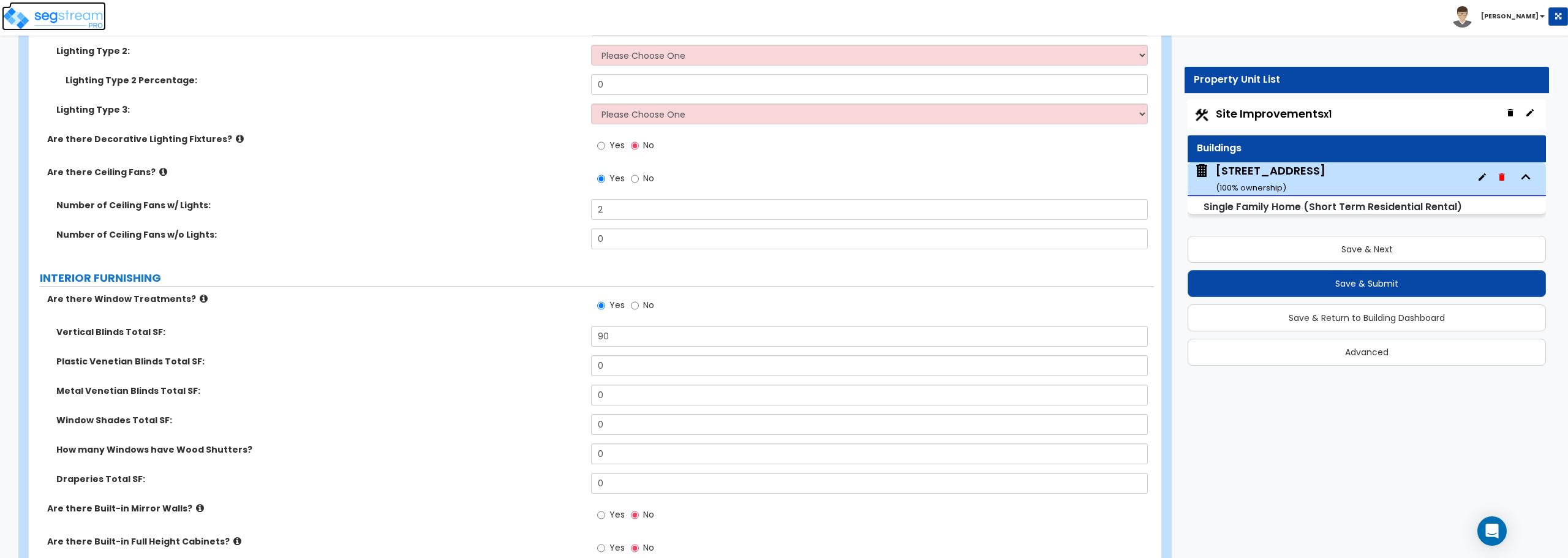
click at [54, 18] on img at bounding box center [54, 19] width 104 height 24
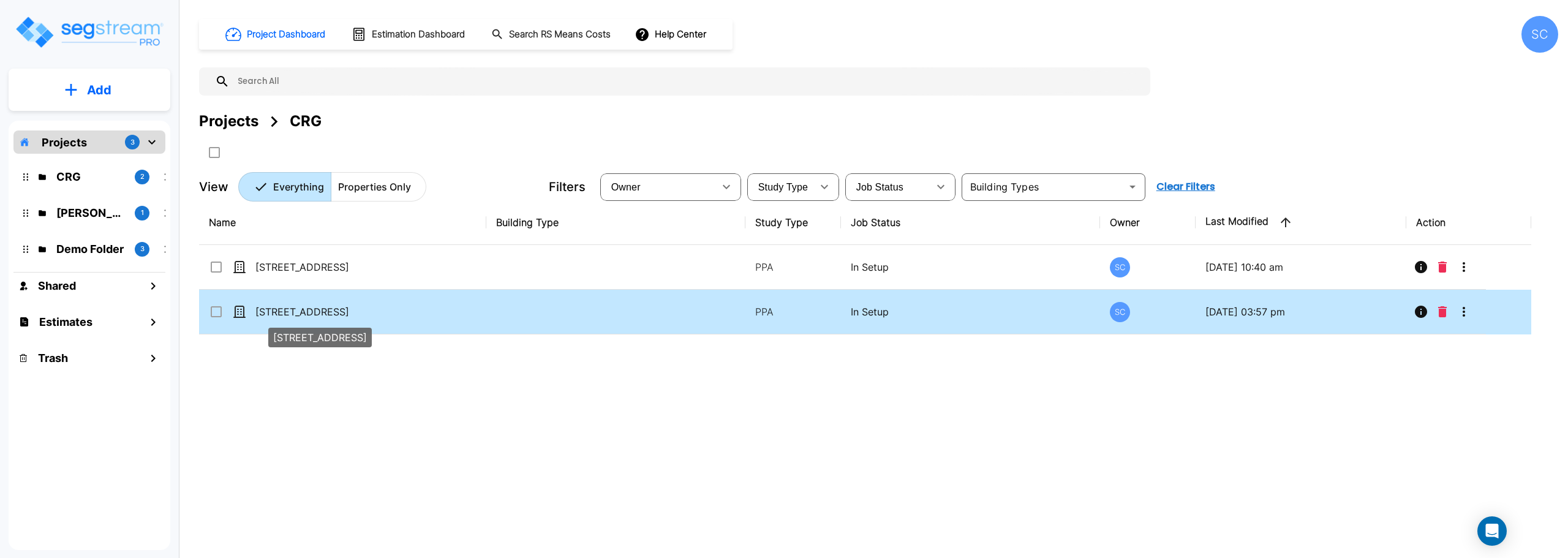
click at [305, 311] on p "[STREET_ADDRESS]" at bounding box center [317, 312] width 123 height 15
click at [325, 316] on p "[STREET_ADDRESS]" at bounding box center [317, 312] width 123 height 15
checkbox input "true"
click at [325, 316] on p "[STREET_ADDRESS]" at bounding box center [317, 312] width 123 height 15
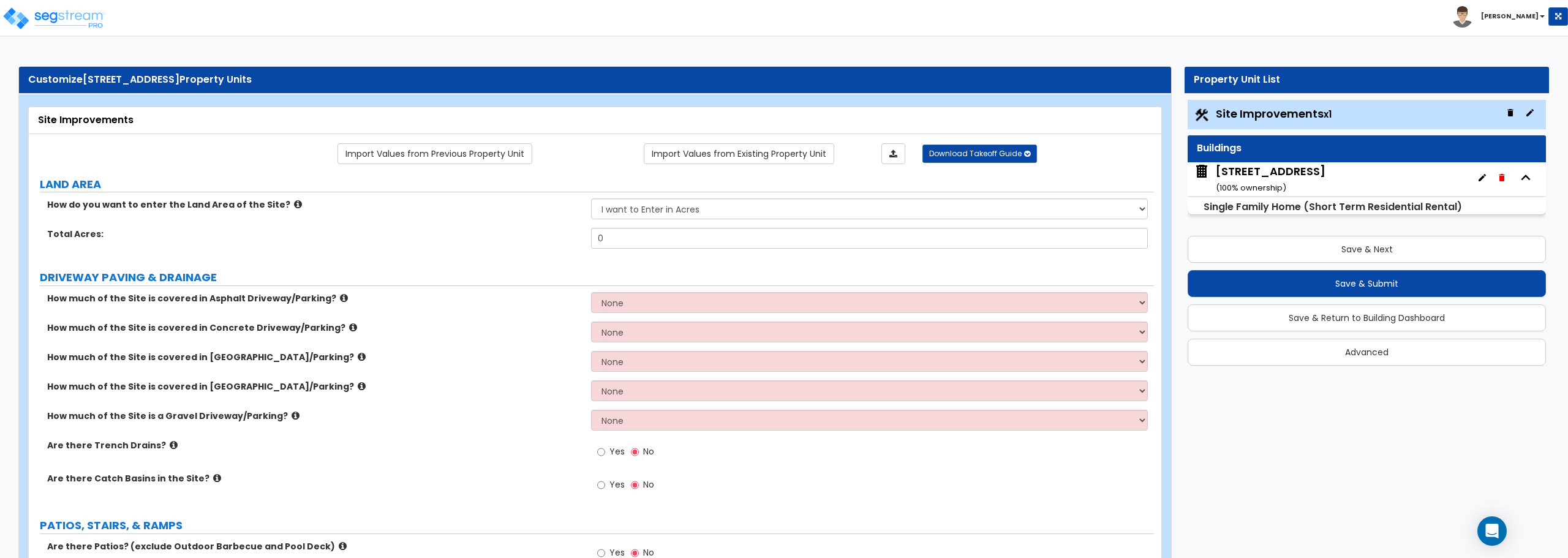
click at [1328, 180] on div "[STREET_ADDRESS] ( 100 % ownership)" at bounding box center [1366, 178] width 358 height 33
click at [1267, 207] on small "Single Family Home (Short Term Residential Rental)" at bounding box center [1333, 206] width 259 height 14
click at [1263, 177] on div "[STREET_ADDRESS] ( 100 % ownership)" at bounding box center [1270, 179] width 110 height 31
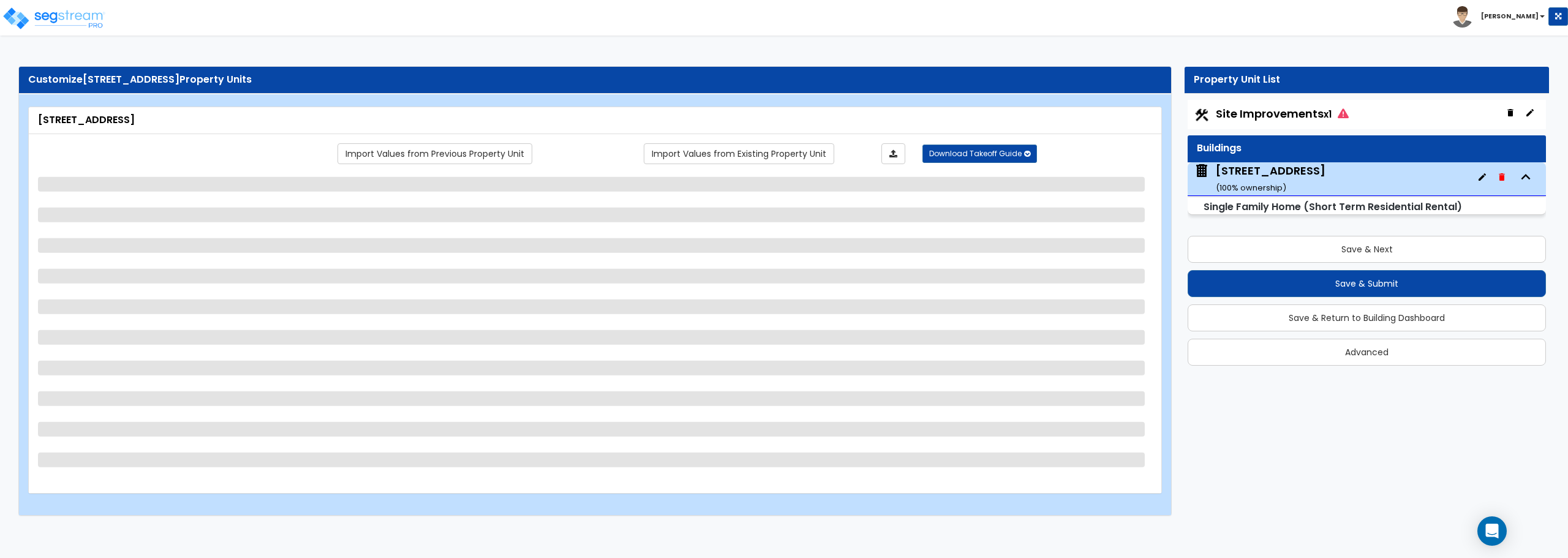
click at [1265, 180] on div "[STREET_ADDRESS] ( 100 % ownership)" at bounding box center [1270, 178] width 110 height 31
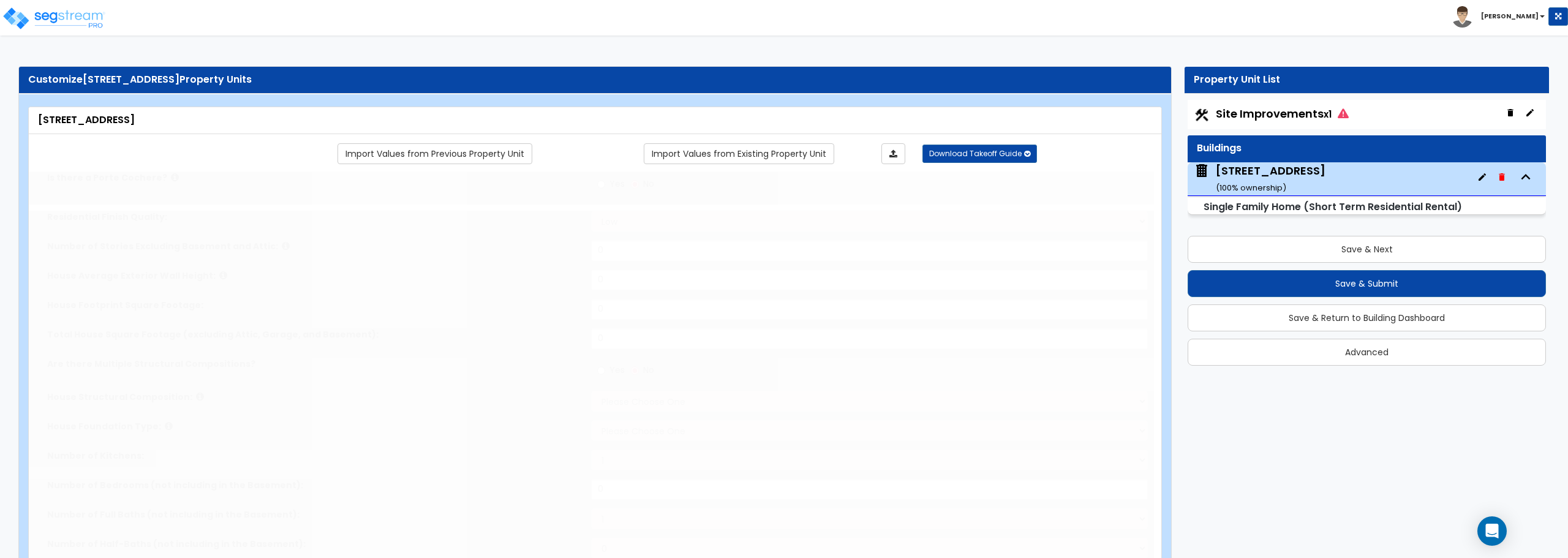
type input "1"
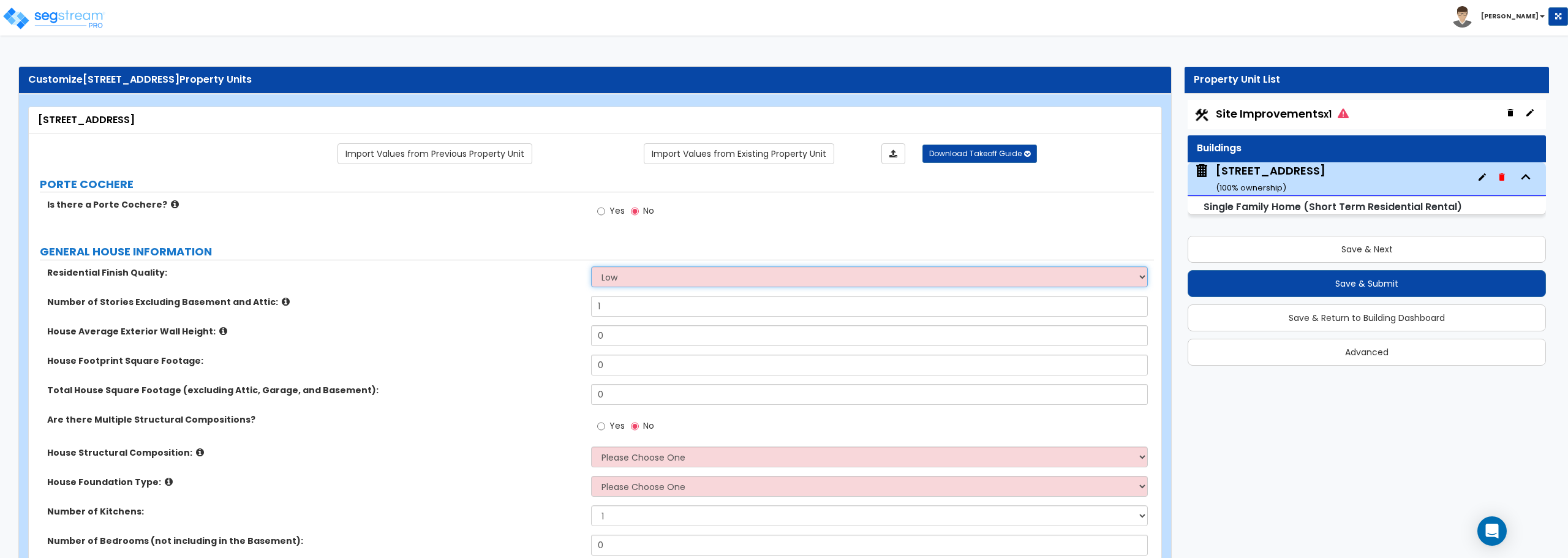
click at [620, 269] on select "Low Average High" at bounding box center [868, 277] width 556 height 21
select select "1"
click at [591, 266] on select "Low Average High" at bounding box center [868, 277] width 556 height 21
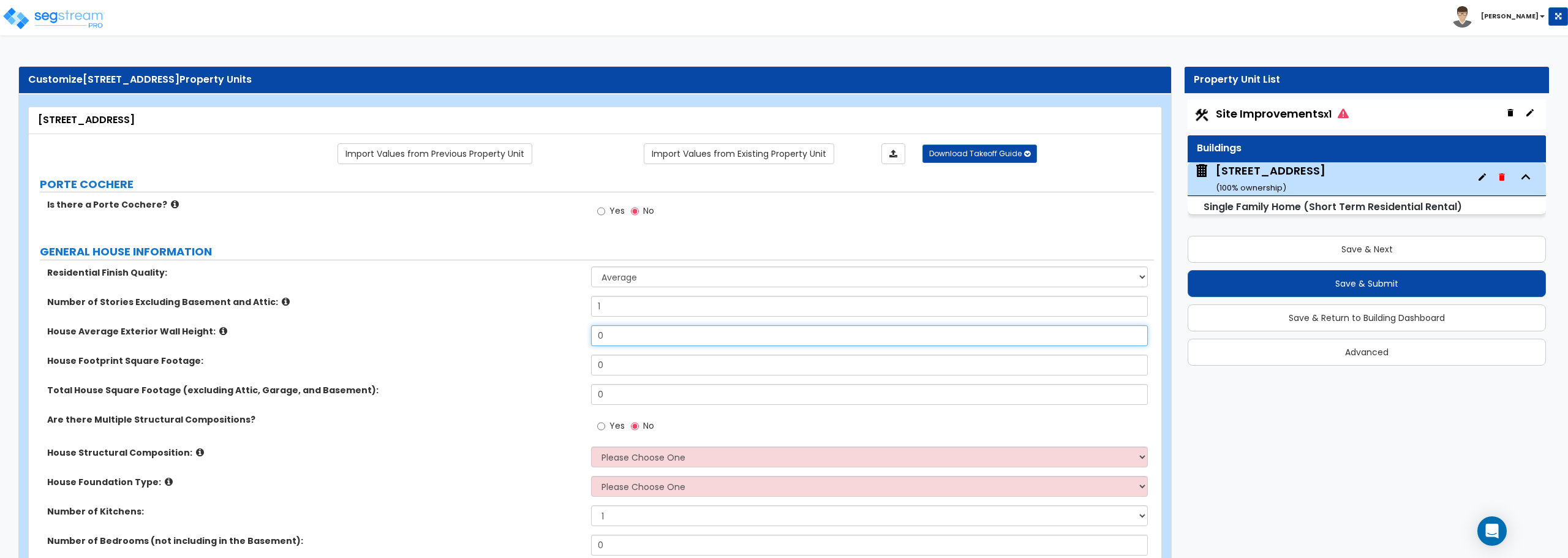
drag, startPoint x: 618, startPoint y: 345, endPoint x: 574, endPoint y: 317, distance: 52.2
click at [576, 342] on div "House Average Exterior Wall Height: 0" at bounding box center [591, 340] width 1125 height 29
type input "10"
click at [620, 368] on input "0" at bounding box center [868, 365] width 556 height 21
type input "2,993"
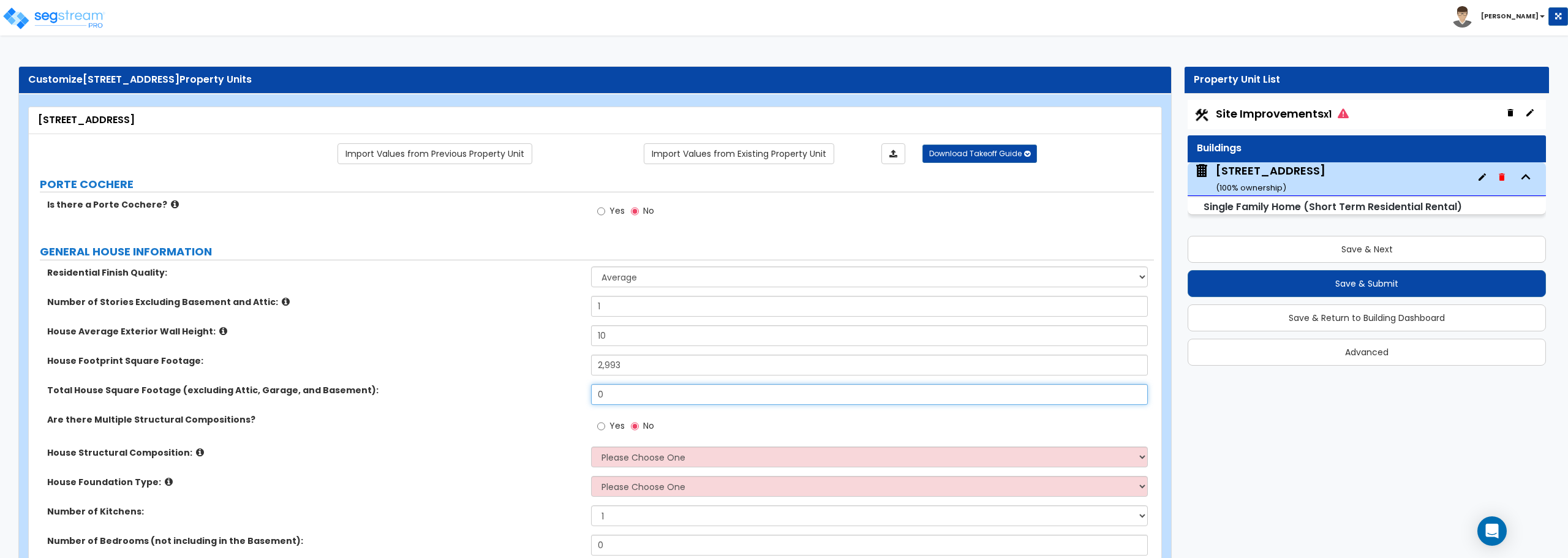
click at [621, 398] on input "0" at bounding box center [868, 395] width 556 height 21
type input "1,808"
click at [625, 460] on select "Please Choose One Reinforced Concrete Structural Steel Brick Masonry CMU Masonr…" at bounding box center [868, 457] width 556 height 21
select select "7"
click at [591, 447] on select "Please Choose One Reinforced Concrete Structural Steel Brick Masonry CMU Masonr…" at bounding box center [868, 457] width 556 height 21
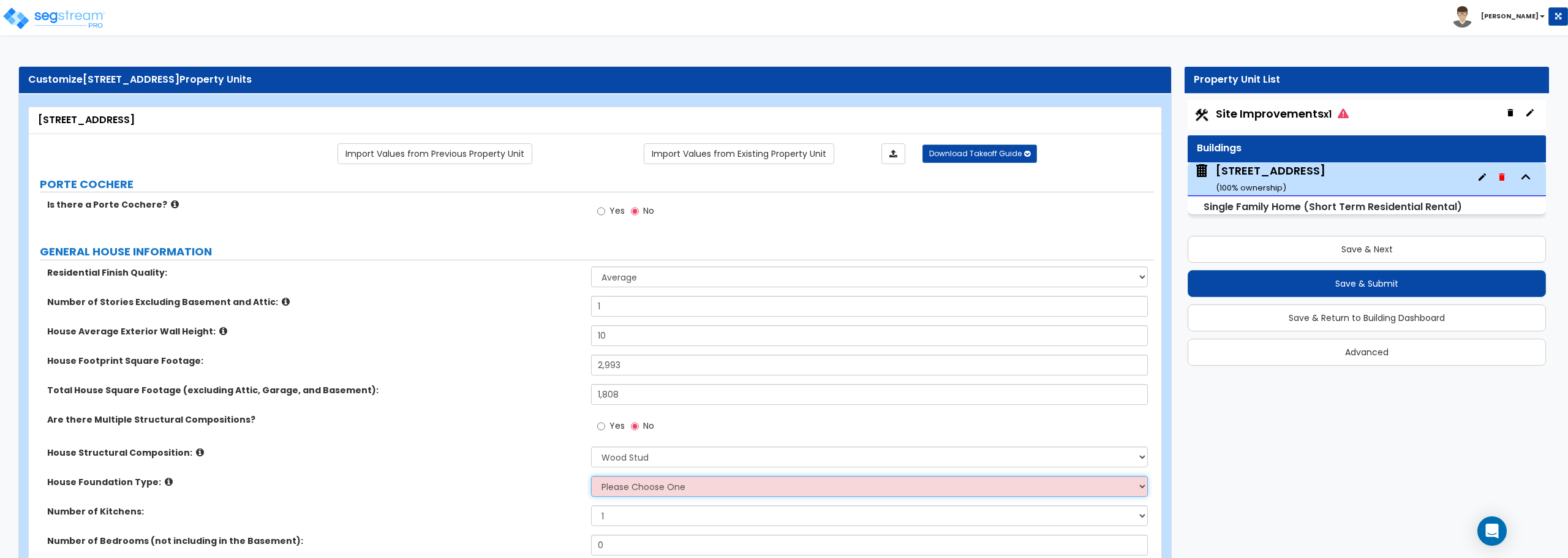
click at [617, 486] on select "Please Choose One Crawl Space Pier-Elevated First floor Slab on Grade" at bounding box center [868, 486] width 556 height 21
select select "3"
click at [591, 476] on select "Please Choose One Crawl Space Pier-Elevated First floor Slab on Grade" at bounding box center [868, 486] width 556 height 21
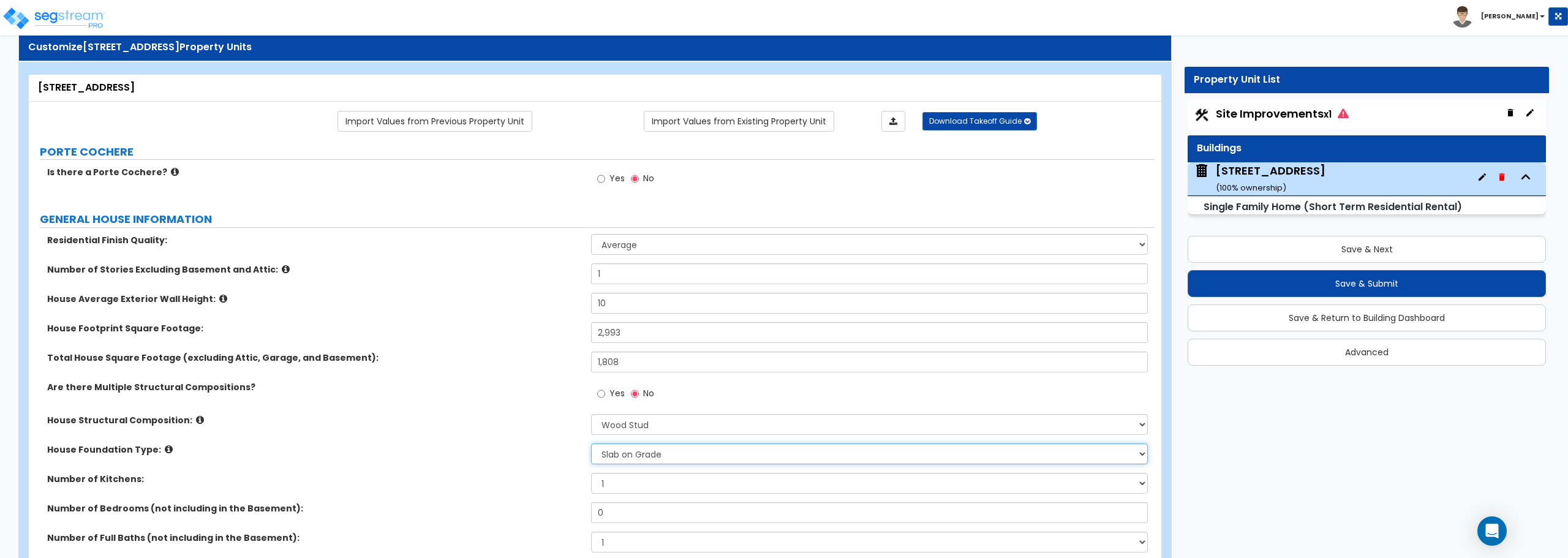
scroll to position [61, 0]
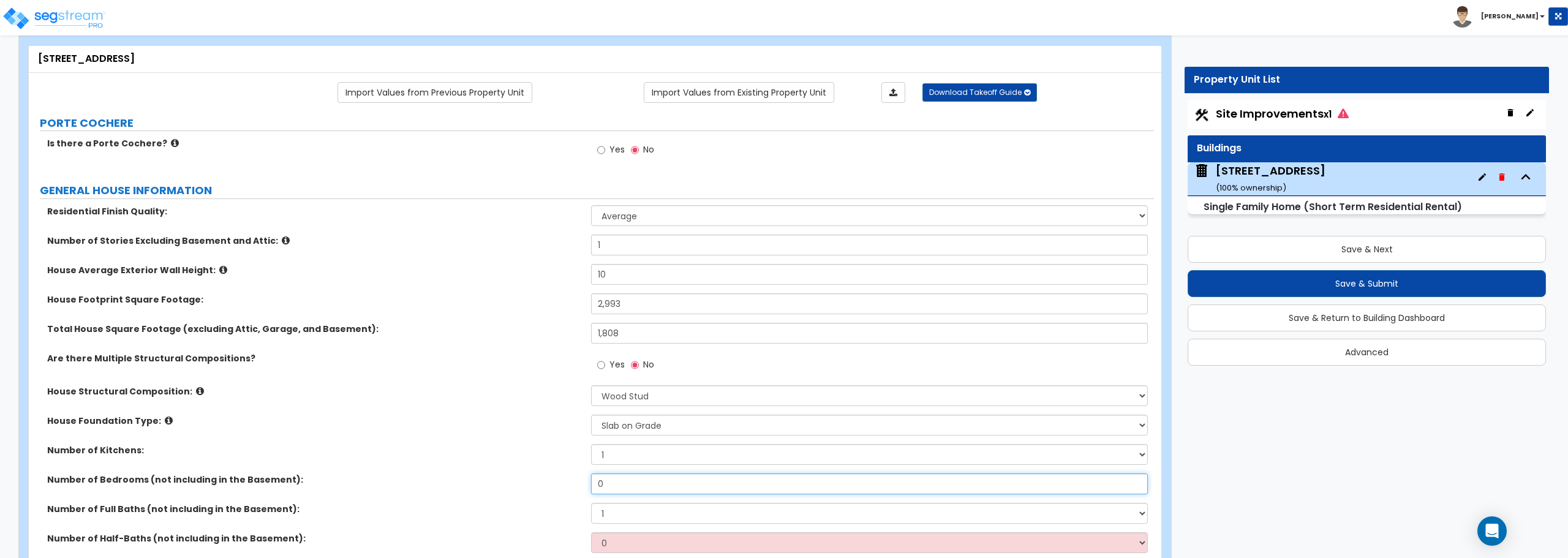
click at [636, 489] on input "0" at bounding box center [868, 484] width 556 height 21
type input "3"
drag, startPoint x: 613, startPoint y: 511, endPoint x: 580, endPoint y: 514, distance: 33.1
click at [580, 514] on div "Number of Full Baths (not including in the Basement): 1 2 3 4 5 6 7 8 9 10" at bounding box center [591, 517] width 1125 height 29
select select "2"
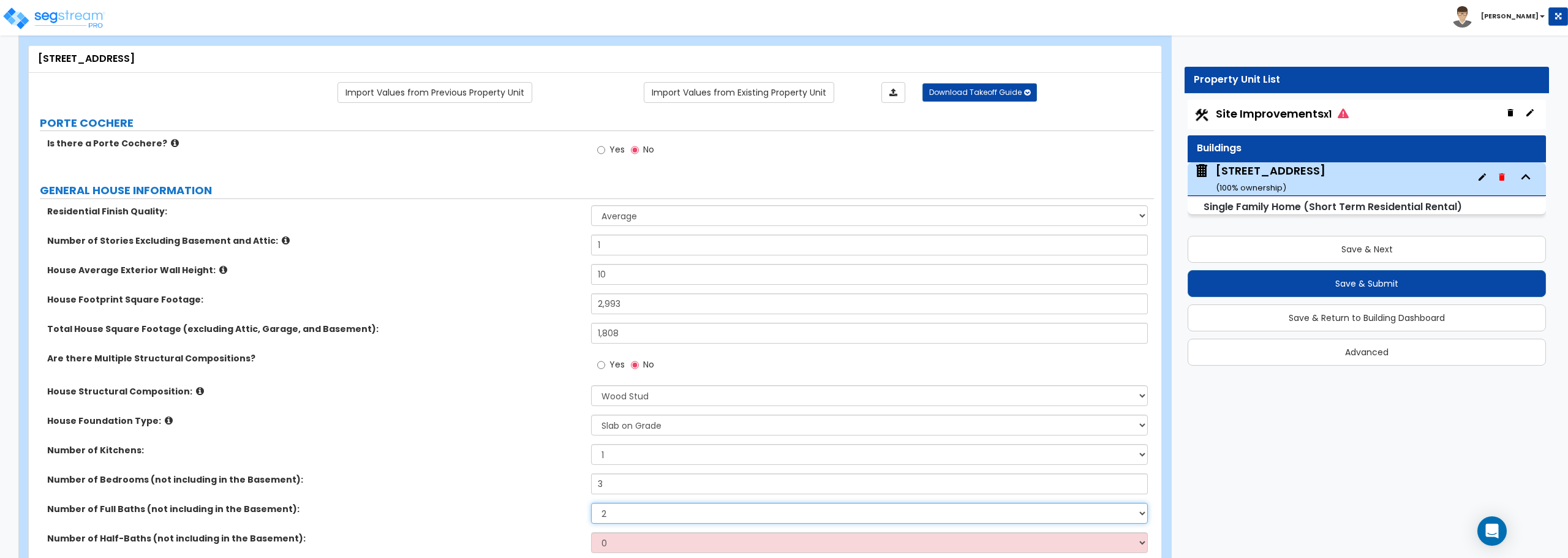
click at [591, 503] on select "1 2 3 4 5 6 7 8 9 10" at bounding box center [868, 513] width 556 height 21
click at [644, 543] on select "0 1 2 3 4 5" at bounding box center [868, 543] width 556 height 21
select select "1"
click at [591, 532] on select "0 1 2 3 4 5" at bounding box center [868, 543] width 556 height 21
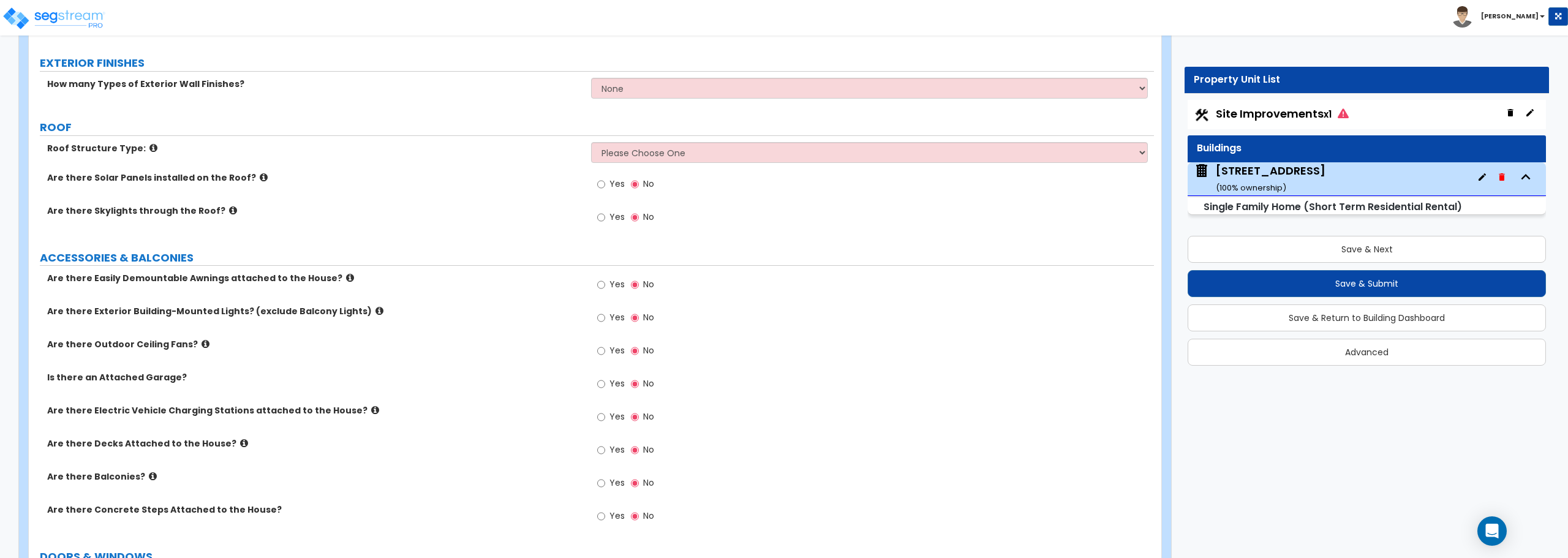
scroll to position [612, 0]
